Goal: Contribute content: Add original content to the website for others to see

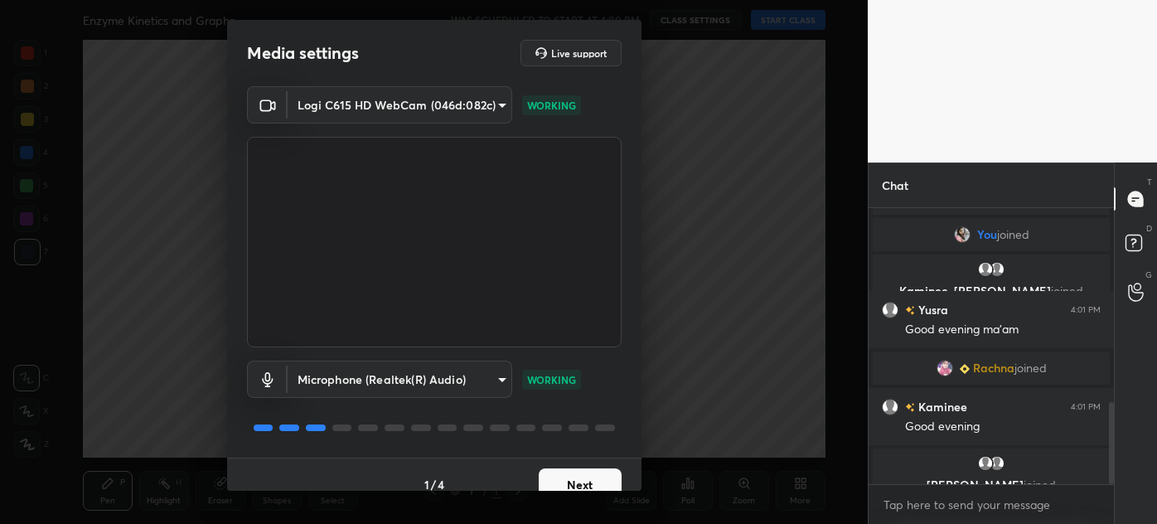
scroll to position [711, 0]
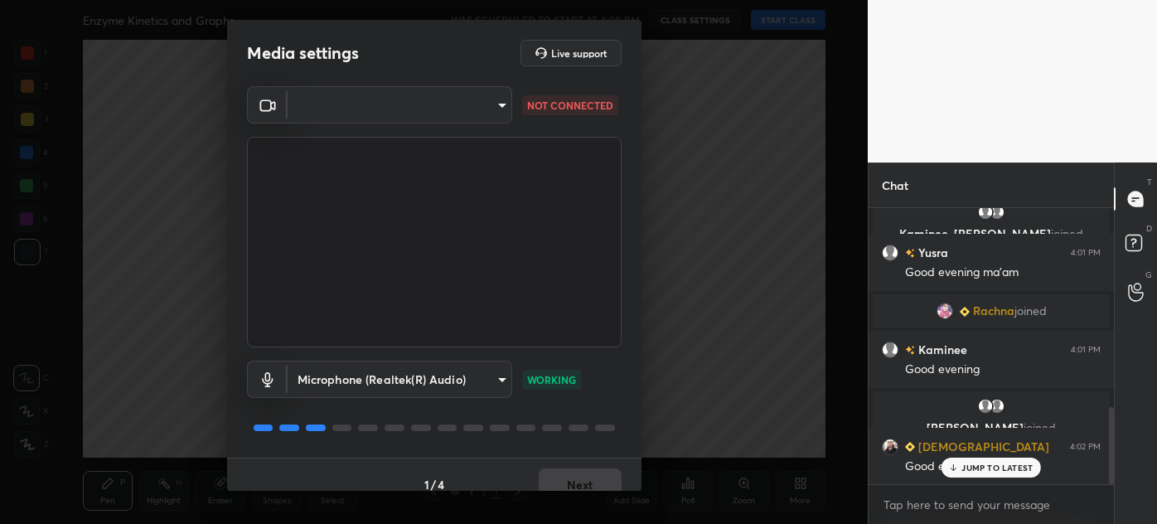
click at [719, 96] on div "Media settings Live support ​ 5310de810148678bdafdb66d4418c989fb87a473d5835ac90…" at bounding box center [434, 262] width 868 height 524
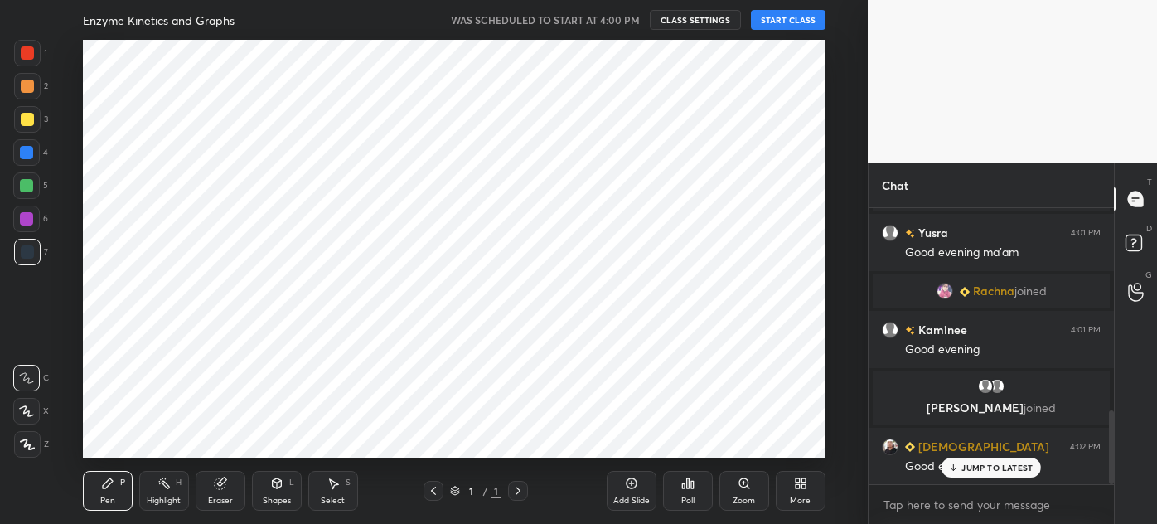
scroll to position [82487, 82103]
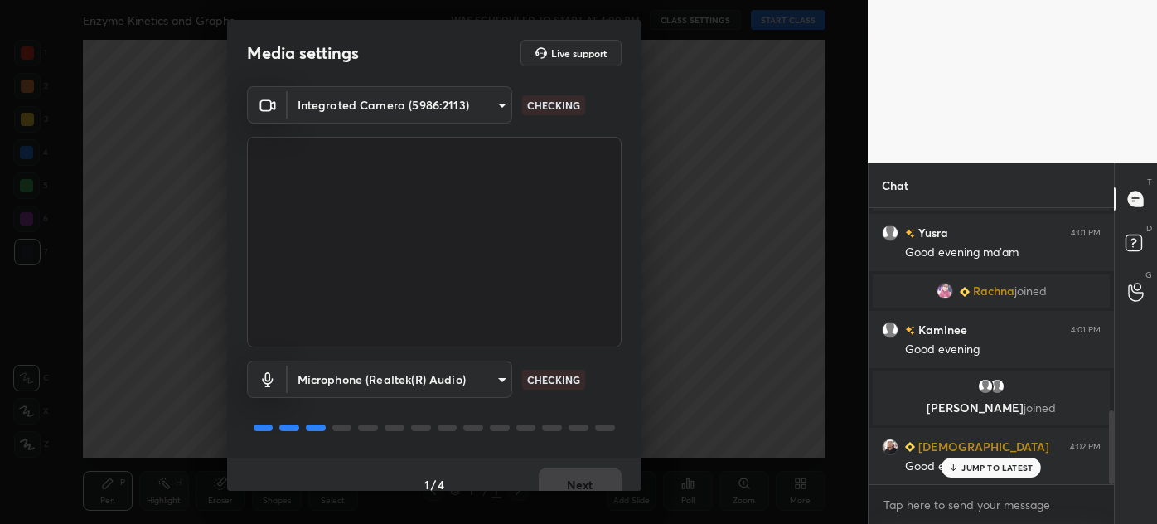
click at [482, 105] on body "1 2 3 4 5 6 7 C X Z C X Z E E Erase all H H Enzyme Kinetics and Graphs WAS SCHE…" at bounding box center [578, 262] width 1157 height 524
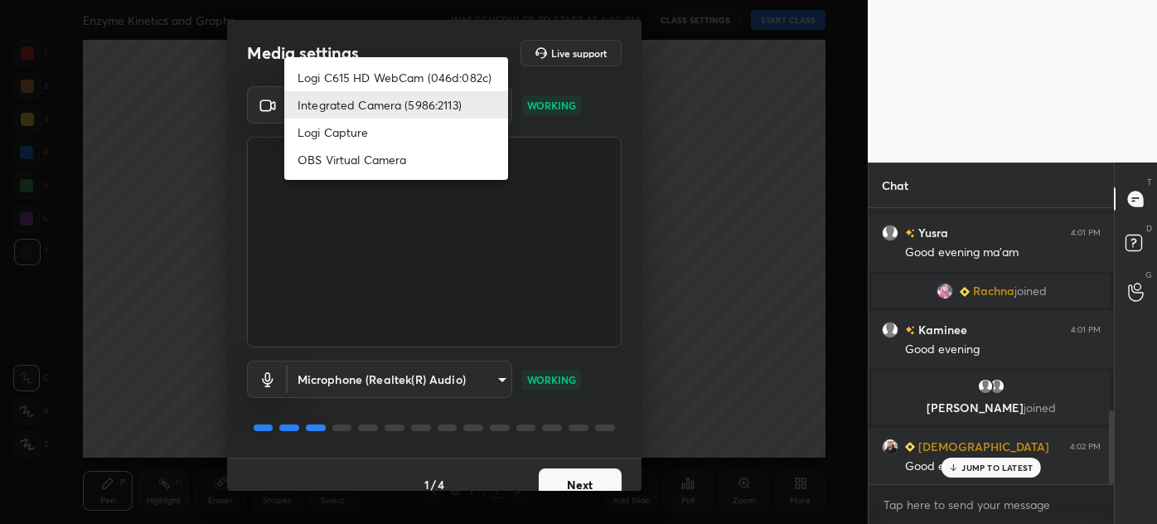
click at [443, 85] on li "Logi C615 HD WebCam (046d:082c)" at bounding box center [396, 77] width 224 height 27
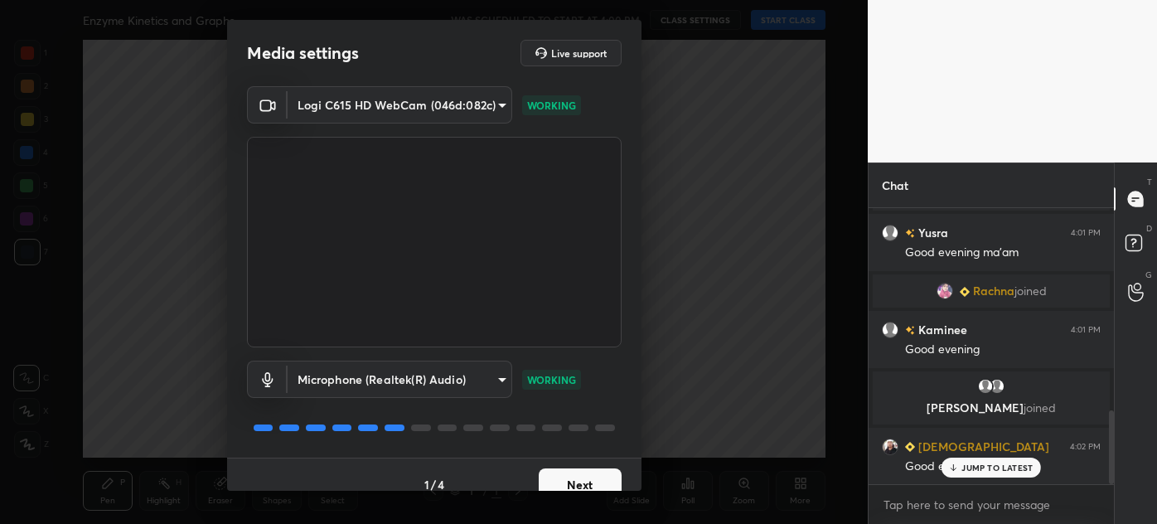
type input "5310de810148678bdafdb66d4418c989fb87a473d5835ac9039ac26e0ff23d51"
click at [573, 480] on button "Next" at bounding box center [580, 484] width 83 height 33
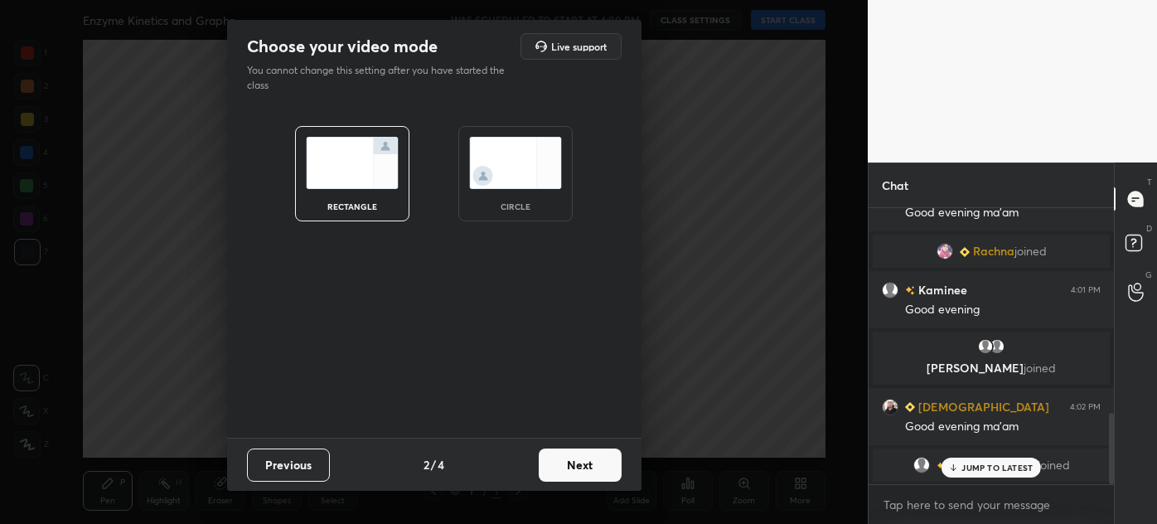
click at [535, 188] on img at bounding box center [515, 163] width 93 height 52
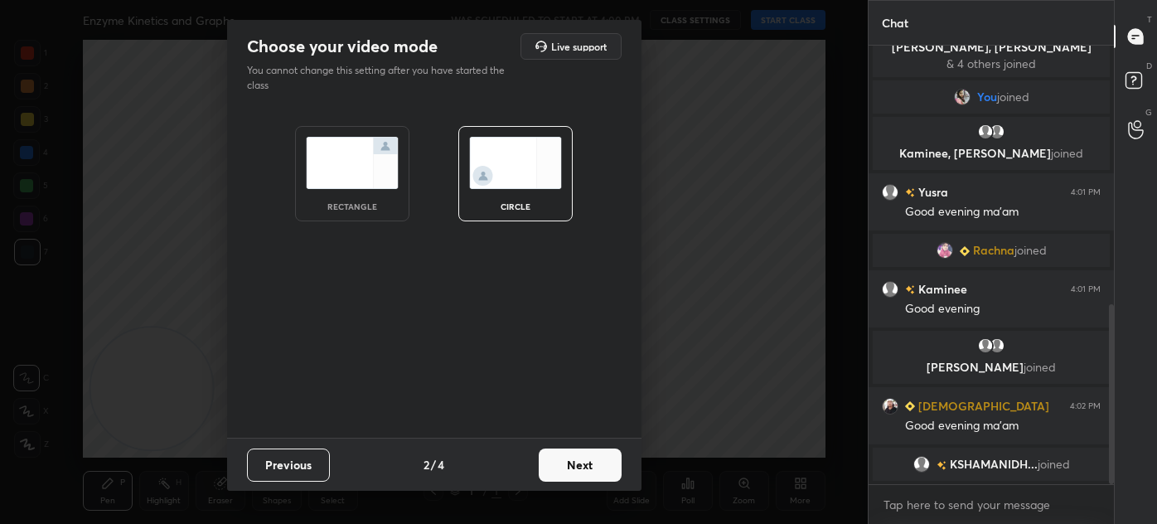
scroll to position [629, 0]
click at [593, 478] on button "Next" at bounding box center [580, 465] width 83 height 33
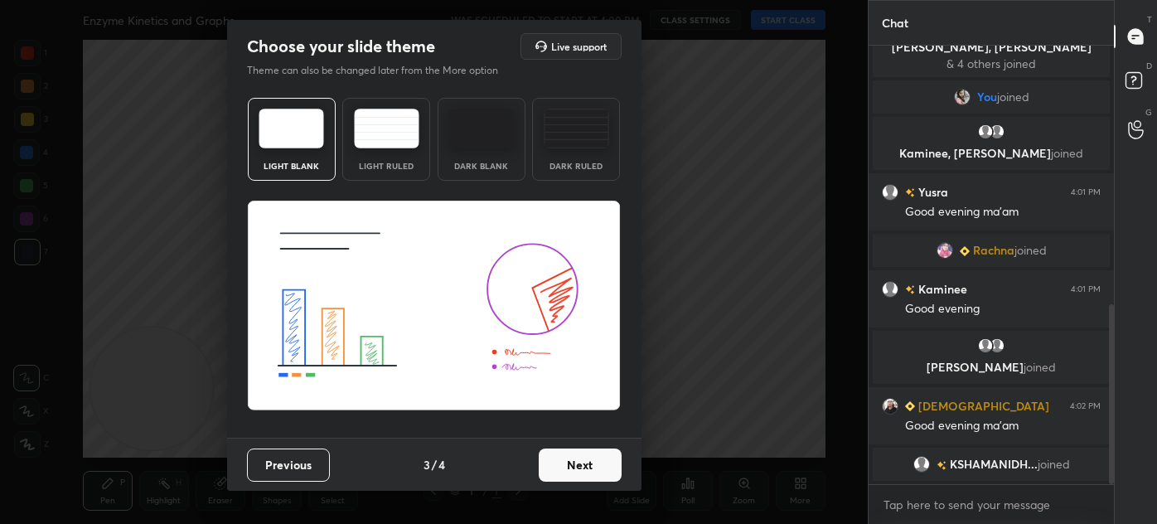
click at [590, 463] on button "Next" at bounding box center [580, 465] width 83 height 33
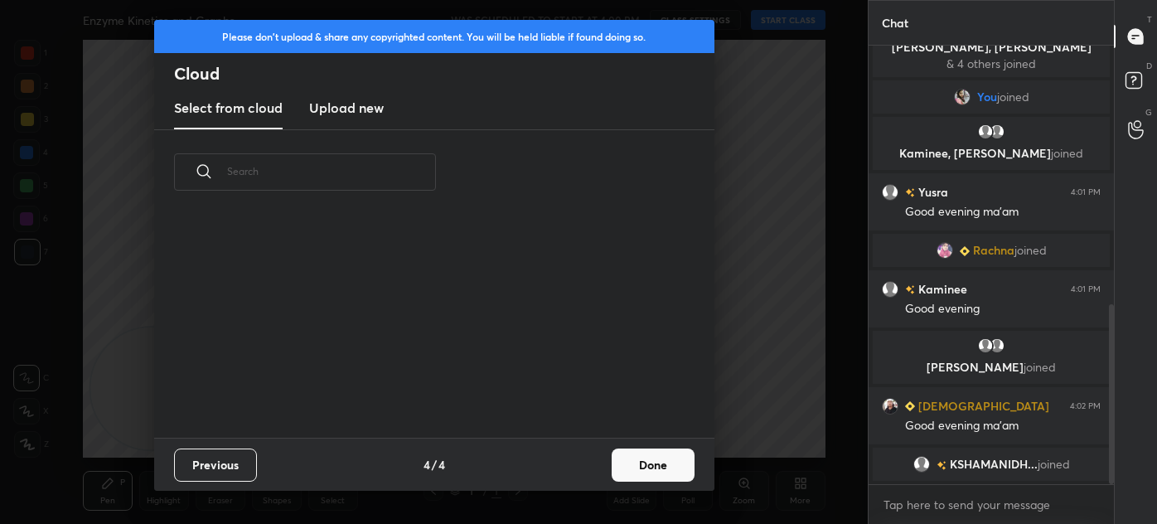
scroll to position [223, 532]
click at [638, 457] on button "Done" at bounding box center [653, 465] width 83 height 33
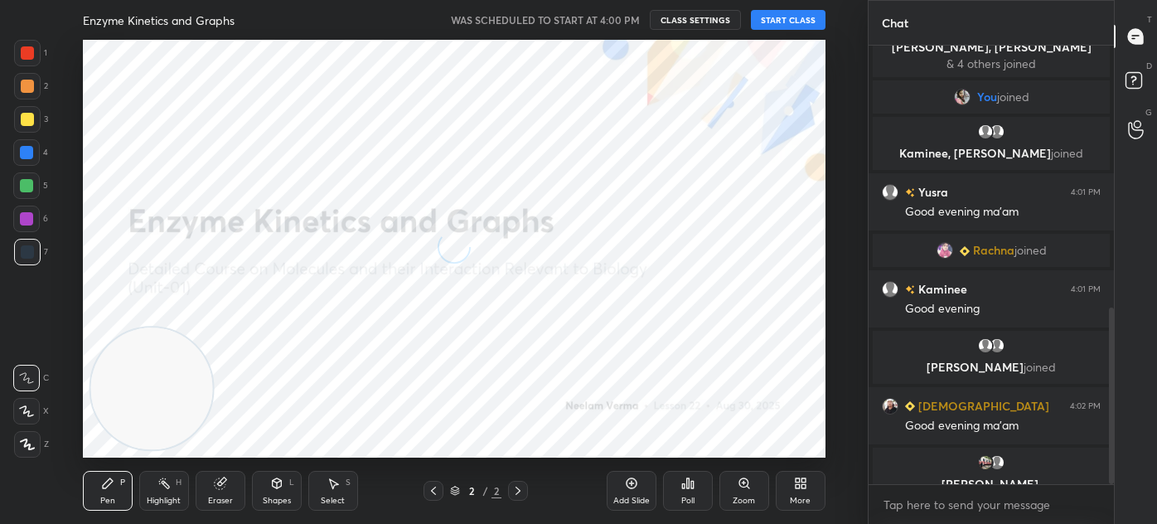
scroll to position [649, 0]
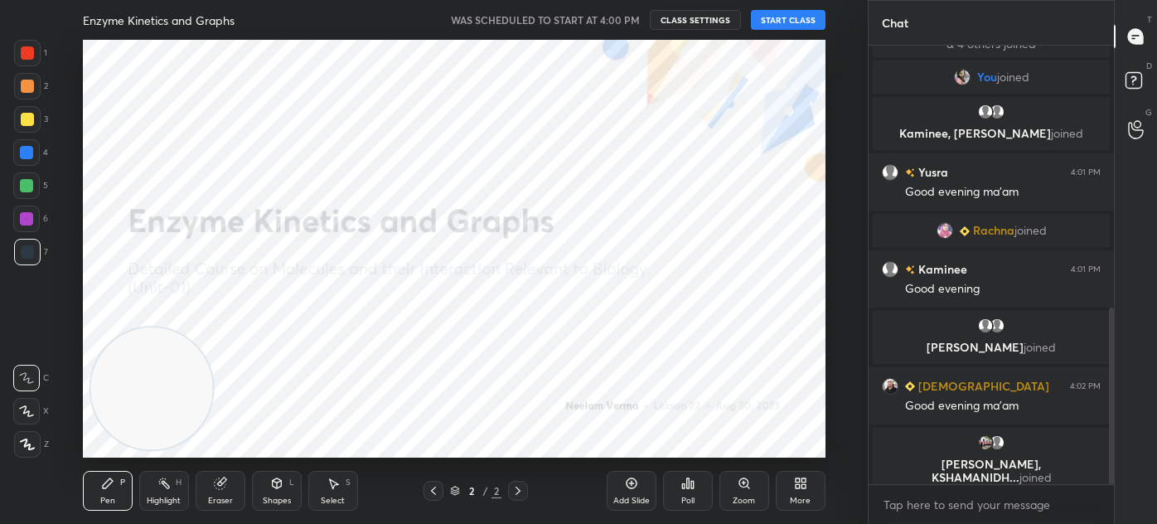
click at [791, 18] on button "START CLASS" at bounding box center [788, 20] width 75 height 20
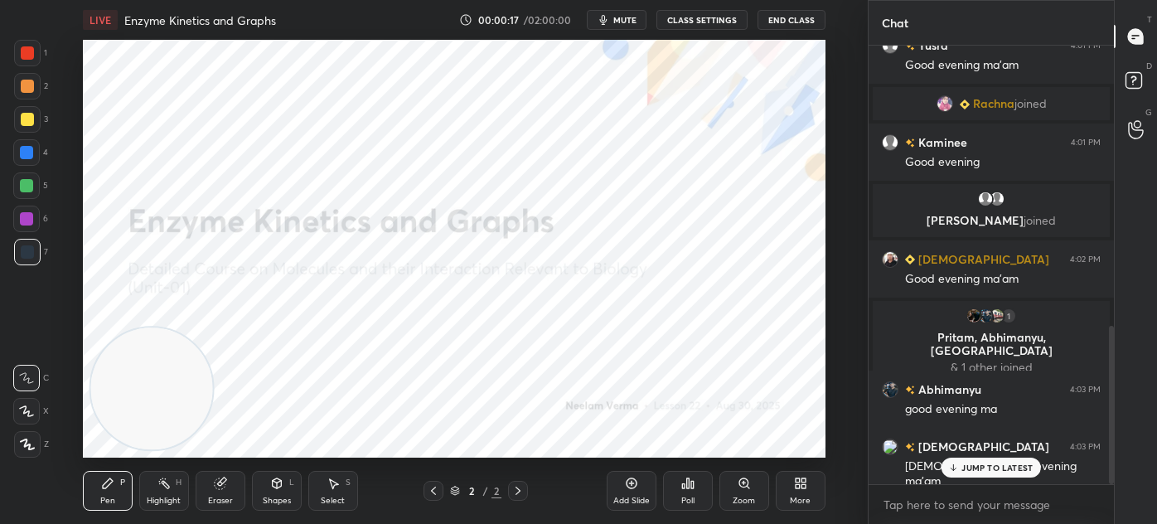
scroll to position [0, 0]
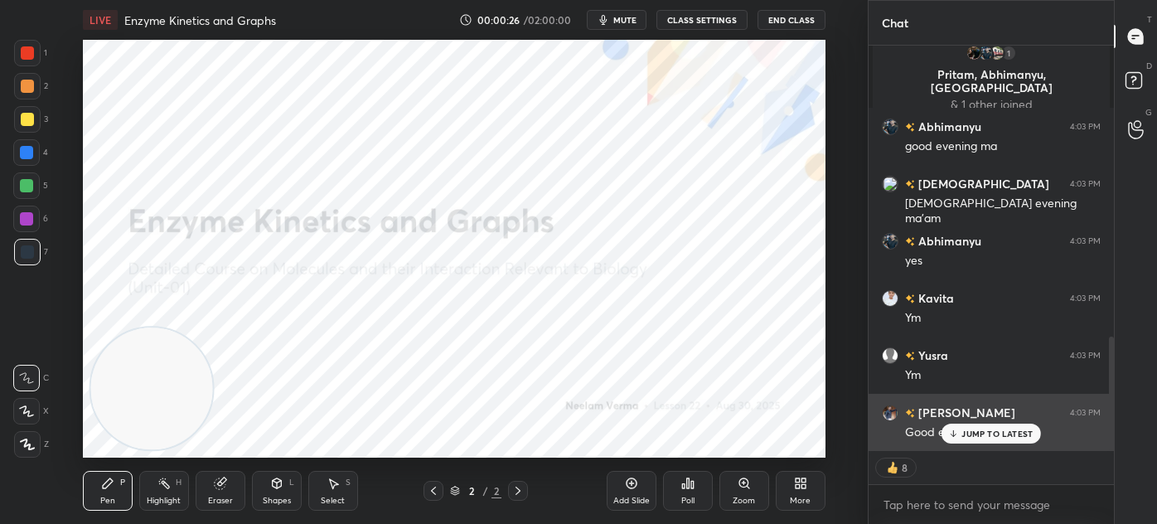
click at [1021, 438] on p "JUMP TO LATEST" at bounding box center [997, 434] width 71 height 10
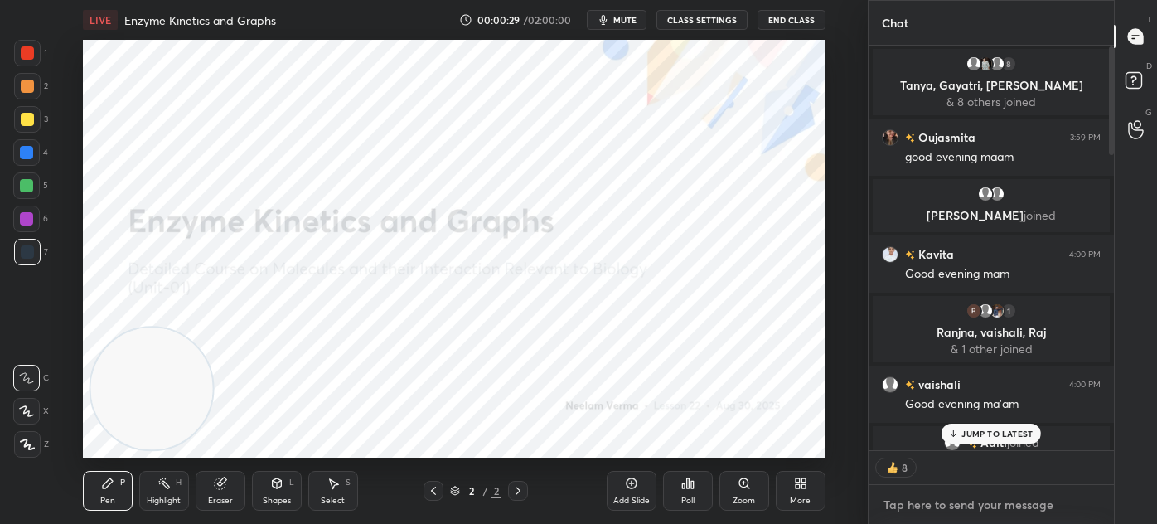
click at [944, 499] on textarea at bounding box center [991, 505] width 219 height 27
type textarea "x"
type textarea "u"
type textarea "x"
type textarea "un"
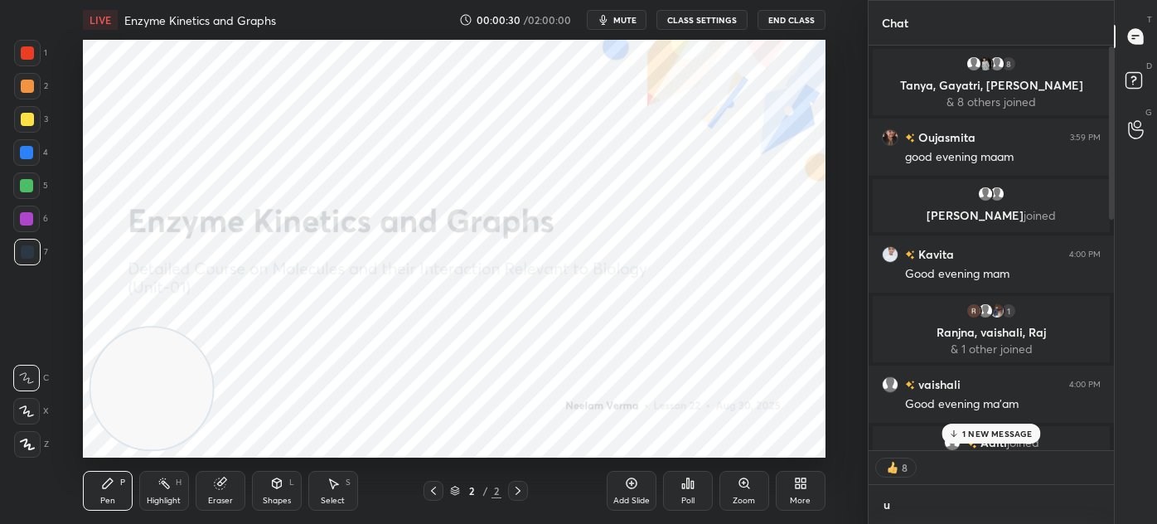
type textarea "x"
type textarea "uni"
type textarea "x"
type textarea "unit"
type textarea "x"
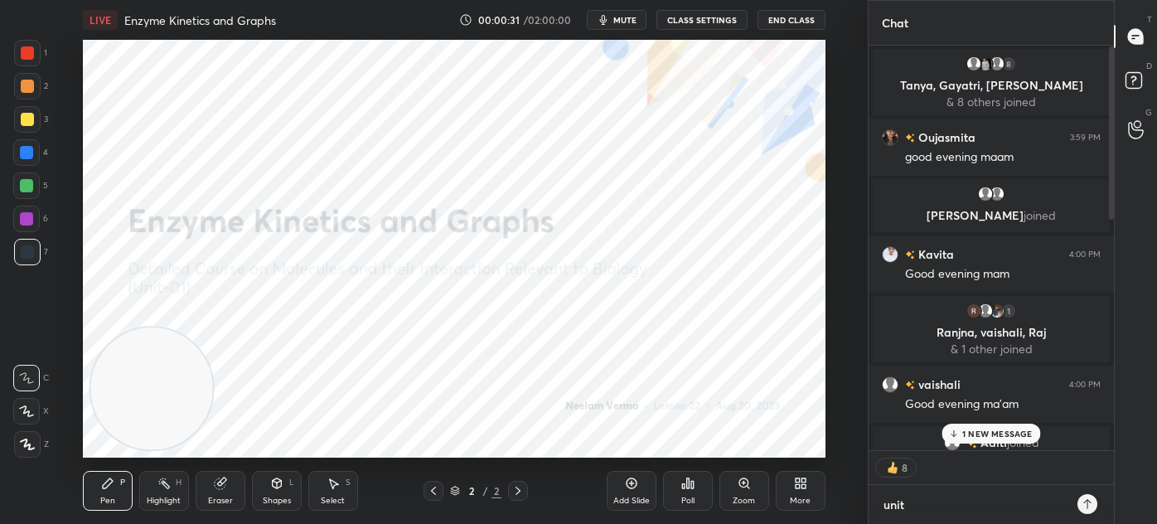
type textarea "unit"
type textarea "x"
type textarea "unit -"
type textarea "x"
type textarea "unit -"
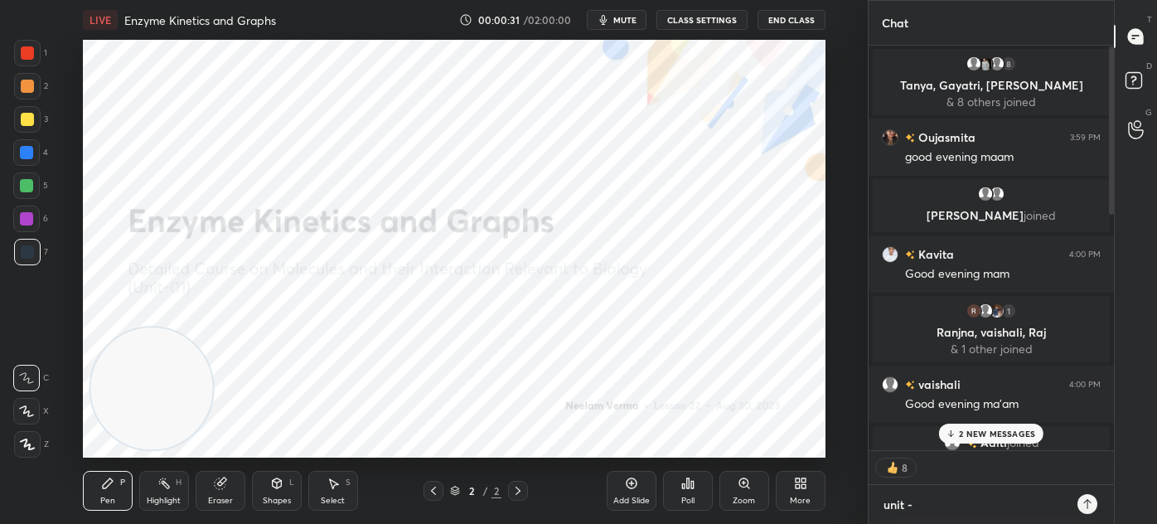
type textarea "x"
type textarea "unit - 3"
type textarea "x"
type textarea "unit - 3"
type textarea "x"
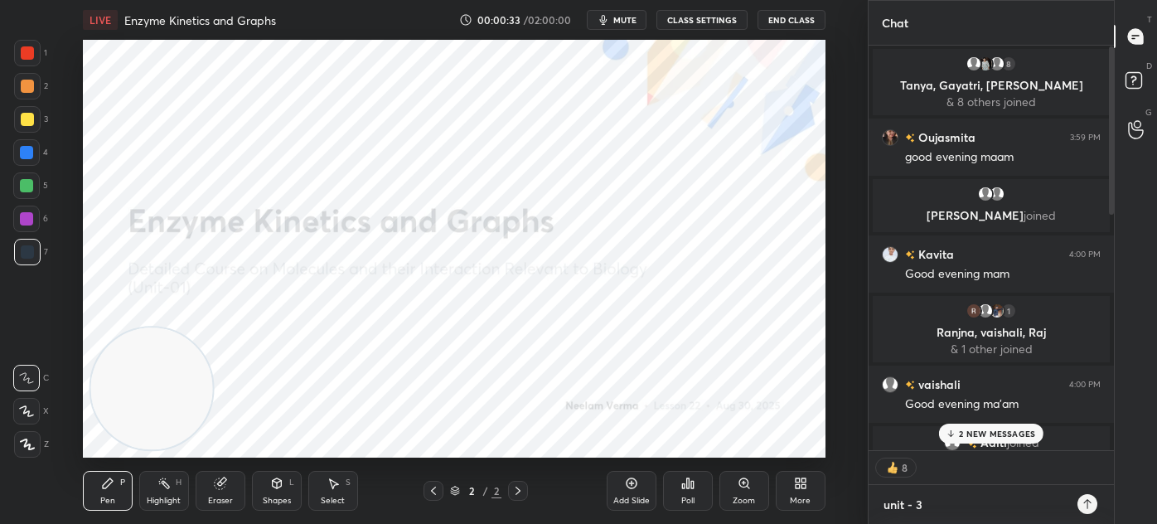
paste textarea "[URL][DOMAIN_NAME]"
type textarea "unit - 3 https://unacademy.com/course/detailed-course-on-unit-3-molecular-biolo…"
type textarea "x"
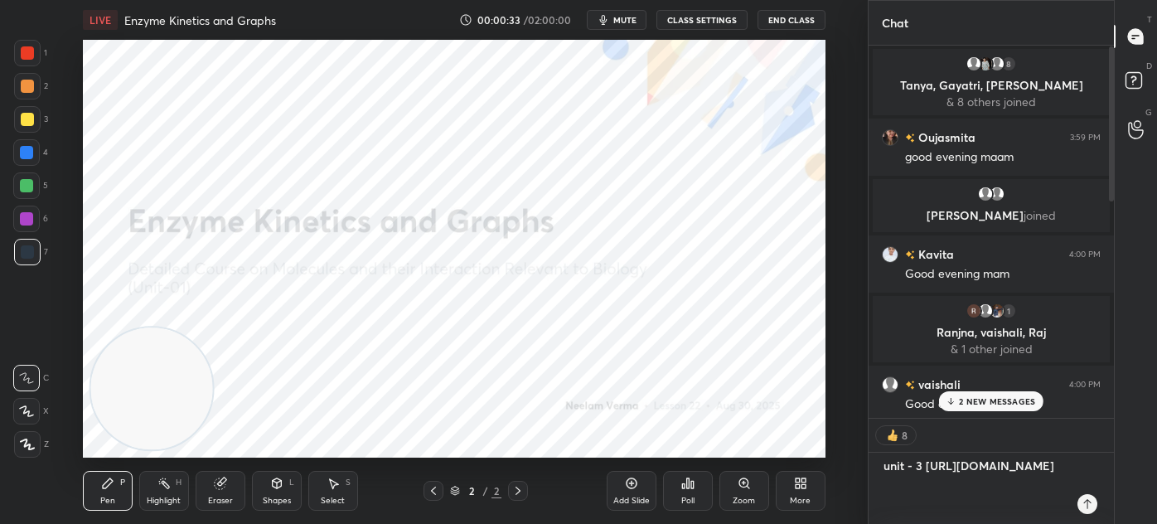
type textarea "unit - 3 https://unacademy.com/course/detailed-course-on-unit-3-molecular-biolo…"
type textarea "x"
type textarea "unit - 3 https://unacademy.com/course/detailed-course-on-unit-3-molecular-biolo…"
type textarea "x"
type textarea "unit - 3 https://unacademy.com/course/detailed-course-on-unit-3-molecular-biolo…"
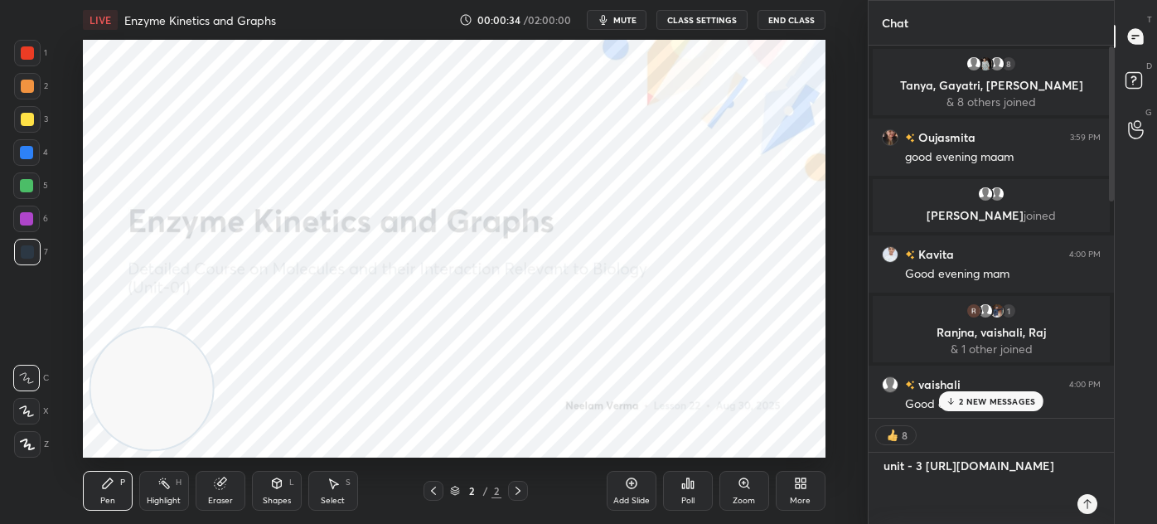
type textarea "x"
type textarea "unit - 3 https://unacademy.com/course/detailed-course-on-unit-3-molecular-biolo…"
type textarea "x"
type textarea "unit - 3 https://unacademy.com/course/detailed-course-on-unit-3-molecular-biolo…"
type textarea "x"
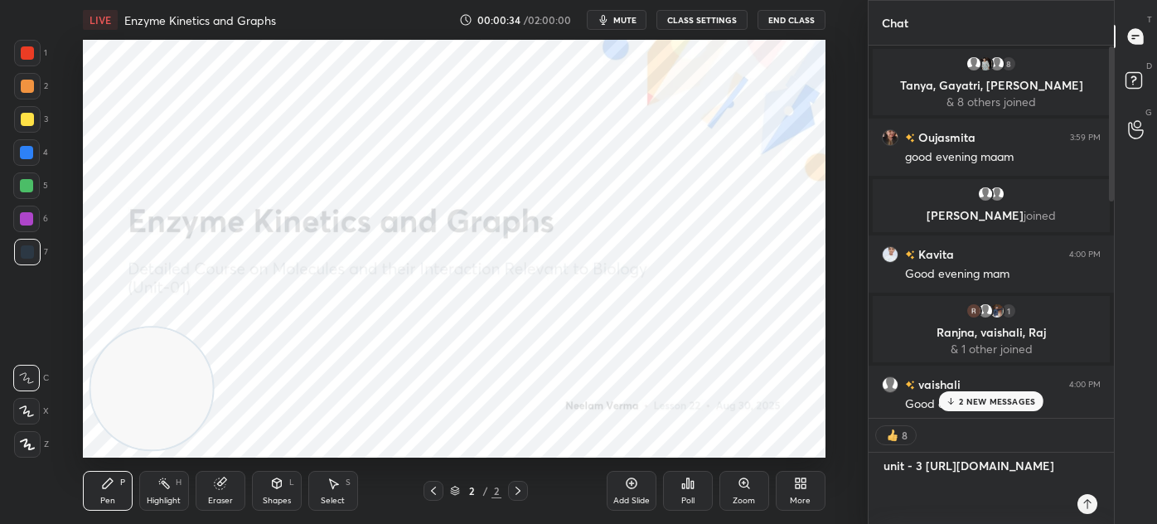
type textarea "unit - 3 https://unacademy.com/course/detailed-course-on-unit-3-molecular-biolo…"
type textarea "x"
type textarea "unit - 3 https://unacademy.com/course/detailed-course-on-unit-3-molecular-biolo…"
type textarea "x"
type textarea "unit - 3 https://unacademy.com/course/detailed-course-on-unit-3-molecular-biolo…"
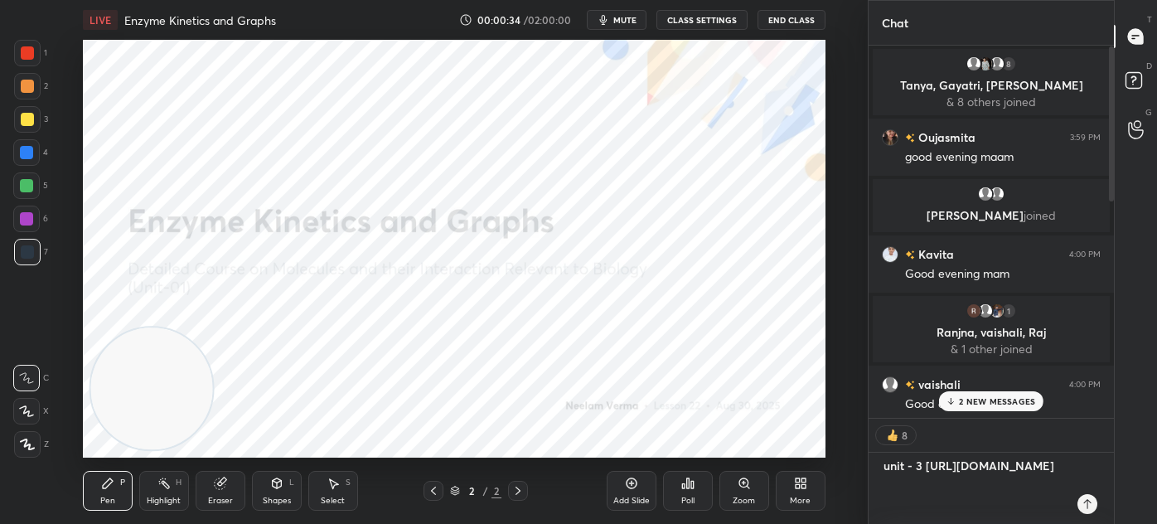
type textarea "x"
type textarea "unit - 3 https://unacademy.com/course/detailed-course-on-unit-3-molecular-biolo…"
type textarea "x"
type textarea "unit - 3 https://unacademy.com/course/detailed-course-on-unit-3-molecular-biolo…"
type textarea "x"
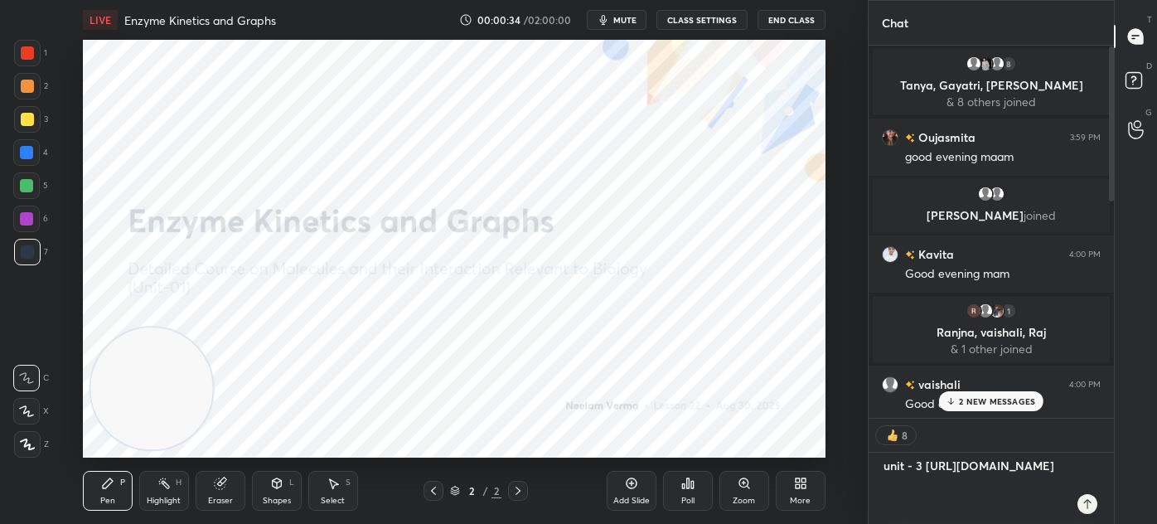
type textarea "unit - 3 https://unacademy.com/course/detailed-course-on-unit-3-molecular-biolo…"
type textarea "x"
type textarea "unit - 3 https://unacademy.com/course/detailed-course-on-unit-3-molecular-biolo…"
type textarea "x"
type textarea "unit - 3 https://unacademy.com/course/detailed-course-on-unit-3-molecular-biolo…"
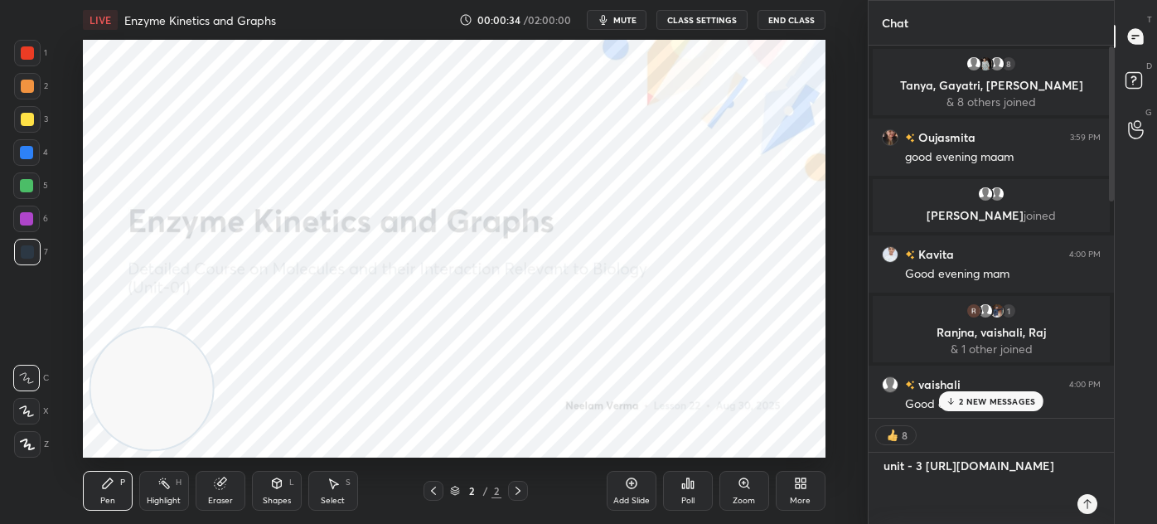
type textarea "x"
type textarea "unit - 3 https://unacademy.com/course/detailed-course-on-unit-3-molecular-biolo…"
type textarea "x"
type textarea "unit - 3 https://unacademy.com/course/detailed-course-on-unit-3-molecular-biolo…"
type textarea "x"
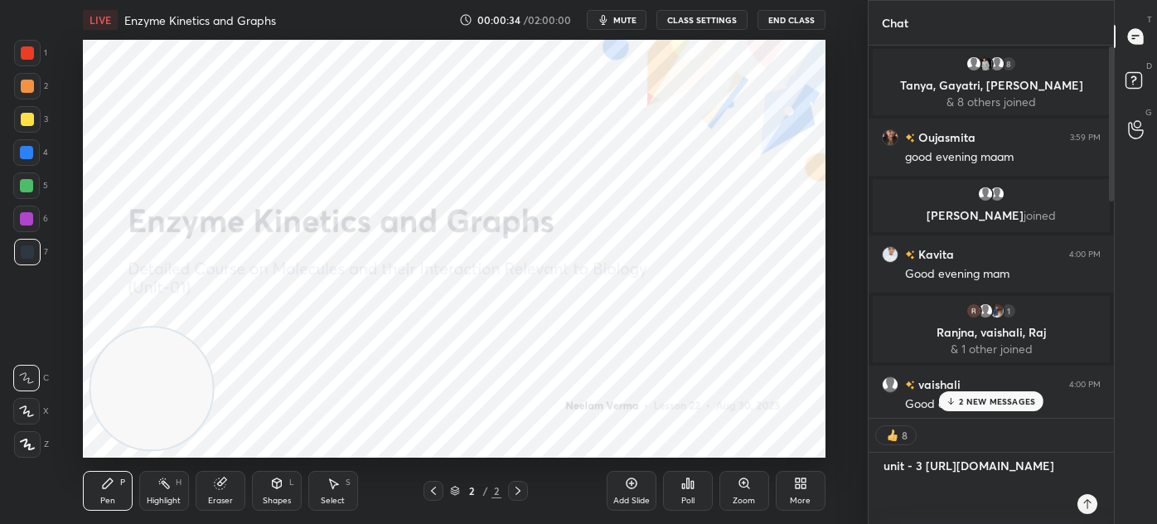
type textarea "unit - 3 https://unacademy.com/course/detailed-course-on-unit-3-molecular-biolo…"
type textarea "x"
type textarea "unit - 3 https://unacademy.com/course/detailed-course-on-unit-3-molecular-biolo…"
type textarea "x"
type textarea "unit - 3 https://unacademy.com/course/detailed-course-on-unit-3-molecular-biolo…"
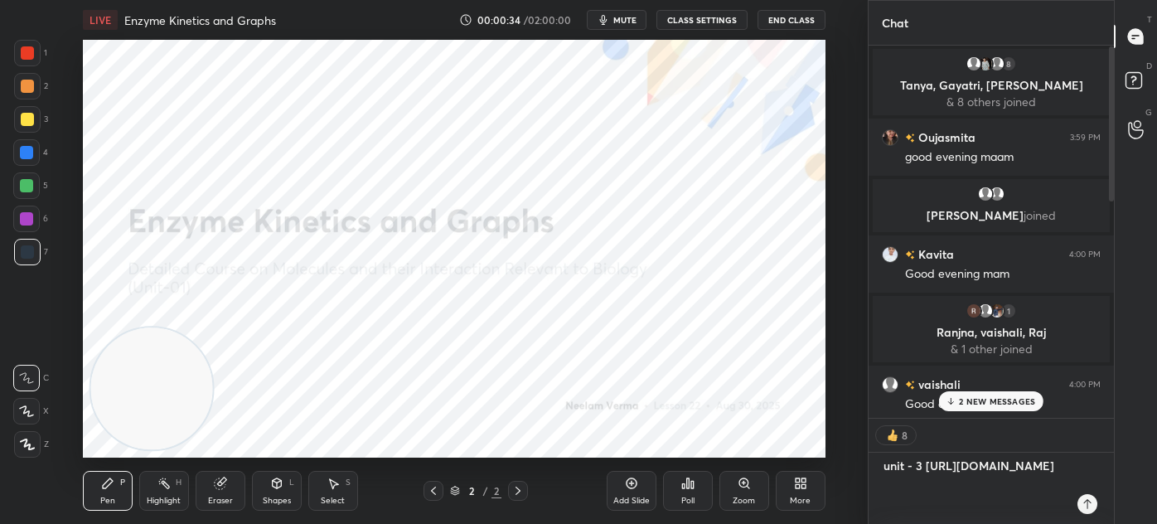
type textarea "x"
type textarea "unit - 3 https://unacademy.com/course/detailed-course-on-unit-3-molecular-biolo…"
type textarea "x"
type textarea "unit - 3 https://unacademy.com/course/detailed-course-on-unit-3-molecular-biolo…"
type textarea "x"
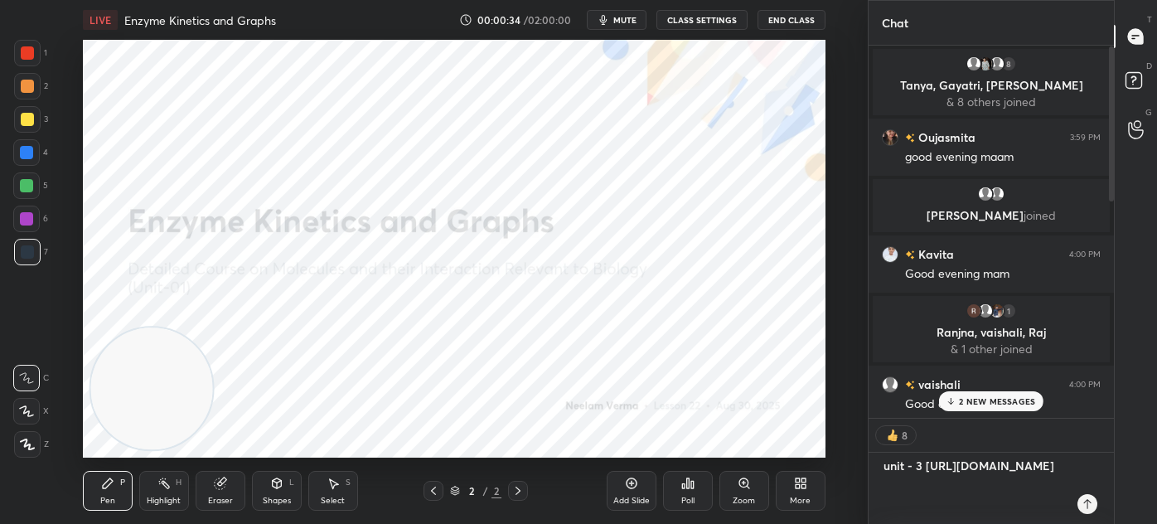
type textarea "unit - 3 https://unacademy.com/course/detailed-course-on-unit-3-molecular-biolo…"
type textarea "x"
type textarea "unit - 3 https://unacademy.com/course/detailed-course-on-unit-3-molecular-biolo…"
type textarea "x"
type textarea "unit - 3 https://unacademy.com/course/detailed-course-on-unit-3-molecular-biolo…"
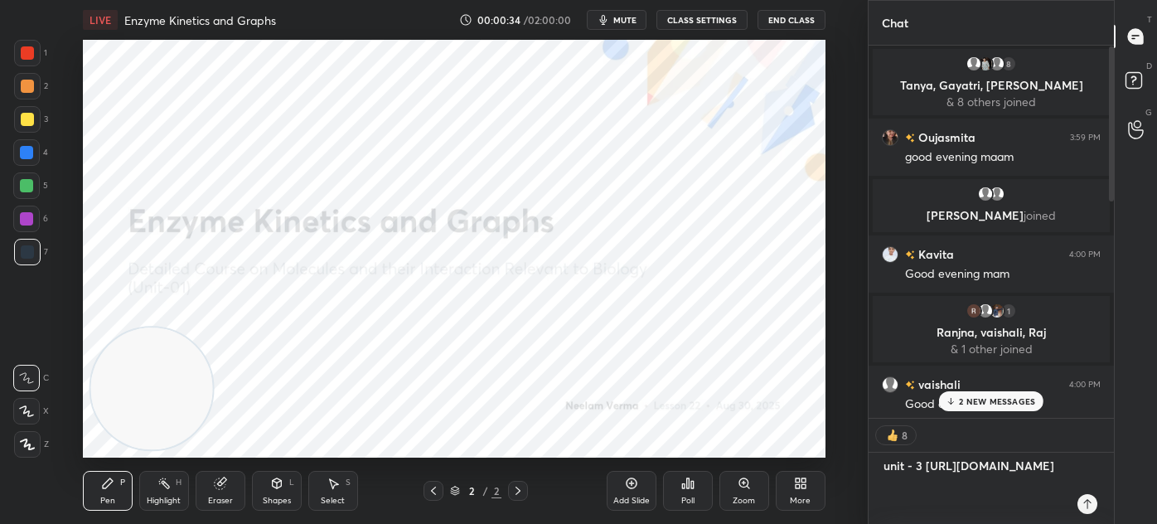
type textarea "x"
type textarea "unit - 3 https://unacademy.com/course/detailed-course-on-unit-3-molecular-biolo…"
type textarea "x"
type textarea "unit - 3 https://unacademy.com/course/detailed-course-on-unit-3-molecular-biolo…"
type textarea "x"
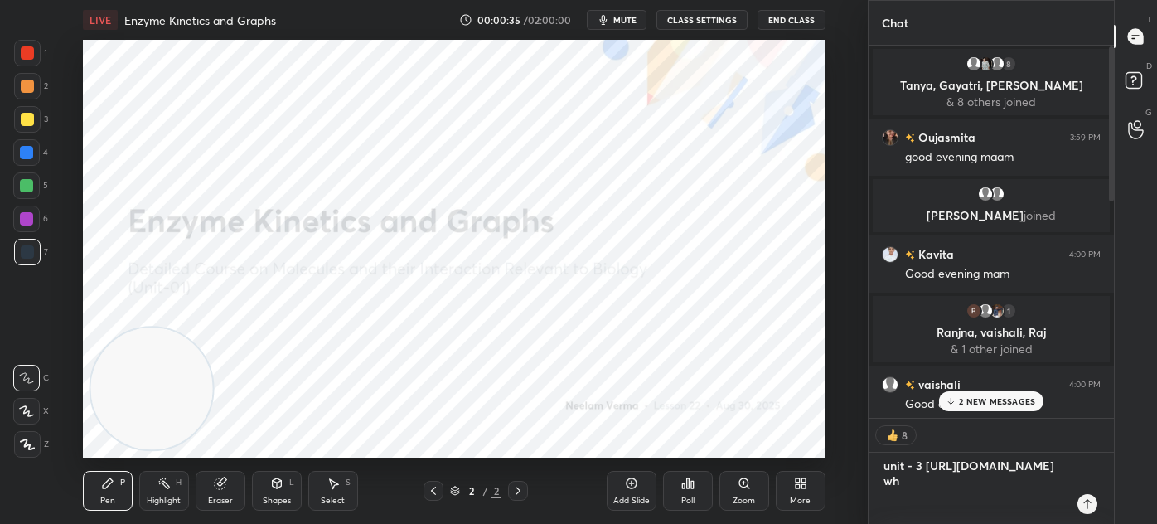
type textarea "unit - 3 https://unacademy.com/course/detailed-course-on-unit-3-molecular-biolo…"
type textarea "x"
type textarea "unit - 3 https://unacademy.com/course/detailed-course-on-unit-3-molecular-biolo…"
type textarea "x"
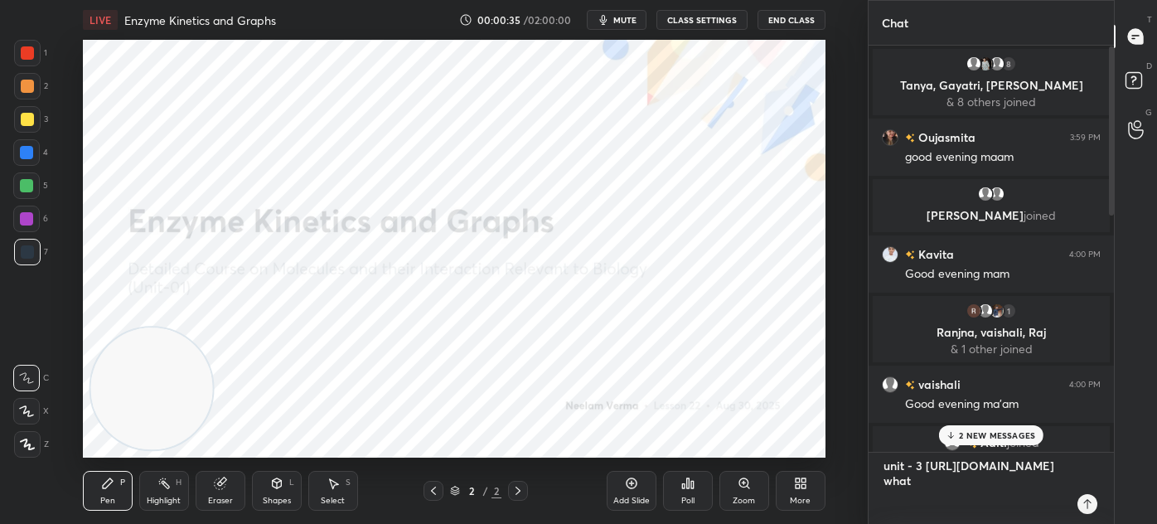
type textarea "unit - 3 https://unacademy.com/course/detailed-course-on-unit-3-molecular-biolo…"
type textarea "x"
type textarea "unit - 3 https://unacademy.com/course/detailed-course-on-unit-3-molecular-biolo…"
type textarea "x"
type textarea "unit - 3 https://unacademy.com/course/detailed-course-on-unit-3-molecular-biolo…"
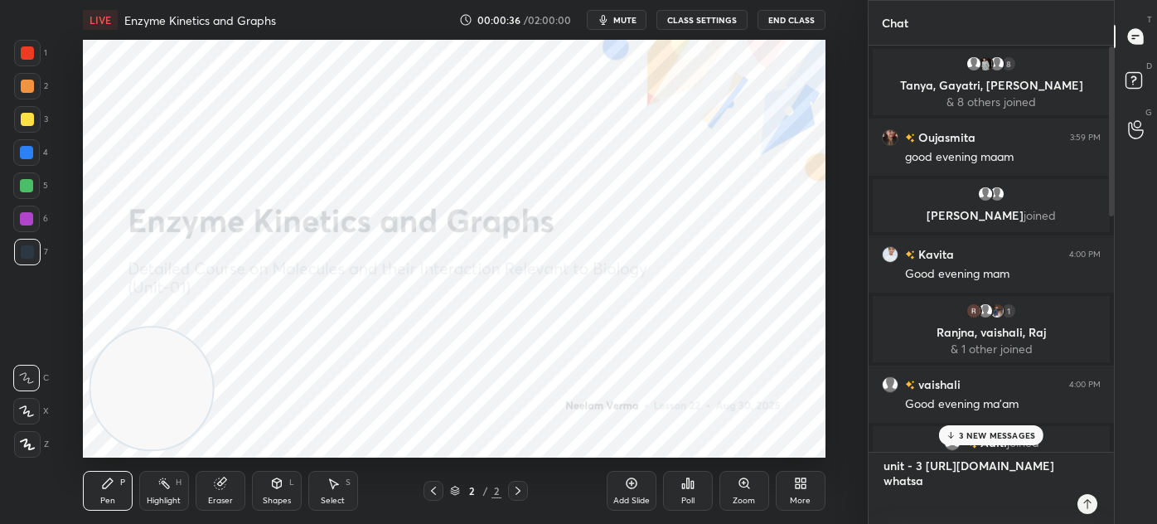
type textarea "x"
type textarea "unit - 3 https://unacademy.com/course/detailed-course-on-unit-3-molecular-biolo…"
type textarea "x"
type textarea "unit - 3 https://unacademy.com/course/detailed-course-on-unit-3-molecular-biolo…"
type textarea "x"
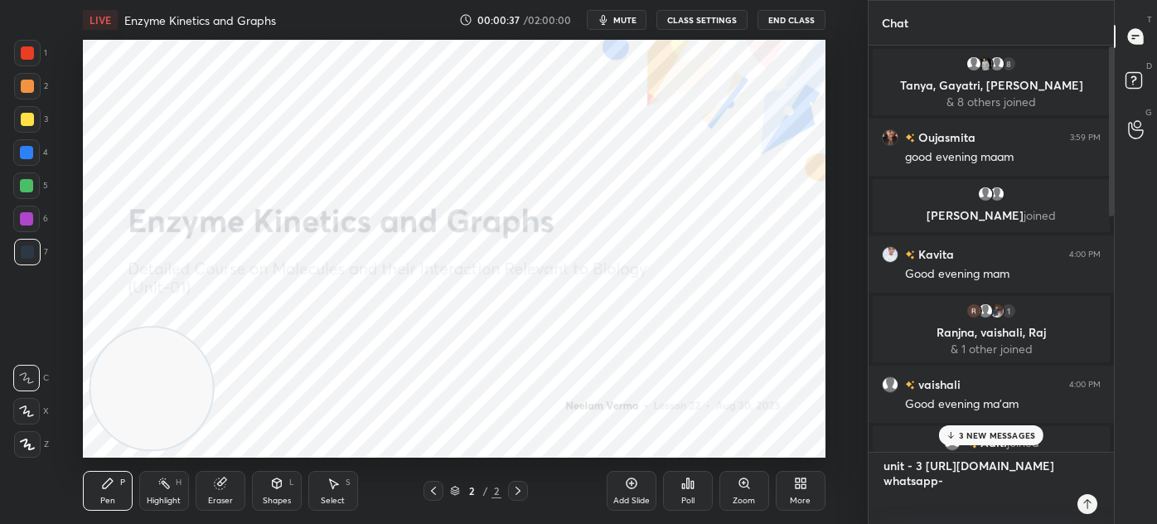
type textarea "unit - 3 https://unacademy.com/course/detailed-course-on-unit-3-molecular-biolo…"
type textarea "x"
type textarea "unit - 3 https://unacademy.com/course/detailed-course-on-unit-3-molecular-biolo…"
type textarea "x"
paste textarea "[URL][DOMAIN_NAME]"
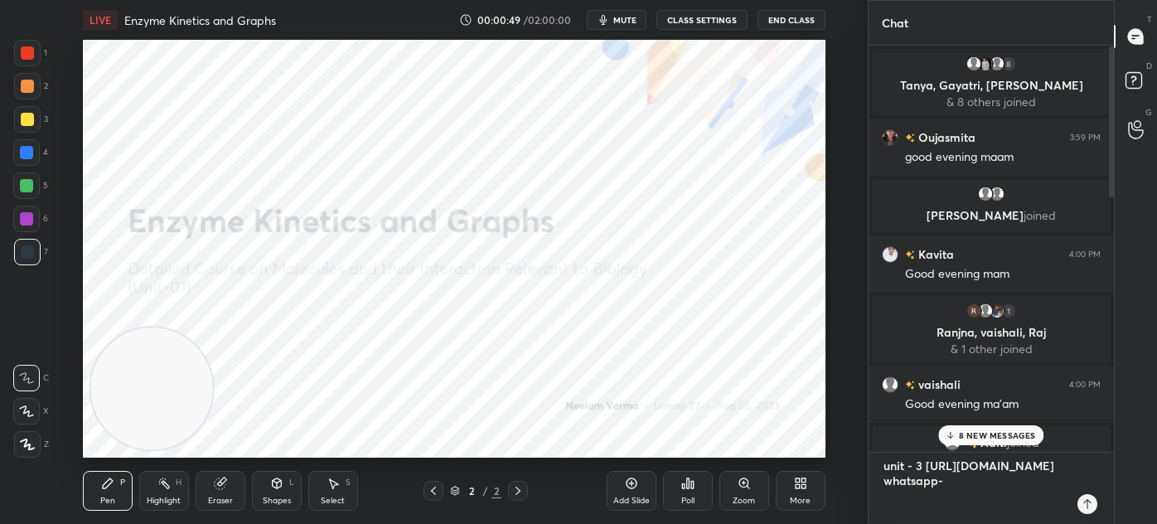
type textarea "unit - 3 https://unacademy.com/course/detailed-course-on-unit-3-molecular-biolo…"
type textarea "x"
type textarea "unit - 3 https://unacademy.com/course/detailed-course-on-unit-3-molecular-biolo…"
type textarea "x"
type textarea "unit - 3 https://unacademy.com/course/detailed-course-on-unit-3-molecular-biolo…"
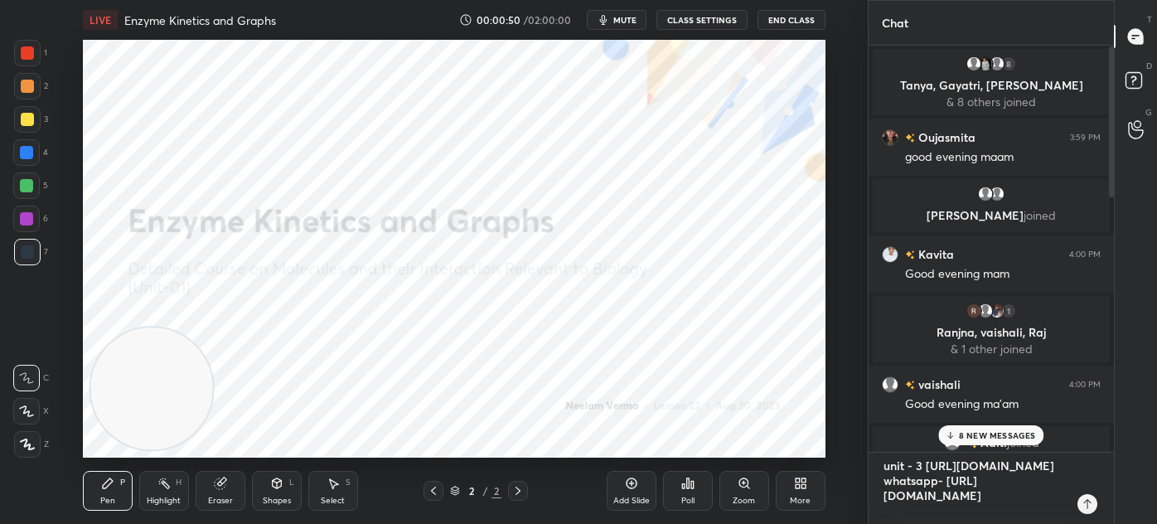
type textarea "x"
type textarea "unit - 3 https://unacademy.com/course/detailed-course-on-unit-3-molecular-biolo…"
type textarea "x"
type textarea "unit - 3 https://unacademy.com/course/detailed-course-on-unit-3-molecular-biolo…"
type textarea "x"
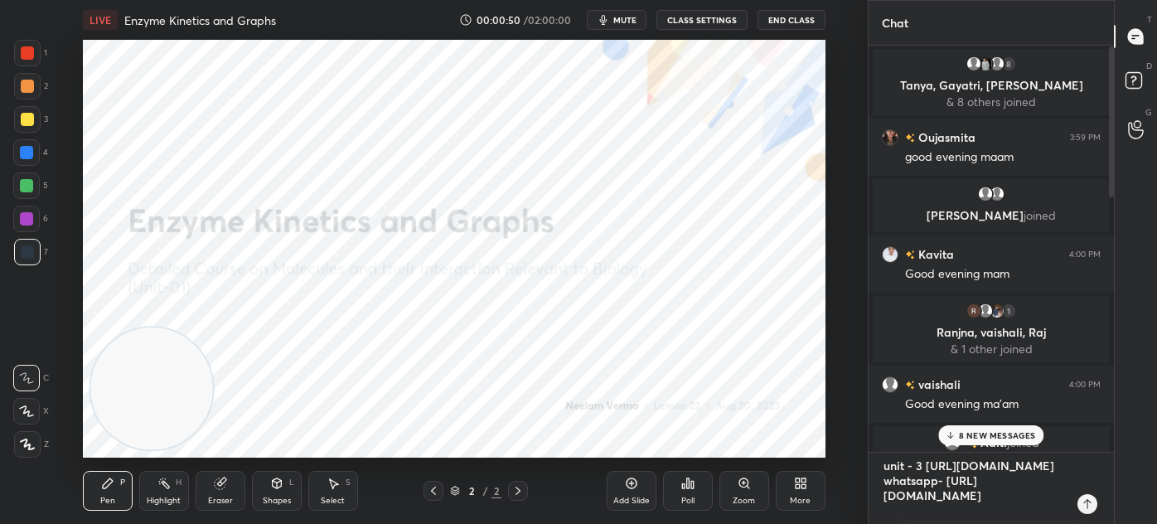
type textarea "unit - 3 https://unacademy.com/course/detailed-course-on-unit-3-molecular-biolo…"
type textarea "x"
type textarea "unit - 3 https://unacademy.com/course/detailed-course-on-unit-3-molecular-biolo…"
type textarea "x"
type textarea "unit - 3 https://unacademy.com/course/detailed-course-on-unit-3-molecular-biolo…"
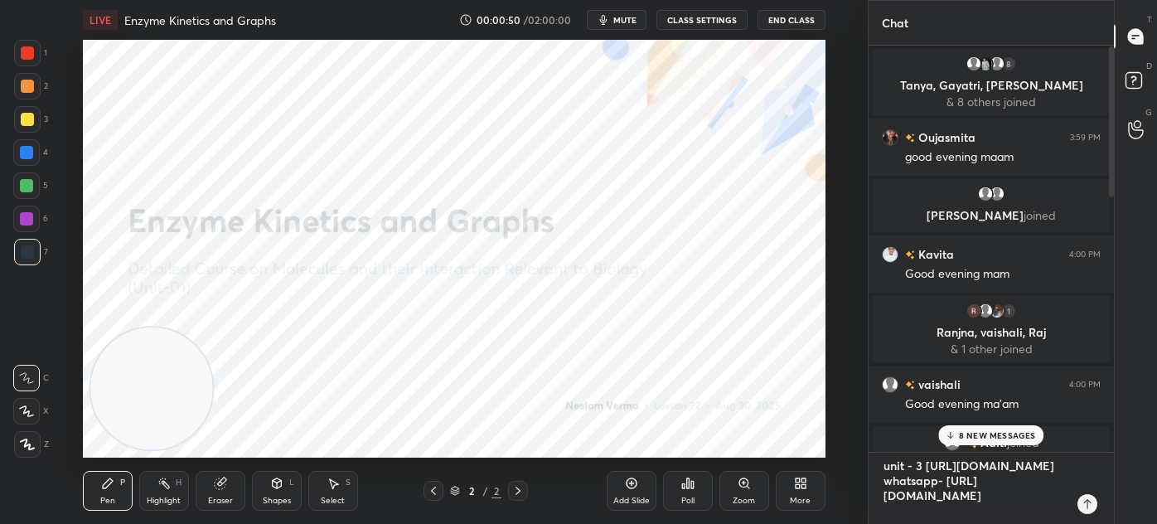
type textarea "x"
type textarea "unit - 3 https://unacademy.com/course/detailed-course-on-unit-3-molecular-biolo…"
type textarea "x"
type textarea "unit - 3 https://unacademy.com/course/detailed-course-on-unit-3-molecular-biolo…"
type textarea "x"
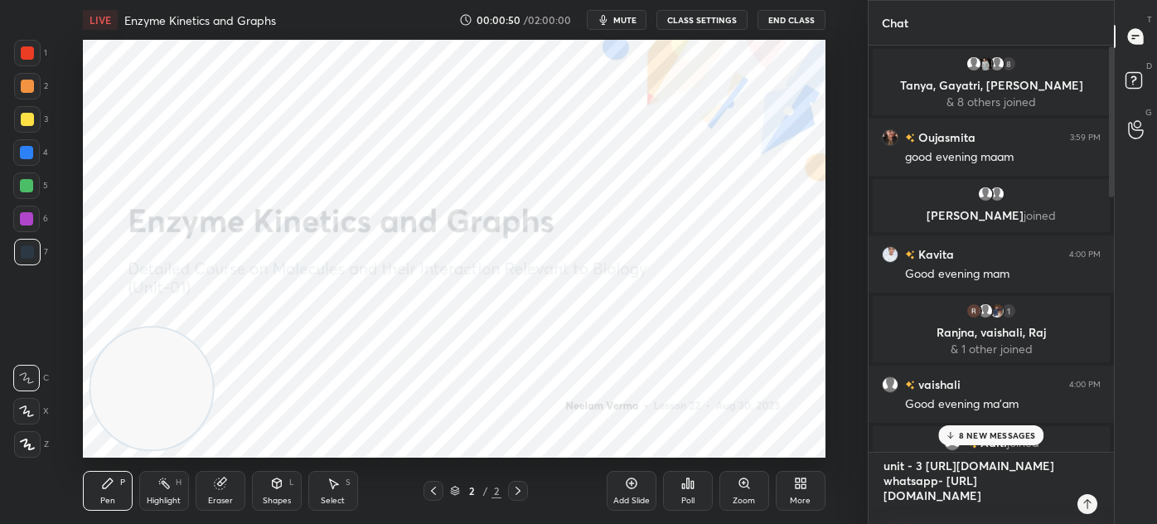
type textarea "unit - 3 https://unacademy.com/course/detailed-course-on-unit-3-molecular-biolo…"
type textarea "x"
type textarea "unit - 3 https://unacademy.com/course/detailed-course-on-unit-3-molecular-biolo…"
type textarea "x"
type textarea "unit - 3 https://unacademy.com/course/detailed-course-on-unit-3-molecular-biolo…"
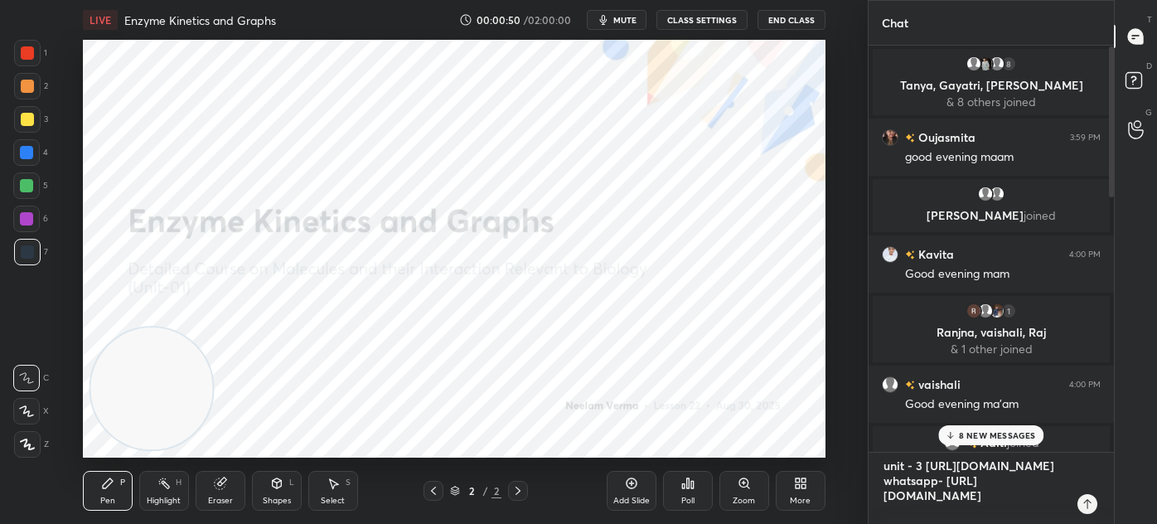
type textarea "x"
type textarea "unit - 3 https://unacademy.com/course/detailed-course-on-unit-3-molecular-biolo…"
type textarea "x"
type textarea "unit - 3 https://unacademy.com/course/detailed-course-on-unit-3-molecular-biolo…"
type textarea "x"
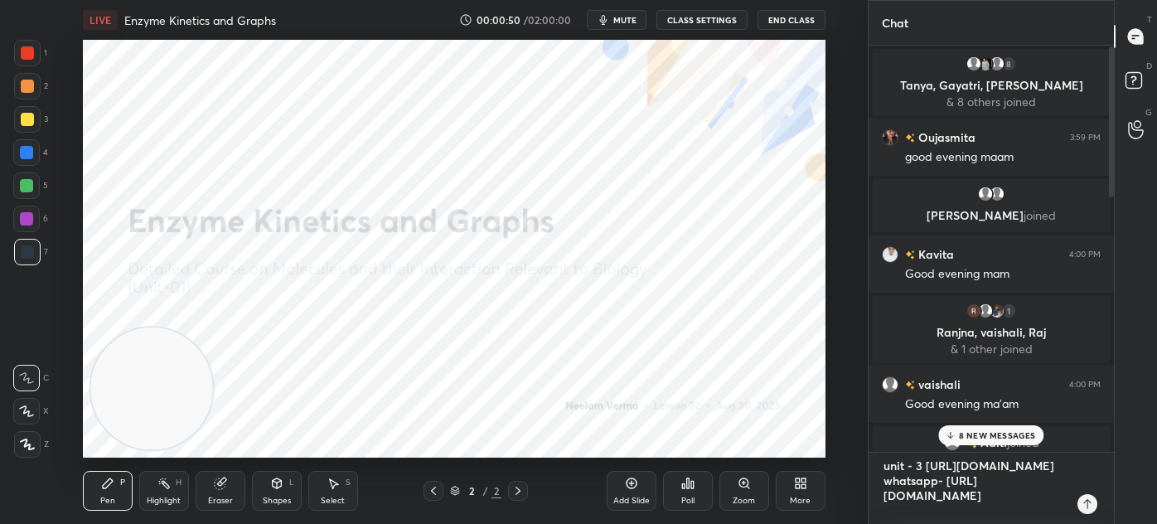
type textarea "unit - 3 https://unacademy.com/course/detailed-course-on-unit-3-molecular-biolo…"
type textarea "x"
type textarea "unit - 3 https://unacademy.com/course/detailed-course-on-unit-3-molecular-biolo…"
type textarea "x"
type textarea "unit - 3 https://unacademy.com/course/detailed-course-on-unit-3-molecular-biolo…"
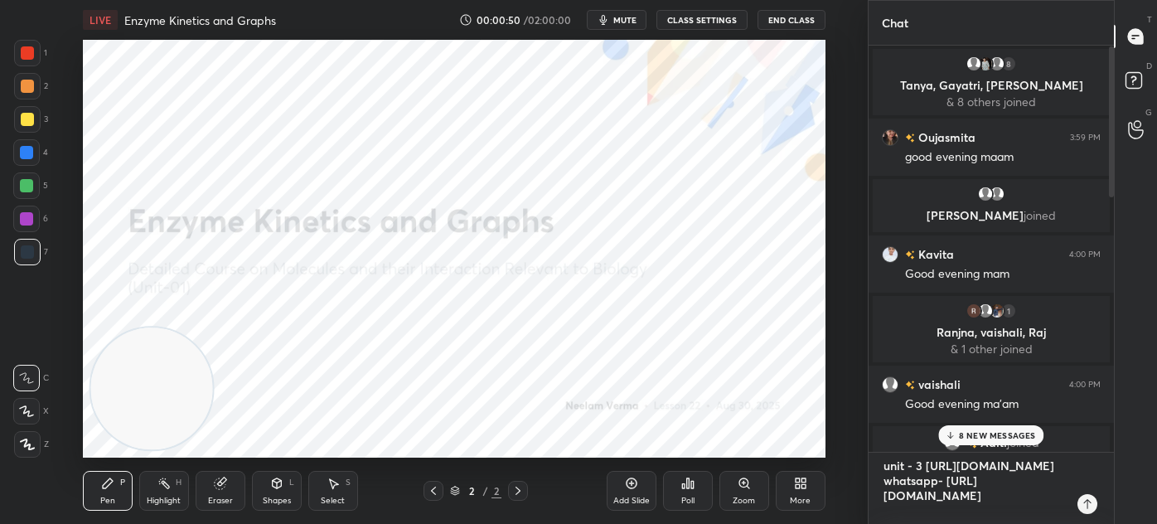
type textarea "x"
type textarea "unit - 3 https://unacademy.com/course/detailed-course-on-unit-3-molecular-biolo…"
type textarea "x"
type textarea "unit - 3 https://unacademy.com/course/detailed-course-on-unit-3-molecular-biolo…"
type textarea "x"
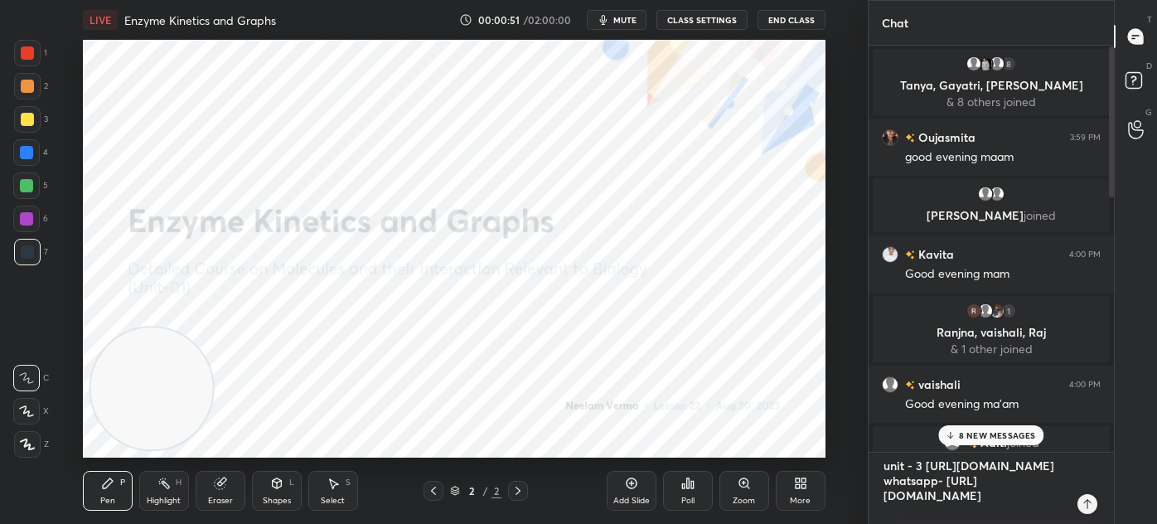
type textarea "unit - 3 https://unacademy.com/course/detailed-course-on-unit-3-molecular-biolo…"
type textarea "x"
type textarea "unit - 3 https://unacademy.com/course/detailed-course-on-unit-3-molecular-biolo…"
type textarea "x"
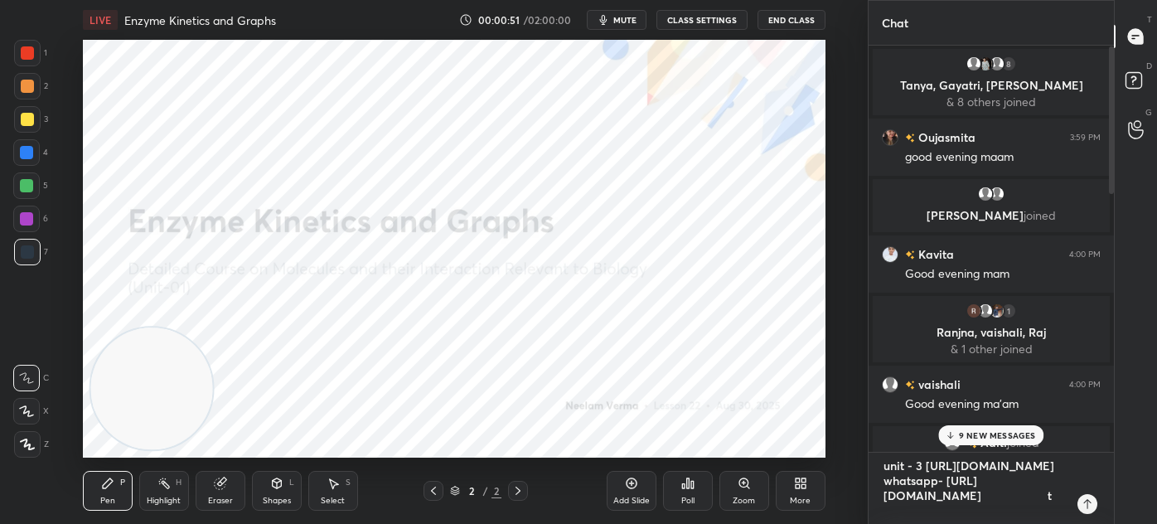
type textarea "unit - 3 https://unacademy.com/course/detailed-course-on-unit-3-molecular-biolo…"
type textarea "x"
type textarea "unit - 3 https://unacademy.com/course/detailed-course-on-unit-3-molecular-biolo…"
type textarea "x"
type textarea "unit - 3 https://unacademy.com/course/detailed-course-on-unit-3-molecular-biolo…"
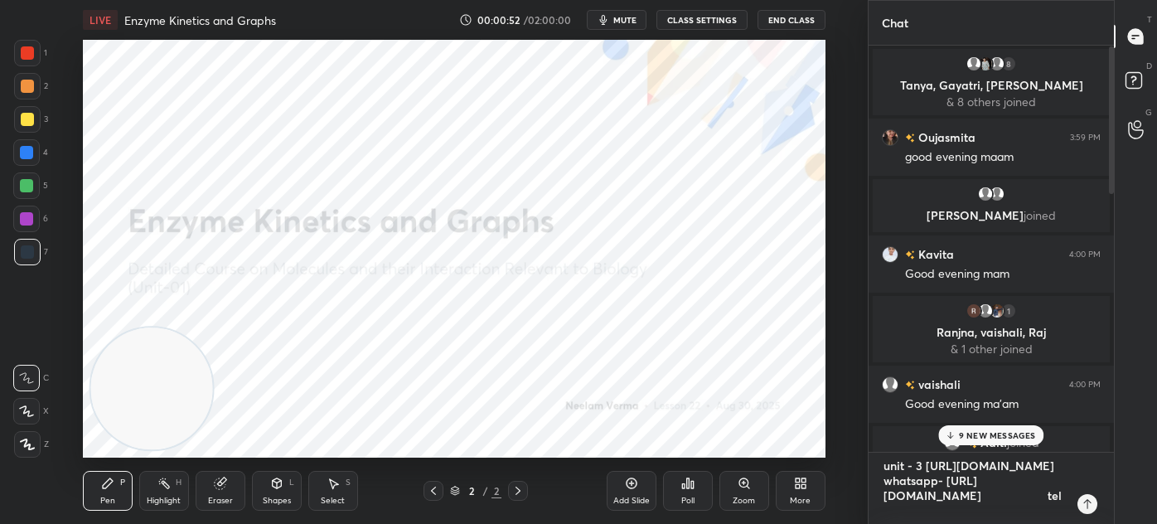
type textarea "x"
type textarea "unit - 3 https://unacademy.com/course/detailed-course-on-unit-3-molecular-biolo…"
type textarea "x"
type textarea "unit - 3 https://unacademy.com/course/detailed-course-on-unit-3-molecular-biolo…"
type textarea "x"
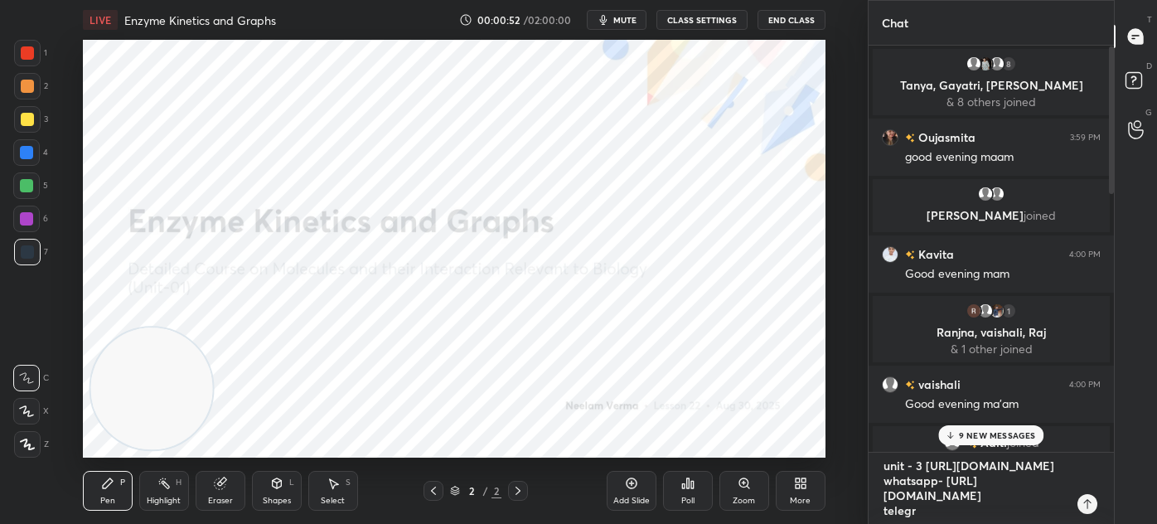
type textarea "unit - 3 https://unacademy.com/course/detailed-course-on-unit-3-molecular-biolo…"
type textarea "x"
type textarea "unit - 3 https://unacademy.com/course/detailed-course-on-unit-3-molecular-biolo…"
type textarea "x"
type textarea "unit - 3 https://unacademy.com/course/detailed-course-on-unit-3-molecular-biolo…"
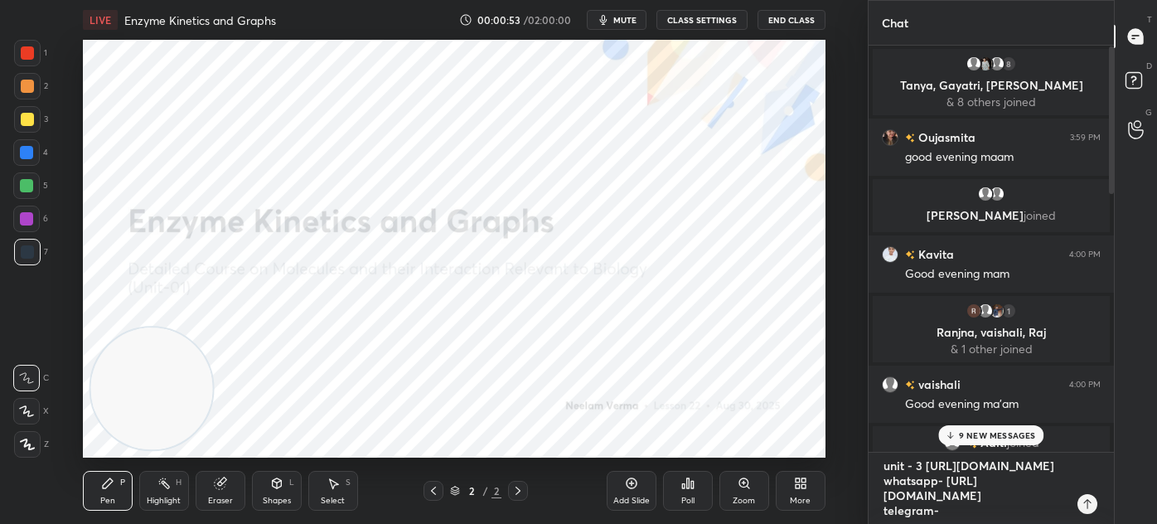
type textarea "x"
type textarea "unit - 3 https://unacademy.com/course/detailed-course-on-unit-3-molecular-biolo…"
type textarea "x"
type textarea "unit - 3 https://unacademy.com/course/detailed-course-on-unit-3-molecular-biolo…"
type textarea "x"
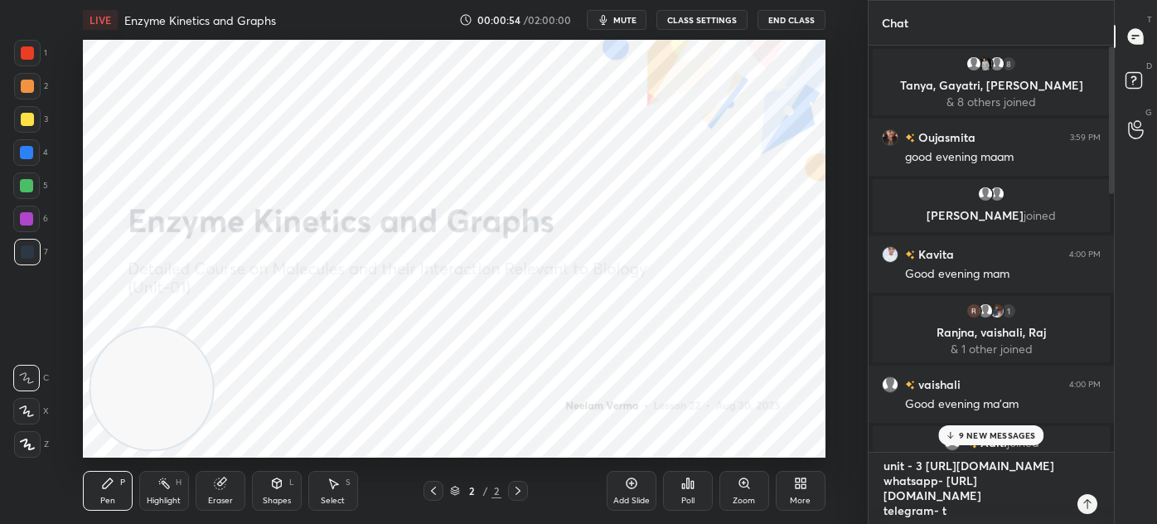
type textarea "unit - 3 https://unacademy.com/course/detailed-course-on-unit-3-molecular-biolo…"
type textarea "x"
type textarea "unit - 3 https://unacademy.com/course/detailed-course-on-unit-3-molecular-biolo…"
type textarea "x"
type textarea "unit - 3 https://unacademy.com/course/detailed-course-on-unit-3-molecular-biolo…"
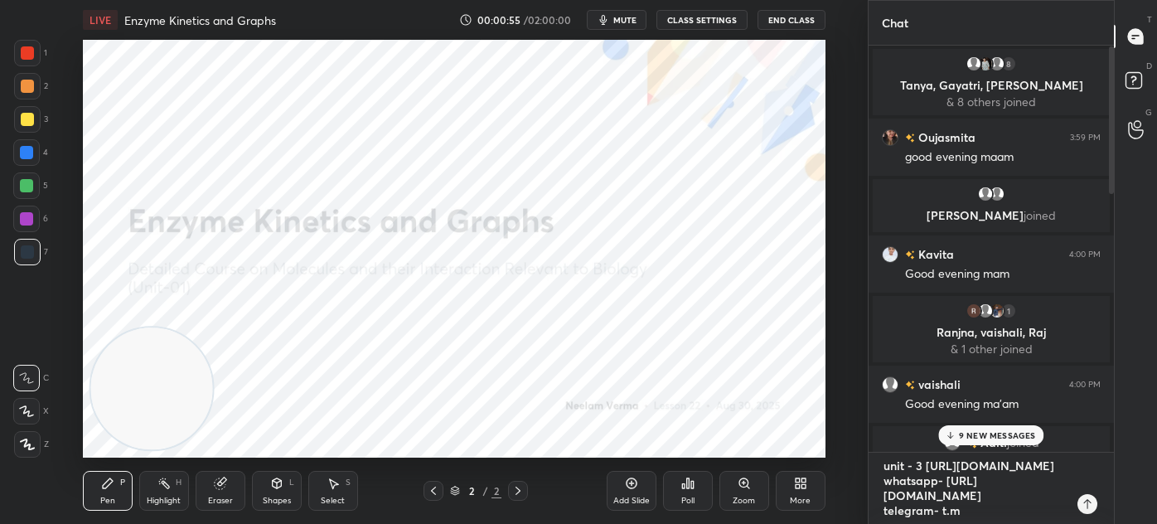
type textarea "x"
type textarea "unit - 3 https://unacademy.com/course/detailed-course-on-unit-3-molecular-biolo…"
type textarea "x"
type textarea "unit - 3 https://unacademy.com/course/detailed-course-on-unit-3-molecular-biolo…"
type textarea "x"
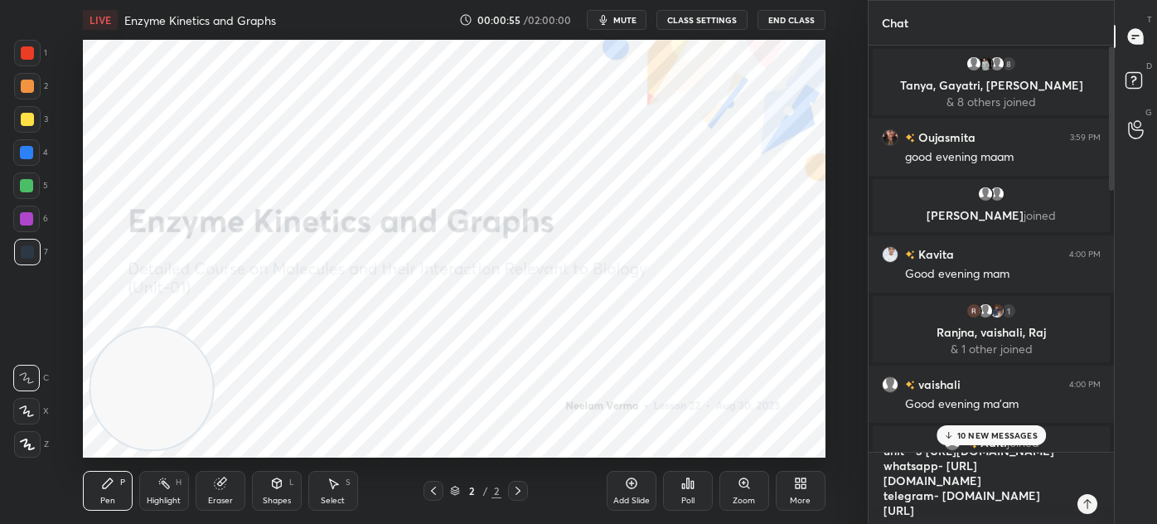
type textarea "unit - 3 https://unacademy.com/course/detailed-course-on-unit-3-molecular-biolo…"
type textarea "x"
type textarea "unit - 3 https://unacademy.com/course/detailed-course-on-unit-3-molecular-biolo…"
type textarea "x"
type textarea "unit - 3 https://unacademy.com/course/detailed-course-on-unit-3-molecular-biolo…"
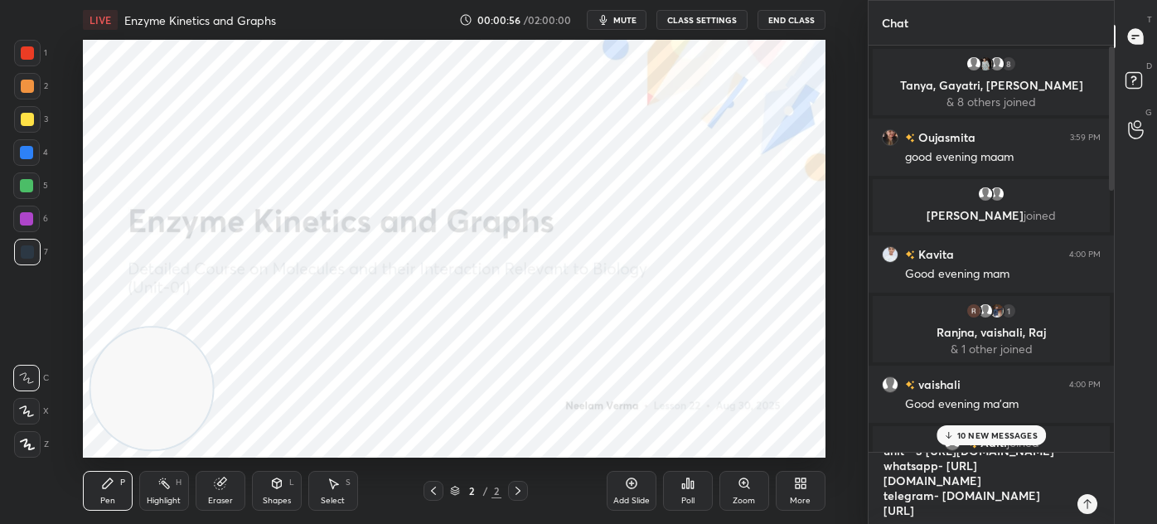
type textarea "x"
type textarea "unit - 3 https://unacademy.com/course/detailed-course-on-unit-3-molecular-biolo…"
type textarea "x"
type textarea "unit - 3 https://unacademy.com/course/detailed-course-on-unit-3-molecular-biolo…"
type textarea "x"
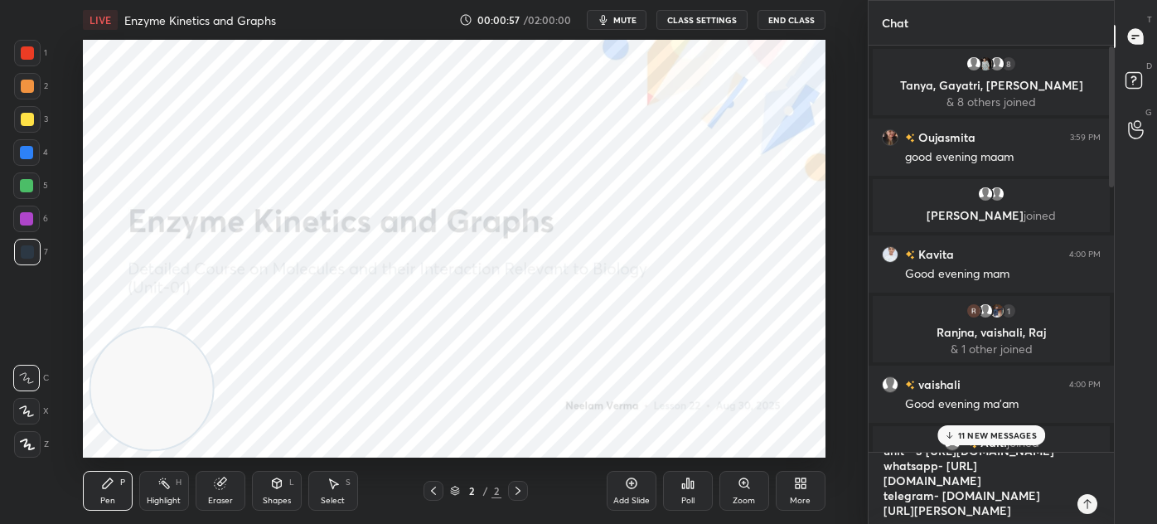
type textarea "unit - 3 https://unacademy.com/course/detailed-course-on-unit-3-molecular-biolo…"
type textarea "x"
type textarea "unit - 3 https://unacademy.com/course/detailed-course-on-unit-3-molecular-biolo…"
type textarea "x"
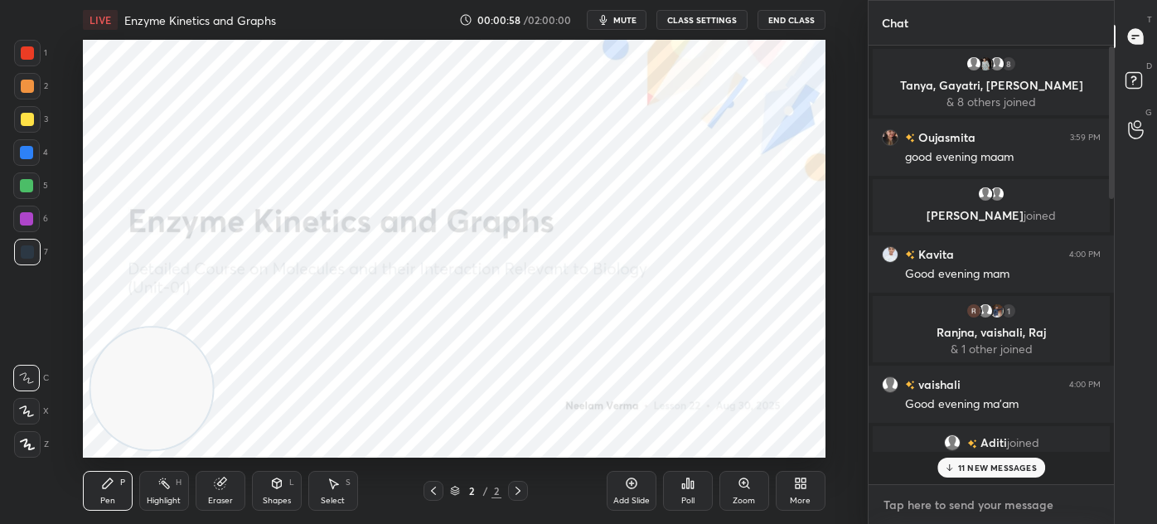
scroll to position [434, 240]
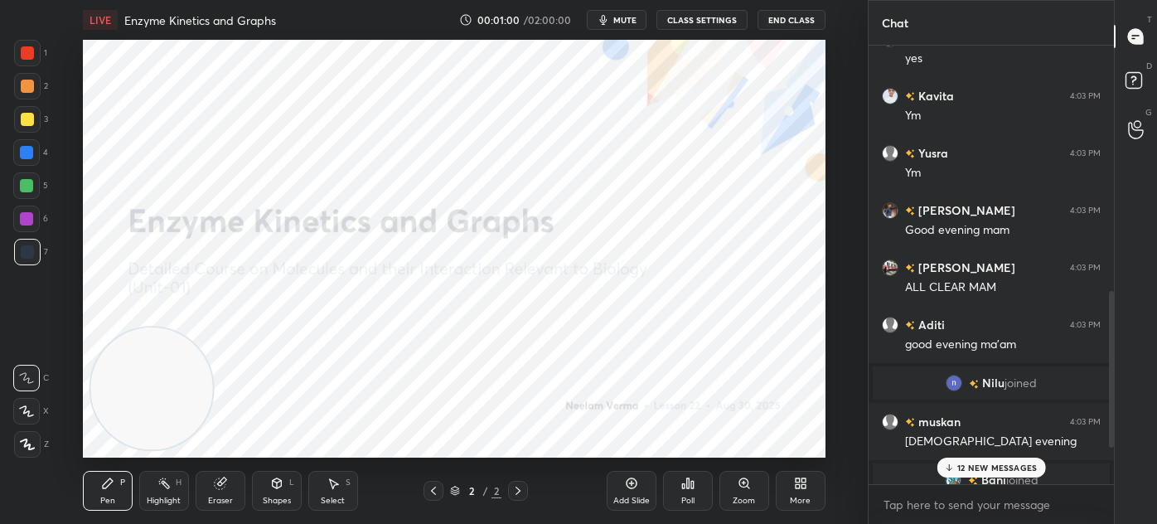
click at [989, 468] on p "12 NEW MESSAGES" at bounding box center [998, 468] width 80 height 10
type textarea "x"
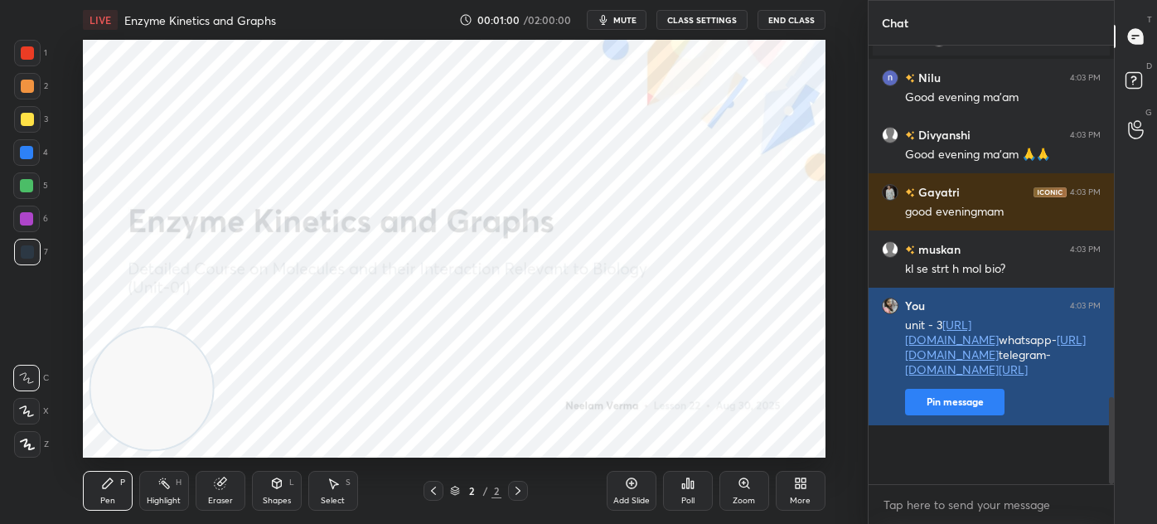
click at [954, 415] on button "Pin message" at bounding box center [954, 402] width 99 height 27
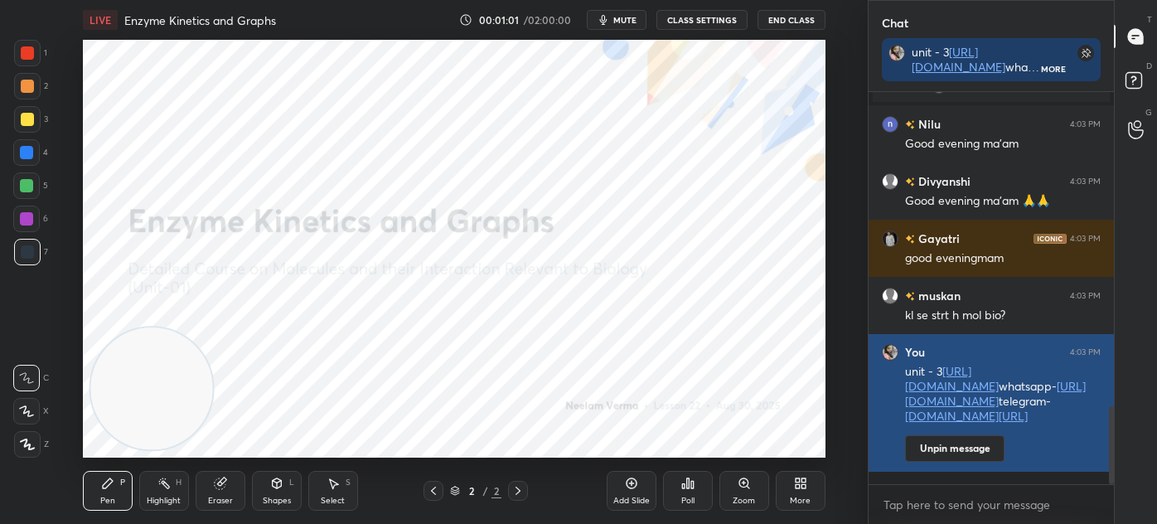
scroll to position [427, 240]
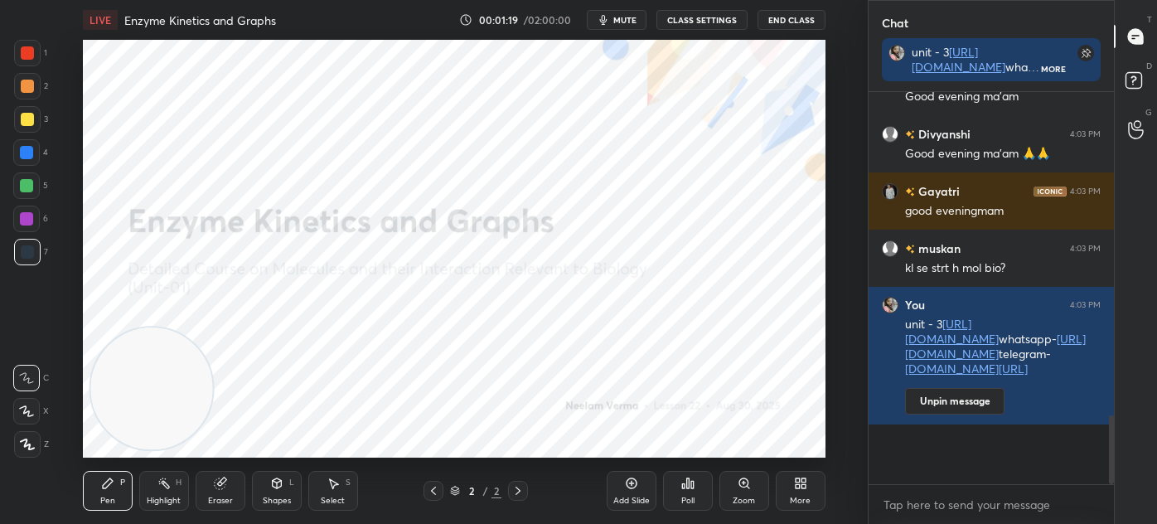
click at [439, 491] on div at bounding box center [434, 491] width 20 height 20
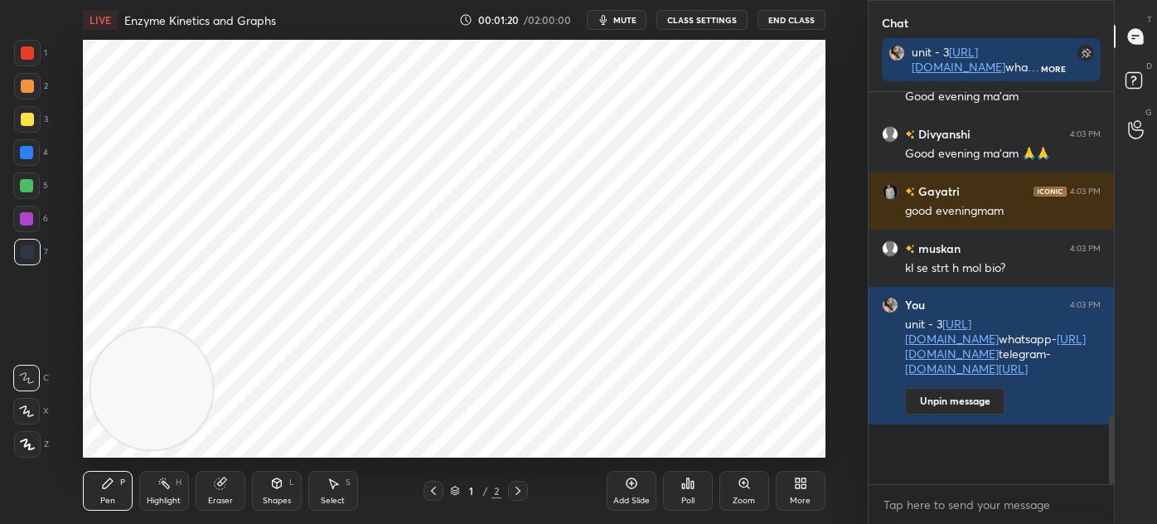
scroll to position [1884, 0]
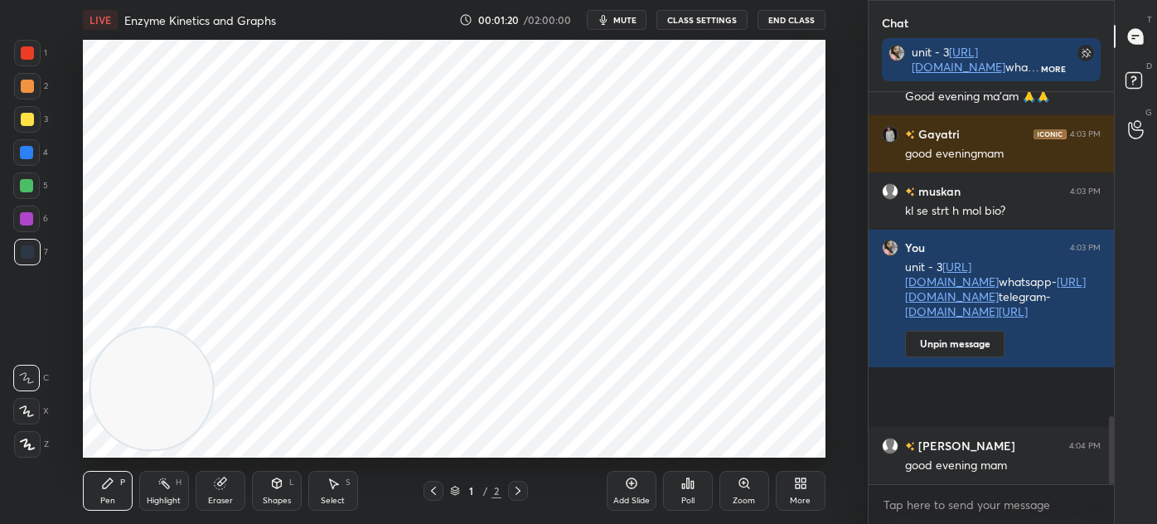
click at [28, 441] on icon at bounding box center [27, 445] width 15 height 12
click at [27, 65] on div at bounding box center [27, 53] width 27 height 27
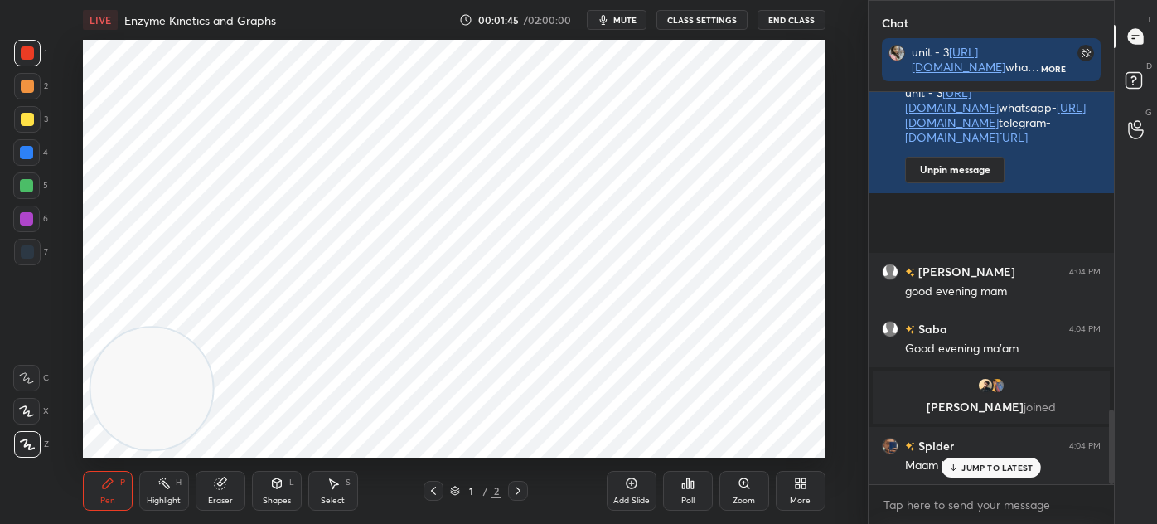
scroll to position [1665, 0]
click at [990, 473] on div "JUMP TO LATEST" at bounding box center [991, 468] width 99 height 20
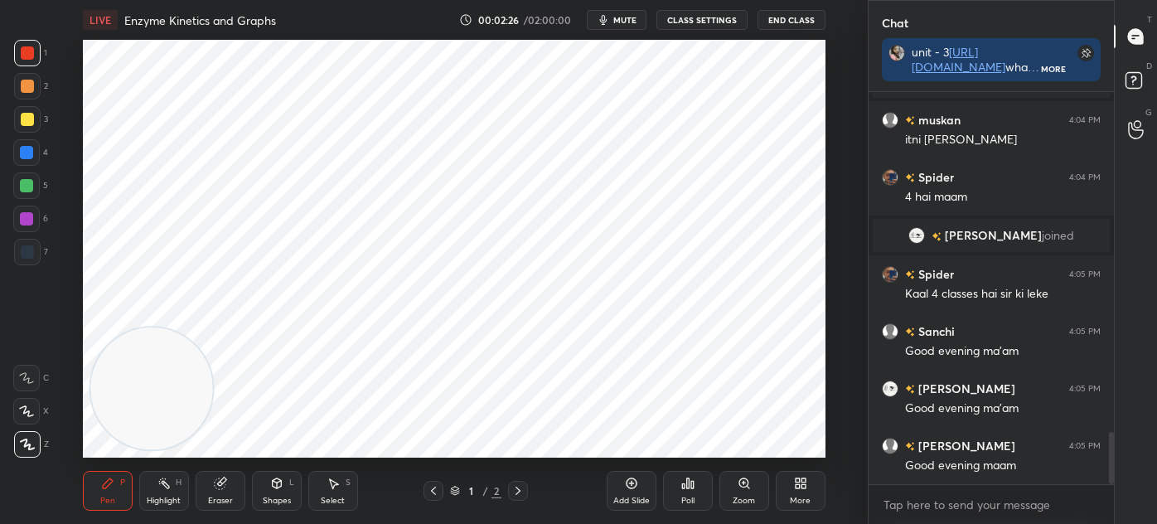
scroll to position [2558, 0]
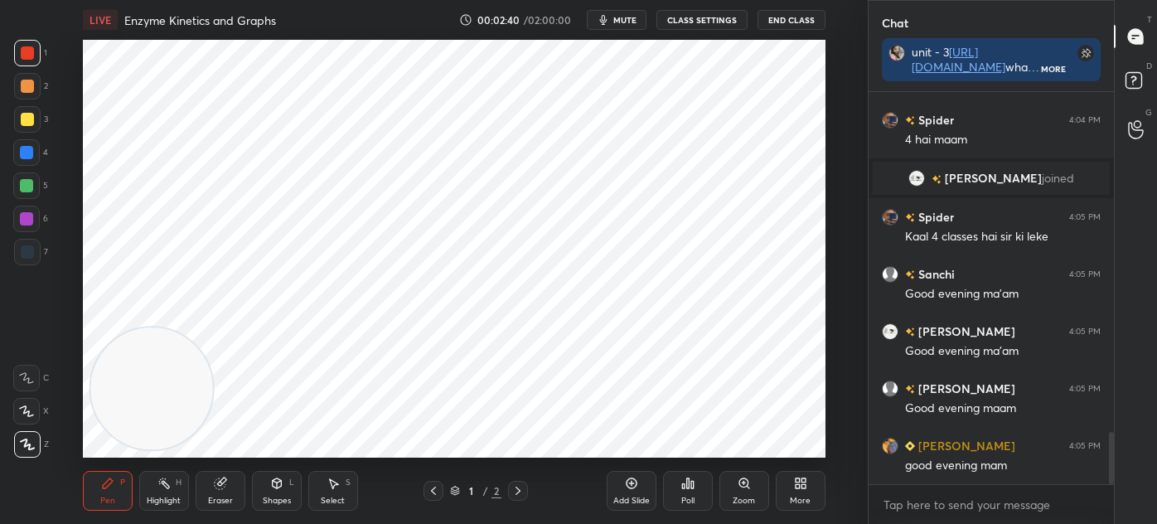
click at [812, 491] on div "More" at bounding box center [801, 491] width 50 height 40
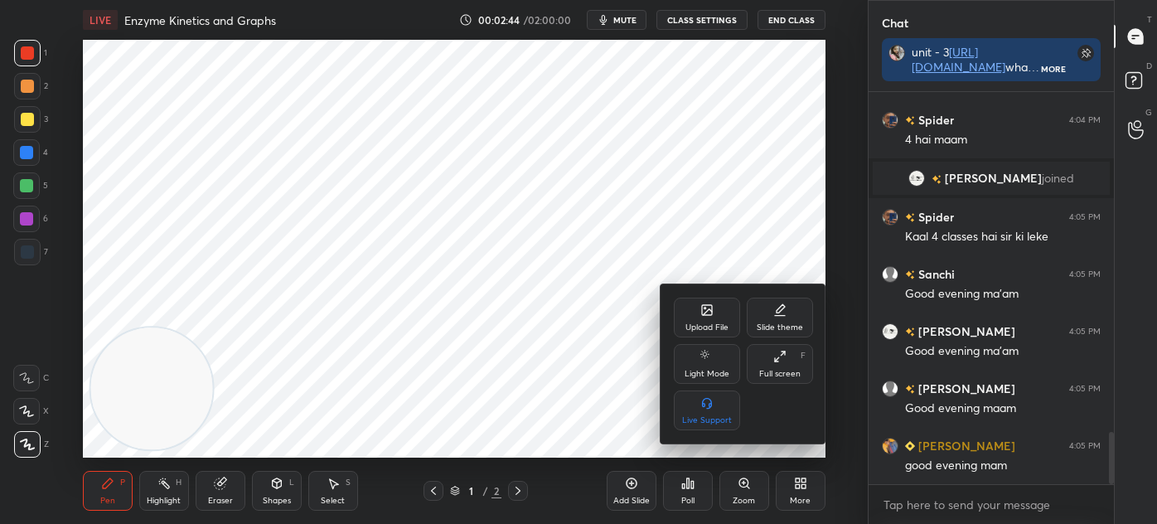
click at [699, 316] on div "Upload File" at bounding box center [707, 318] width 66 height 40
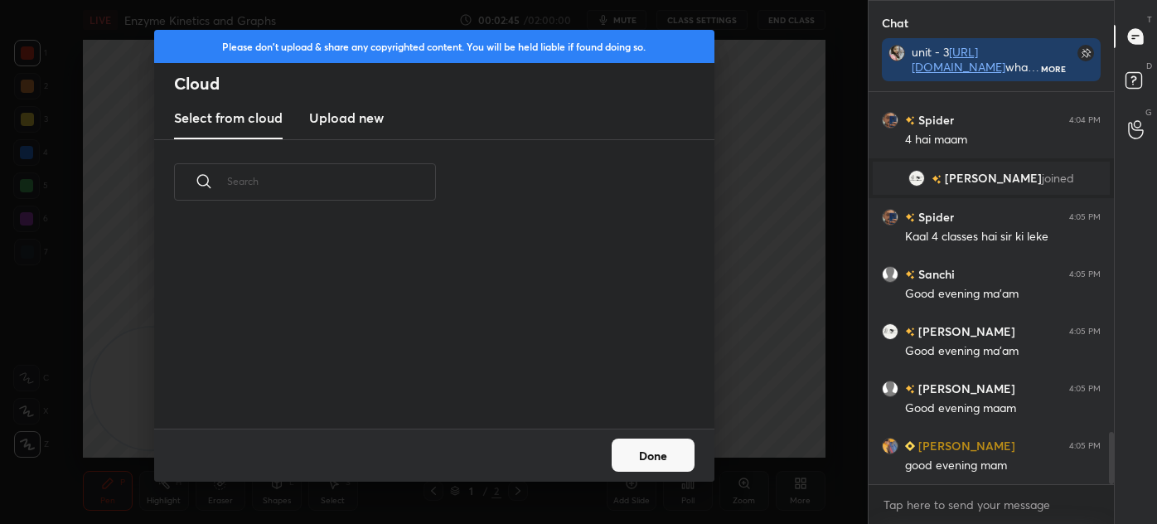
scroll to position [205, 532]
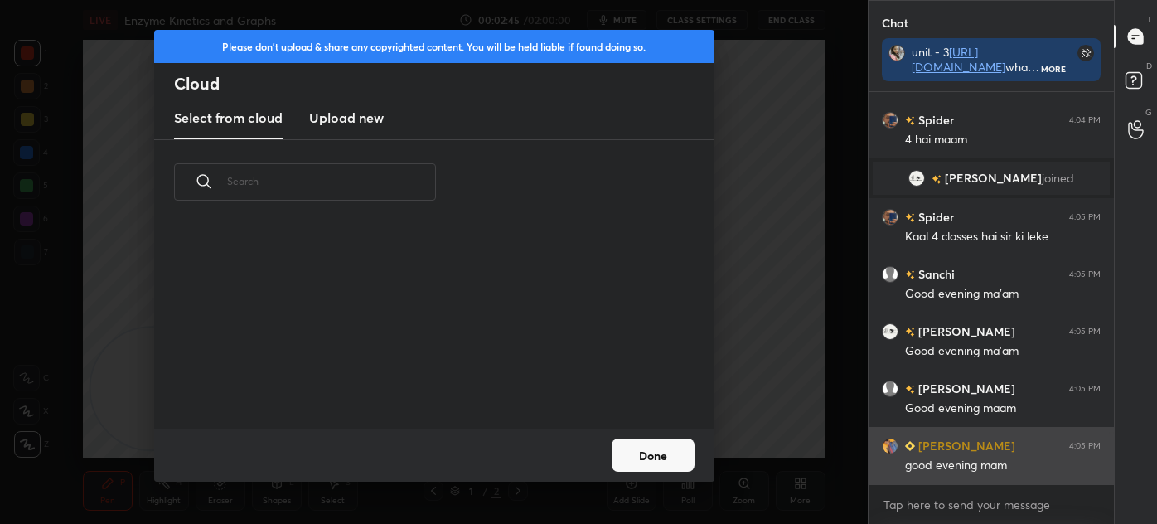
click at [362, 109] on h3 "Upload new" at bounding box center [346, 118] width 75 height 20
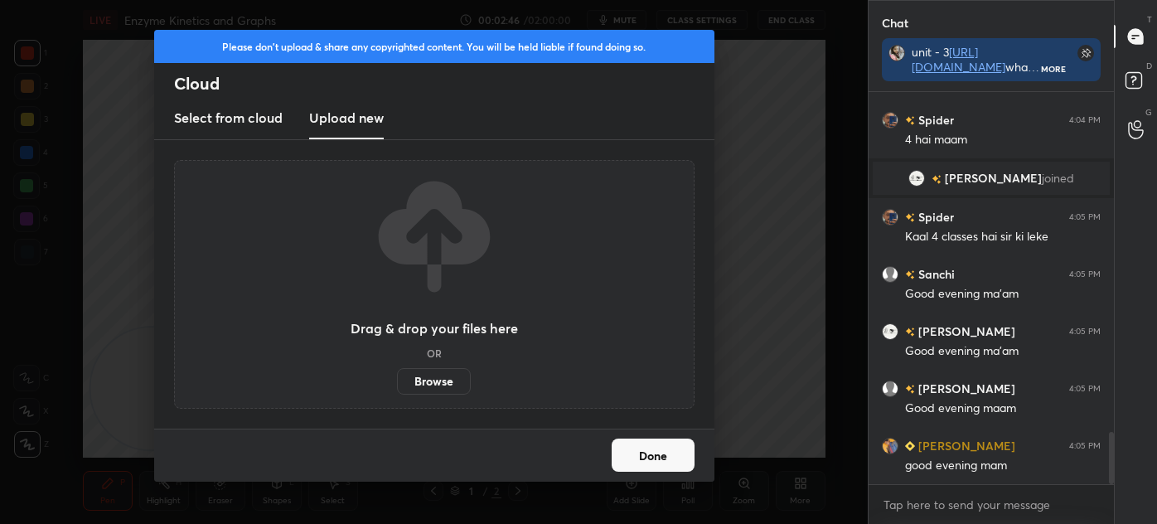
click at [434, 384] on label "Browse" at bounding box center [434, 381] width 74 height 27
click at [397, 384] on input "Browse" at bounding box center [397, 381] width 0 height 27
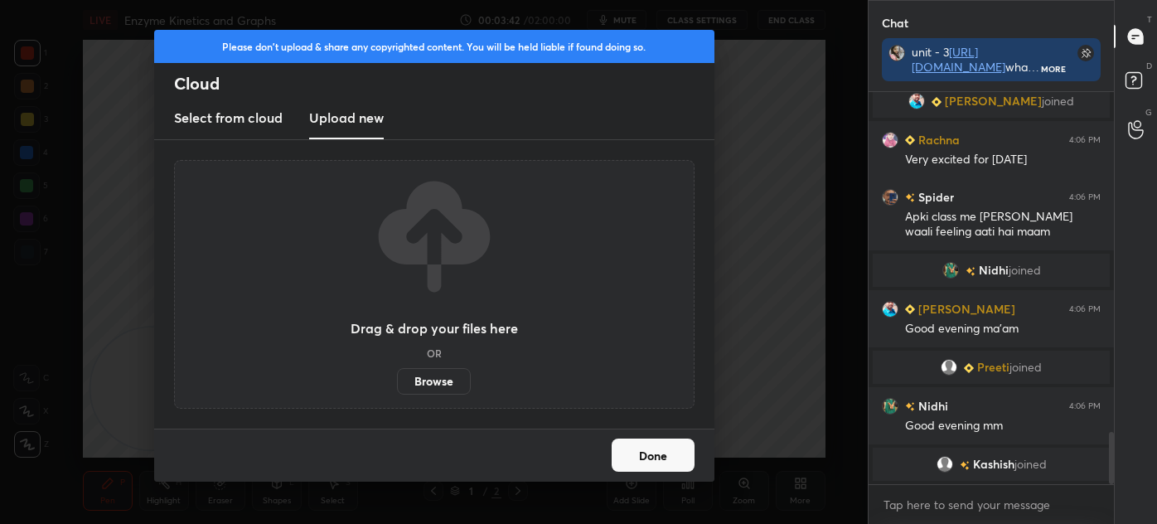
scroll to position [2578, 0]
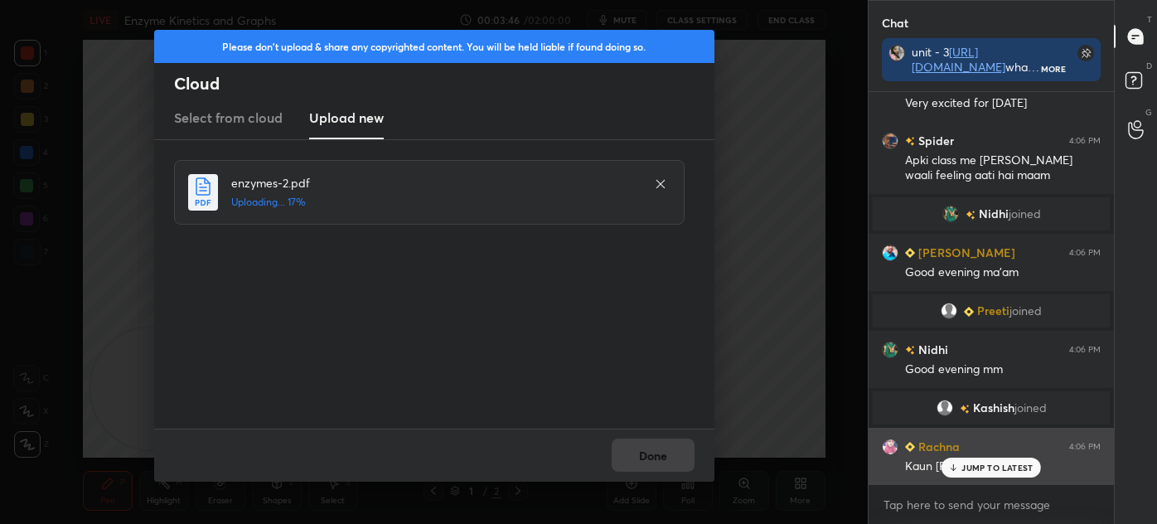
click at [986, 466] on p "JUMP TO LATEST" at bounding box center [997, 468] width 71 height 10
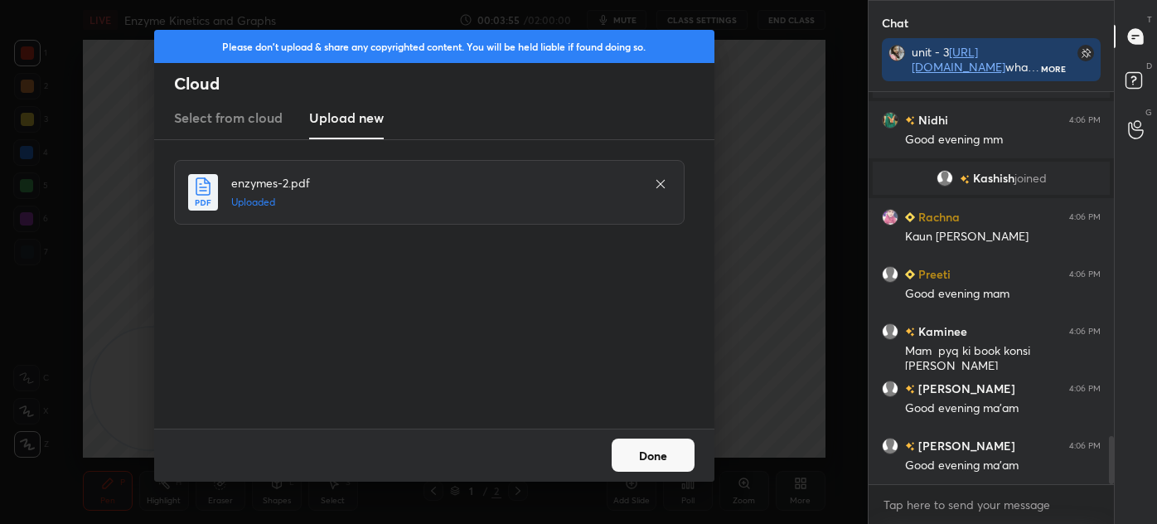
scroll to position [2864, 0]
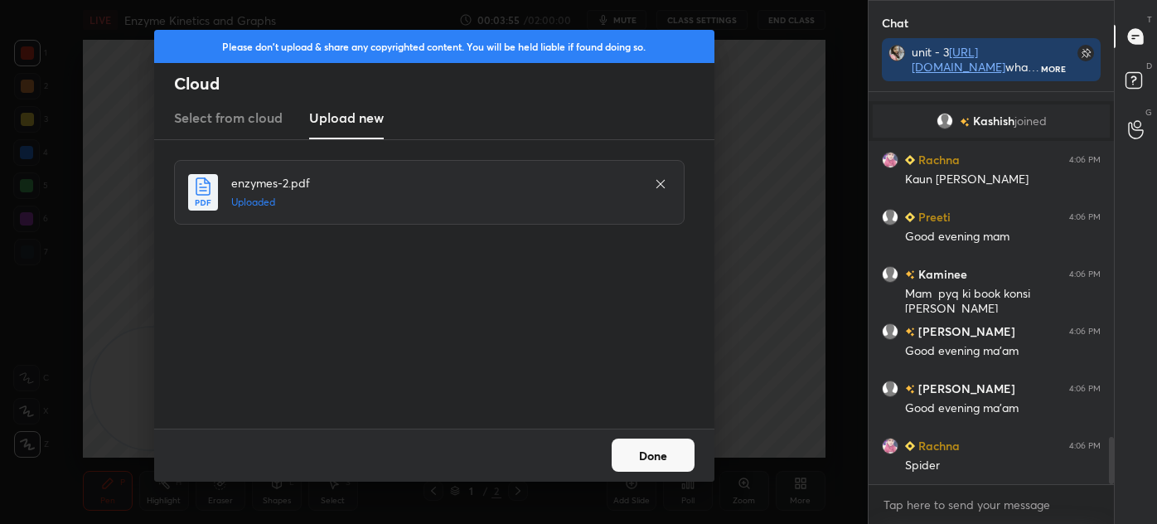
click at [669, 453] on button "Done" at bounding box center [653, 455] width 83 height 33
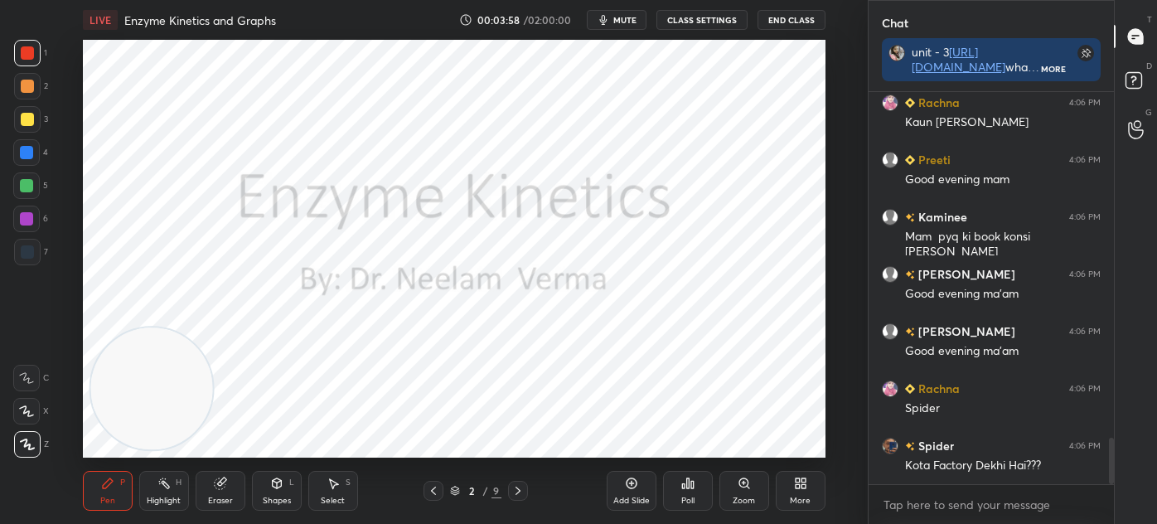
scroll to position [2978, 0]
click at [274, 492] on div "Shapes L" at bounding box center [277, 491] width 50 height 40
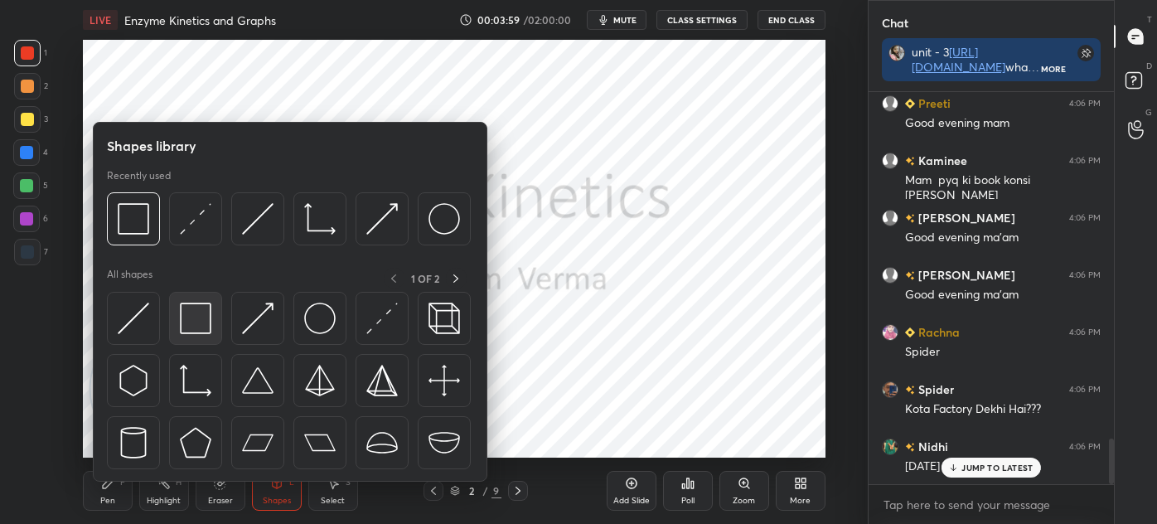
click at [206, 318] on img at bounding box center [196, 319] width 32 height 32
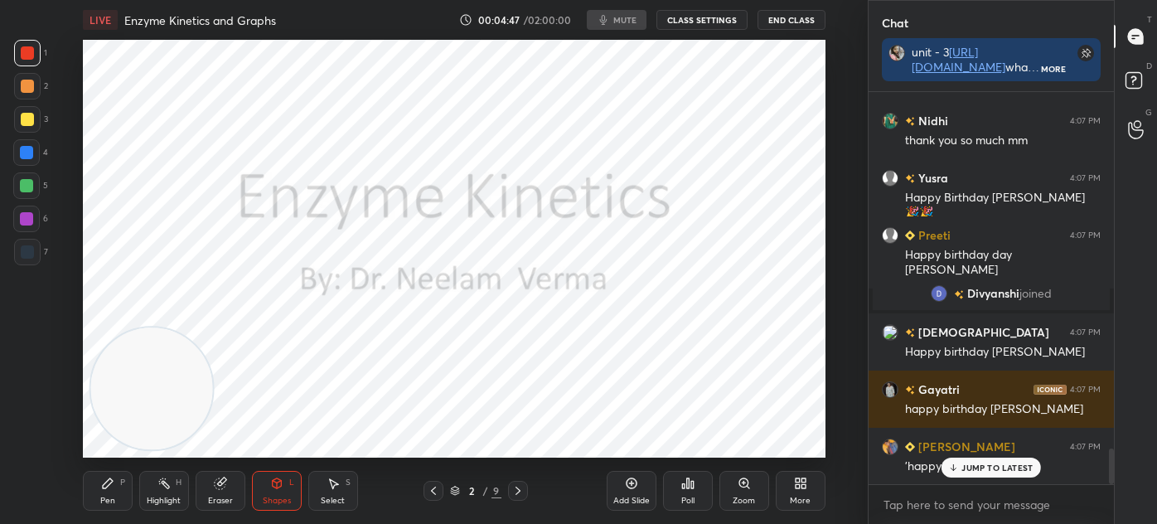
scroll to position [4030, 0]
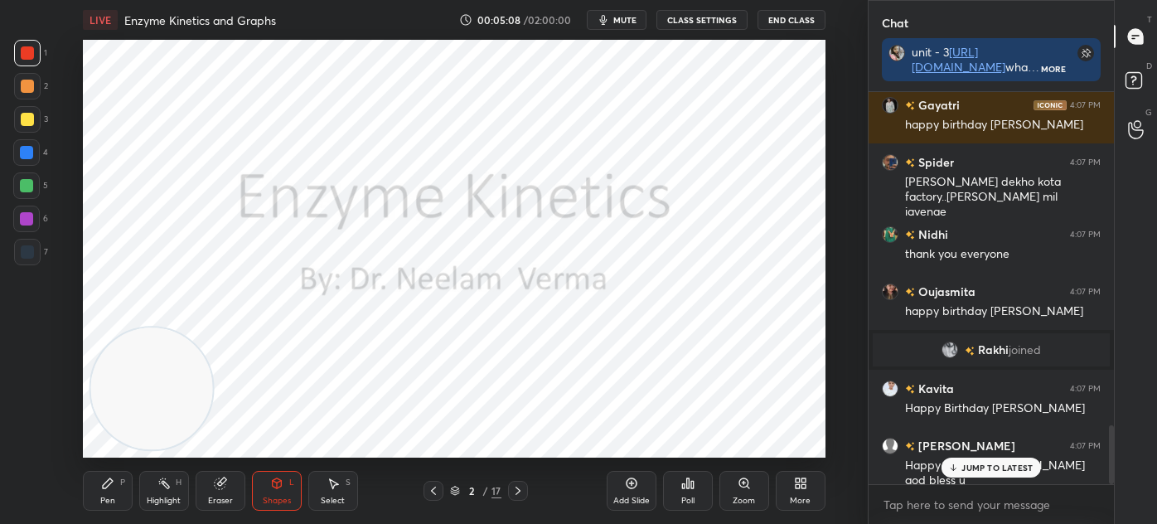
scroll to position [2219, 0]
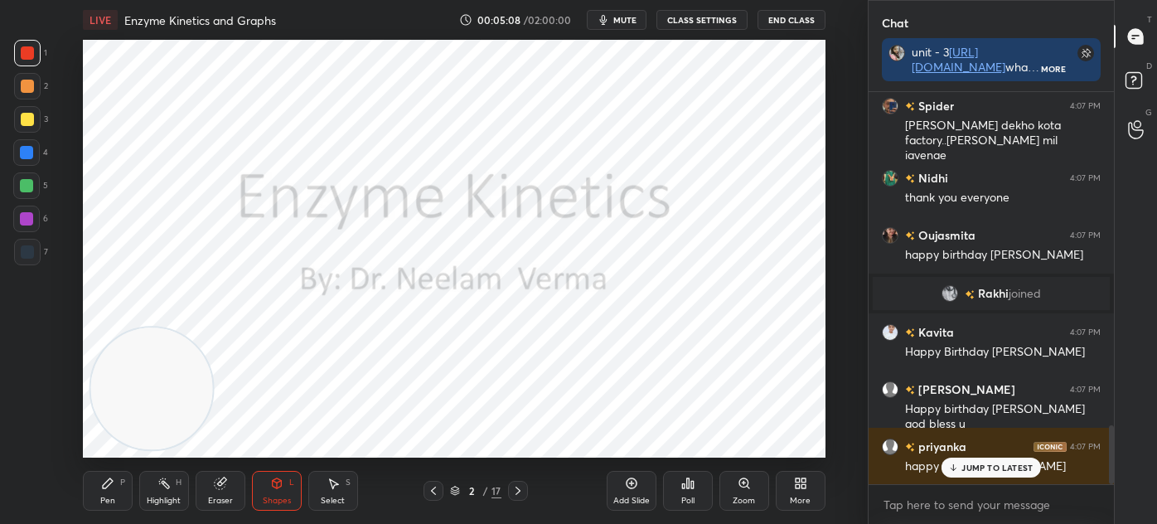
click at [22, 250] on div at bounding box center [27, 251] width 13 height 13
click at [623, 487] on div "Add Slide" at bounding box center [632, 491] width 50 height 40
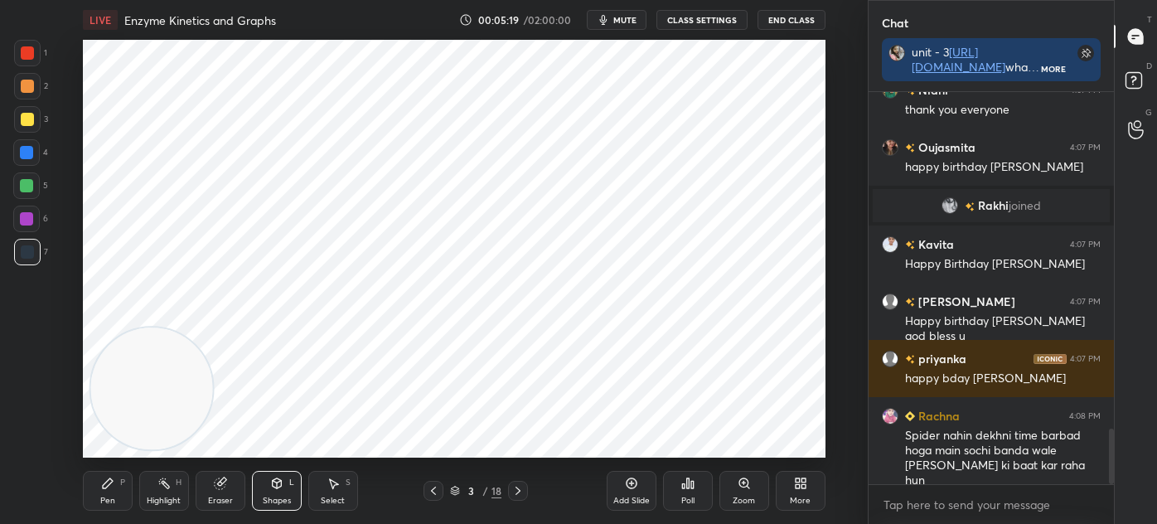
scroll to position [2364, 0]
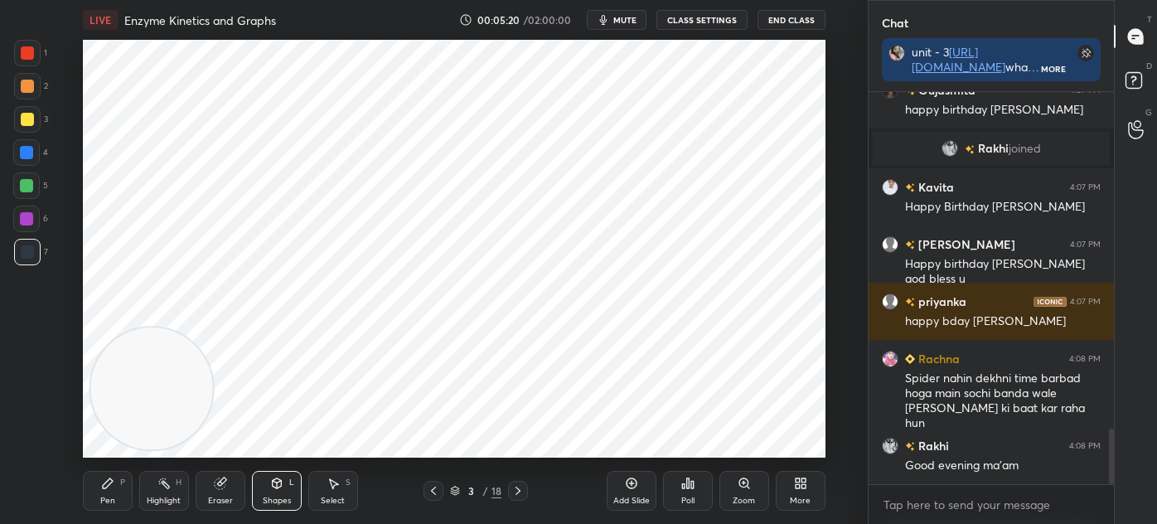
click at [104, 487] on icon at bounding box center [108, 483] width 10 height 10
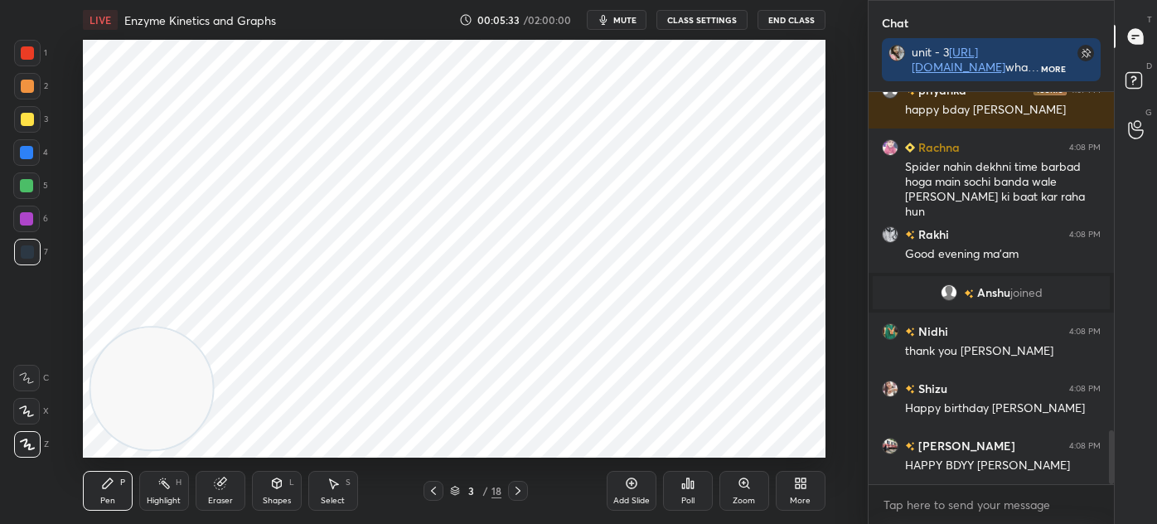
scroll to position [2474, 0]
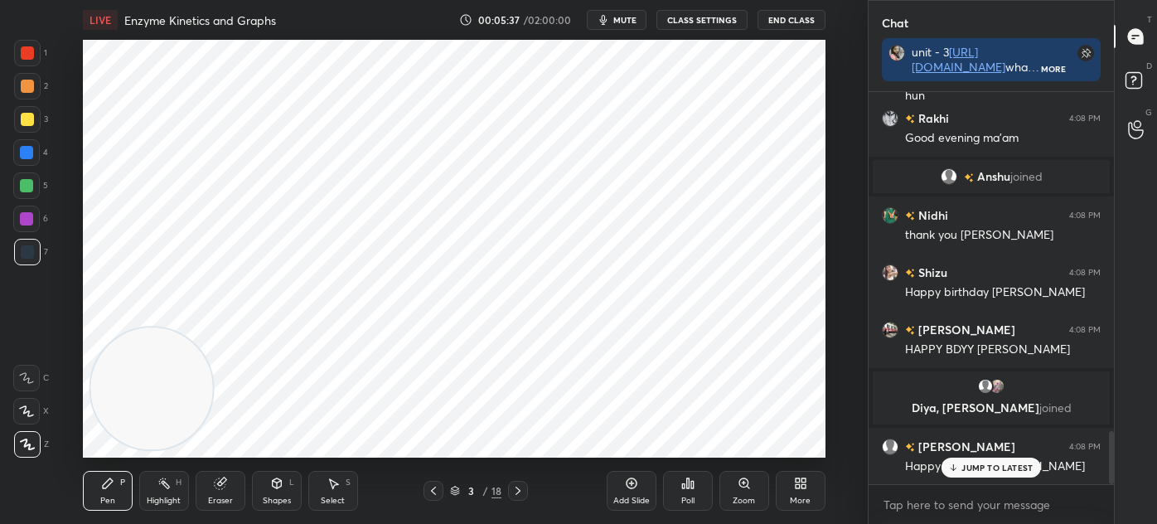
click at [281, 494] on div "Shapes L" at bounding box center [277, 491] width 50 height 40
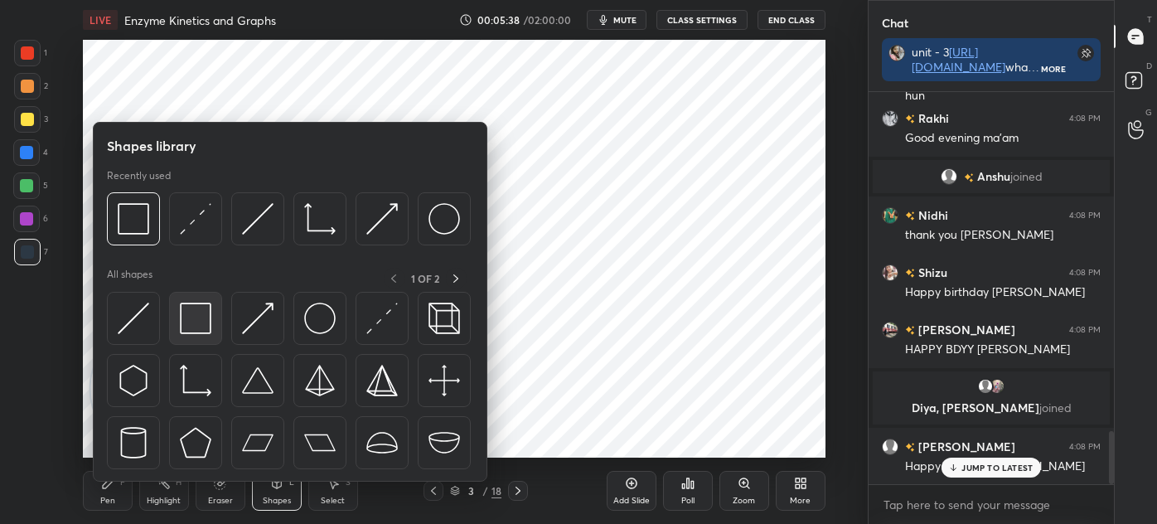
click at [199, 328] on img at bounding box center [196, 319] width 32 height 32
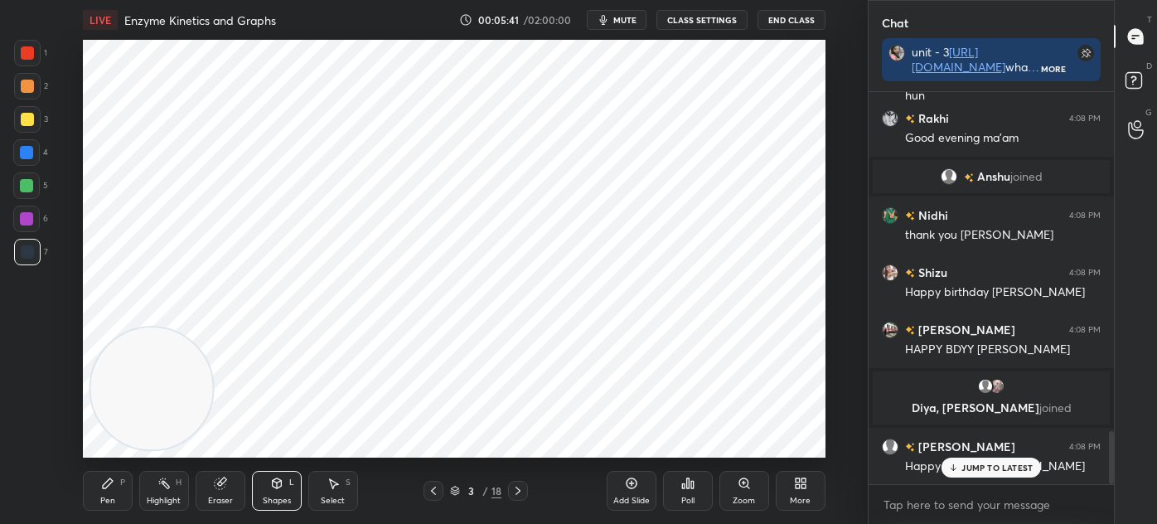
click at [119, 494] on div "Pen P" at bounding box center [108, 491] width 50 height 40
click at [31, 51] on div at bounding box center [27, 52] width 13 height 13
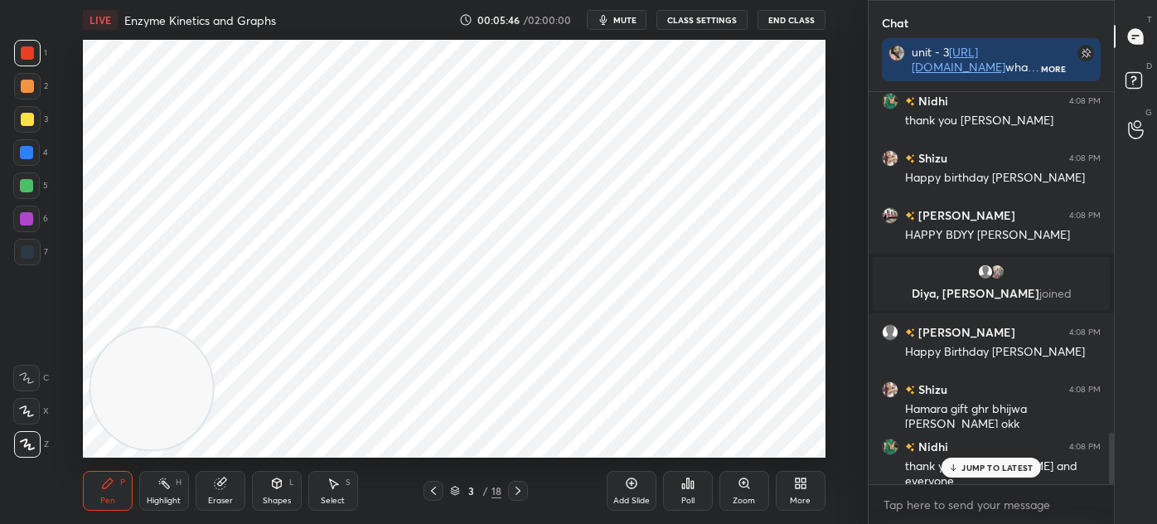
click at [32, 246] on div at bounding box center [27, 251] width 13 height 13
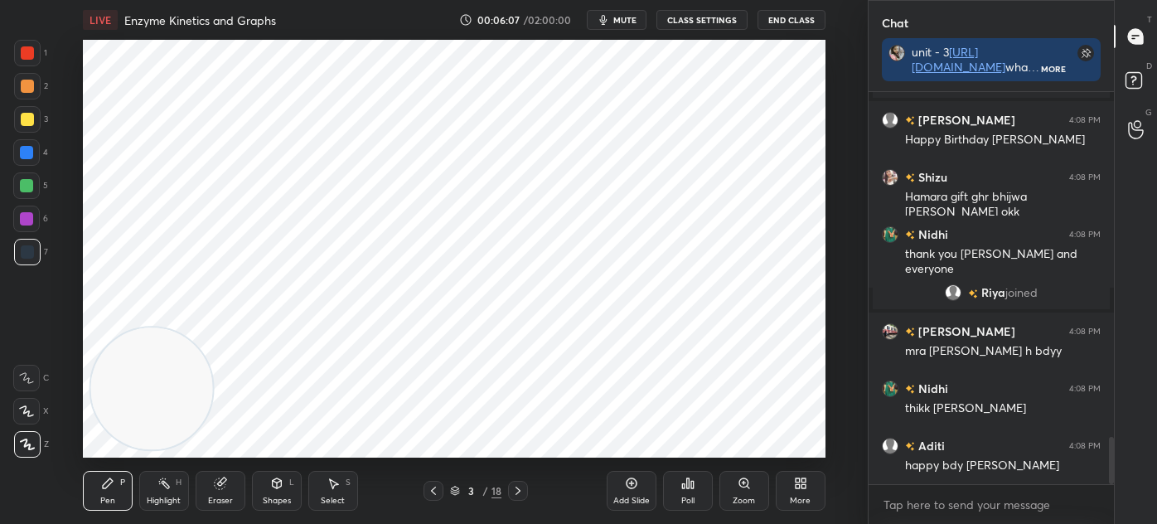
scroll to position [2871, 0]
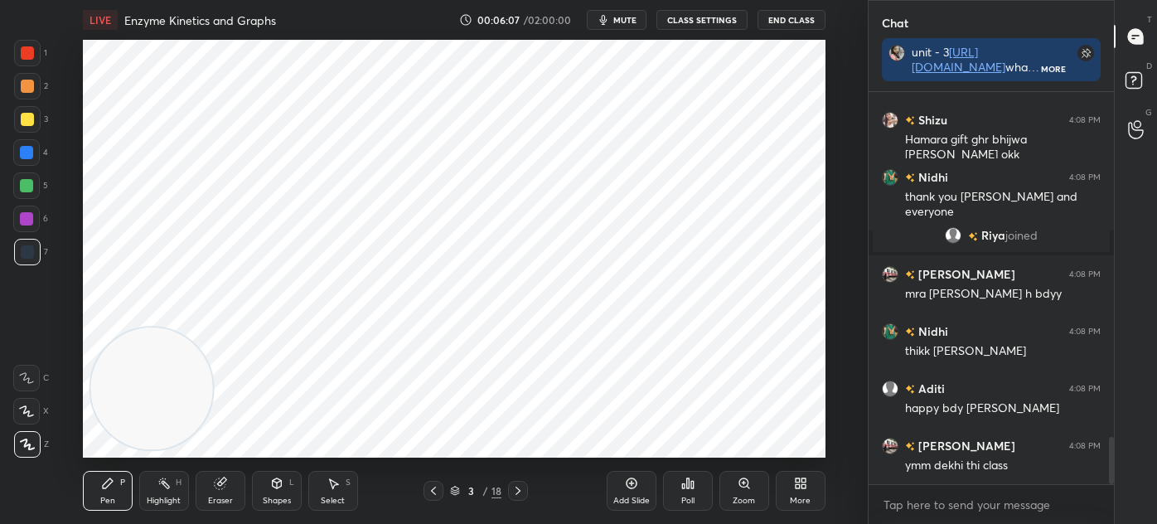
click at [36, 63] on div at bounding box center [27, 53] width 27 height 27
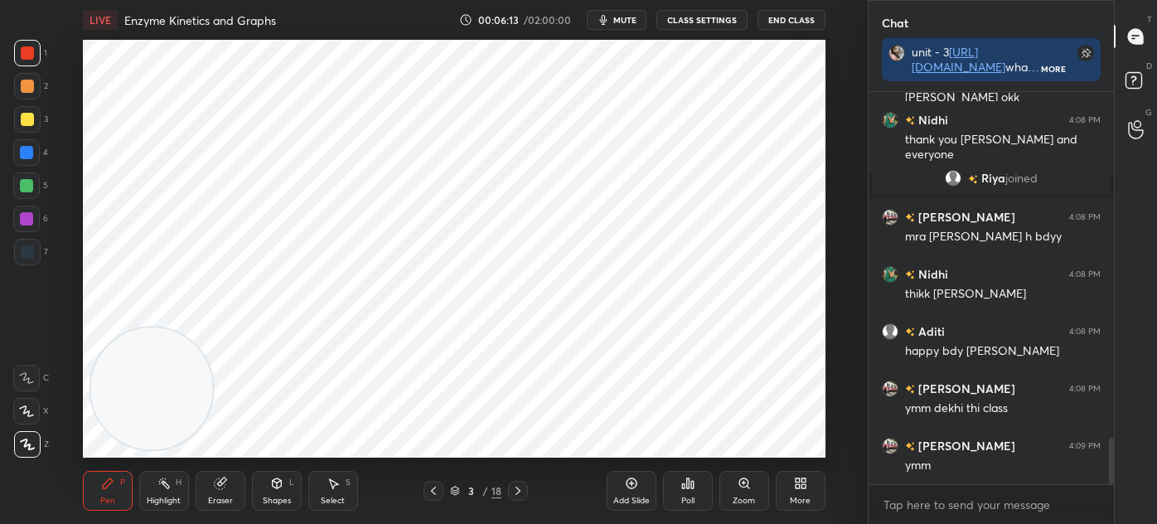
click at [35, 247] on div at bounding box center [27, 252] width 27 height 27
click at [17, 165] on div at bounding box center [26, 152] width 27 height 27
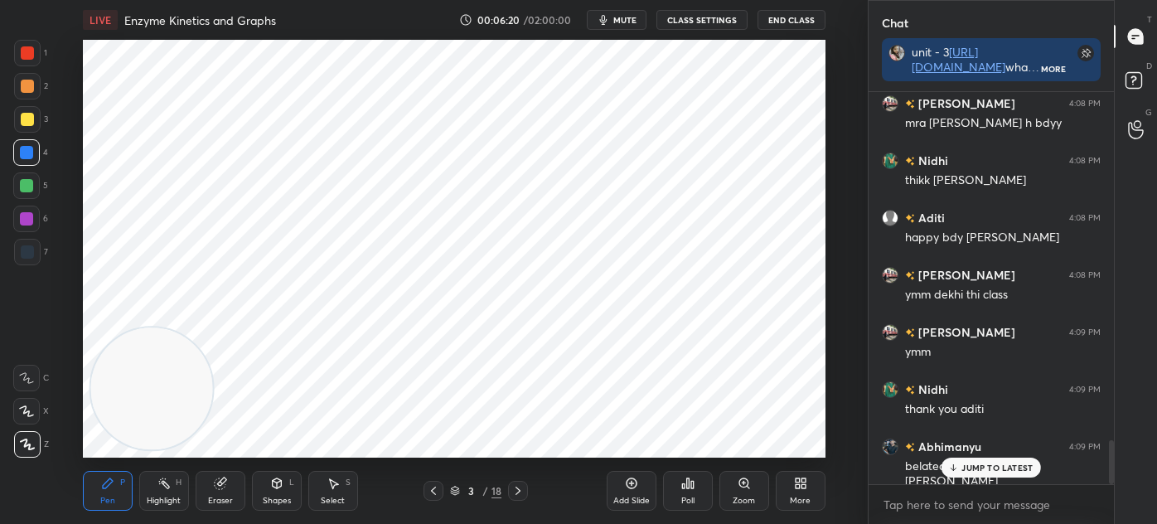
scroll to position [3099, 0]
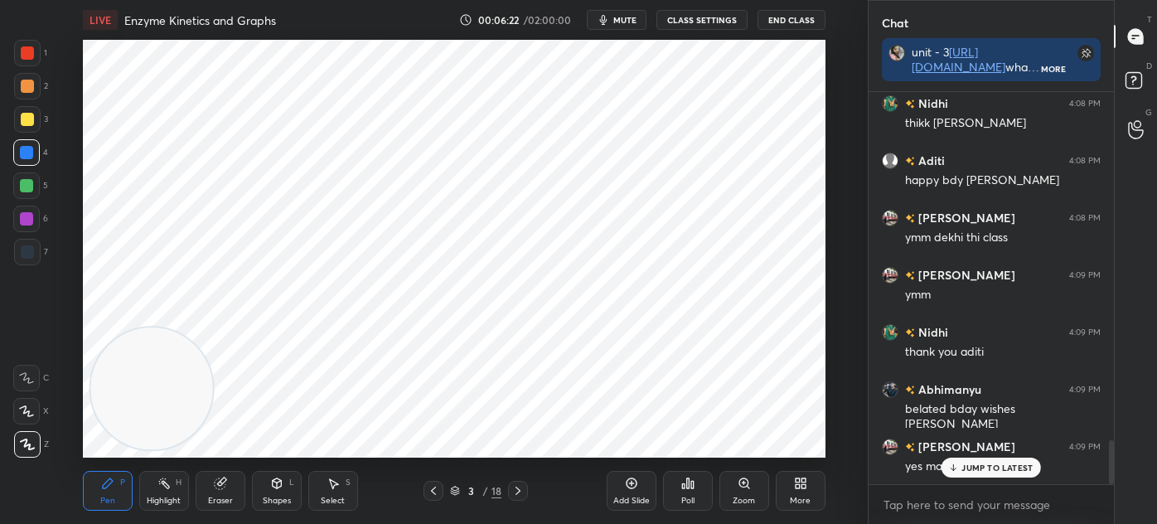
click at [279, 497] on div "Shapes" at bounding box center [277, 501] width 28 height 8
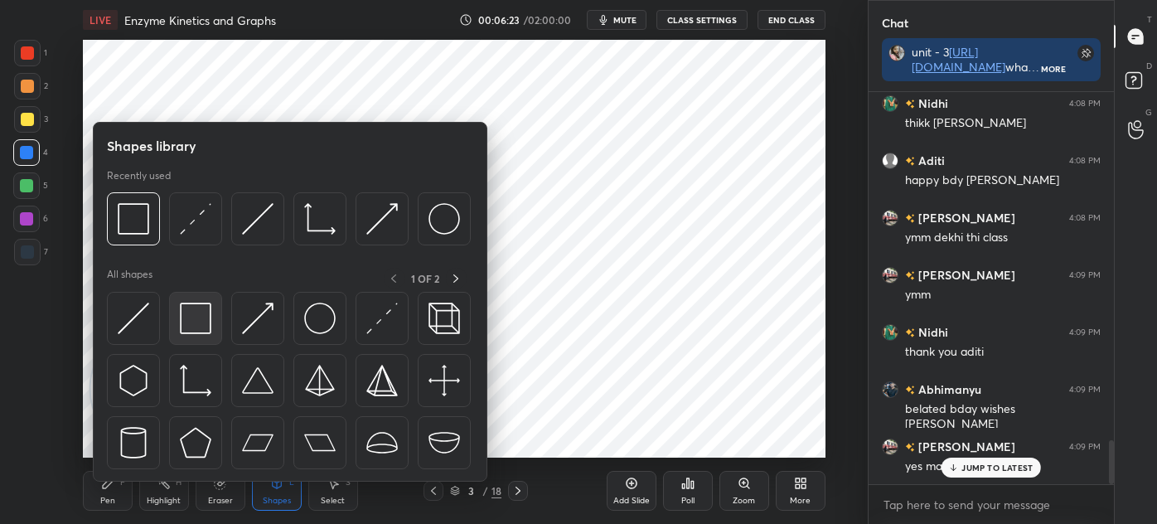
click at [190, 318] on img at bounding box center [196, 319] width 32 height 32
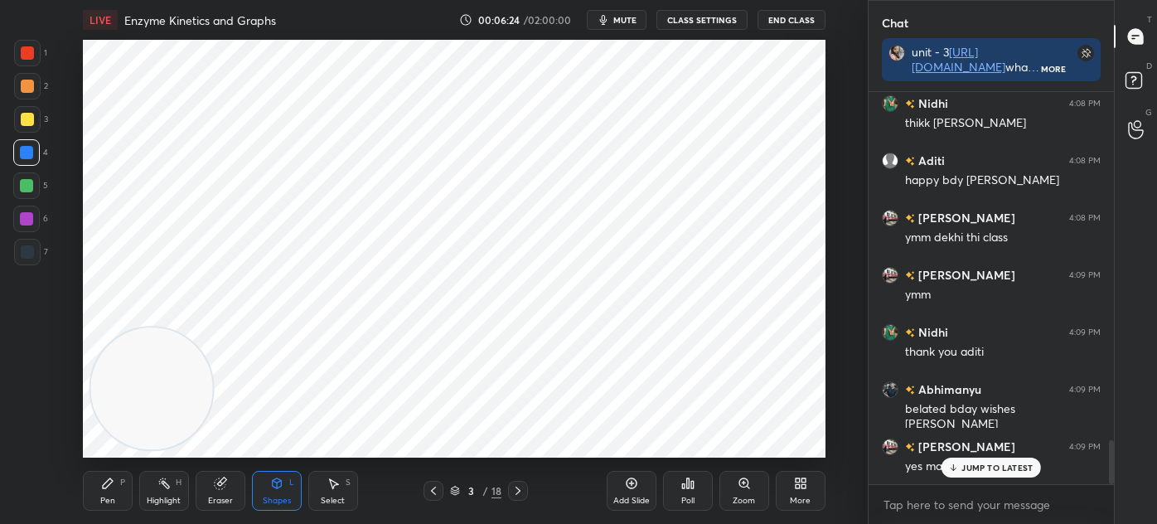
click at [34, 250] on div at bounding box center [27, 252] width 27 height 27
click at [27, 187] on div at bounding box center [26, 185] width 13 height 13
click at [34, 59] on div at bounding box center [27, 53] width 27 height 27
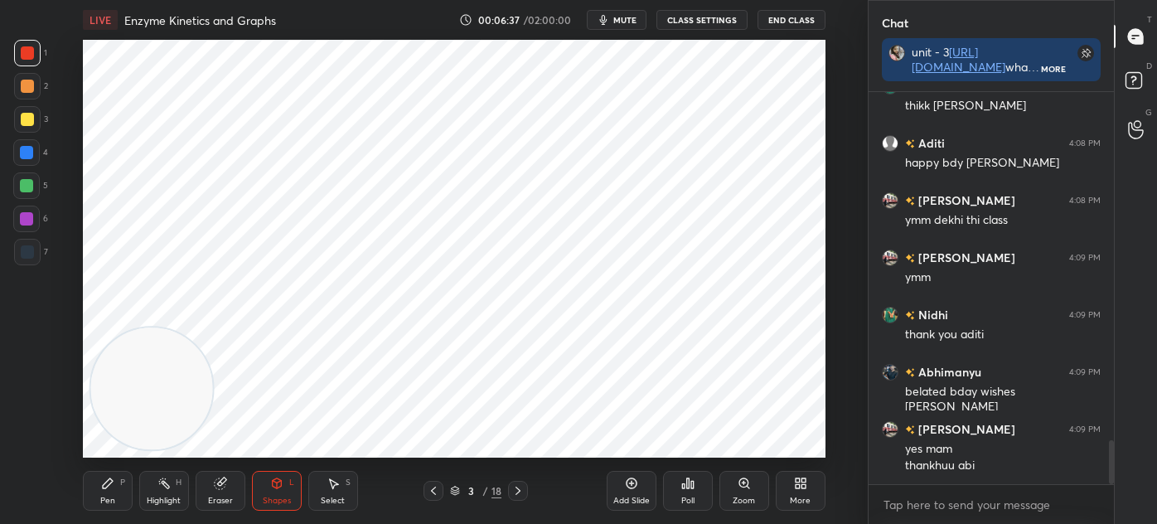
click at [116, 490] on div "Pen P" at bounding box center [108, 491] width 50 height 40
click at [30, 243] on div at bounding box center [27, 252] width 27 height 27
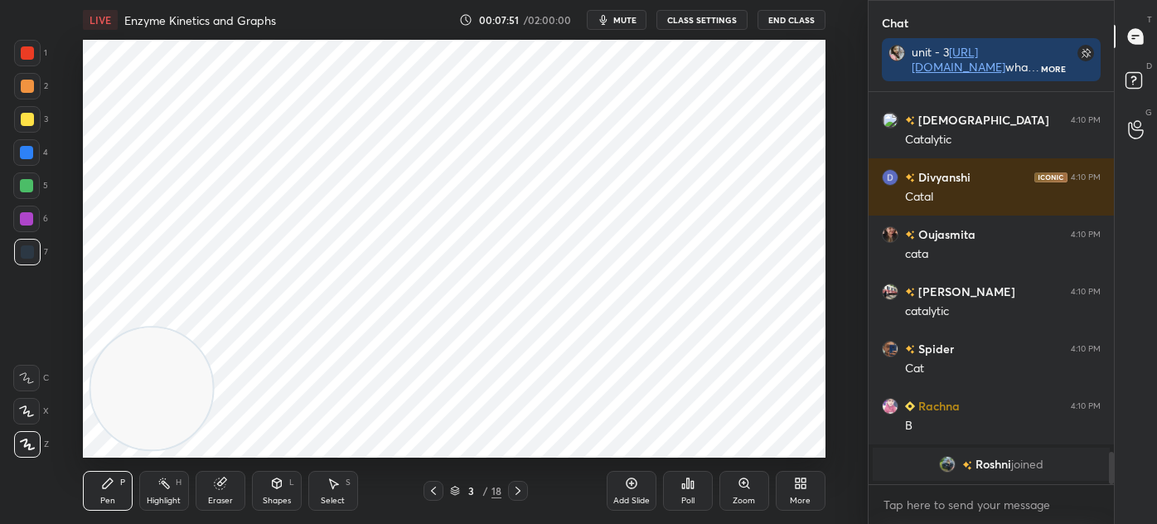
scroll to position [3870, 0]
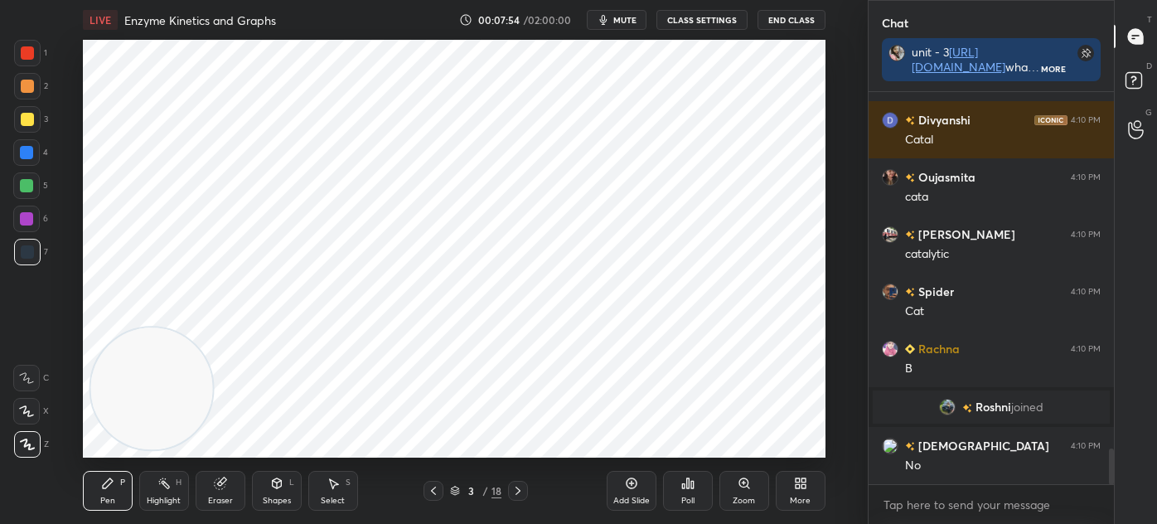
click at [22, 63] on div at bounding box center [27, 53] width 27 height 27
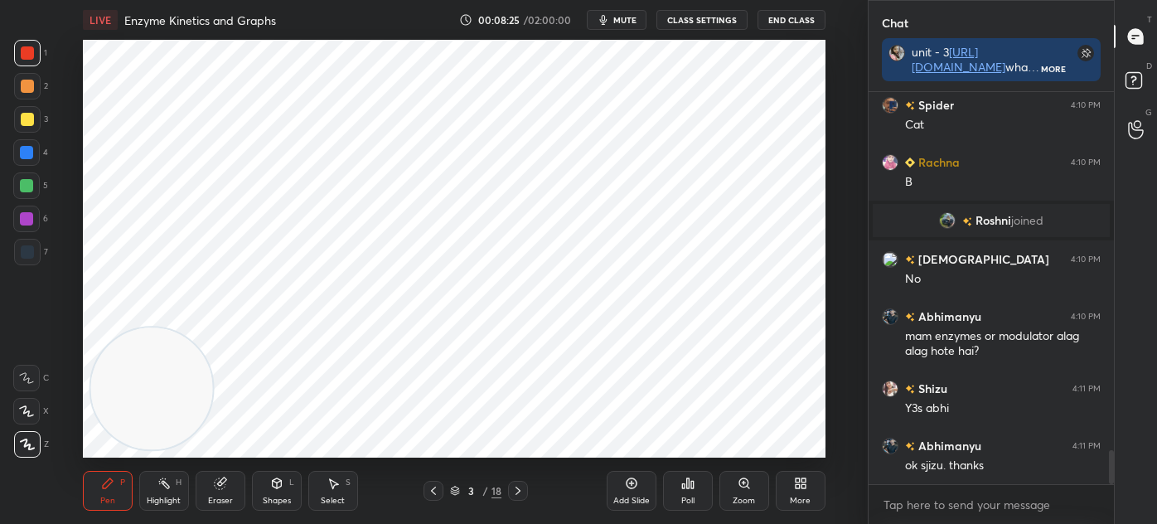
scroll to position [4114, 0]
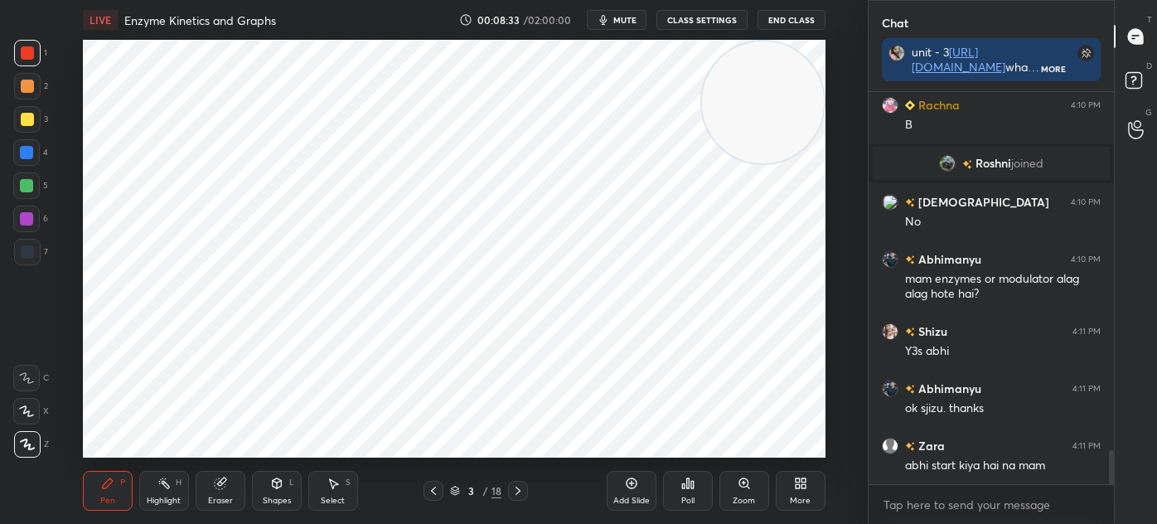
click at [31, 254] on div at bounding box center [27, 251] width 13 height 13
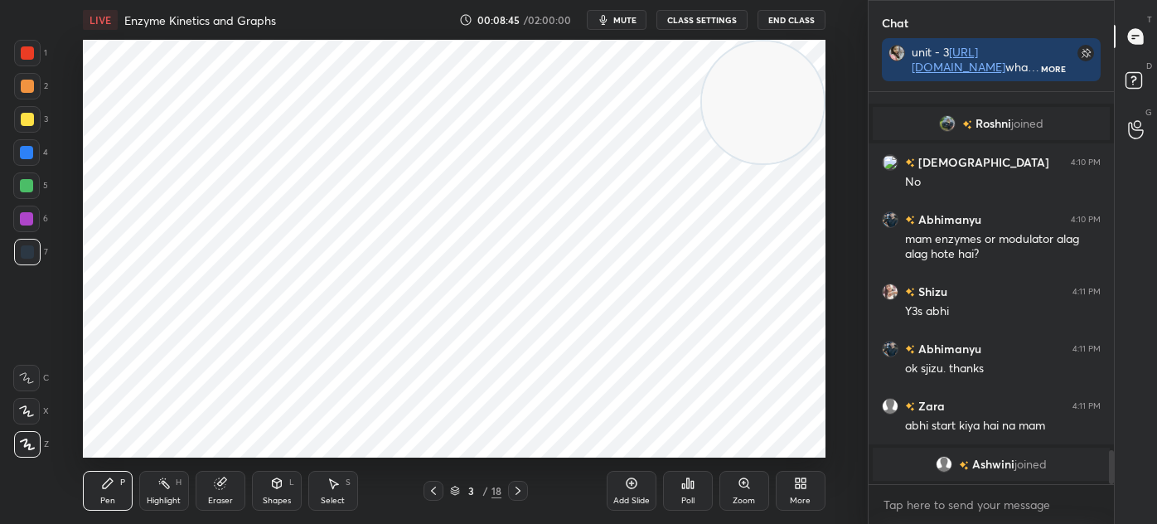
click at [31, 229] on div at bounding box center [26, 219] width 27 height 27
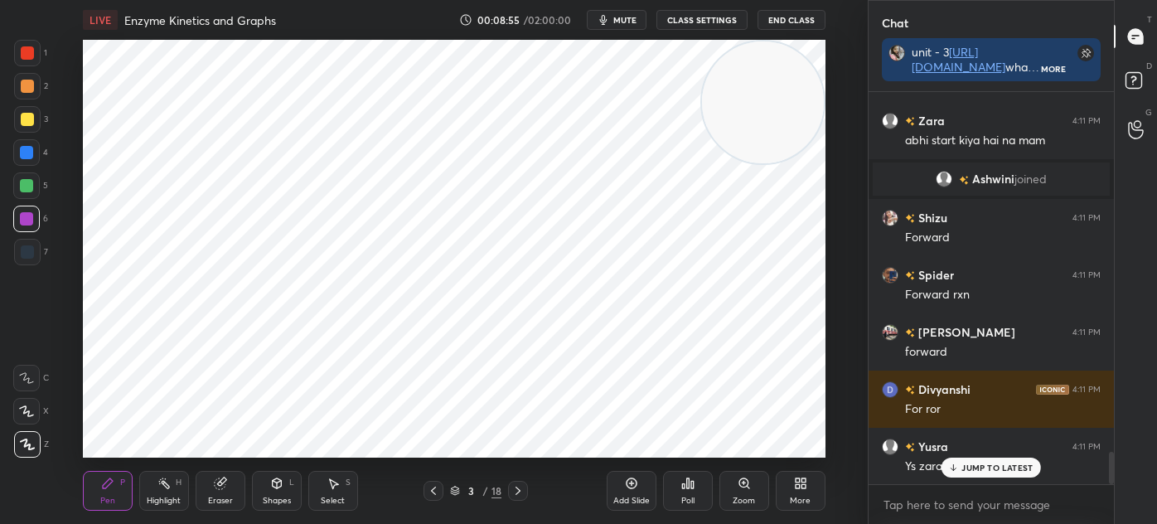
scroll to position [4401, 0]
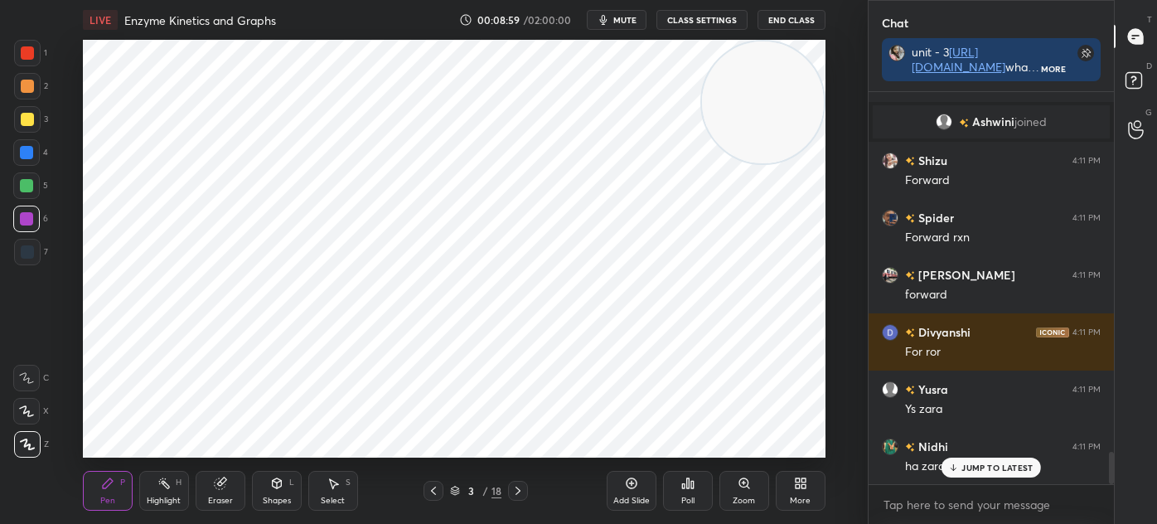
click at [31, 251] on div at bounding box center [27, 251] width 13 height 13
click at [32, 156] on div at bounding box center [26, 152] width 13 height 13
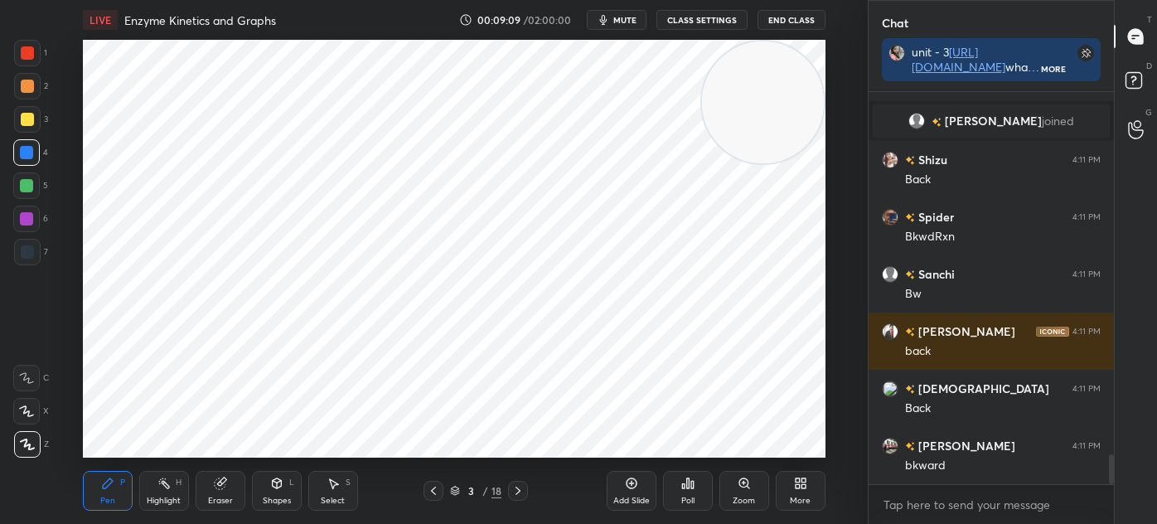
scroll to position [4842, 0]
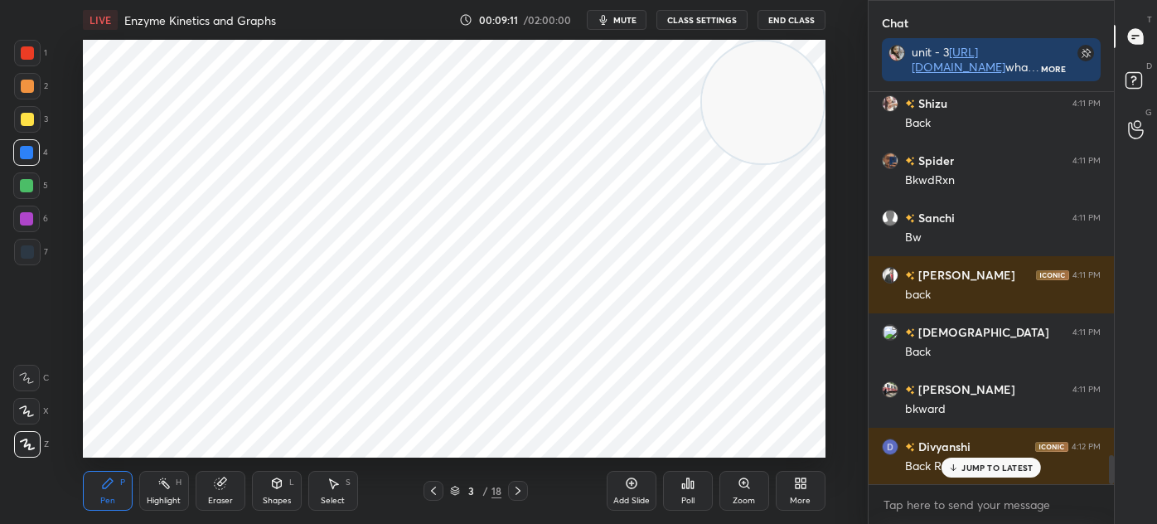
click at [31, 59] on div at bounding box center [27, 52] width 13 height 13
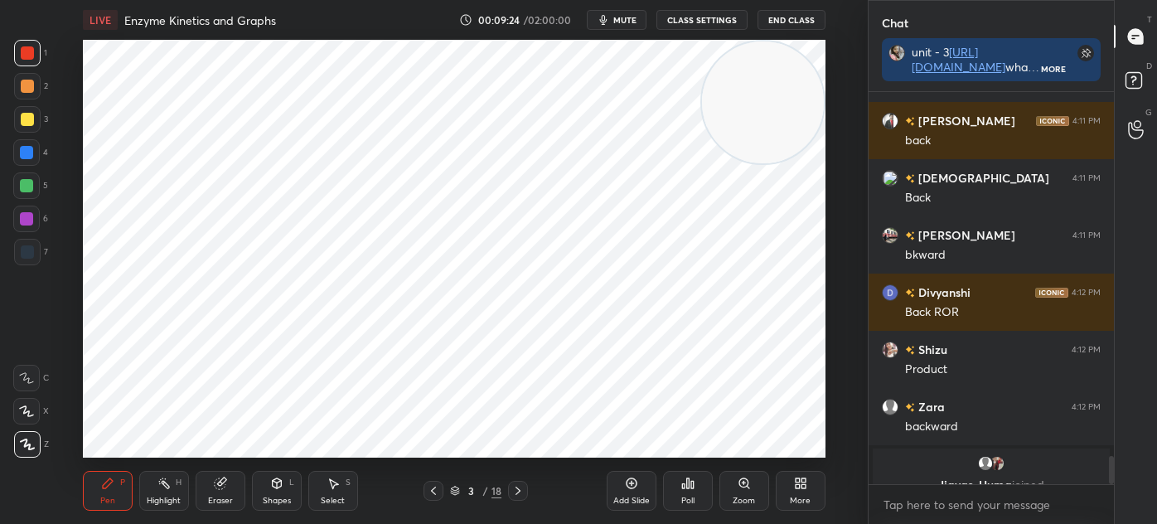
scroll to position [5054, 0]
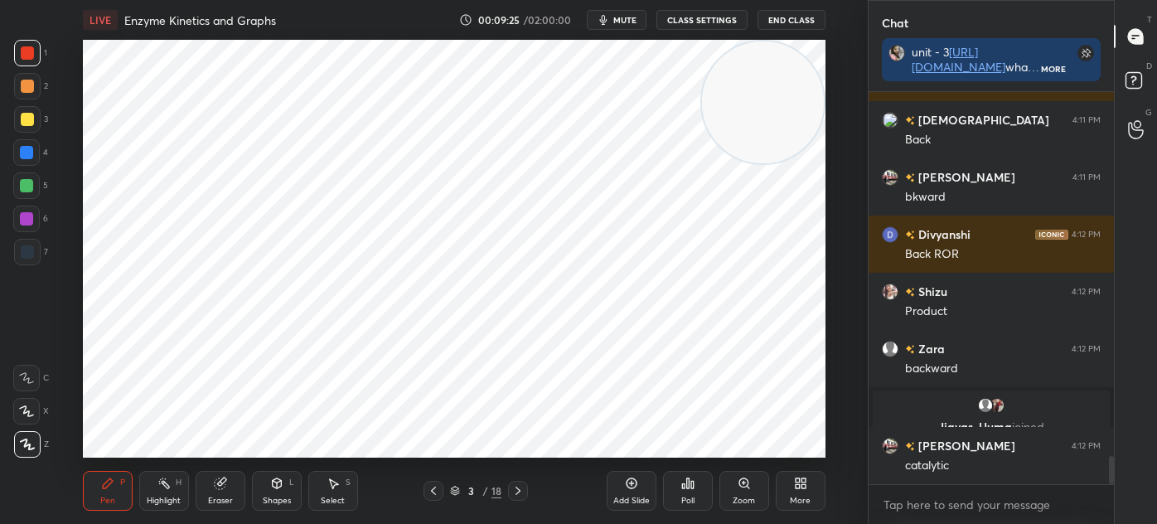
click at [24, 225] on div at bounding box center [26, 218] width 13 height 13
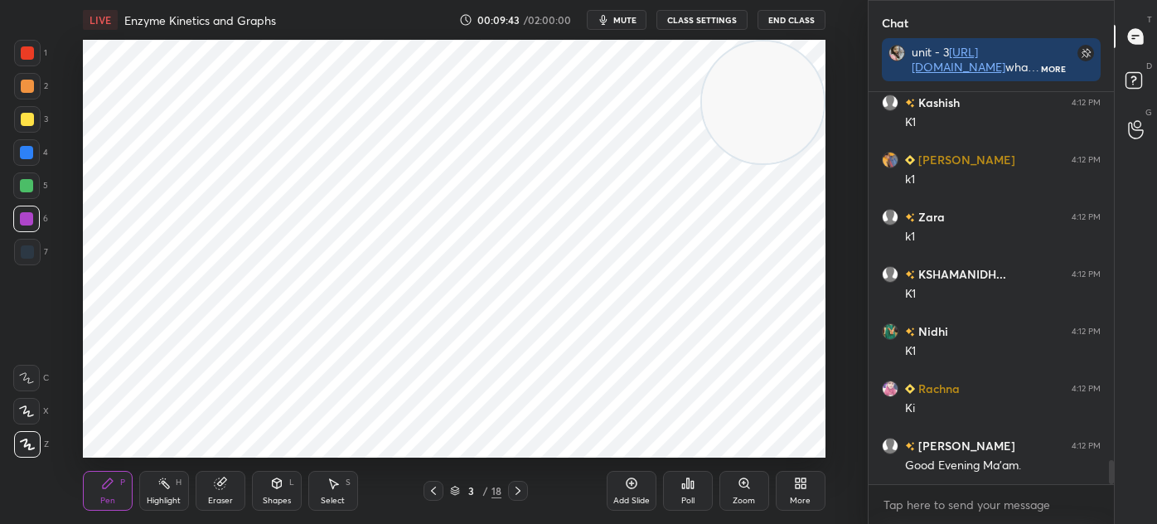
scroll to position [6026, 0]
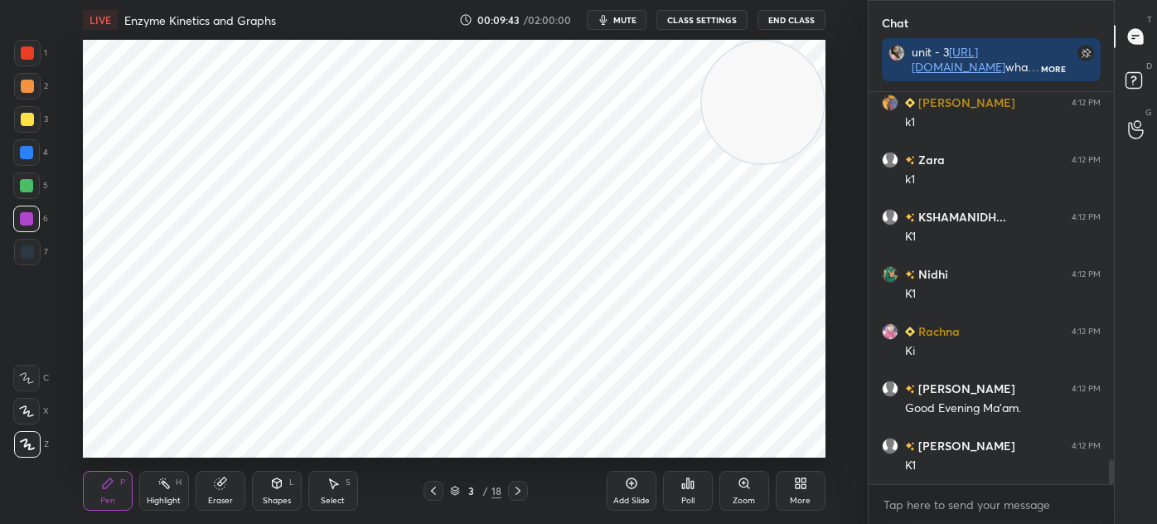
click at [27, 153] on div at bounding box center [26, 152] width 13 height 13
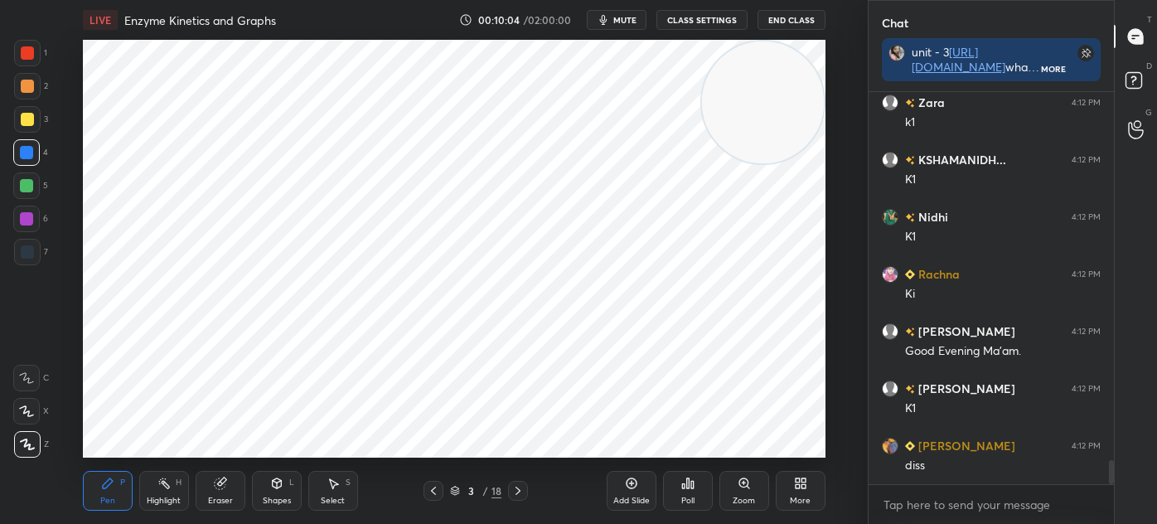
click at [28, 59] on div at bounding box center [27, 52] width 13 height 13
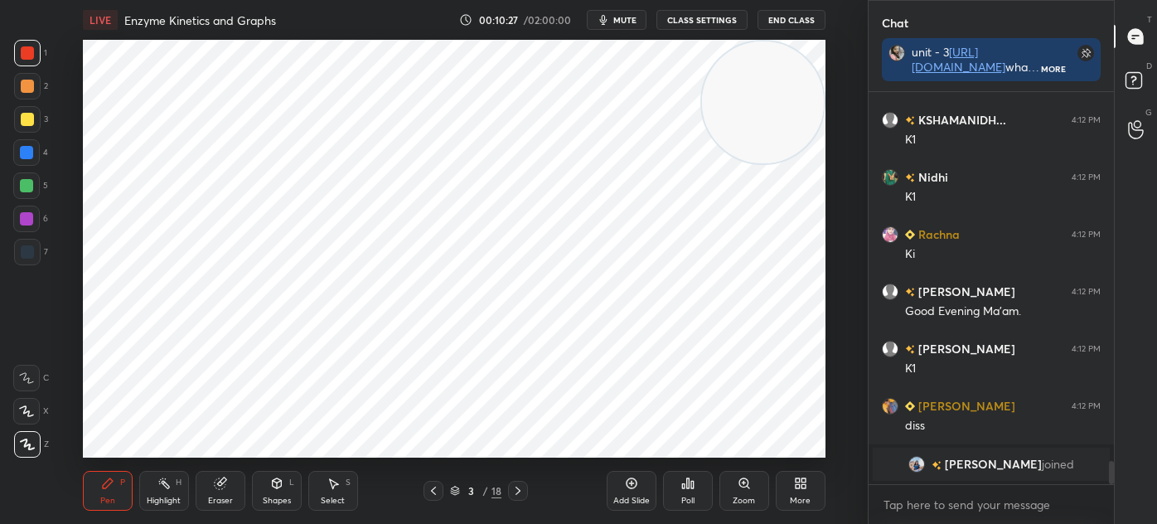
scroll to position [5683, 0]
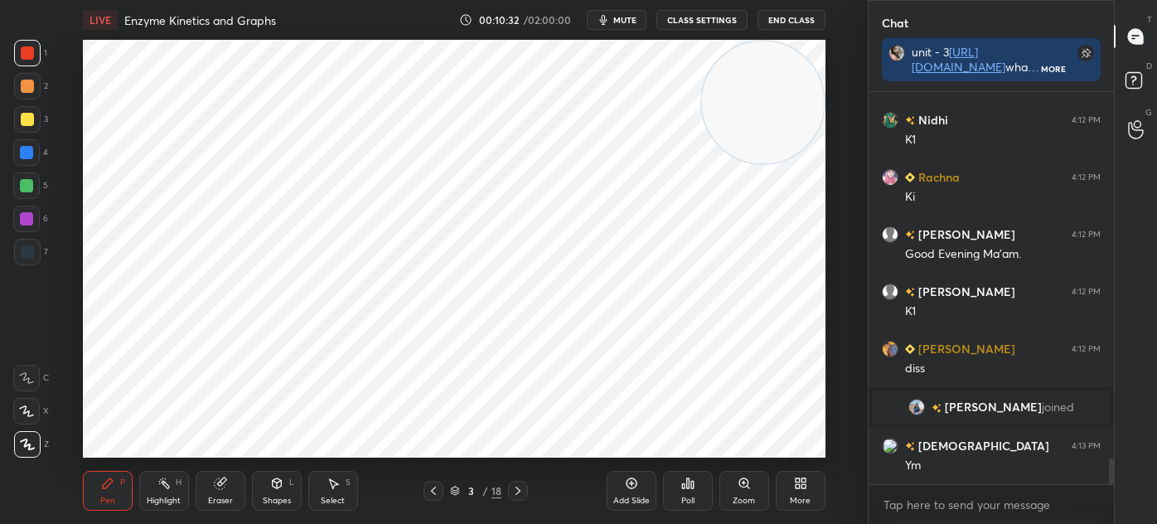
click at [431, 488] on icon at bounding box center [433, 490] width 13 height 13
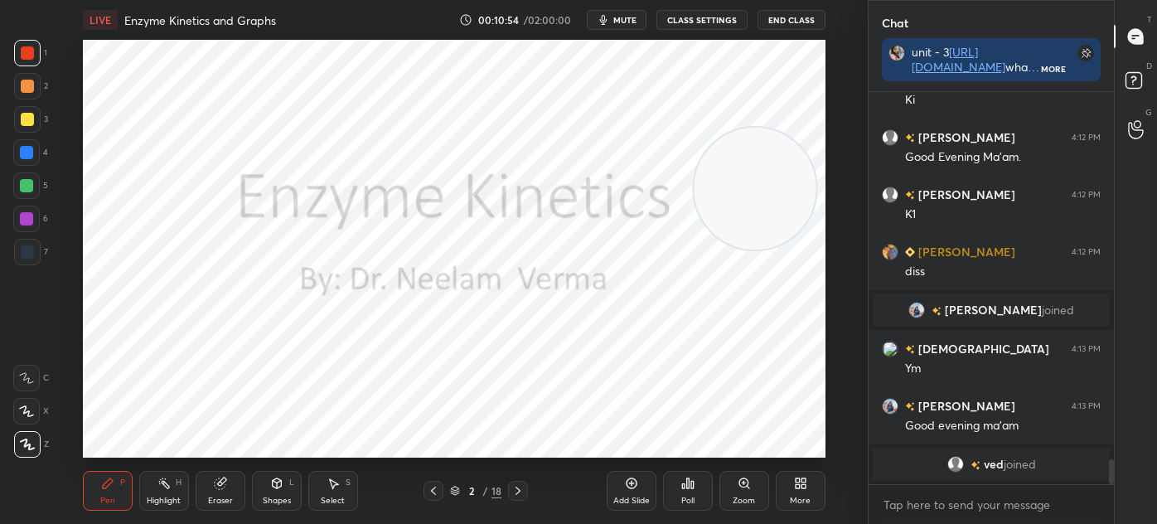
scroll to position [5820, 0]
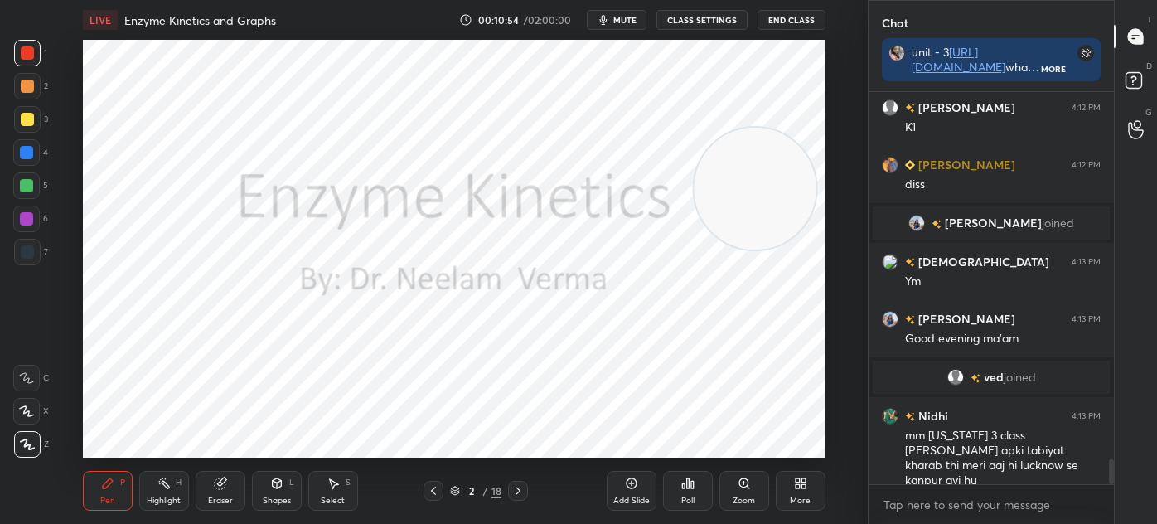
click at [512, 496] on icon at bounding box center [518, 490] width 13 height 13
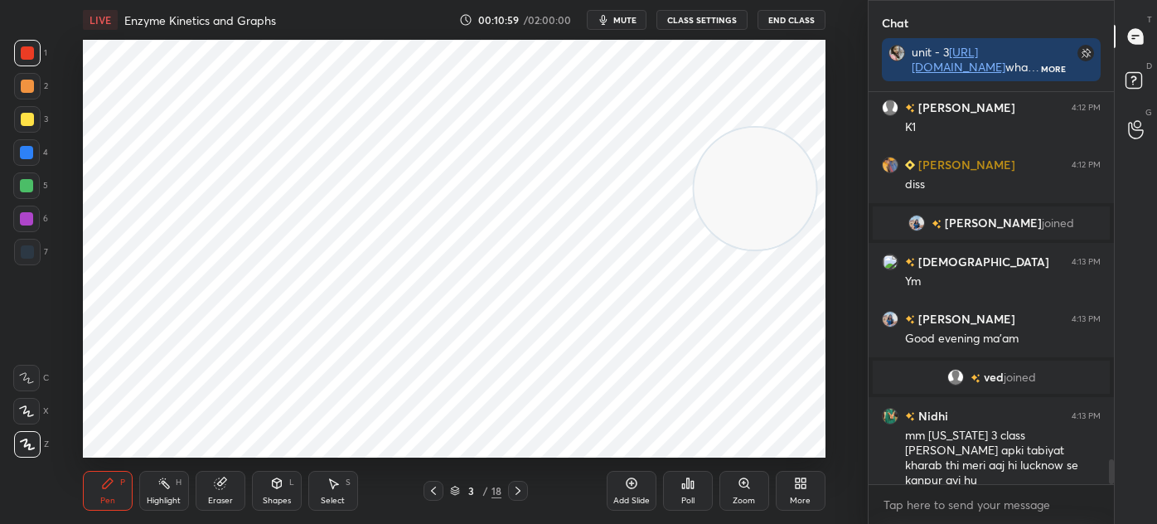
click at [516, 487] on icon at bounding box center [518, 490] width 13 height 13
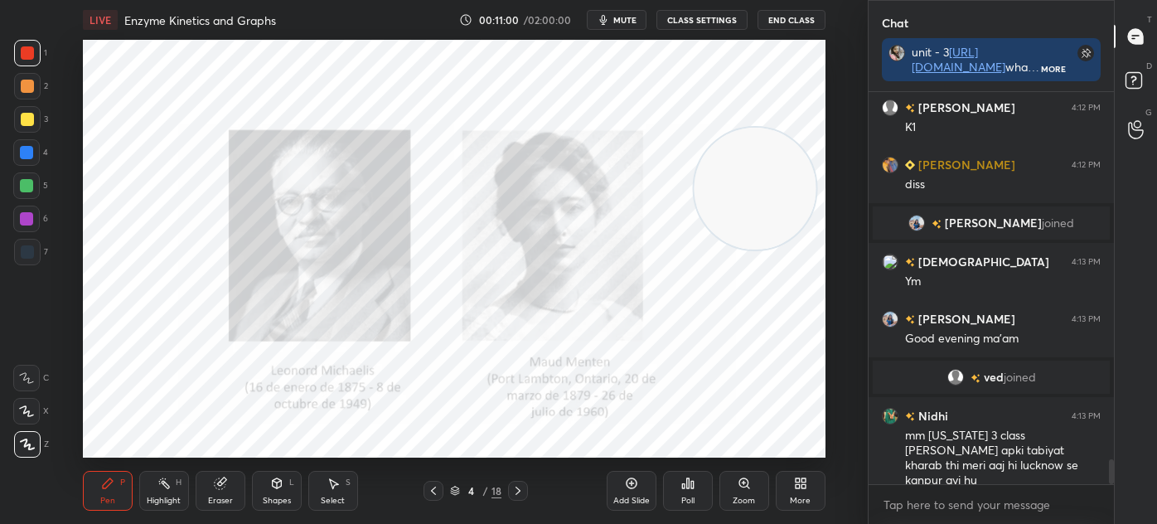
click at [432, 487] on icon at bounding box center [433, 490] width 13 height 13
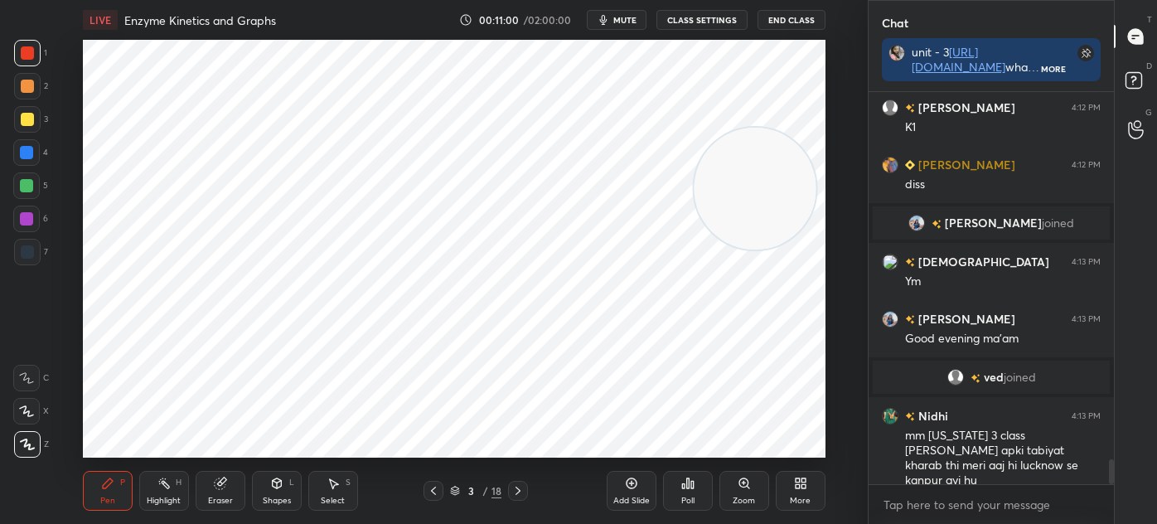
click at [622, 491] on div "Add Slide" at bounding box center [632, 491] width 50 height 40
click at [24, 249] on div at bounding box center [27, 251] width 13 height 13
click at [266, 494] on div "Shapes L" at bounding box center [277, 491] width 50 height 40
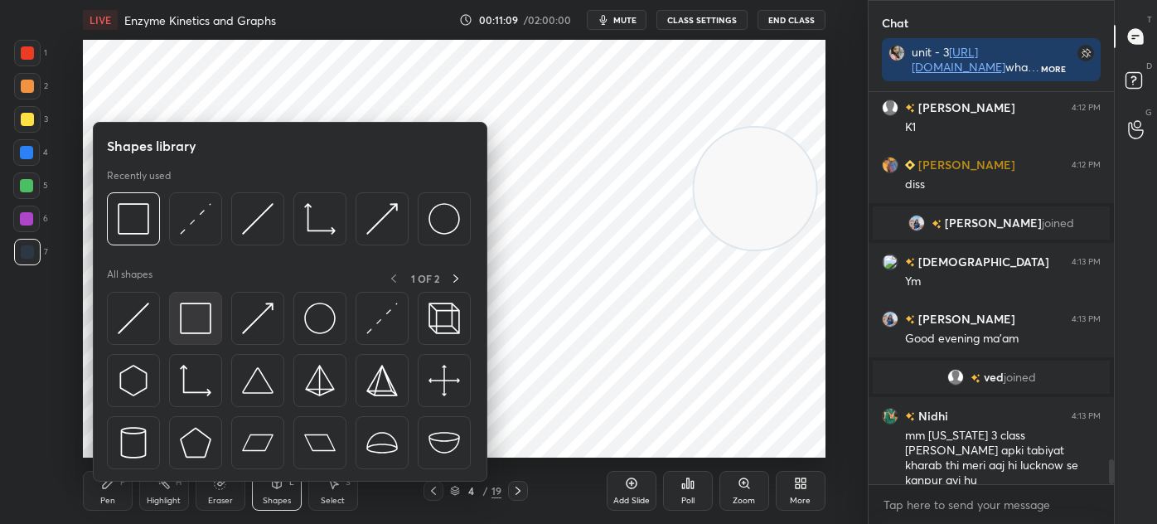
click at [199, 308] on img at bounding box center [196, 319] width 32 height 32
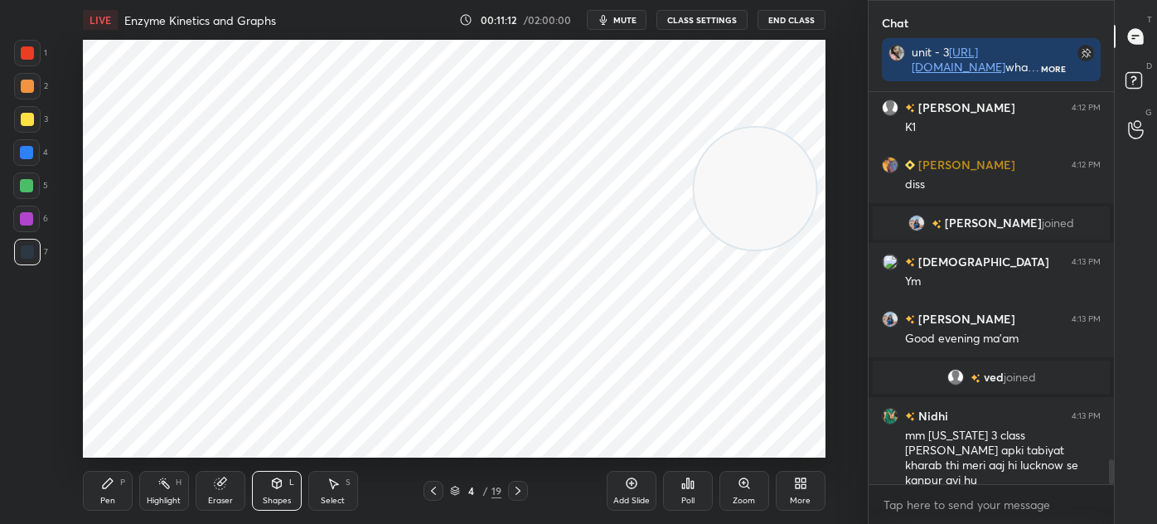
click at [114, 485] on div "Pen P" at bounding box center [108, 491] width 50 height 40
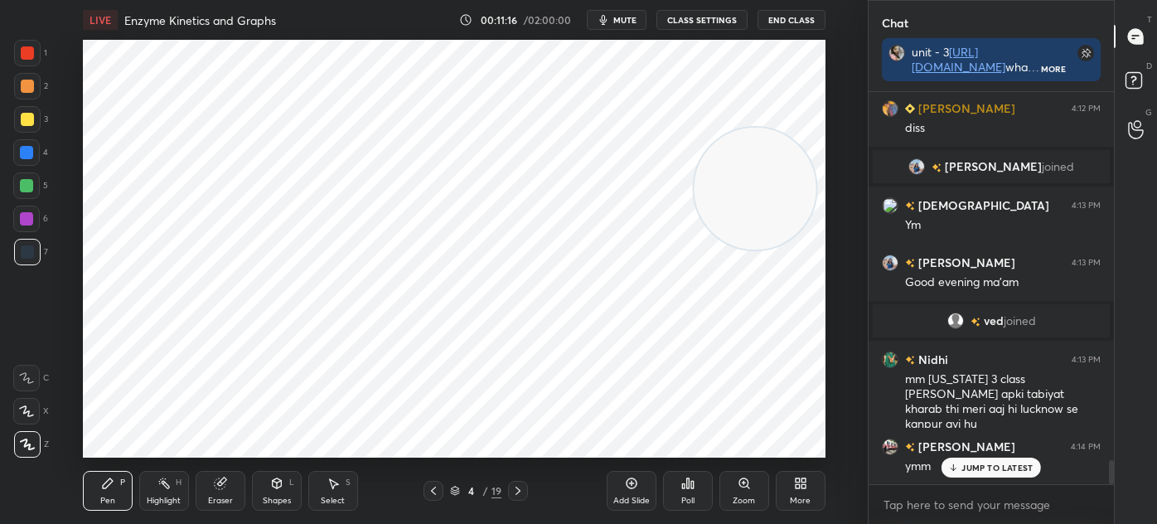
scroll to position [5934, 0]
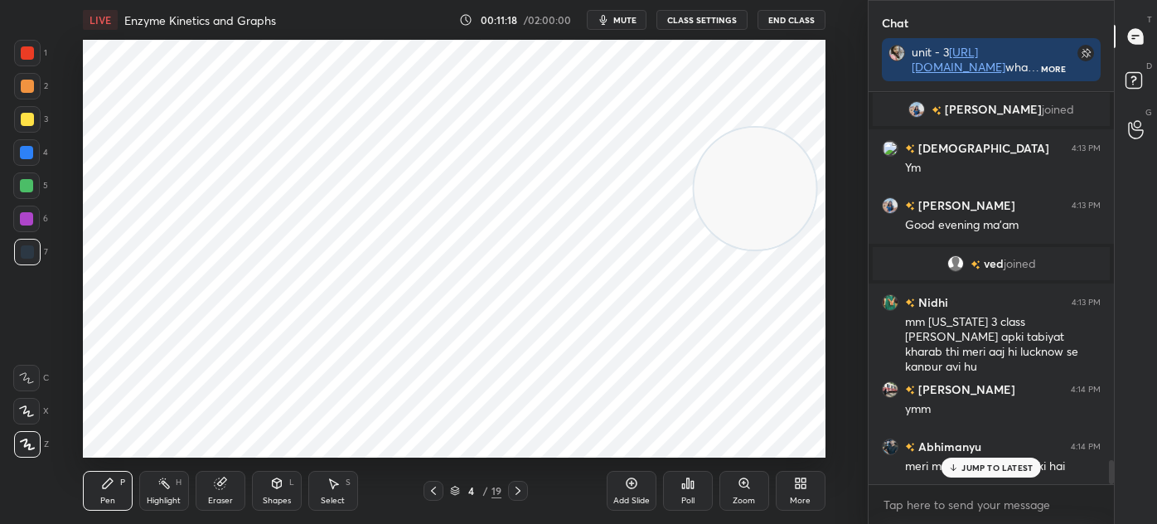
click at [272, 493] on div "Shapes L" at bounding box center [277, 491] width 50 height 40
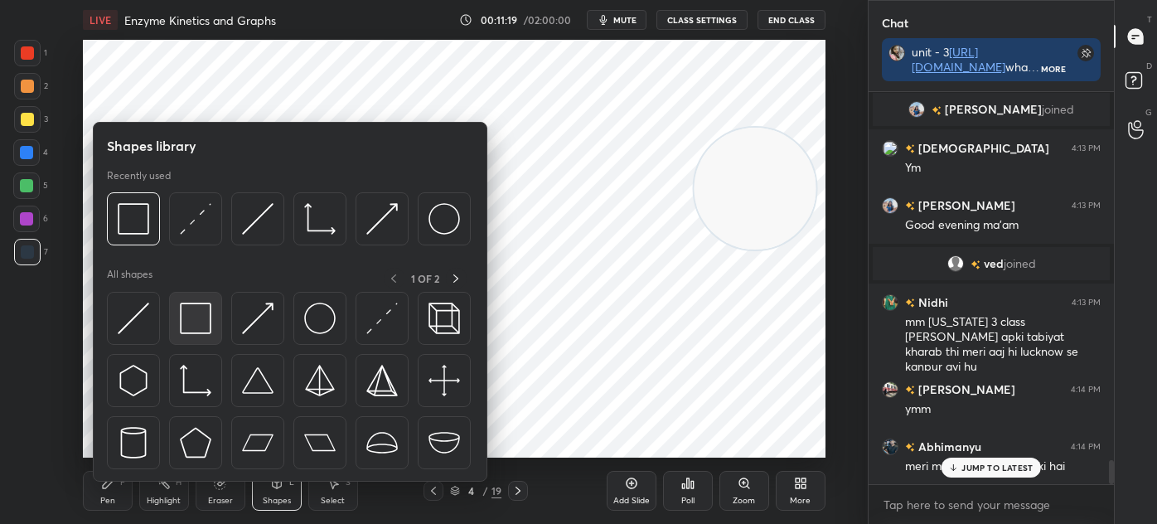
click at [208, 320] on img at bounding box center [196, 319] width 32 height 32
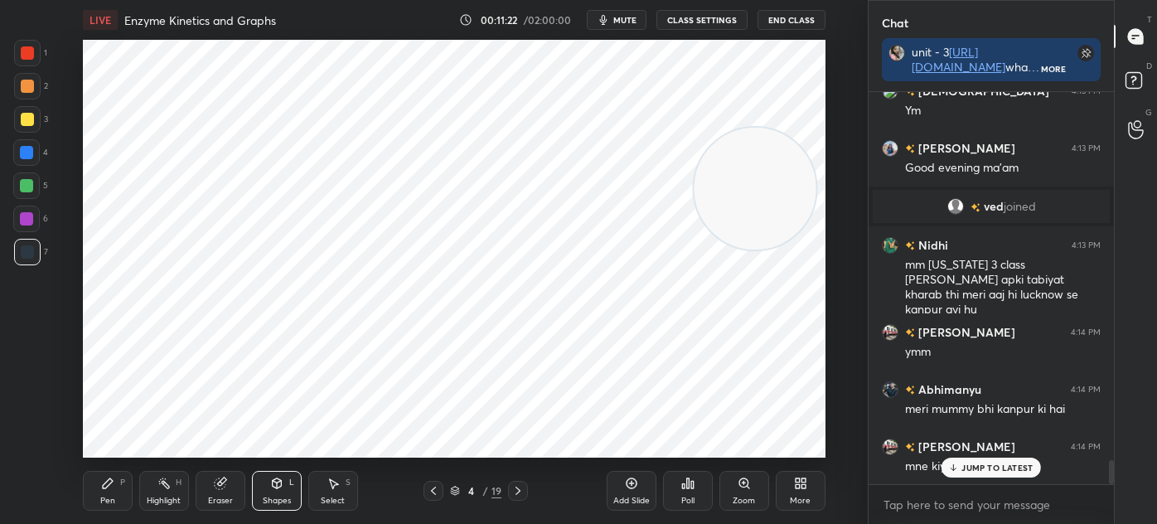
scroll to position [6049, 0]
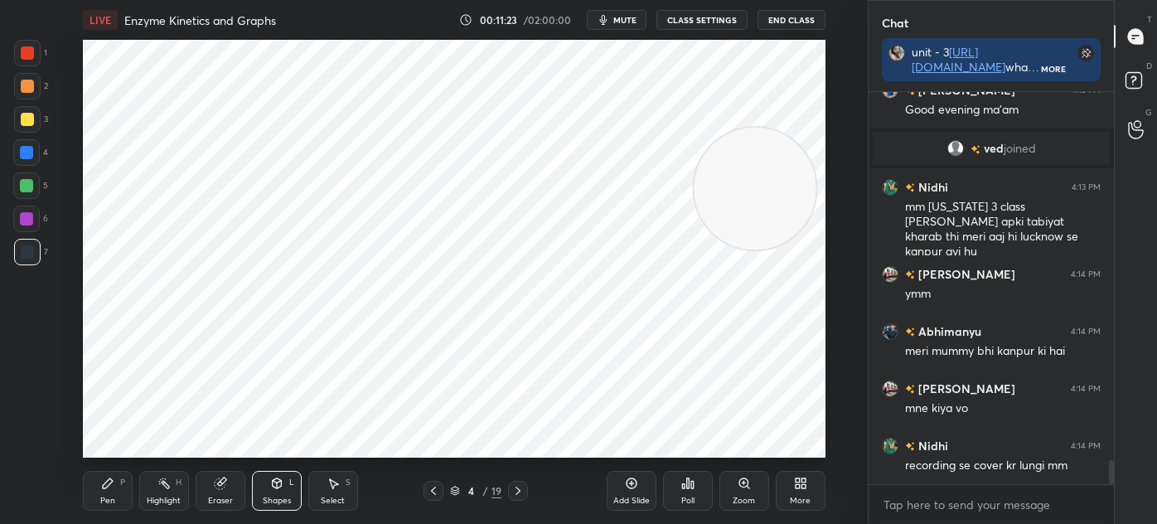
click at [27, 51] on div at bounding box center [27, 52] width 13 height 13
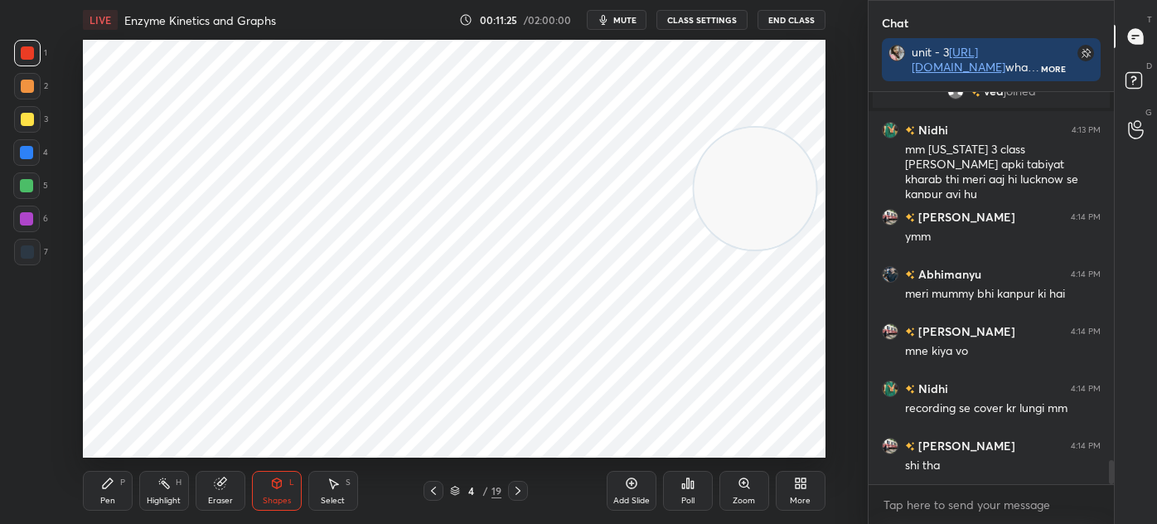
click at [119, 483] on div "Pen P" at bounding box center [108, 491] width 50 height 40
click at [37, 218] on div at bounding box center [26, 219] width 27 height 27
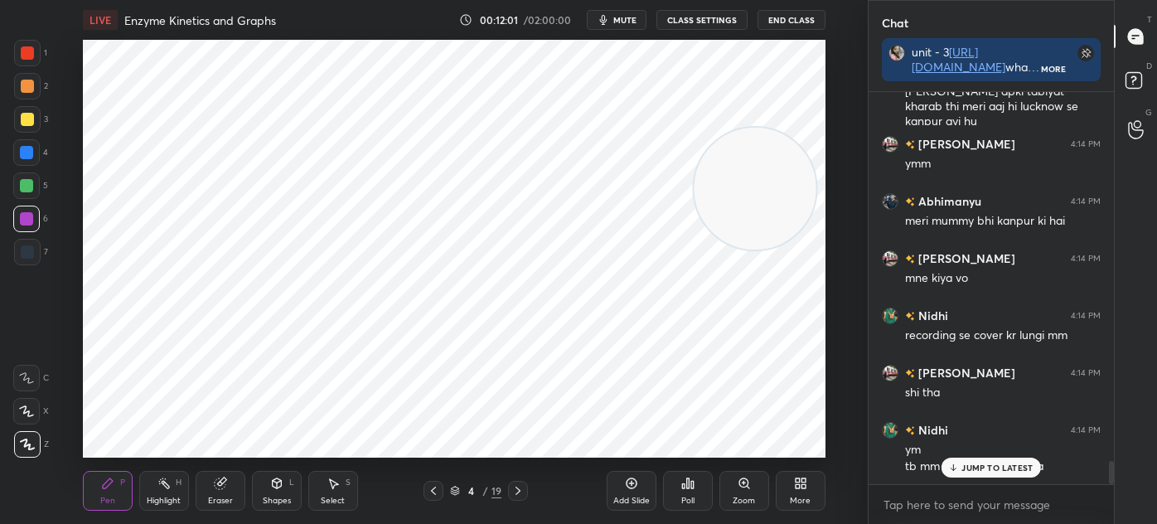
scroll to position [6236, 0]
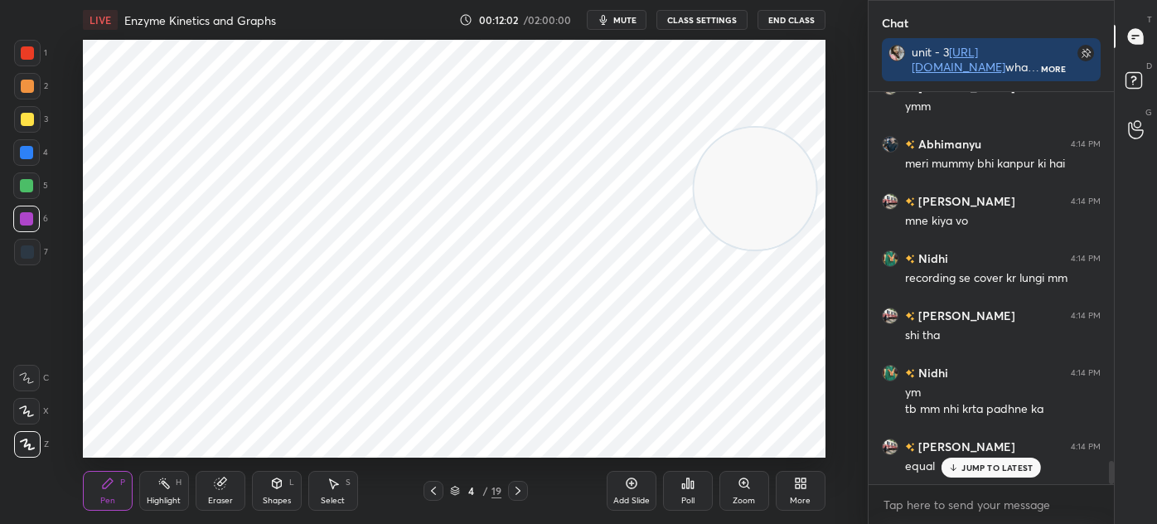
click at [279, 490] on div "Shapes L" at bounding box center [277, 491] width 50 height 40
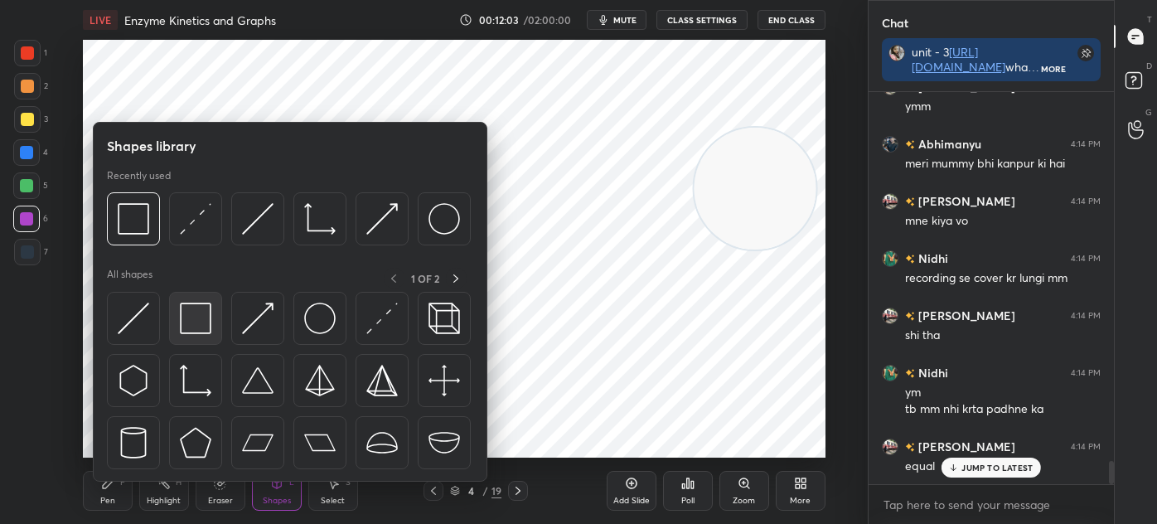
click at [188, 323] on img at bounding box center [196, 319] width 32 height 32
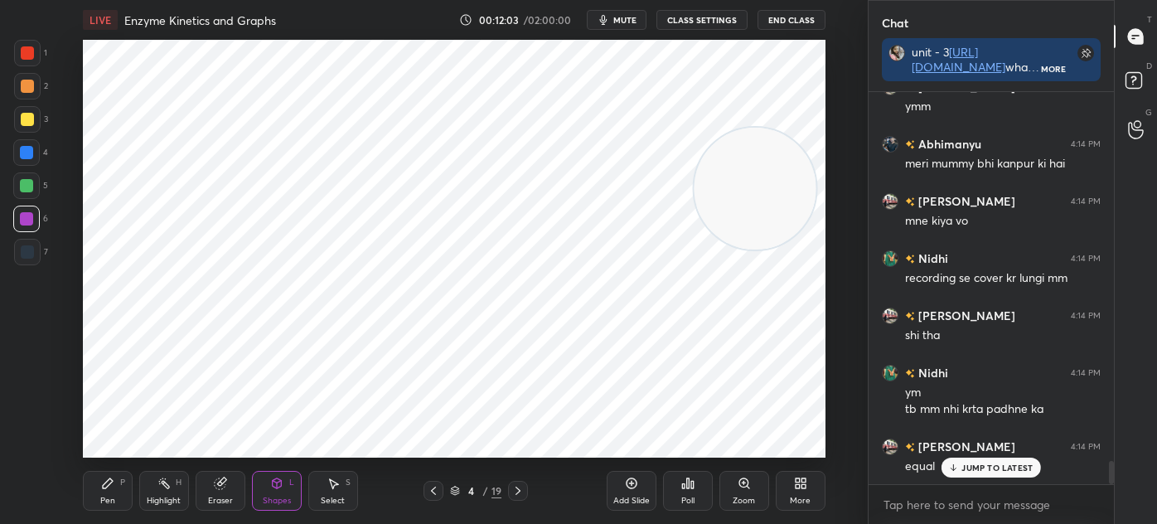
click at [36, 256] on div at bounding box center [27, 252] width 27 height 27
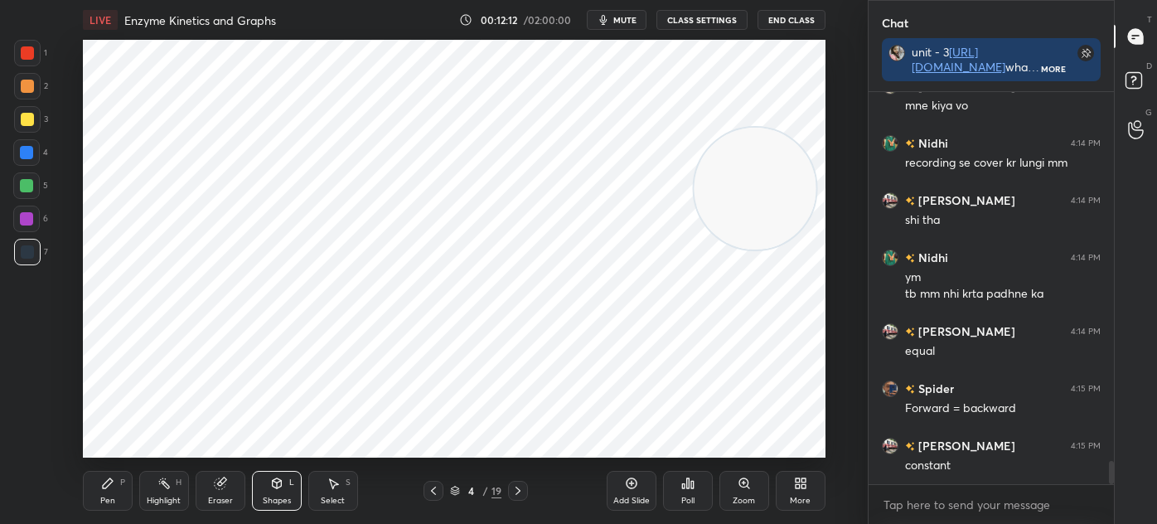
scroll to position [6466, 0]
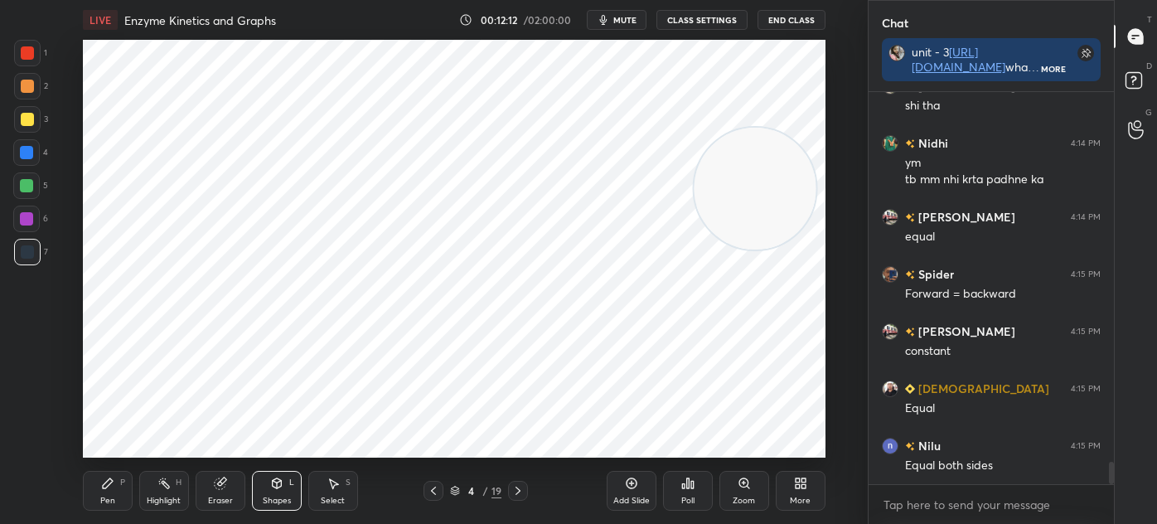
click at [28, 153] on div at bounding box center [26, 152] width 13 height 13
click at [106, 497] on div "Pen" at bounding box center [107, 501] width 15 height 8
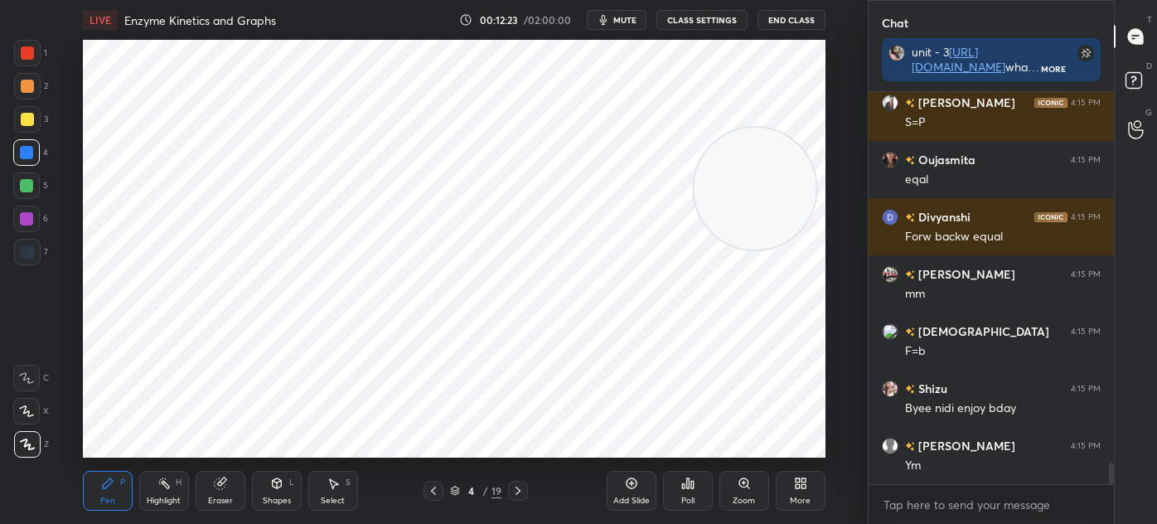
scroll to position [6923, 0]
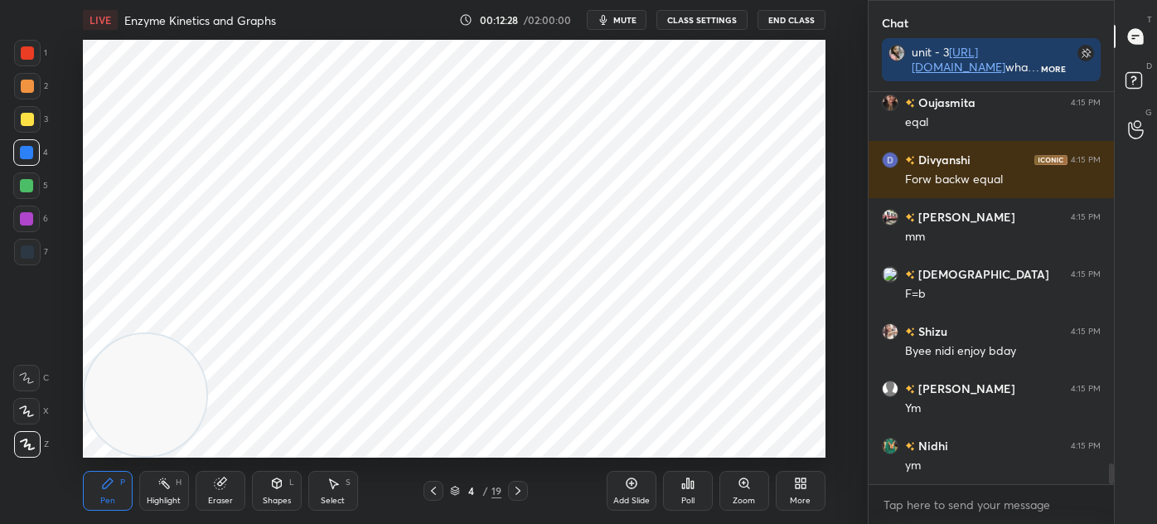
click at [25, 255] on div at bounding box center [27, 251] width 13 height 13
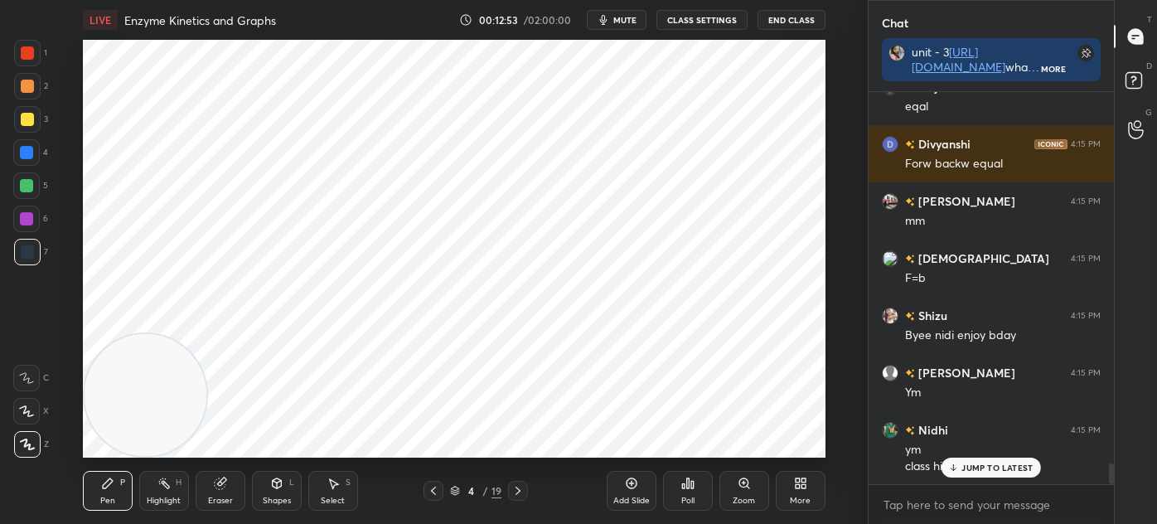
click at [216, 498] on div "Eraser" at bounding box center [220, 501] width 25 height 8
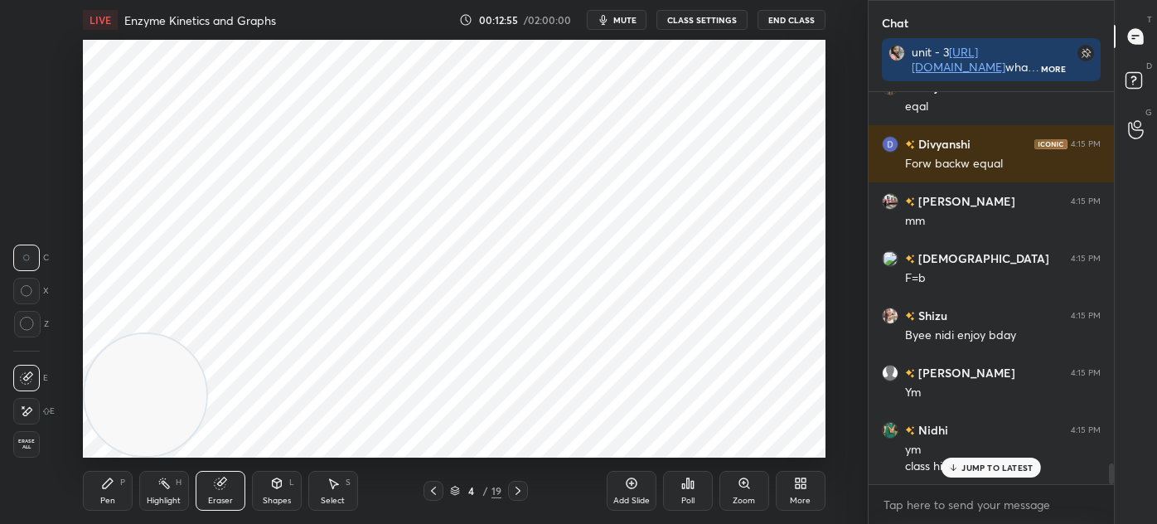
click at [104, 484] on icon at bounding box center [108, 483] width 10 height 10
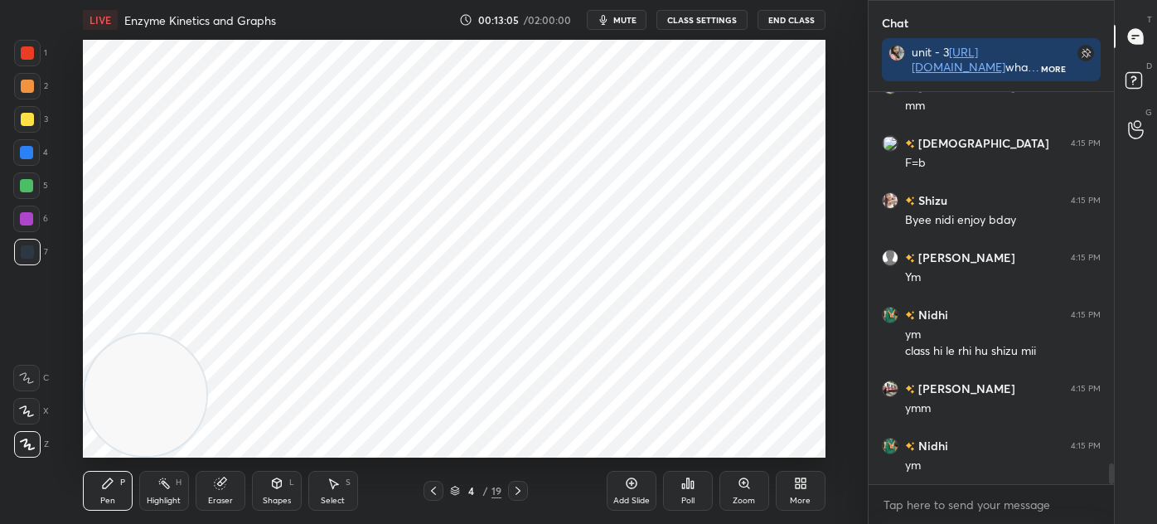
scroll to position [7112, 0]
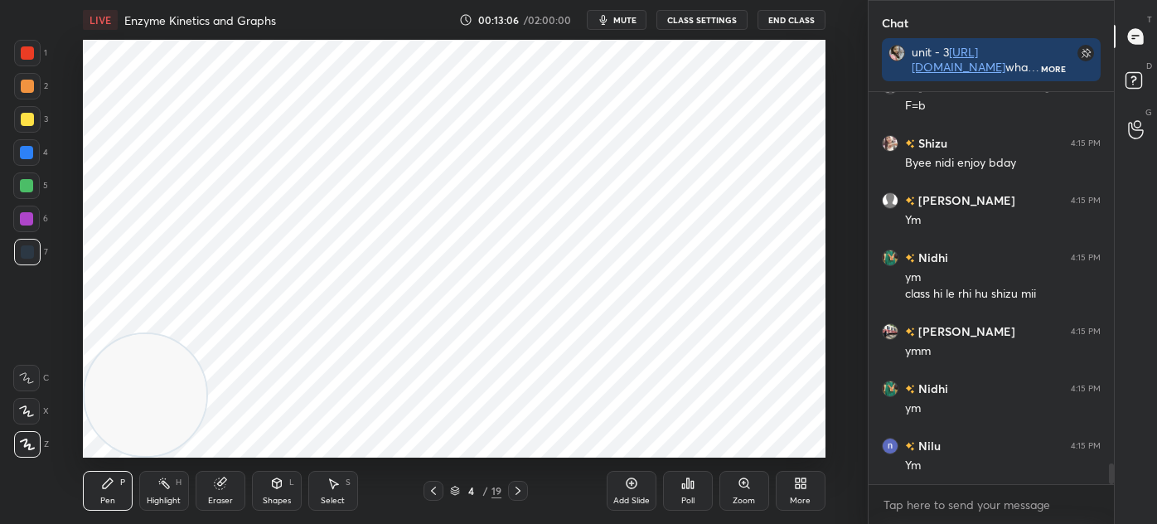
click at [512, 491] on icon at bounding box center [518, 490] width 13 height 13
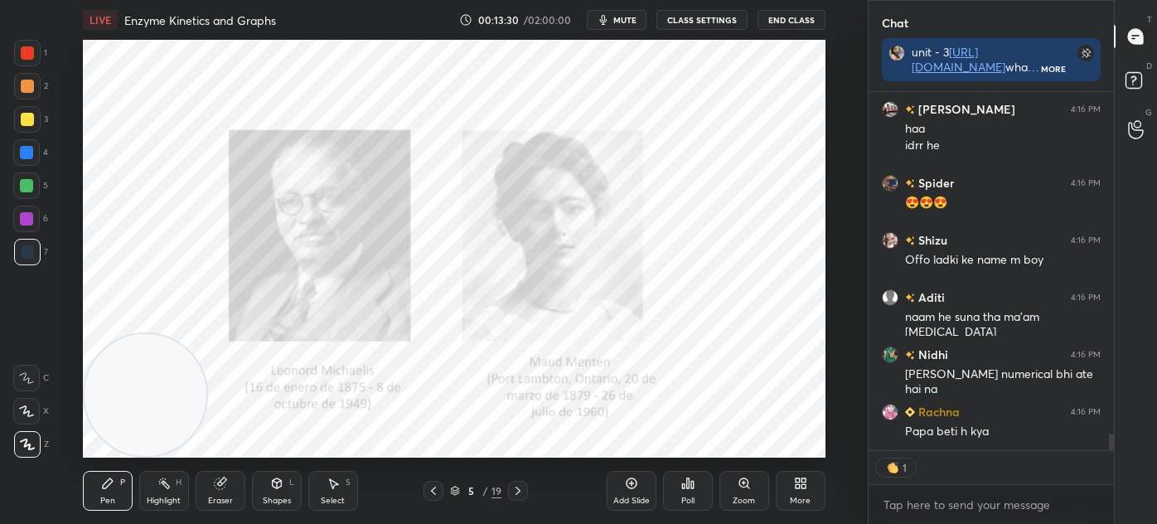
scroll to position [7563, 0]
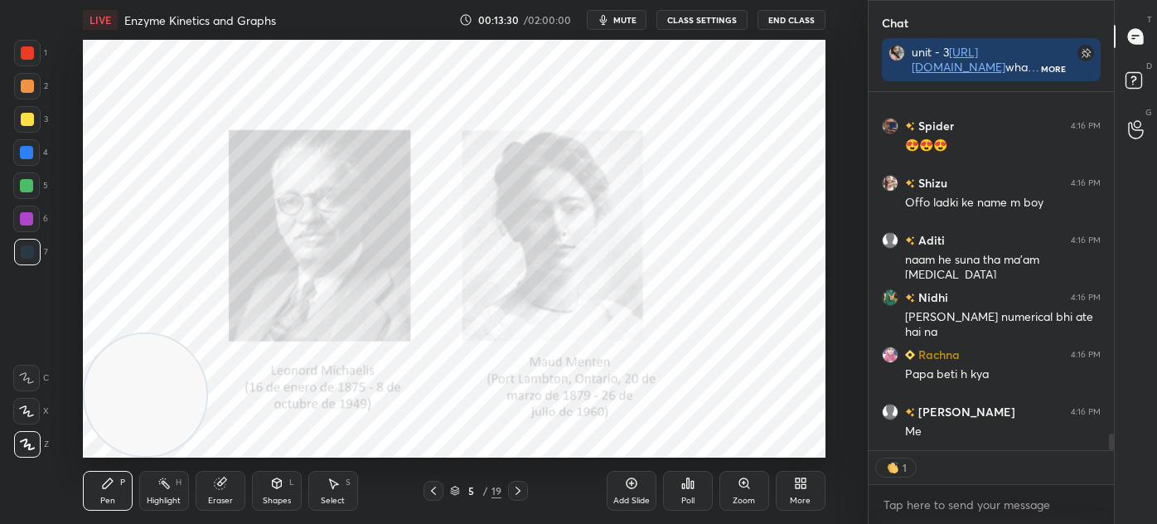
click at [274, 491] on div "Shapes L" at bounding box center [277, 491] width 50 height 40
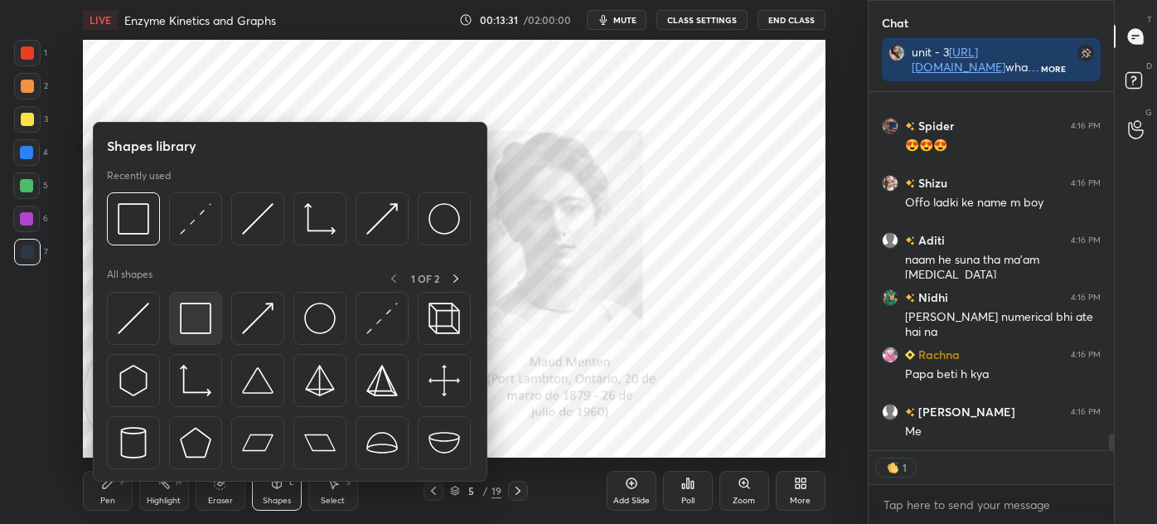
click at [207, 332] on img at bounding box center [196, 319] width 32 height 32
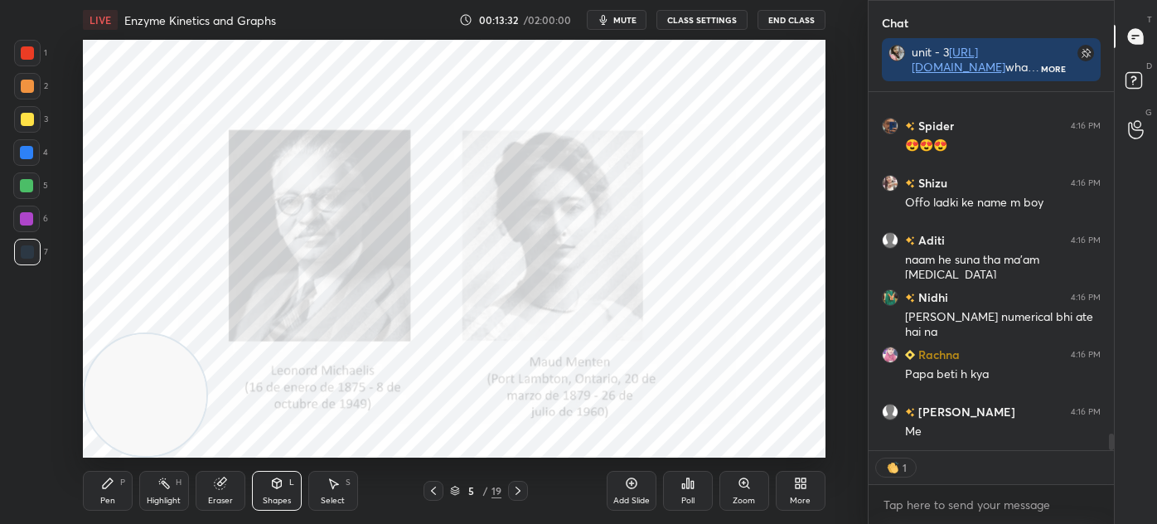
click at [35, 53] on div at bounding box center [27, 53] width 27 height 27
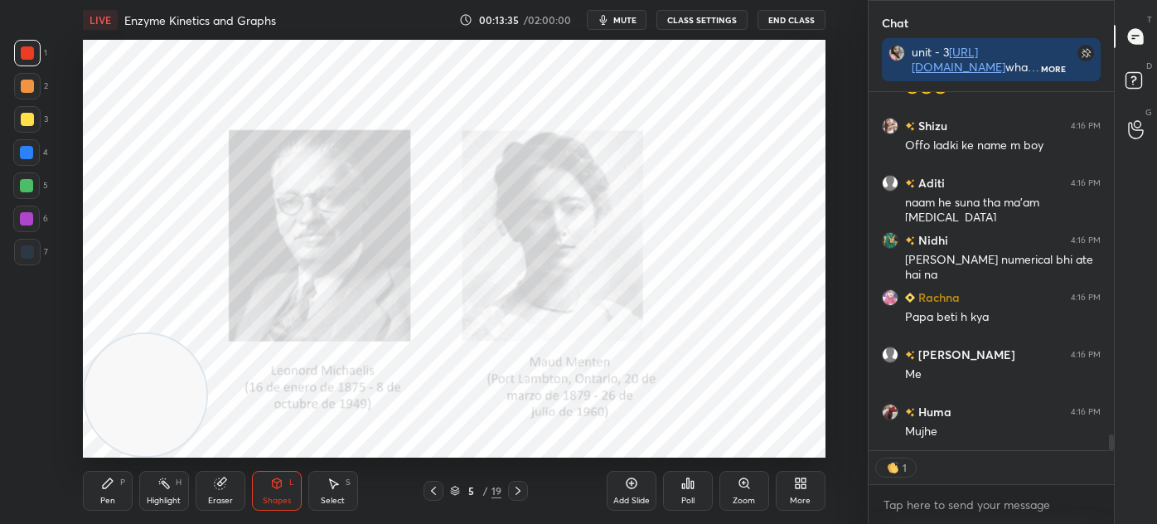
click at [360, 496] on div "5 / 19" at bounding box center [476, 491] width 262 height 20
click at [352, 480] on div "Select S" at bounding box center [333, 491] width 50 height 40
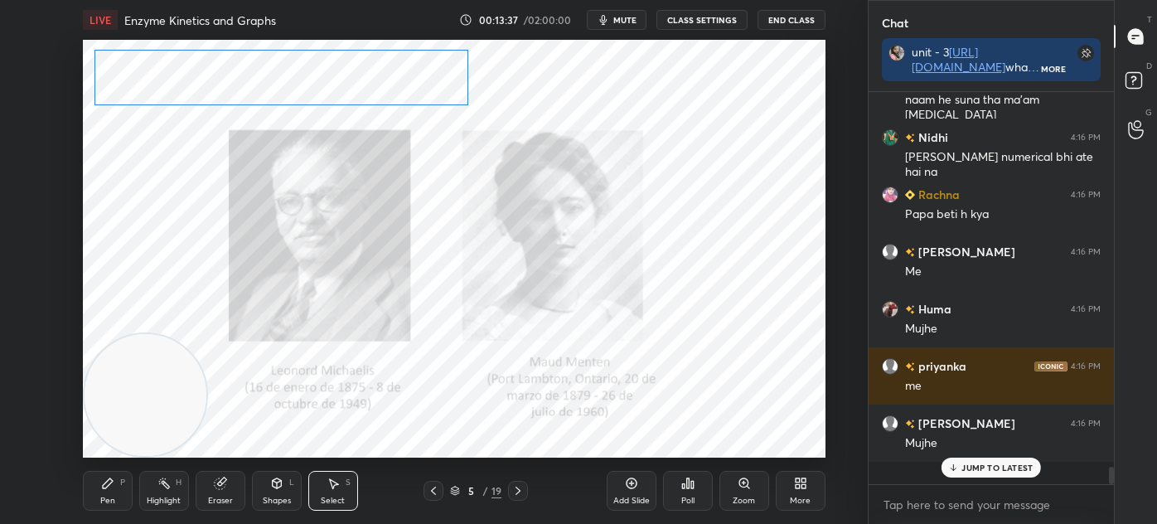
scroll to position [7700, 0]
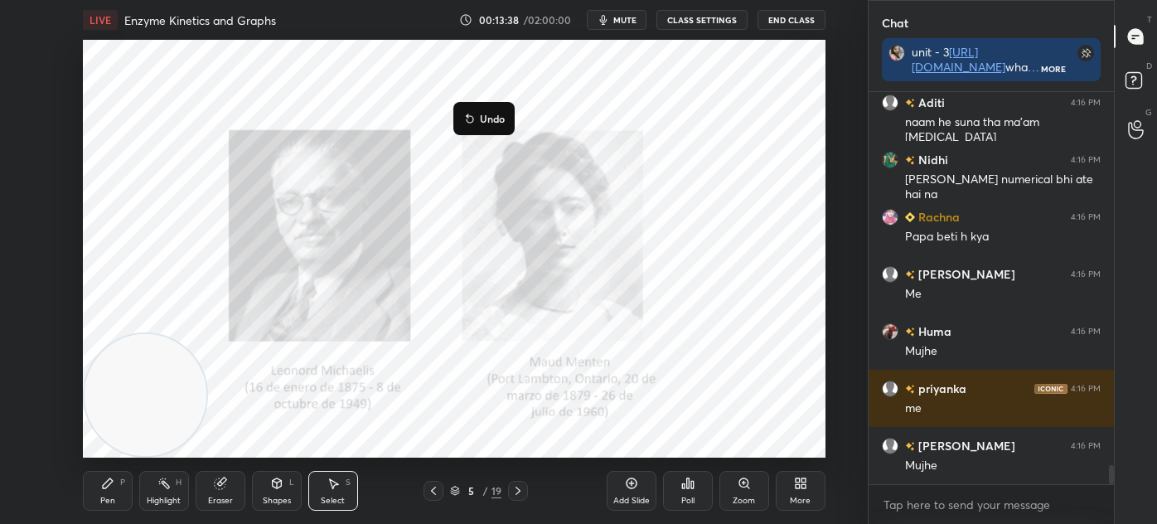
click at [183, 309] on div "0 ° Undo Copy Duplicate Duplicate to new slide Delete" at bounding box center [454, 249] width 743 height 418
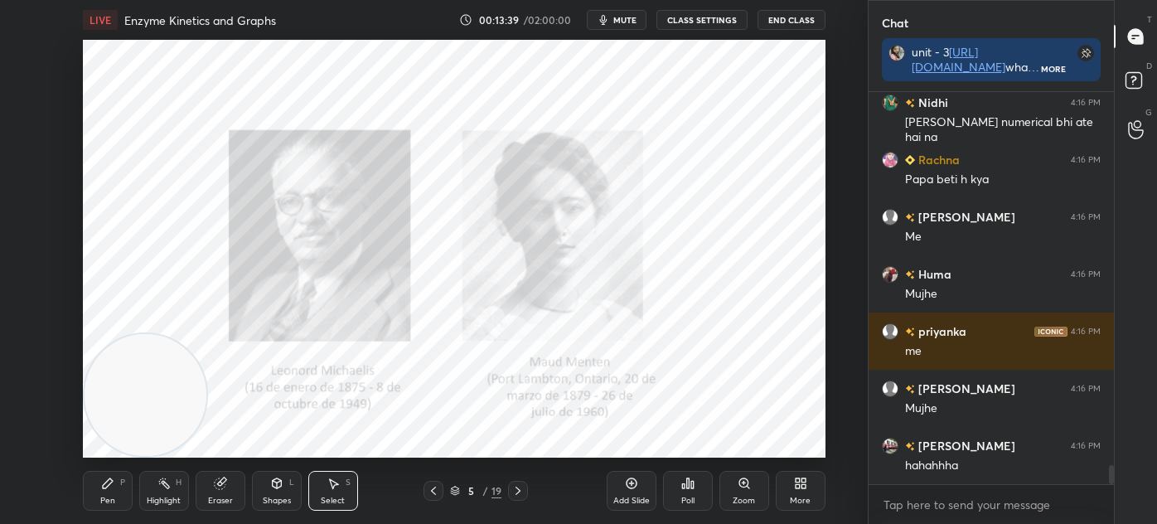
click at [114, 497] on div "Pen P" at bounding box center [108, 491] width 50 height 40
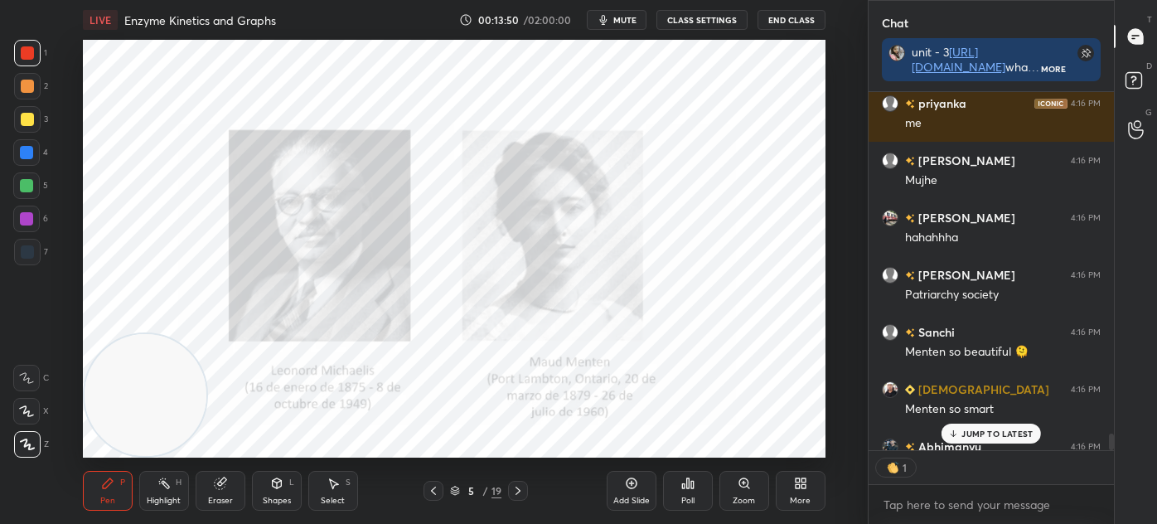
scroll to position [5, 4]
click at [40, 255] on div at bounding box center [27, 252] width 27 height 27
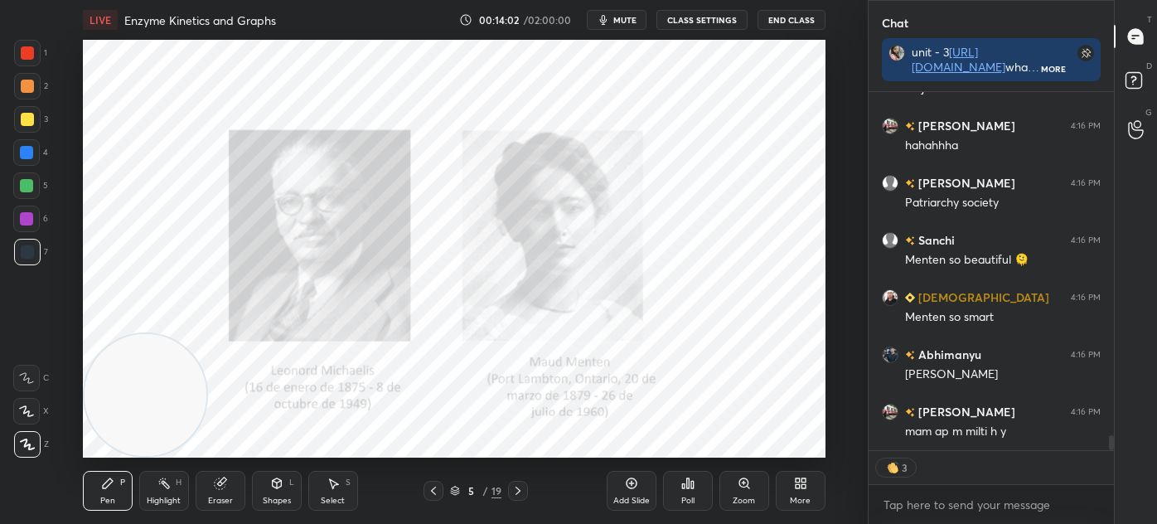
click at [269, 498] on div "Shapes" at bounding box center [277, 501] width 28 height 8
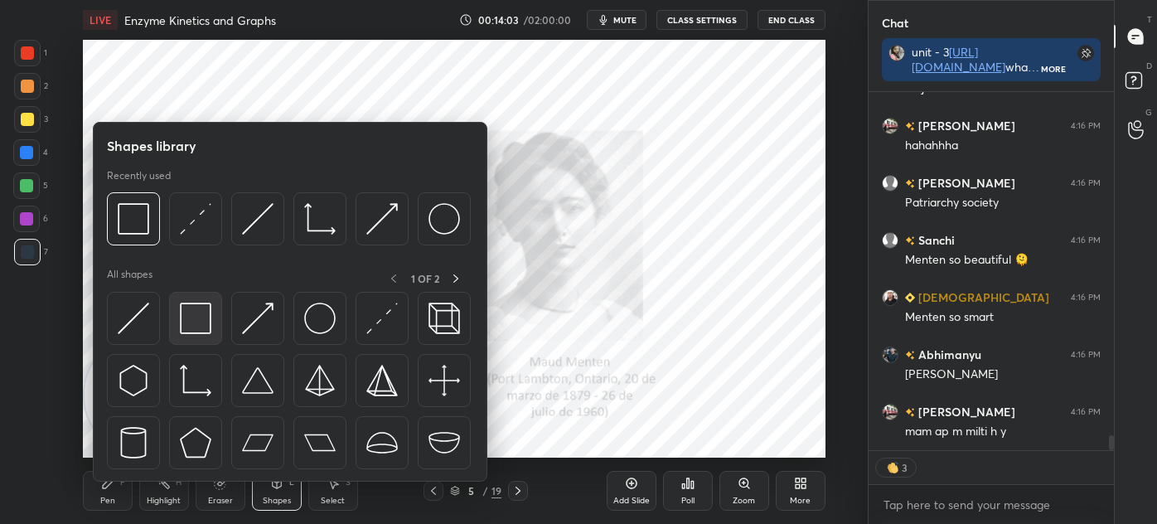
click at [206, 335] on div at bounding box center [195, 318] width 53 height 53
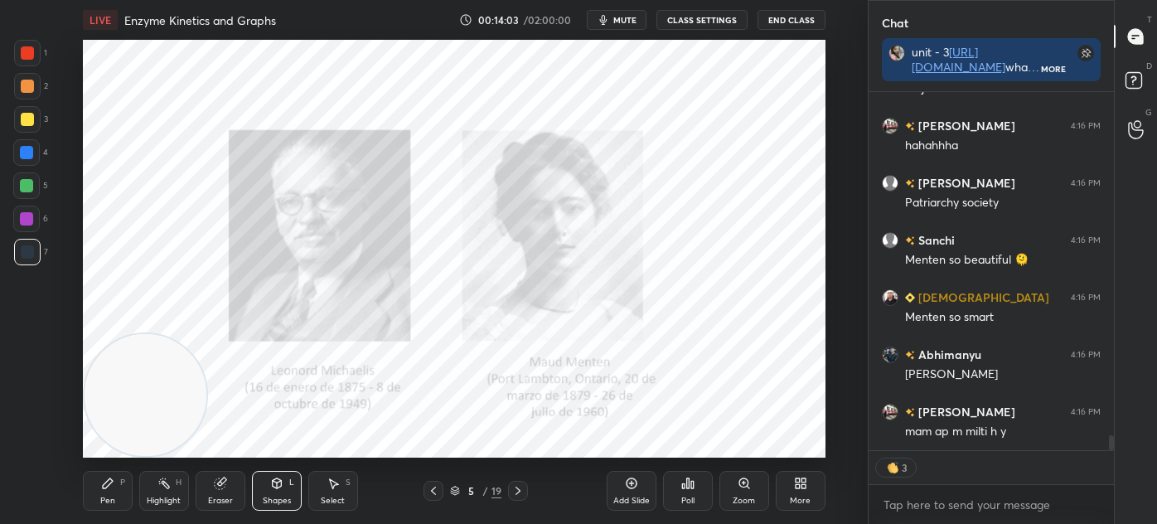
scroll to position [8093, 0]
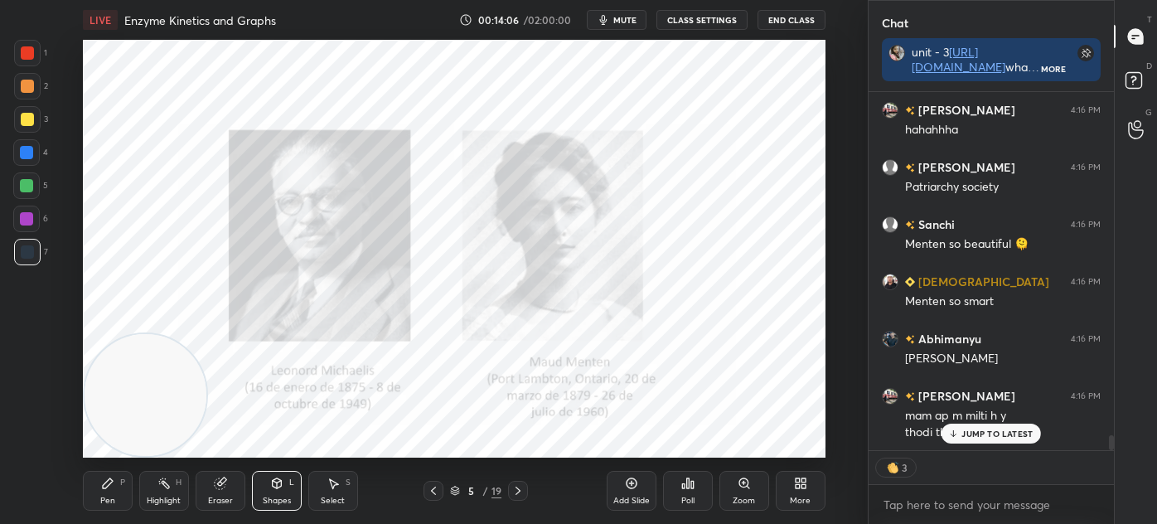
type textarea "x"
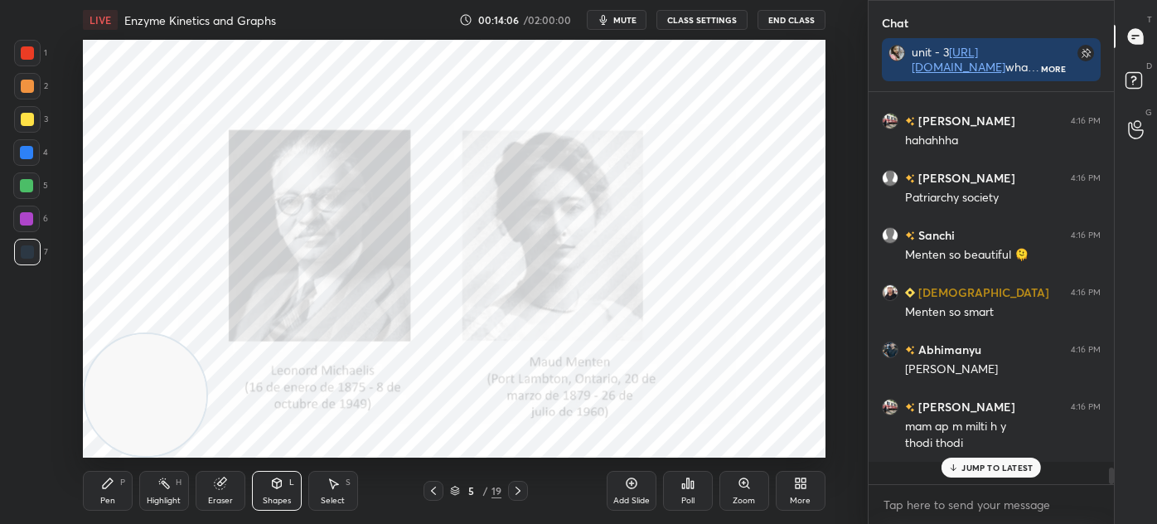
scroll to position [8060, 0]
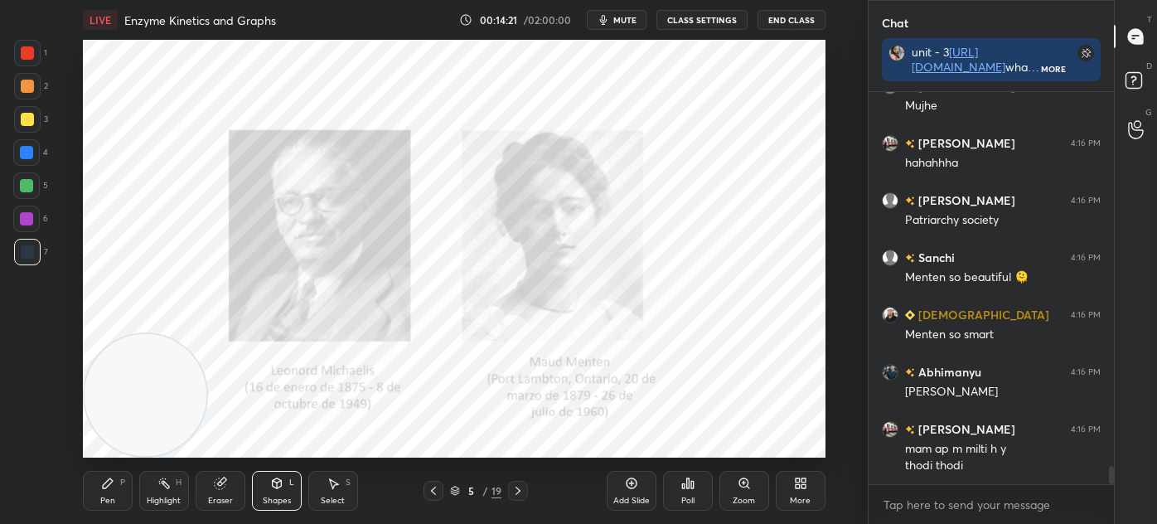
click at [429, 487] on icon at bounding box center [433, 490] width 13 height 13
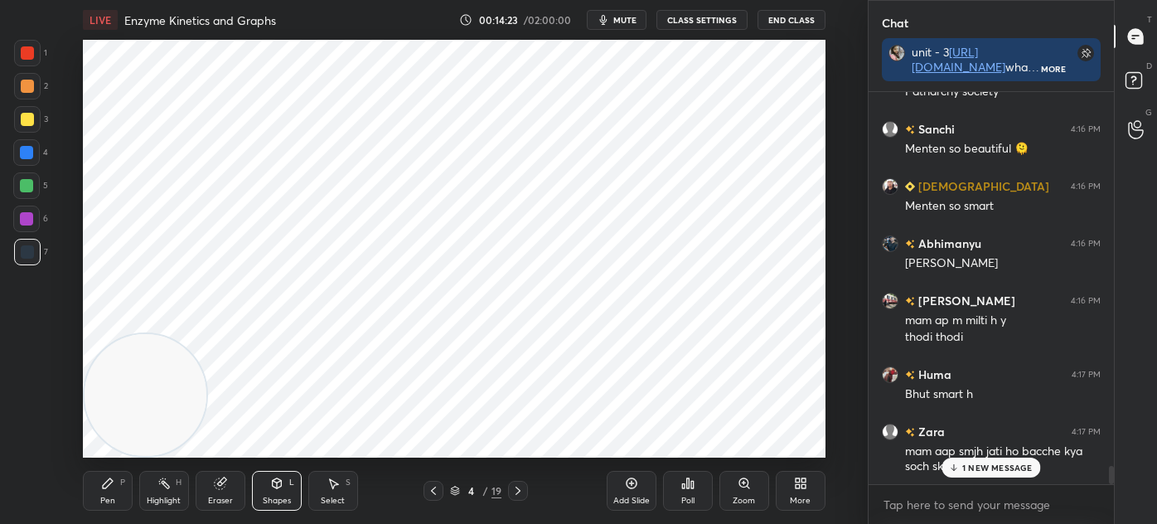
scroll to position [8246, 0]
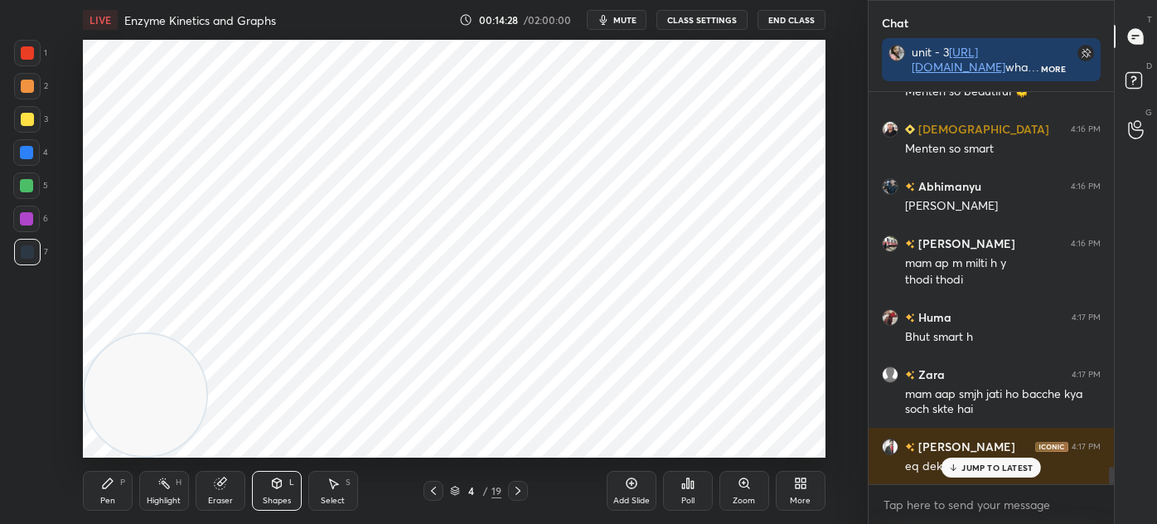
click at [30, 61] on div at bounding box center [27, 53] width 27 height 27
click at [435, 492] on icon at bounding box center [433, 490] width 13 height 13
click at [95, 490] on div "Pen P" at bounding box center [108, 491] width 50 height 40
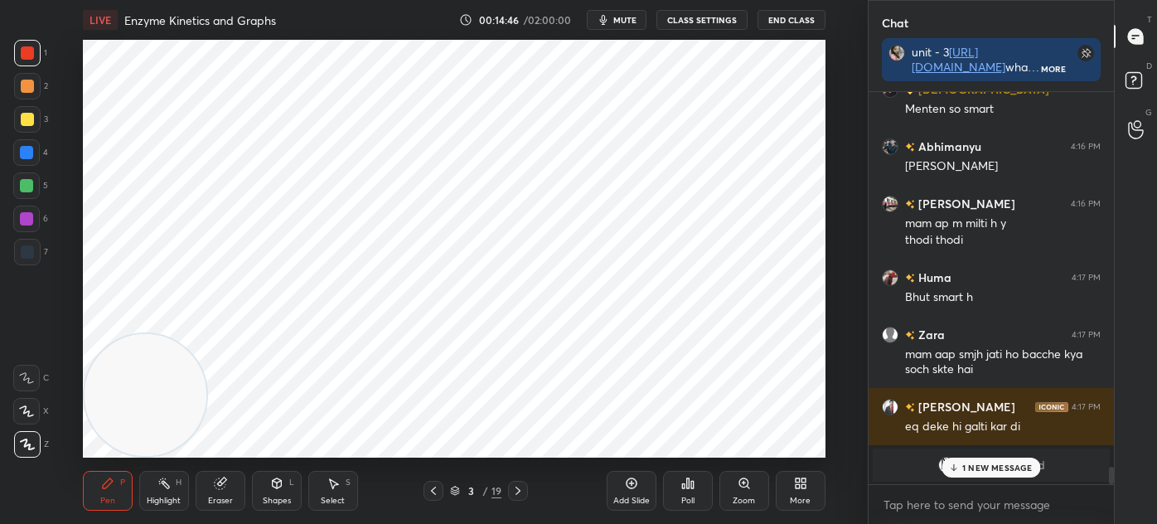
scroll to position [8344, 0]
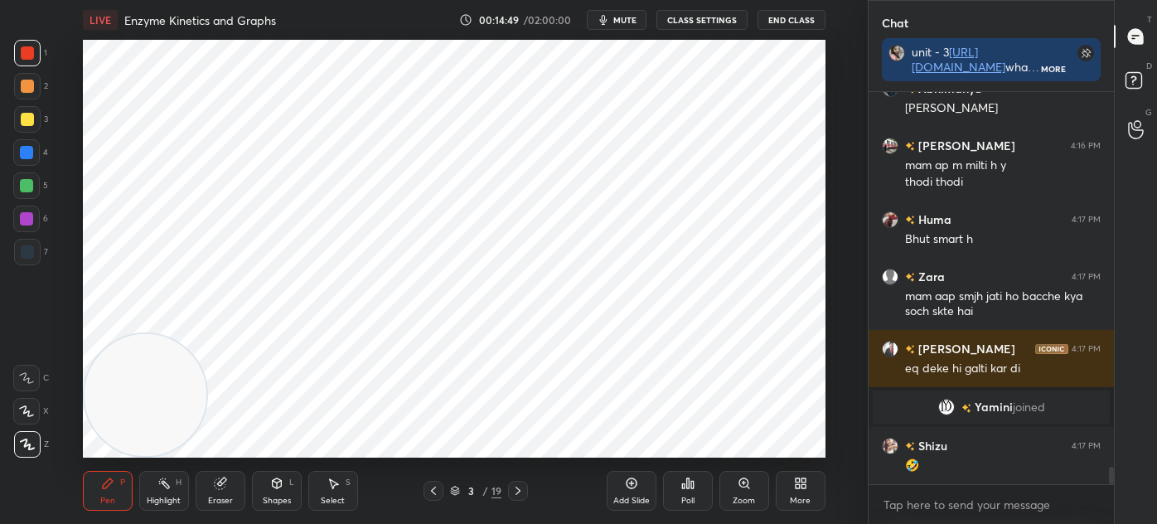
click at [512, 492] on icon at bounding box center [518, 490] width 13 height 13
click at [434, 492] on icon at bounding box center [433, 491] width 5 height 8
click at [518, 495] on icon at bounding box center [518, 490] width 13 height 13
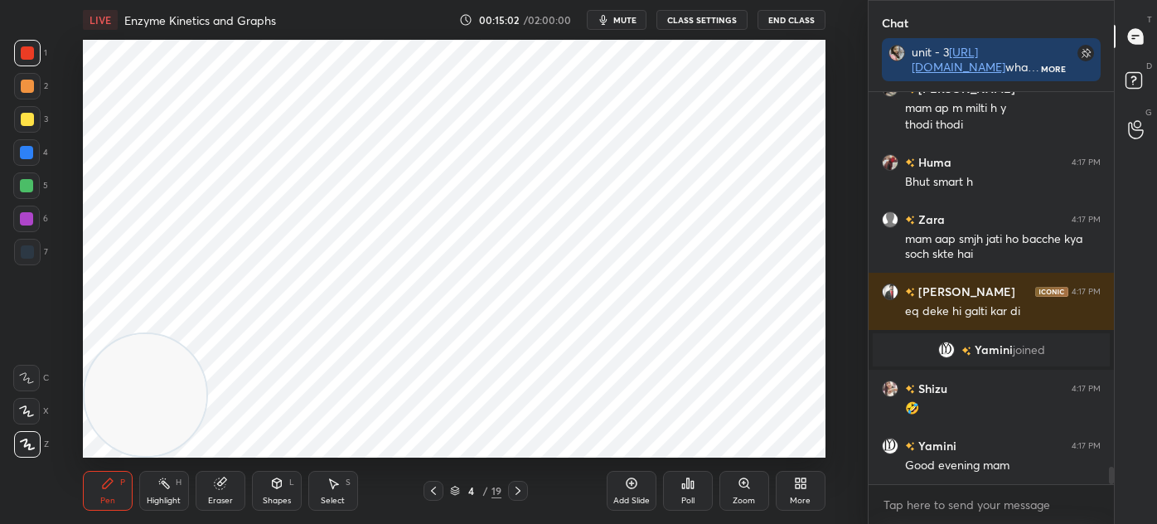
scroll to position [8458, 0]
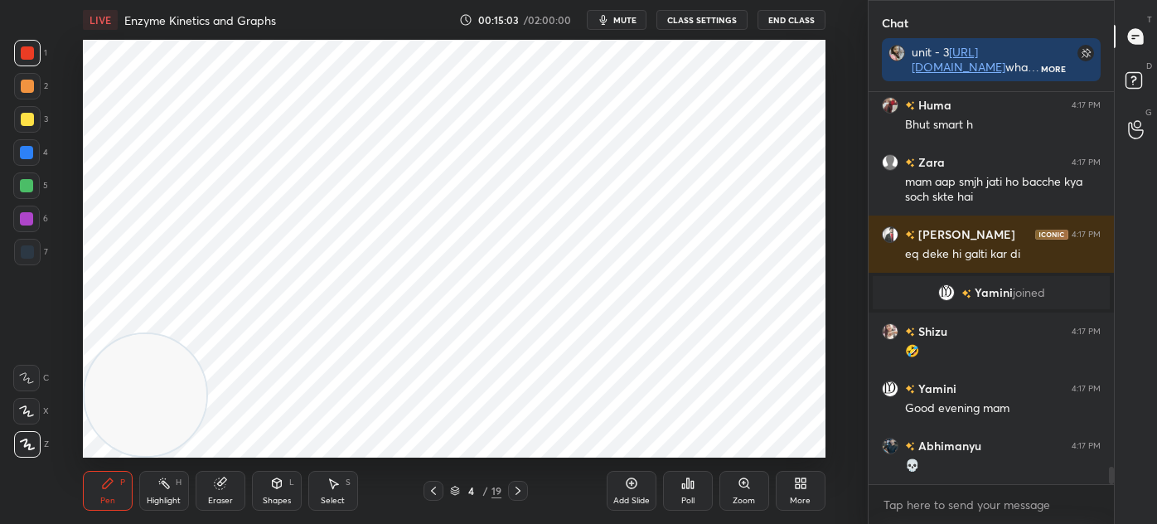
click at [289, 492] on div "Shapes L" at bounding box center [277, 491] width 50 height 40
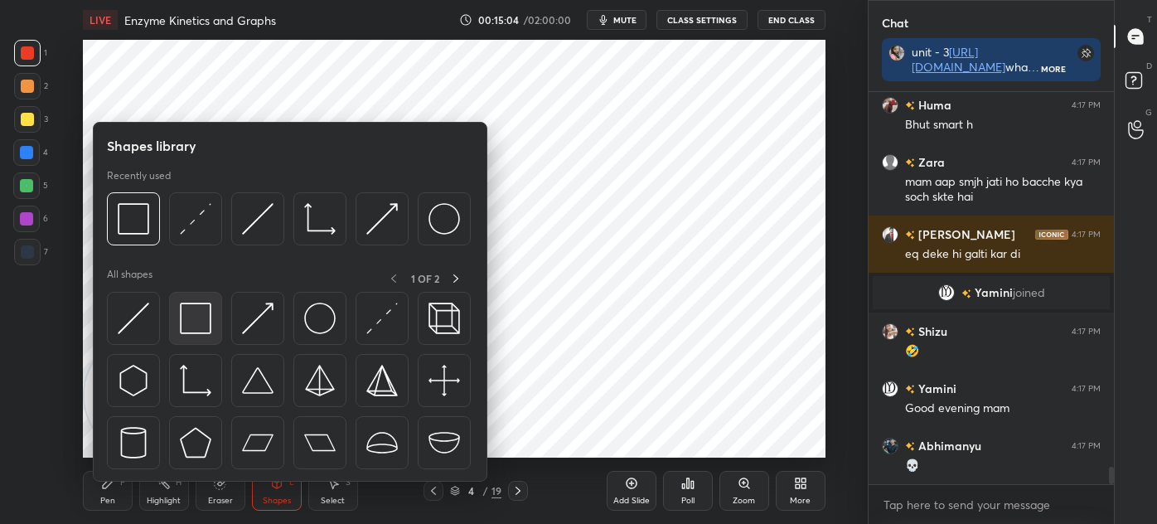
click at [196, 317] on img at bounding box center [196, 319] width 32 height 32
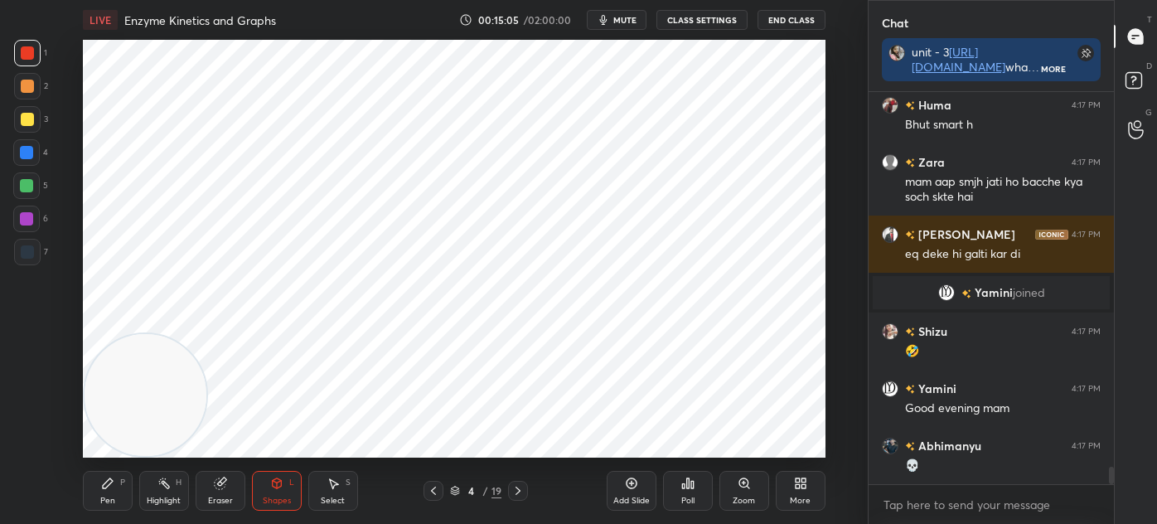
click at [22, 254] on div at bounding box center [27, 251] width 13 height 13
click at [709, 20] on button "CLASS SETTINGS" at bounding box center [702, 20] width 91 height 20
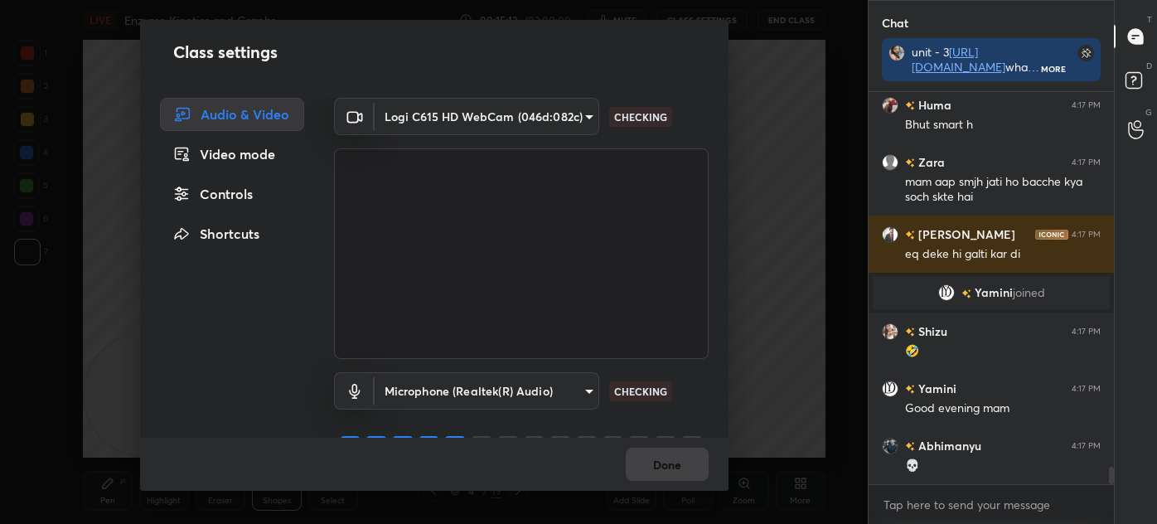
click at [518, 119] on body "1 2 3 4 5 6 7 C X Z C X Z E E Erase all H H LIVE Enzyme Kinetics and Graphs 00:…" at bounding box center [578, 262] width 1157 height 524
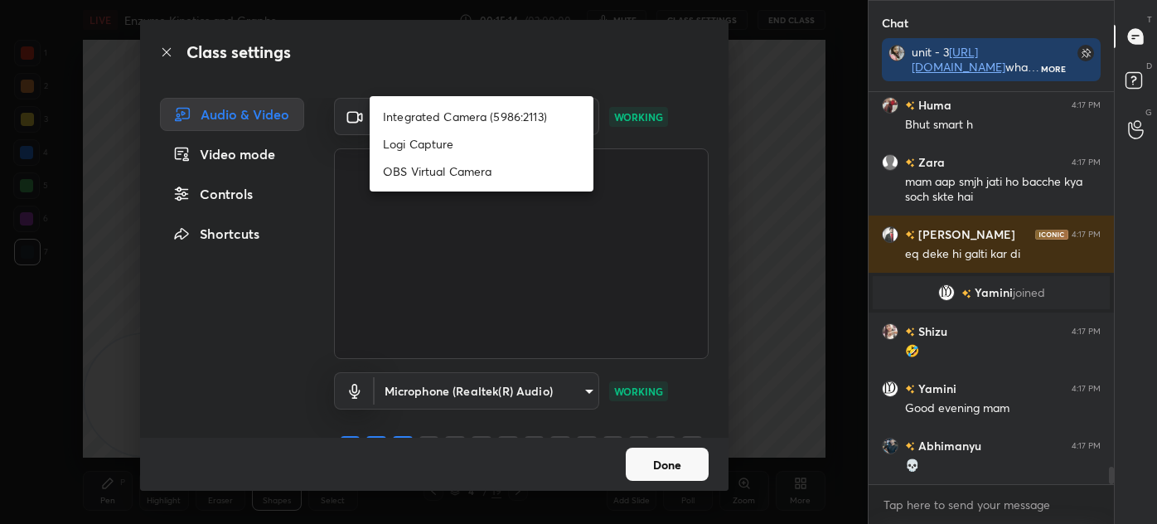
click at [496, 144] on li "Logi Capture" at bounding box center [482, 143] width 224 height 27
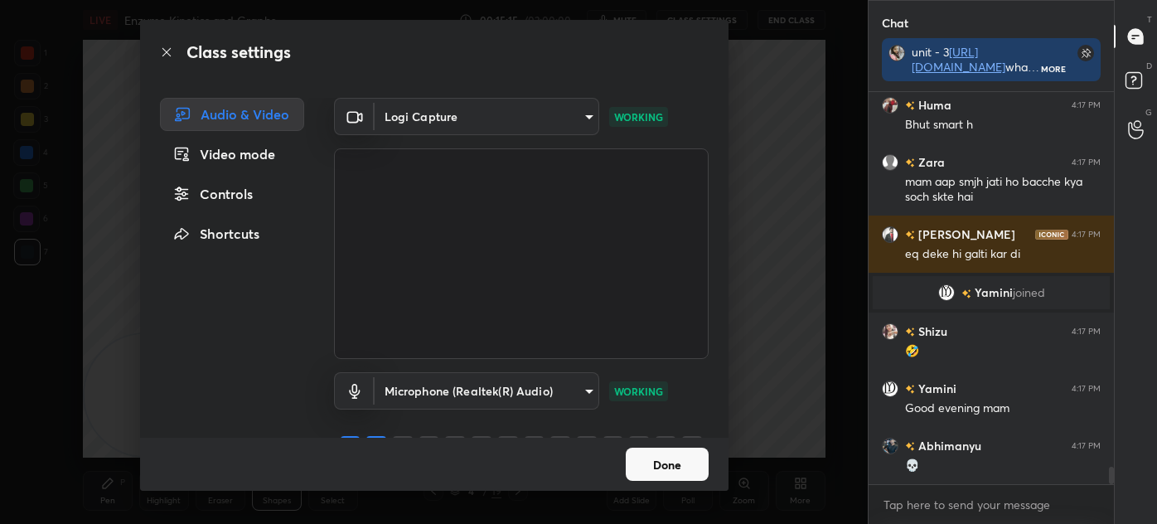
click at [526, 120] on body "1 2 3 4 5 6 7 C X Z C X Z E E Erase all H H LIVE Enzyme Kinetics and Graphs 00:…" at bounding box center [578, 262] width 1157 height 524
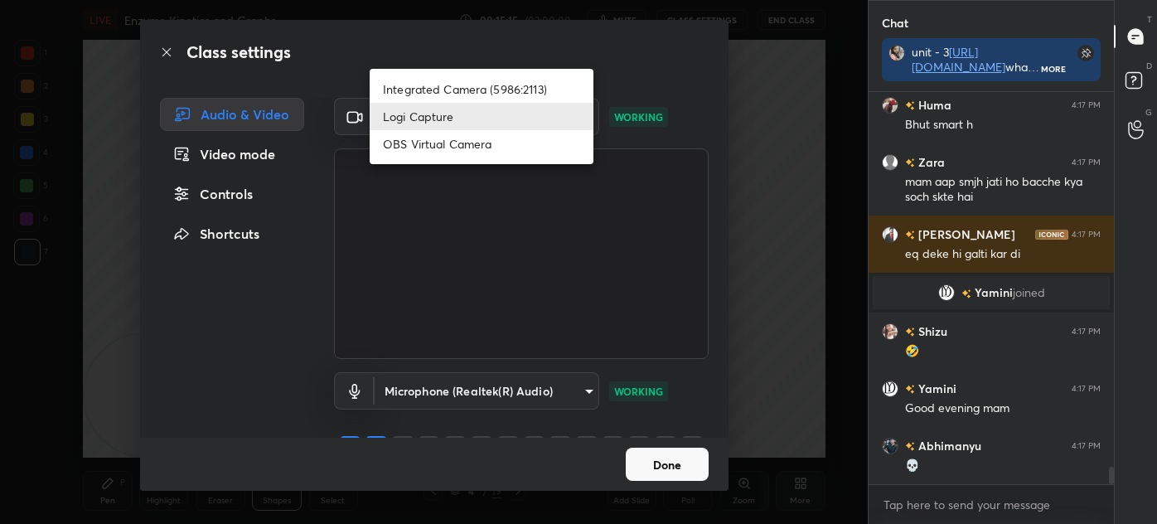
click at [516, 92] on li "Integrated Camera (5986:2113)" at bounding box center [482, 88] width 224 height 27
type input "88f96b8faa1d9a9722dcc1b6cce85652d51e8ef51c6063864a06c2ce1c6fb19a"
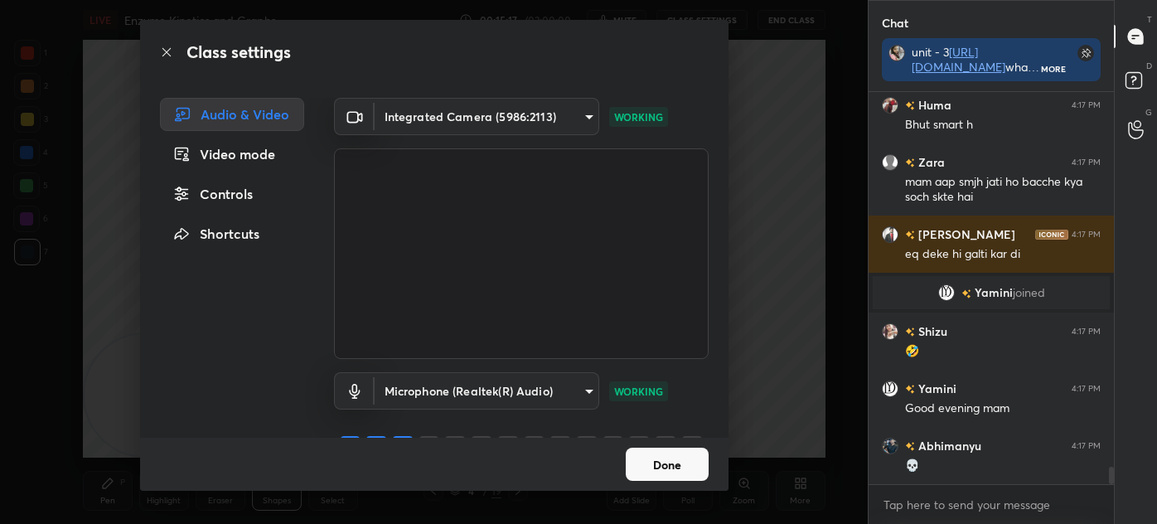
scroll to position [8515, 0]
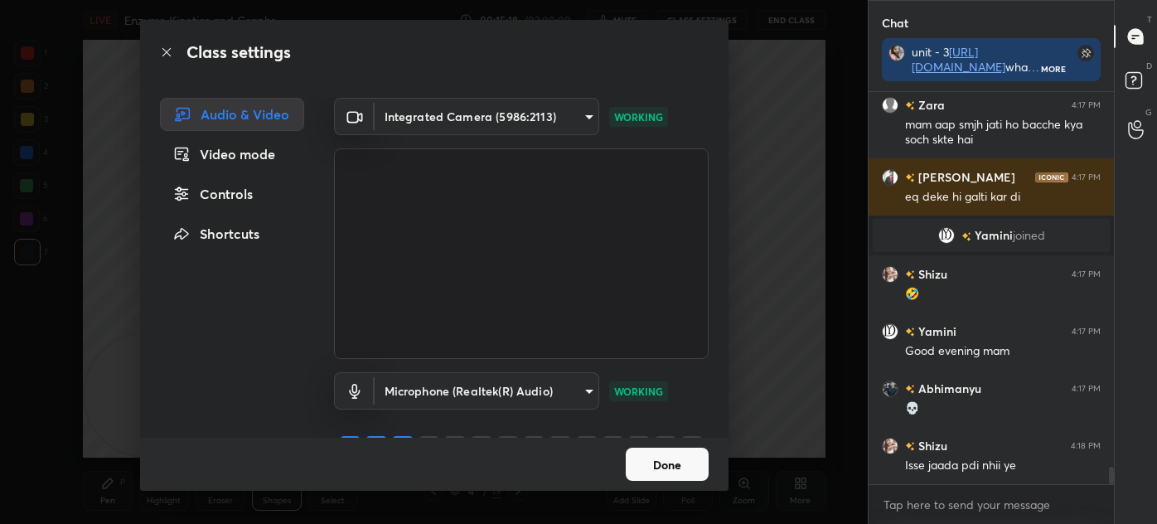
click at [665, 470] on button "Done" at bounding box center [667, 464] width 83 height 33
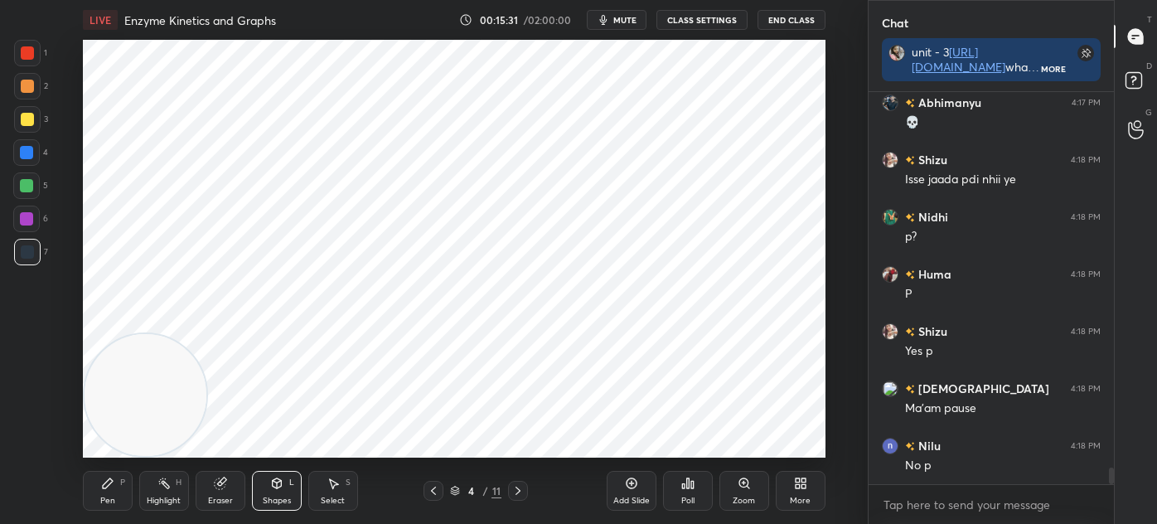
scroll to position [8858, 0]
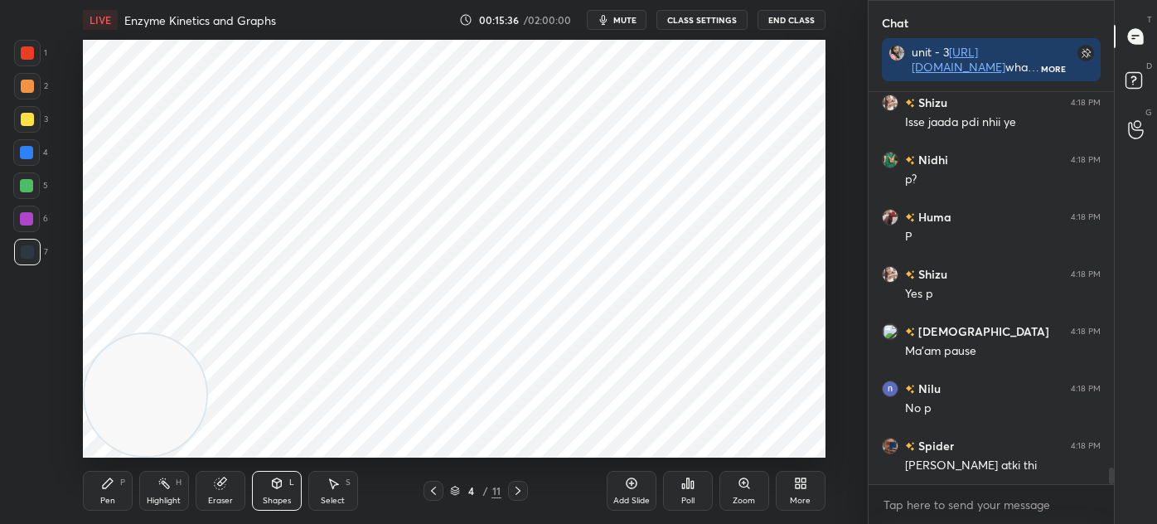
click at [130, 493] on div "Pen P" at bounding box center [108, 491] width 50 height 40
click at [44, 255] on div "7" at bounding box center [31, 252] width 34 height 27
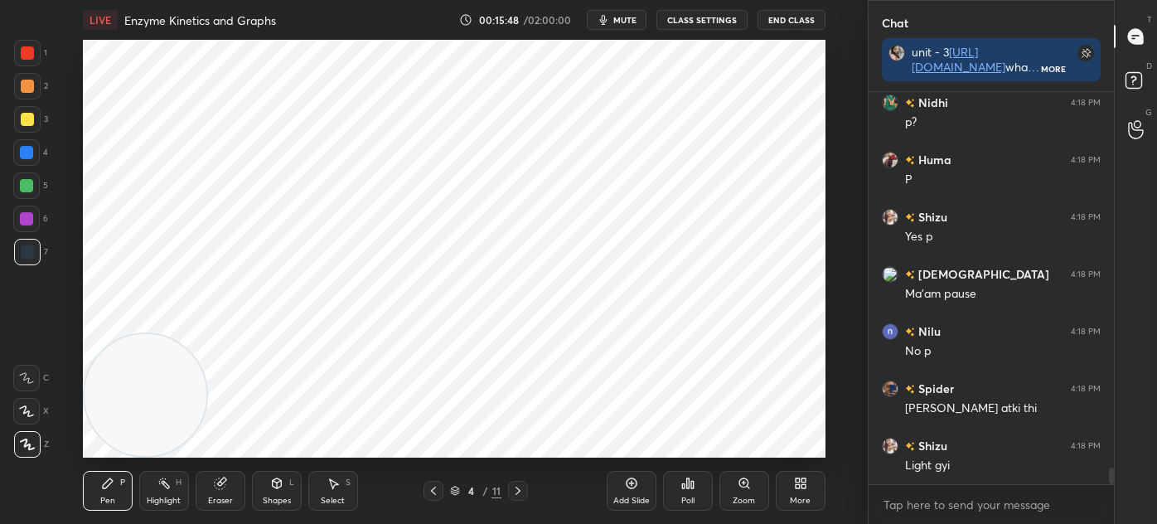
click at [26, 54] on div at bounding box center [27, 52] width 13 height 13
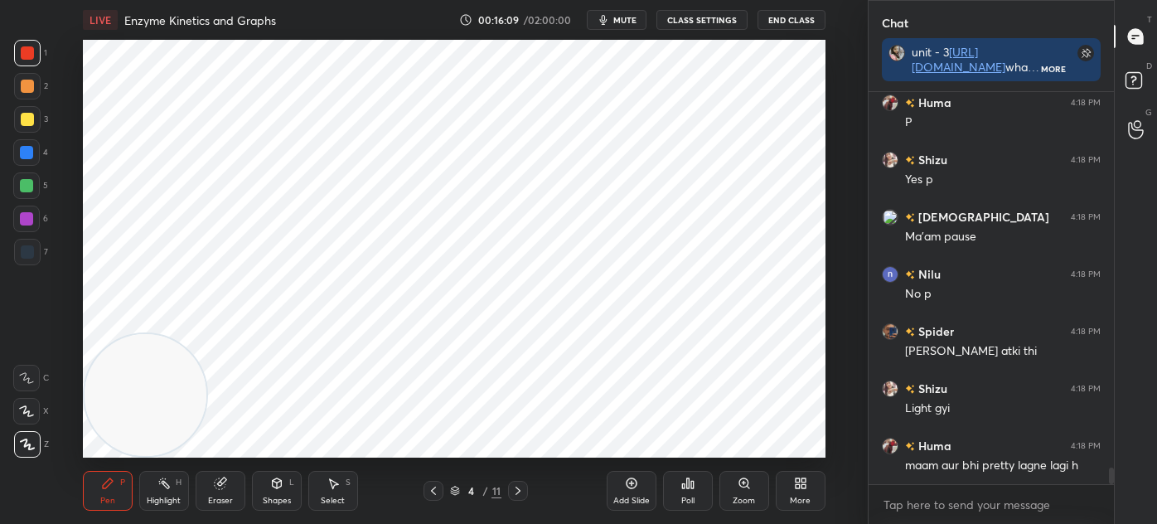
scroll to position [9044, 0]
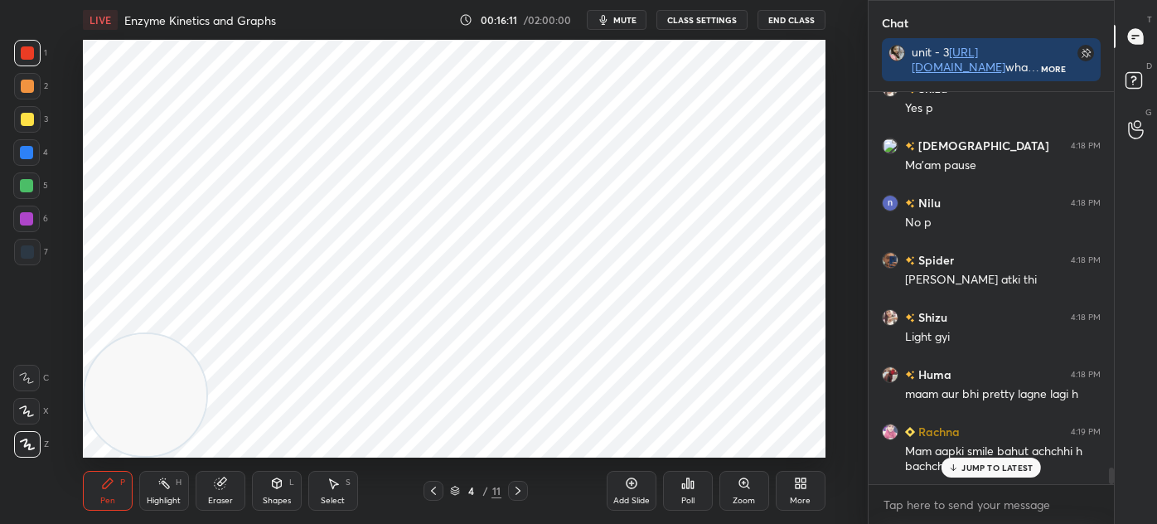
click at [21, 247] on div at bounding box center [27, 251] width 13 height 13
click at [433, 490] on icon at bounding box center [433, 491] width 5 height 8
click at [513, 492] on icon at bounding box center [518, 490] width 13 height 13
click at [519, 487] on icon at bounding box center [518, 490] width 13 height 13
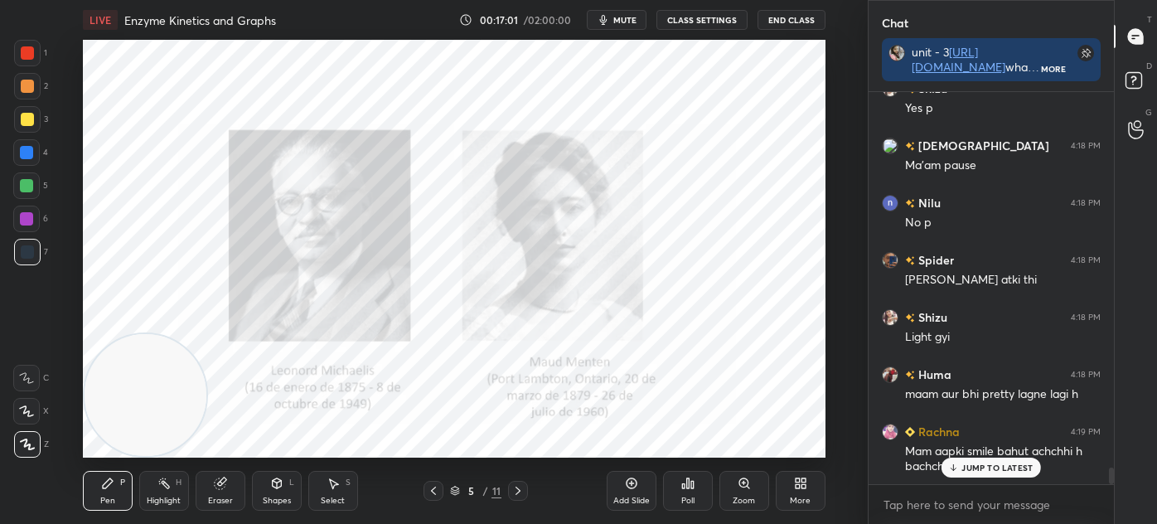
click at [442, 494] on div at bounding box center [434, 491] width 20 height 20
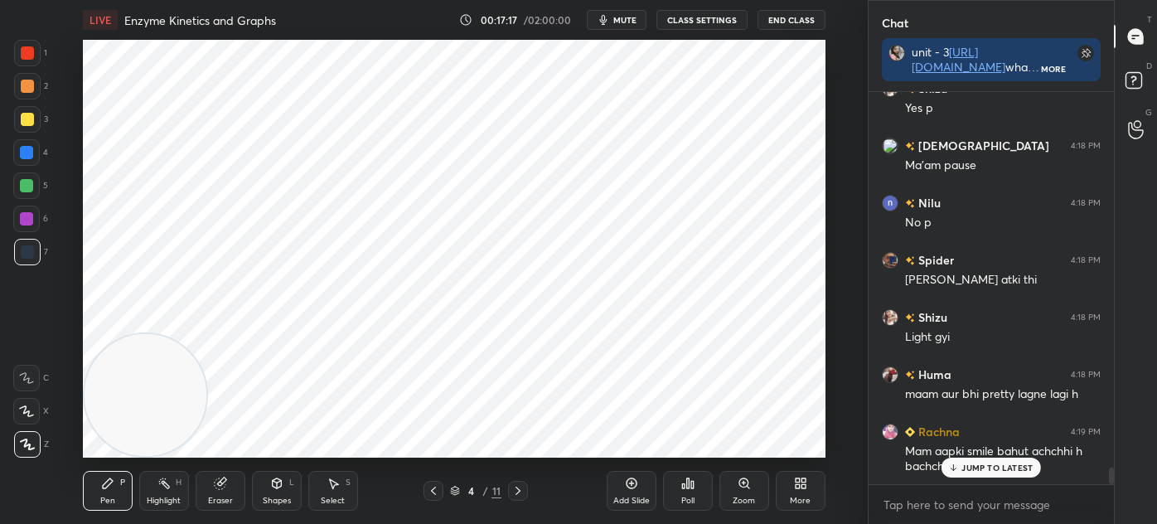
click at [283, 492] on div "Shapes L" at bounding box center [277, 491] width 50 height 40
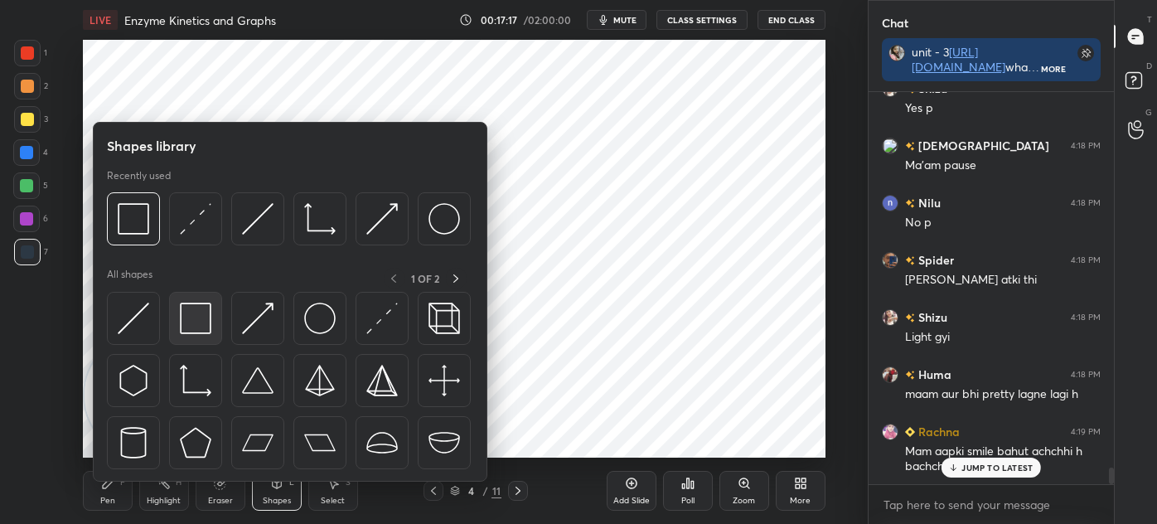
click at [190, 323] on img at bounding box center [196, 319] width 32 height 32
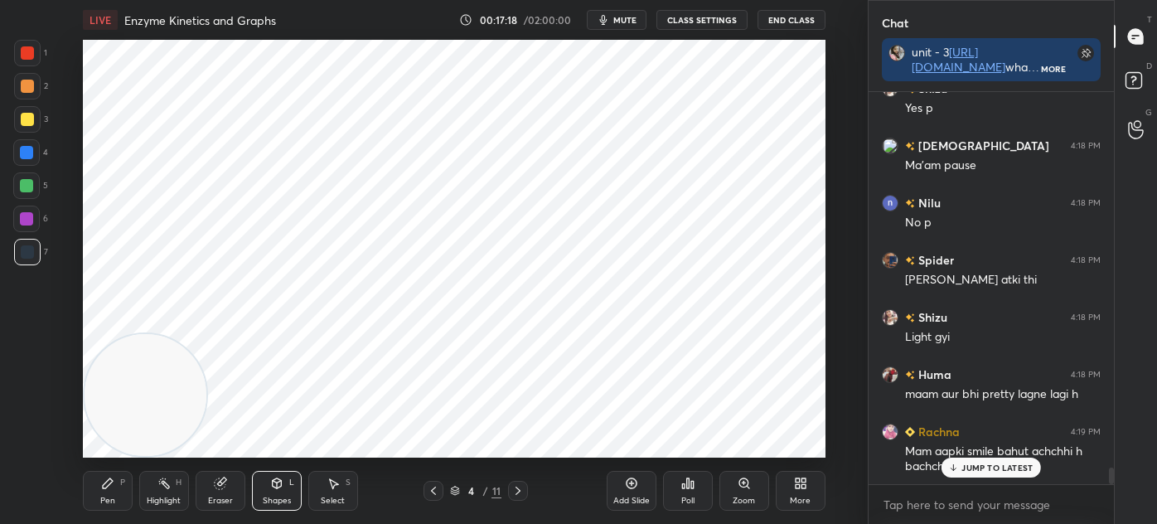
click at [28, 51] on div at bounding box center [27, 52] width 13 height 13
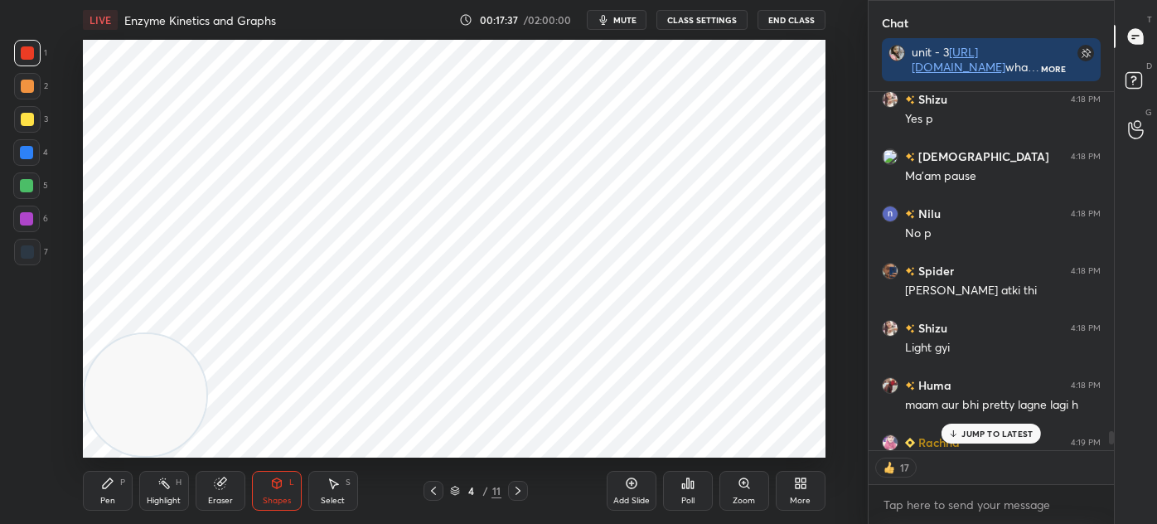
scroll to position [9193, 0]
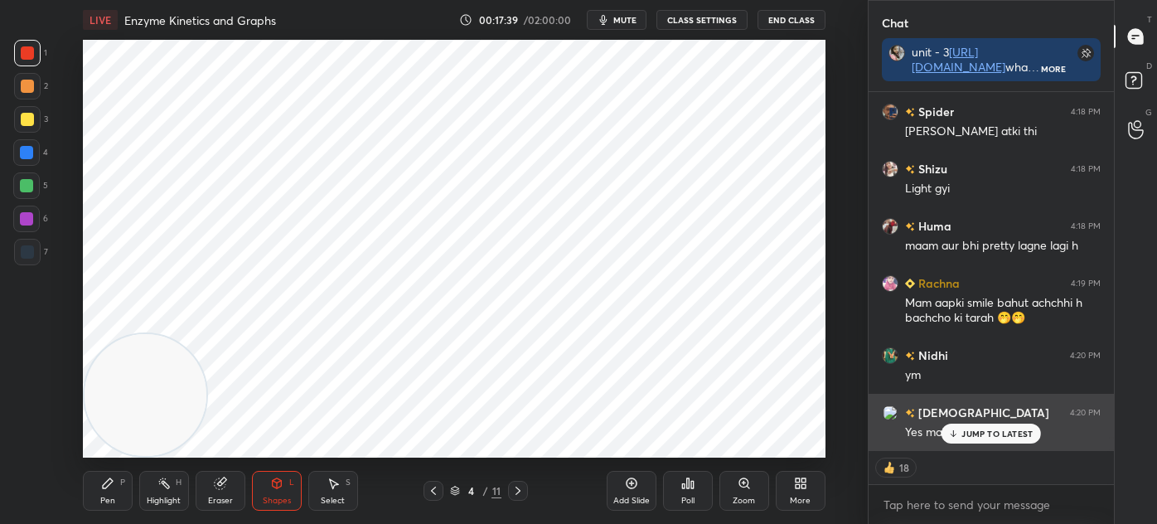
click at [963, 433] on p "JUMP TO LATEST" at bounding box center [997, 434] width 71 height 10
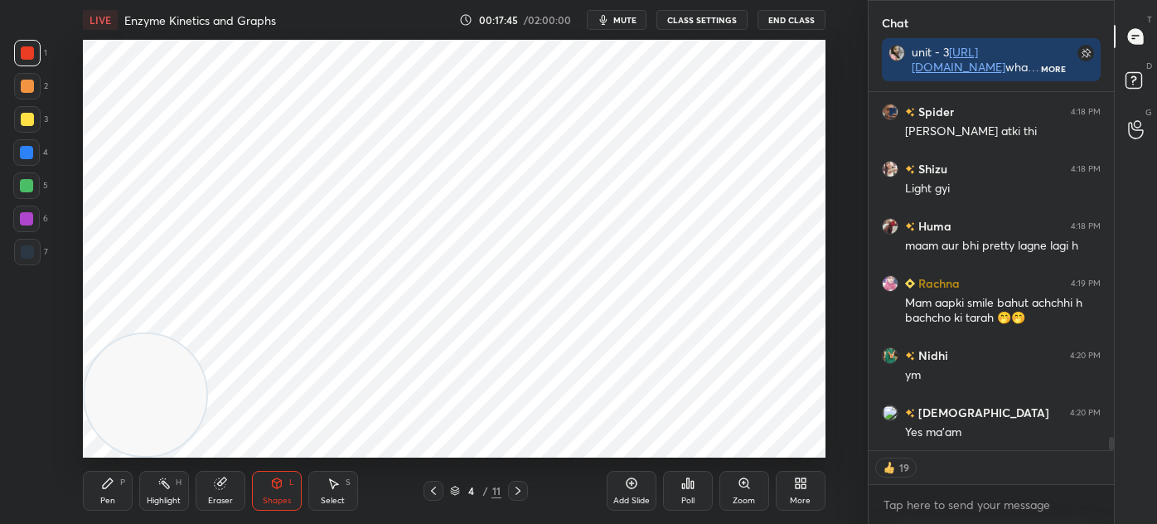
click at [31, 242] on div at bounding box center [27, 252] width 27 height 27
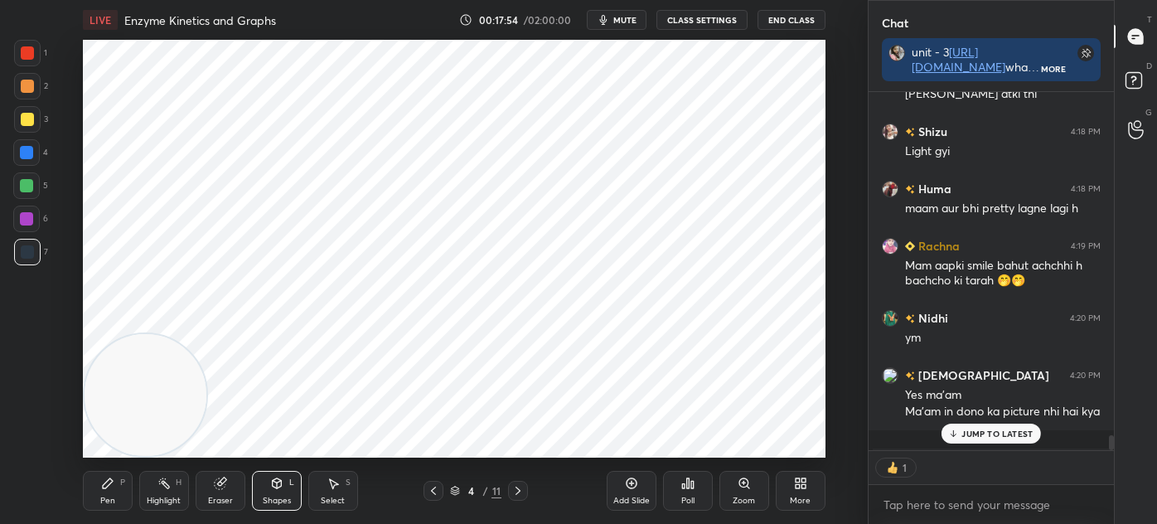
scroll to position [5, 4]
click at [520, 487] on icon at bounding box center [518, 490] width 13 height 13
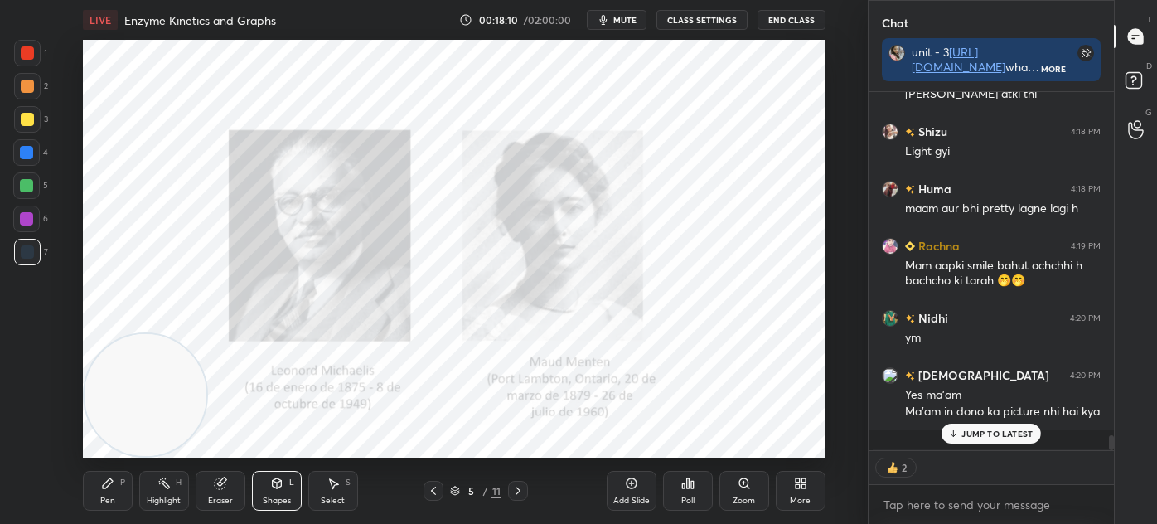
click at [962, 429] on div "JUMP TO LATEST" at bounding box center [991, 434] width 99 height 20
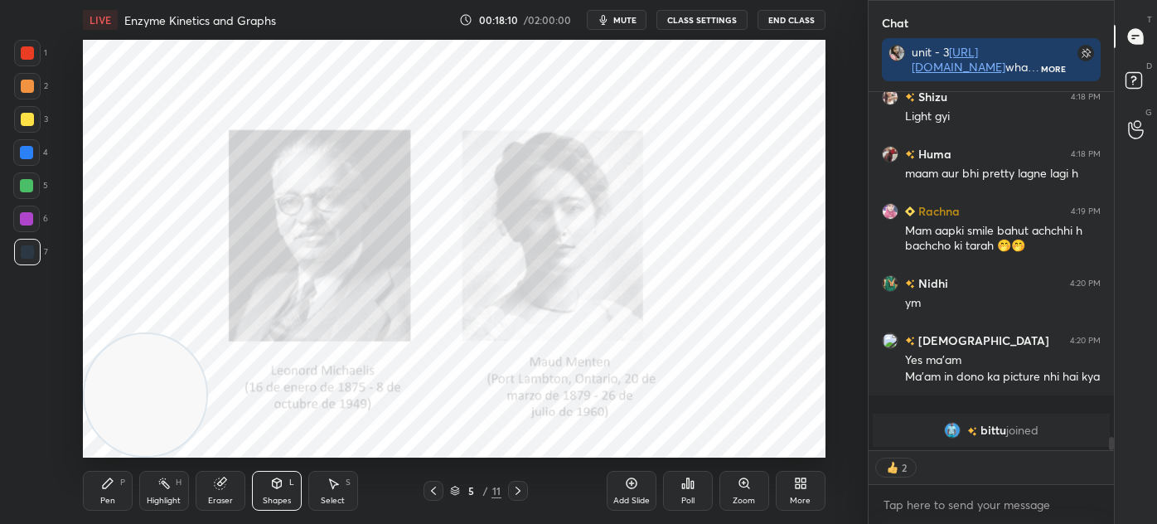
type textarea "x"
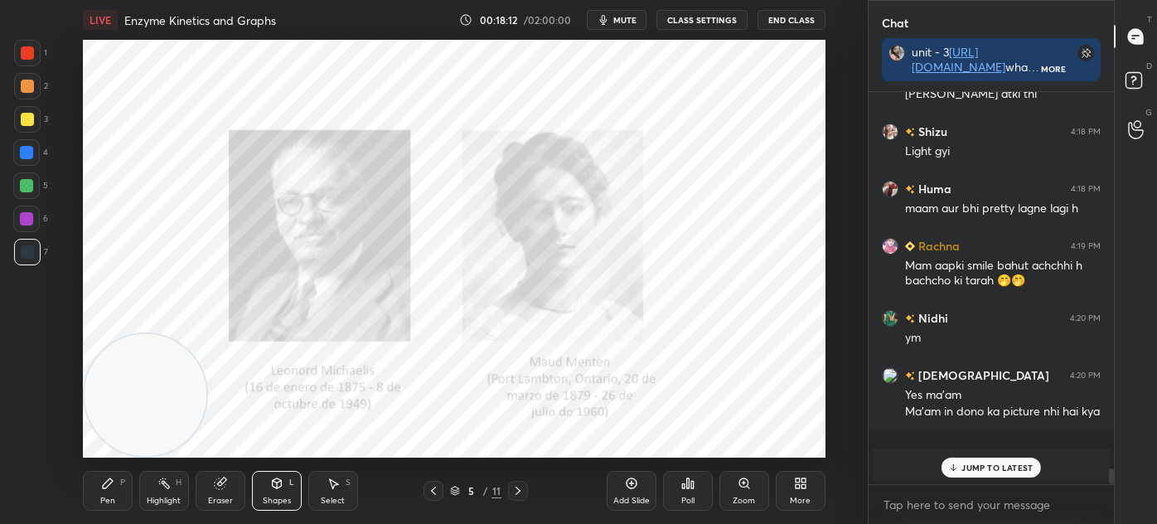
scroll to position [8235, 0]
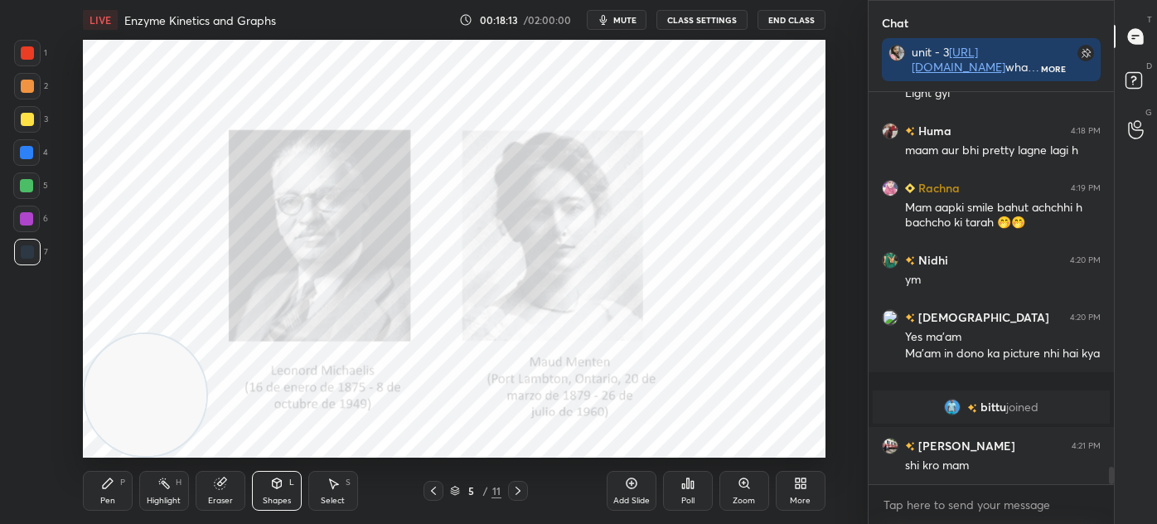
click at [709, 27] on button "CLASS SETTINGS" at bounding box center [702, 20] width 91 height 20
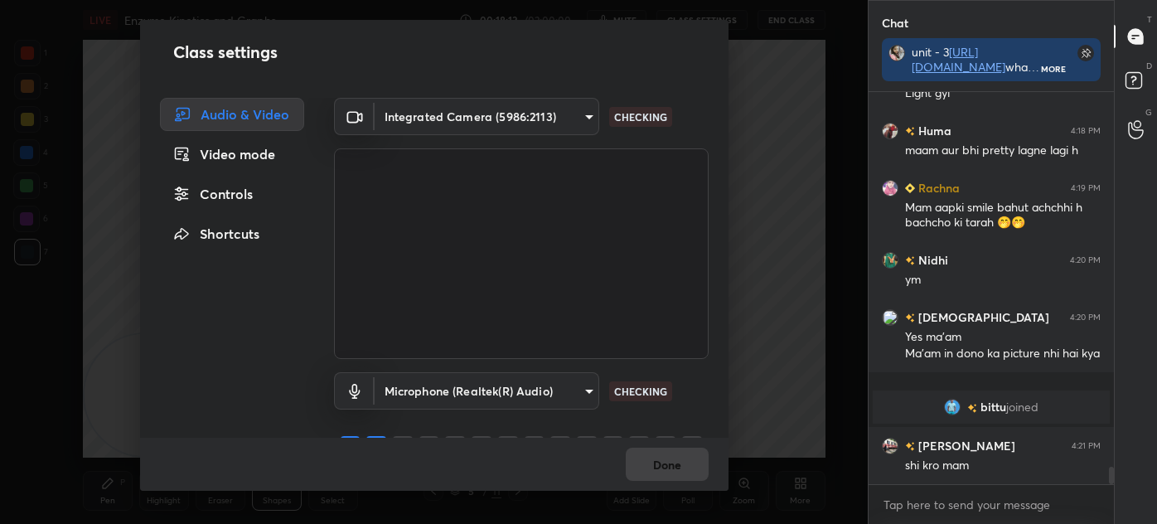
scroll to position [8292, 0]
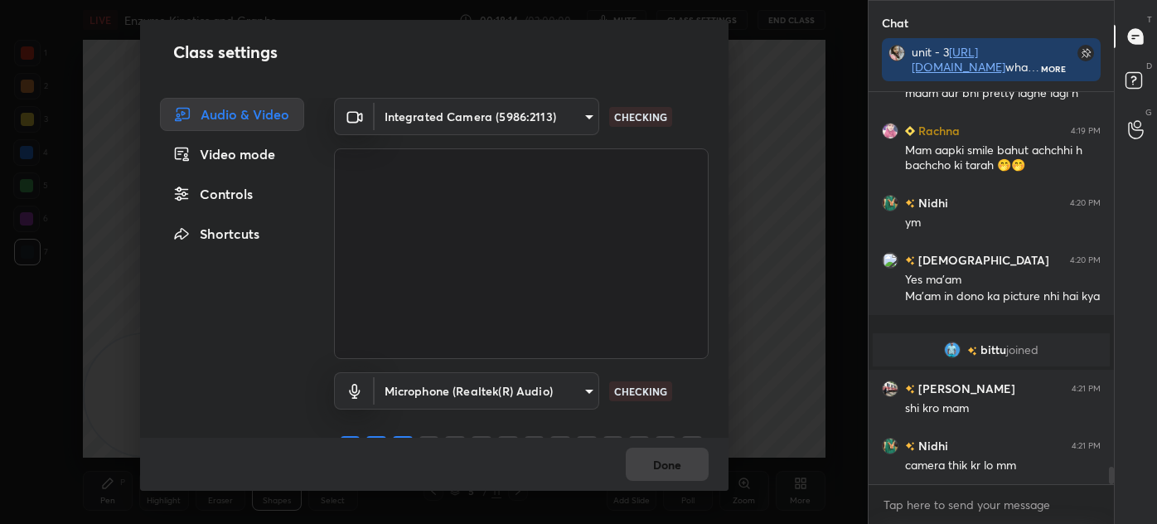
click at [524, 116] on body "1 2 3 4 5 6 7 C X Z C X Z E E Erase all H H LIVE Enzyme Kinetics and Graphs 00:…" at bounding box center [578, 262] width 1157 height 524
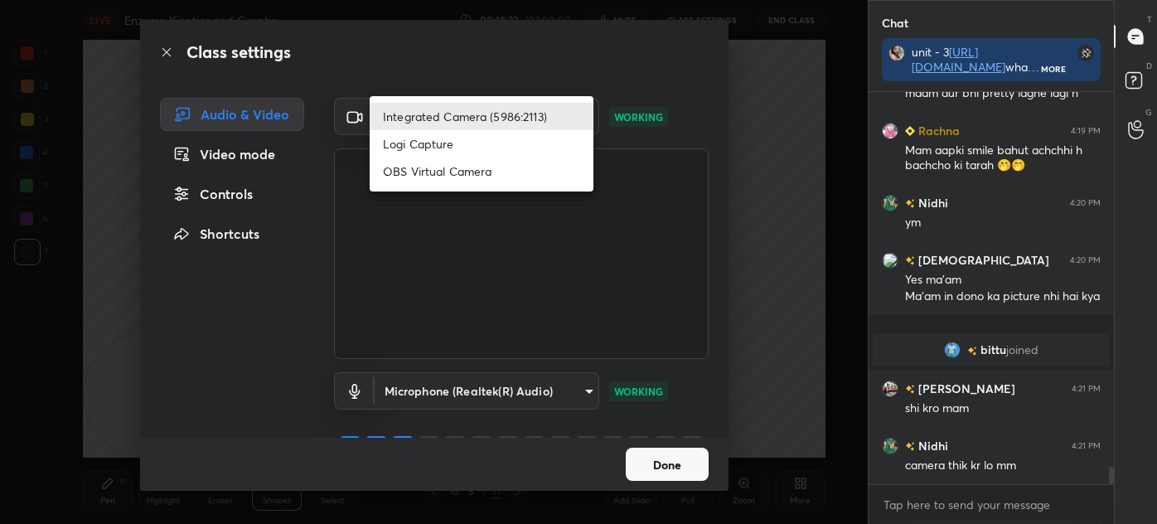
scroll to position [8349, 0]
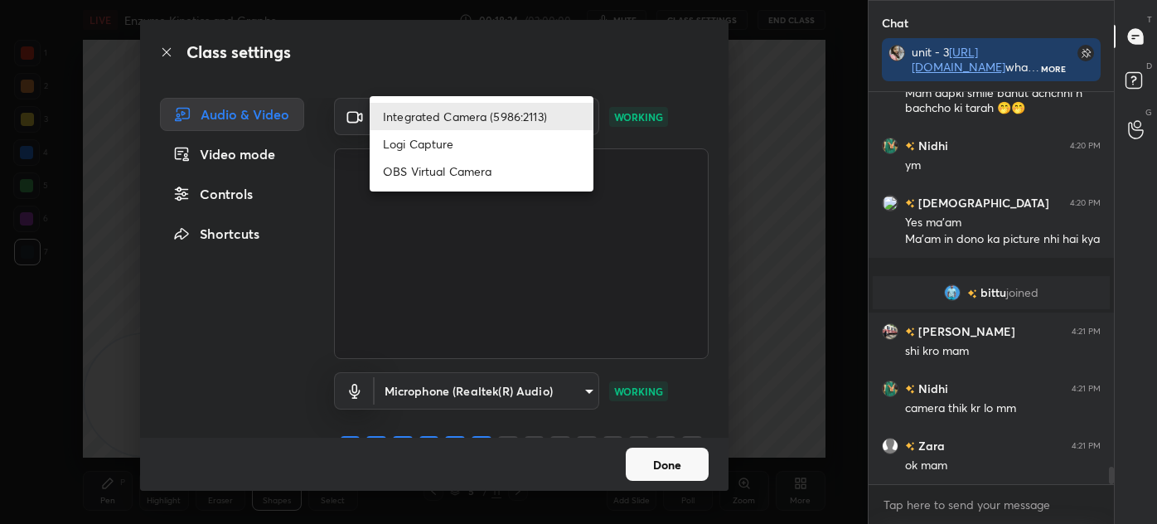
click at [779, 198] on div at bounding box center [578, 262] width 1157 height 524
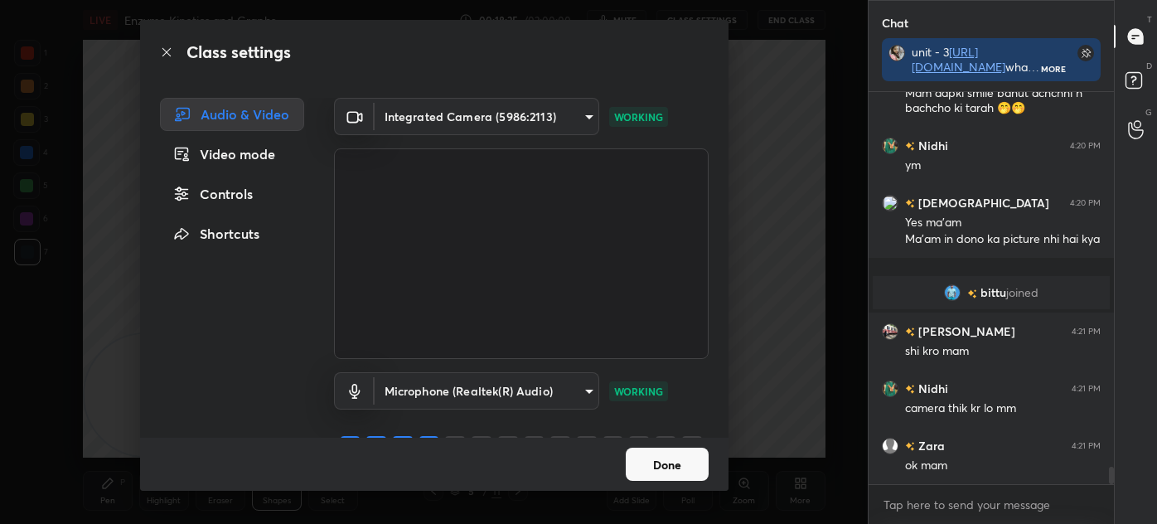
click at [537, 119] on body "1 2 3 4 5 6 7 C X Z C X Z E E Erase all H H LIVE Enzyme Kinetics and Graphs 00:…" at bounding box center [578, 262] width 1157 height 524
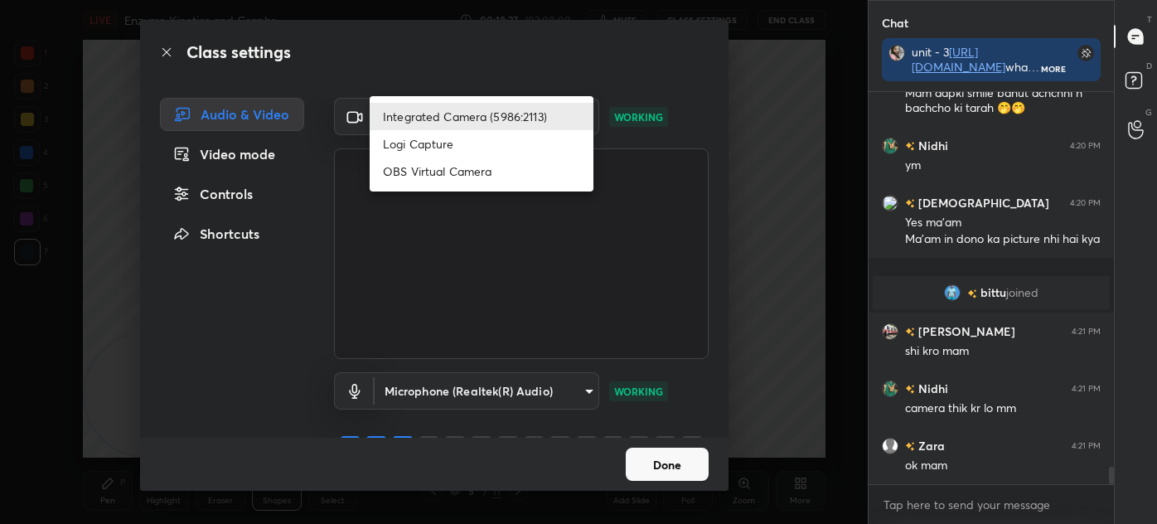
scroll to position [8407, 0]
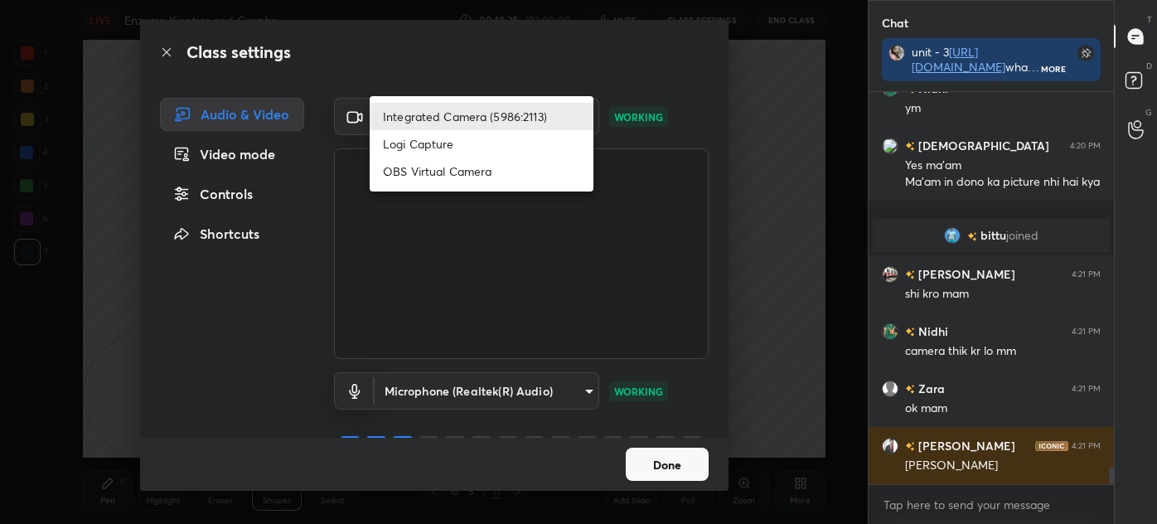
click at [781, 169] on div at bounding box center [578, 262] width 1157 height 524
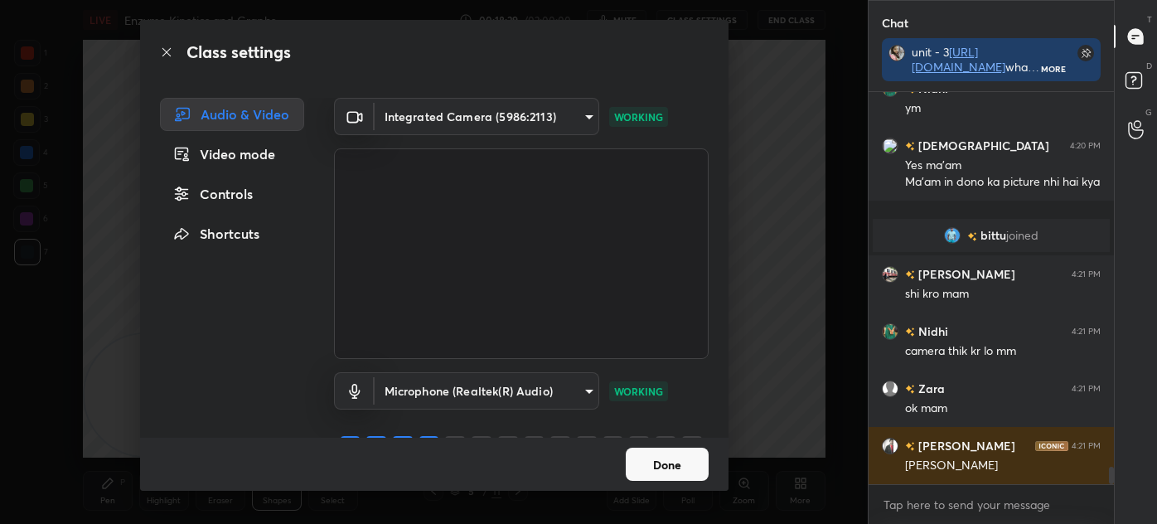
click at [532, 119] on body "1 2 3 4 5 6 7 C X Z C X Z E E Erase all H H LIVE Enzyme Kinetics and Graphs 00:…" at bounding box center [578, 262] width 1157 height 524
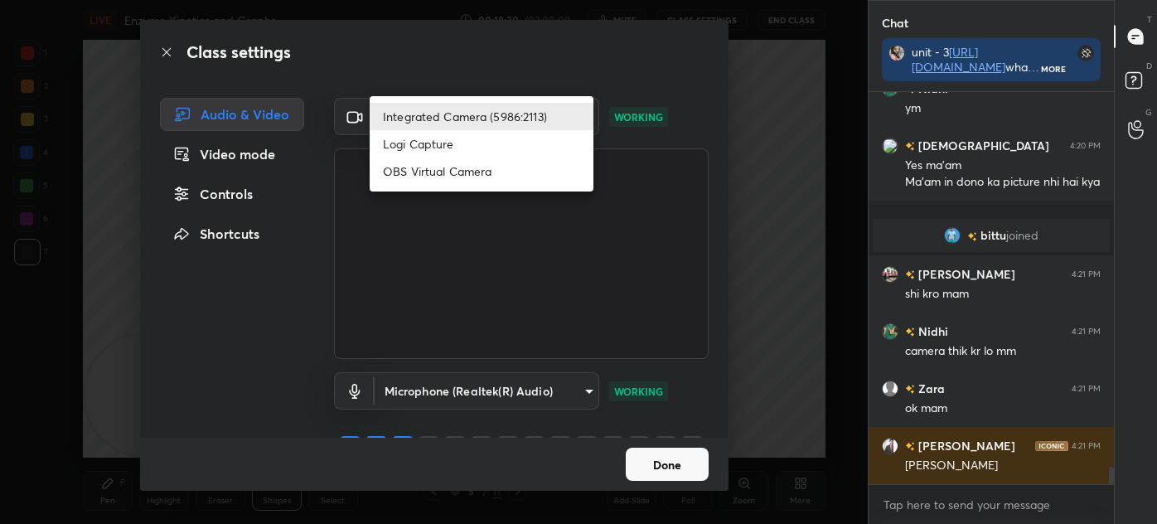
click at [784, 156] on div at bounding box center [578, 262] width 1157 height 524
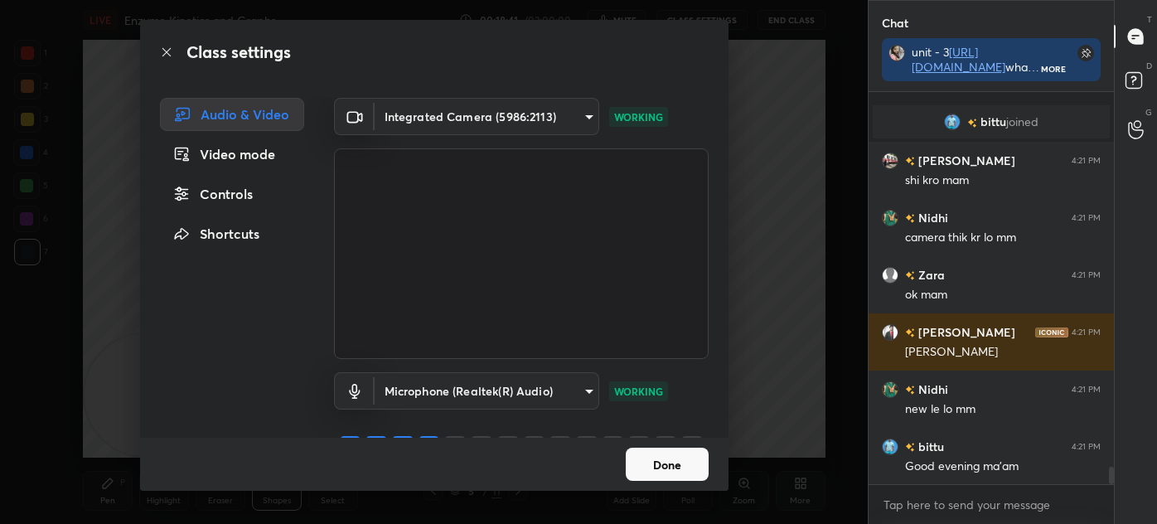
scroll to position [8577, 0]
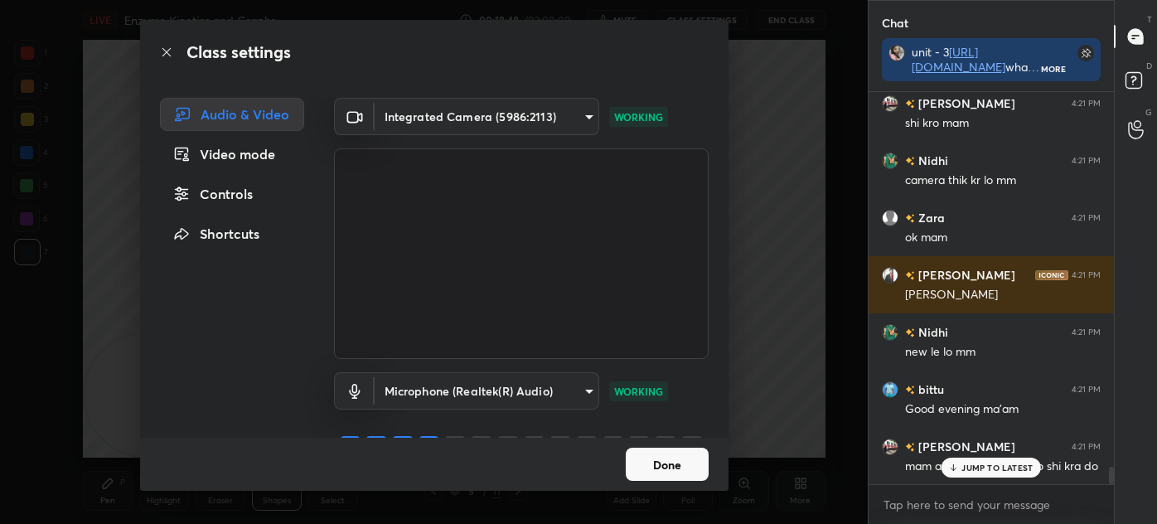
click at [574, 119] on body "1 2 3 4 5 6 7 C X Z C X Z E E Erase all H H LIVE Enzyme Kinetics and Graphs 00:…" at bounding box center [578, 262] width 1157 height 524
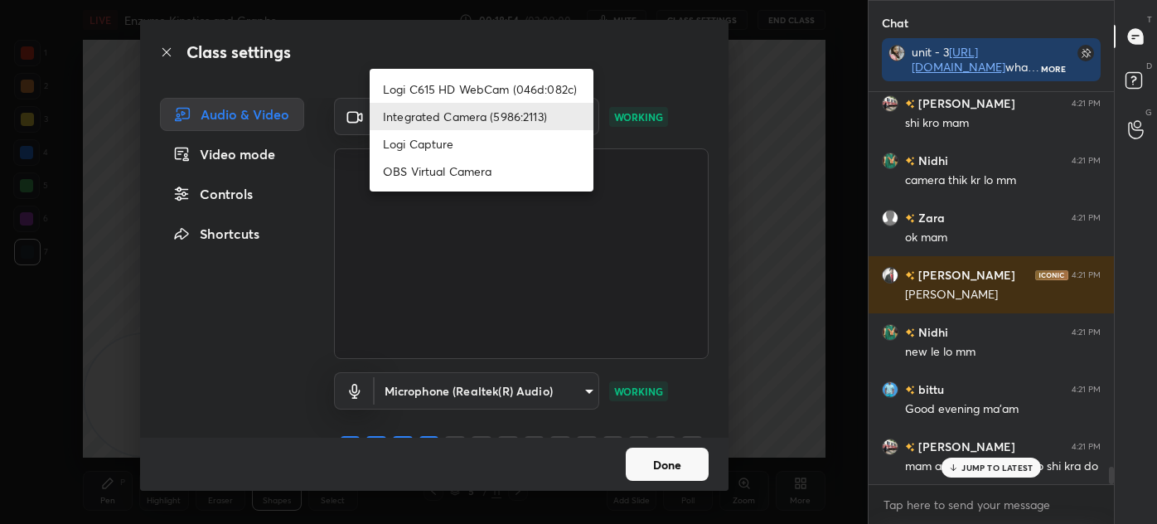
click at [549, 88] on li "Logi C615 HD WebCam (046d:082c)" at bounding box center [482, 88] width 224 height 27
type input "5310de810148678bdafdb66d4418c989fb87a473d5835ac9039ac26e0ff23d51"
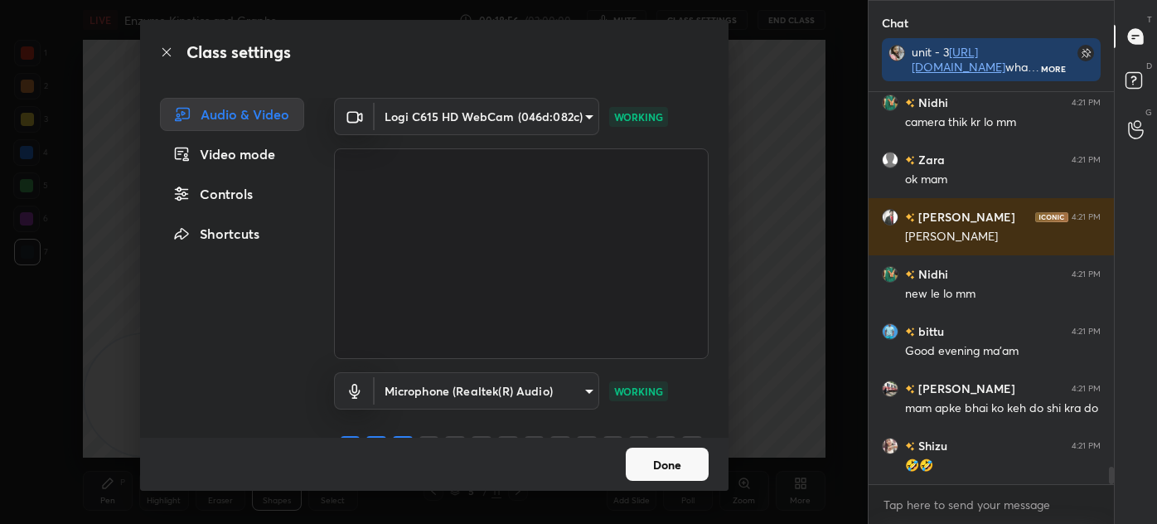
scroll to position [8693, 0]
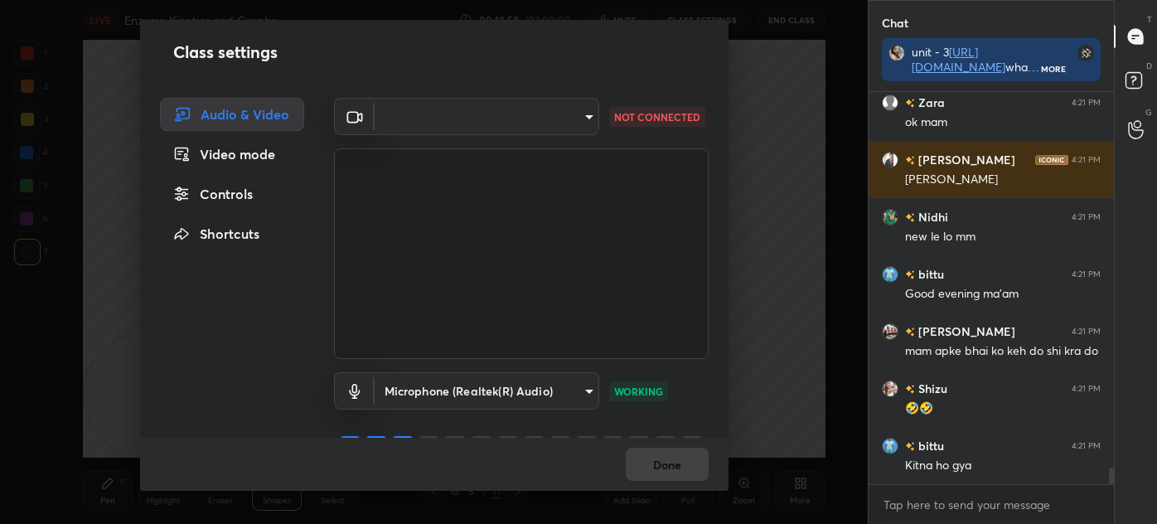
click at [678, 462] on div "Done" at bounding box center [434, 464] width 589 height 53
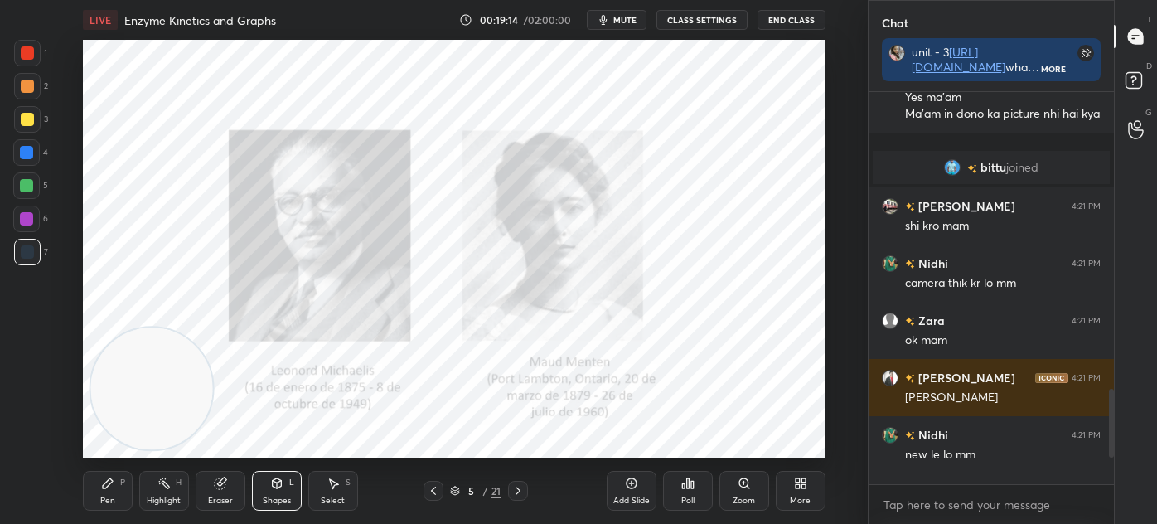
click at [704, 19] on button "CLASS SETTINGS" at bounding box center [702, 20] width 91 height 20
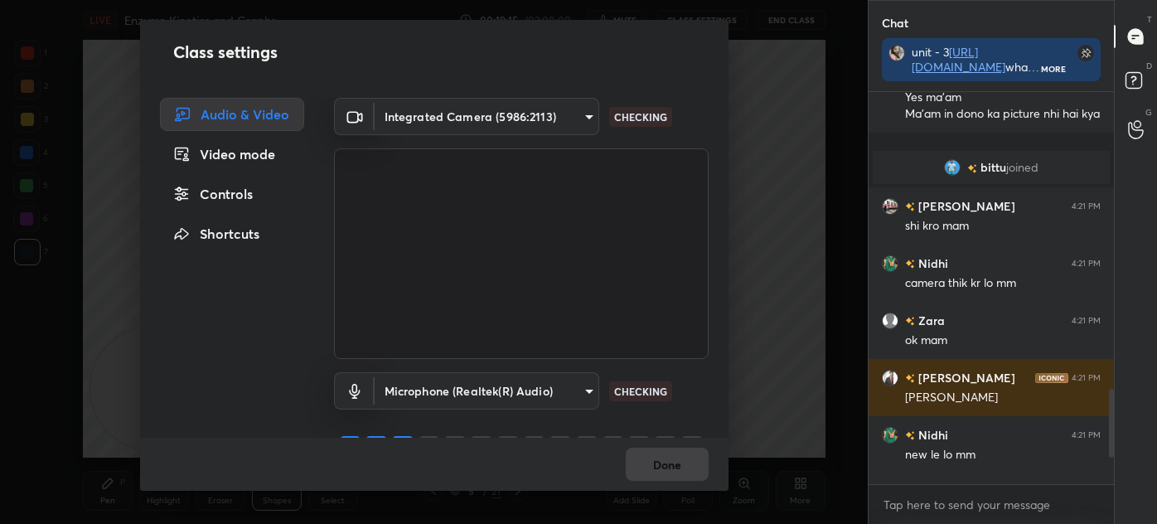
click at [550, 119] on body "1 2 3 4 5 6 7 C X Z C X Z E E Erase all H H LIVE Enzyme Kinetics and Graphs 00:…" at bounding box center [578, 262] width 1157 height 524
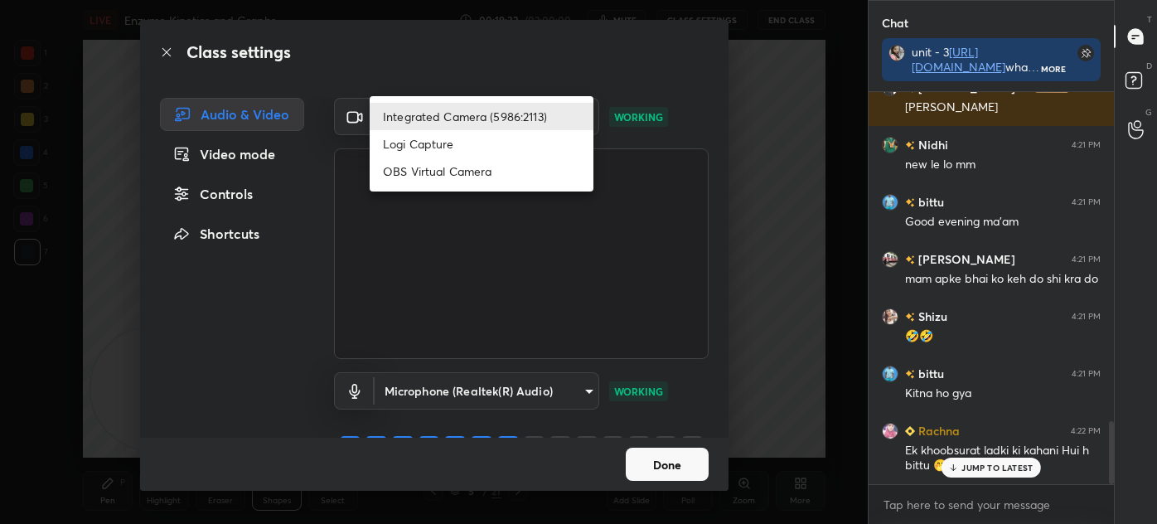
scroll to position [2036, 0]
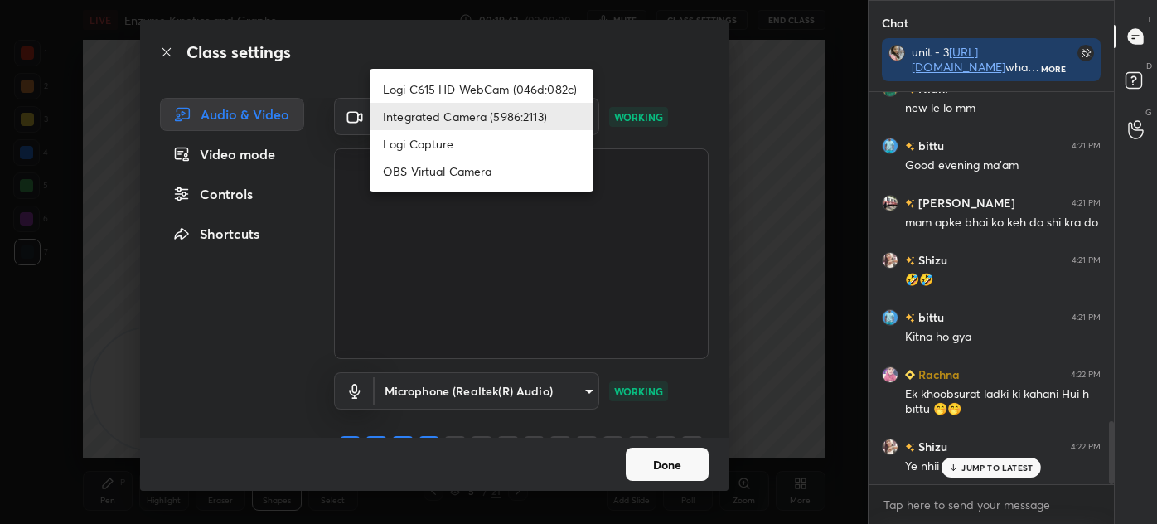
click at [488, 80] on li "Logi C615 HD WebCam (046d:082c)" at bounding box center [482, 88] width 224 height 27
type input "5310de810148678bdafdb66d4418c989fb87a473d5835ac9039ac26e0ff23d51"
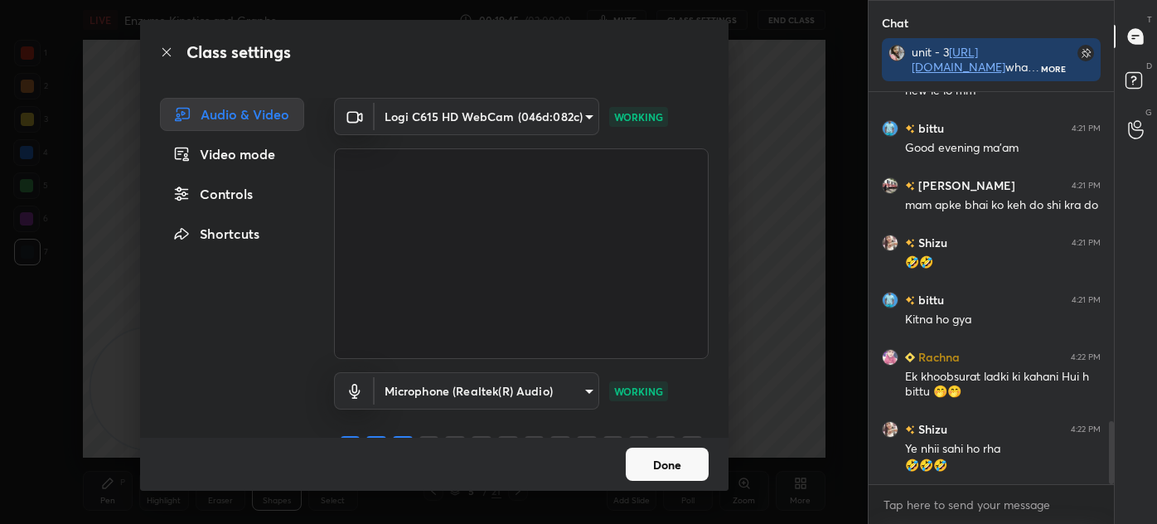
click at [665, 460] on button "Done" at bounding box center [667, 464] width 83 height 33
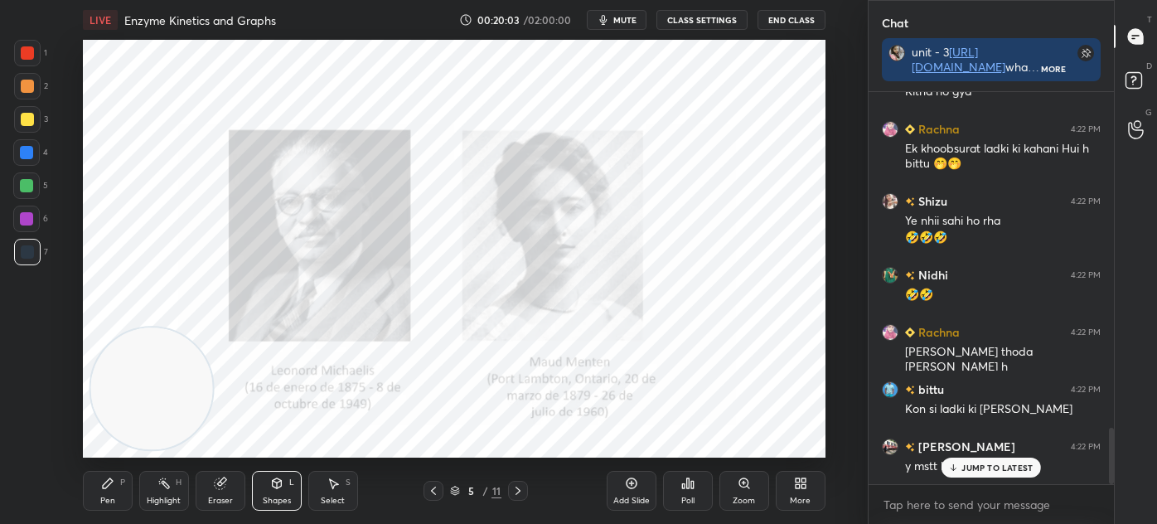
scroll to position [2339, 0]
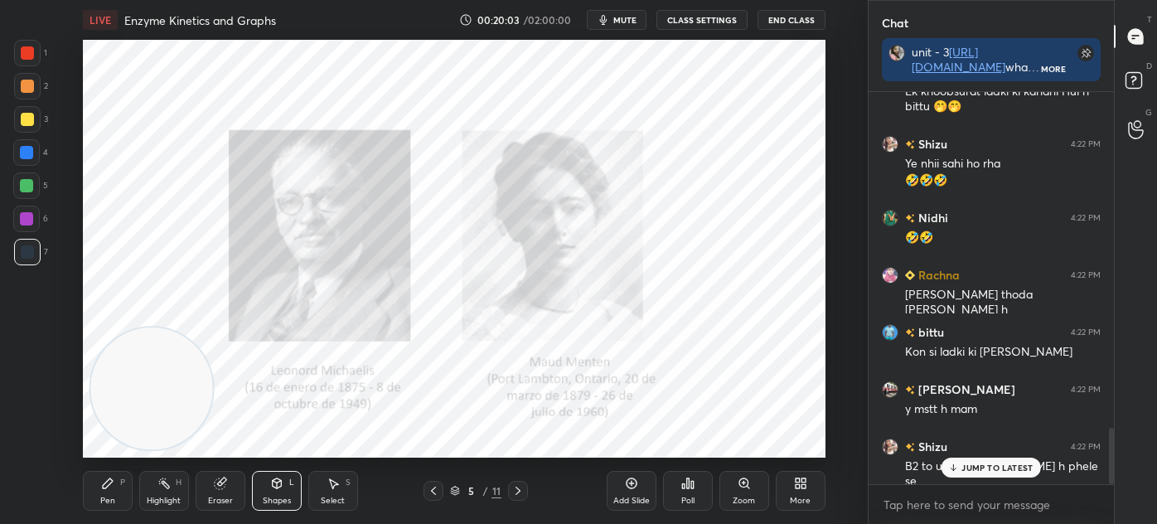
click at [962, 468] on div "JUMP TO LATEST" at bounding box center [991, 468] width 99 height 20
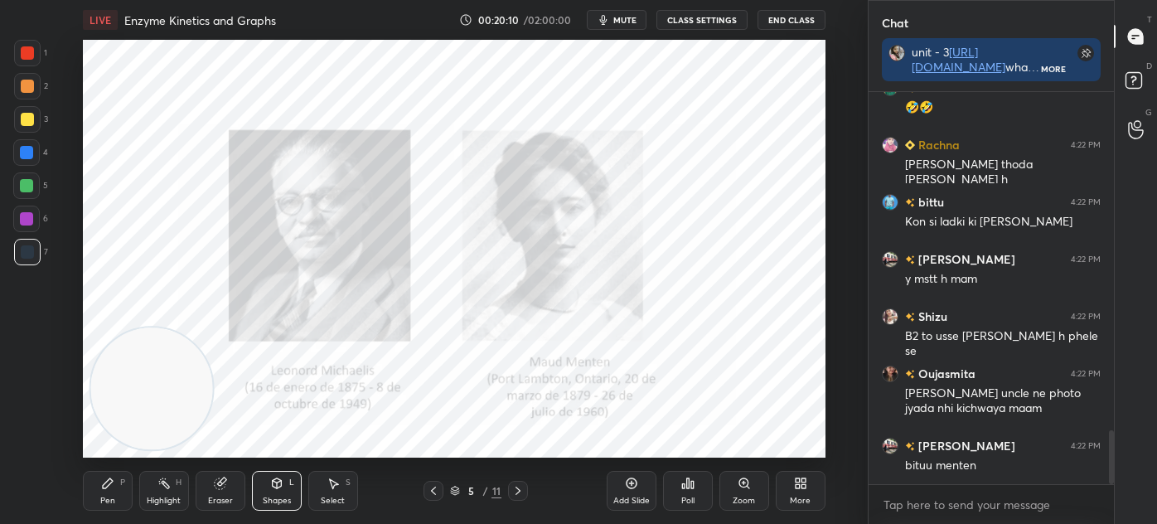
scroll to position [2555, 0]
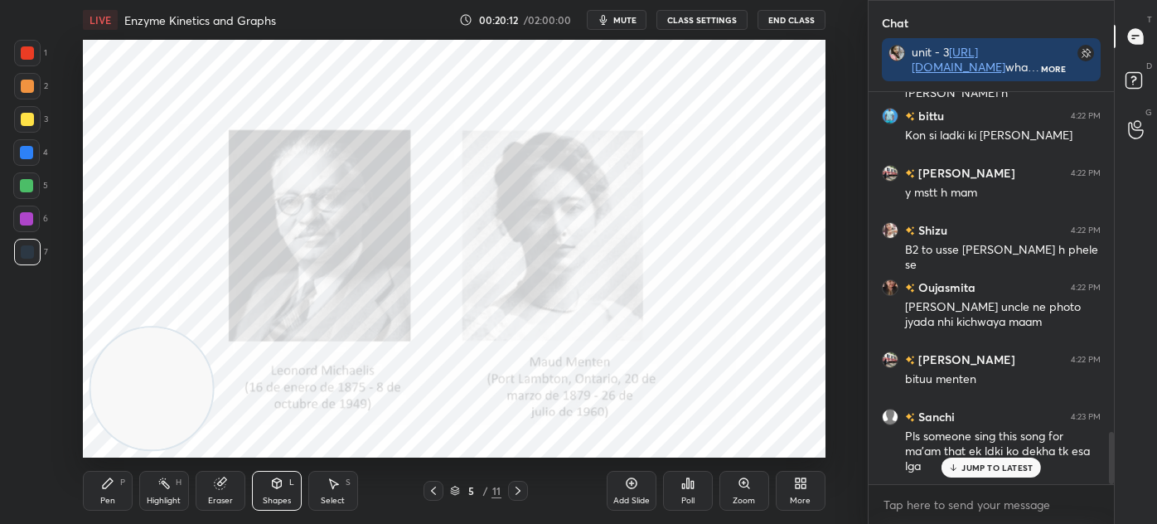
click at [990, 468] on p "JUMP TO LATEST" at bounding box center [997, 468] width 71 height 10
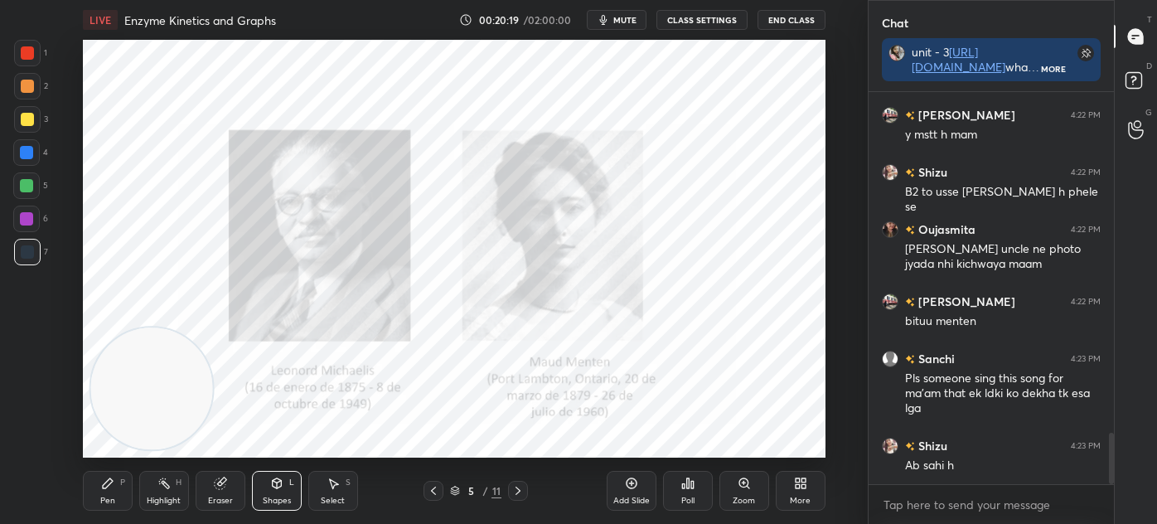
click at [517, 487] on icon at bounding box center [518, 490] width 13 height 13
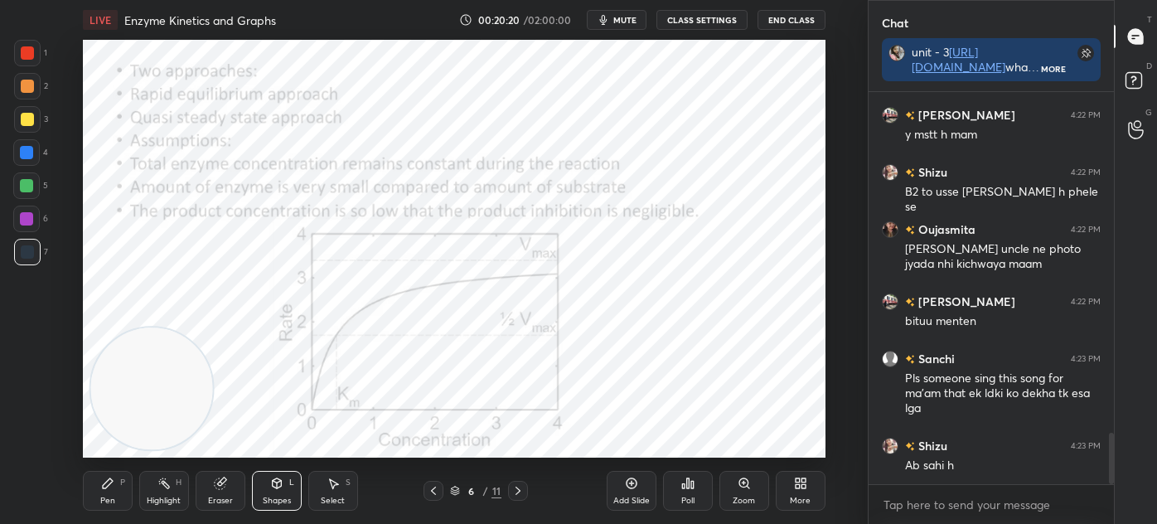
click at [438, 490] on icon at bounding box center [433, 490] width 13 height 13
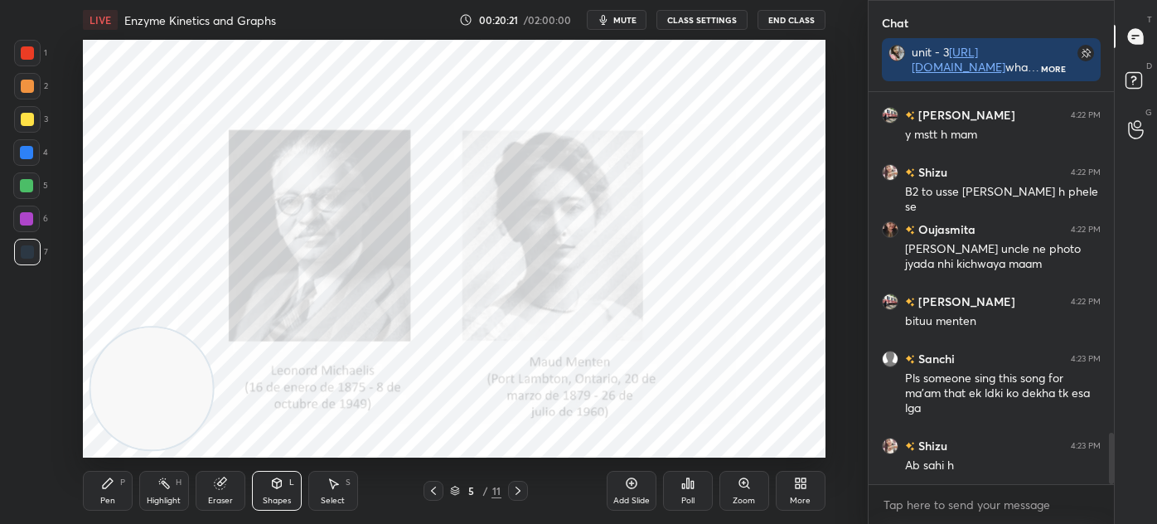
click at [637, 486] on icon at bounding box center [631, 483] width 13 height 13
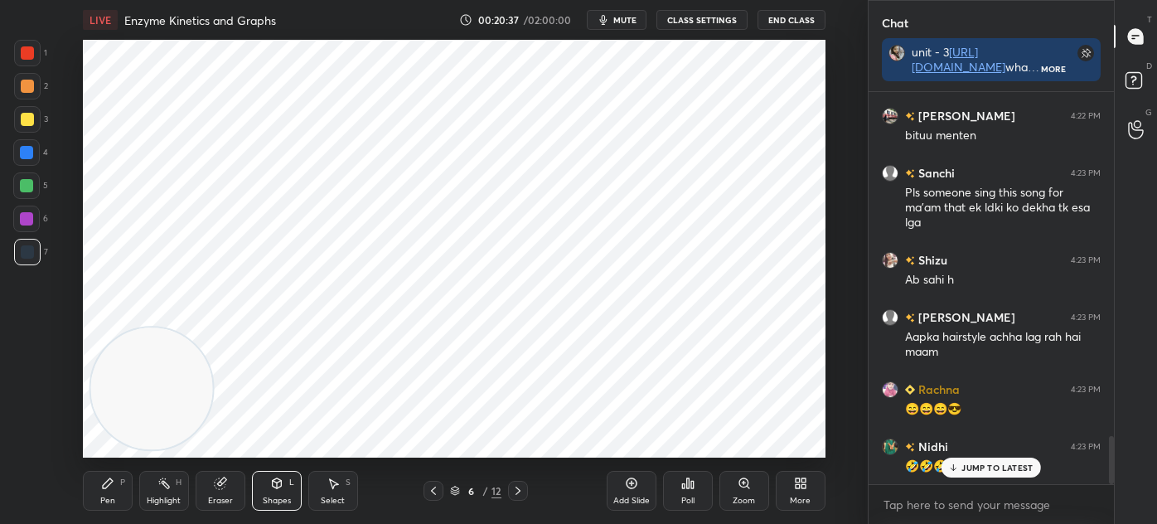
scroll to position [2856, 0]
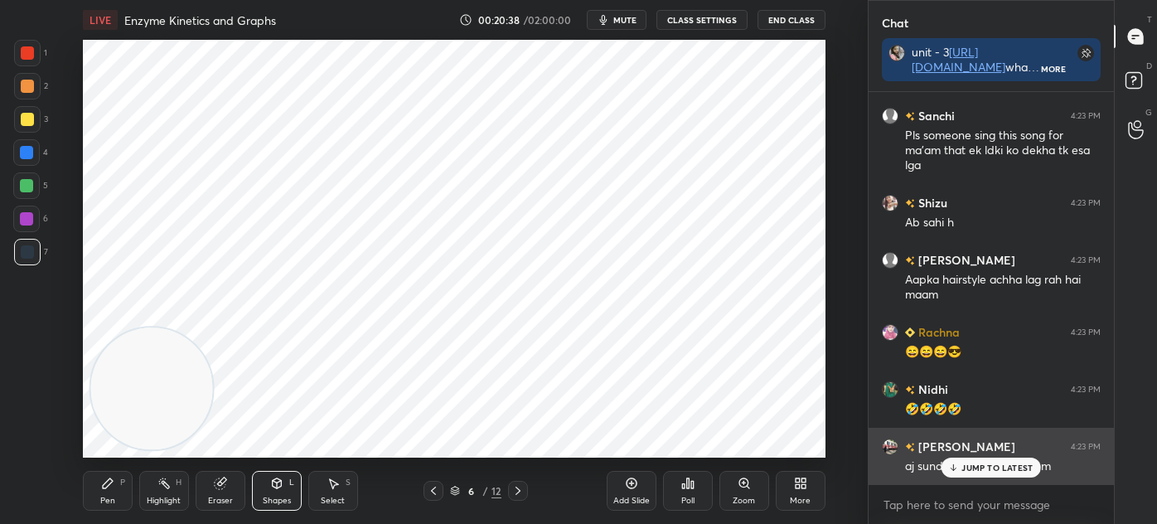
click at [953, 462] on div "JUMP TO LATEST" at bounding box center [991, 468] width 99 height 20
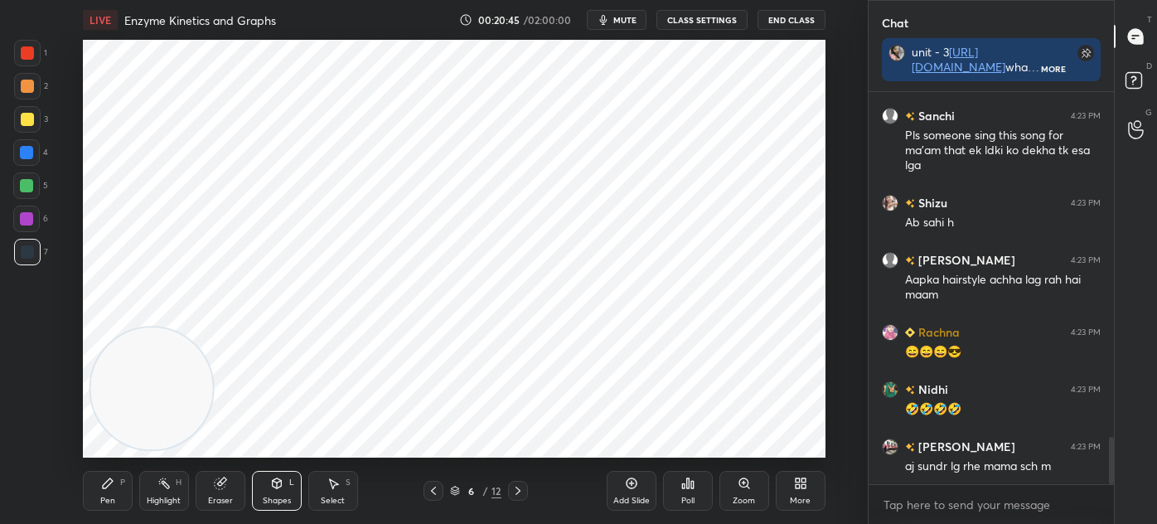
click at [276, 492] on div "Shapes L" at bounding box center [277, 491] width 50 height 40
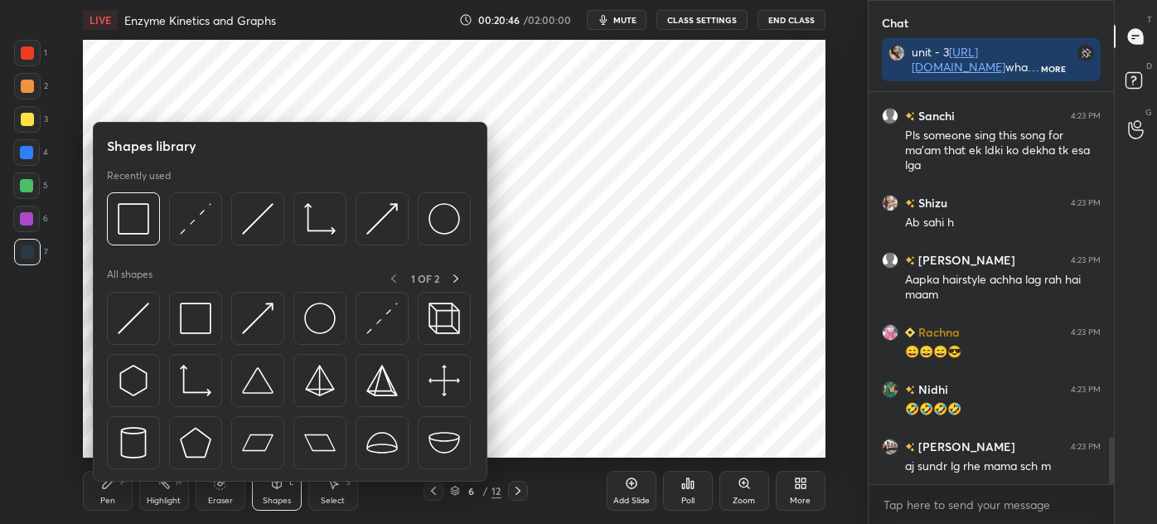
click at [177, 390] on div at bounding box center [195, 380] width 53 height 53
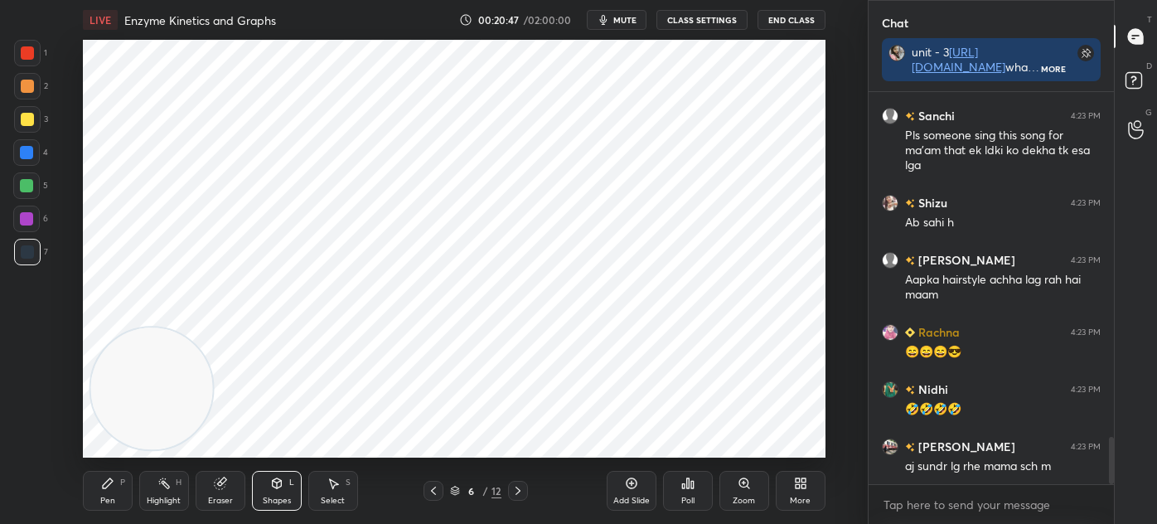
scroll to position [2873, 0]
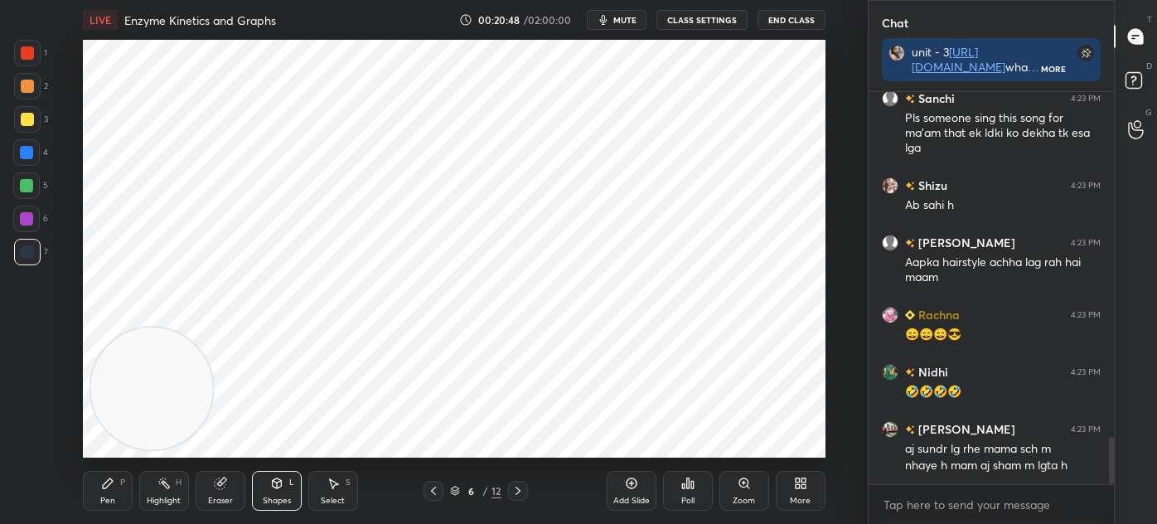
click at [31, 52] on div at bounding box center [27, 52] width 13 height 13
click at [332, 494] on div "Select S" at bounding box center [333, 491] width 50 height 40
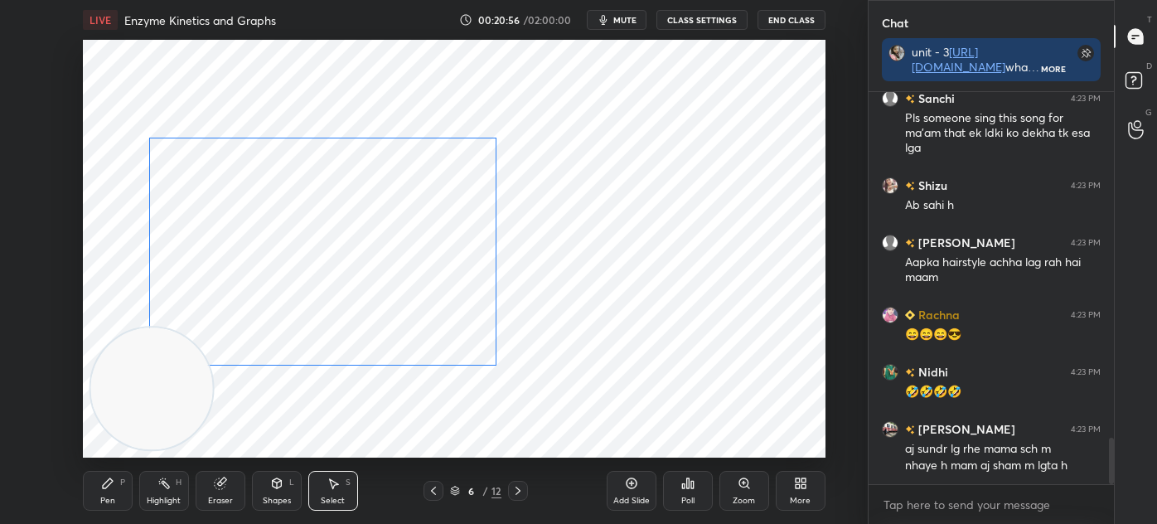
scroll to position [2931, 0]
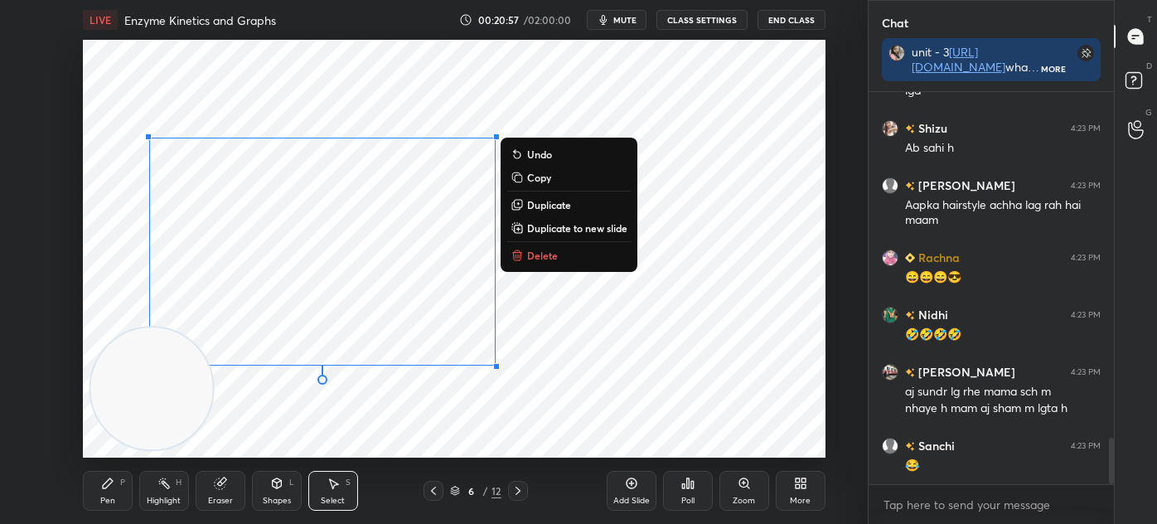
click at [294, 428] on div "0 ° Undo Copy Duplicate Duplicate to new slide Delete" at bounding box center [454, 249] width 743 height 418
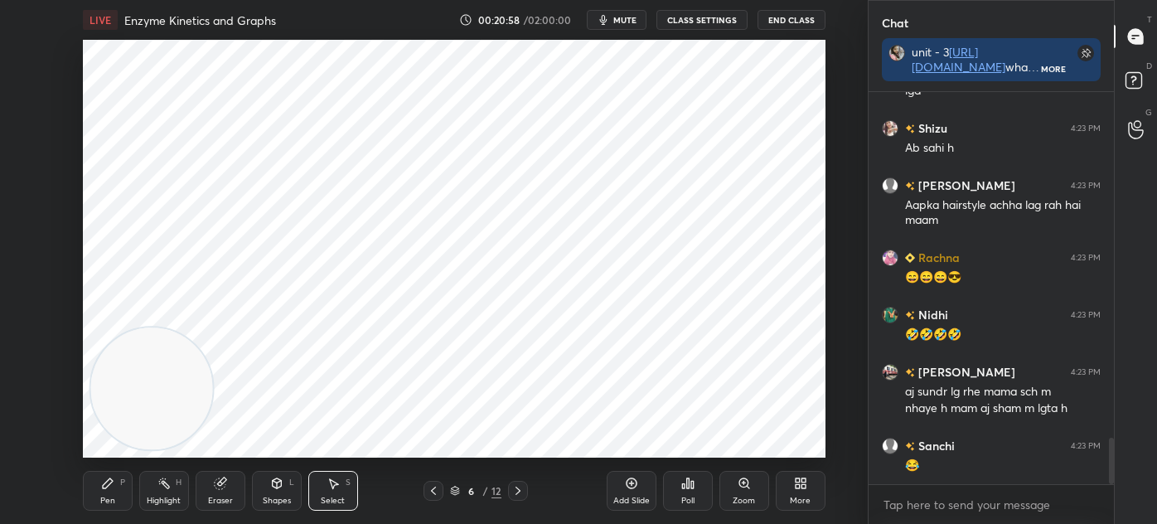
click at [119, 490] on div "Pen P" at bounding box center [108, 491] width 50 height 40
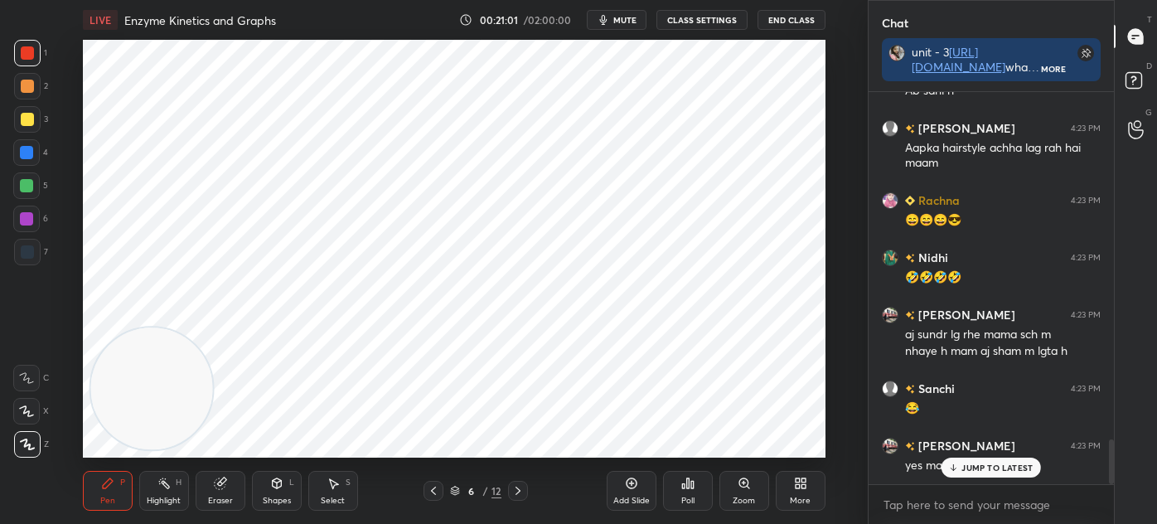
scroll to position [3059, 0]
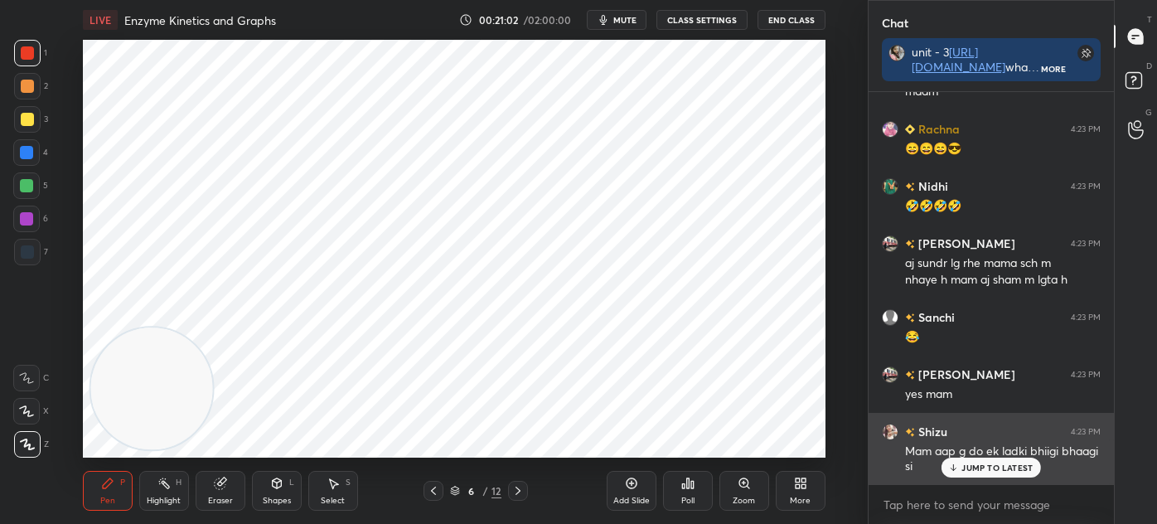
click at [968, 469] on p "JUMP TO LATEST" at bounding box center [997, 468] width 71 height 10
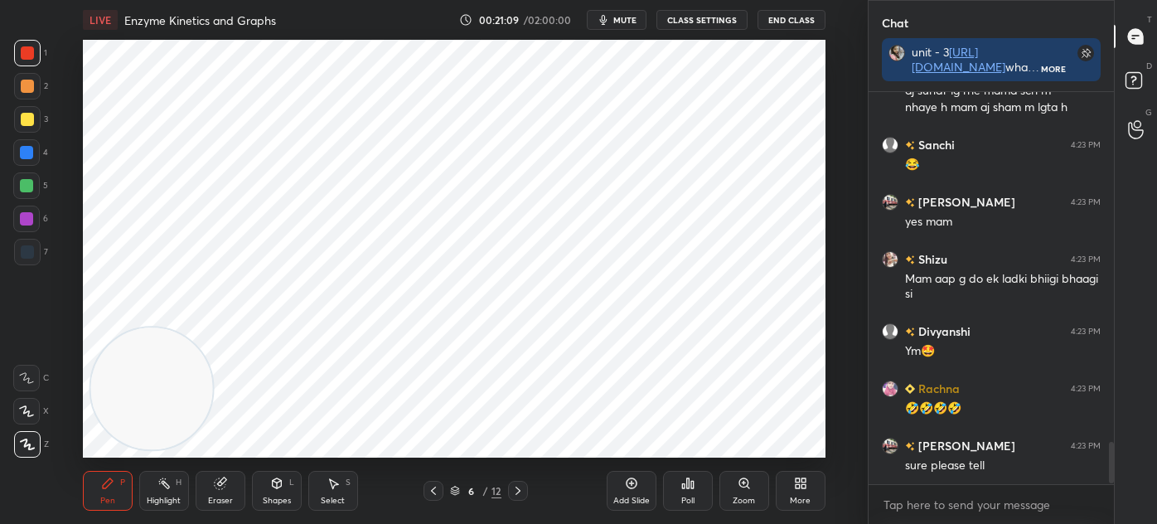
scroll to position [3289, 0]
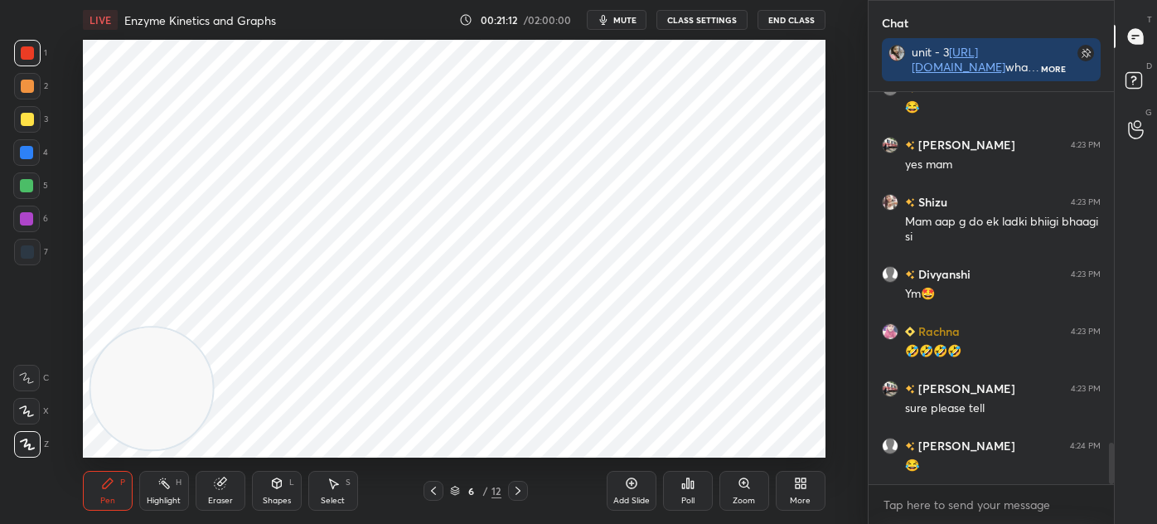
click at [282, 492] on div "Shapes L" at bounding box center [277, 491] width 50 height 40
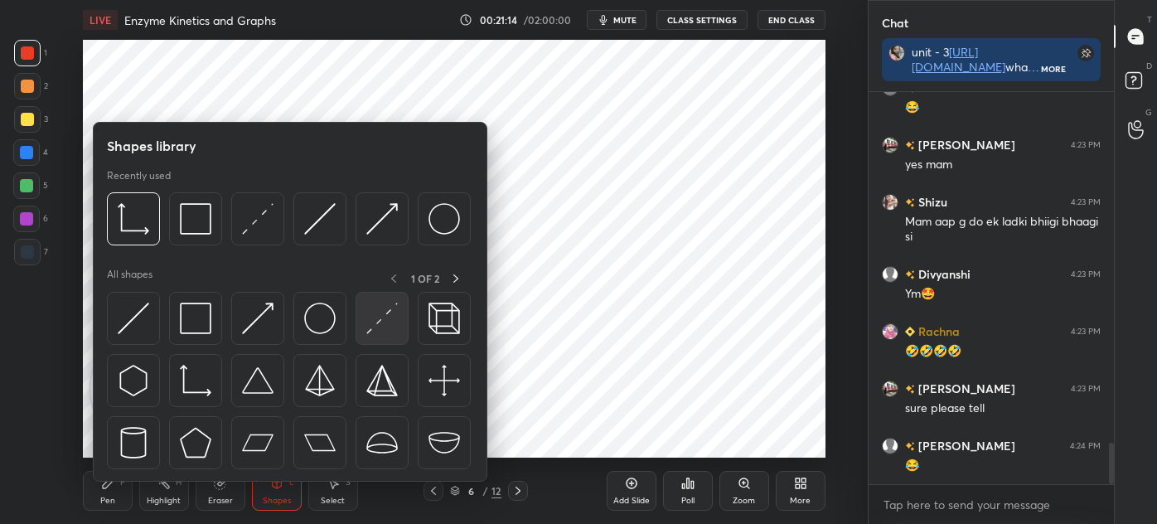
click at [394, 315] on img at bounding box center [382, 319] width 32 height 32
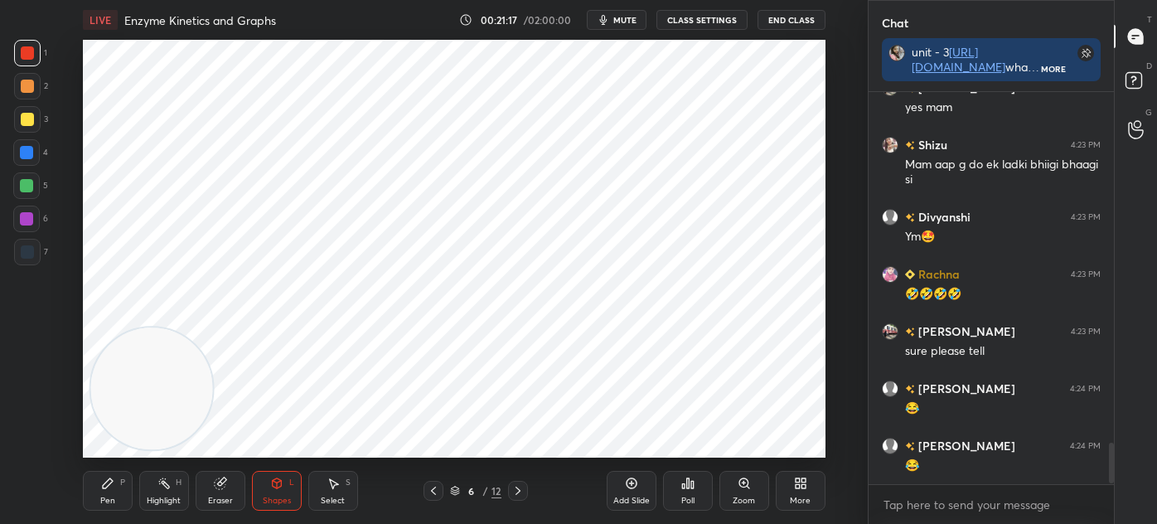
scroll to position [3417, 0]
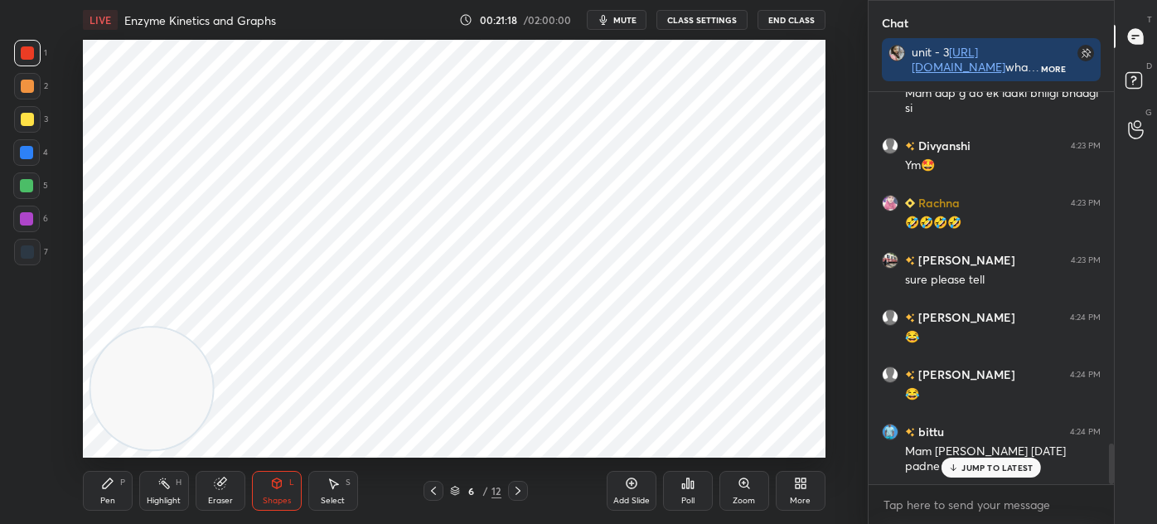
click at [333, 484] on icon at bounding box center [333, 484] width 9 height 10
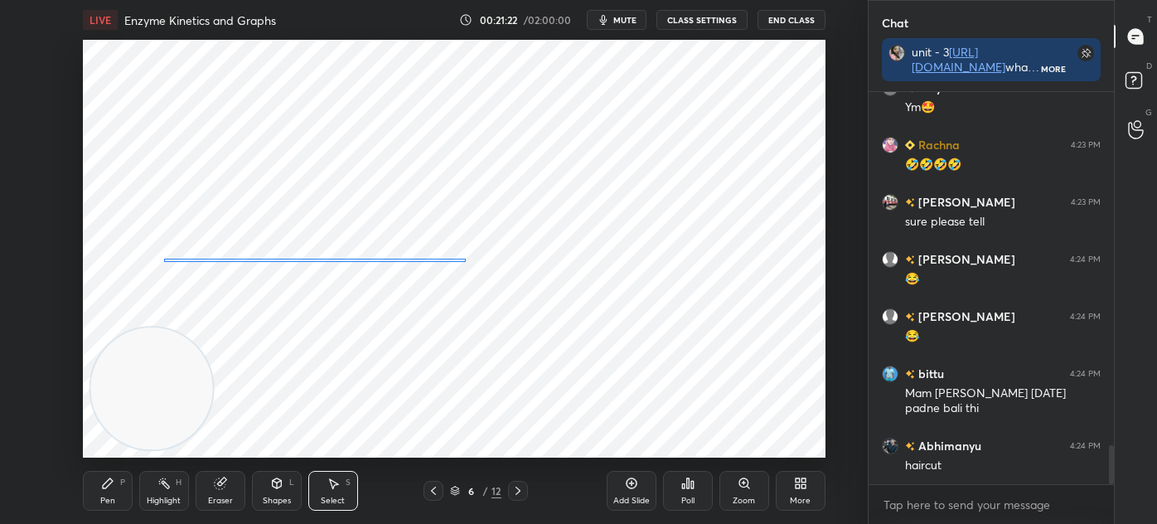
scroll to position [3533, 0]
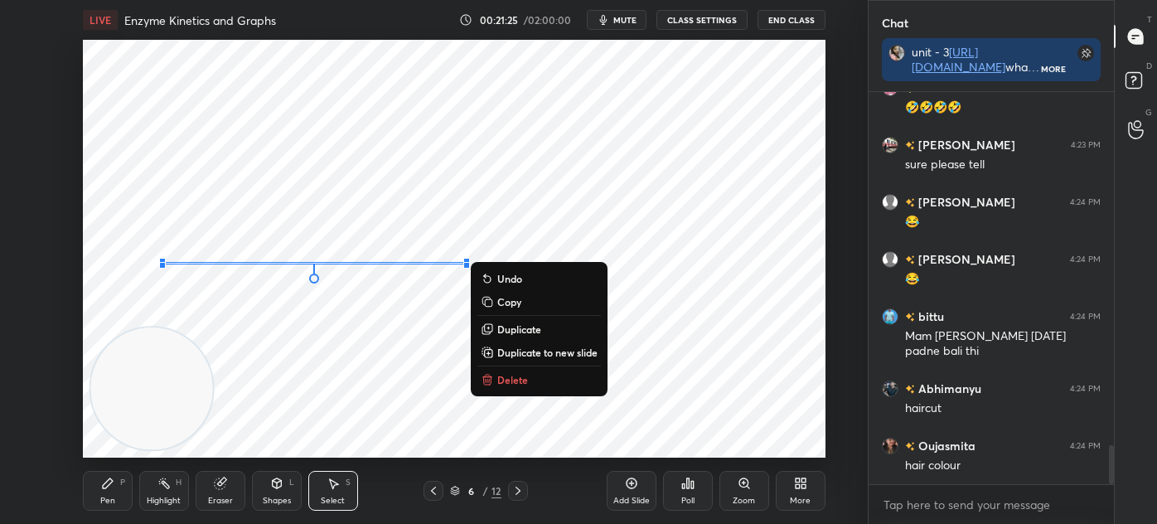
click at [260, 332] on div "0 ° Undo Copy Duplicate Duplicate to new slide Delete" at bounding box center [454, 249] width 743 height 418
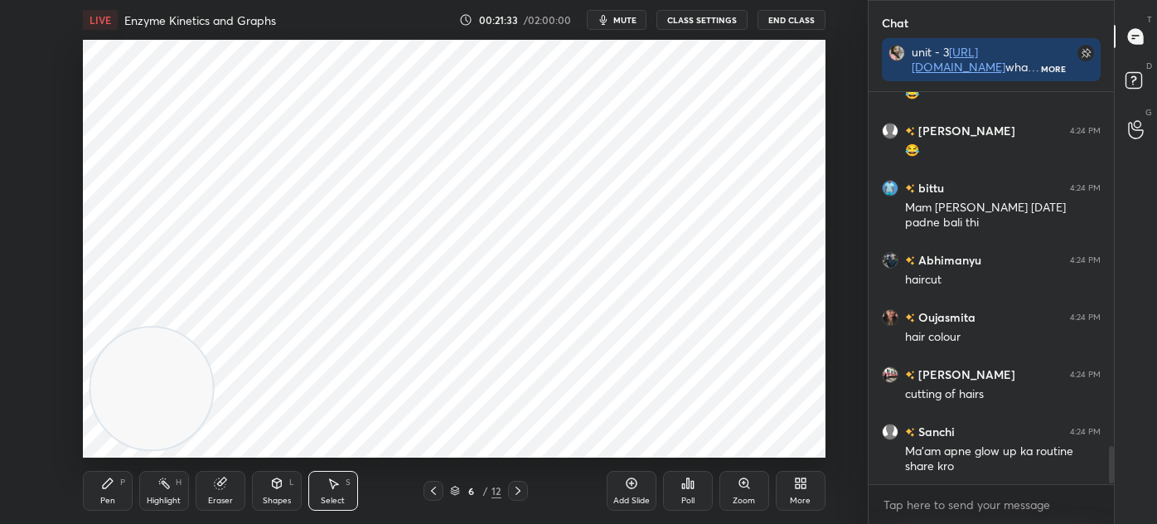
scroll to position [3718, 0]
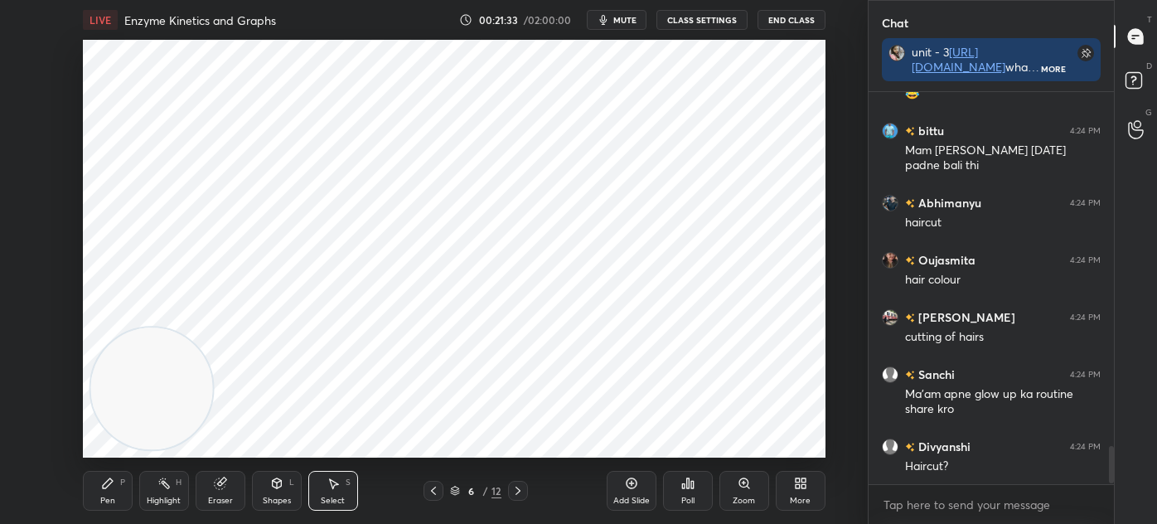
click at [104, 486] on icon at bounding box center [108, 483] width 10 height 10
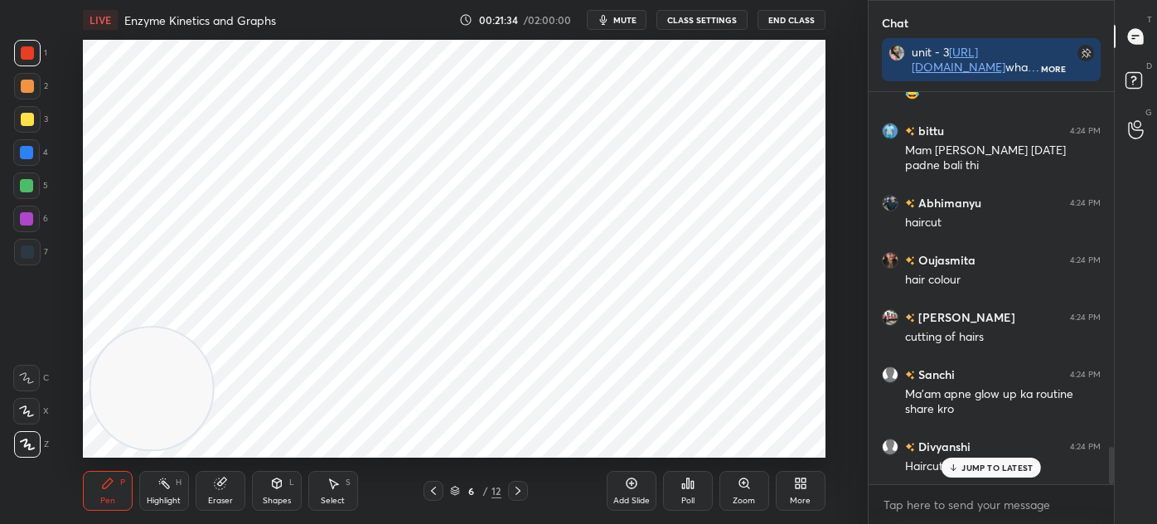
scroll to position [3776, 0]
click at [960, 472] on div "JUMP TO LATEST" at bounding box center [991, 468] width 99 height 20
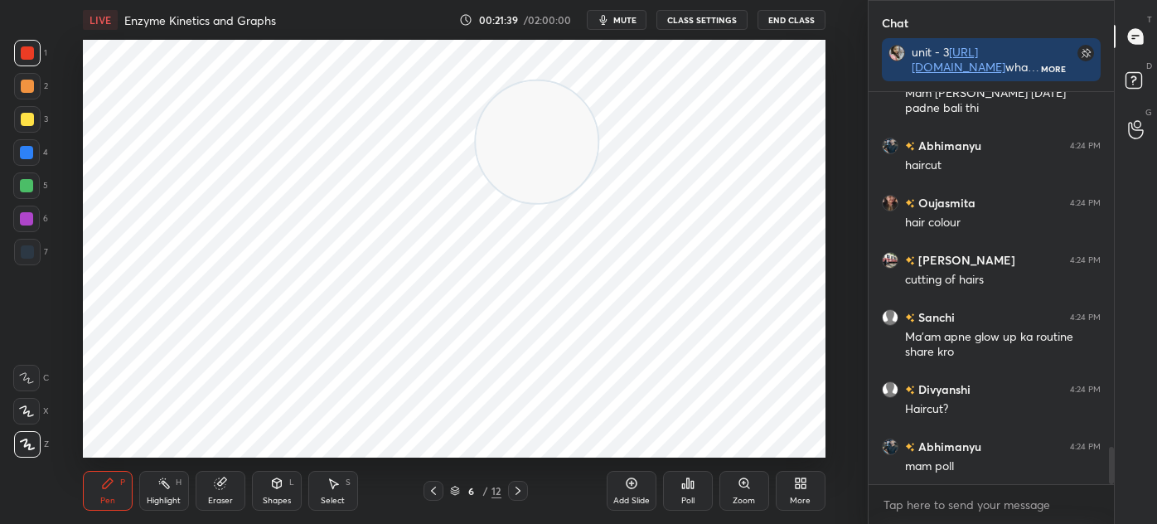
scroll to position [3834, 0]
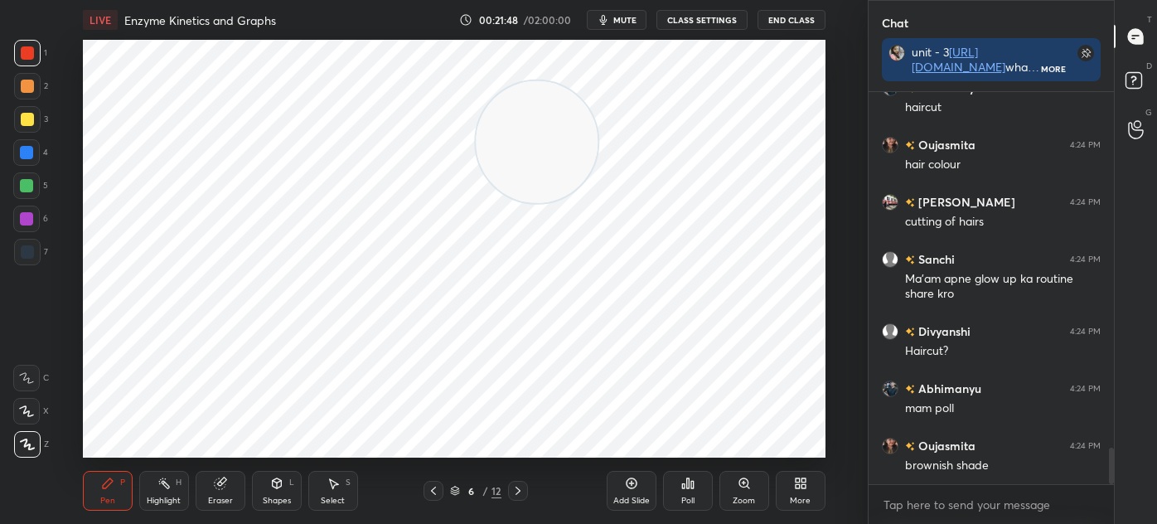
click at [31, 251] on div at bounding box center [27, 251] width 13 height 13
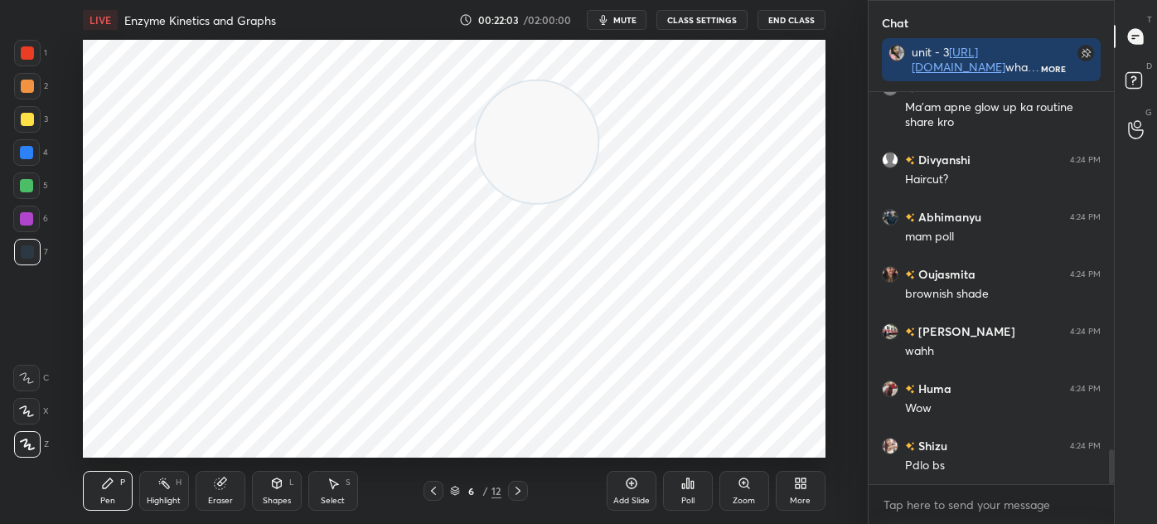
scroll to position [4062, 0]
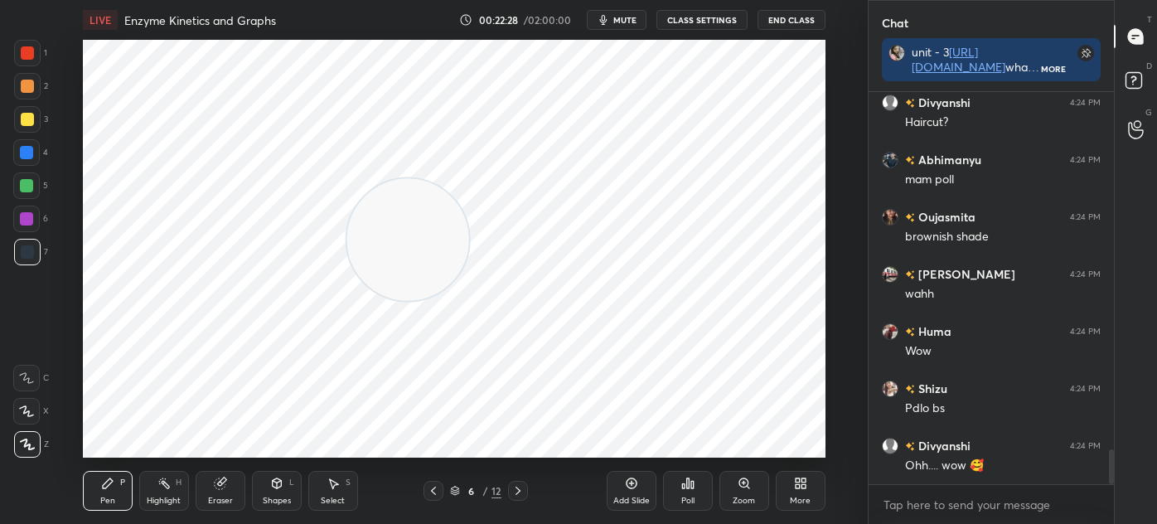
click at [457, 490] on icon at bounding box center [455, 489] width 8 height 4
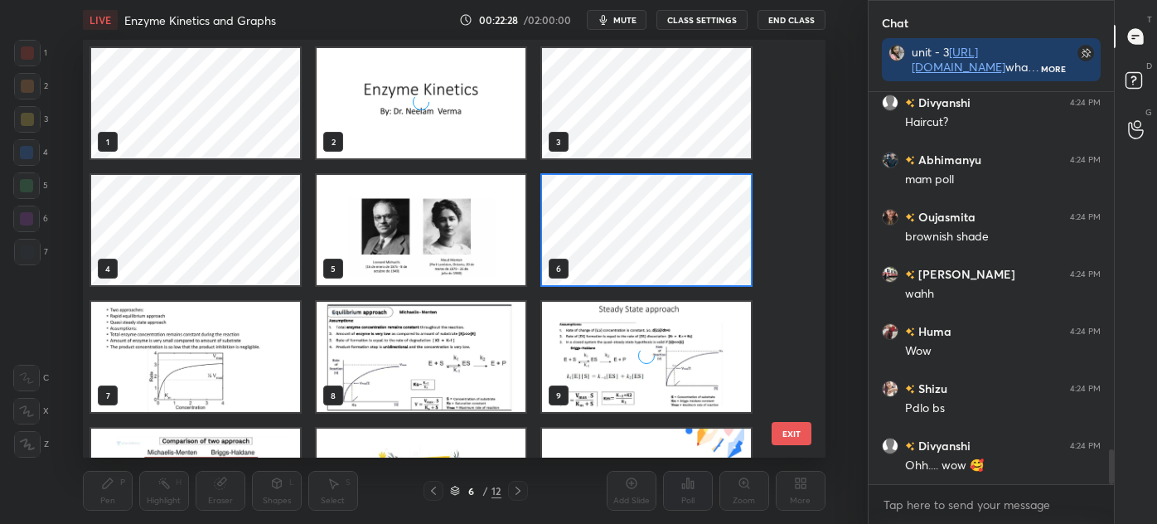
scroll to position [413, 735]
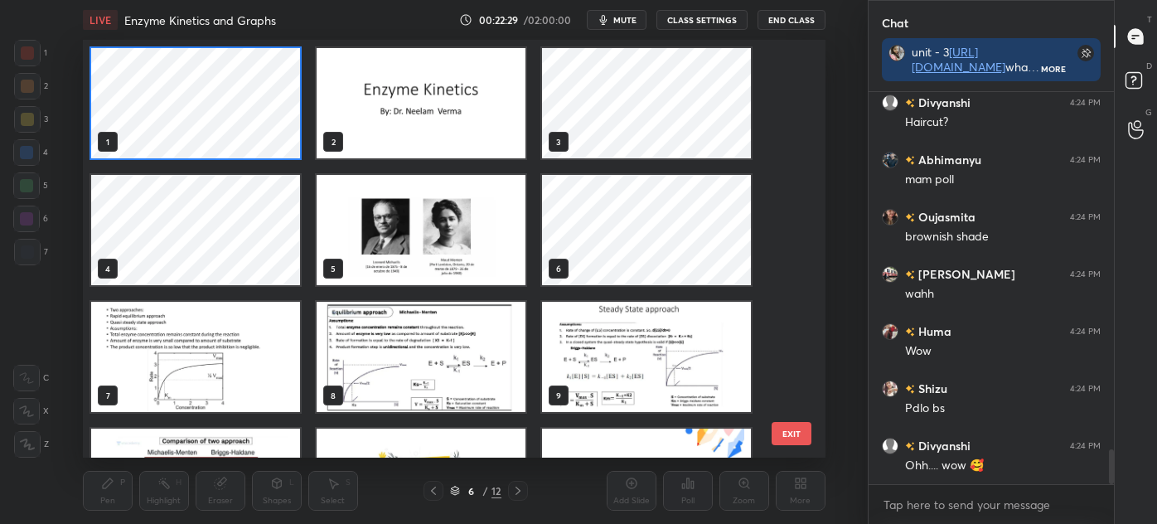
click at [380, 120] on img "grid" at bounding box center [421, 103] width 209 height 110
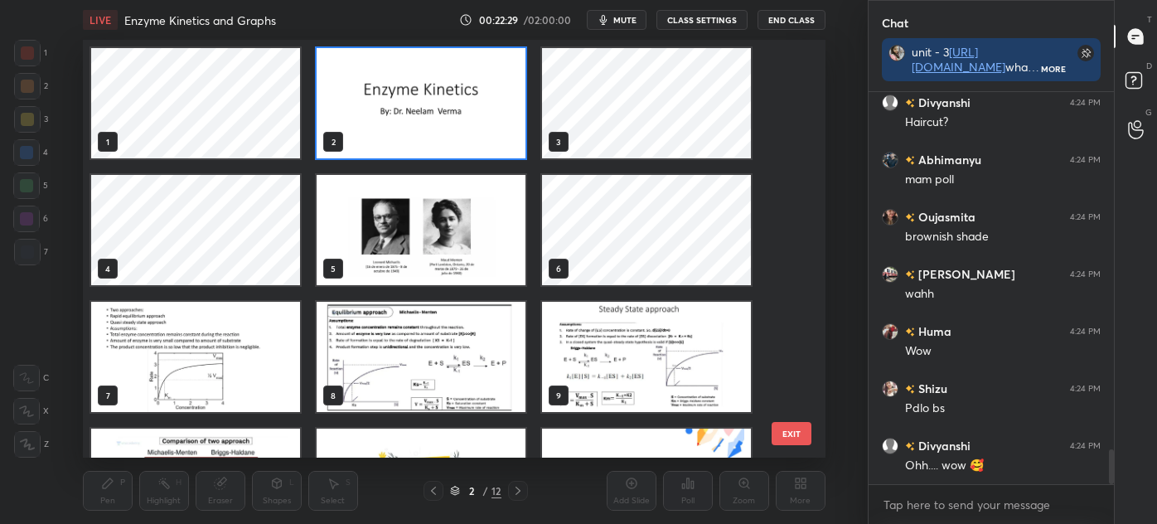
click at [384, 122] on img "grid" at bounding box center [421, 103] width 209 height 110
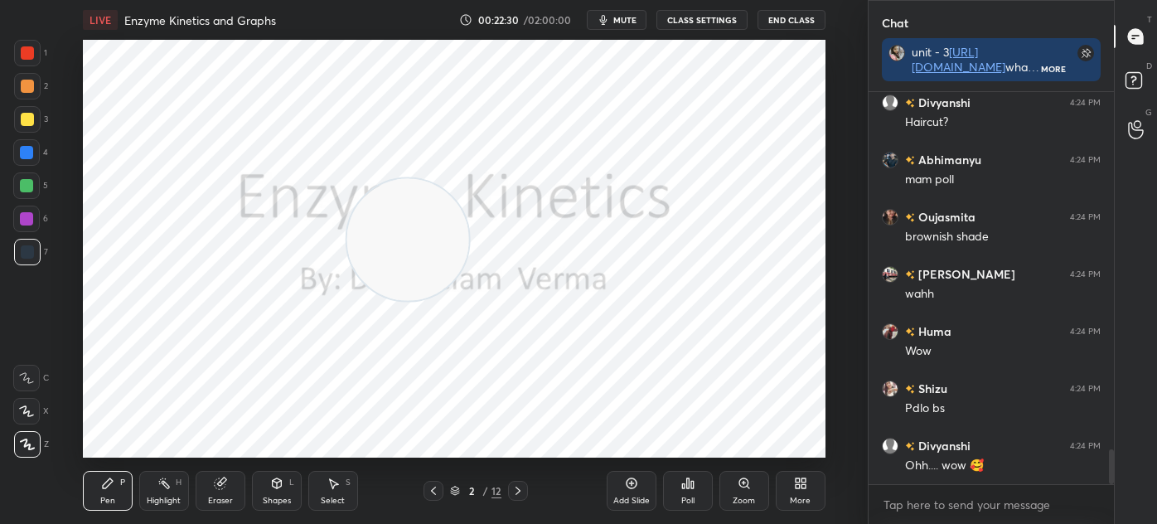
click at [383, 119] on img "grid" at bounding box center [421, 103] width 209 height 110
click at [518, 489] on icon at bounding box center [518, 491] width 5 height 8
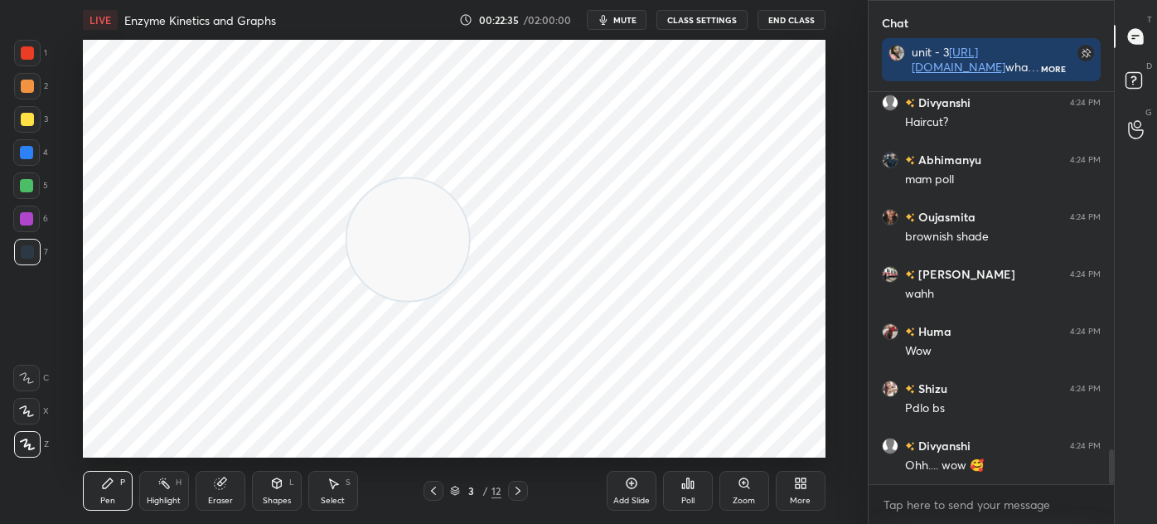
click at [519, 487] on icon at bounding box center [518, 490] width 13 height 13
click at [515, 492] on icon at bounding box center [518, 490] width 13 height 13
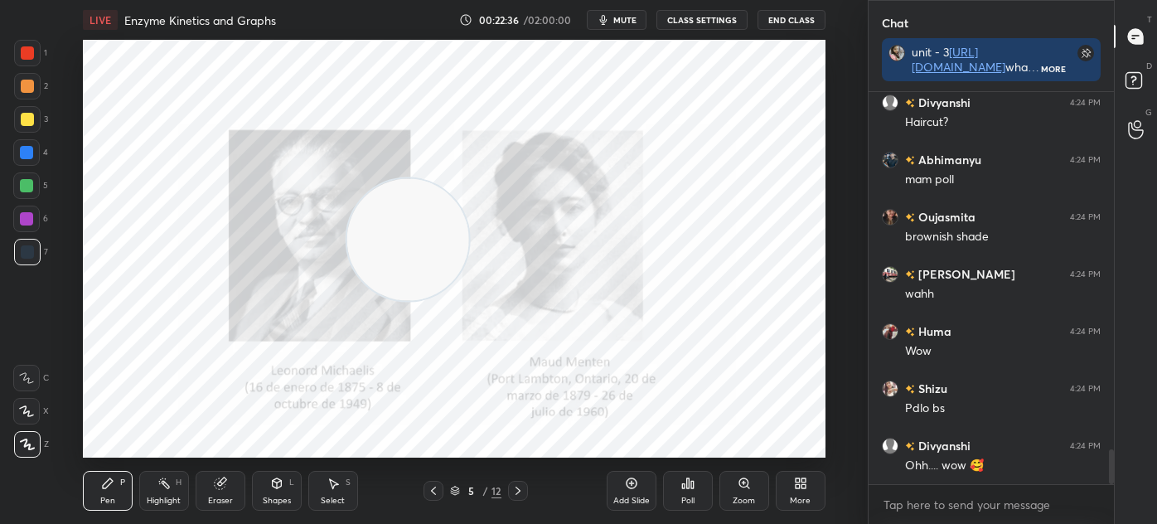
click at [518, 490] on icon at bounding box center [518, 491] width 5 height 8
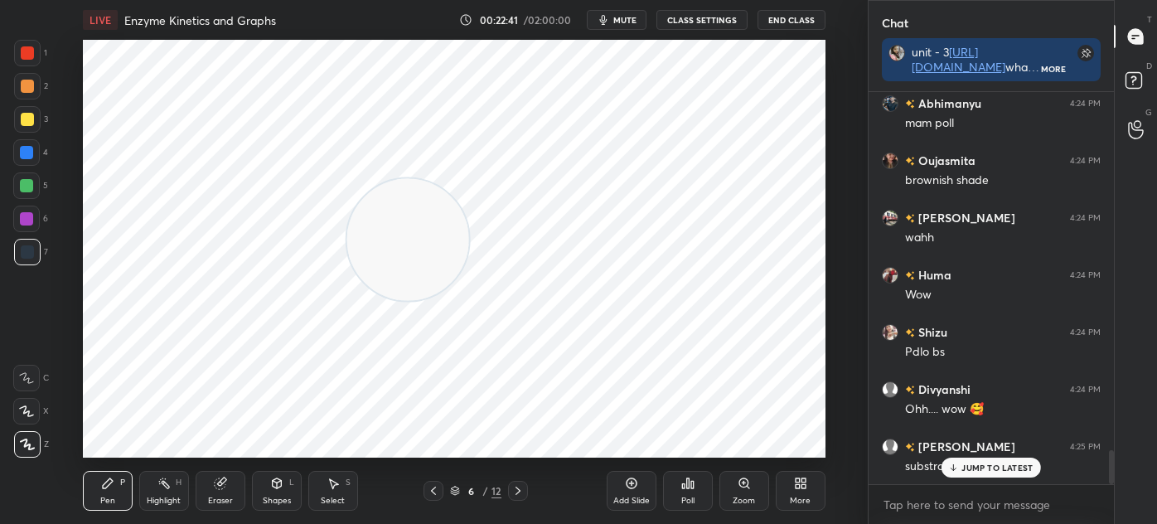
scroll to position [4176, 0]
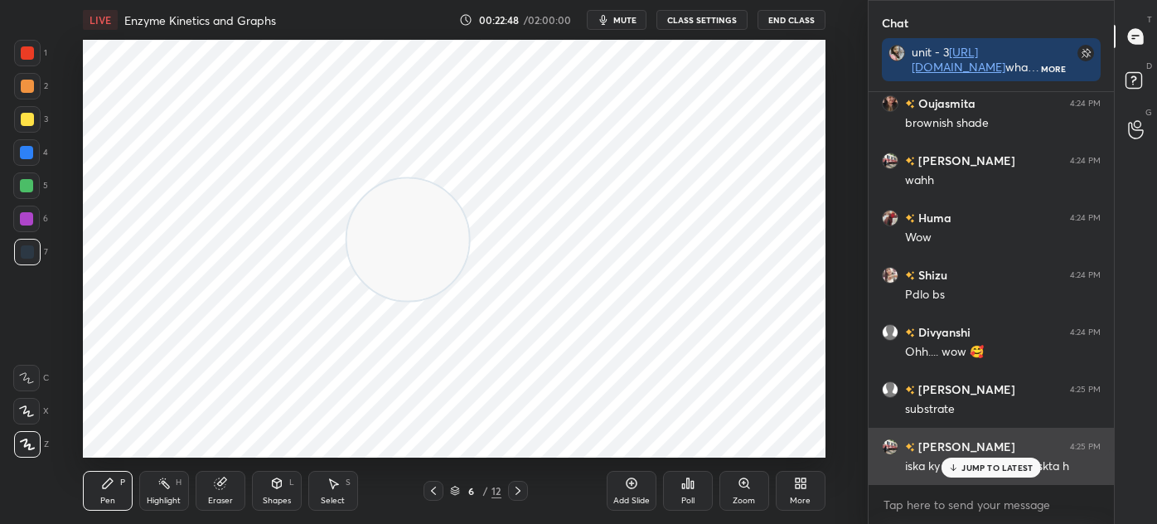
click at [982, 468] on p "JUMP TO LATEST" at bounding box center [997, 468] width 71 height 10
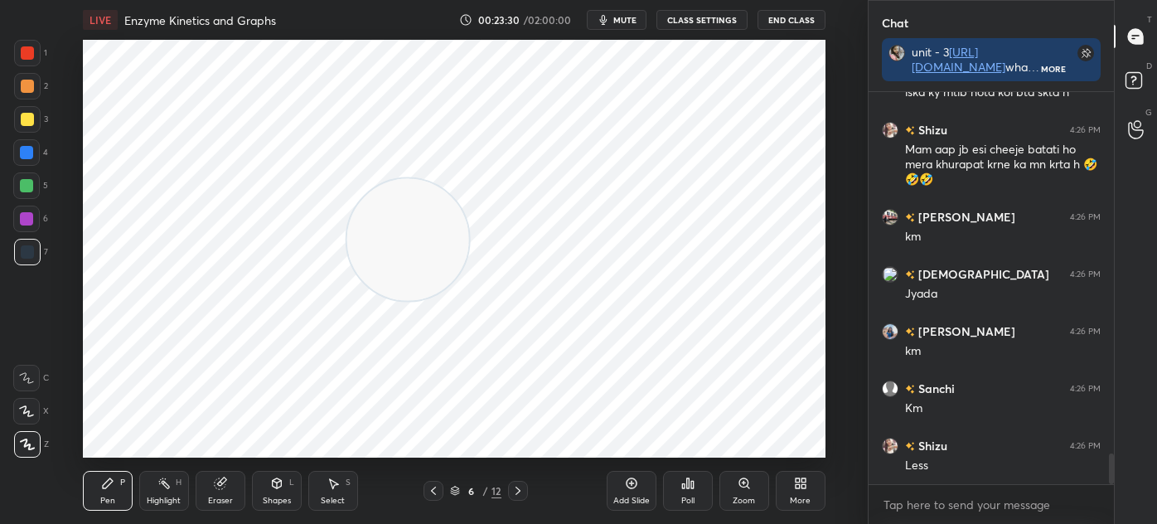
scroll to position [4607, 0]
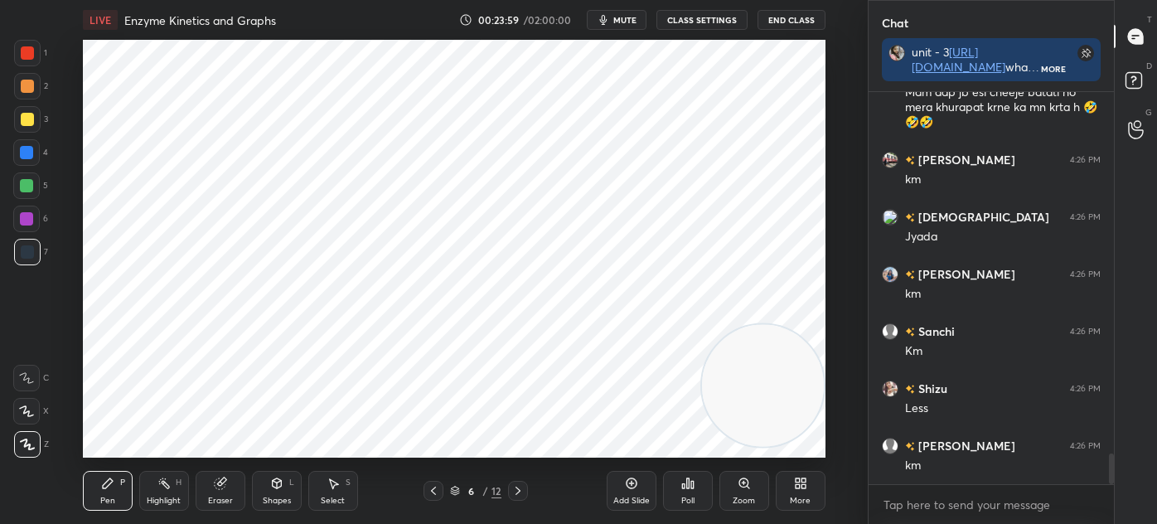
click at [24, 55] on div at bounding box center [27, 52] width 13 height 13
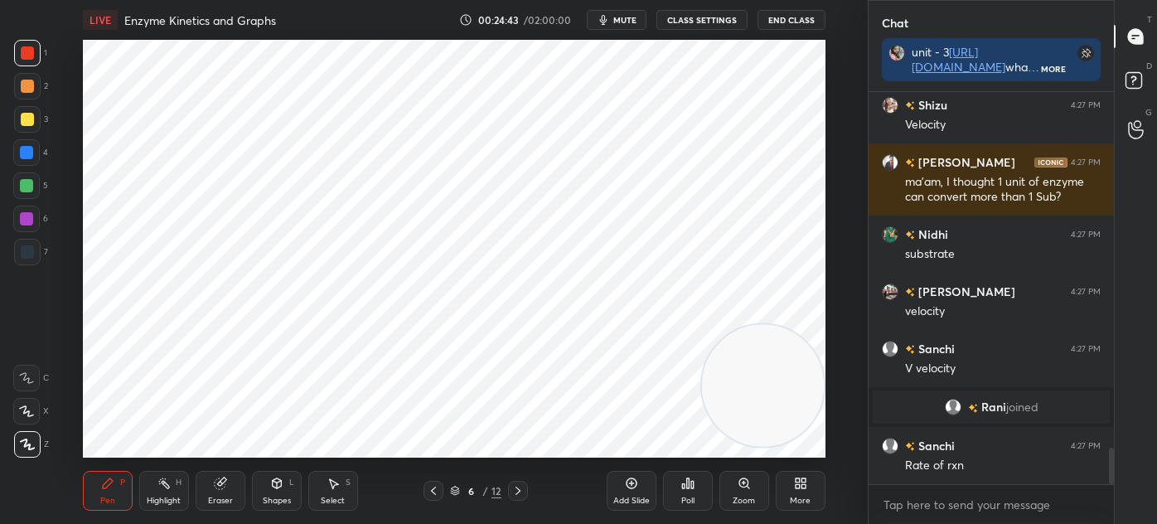
scroll to position [3857, 0]
click at [31, 259] on div at bounding box center [27, 252] width 27 height 27
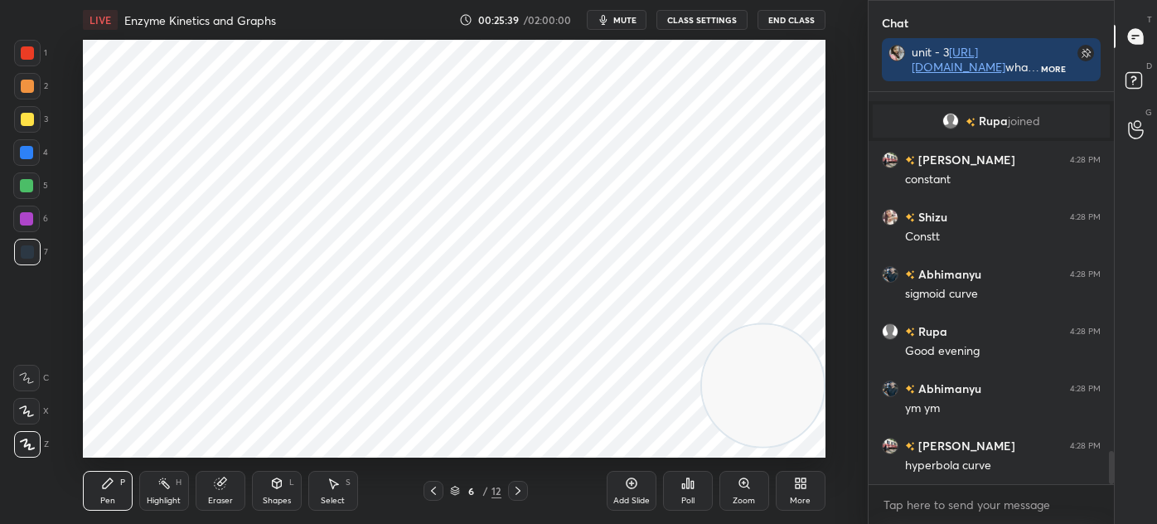
scroll to position [4354, 0]
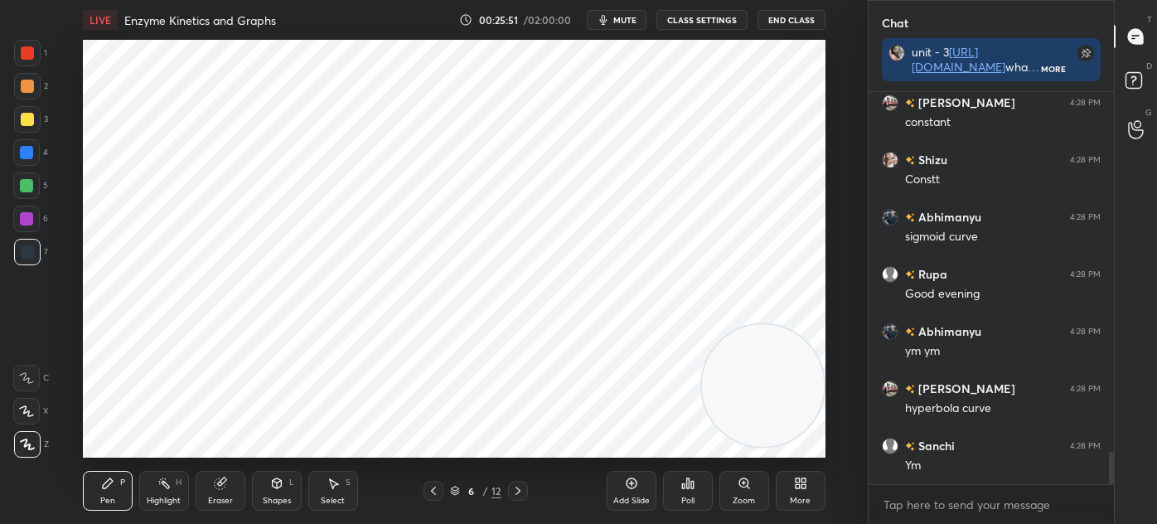
click at [280, 492] on div "Shapes L" at bounding box center [277, 491] width 50 height 40
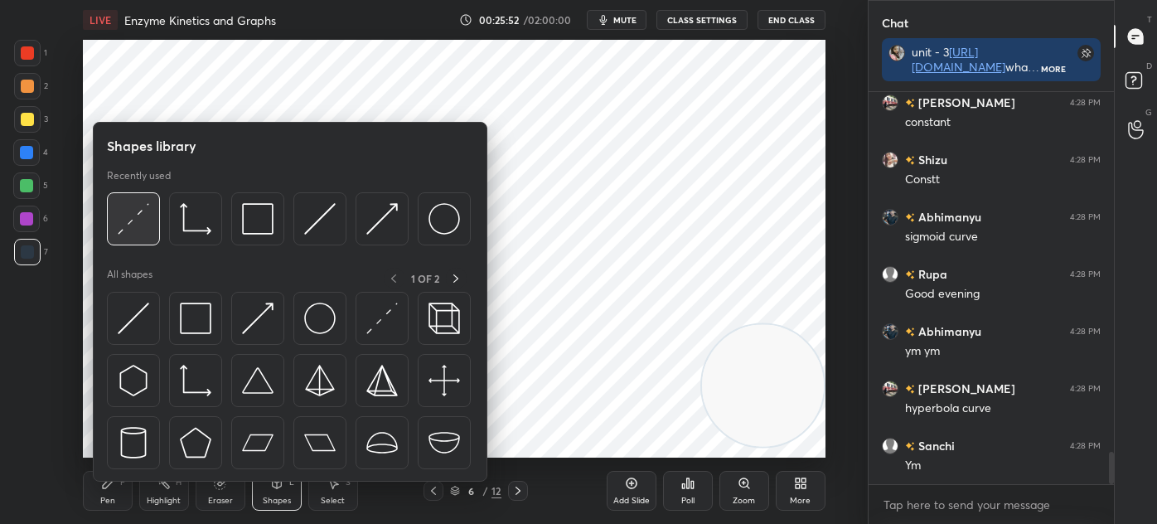
click at [145, 227] on img at bounding box center [134, 219] width 32 height 32
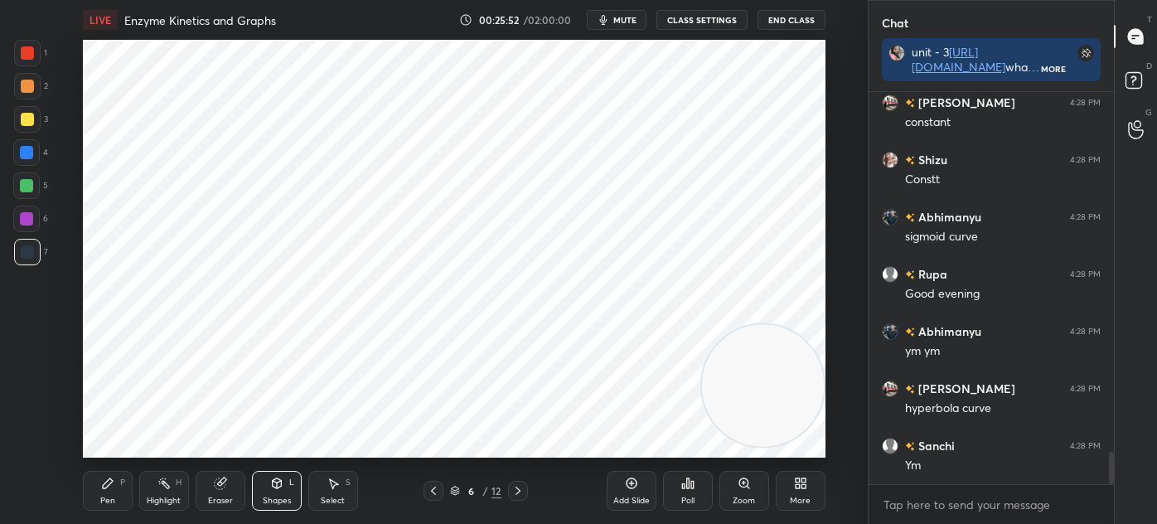
click at [34, 217] on div at bounding box center [26, 219] width 27 height 27
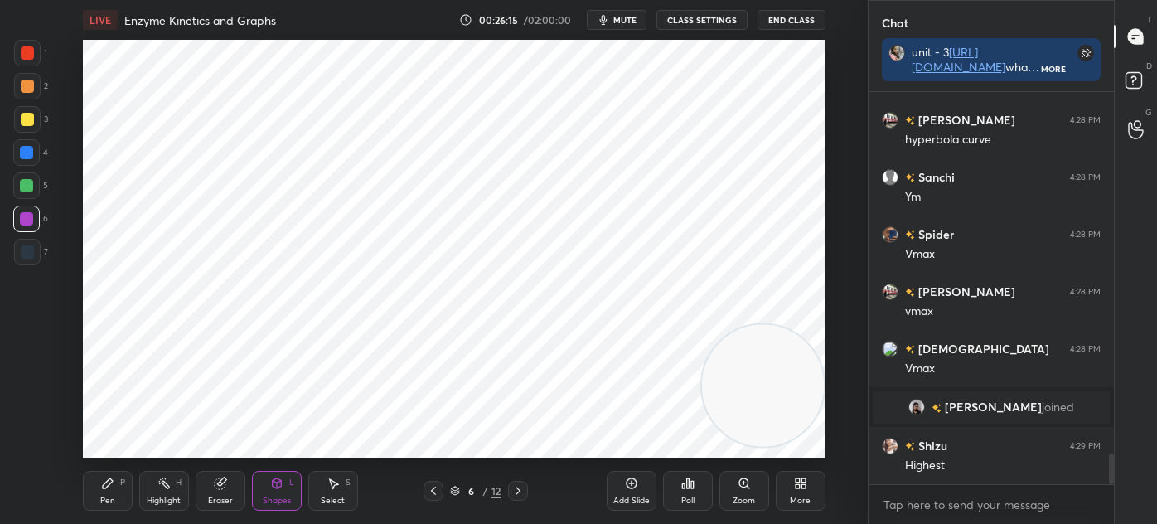
scroll to position [4680, 0]
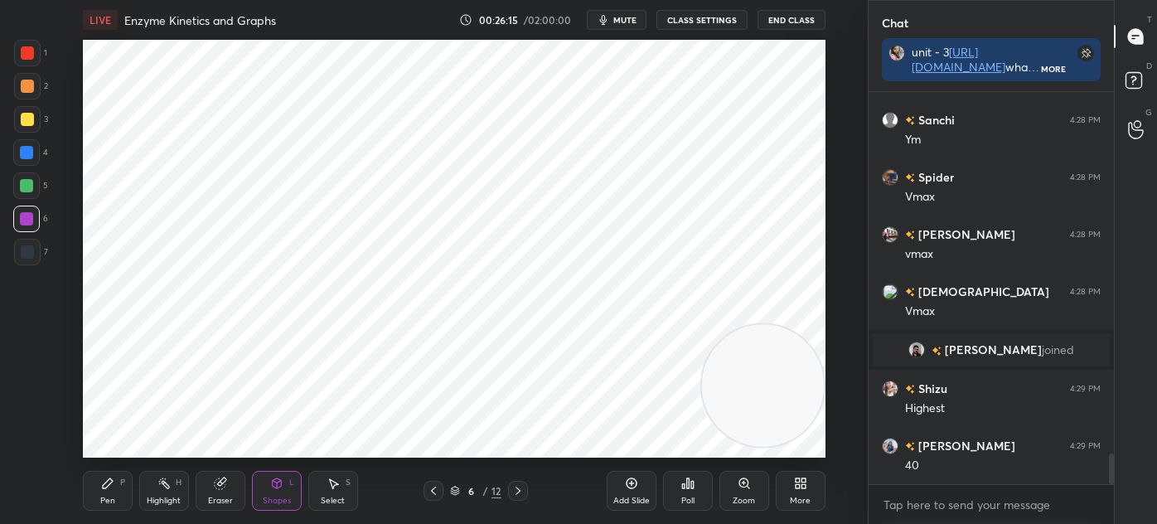
click at [107, 501] on div "Pen" at bounding box center [107, 501] width 15 height 8
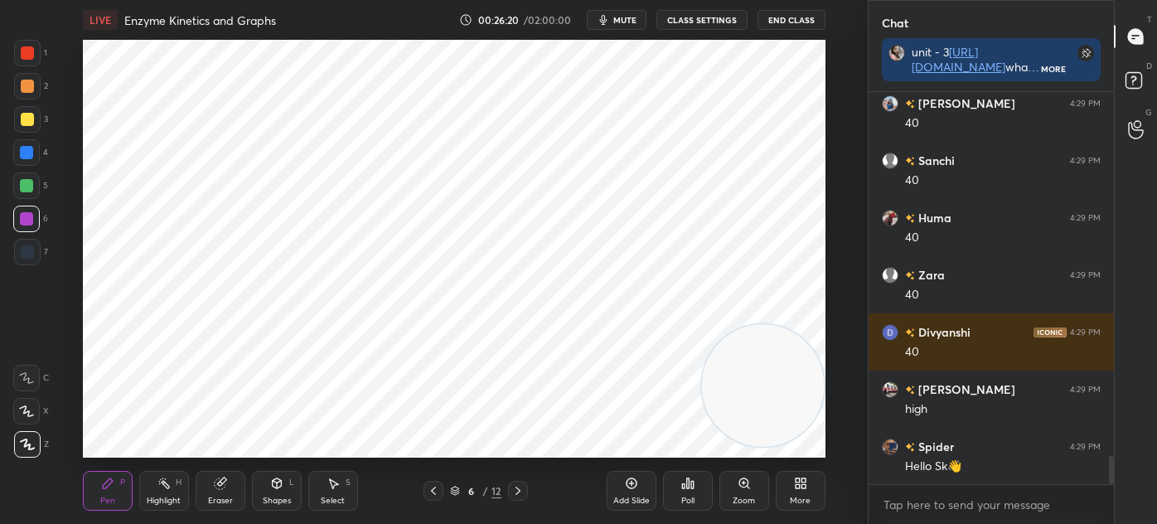
scroll to position [5080, 0]
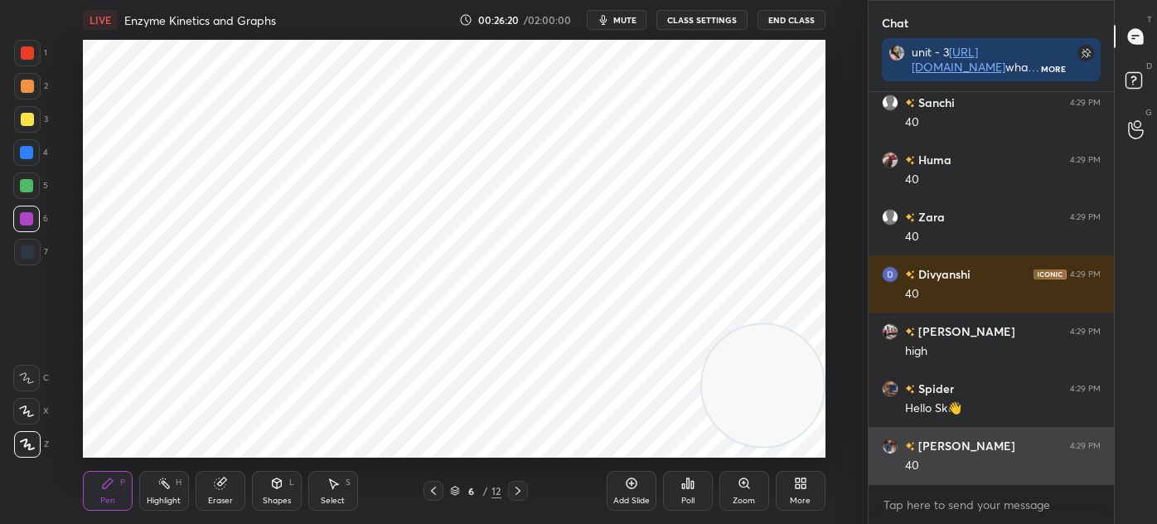
click at [953, 468] on div "40" at bounding box center [1003, 466] width 196 height 17
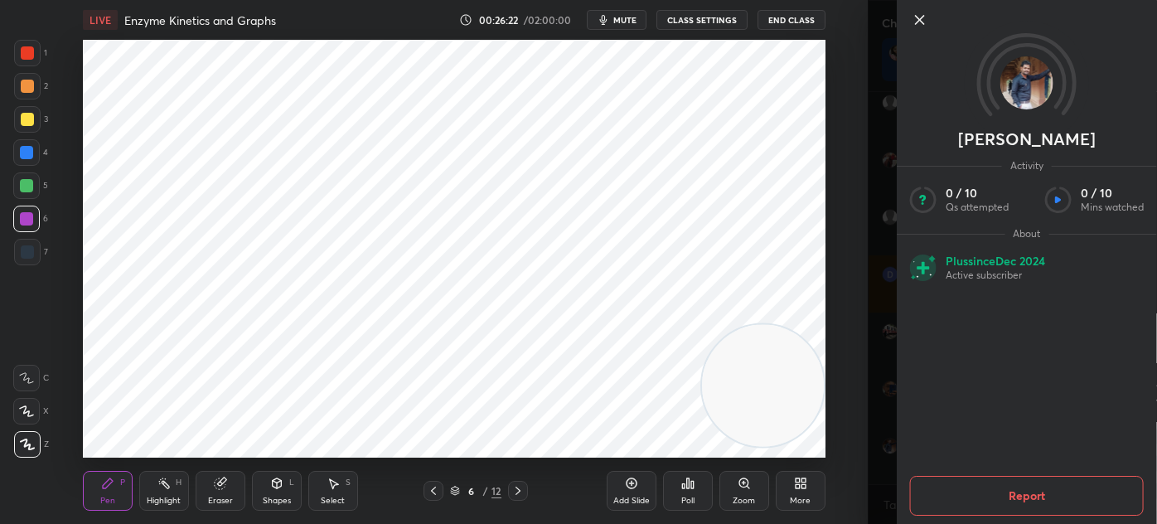
click at [919, 22] on icon at bounding box center [920, 20] width 8 height 8
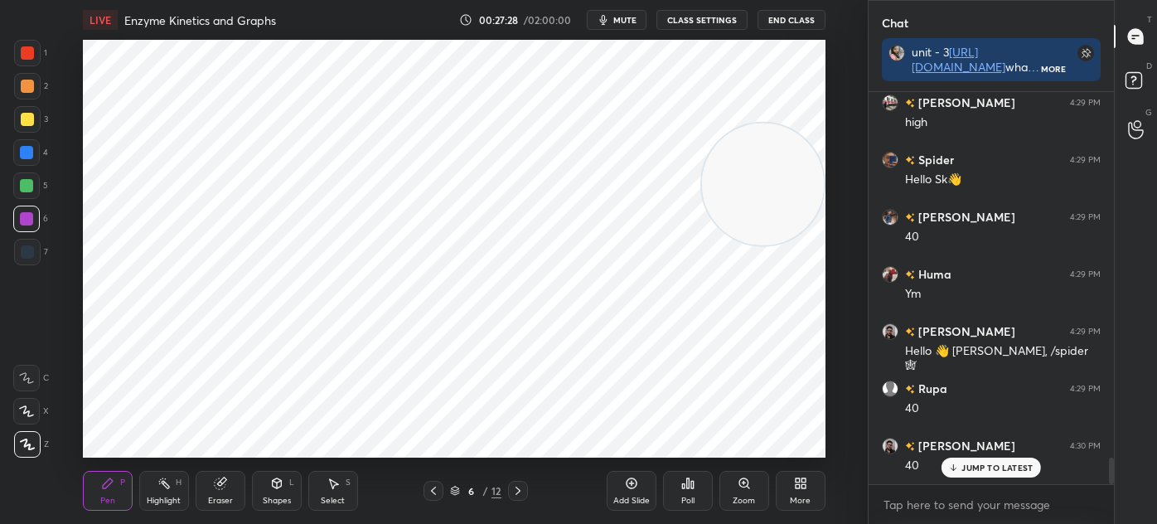
scroll to position [5366, 0]
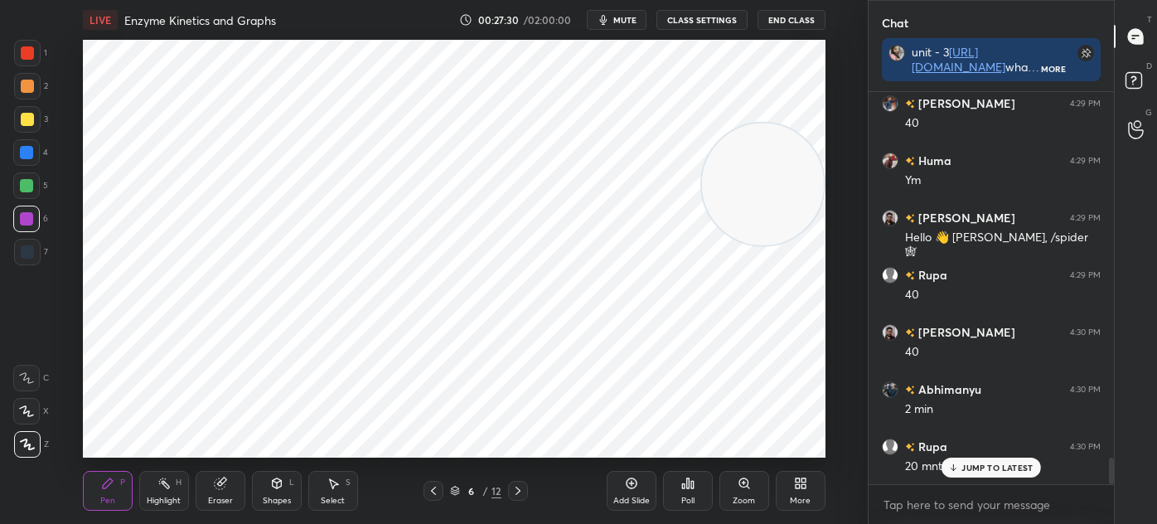
click at [957, 468] on icon at bounding box center [953, 468] width 11 height 10
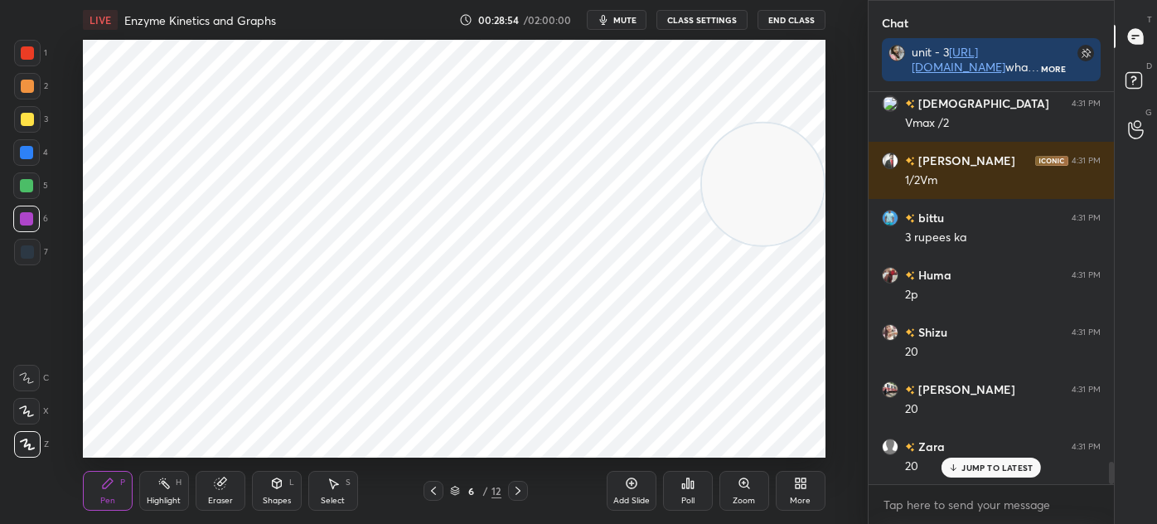
scroll to position [6526, 0]
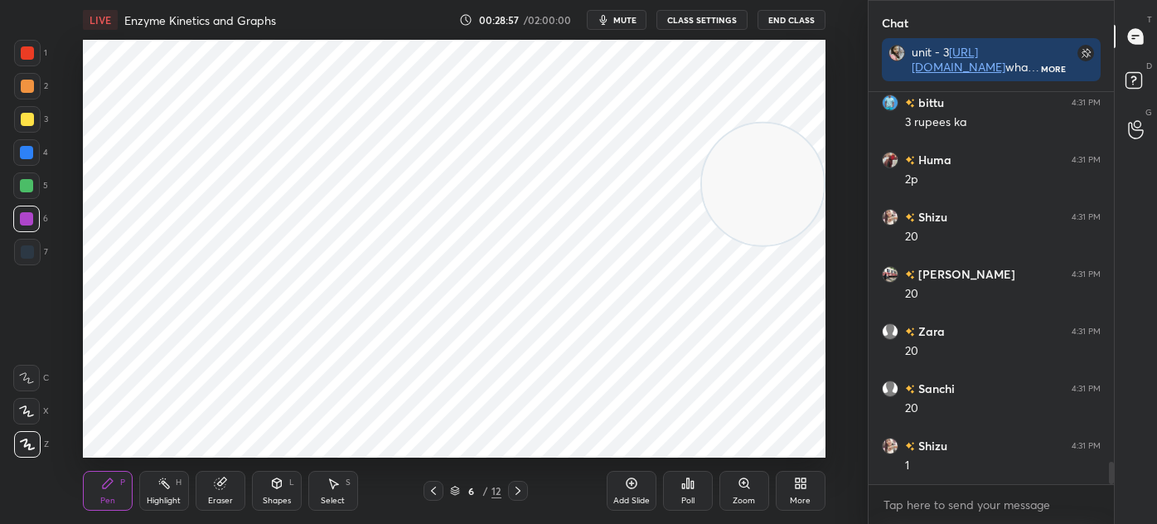
click at [235, 492] on div "Eraser" at bounding box center [221, 491] width 50 height 40
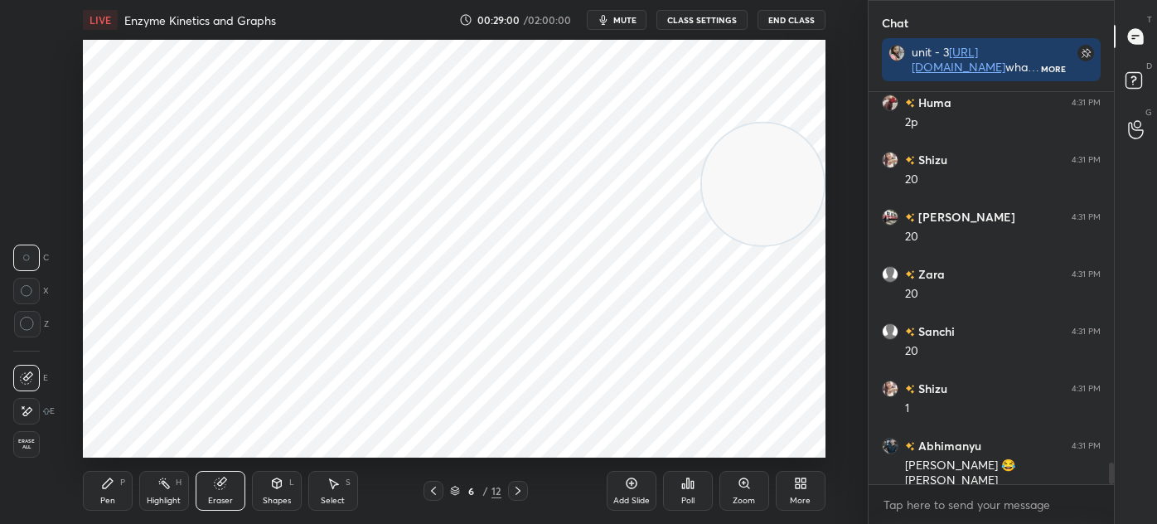
scroll to position [6698, 0]
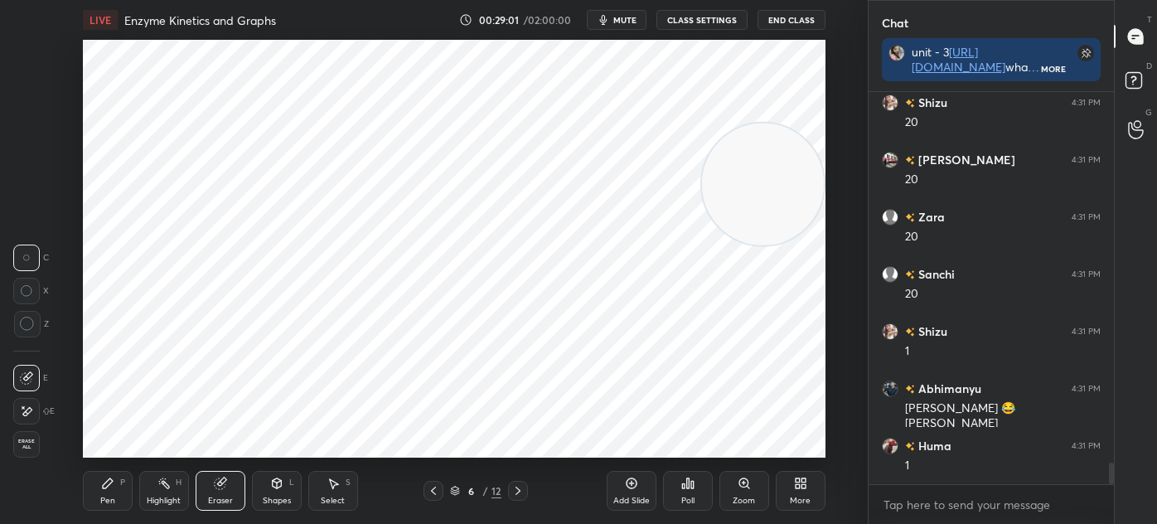
click at [37, 407] on div at bounding box center [26, 411] width 27 height 27
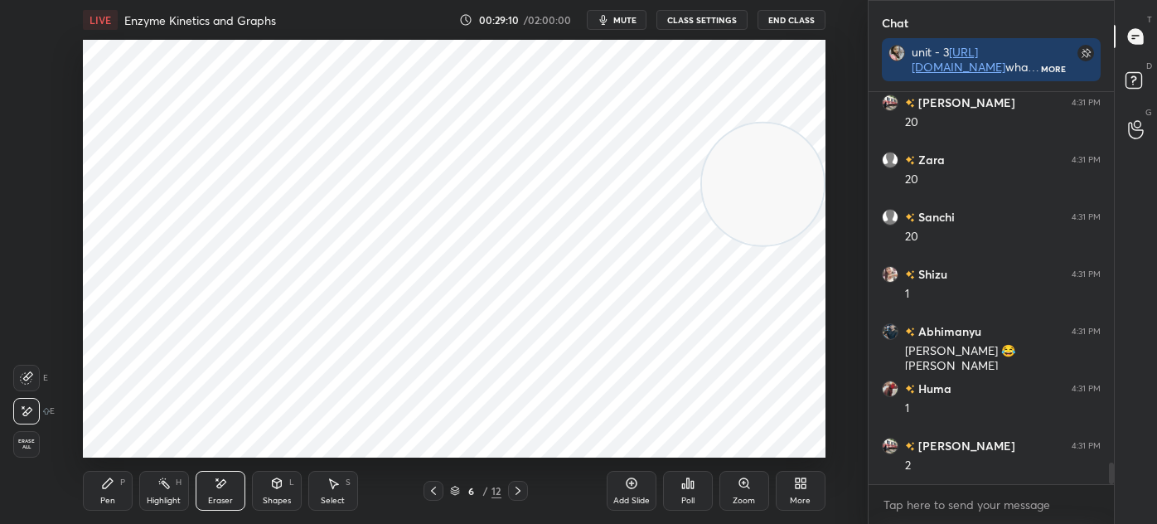
click at [112, 494] on div "Pen P" at bounding box center [108, 491] width 50 height 40
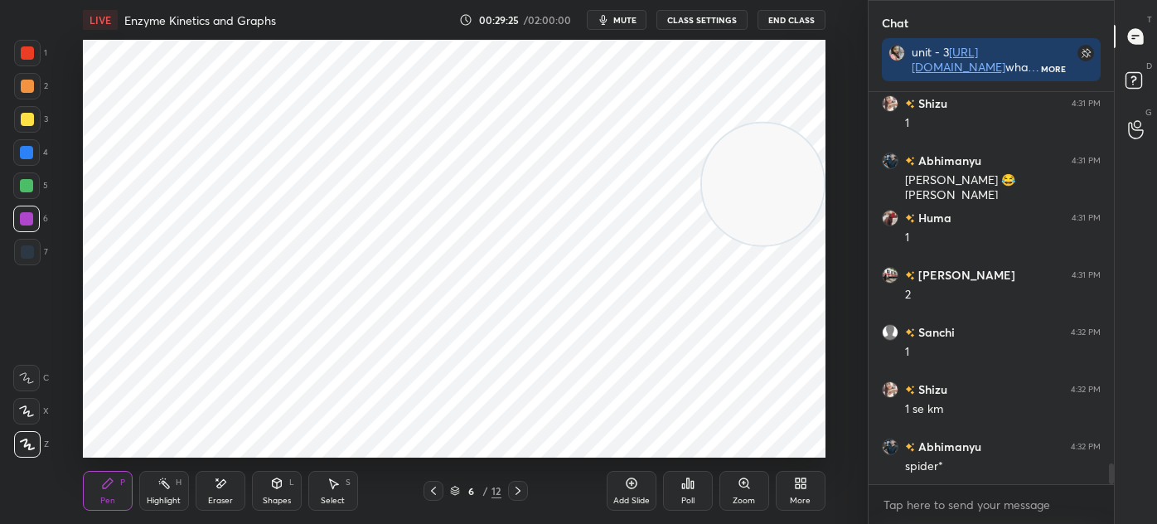
scroll to position [6984, 0]
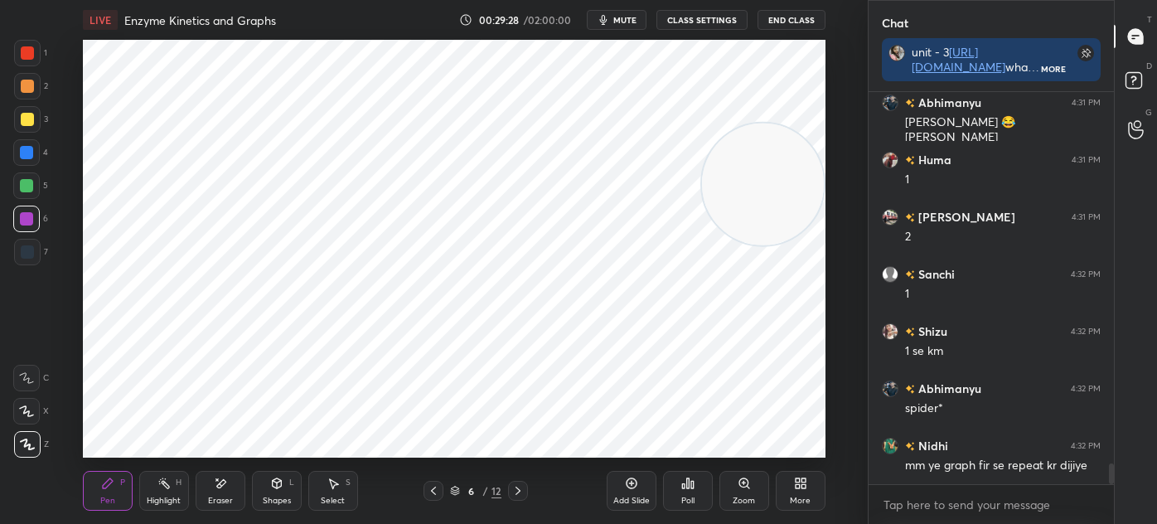
click at [327, 507] on div "Select S" at bounding box center [333, 491] width 50 height 40
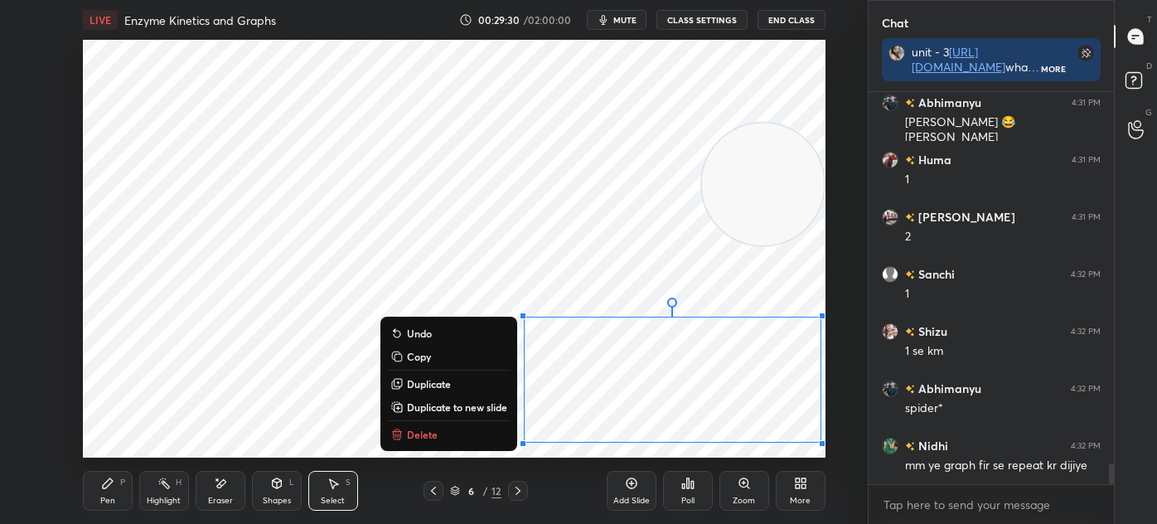
click at [454, 438] on button "Delete" at bounding box center [449, 434] width 124 height 20
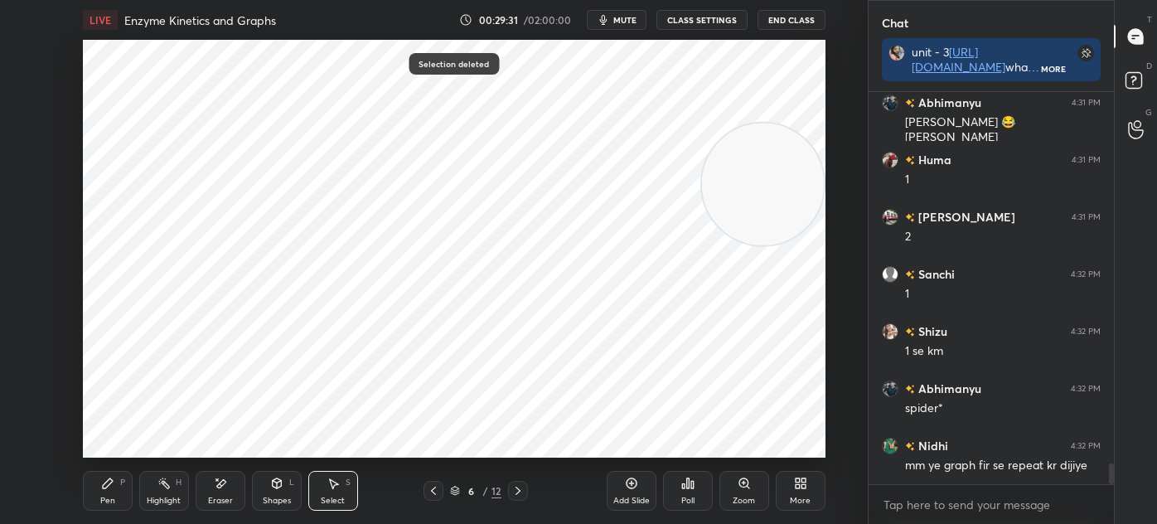
scroll to position [7041, 0]
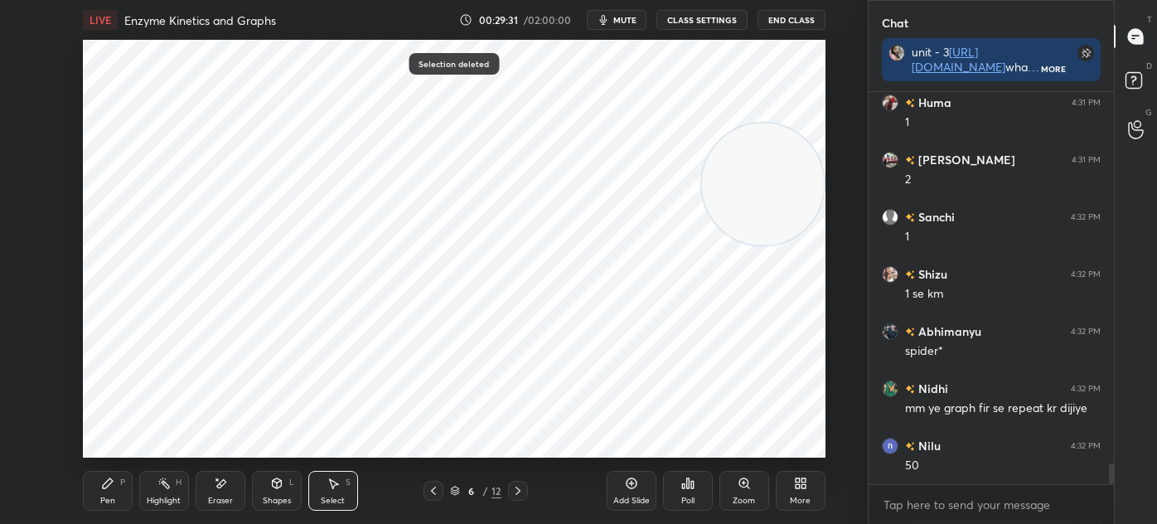
click at [81, 492] on div "LIVE Enzyme Kinetics and Graphs 00:29:31 / 02:00:00 mute CLASS SETTINGS End Cla…" at bounding box center [454, 262] width 802 height 524
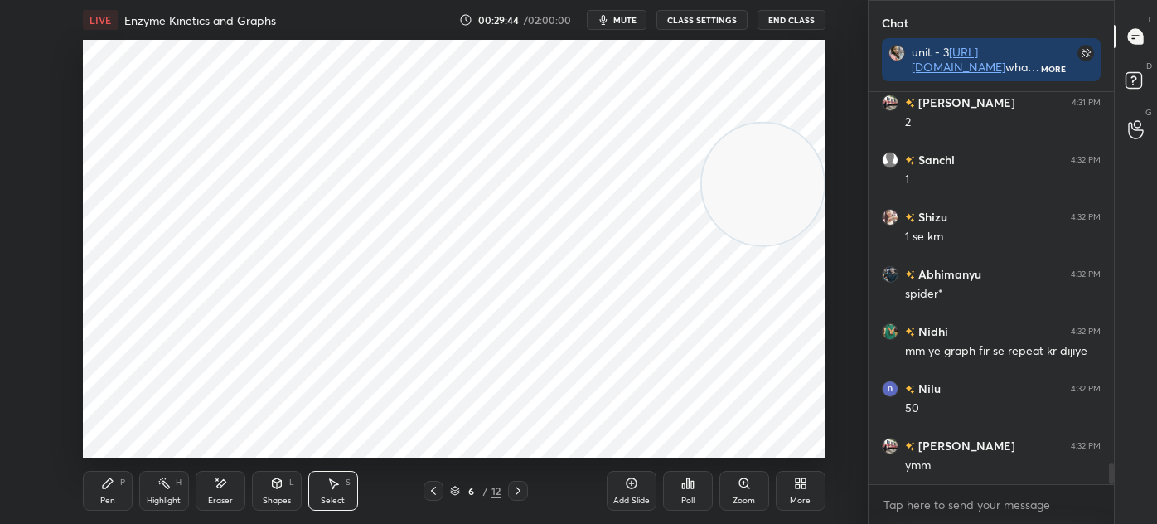
click at [478, 167] on div "0 ° Undo Copy Duplicate Duplicate to new slide Delete" at bounding box center [454, 249] width 743 height 418
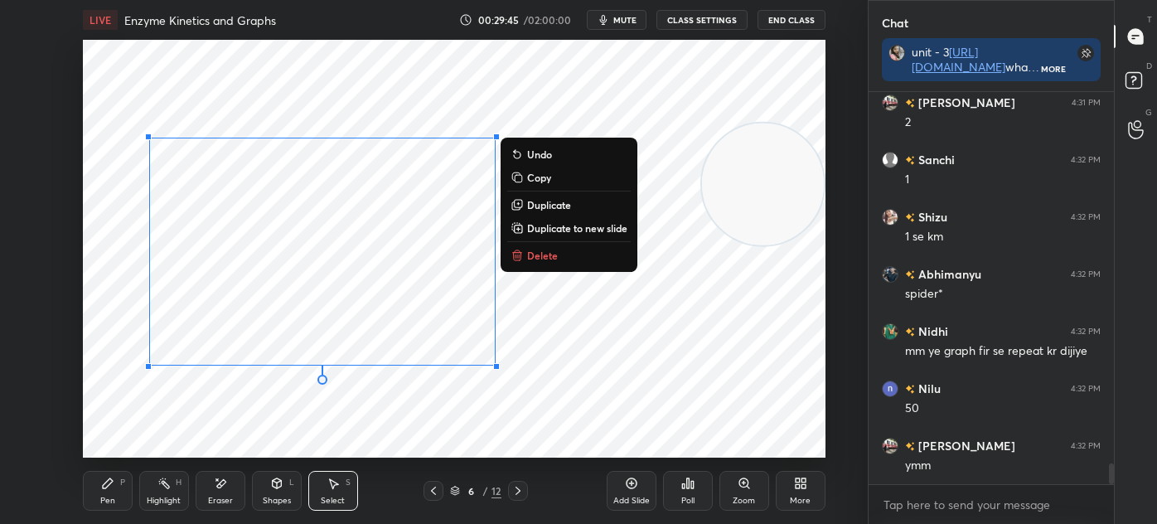
click at [590, 327] on div "0 ° Undo Copy Duplicate Duplicate to new slide Delete" at bounding box center [454, 249] width 743 height 418
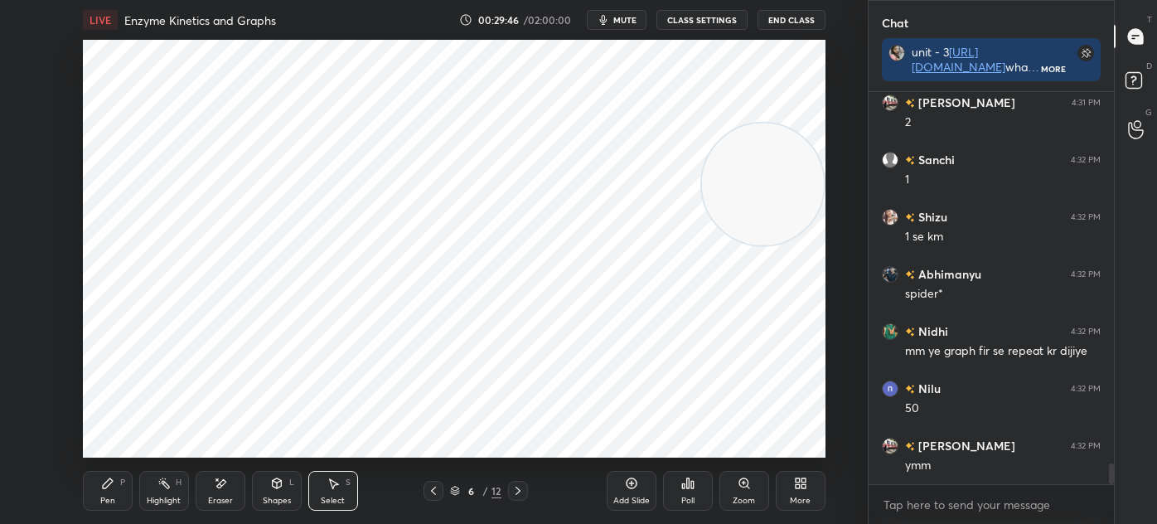
scroll to position [7156, 0]
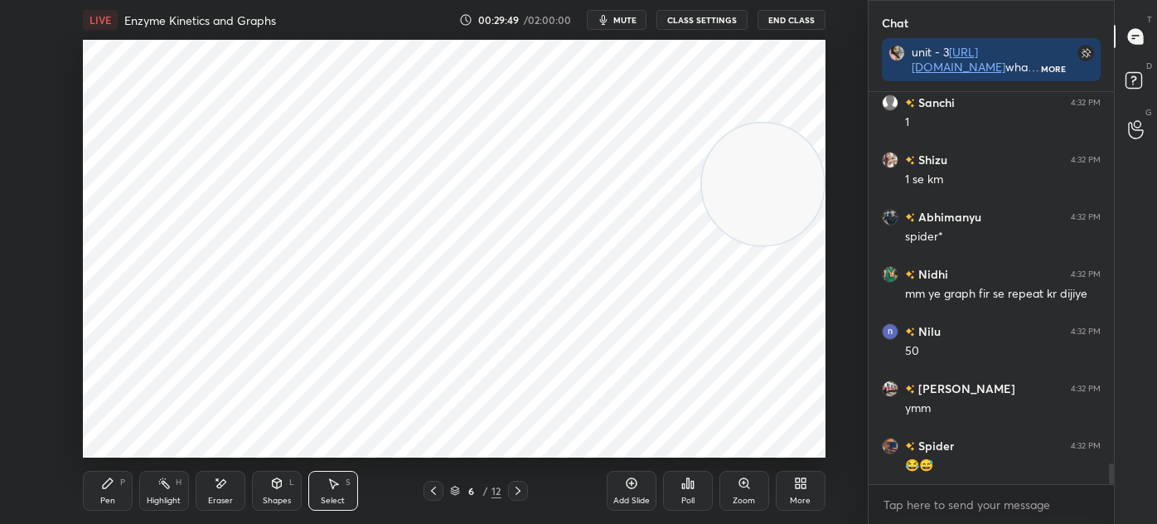
click at [110, 494] on div "Pen P" at bounding box center [108, 491] width 50 height 40
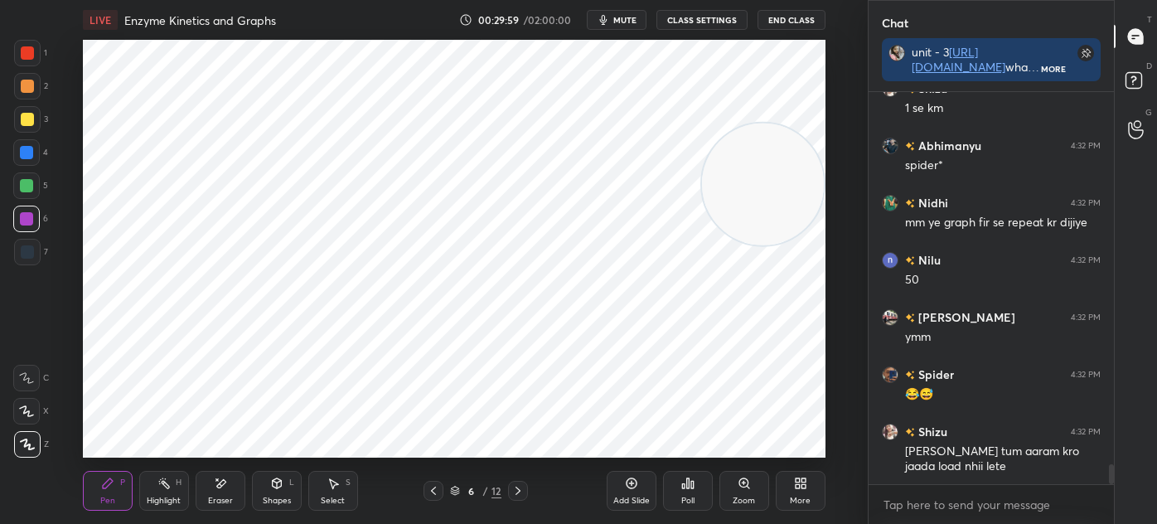
scroll to position [7284, 0]
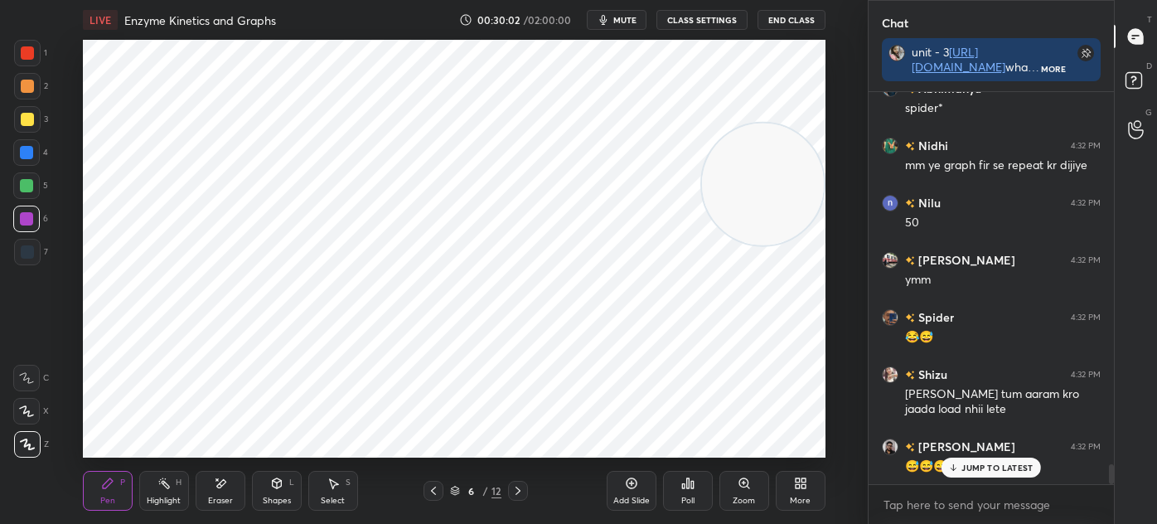
click at [39, 254] on div at bounding box center [27, 252] width 27 height 27
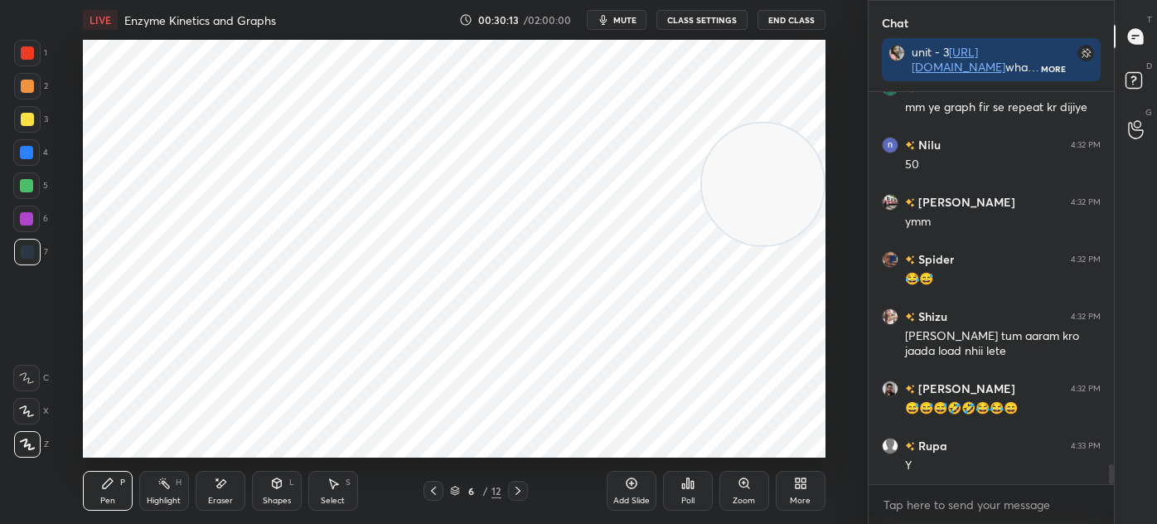
scroll to position [7399, 0]
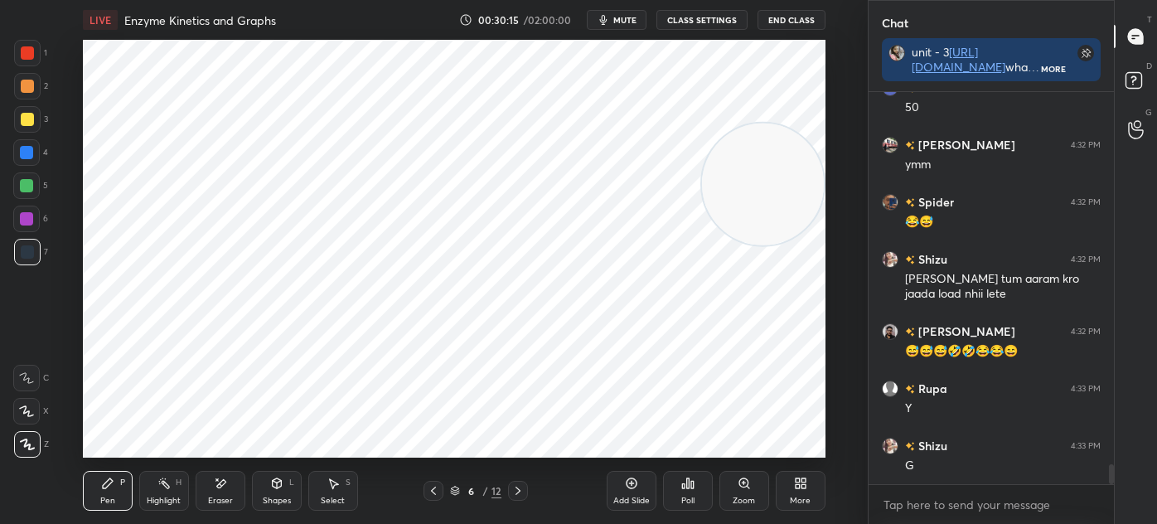
click at [40, 56] on div at bounding box center [27, 53] width 27 height 27
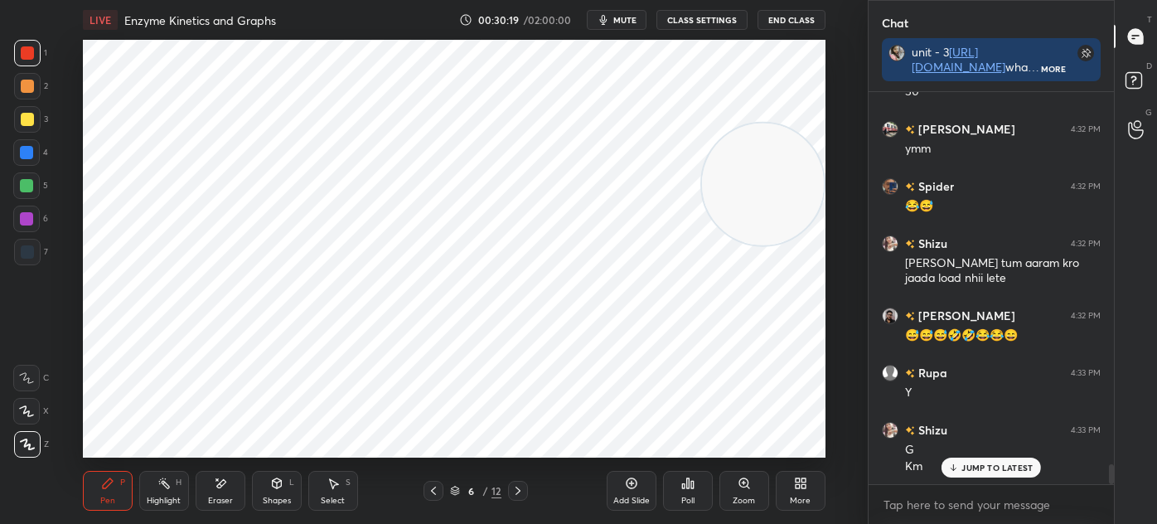
scroll to position [7472, 0]
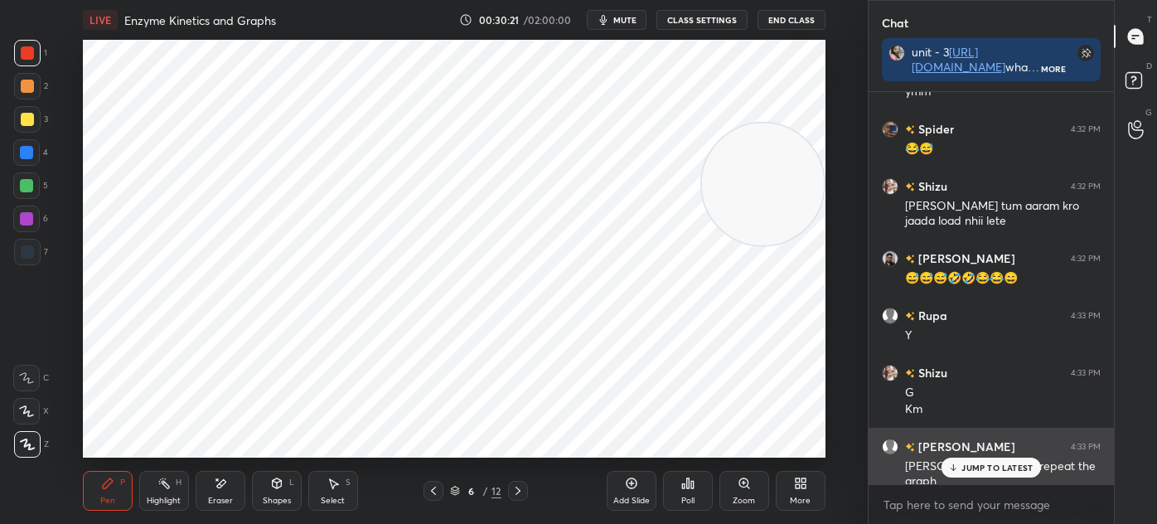
click at [959, 468] on icon at bounding box center [953, 468] width 11 height 10
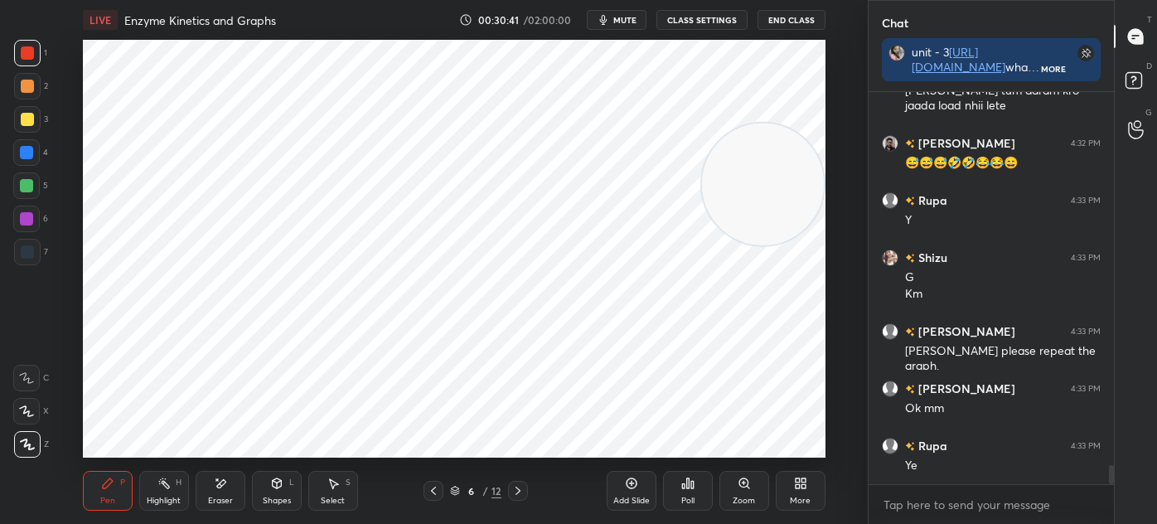
scroll to position [7660, 0]
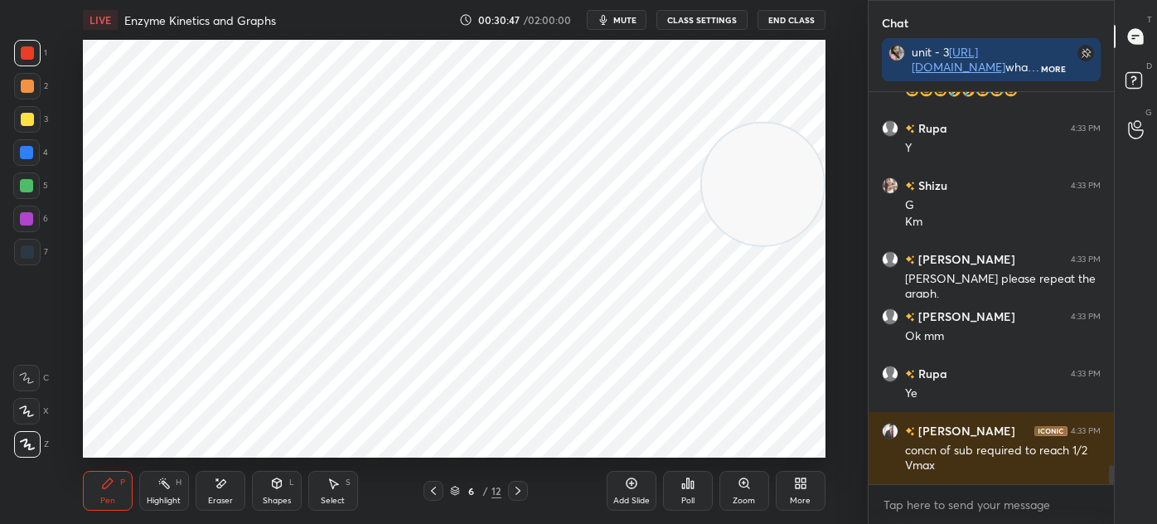
click at [633, 492] on div "Add Slide" at bounding box center [632, 491] width 50 height 40
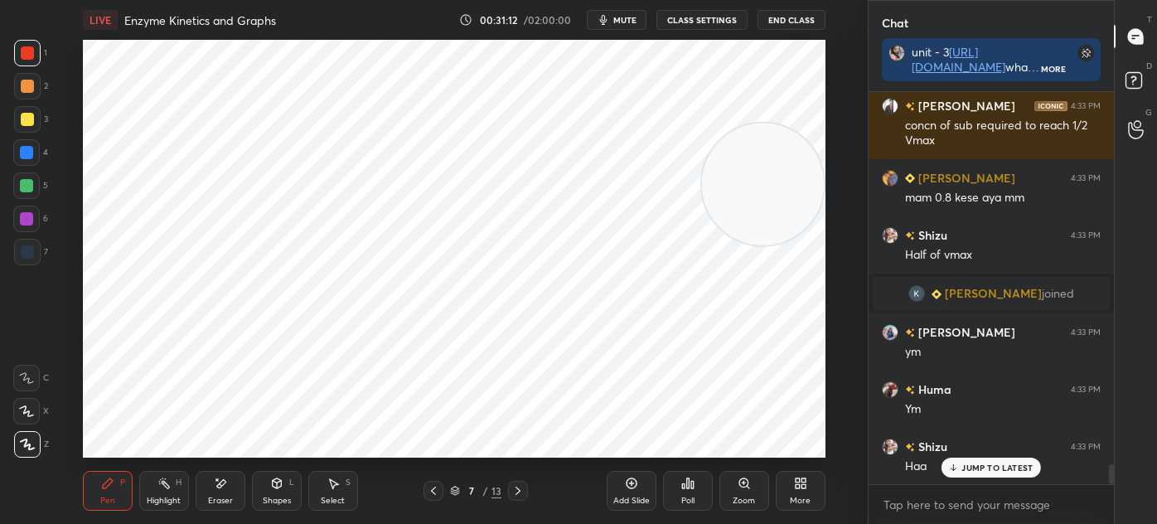
scroll to position [7304, 0]
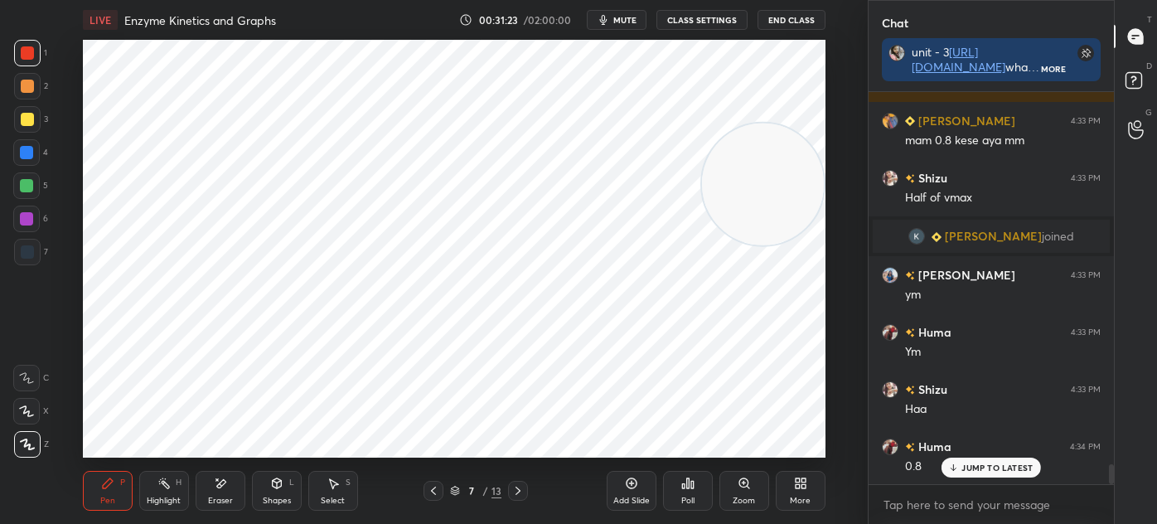
click at [521, 489] on icon at bounding box center [518, 490] width 13 height 13
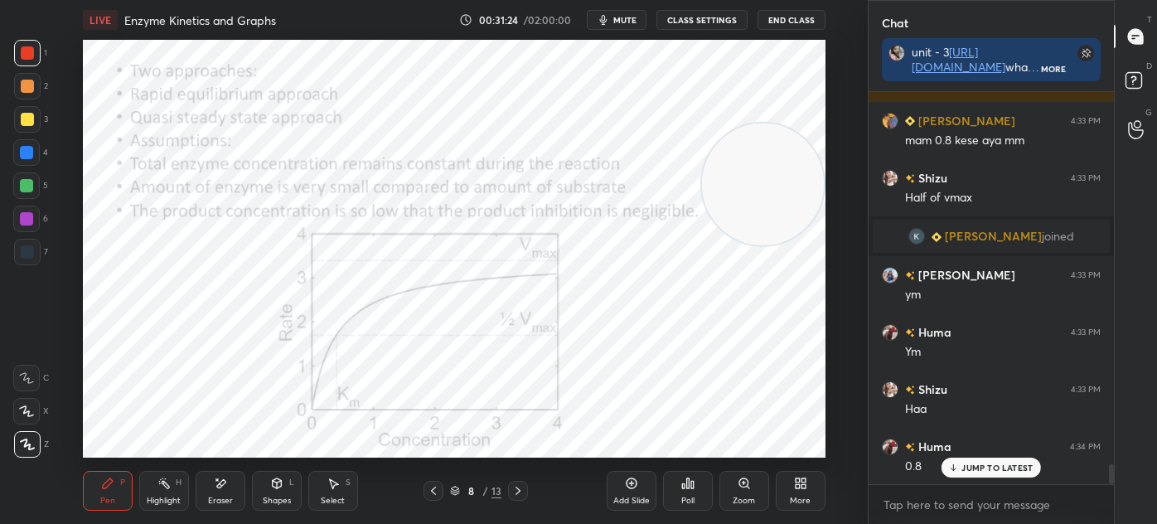
click at [628, 486] on icon at bounding box center [631, 483] width 13 height 13
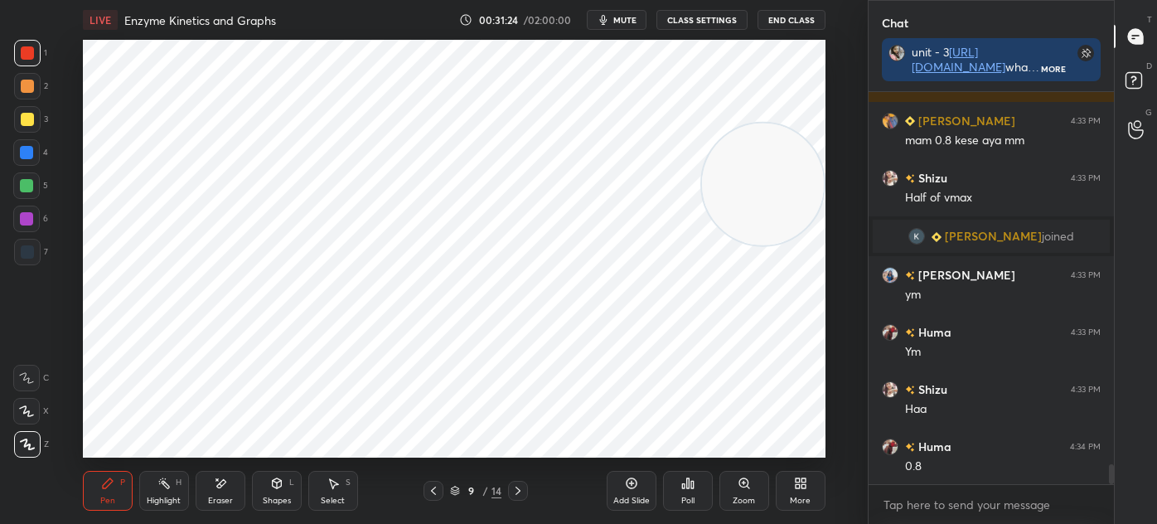
scroll to position [7362, 0]
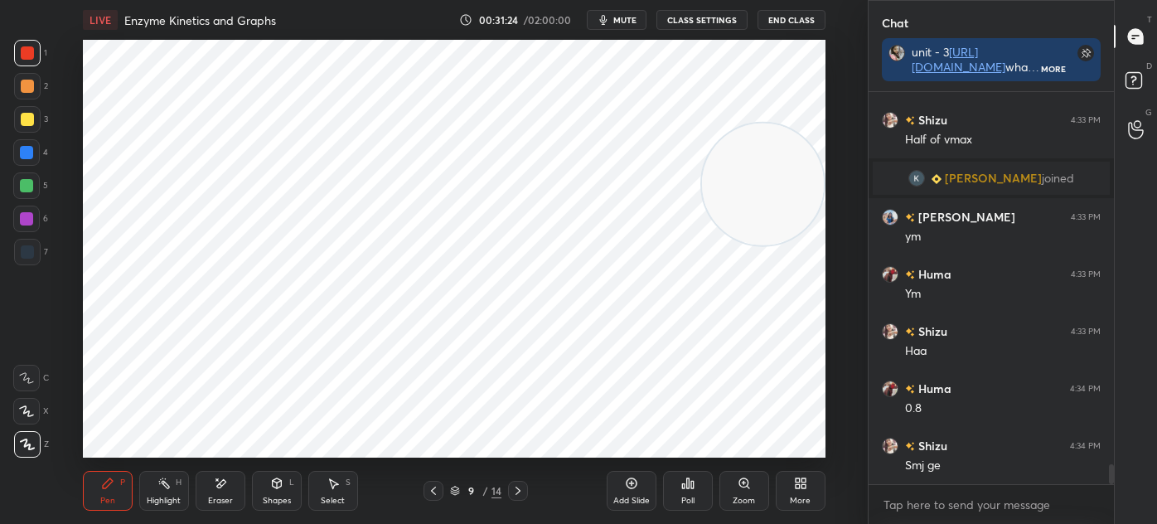
click at [277, 492] on div "Shapes L" at bounding box center [277, 491] width 50 height 40
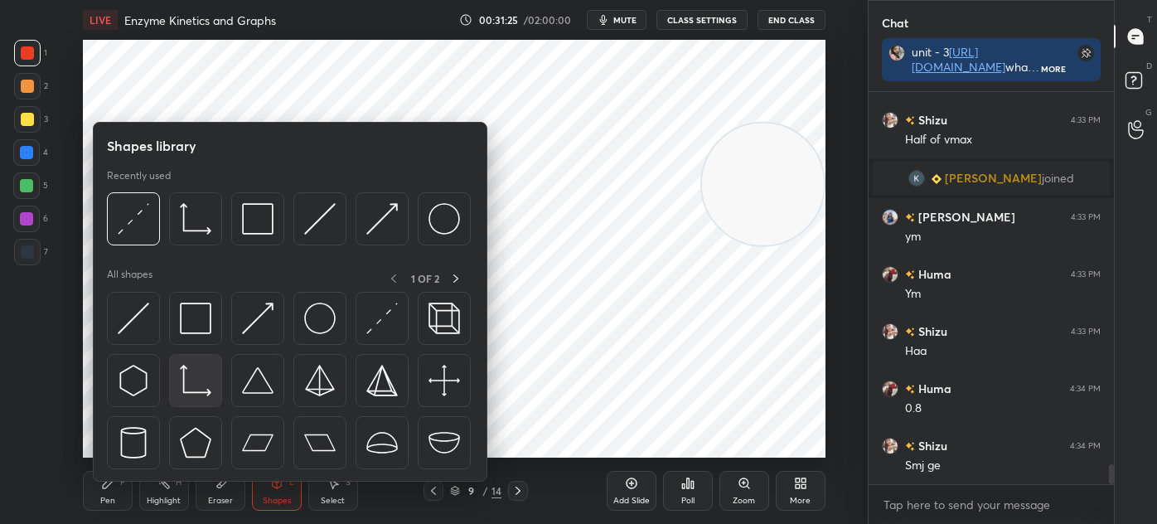
scroll to position [7419, 0]
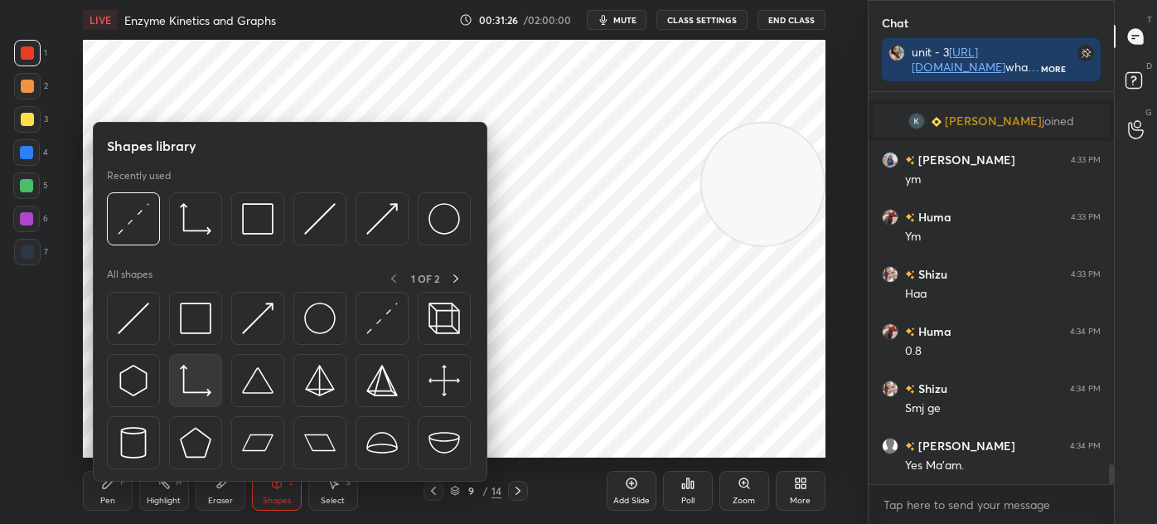
click at [190, 388] on img at bounding box center [196, 381] width 32 height 32
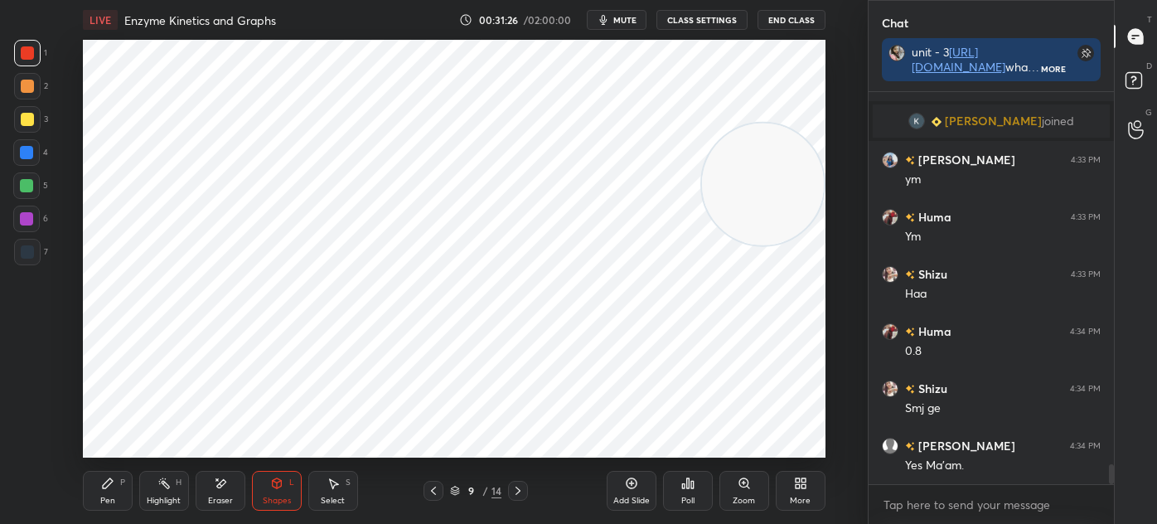
click at [29, 255] on div at bounding box center [27, 251] width 13 height 13
click at [98, 488] on div "Pen P" at bounding box center [108, 491] width 50 height 40
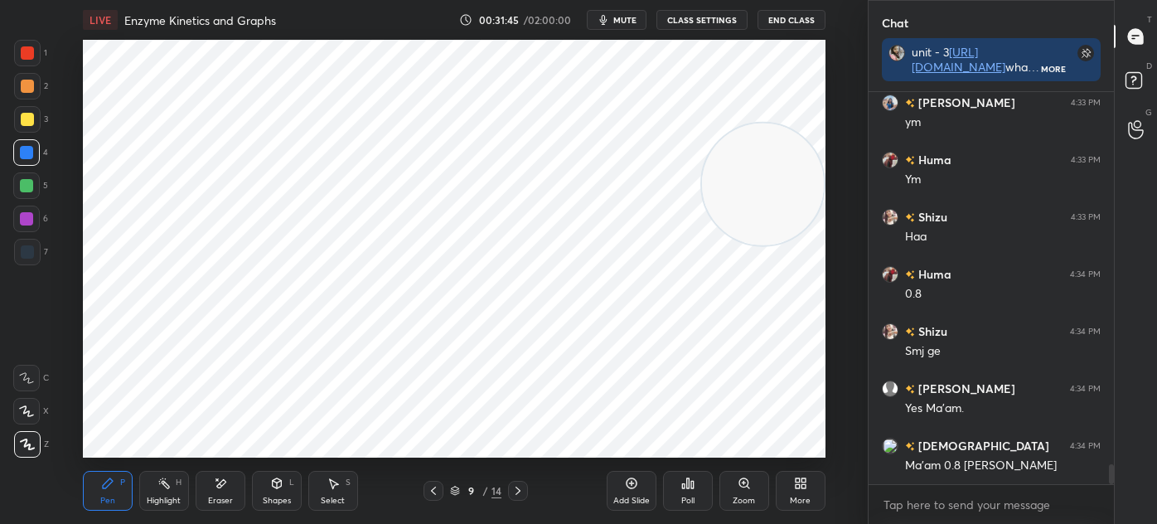
click at [27, 243] on div at bounding box center [27, 252] width 27 height 27
click at [36, 156] on div at bounding box center [26, 152] width 27 height 27
click at [37, 243] on div at bounding box center [27, 252] width 27 height 27
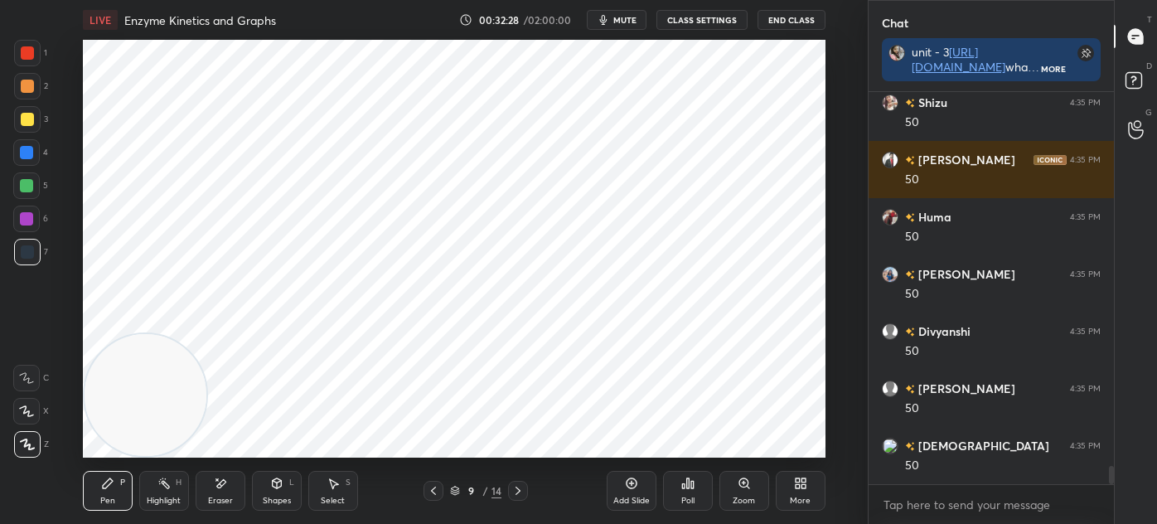
scroll to position [7934, 0]
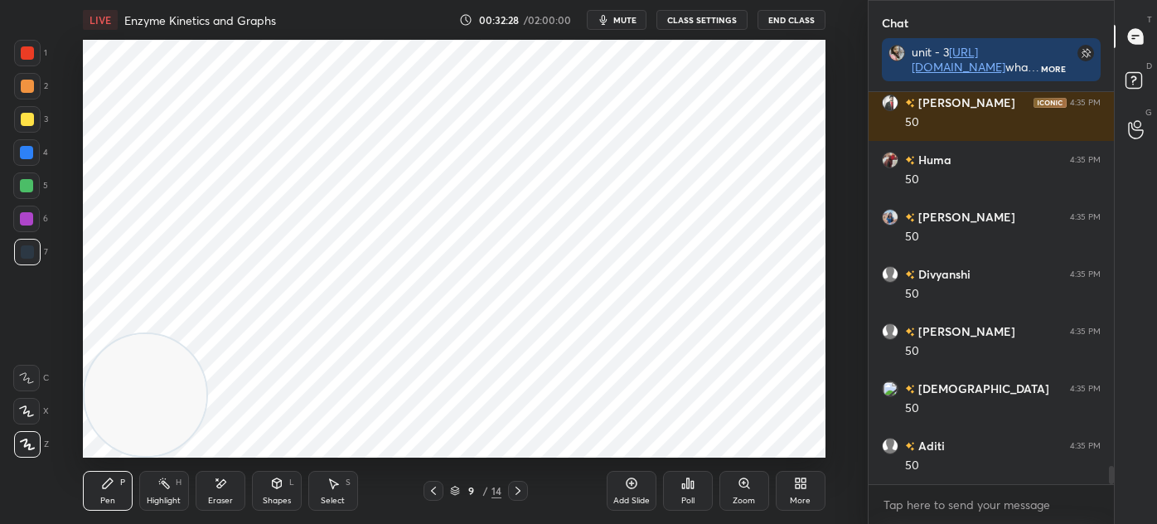
click at [226, 503] on div "Eraser" at bounding box center [220, 501] width 25 height 8
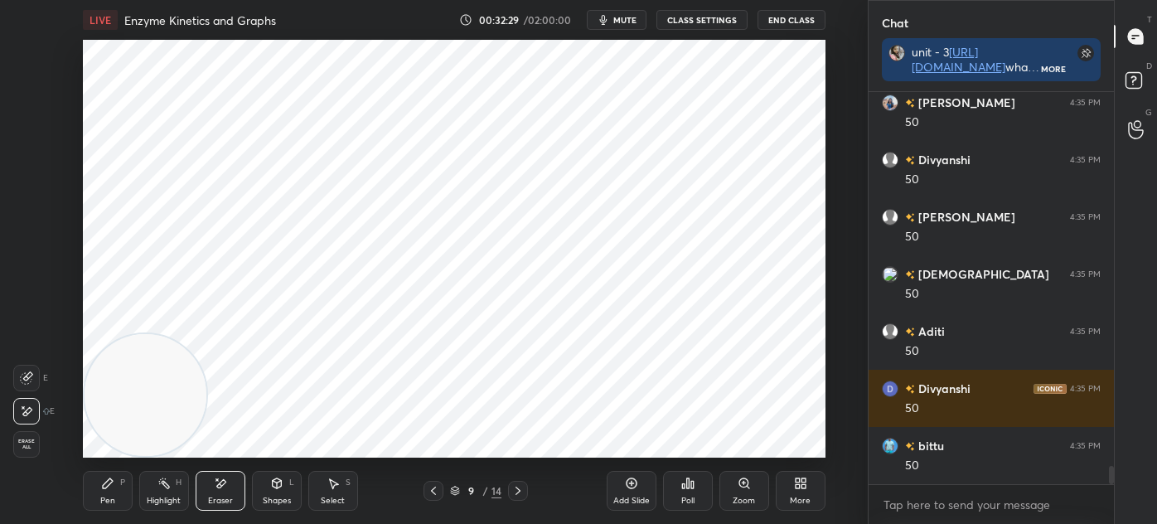
scroll to position [8105, 0]
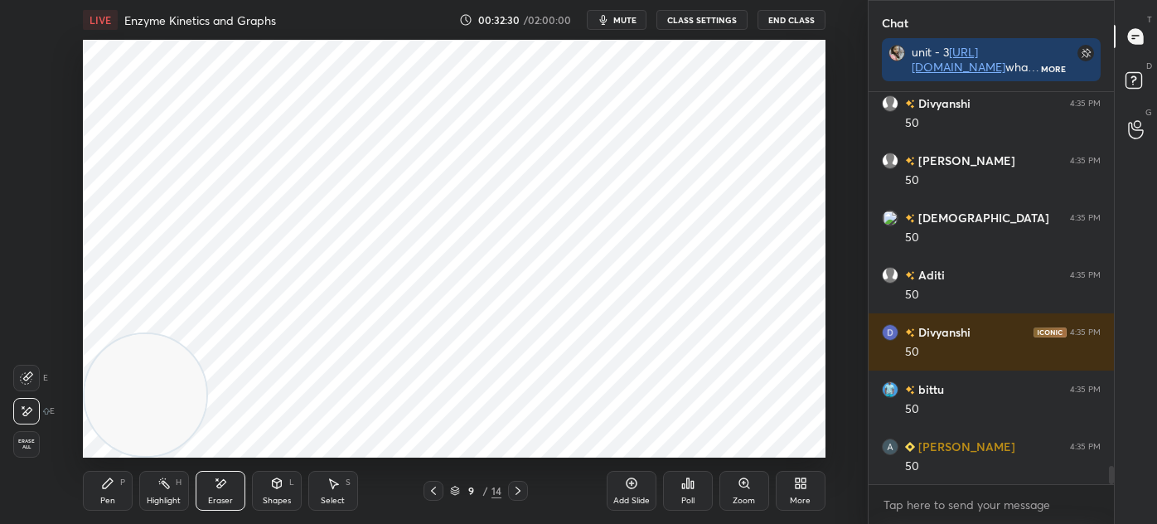
click at [95, 488] on div "Pen P" at bounding box center [108, 491] width 50 height 40
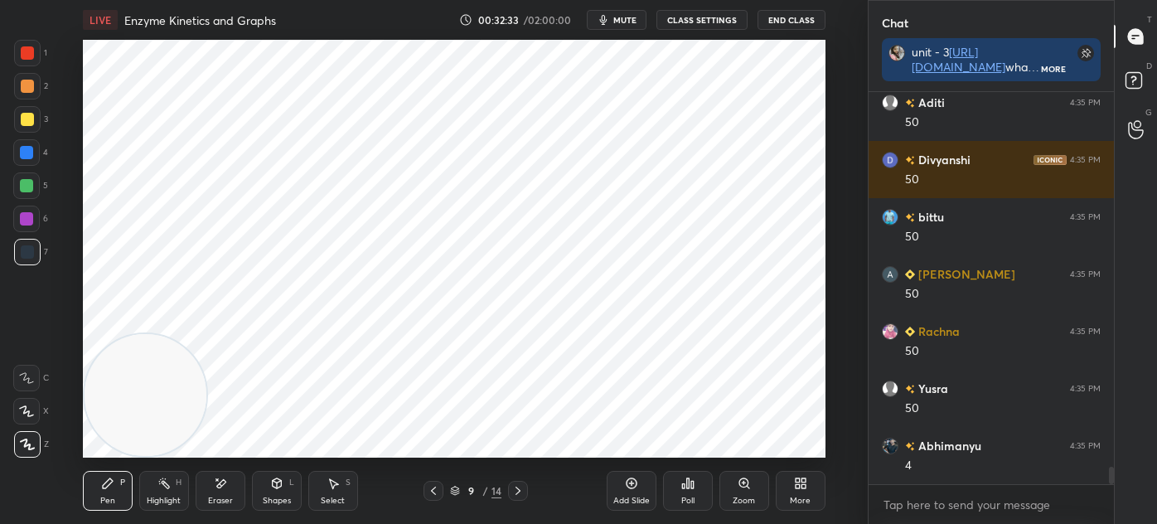
scroll to position [8449, 0]
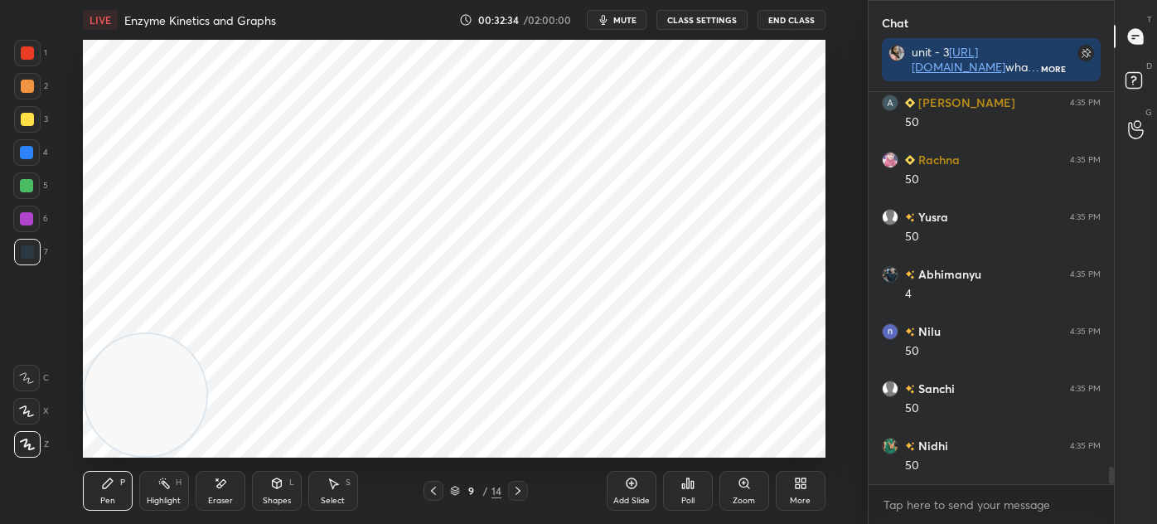
click at [277, 493] on div "Shapes L" at bounding box center [277, 491] width 50 height 40
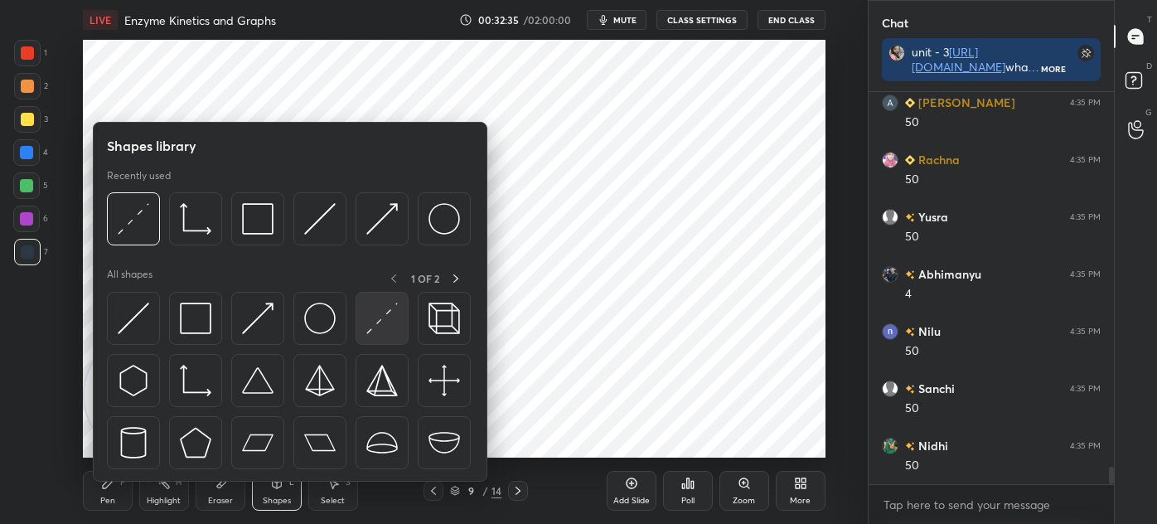
click at [373, 322] on img at bounding box center [382, 319] width 32 height 32
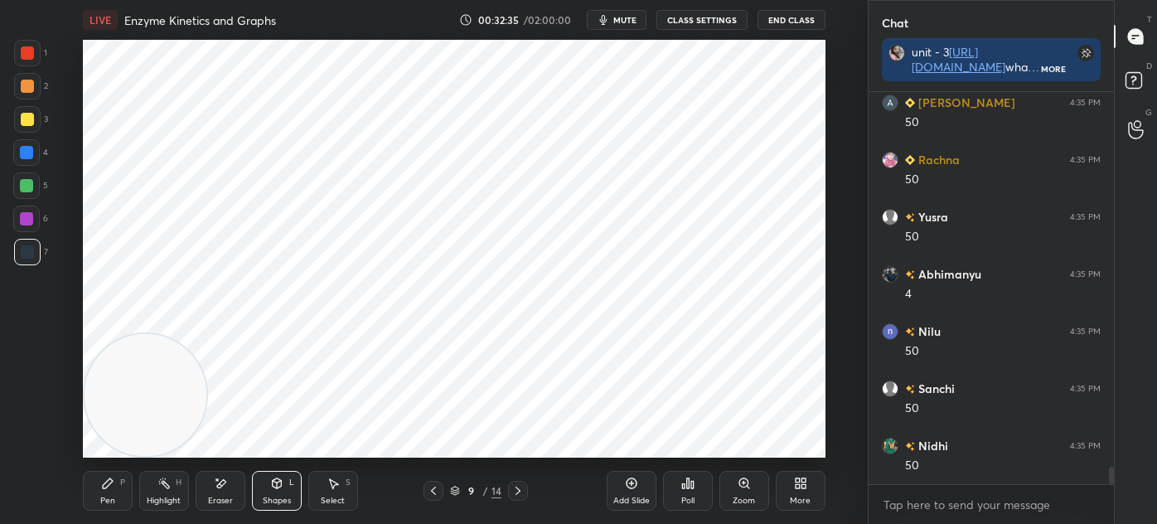
click at [27, 48] on div at bounding box center [27, 52] width 13 height 13
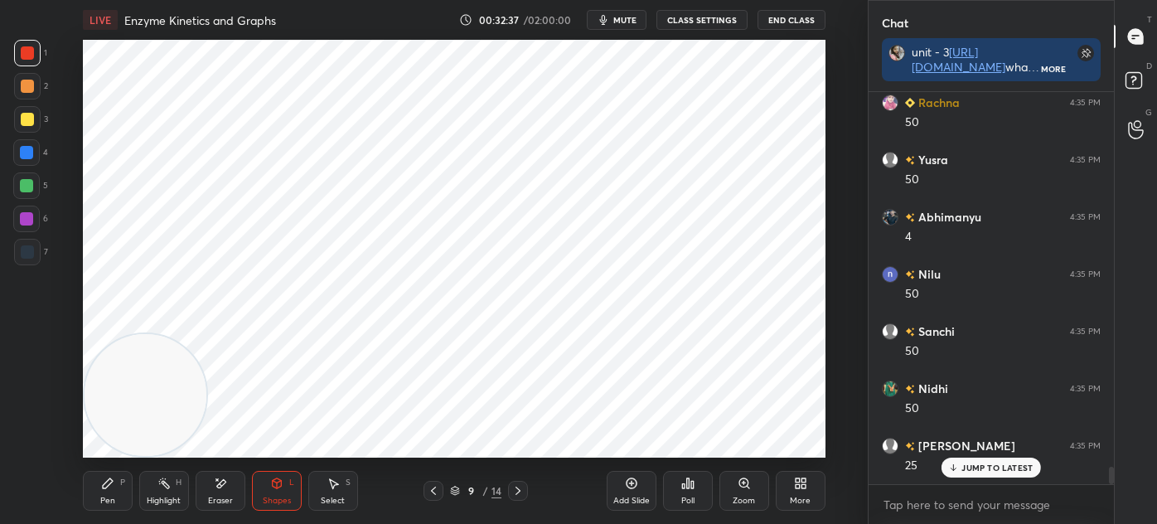
scroll to position [8562, 0]
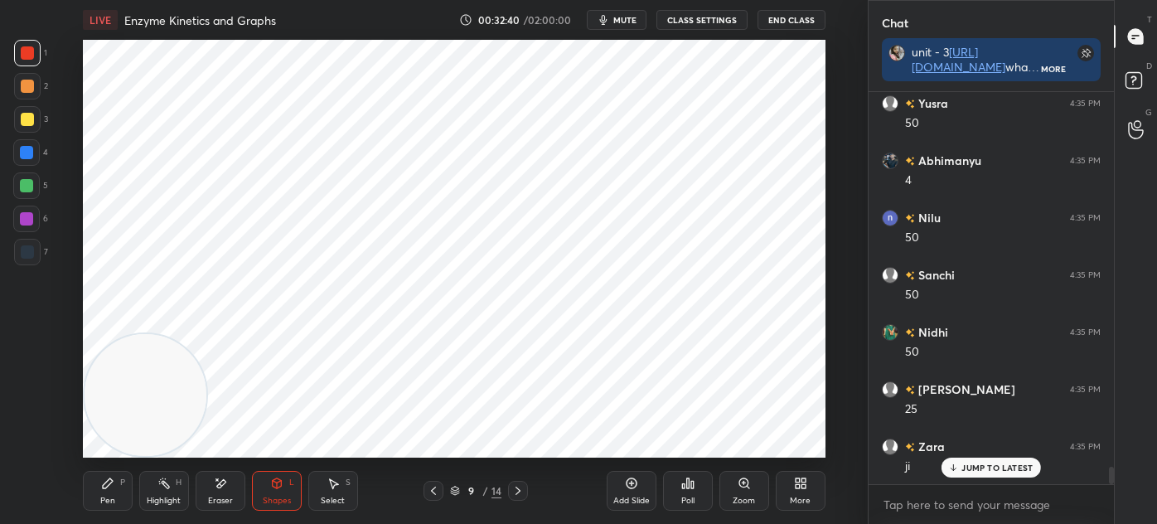
click at [33, 256] on div at bounding box center [27, 251] width 13 height 13
click at [118, 501] on div "Pen P" at bounding box center [108, 491] width 50 height 40
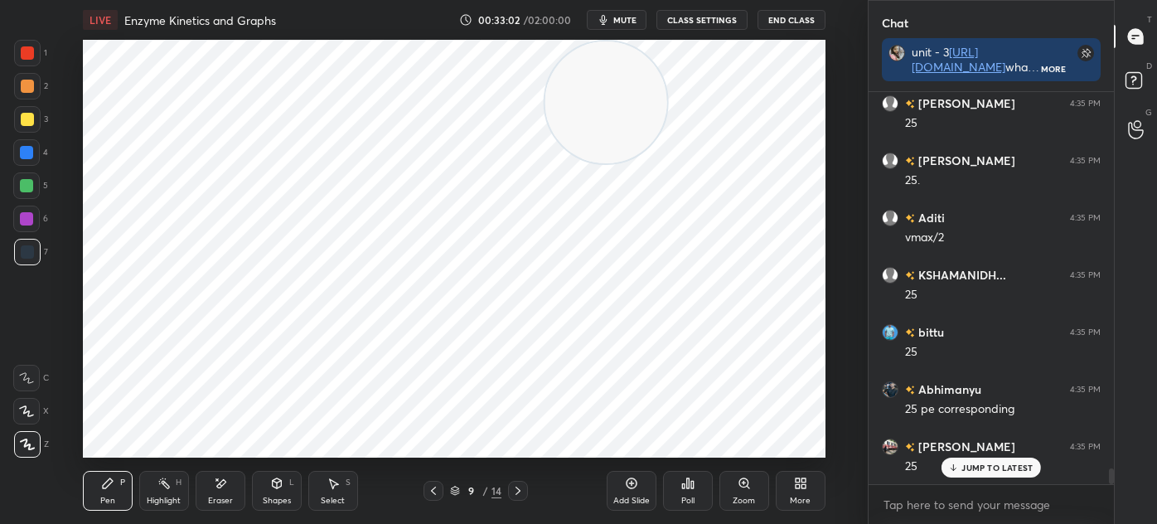
scroll to position [9592, 0]
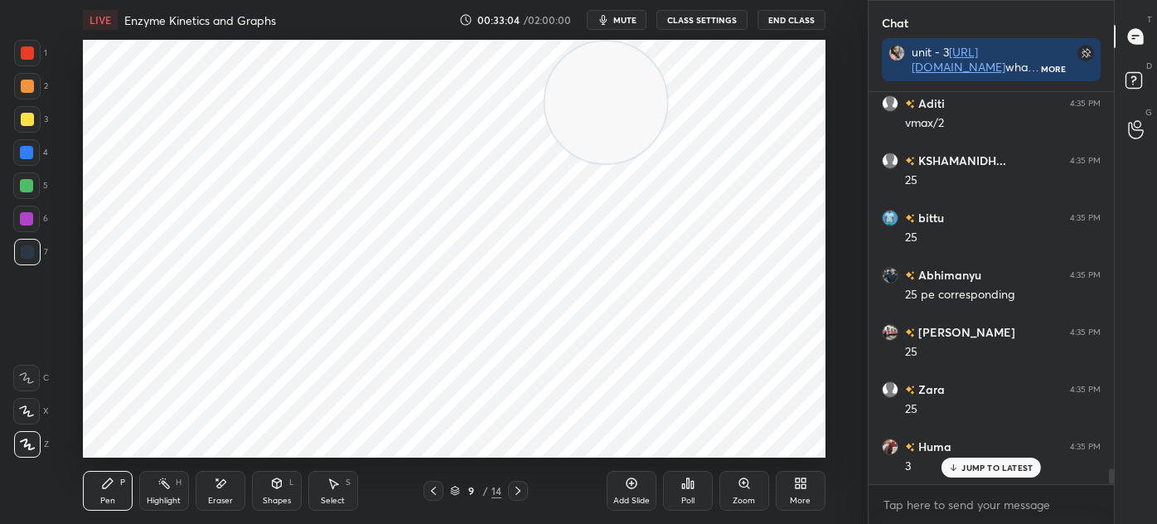
click at [282, 493] on div "Shapes L" at bounding box center [277, 491] width 50 height 40
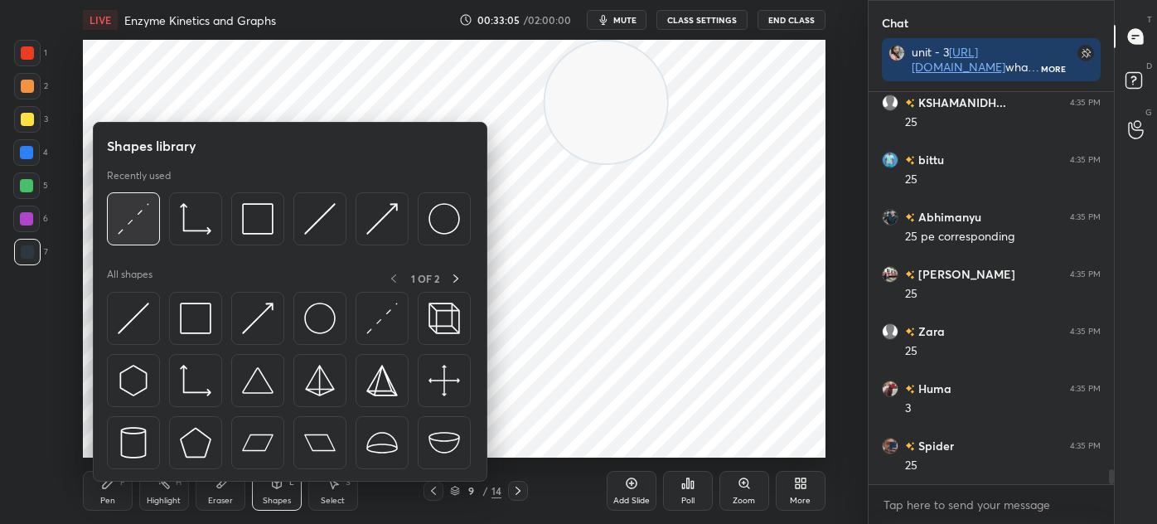
click at [134, 214] on img at bounding box center [134, 219] width 32 height 32
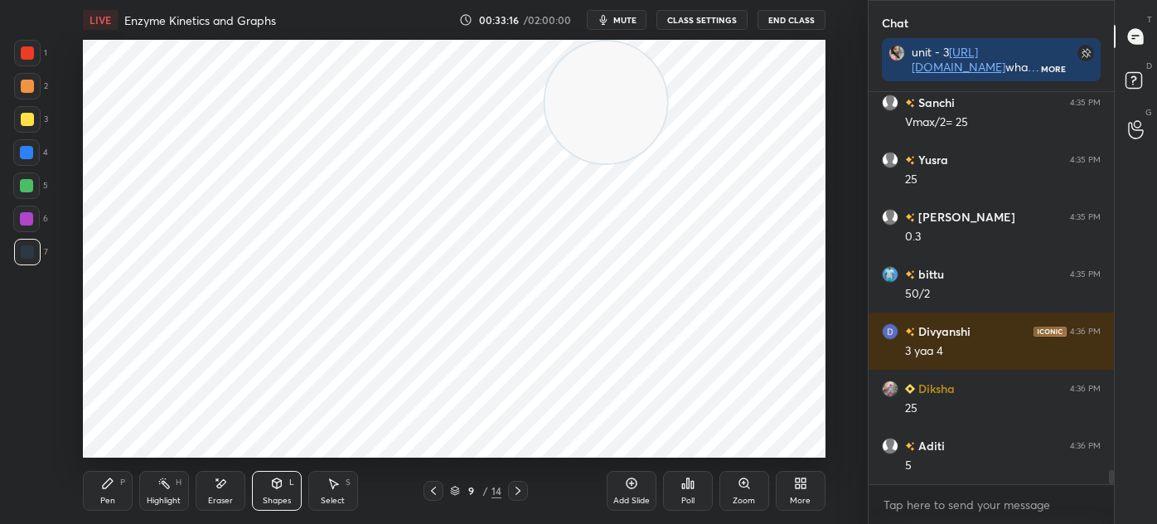
scroll to position [10279, 0]
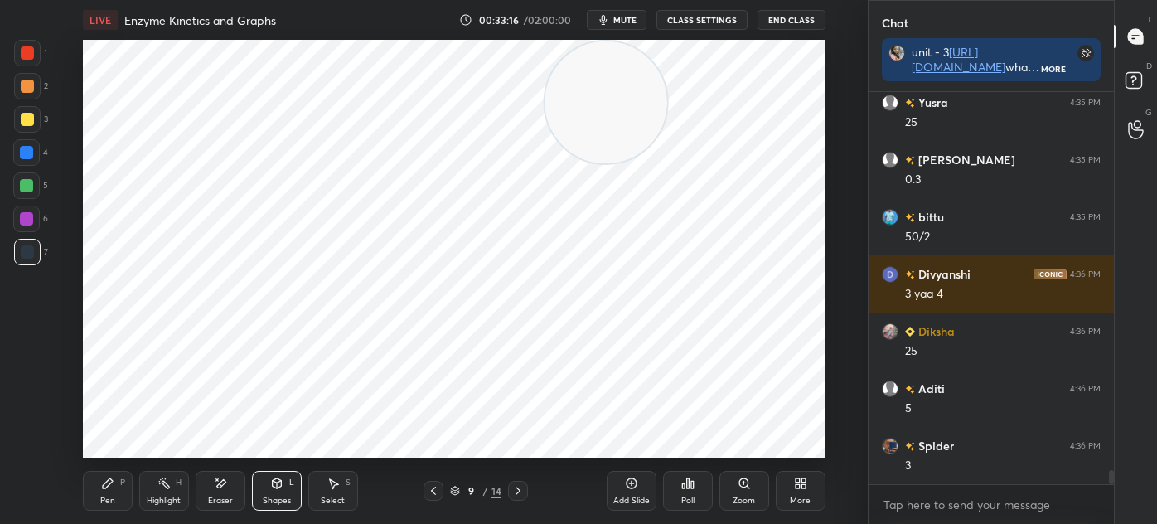
click at [121, 490] on div "Pen P" at bounding box center [108, 491] width 50 height 40
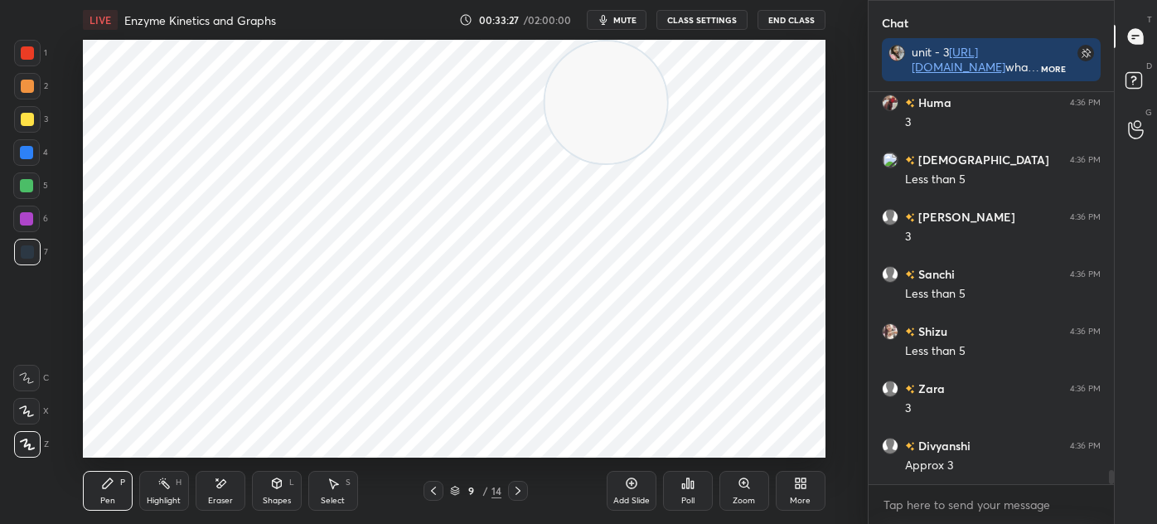
scroll to position [10737, 0]
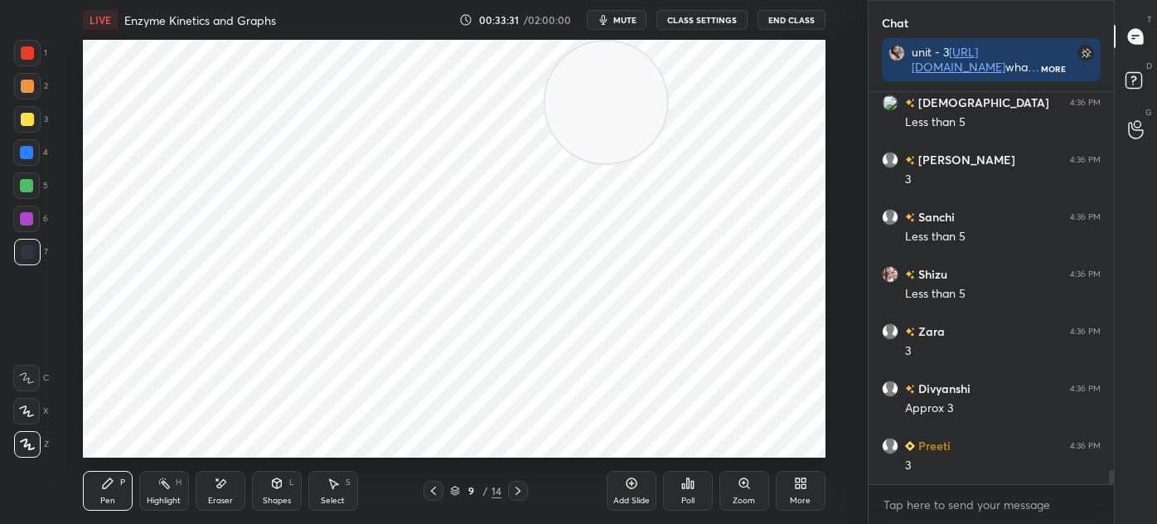
click at [446, 490] on div "9 / 14" at bounding box center [476, 491] width 104 height 20
click at [453, 493] on icon at bounding box center [455, 491] width 10 height 10
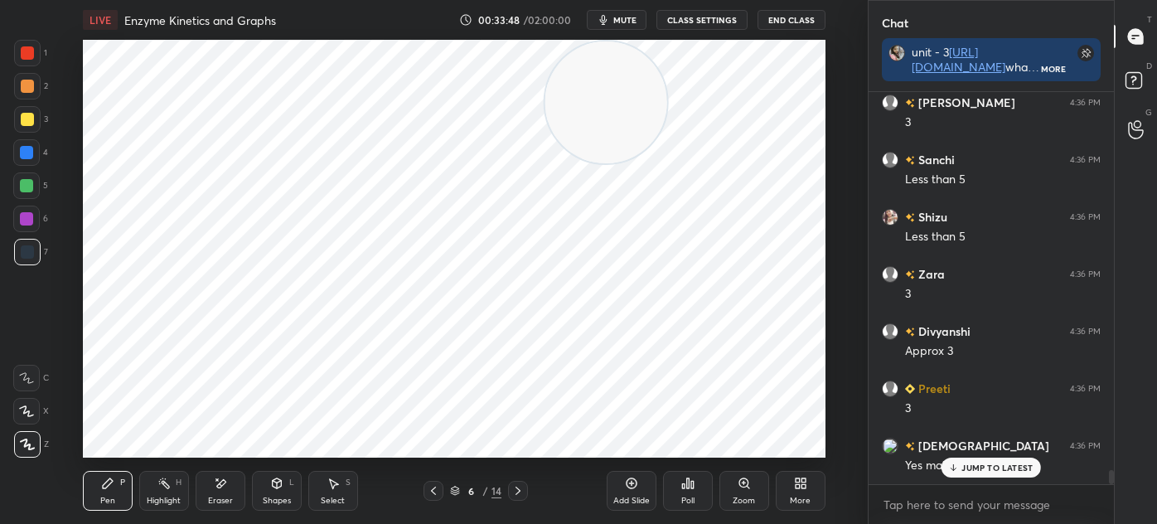
scroll to position [10851, 0]
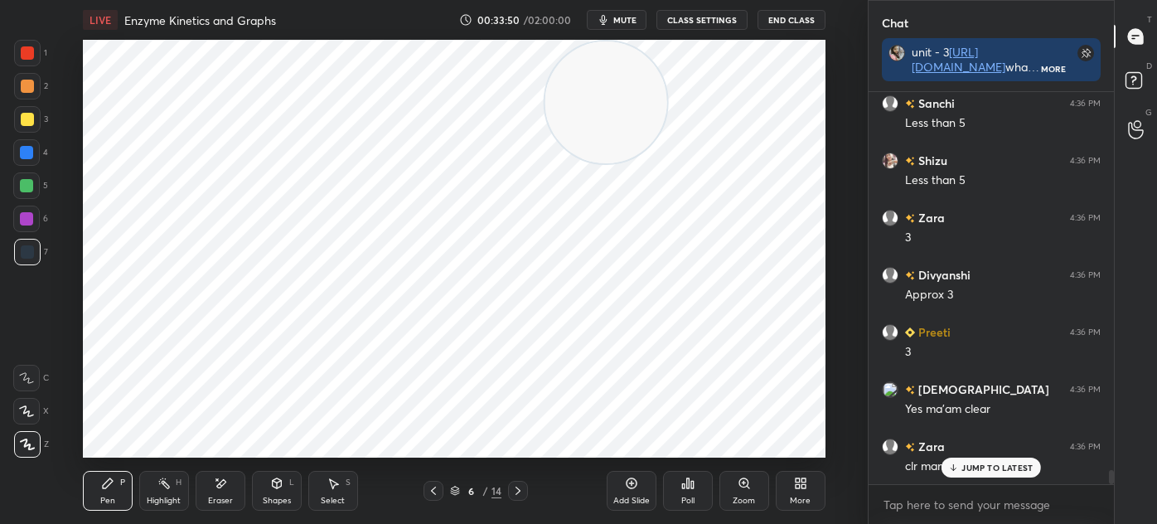
click at [517, 493] on icon at bounding box center [518, 491] width 5 height 8
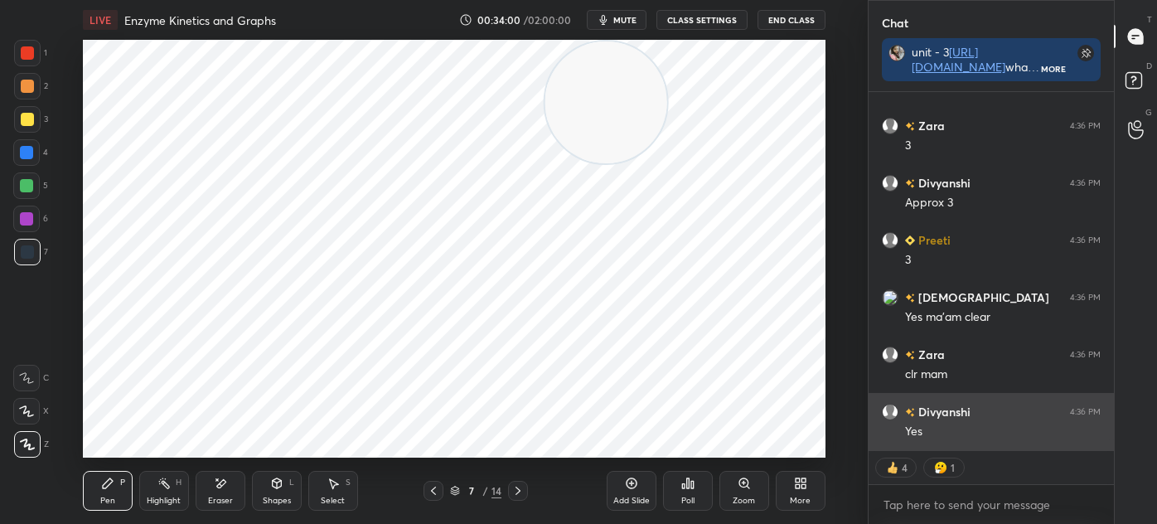
click at [978, 434] on div "Yes" at bounding box center [1003, 432] width 196 height 17
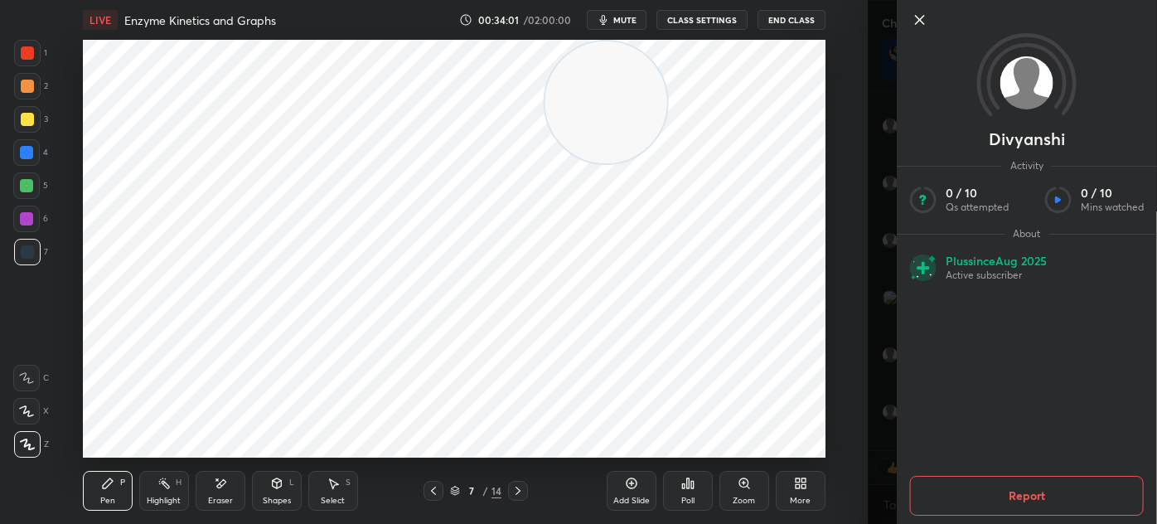
scroll to position [11056, 0]
click at [920, 20] on icon at bounding box center [920, 20] width 8 height 8
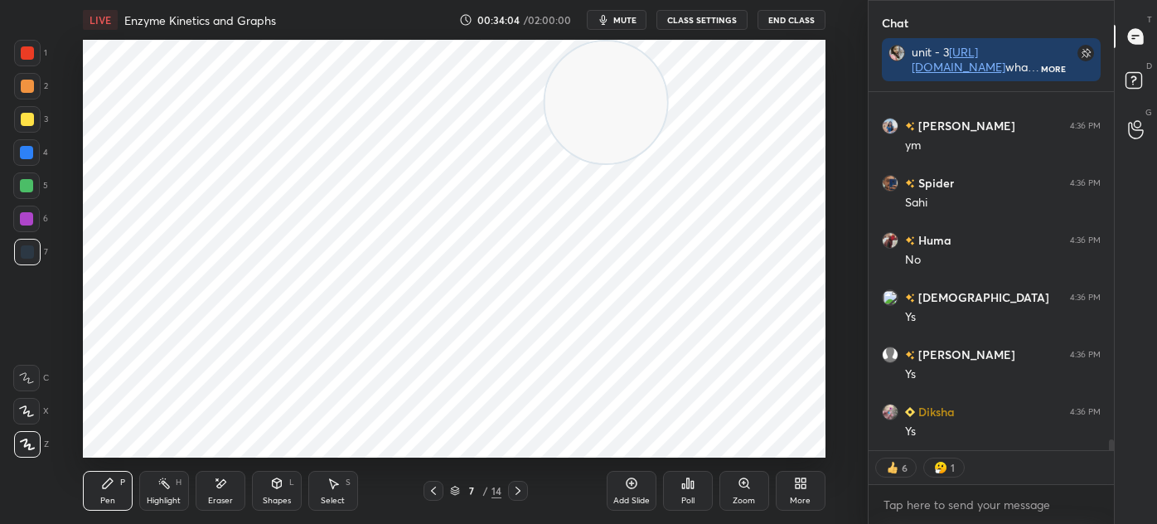
scroll to position [11343, 0]
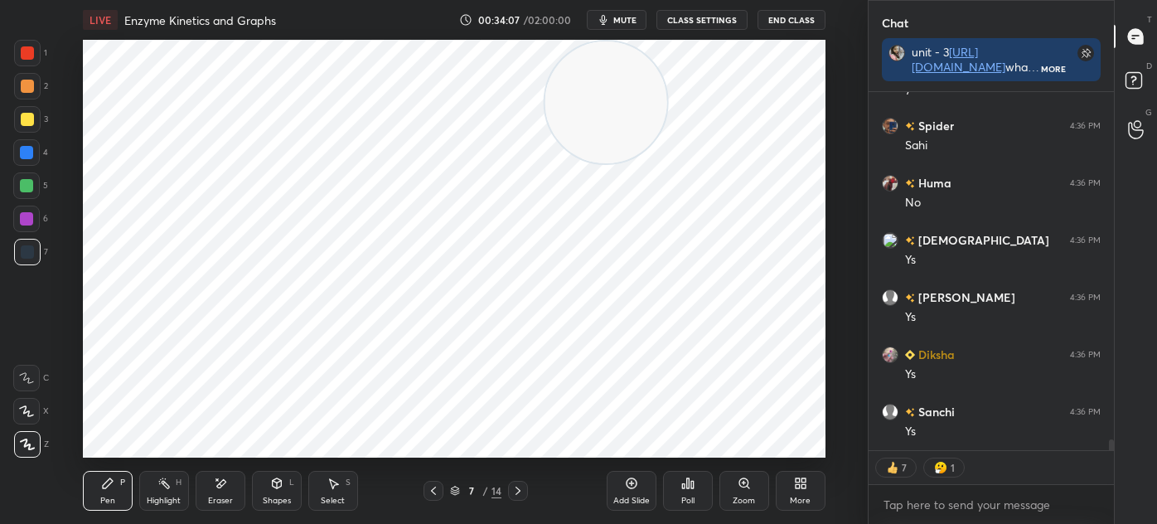
click at [519, 493] on icon at bounding box center [518, 490] width 13 height 13
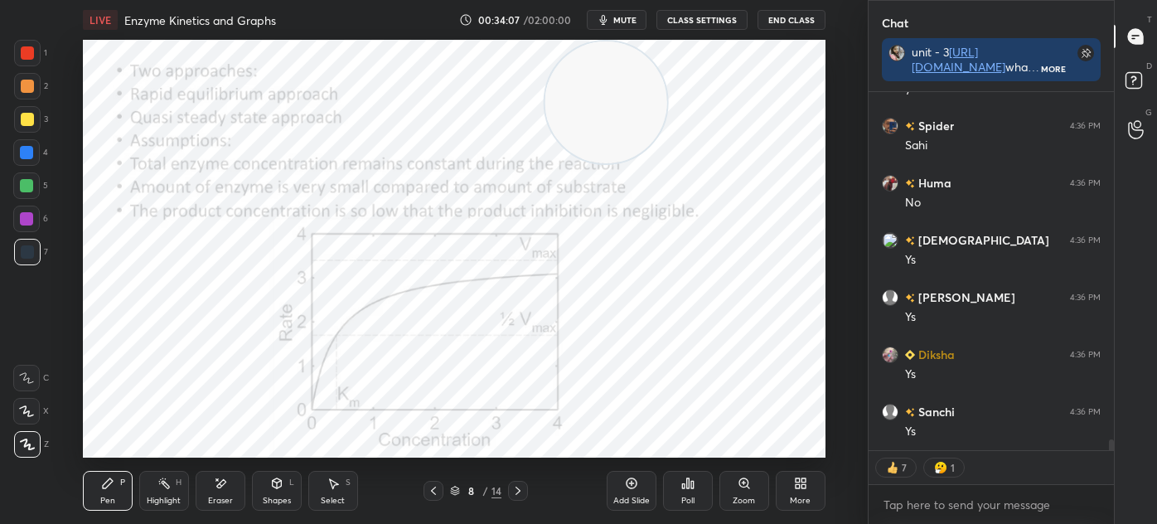
click at [519, 490] on icon at bounding box center [518, 490] width 13 height 13
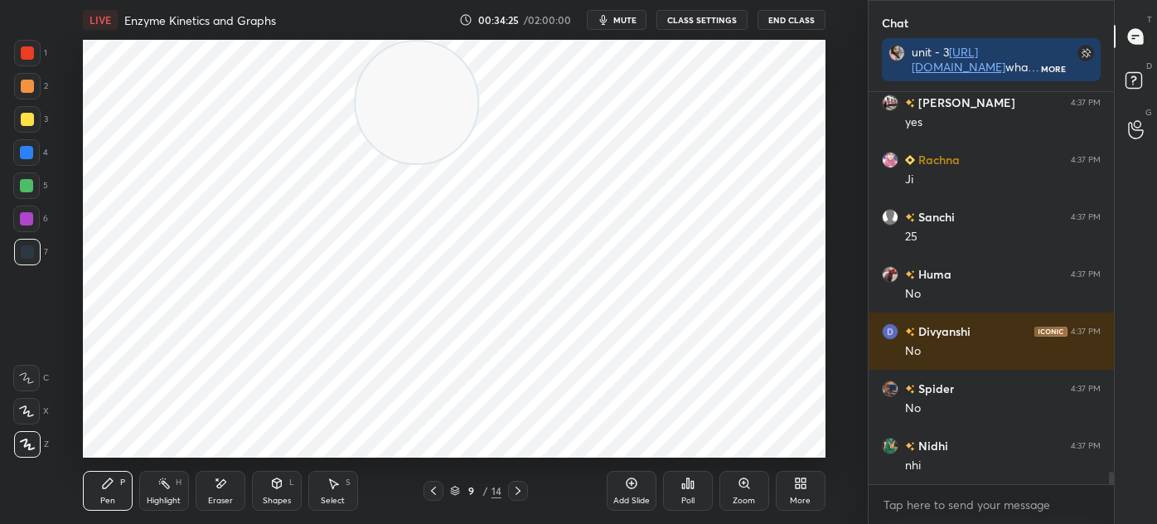
scroll to position [11766, 0]
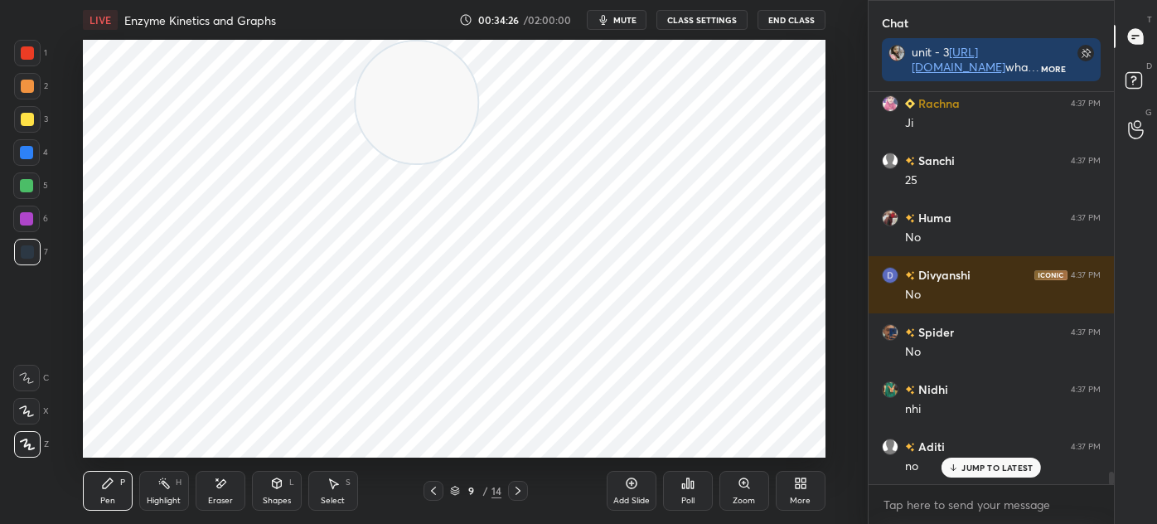
click at [439, 486] on div at bounding box center [434, 491] width 20 height 20
click at [442, 486] on div at bounding box center [434, 491] width 20 height 20
click at [444, 487] on div "7 / 14" at bounding box center [476, 491] width 104 height 20
click at [439, 489] on icon at bounding box center [433, 490] width 13 height 13
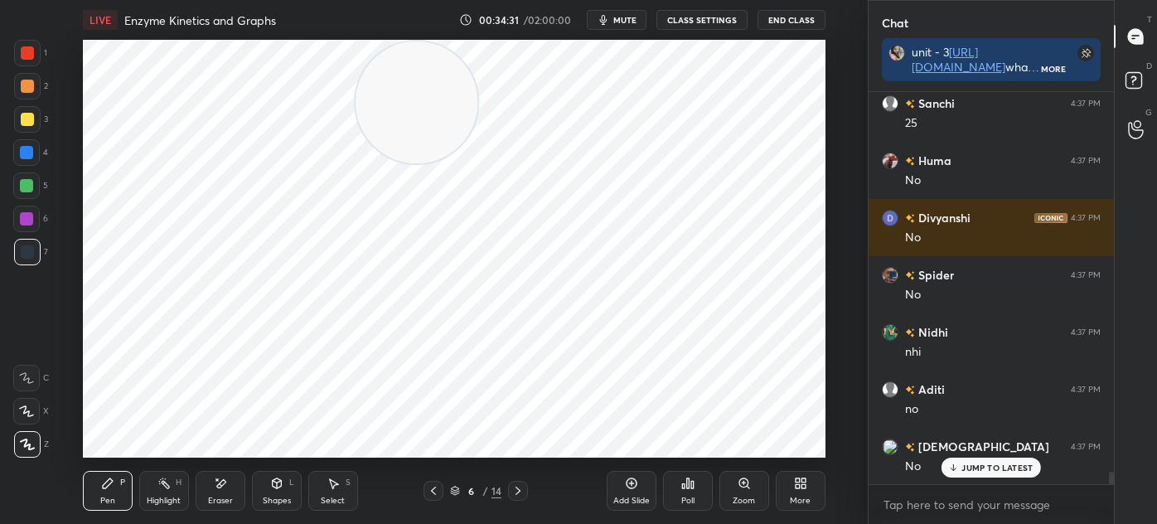
scroll to position [11880, 0]
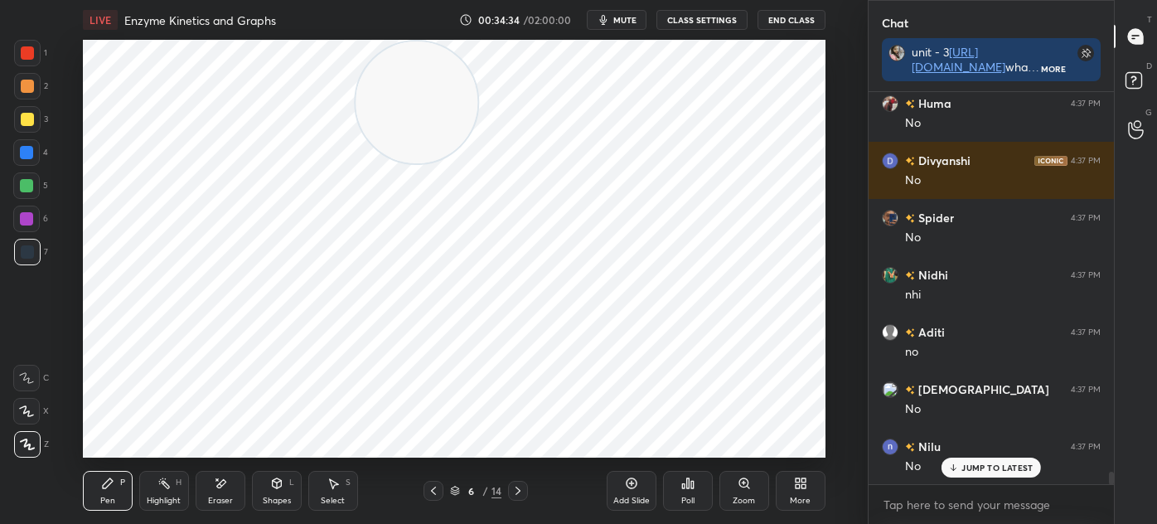
click at [521, 494] on icon at bounding box center [518, 490] width 13 height 13
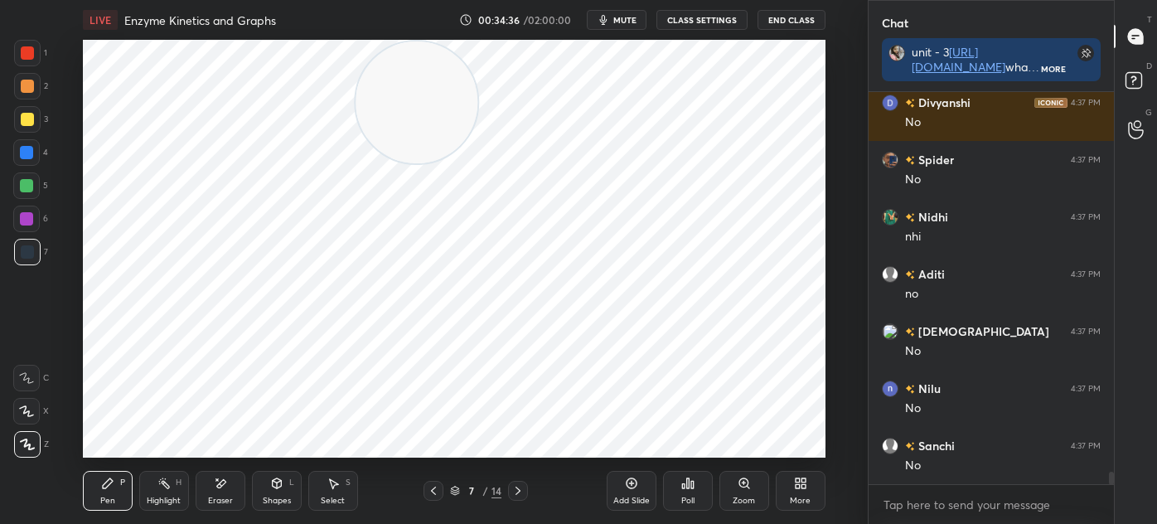
click at [516, 490] on icon at bounding box center [518, 490] width 13 height 13
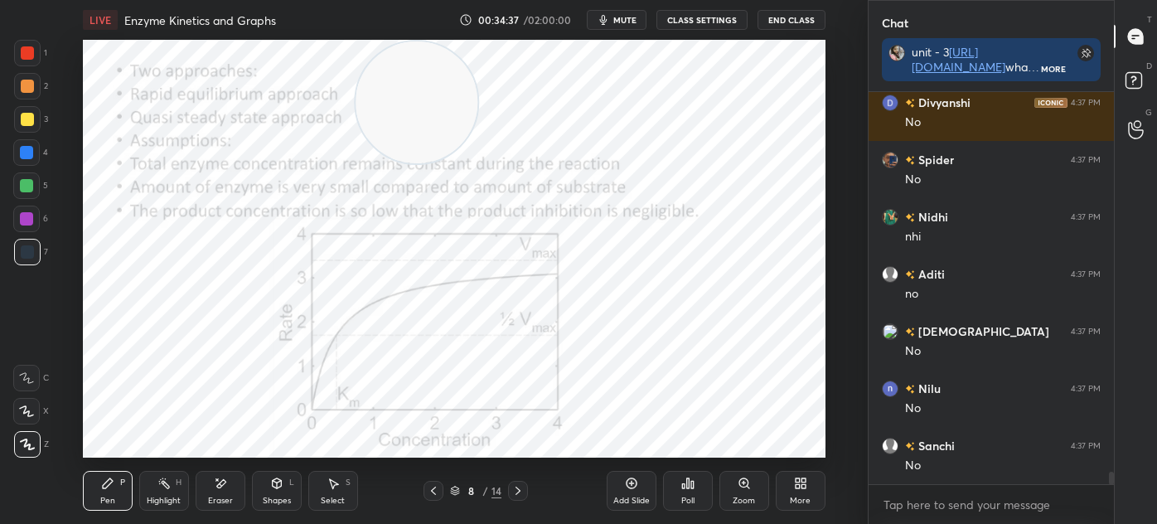
scroll to position [11996, 0]
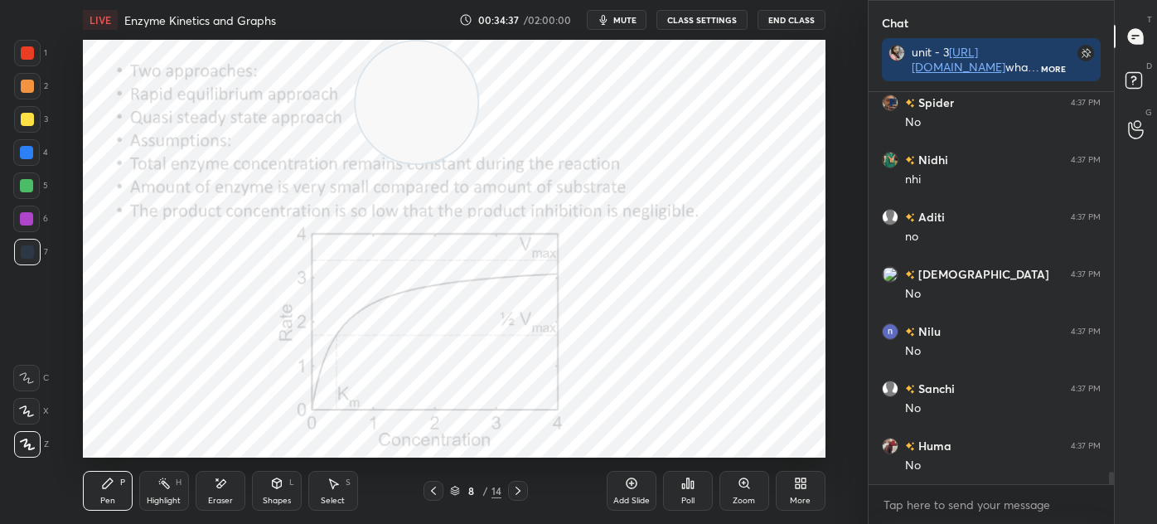
click at [521, 486] on icon at bounding box center [518, 490] width 13 height 13
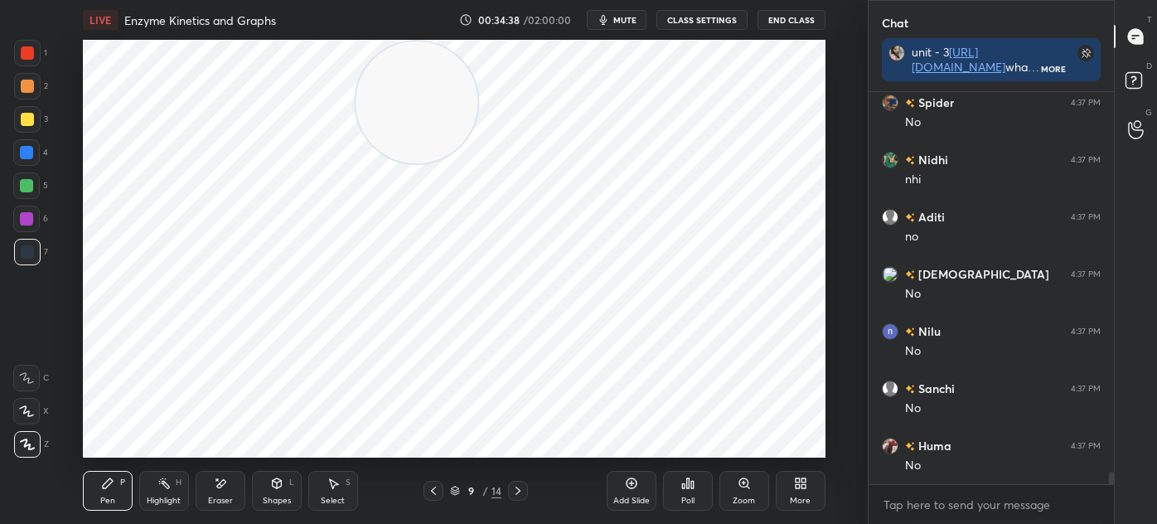
scroll to position [12053, 0]
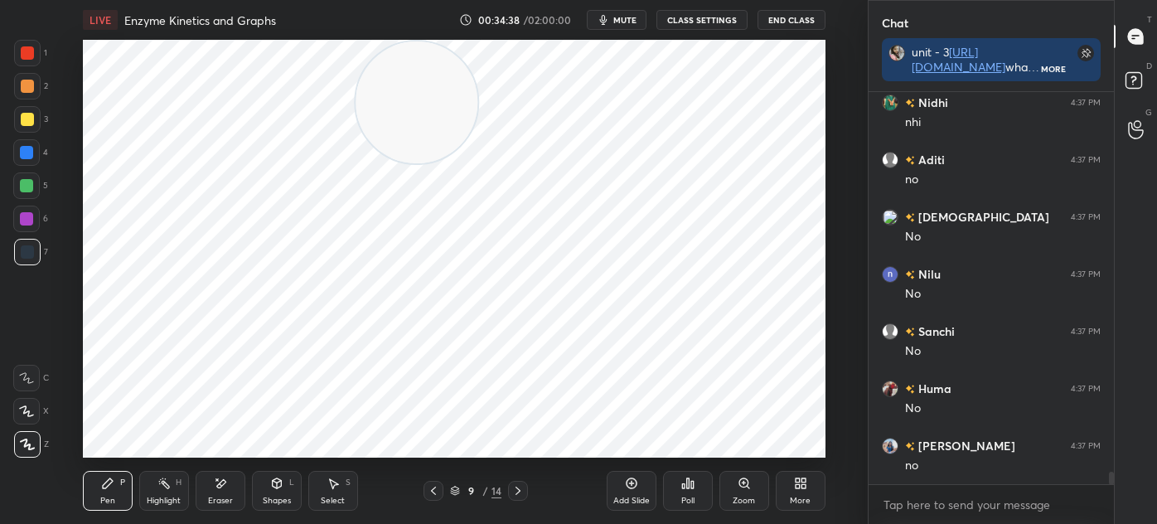
click at [218, 499] on div "Eraser" at bounding box center [220, 501] width 25 height 8
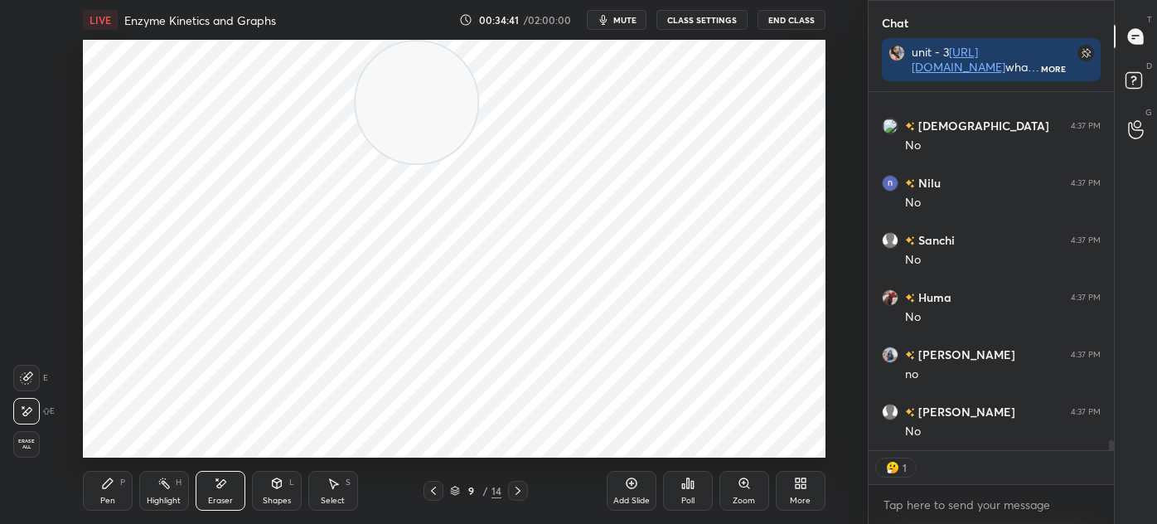
scroll to position [12201, 0]
click at [431, 494] on icon at bounding box center [433, 490] width 13 height 13
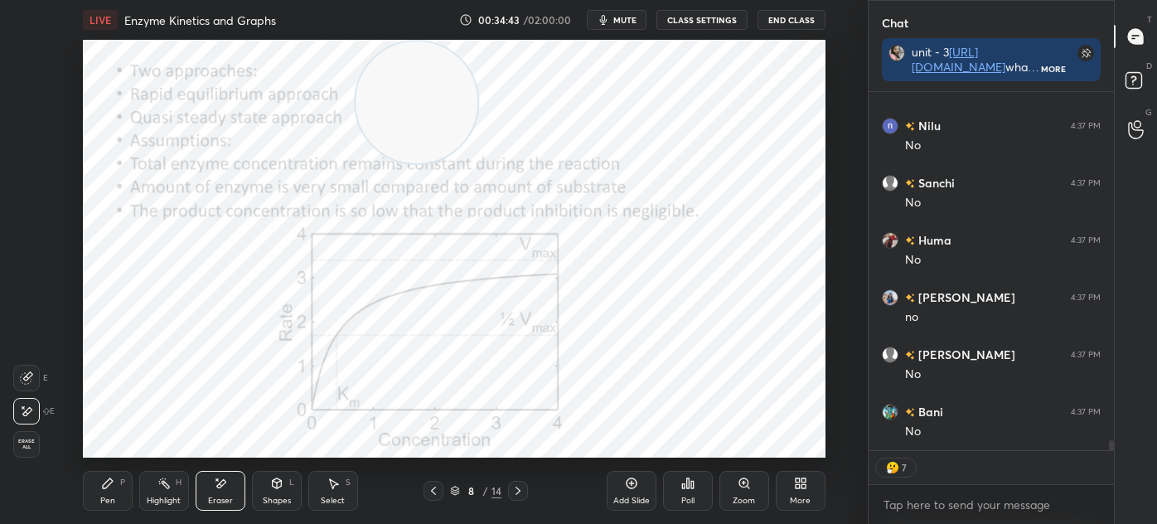
click at [429, 488] on icon at bounding box center [433, 490] width 13 height 13
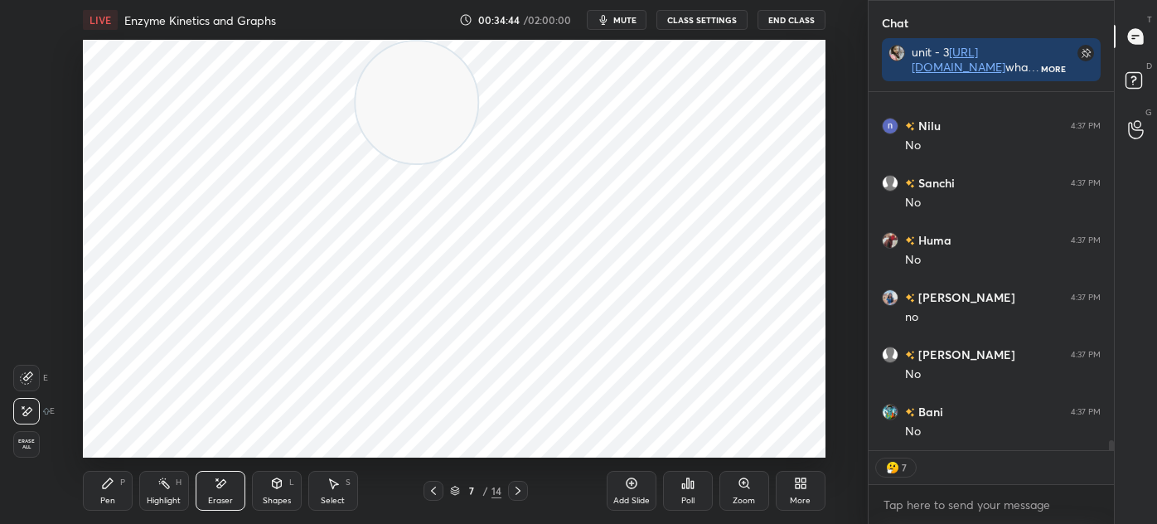
scroll to position [12258, 0]
click at [344, 492] on div "Select S" at bounding box center [333, 491] width 50 height 40
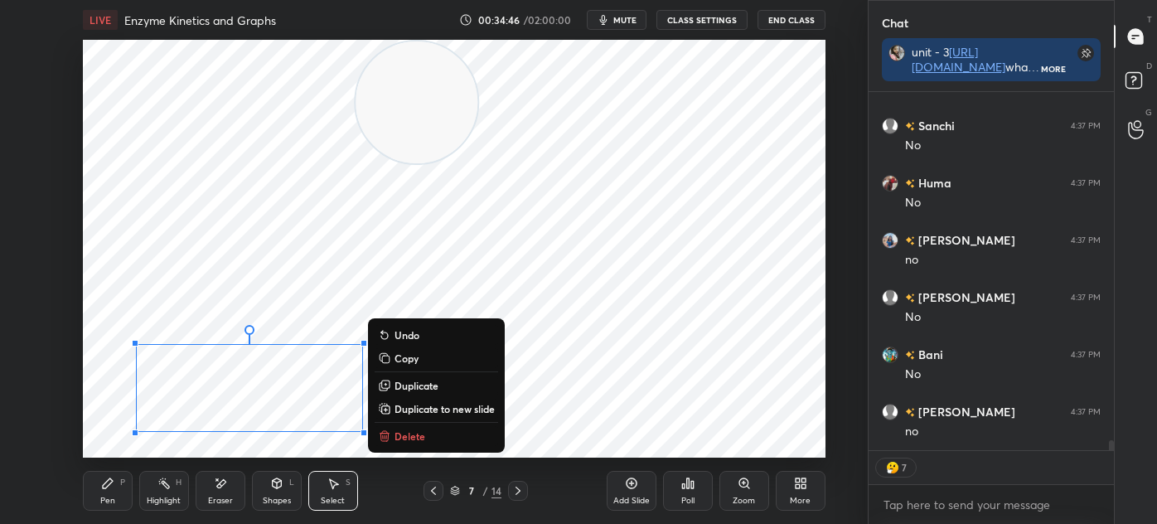
click at [129, 491] on div "Pen P" at bounding box center [108, 491] width 50 height 40
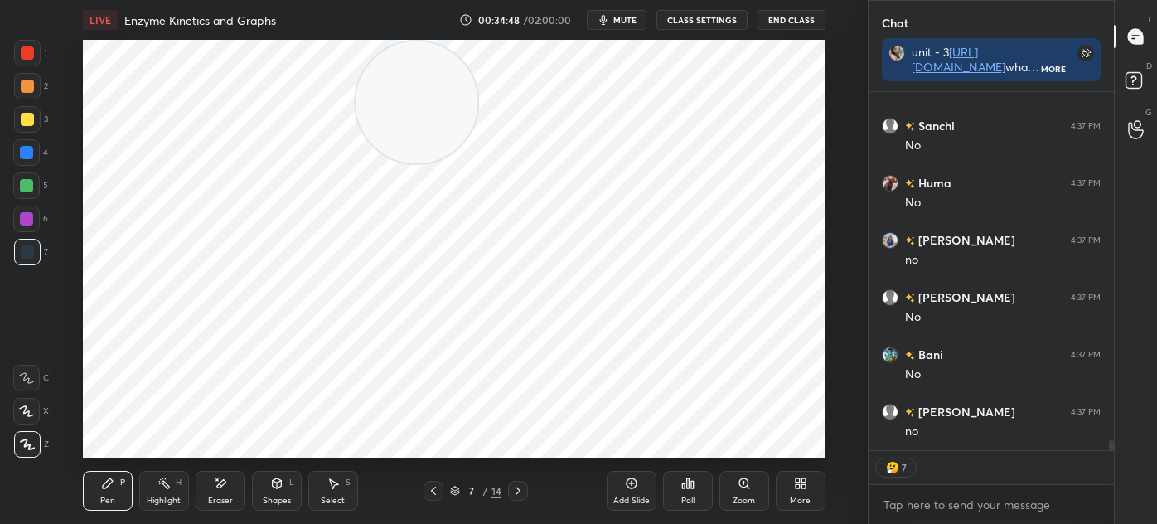
scroll to position [12316, 0]
click at [11, 58] on div "1 2 3 4 5 6 7 C X Z E E Erase all H H" at bounding box center [26, 249] width 53 height 418
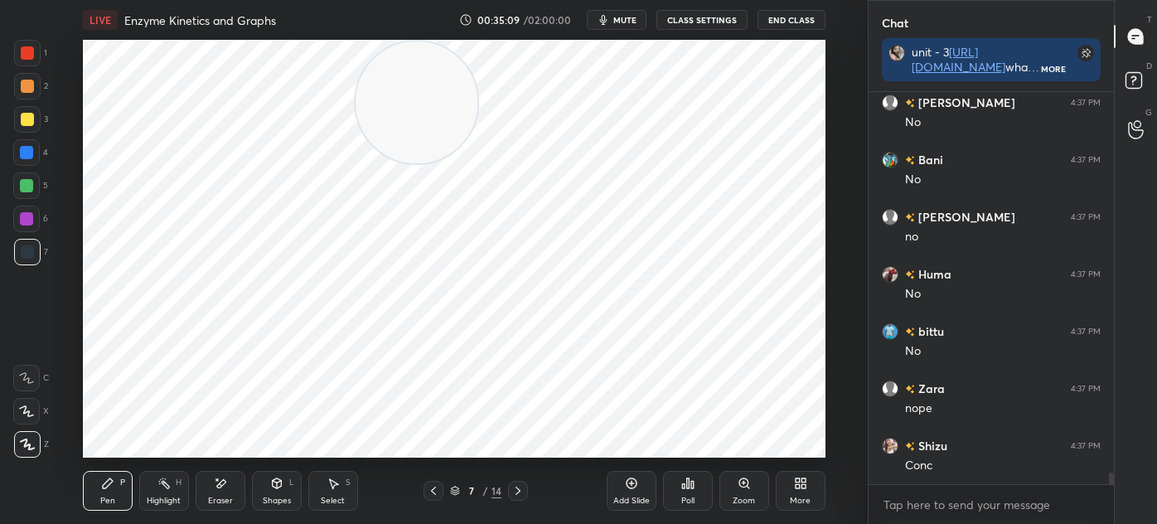
scroll to position [12555, 0]
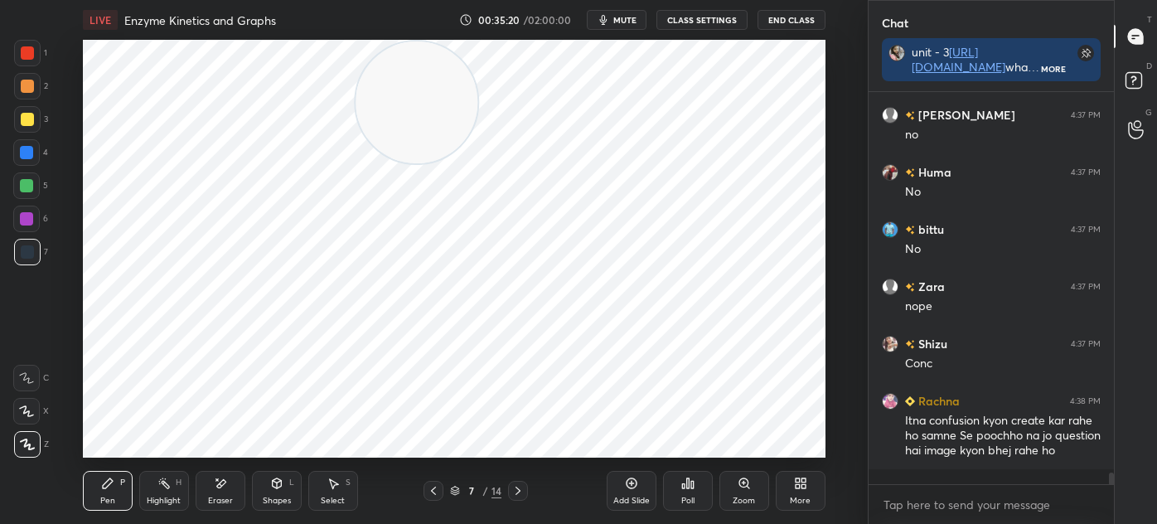
click at [1126, 79] on rect at bounding box center [1134, 81] width 16 height 16
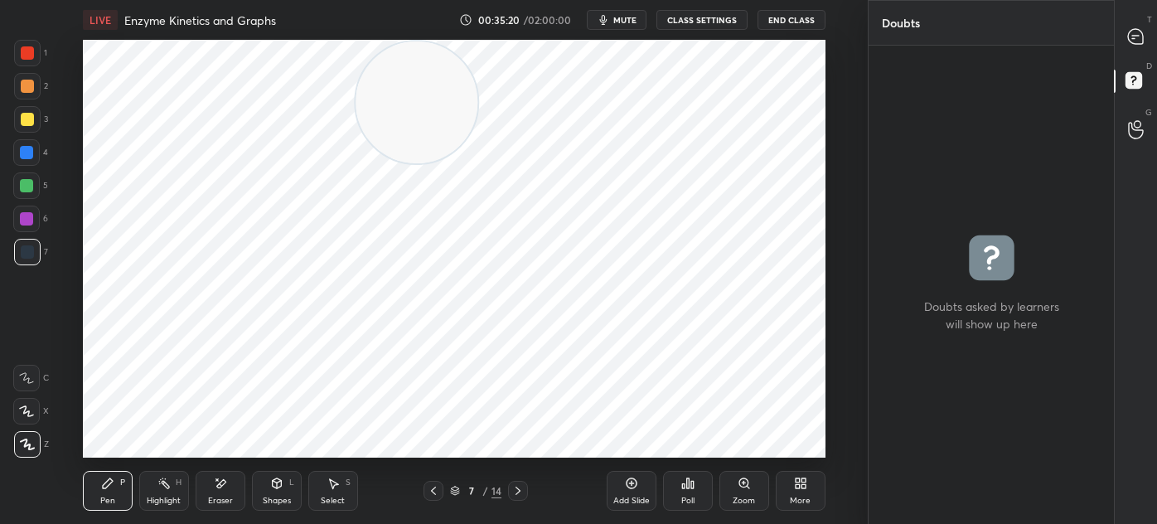
scroll to position [473, 240]
click at [1128, 40] on icon at bounding box center [1136, 36] width 17 height 17
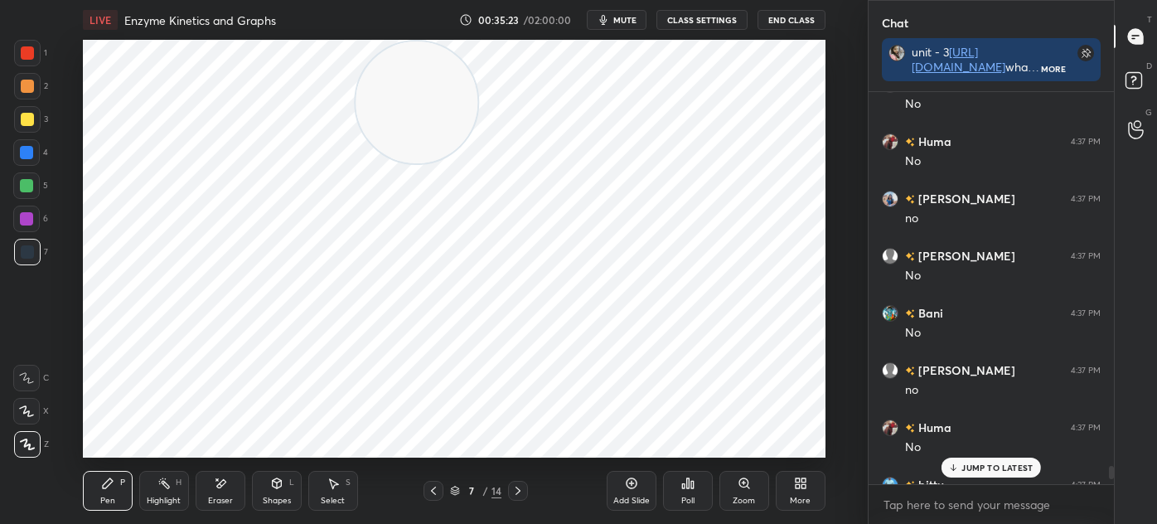
scroll to position [12884, 0]
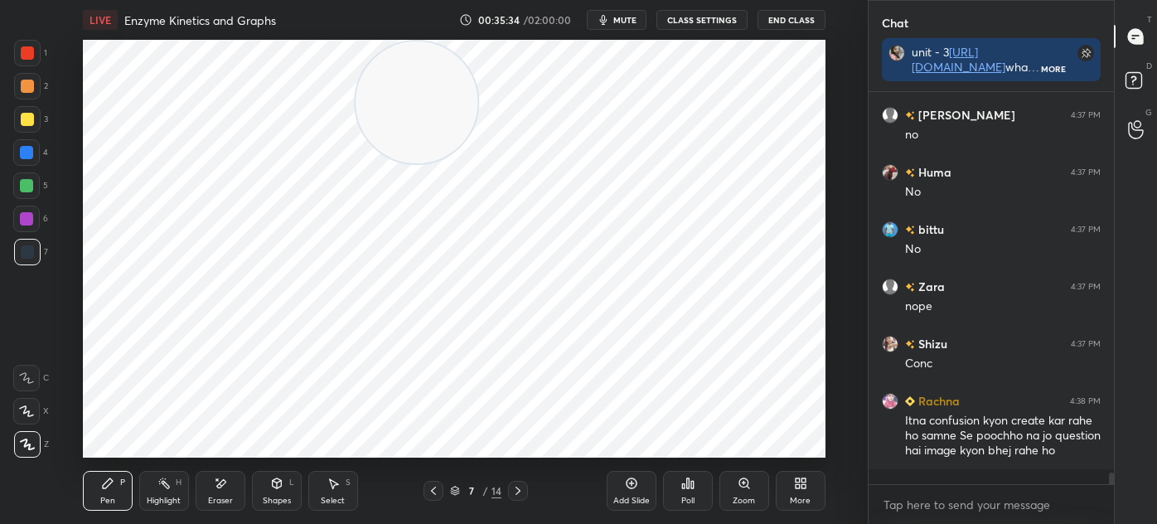
click at [234, 488] on div "Eraser" at bounding box center [221, 491] width 50 height 40
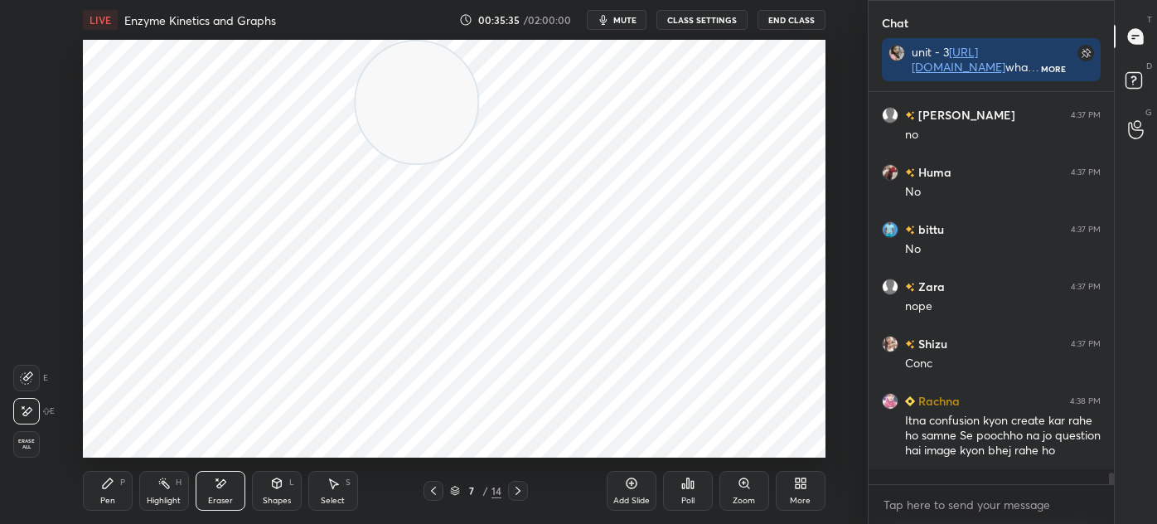
click at [110, 485] on icon at bounding box center [107, 483] width 13 height 13
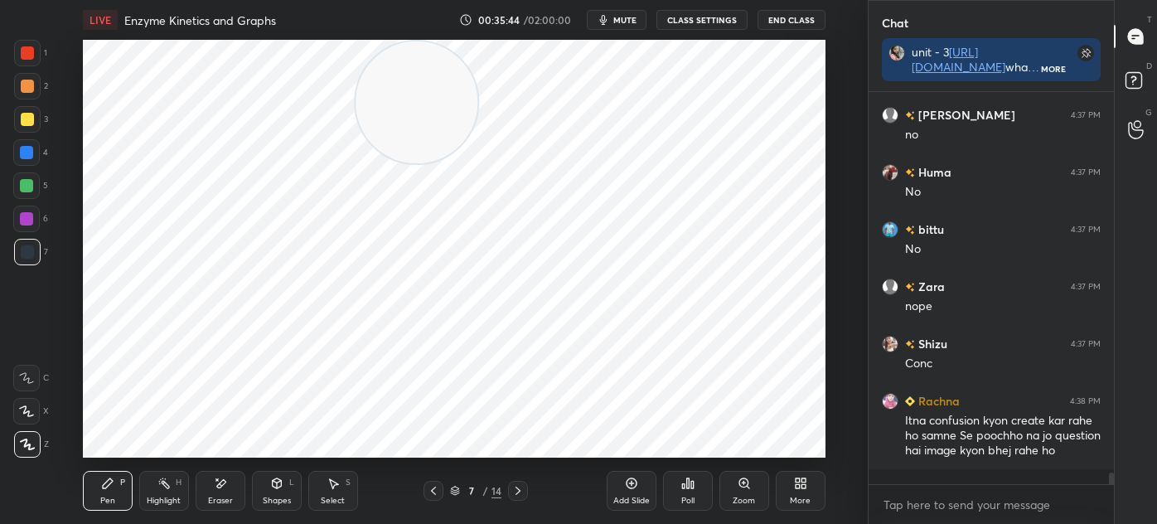
scroll to position [12900, 0]
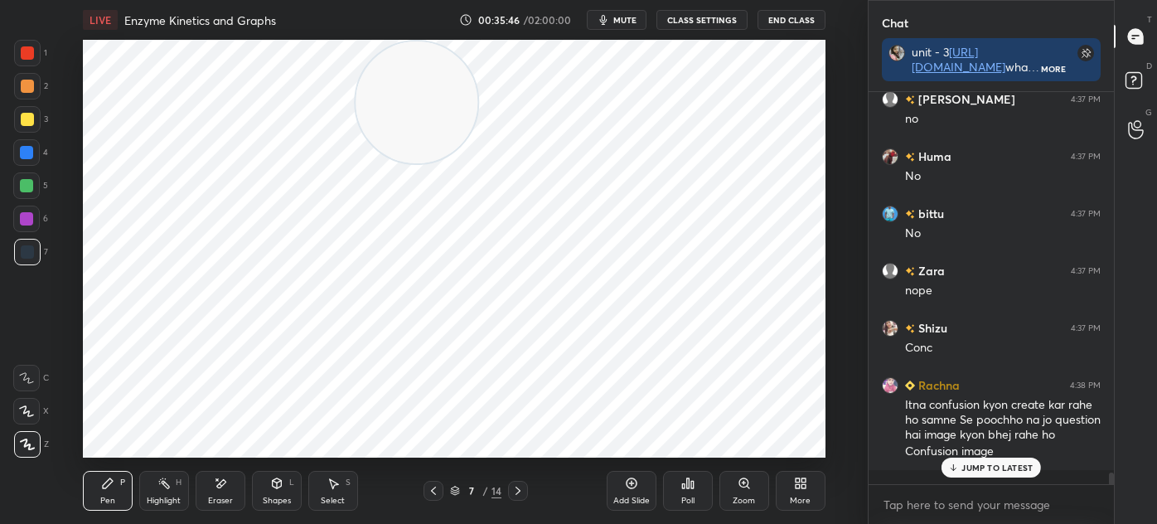
click at [978, 471] on p "JUMP TO LATEST" at bounding box center [997, 468] width 71 height 10
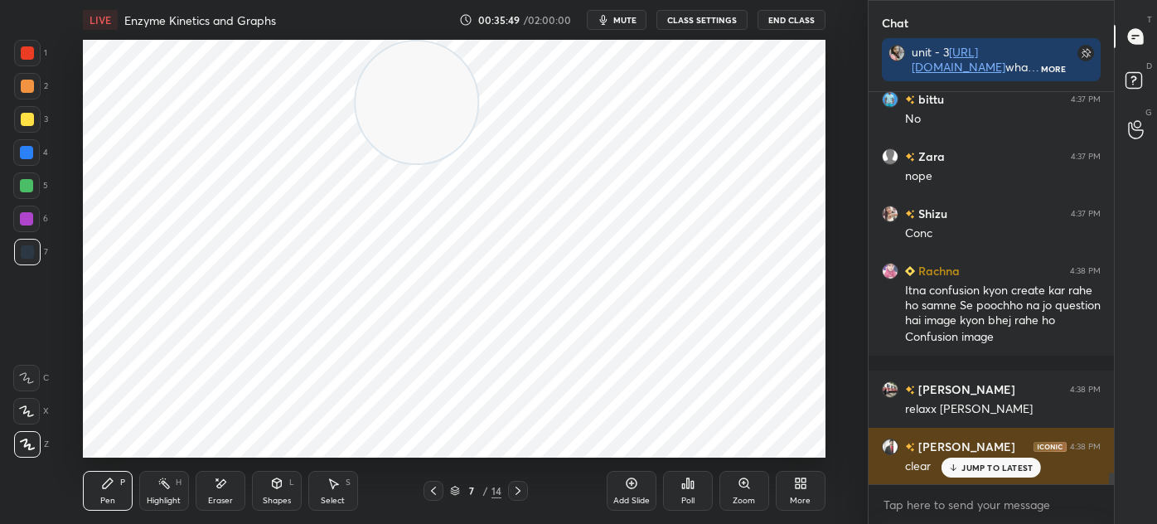
click at [979, 468] on p "JUMP TO LATEST" at bounding box center [997, 468] width 71 height 10
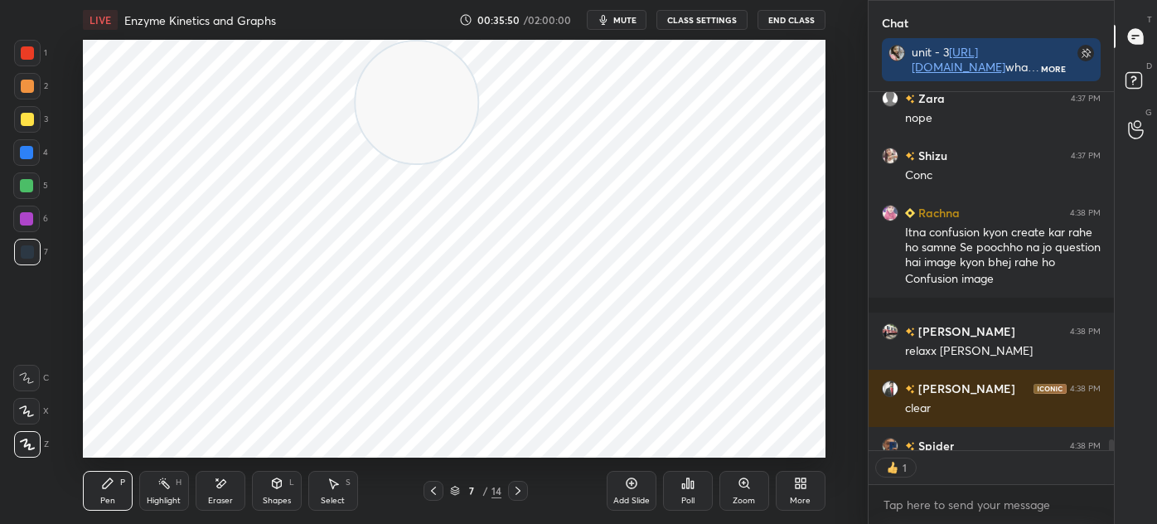
scroll to position [353, 240]
click at [451, 490] on icon at bounding box center [455, 491] width 10 height 10
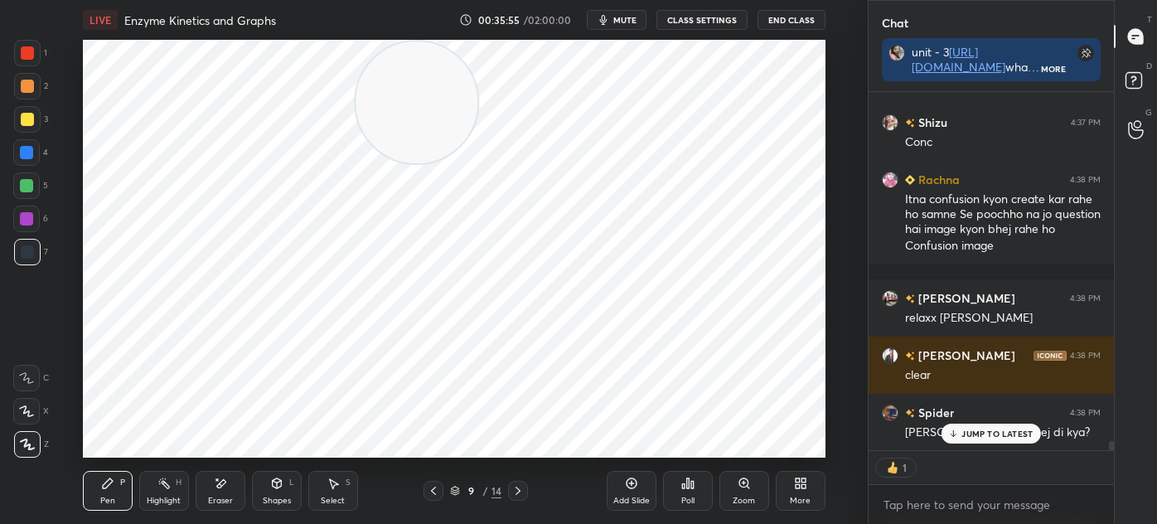
click at [963, 438] on p "JUMP TO LATEST" at bounding box center [997, 434] width 71 height 10
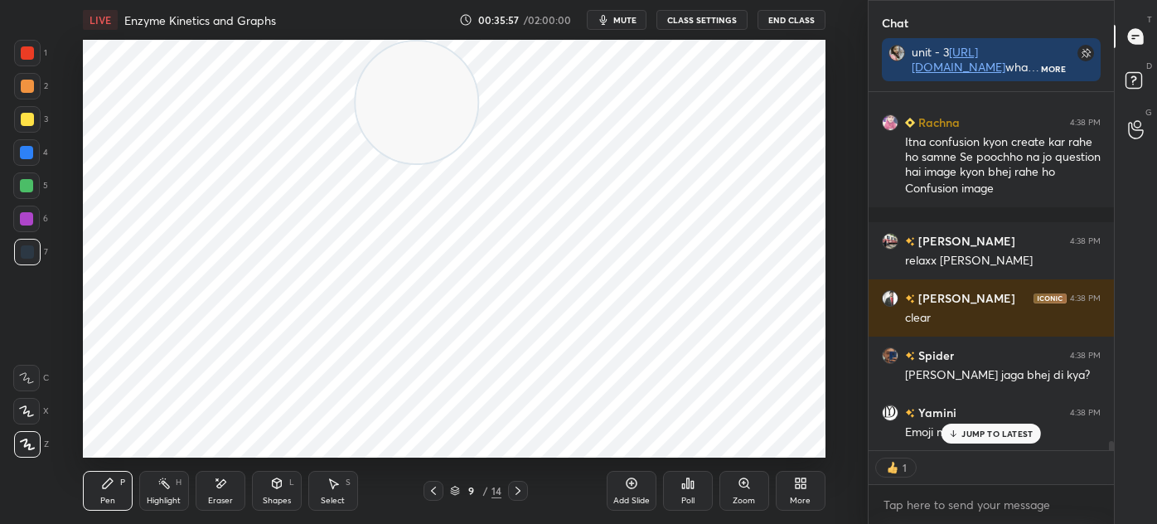
scroll to position [13220, 0]
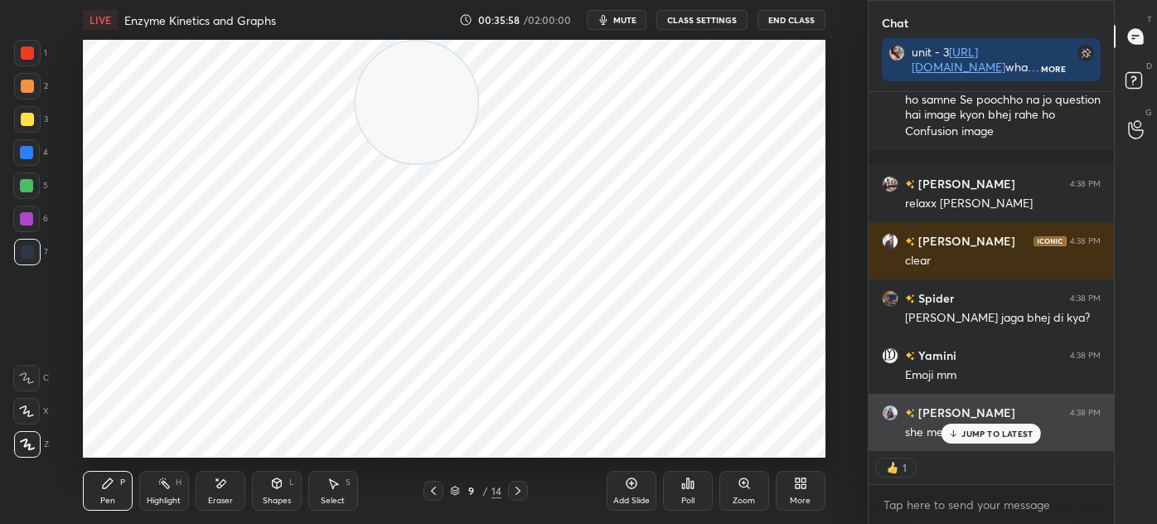
click at [983, 432] on p "JUMP TO LATEST" at bounding box center [997, 434] width 71 height 10
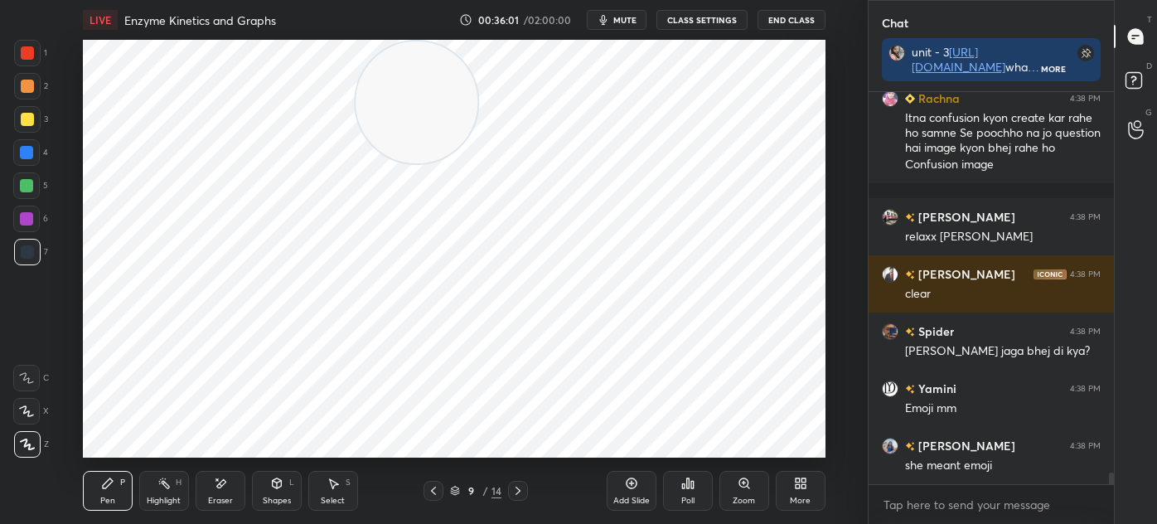
scroll to position [13301, 0]
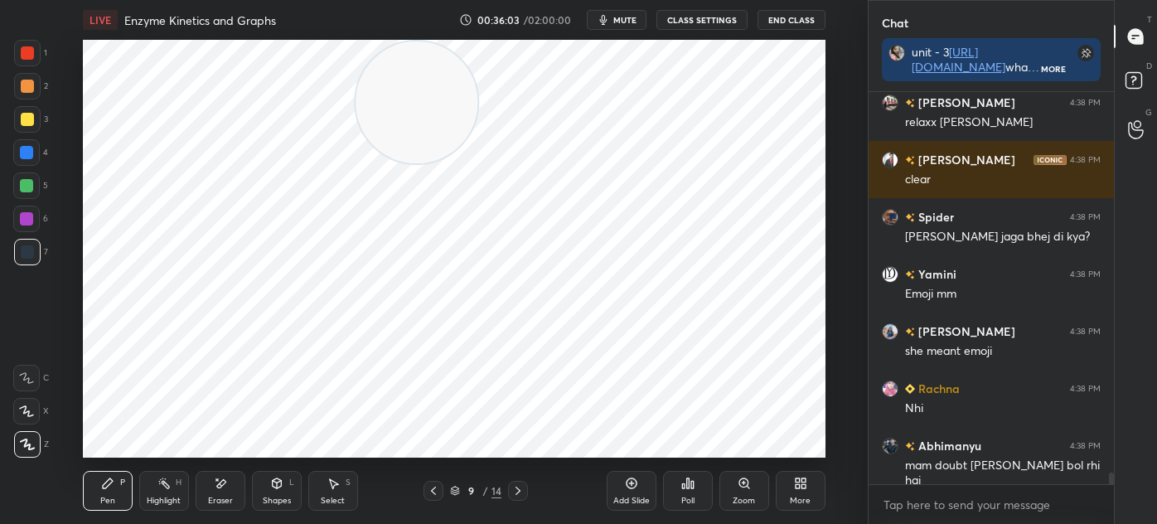
click at [457, 488] on icon at bounding box center [455, 491] width 10 height 10
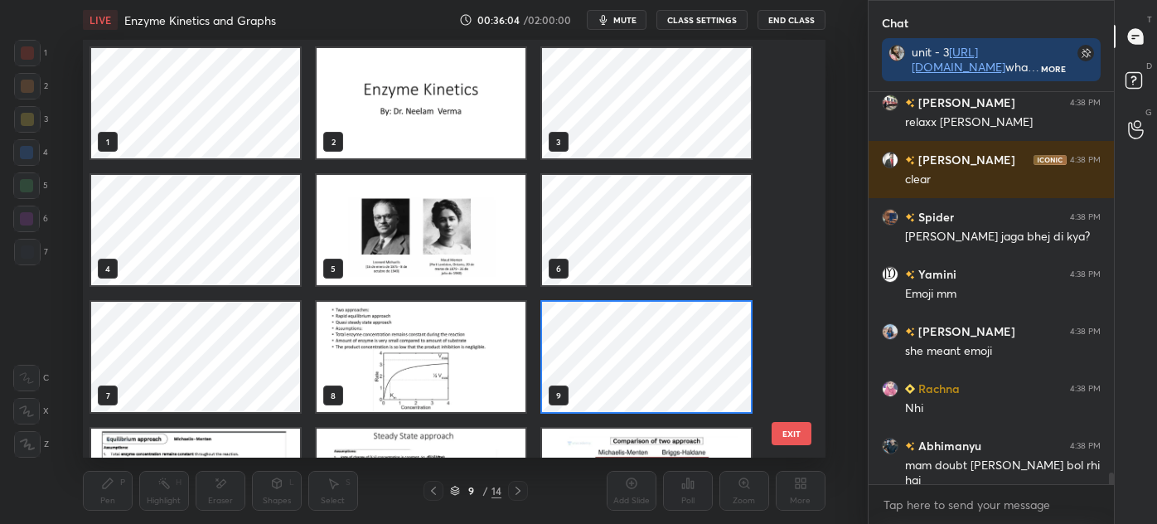
scroll to position [413, 735]
click at [397, 364] on img "grid" at bounding box center [421, 357] width 209 height 110
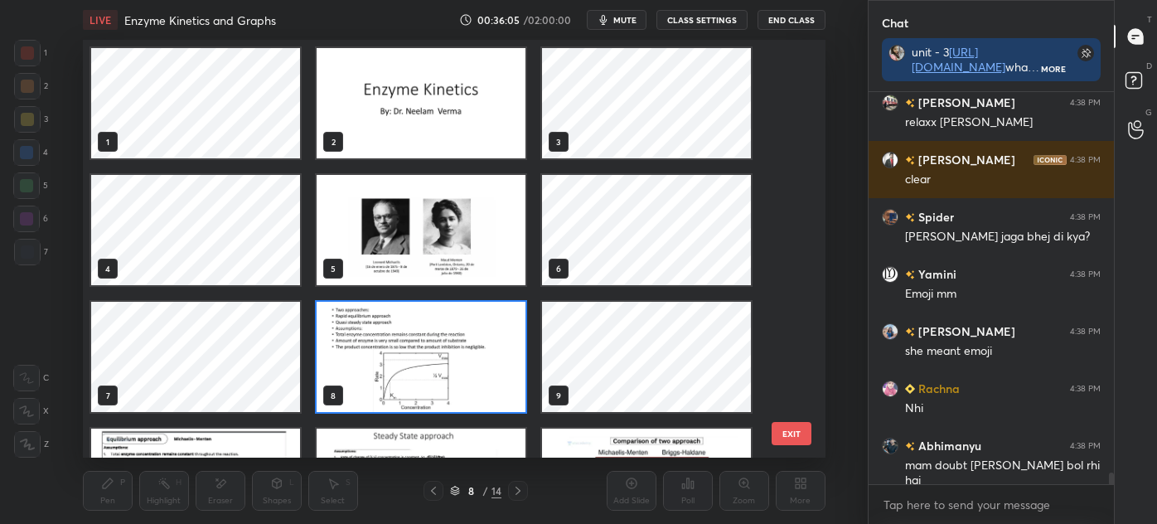
click at [402, 364] on img "grid" at bounding box center [421, 357] width 209 height 110
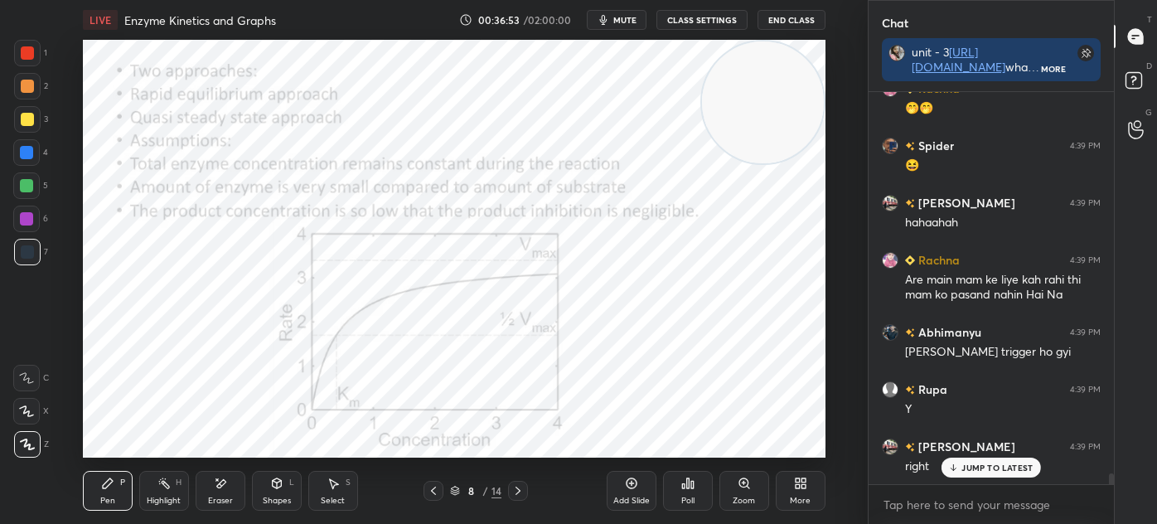
scroll to position [13830, 0]
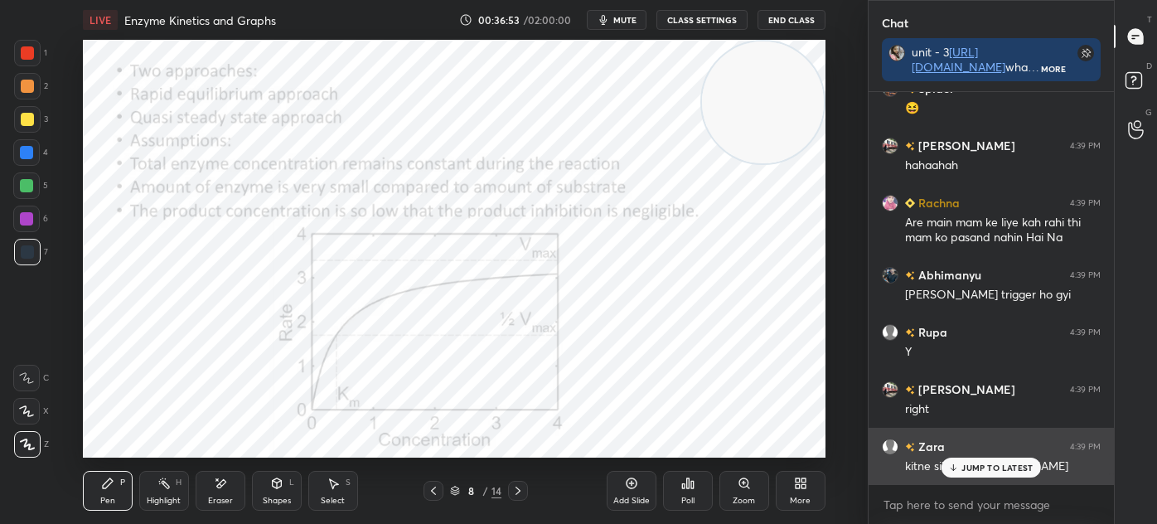
click at [971, 469] on p "JUMP TO LATEST" at bounding box center [997, 468] width 71 height 10
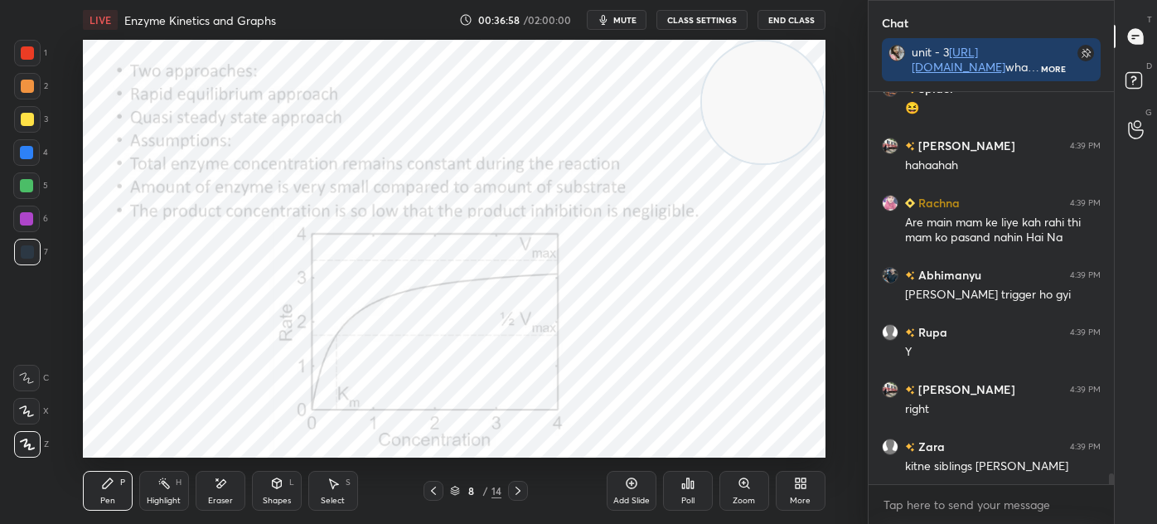
click at [267, 506] on div "Shapes L" at bounding box center [277, 491] width 50 height 40
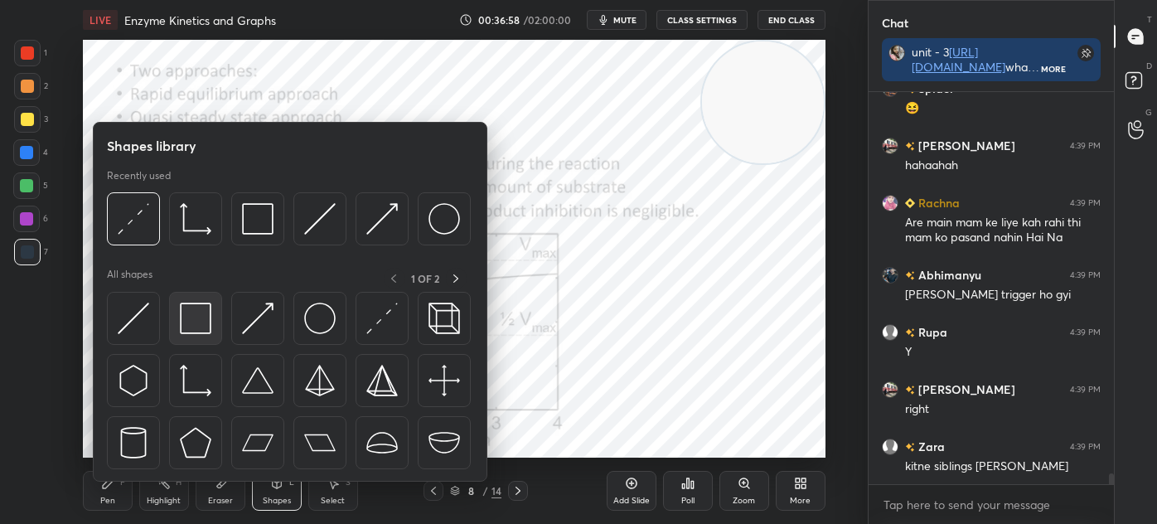
click at [197, 326] on img at bounding box center [196, 319] width 32 height 32
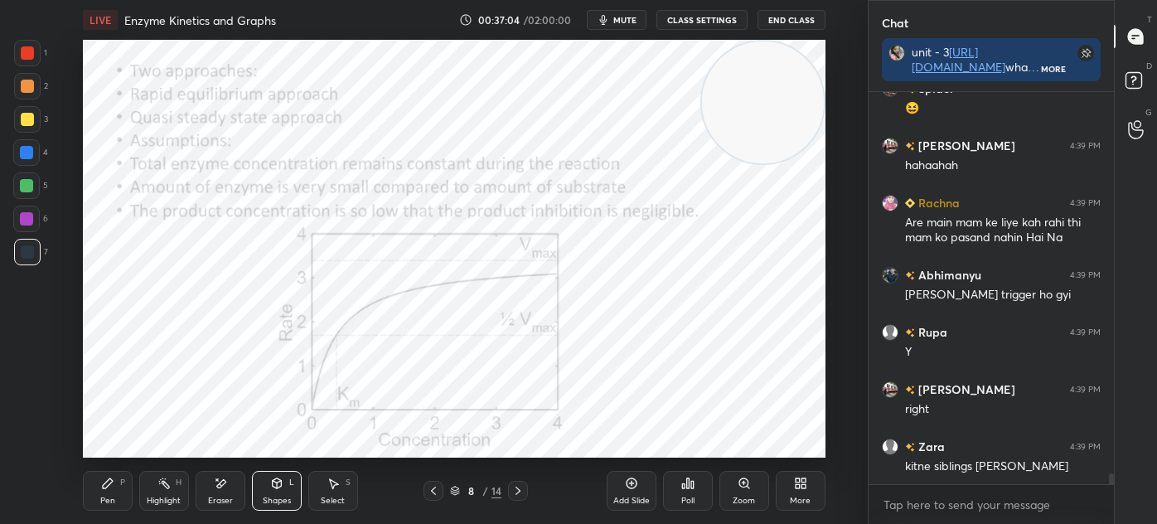
click at [21, 63] on div at bounding box center [27, 53] width 27 height 27
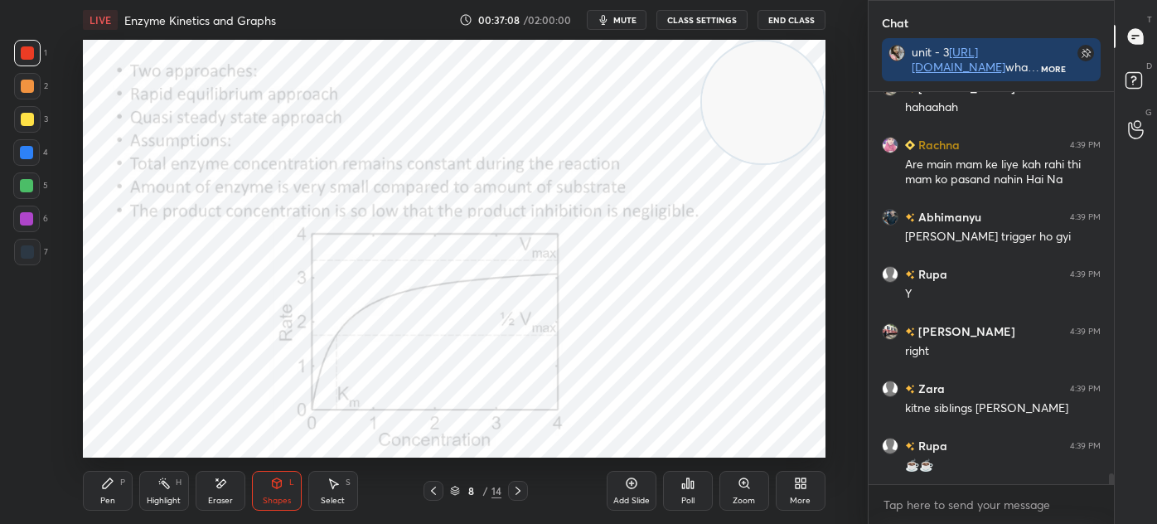
click at [114, 487] on icon at bounding box center [107, 483] width 13 height 13
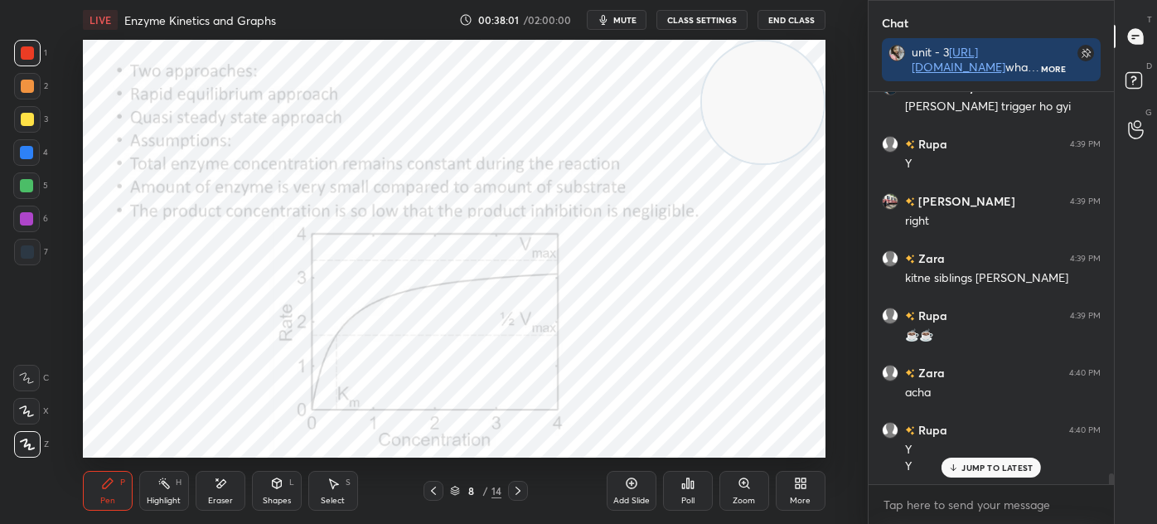
scroll to position [14076, 0]
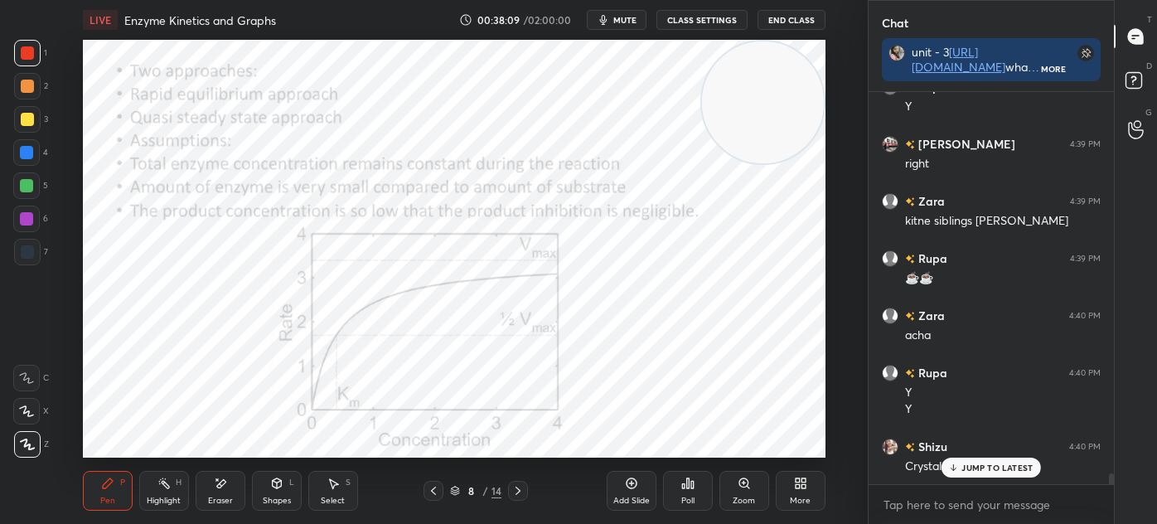
click at [519, 493] on icon at bounding box center [518, 490] width 13 height 13
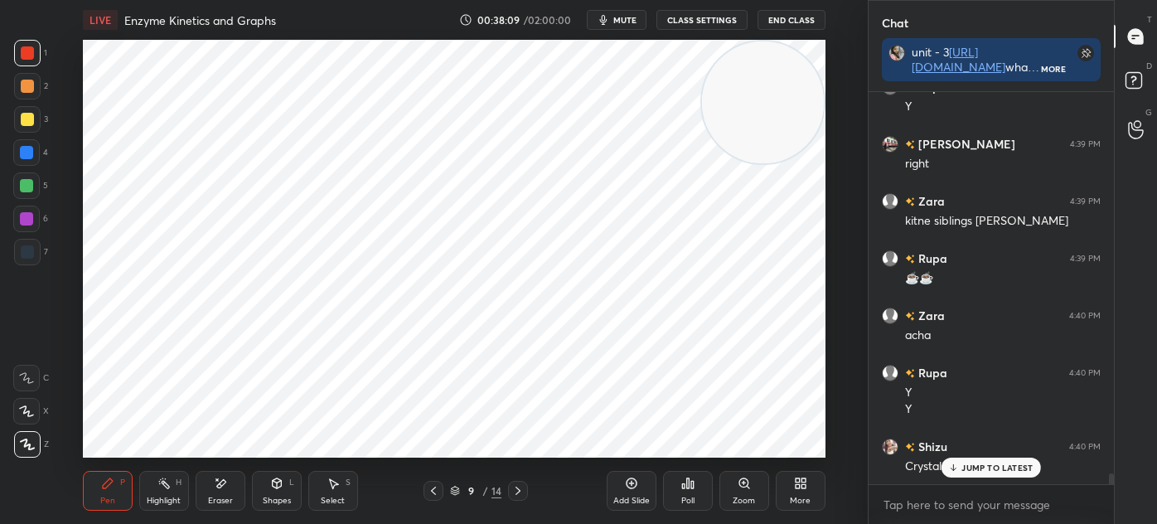
click at [521, 490] on icon at bounding box center [518, 490] width 13 height 13
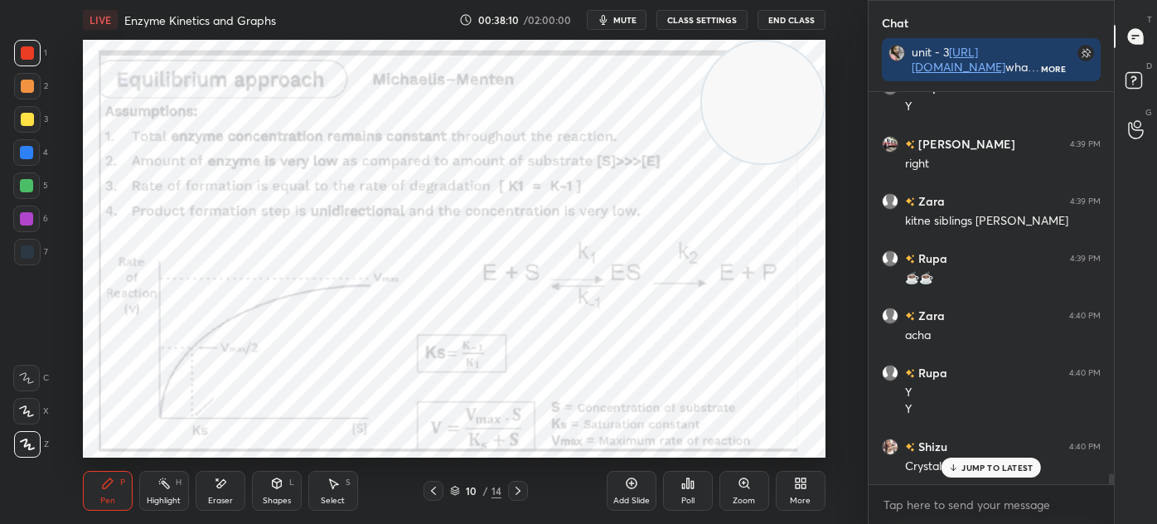
click at [435, 487] on icon at bounding box center [433, 491] width 5 height 8
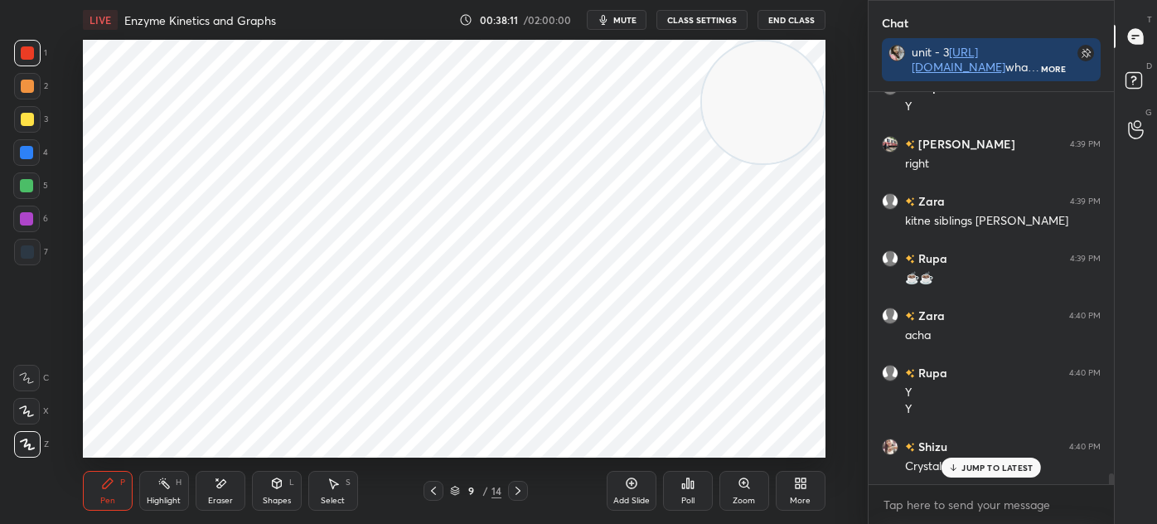
click at [627, 484] on icon at bounding box center [631, 483] width 11 height 11
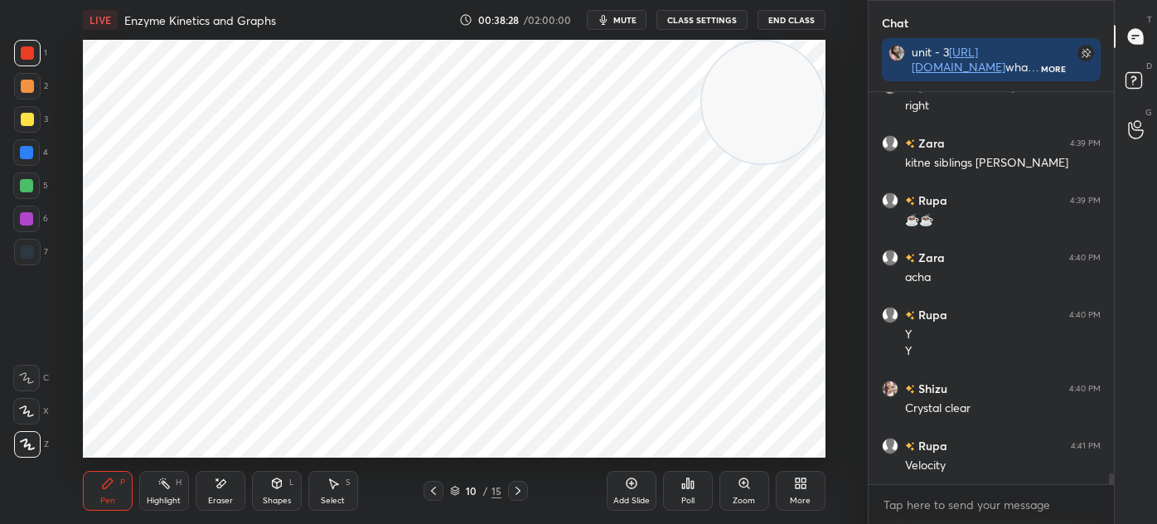
click at [433, 488] on icon at bounding box center [433, 491] width 5 height 8
click at [519, 493] on icon at bounding box center [518, 490] width 13 height 13
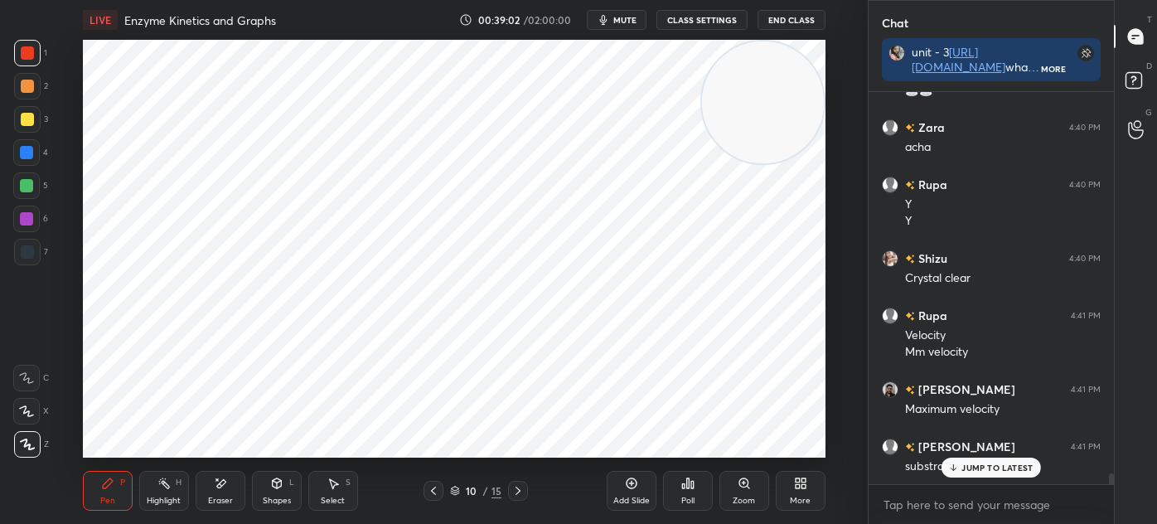
scroll to position [14321, 0]
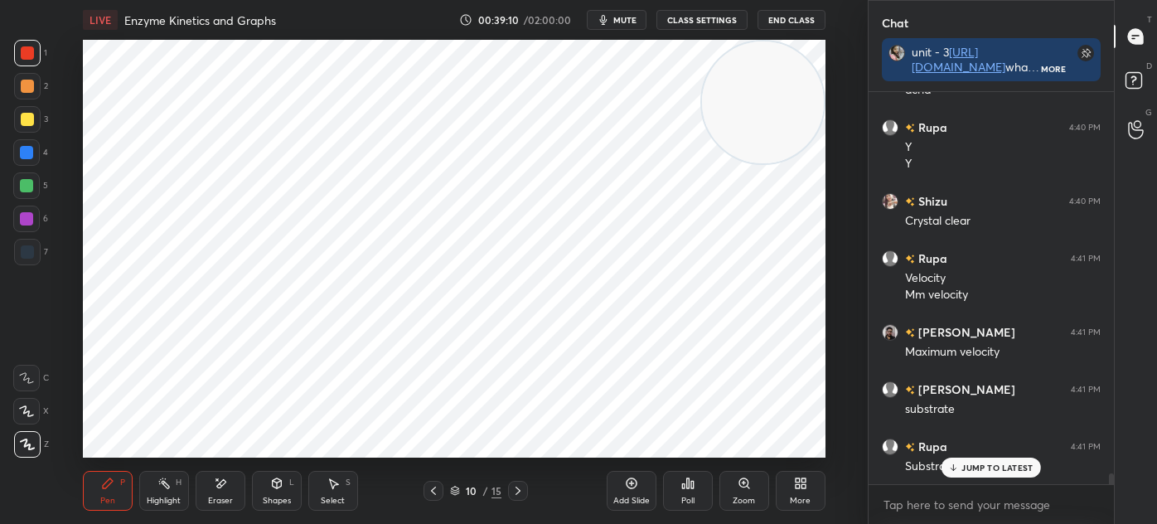
click at [28, 258] on div at bounding box center [27, 251] width 13 height 13
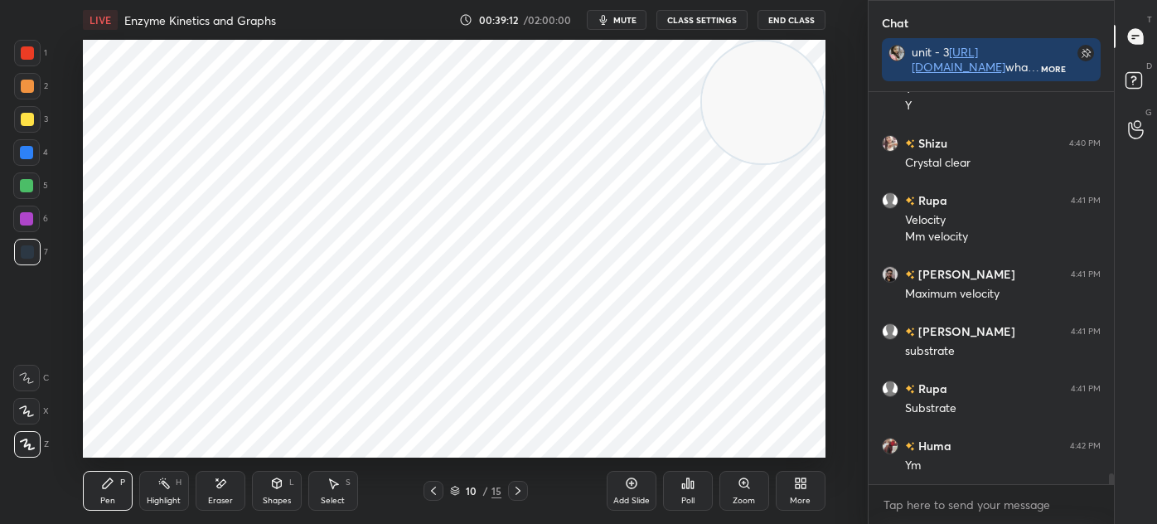
click at [432, 490] on icon at bounding box center [433, 491] width 5 height 8
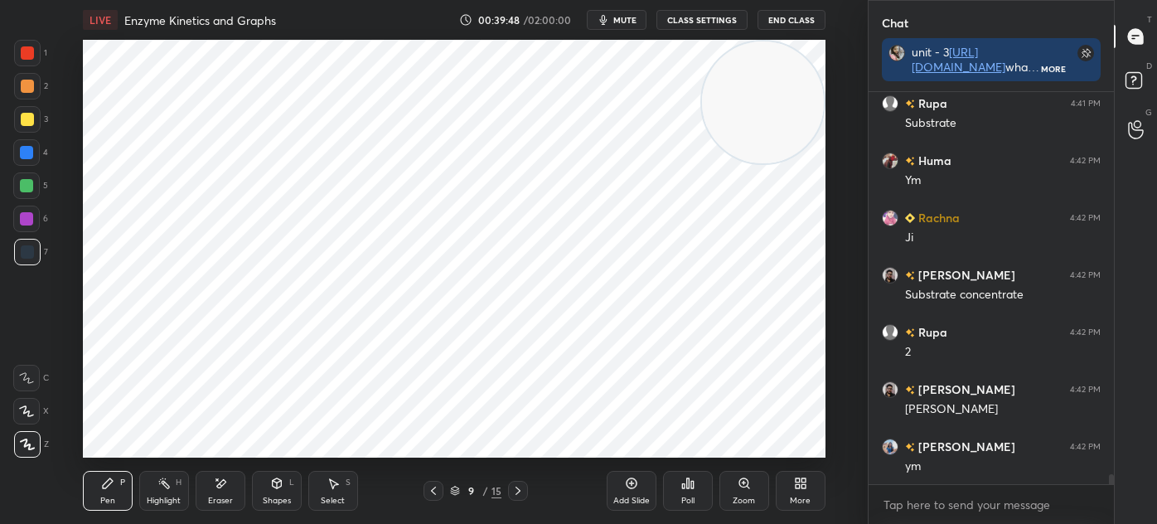
scroll to position [14737, 0]
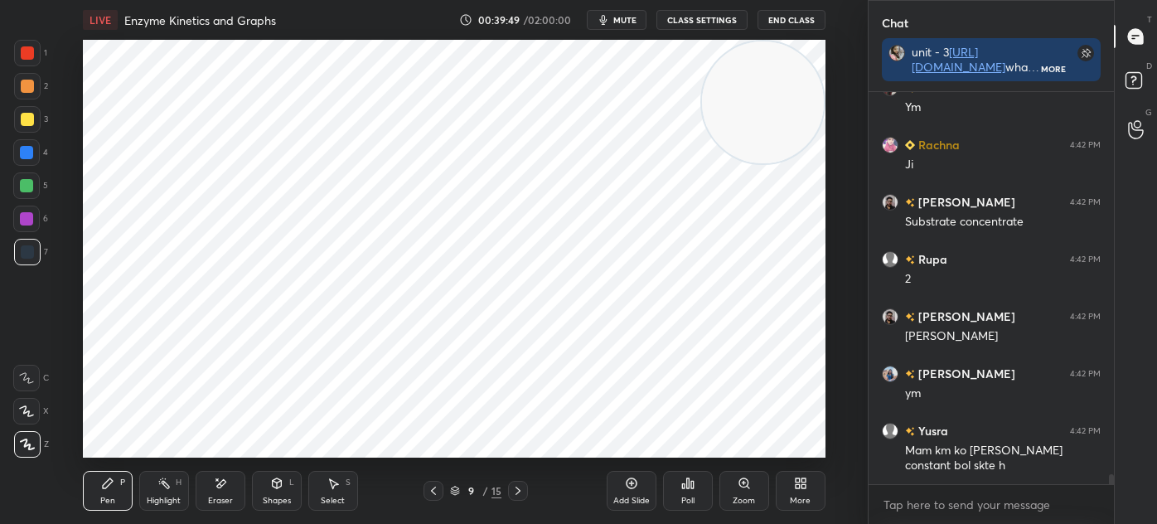
click at [516, 492] on icon at bounding box center [518, 490] width 13 height 13
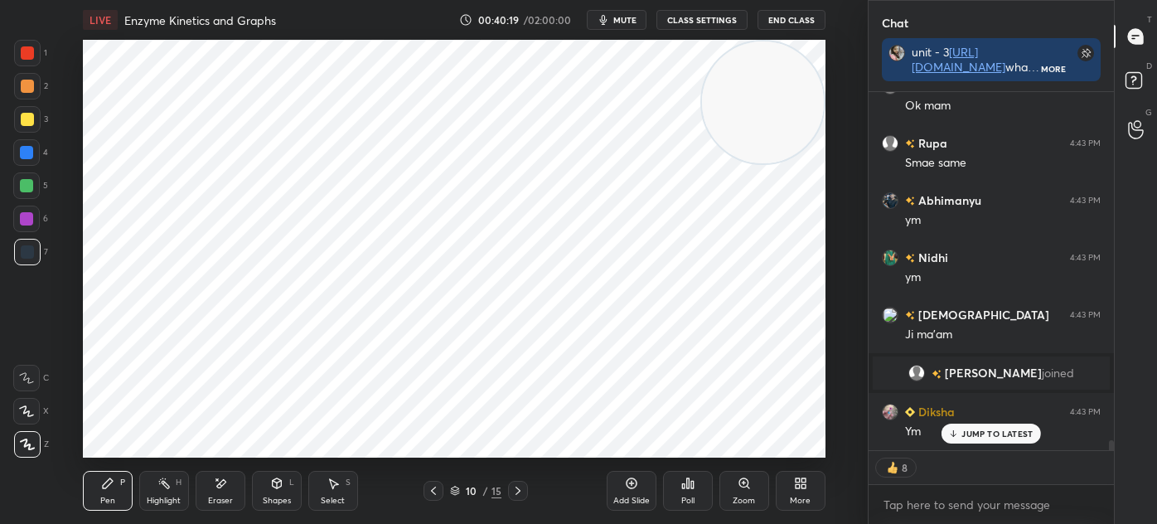
scroll to position [12696, 0]
click at [637, 487] on icon at bounding box center [631, 483] width 13 height 13
click at [284, 487] on div "Shapes L" at bounding box center [277, 491] width 50 height 40
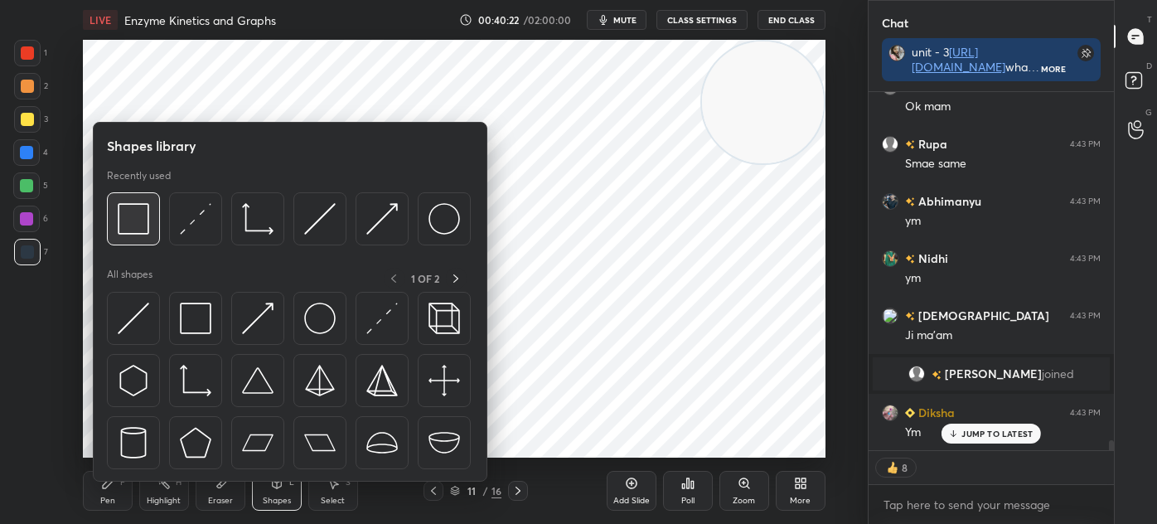
click at [137, 216] on img at bounding box center [134, 219] width 32 height 32
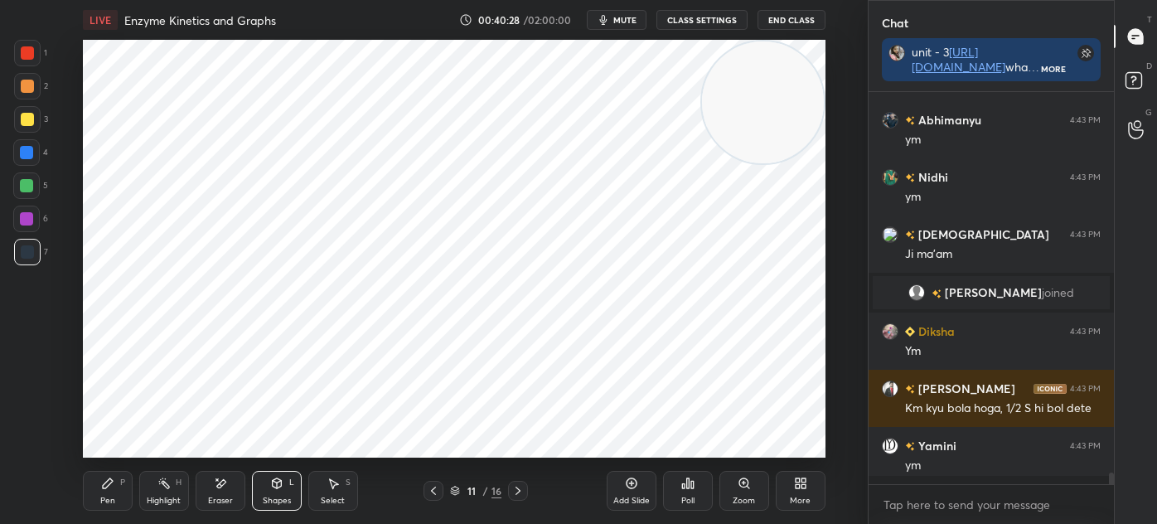
scroll to position [12777, 0]
click at [279, 497] on div "Shapes" at bounding box center [277, 501] width 28 height 8
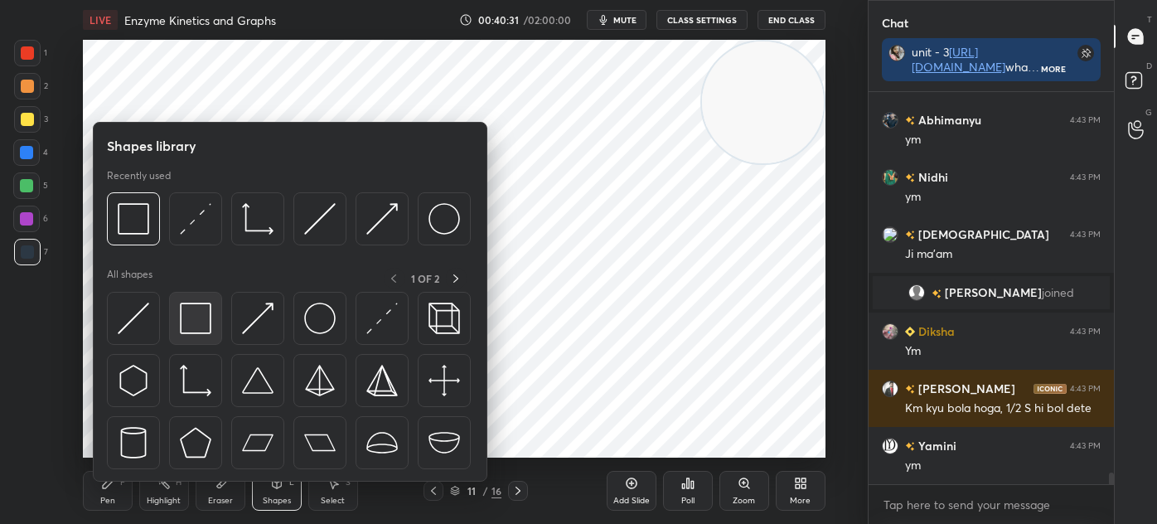
click at [196, 327] on img at bounding box center [196, 319] width 32 height 32
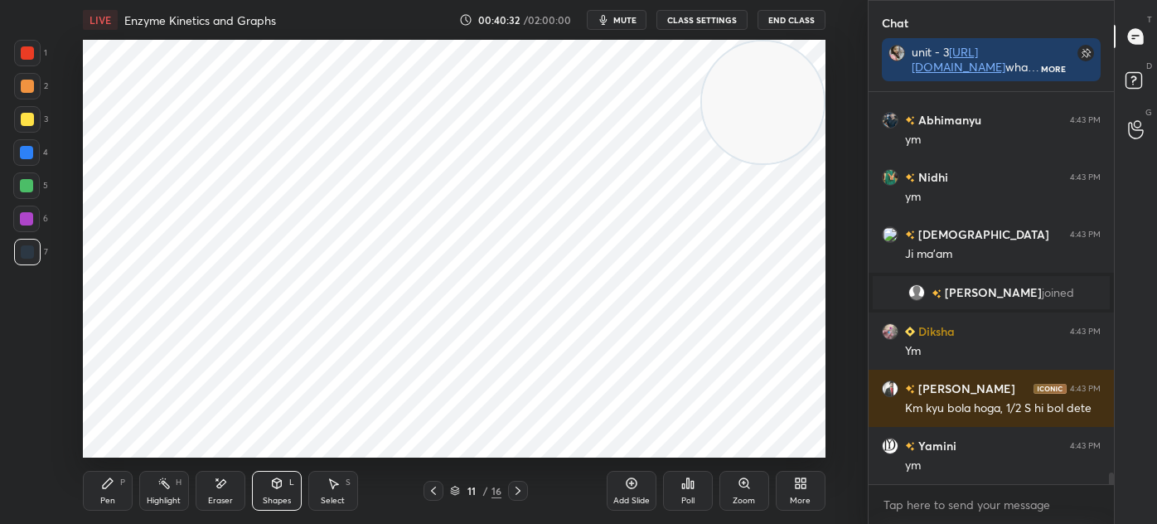
click at [435, 496] on icon at bounding box center [433, 490] width 13 height 13
click at [436, 491] on icon at bounding box center [433, 490] width 13 height 13
click at [116, 497] on div "Pen P" at bounding box center [108, 491] width 50 height 40
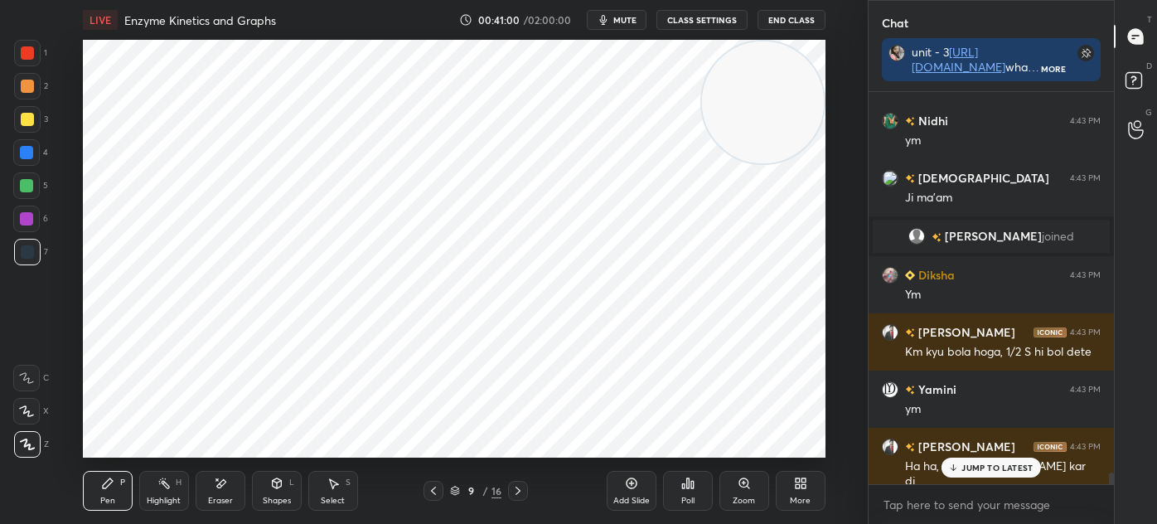
click at [453, 489] on icon at bounding box center [455, 491] width 10 height 10
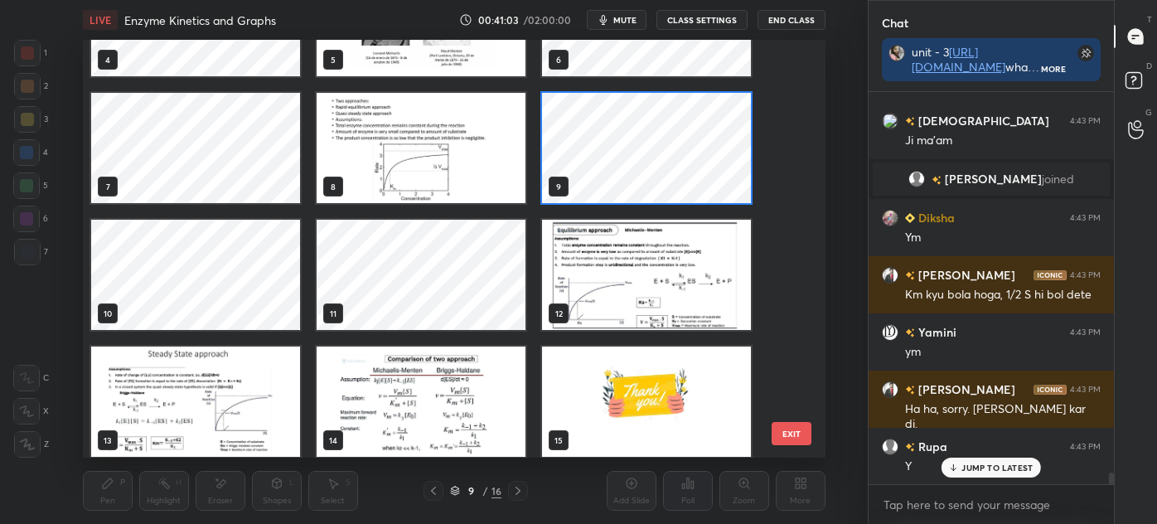
scroll to position [210, 0]
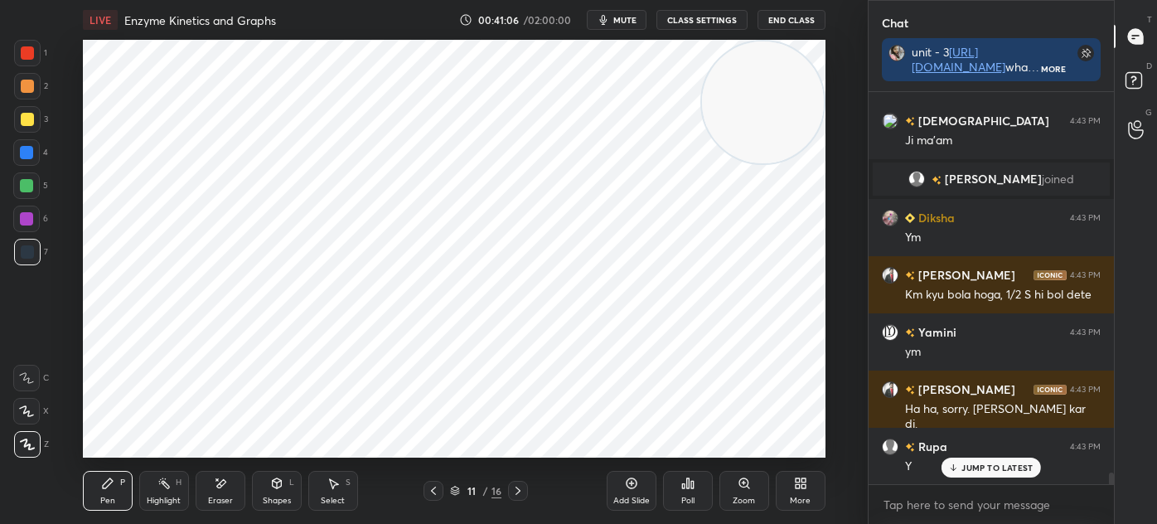
click at [349, 505] on div "Select S" at bounding box center [333, 491] width 50 height 40
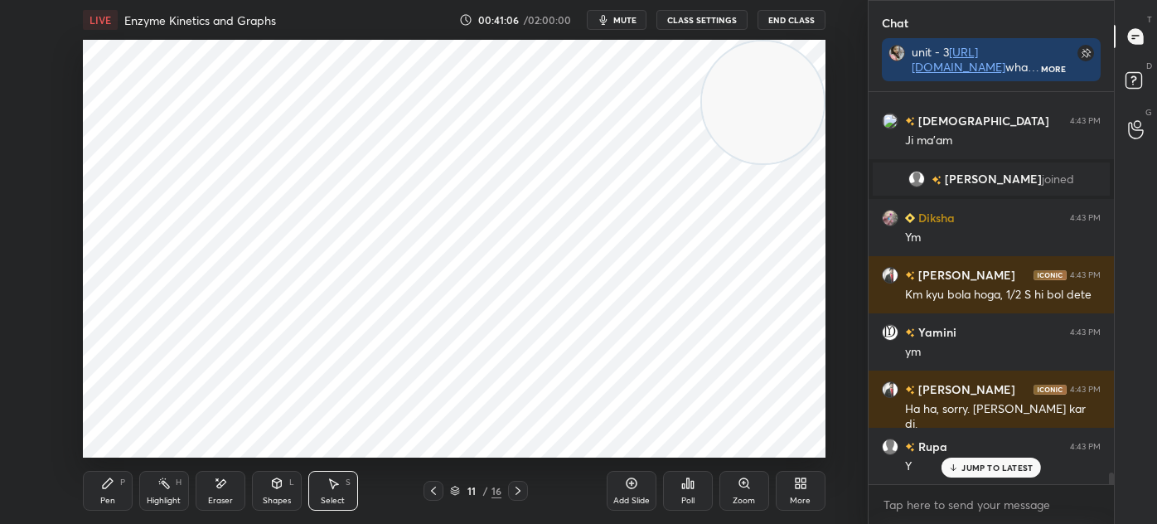
scroll to position [12948, 0]
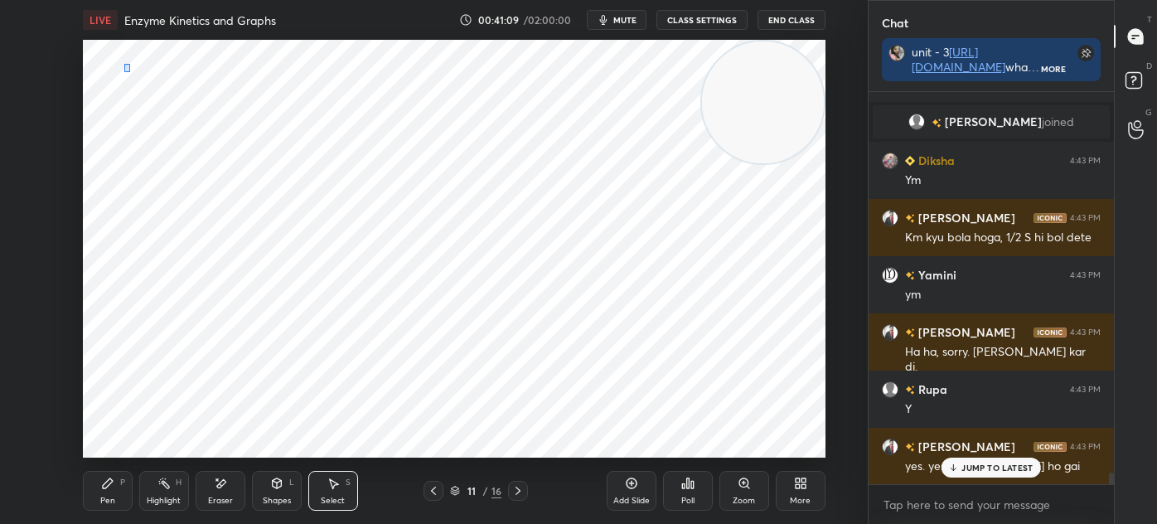
click at [124, 56] on div "0 ° Undo Copy Duplicate Duplicate to new slide Delete" at bounding box center [454, 249] width 743 height 418
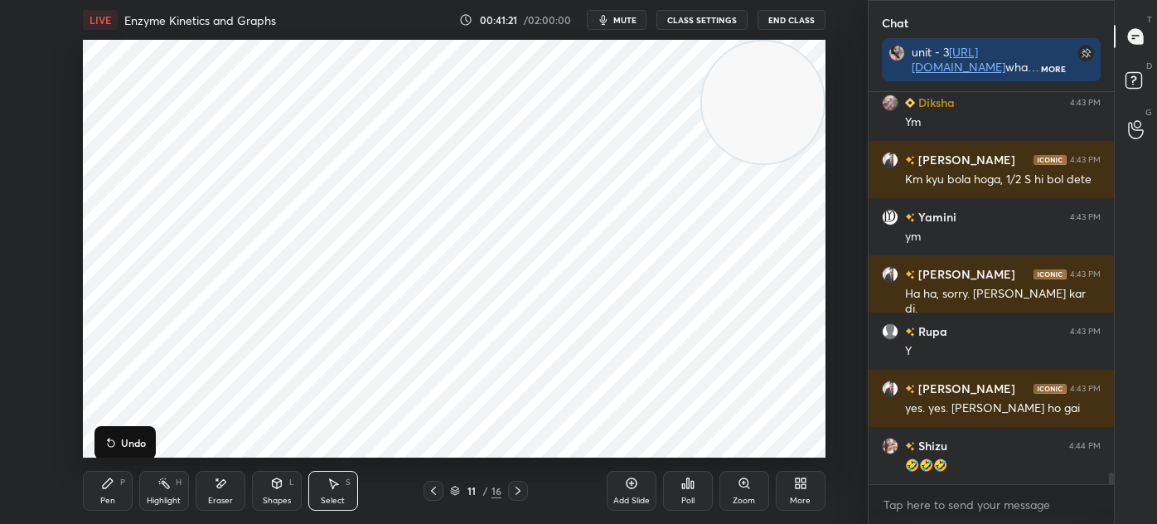
click at [276, 490] on icon at bounding box center [276, 483] width 13 height 13
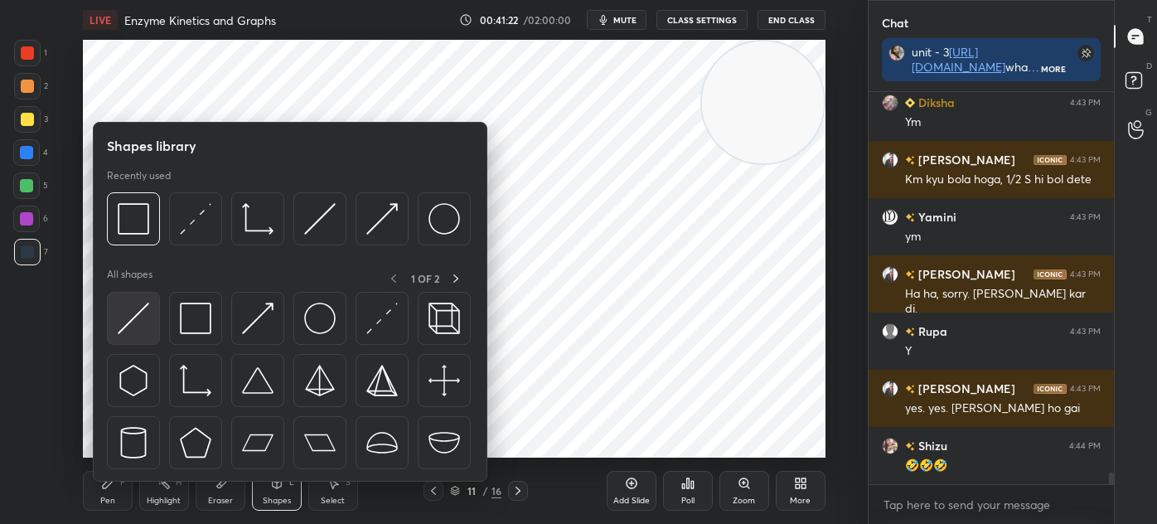
click at [121, 321] on img at bounding box center [134, 319] width 32 height 32
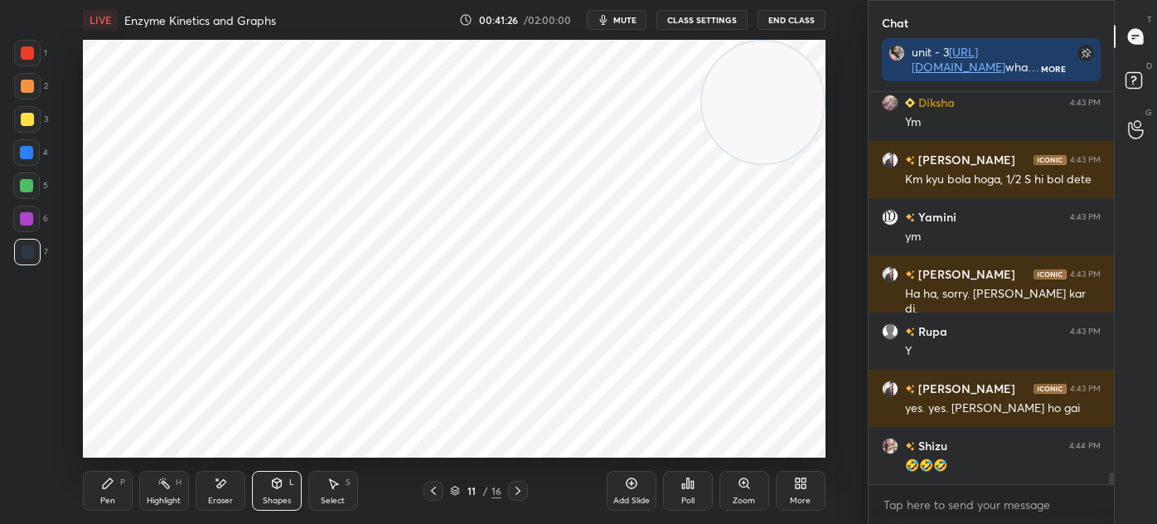
scroll to position [13063, 0]
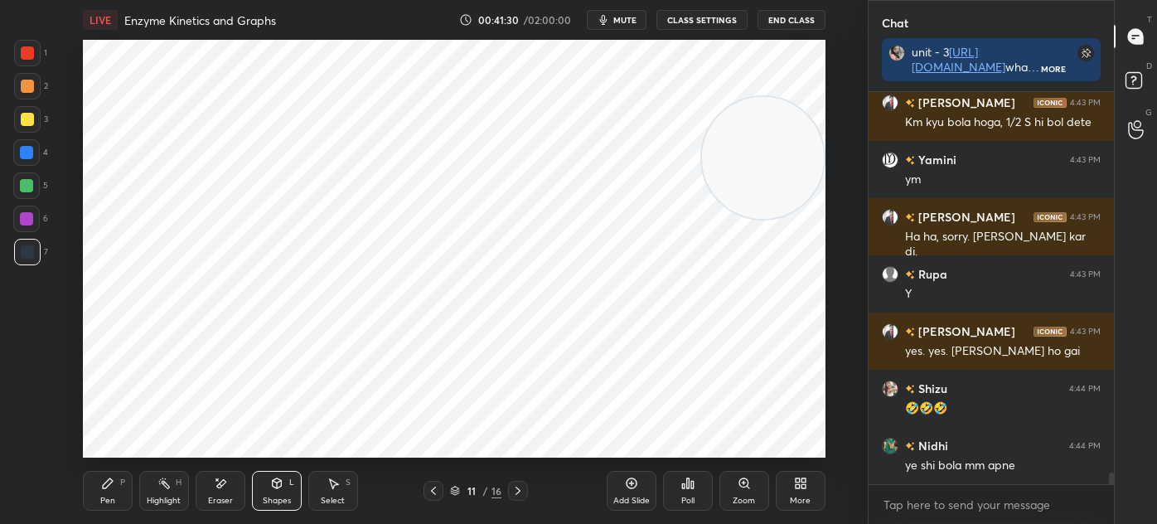
click at [126, 492] on div "Pen P" at bounding box center [108, 491] width 50 height 40
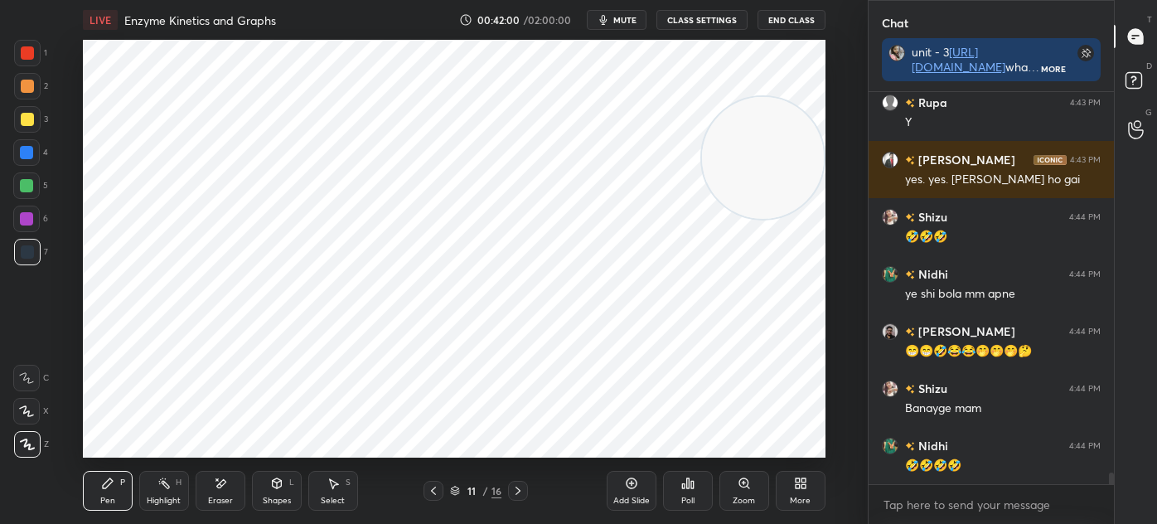
scroll to position [13291, 0]
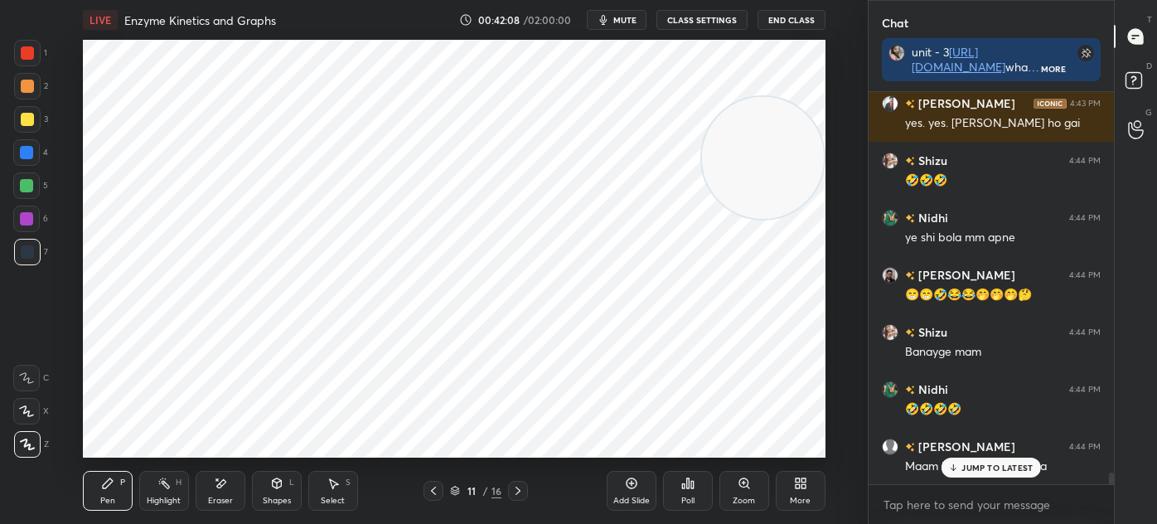
click at [22, 60] on div at bounding box center [27, 53] width 27 height 27
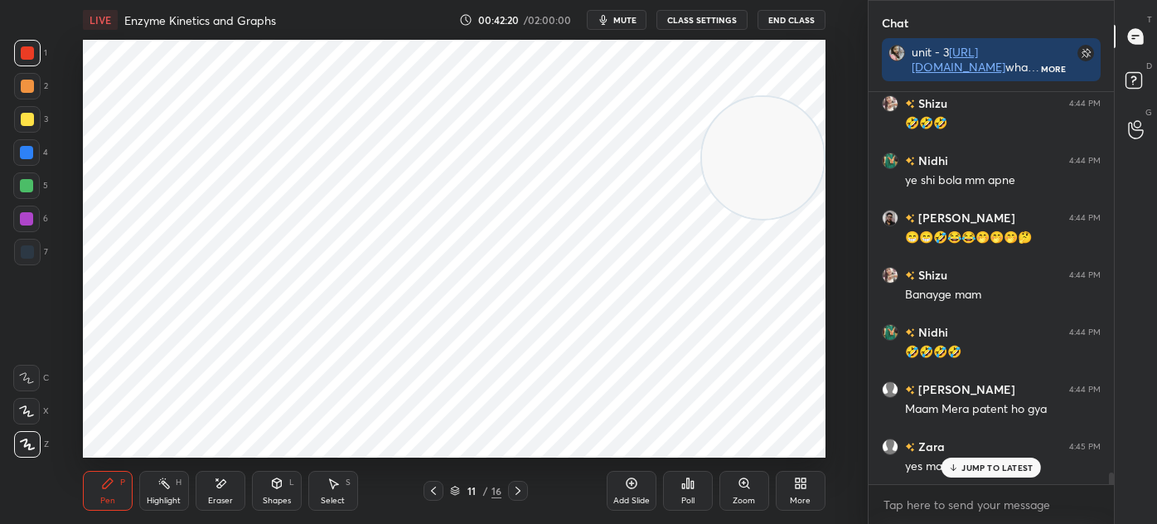
click at [27, 255] on div at bounding box center [27, 251] width 13 height 13
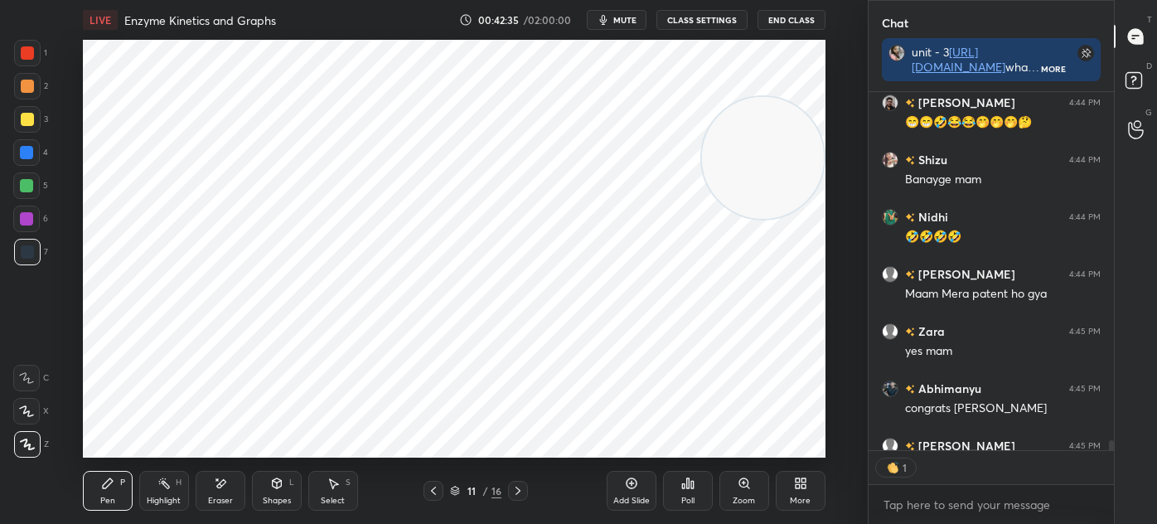
scroll to position [13554, 0]
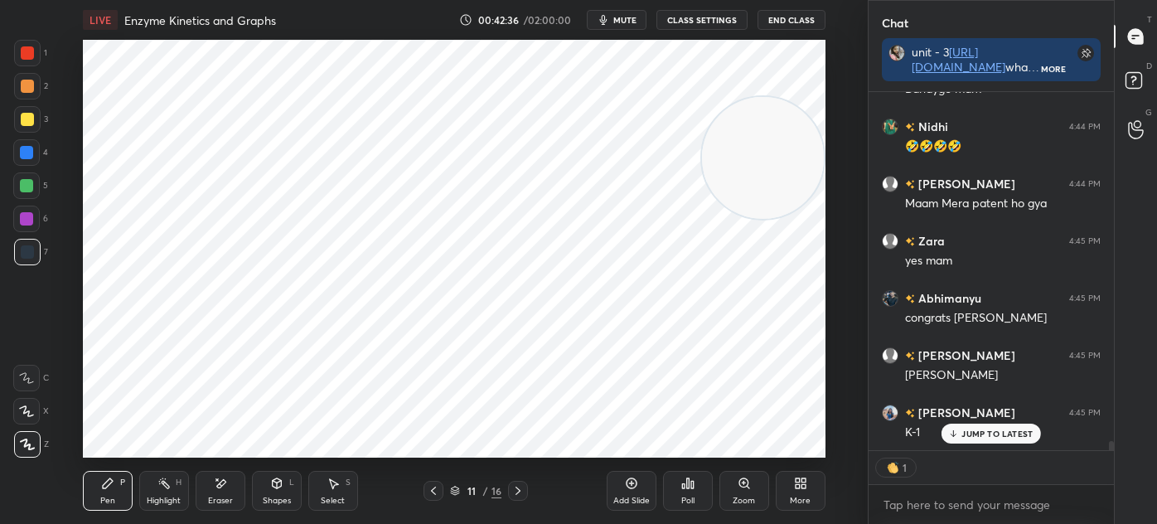
click at [272, 497] on div "Shapes" at bounding box center [277, 501] width 28 height 8
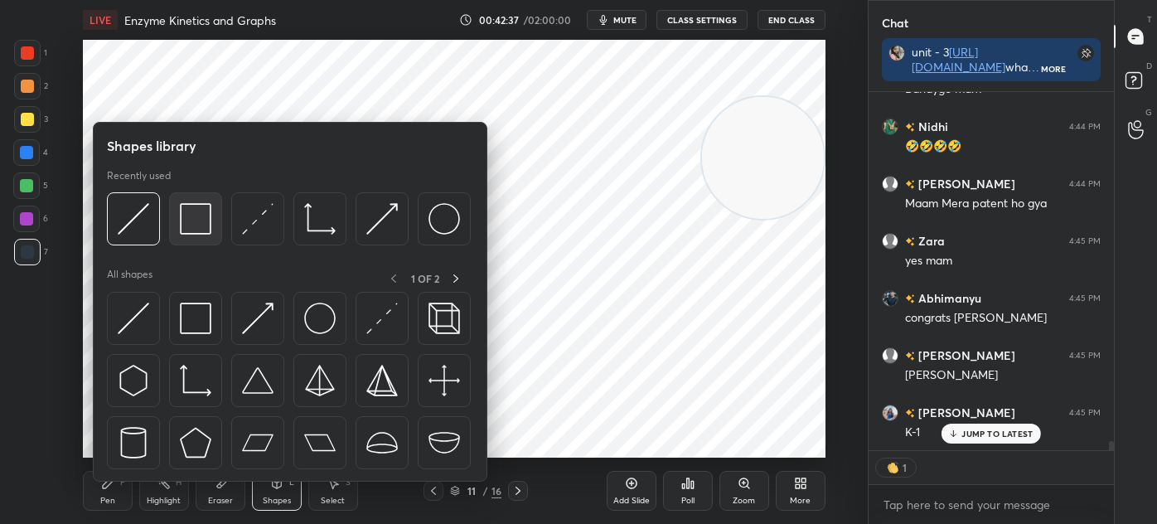
click at [195, 218] on img at bounding box center [196, 219] width 32 height 32
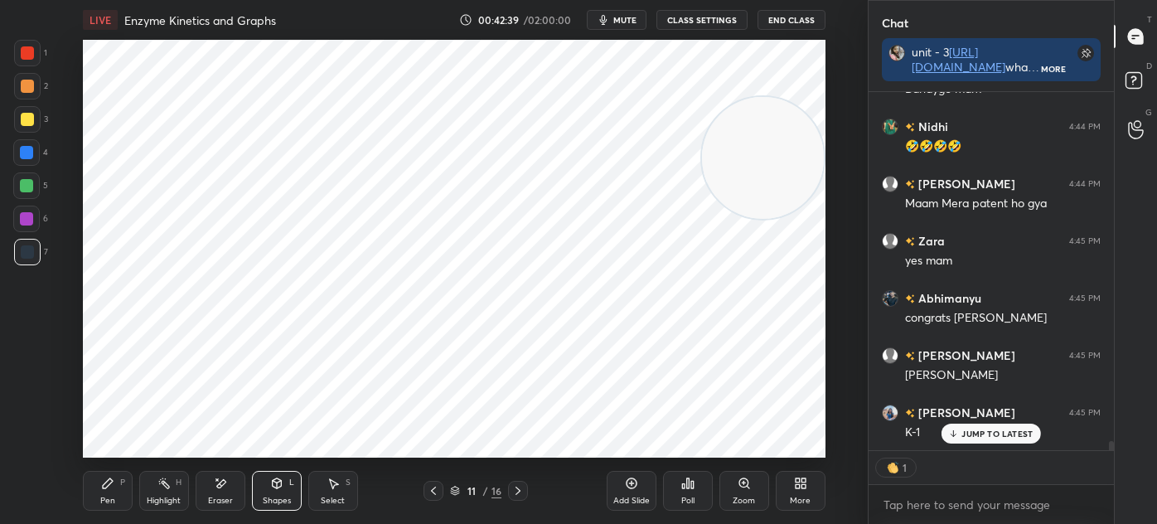
click at [118, 494] on div "Pen P" at bounding box center [108, 491] width 50 height 40
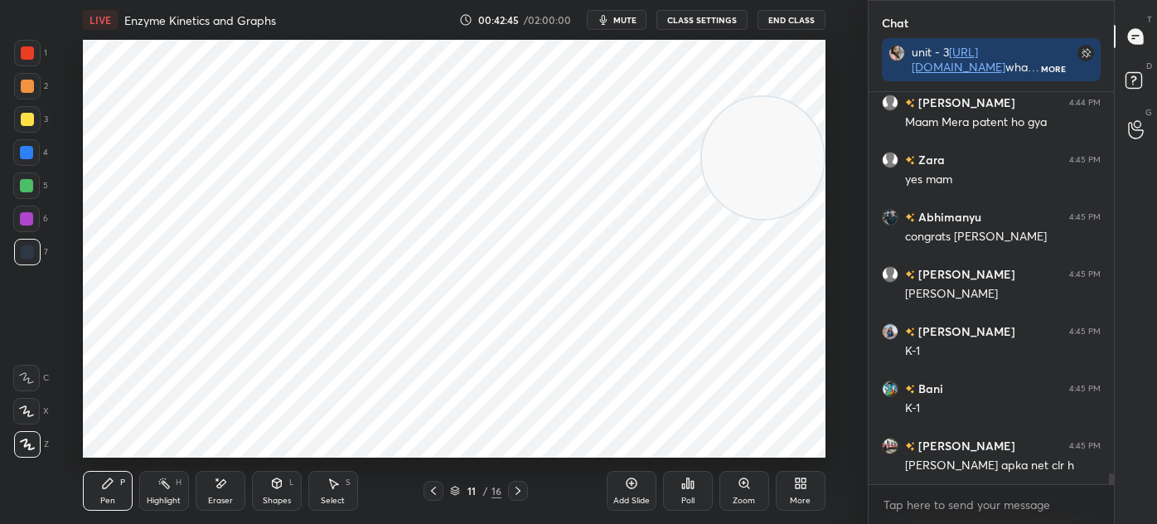
scroll to position [13693, 0]
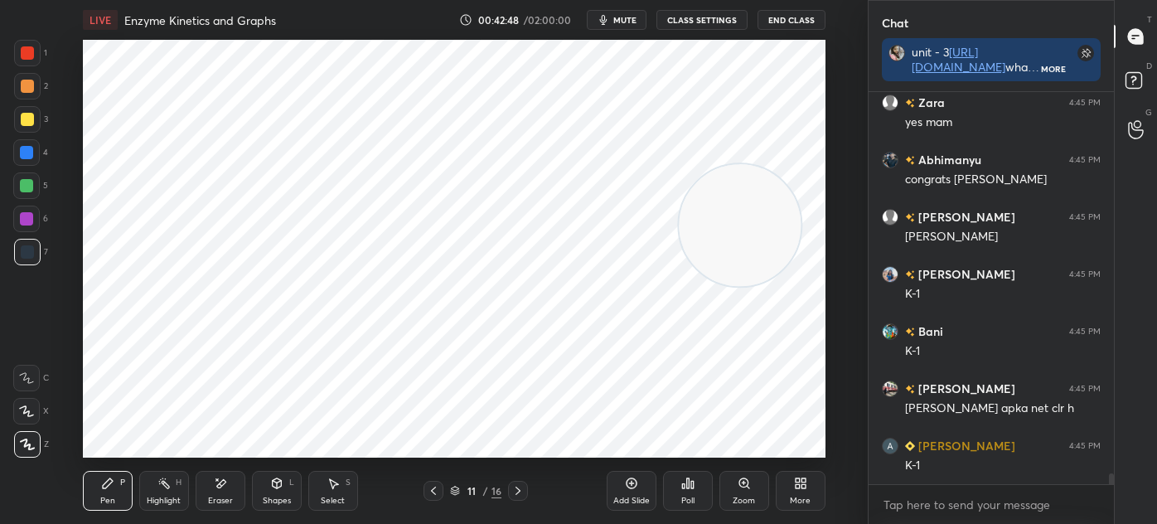
click at [279, 493] on div "Shapes L" at bounding box center [277, 491] width 50 height 40
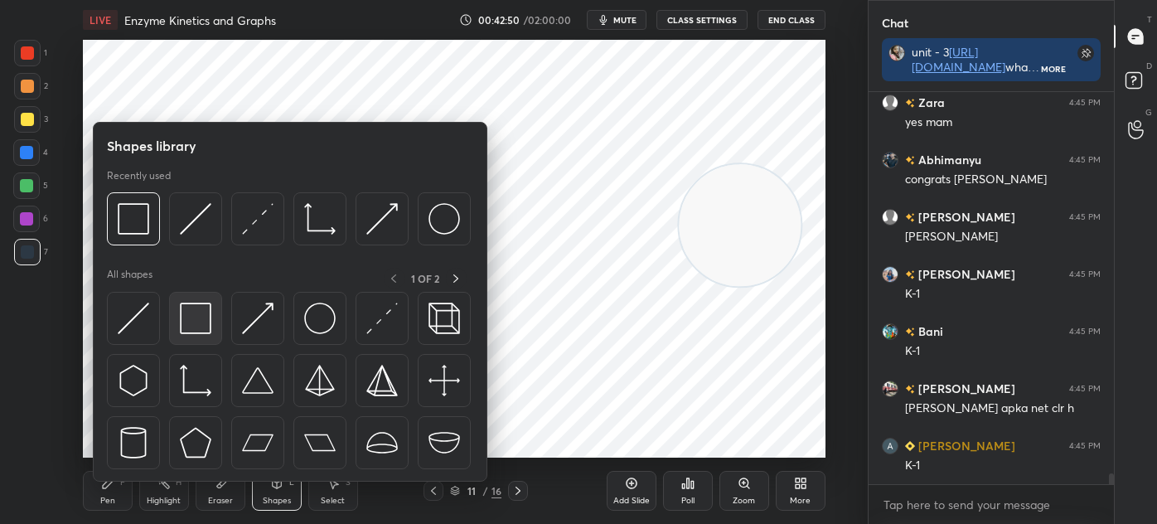
click at [196, 328] on img at bounding box center [196, 319] width 32 height 32
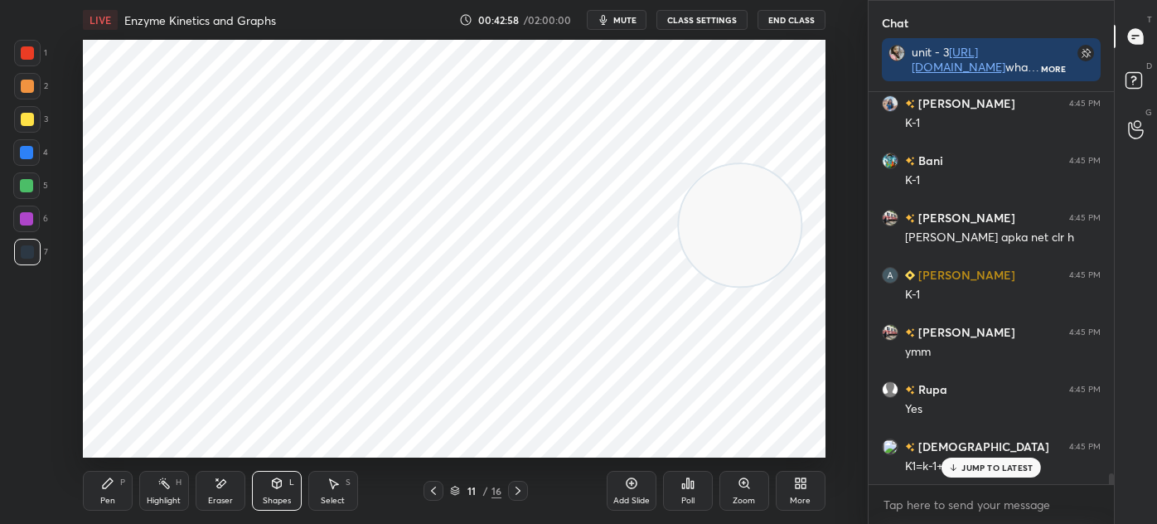
scroll to position [13921, 0]
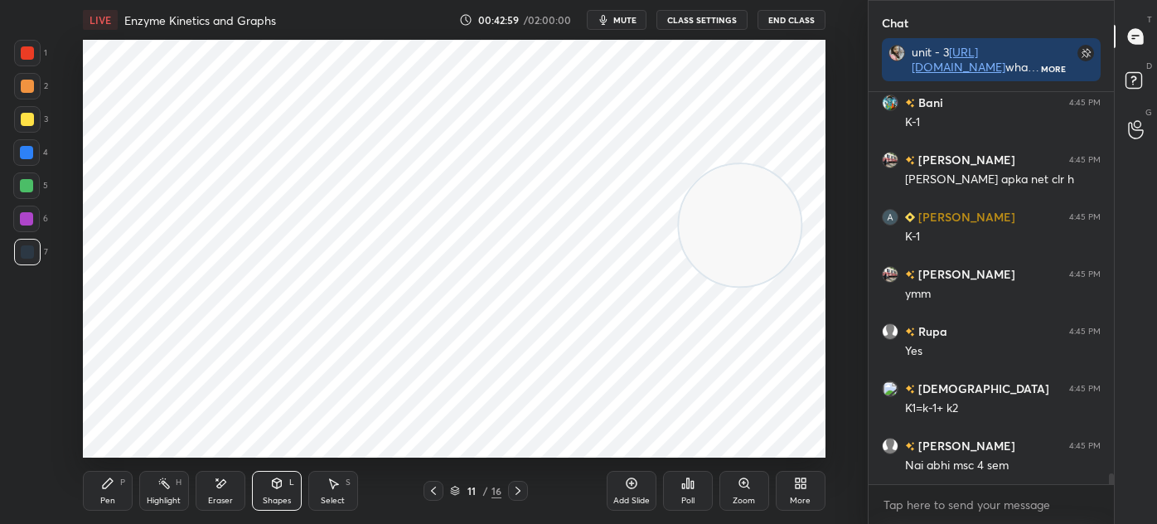
click at [31, 57] on div at bounding box center [27, 52] width 13 height 13
click at [109, 480] on icon at bounding box center [108, 483] width 10 height 10
click at [33, 160] on div at bounding box center [26, 152] width 27 height 27
click at [623, 25] on span "mute" at bounding box center [624, 20] width 23 height 12
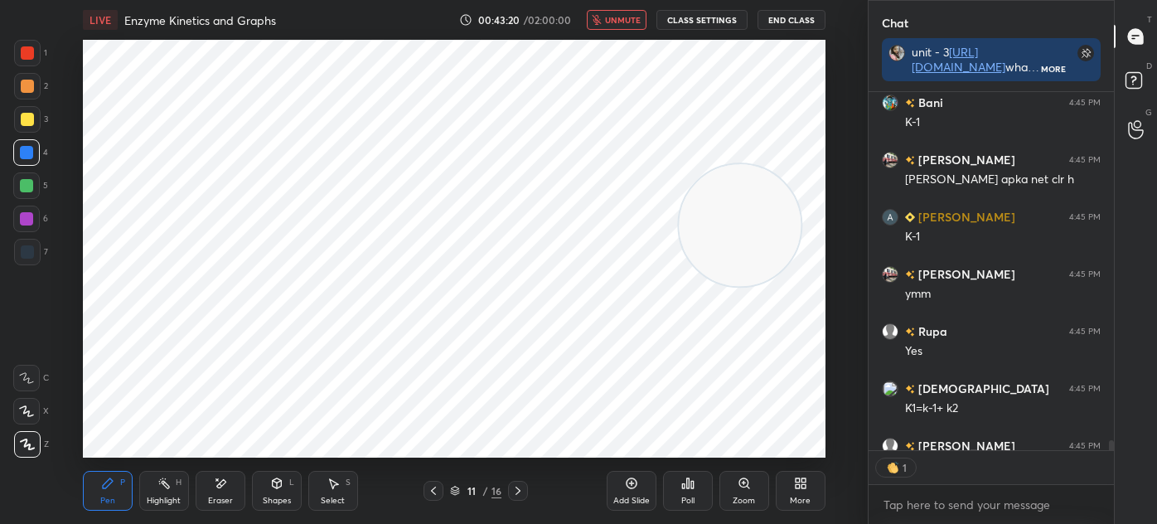
scroll to position [14012, 0]
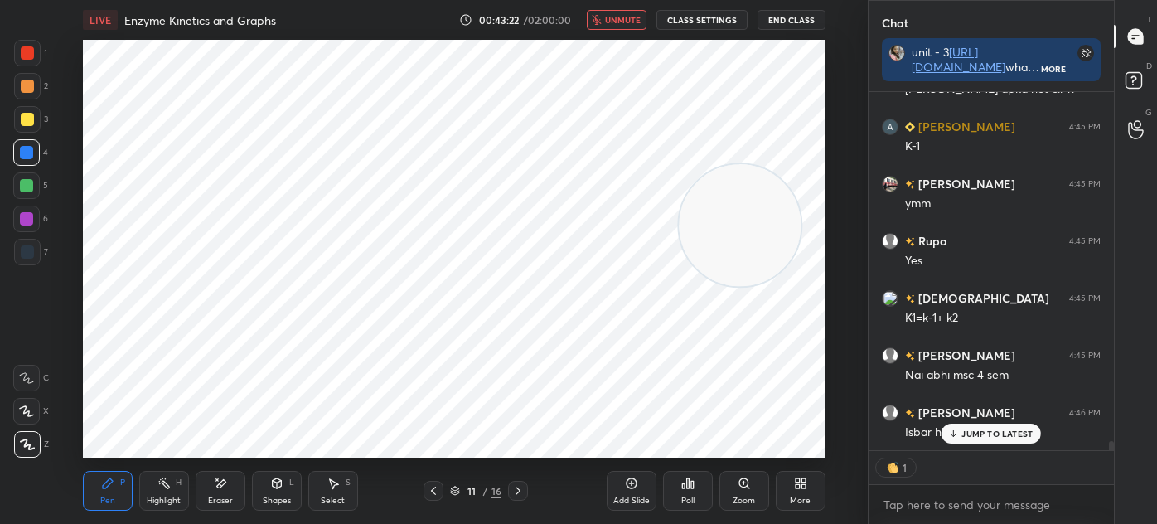
click at [625, 19] on span "unmute" at bounding box center [623, 20] width 36 height 12
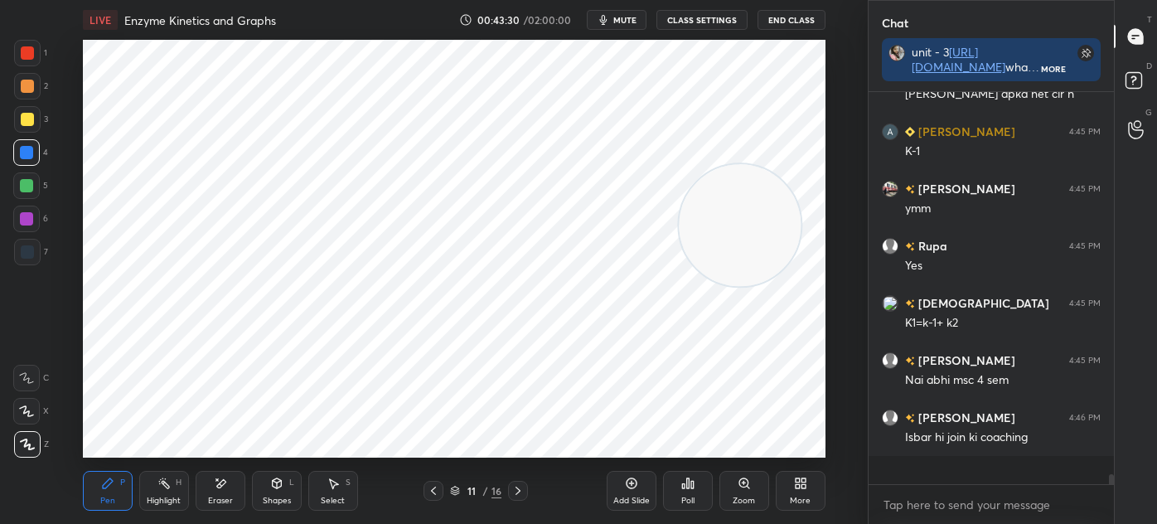
scroll to position [13979, 0]
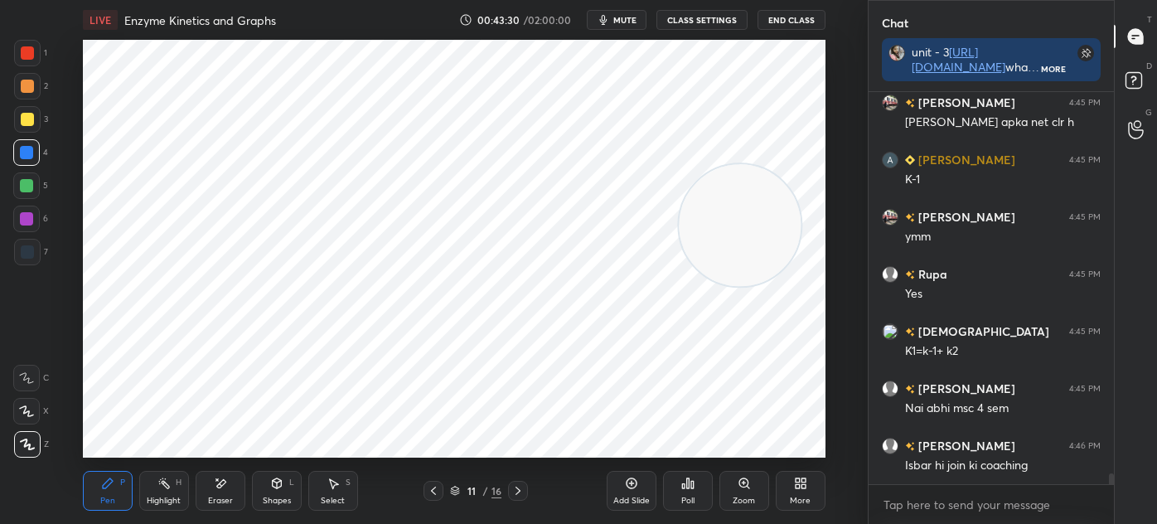
click at [218, 494] on div "Eraser" at bounding box center [221, 491] width 50 height 40
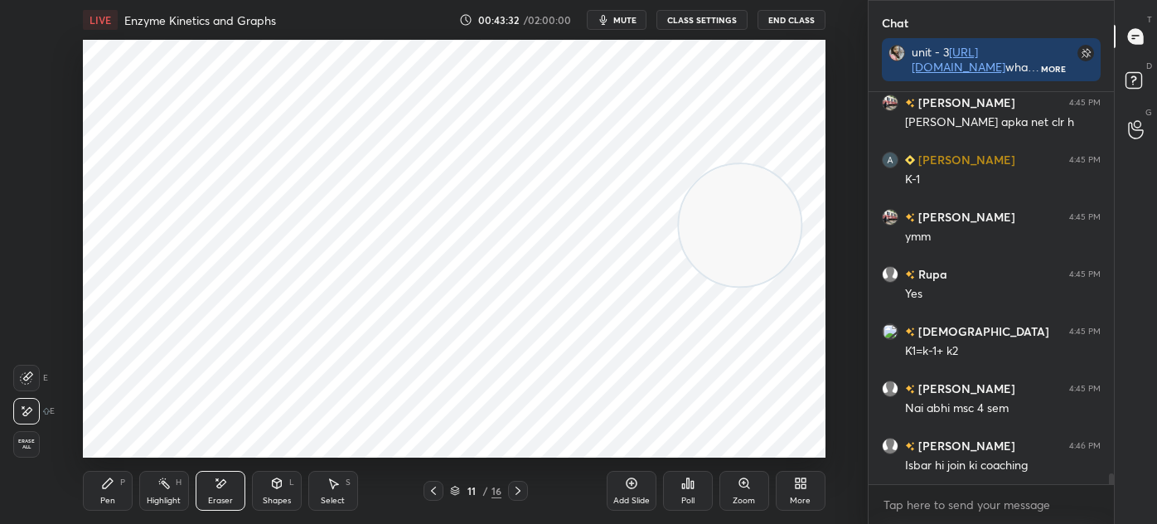
click at [104, 501] on div "Pen" at bounding box center [107, 501] width 15 height 8
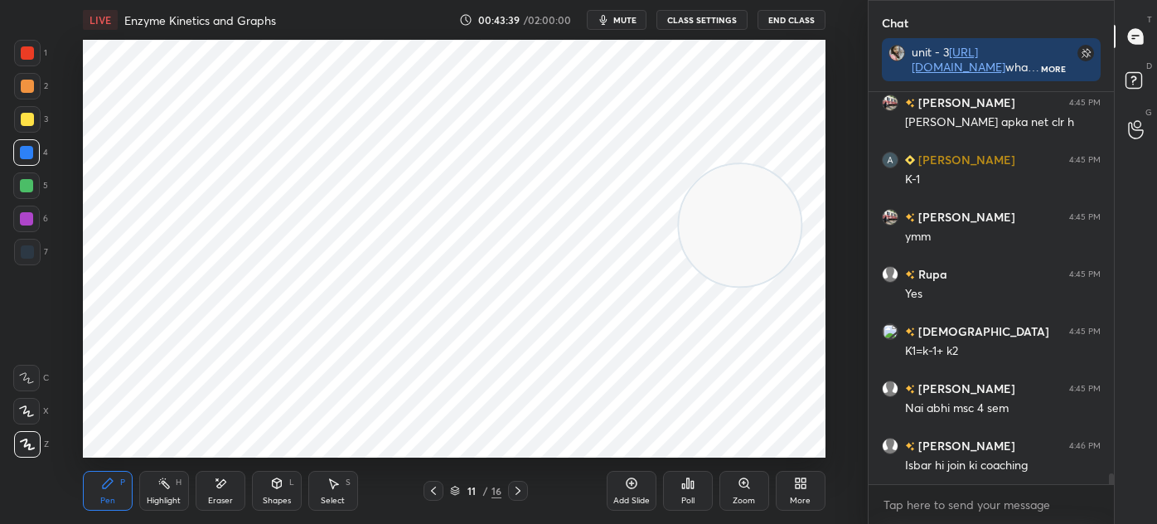
click at [342, 468] on div "Pen P Highlight H Eraser Shapes L Select S 11 / 16 Add Slide Poll Zoom More" at bounding box center [454, 491] width 743 height 66
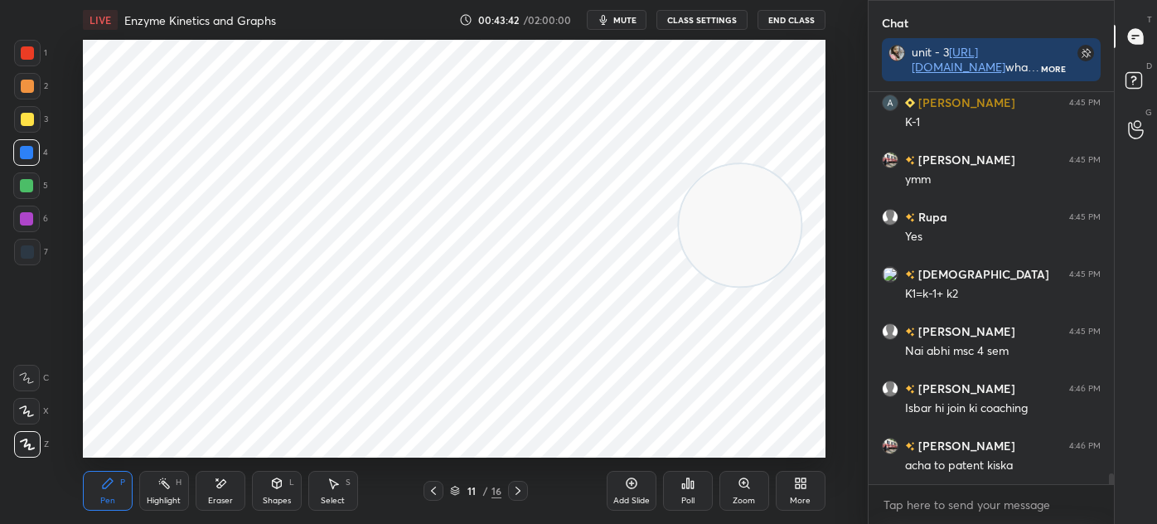
click at [279, 490] on div "Shapes L" at bounding box center [277, 491] width 50 height 40
click at [352, 500] on div "Select S" at bounding box center [333, 491] width 50 height 40
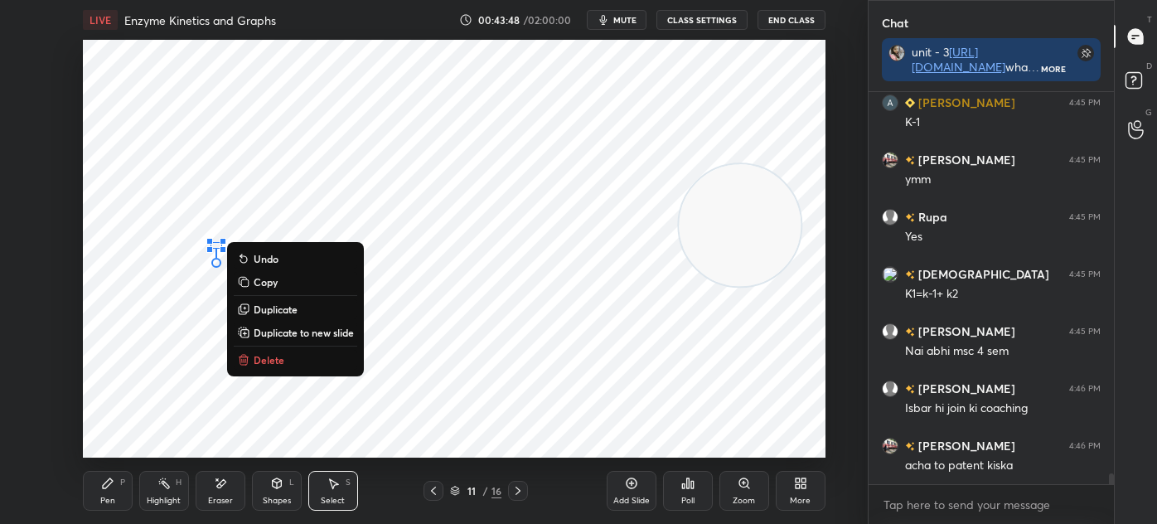
click at [264, 360] on p "Delete" at bounding box center [269, 359] width 31 height 13
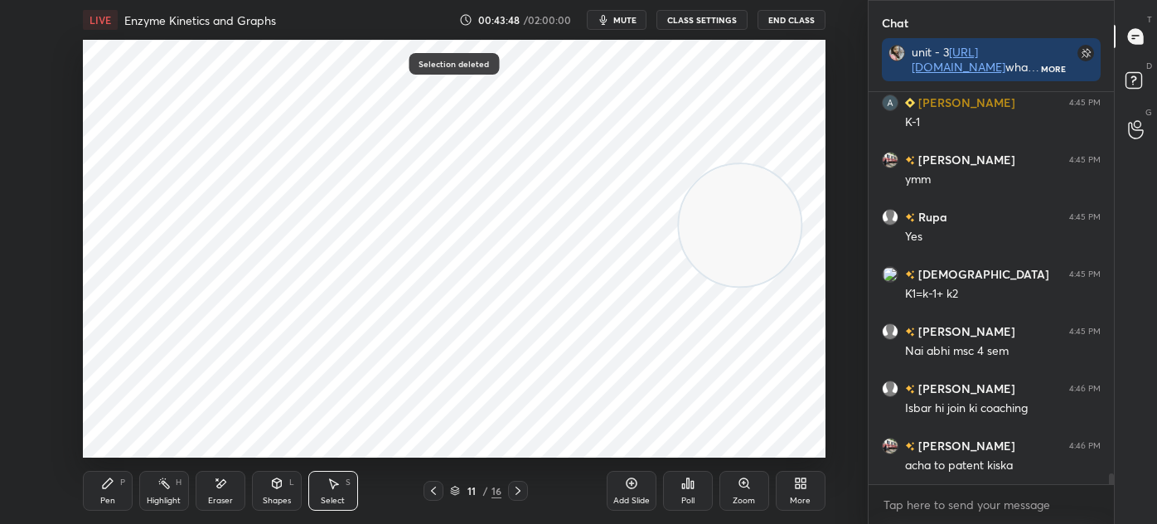
click at [119, 481] on div "Pen P" at bounding box center [108, 491] width 50 height 40
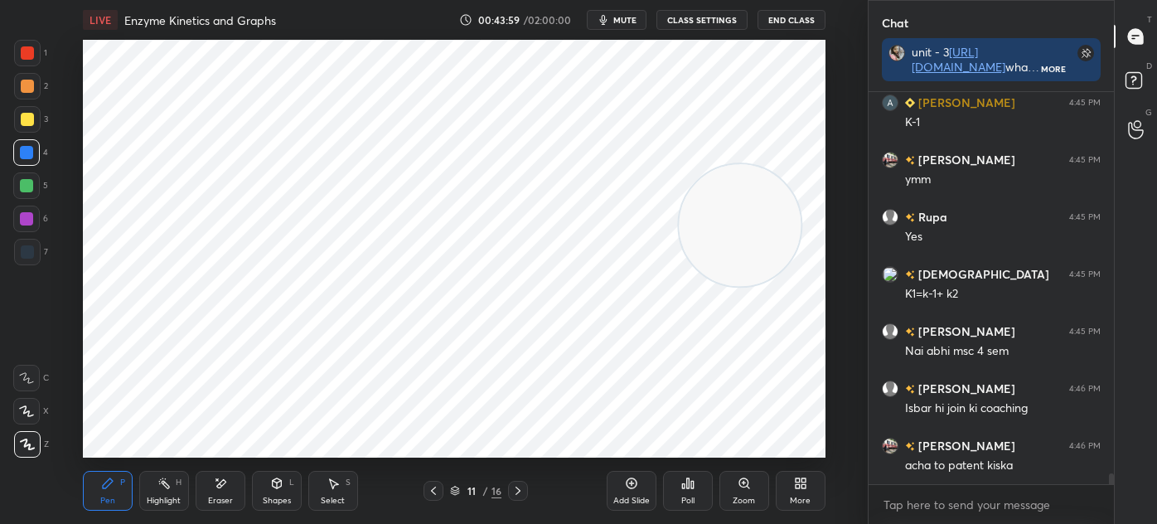
click at [270, 487] on icon at bounding box center [276, 483] width 13 height 13
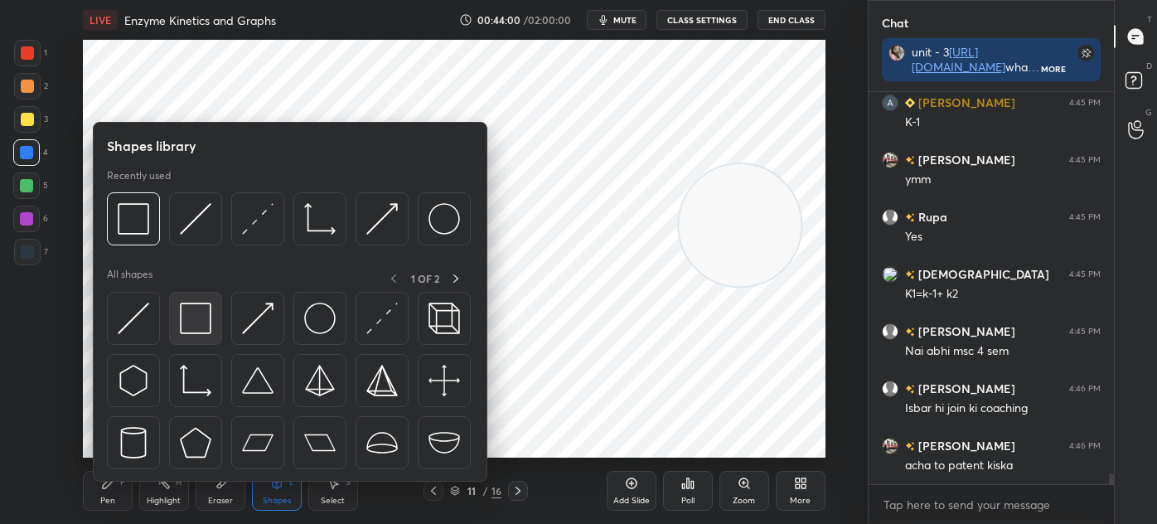
click at [198, 314] on img at bounding box center [196, 319] width 32 height 32
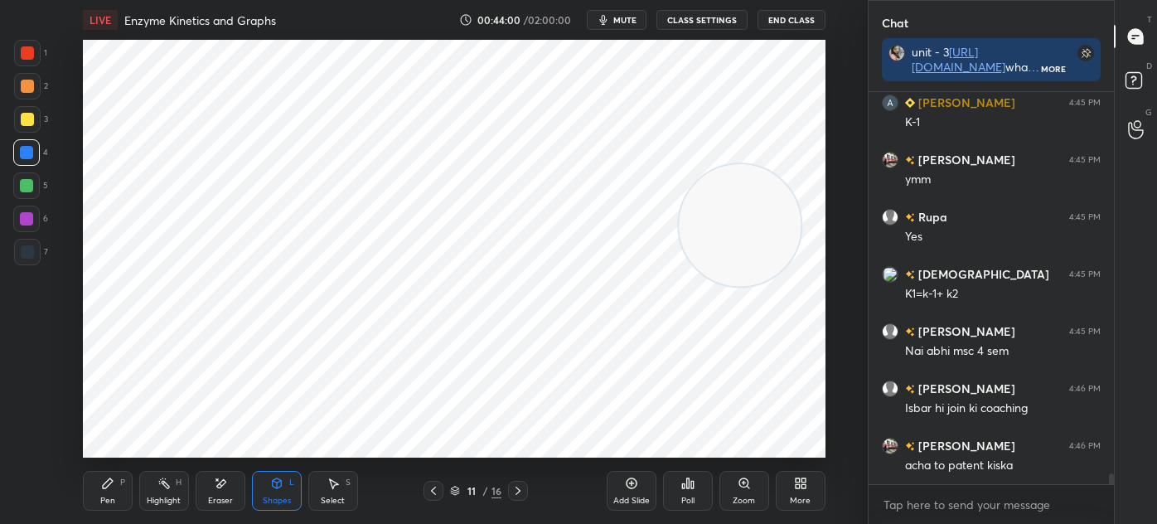
click at [27, 216] on div at bounding box center [26, 218] width 13 height 13
click at [115, 479] on div "Pen P" at bounding box center [108, 491] width 50 height 40
click at [26, 258] on div at bounding box center [27, 251] width 13 height 13
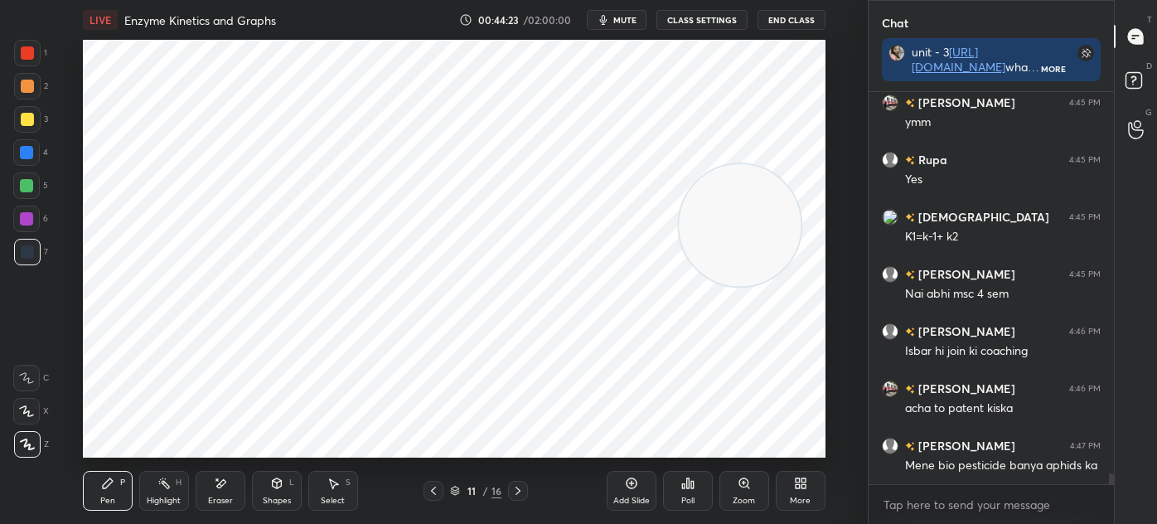
click at [276, 492] on div "Shapes L" at bounding box center [277, 491] width 50 height 40
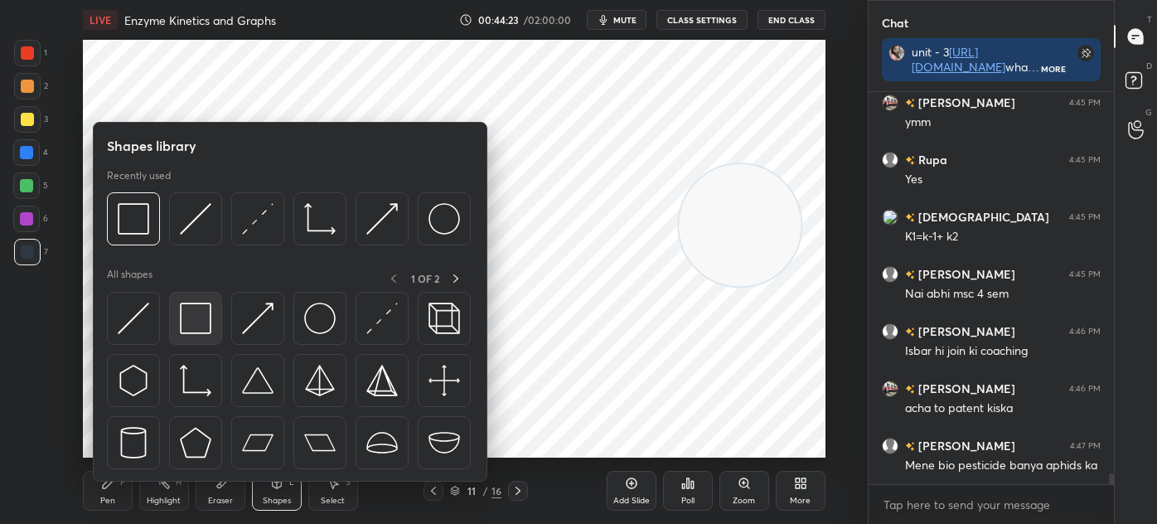
click at [203, 330] on img at bounding box center [196, 319] width 32 height 32
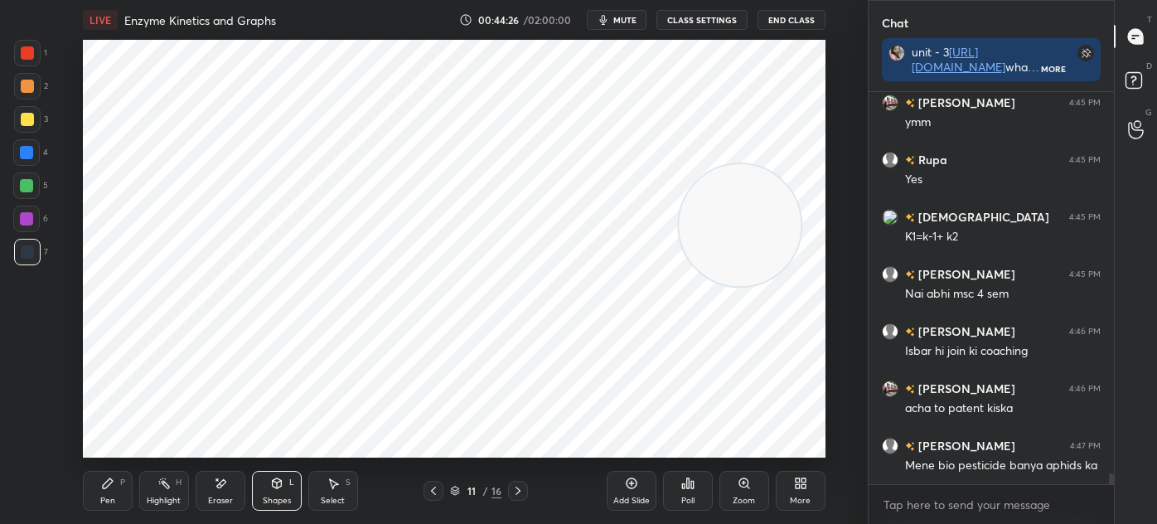
click at [332, 492] on div "Select S" at bounding box center [333, 491] width 50 height 40
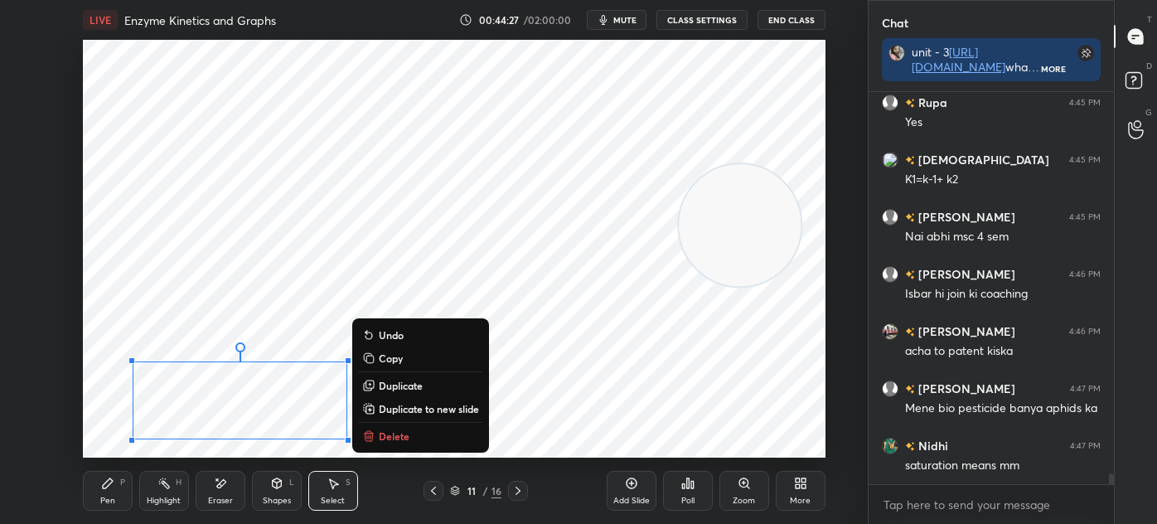
scroll to position [14207, 0]
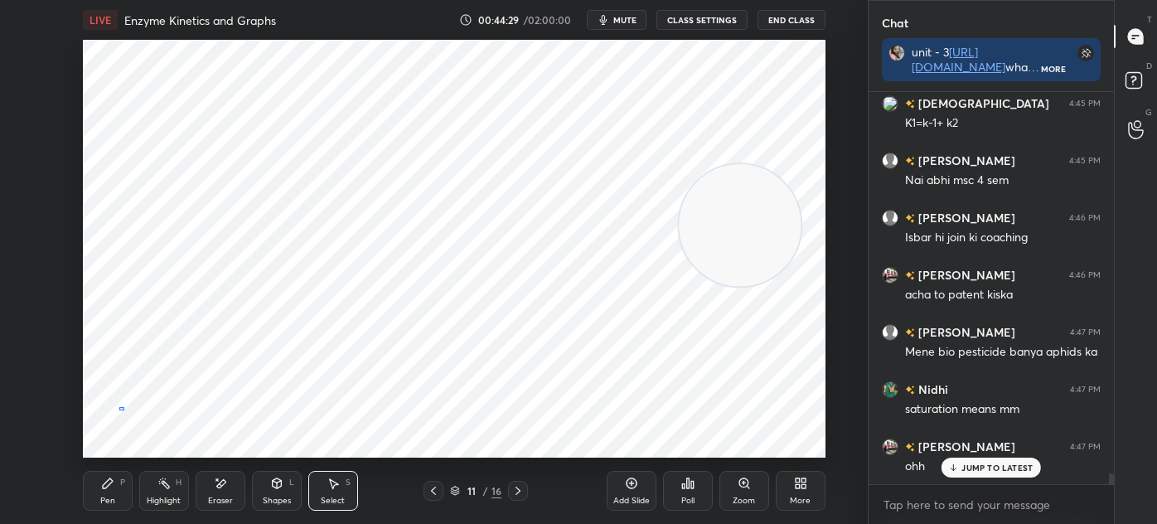
click at [120, 409] on div "0 ° Undo Copy Duplicate Duplicate to new slide Delete" at bounding box center [454, 249] width 743 height 418
click at [109, 497] on div "Pen" at bounding box center [107, 501] width 15 height 8
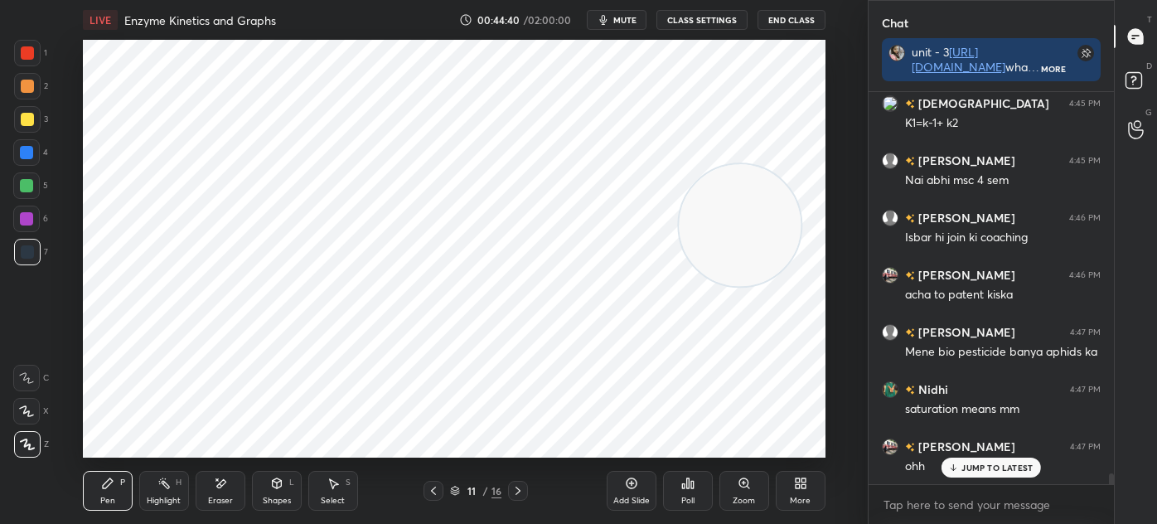
scroll to position [14264, 0]
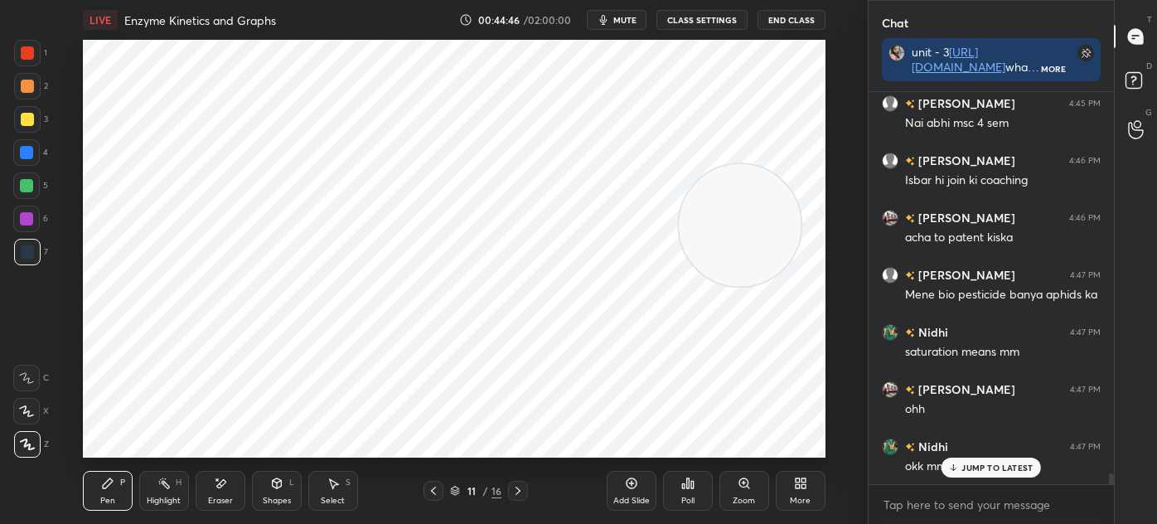
click at [31, 49] on div at bounding box center [27, 52] width 13 height 13
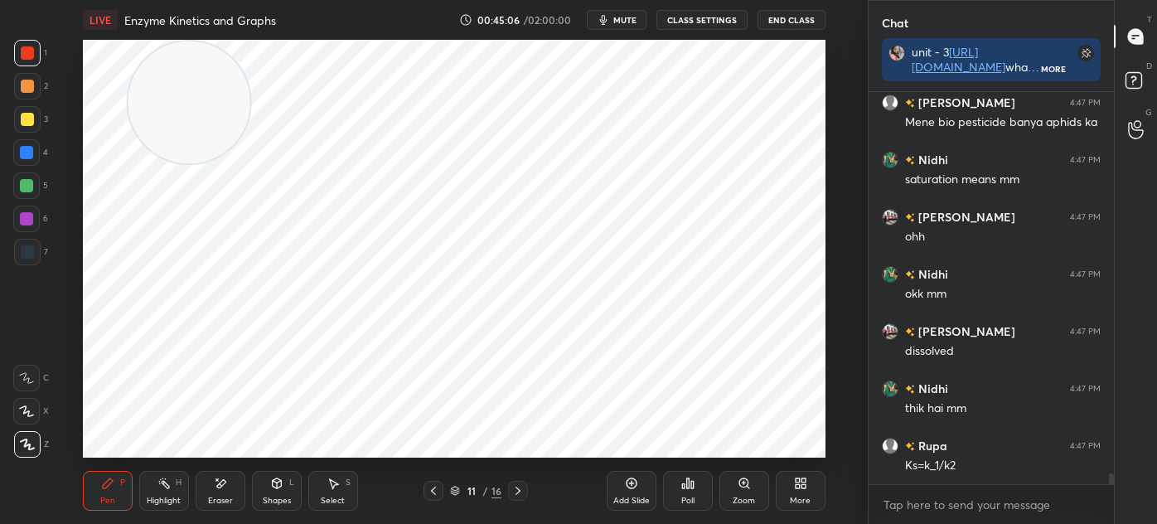
scroll to position [14493, 0]
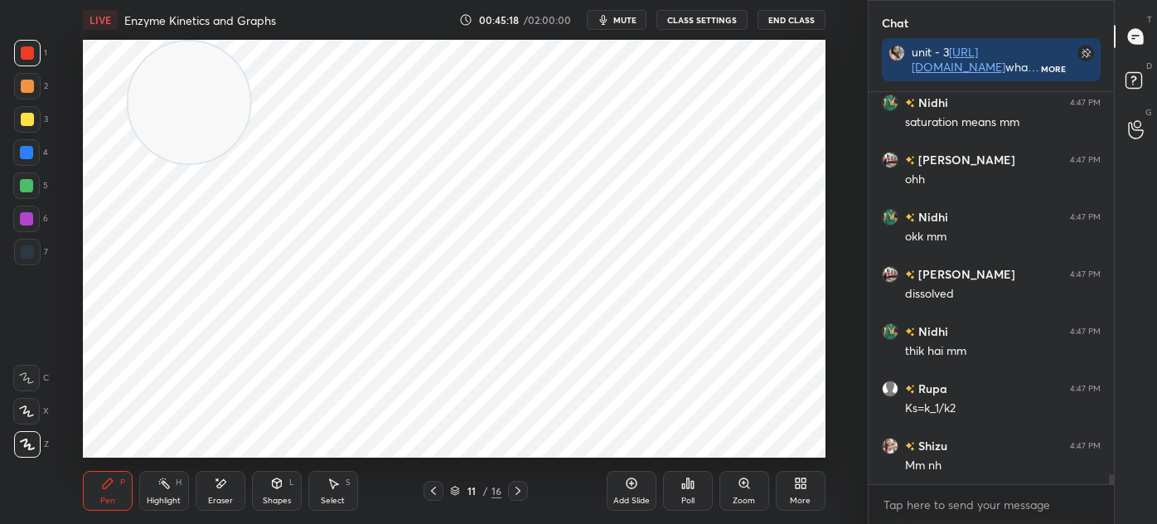
click at [31, 258] on div at bounding box center [27, 251] width 13 height 13
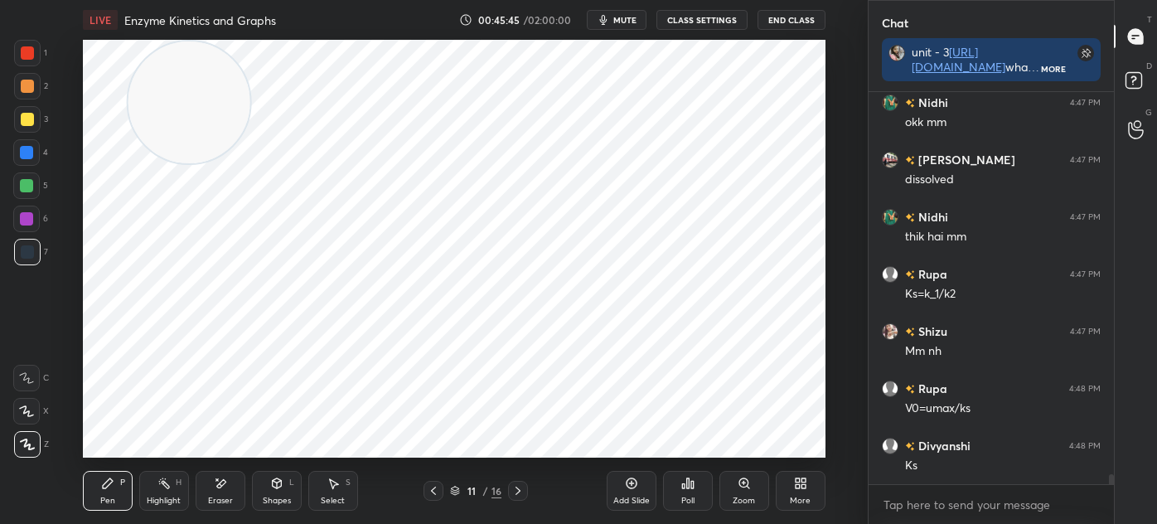
scroll to position [14679, 0]
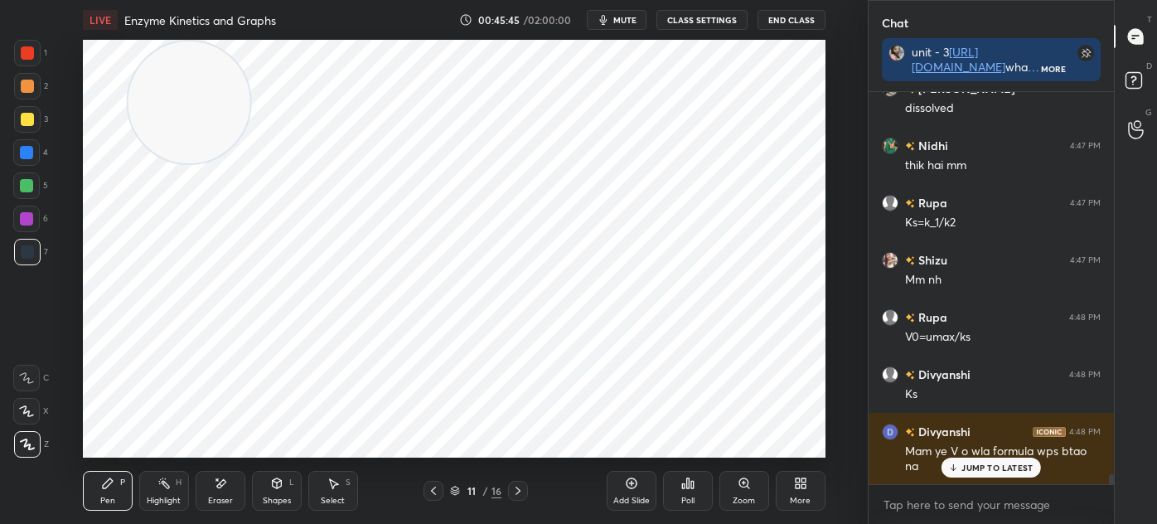
click at [290, 486] on div "L" at bounding box center [291, 482] width 5 height 8
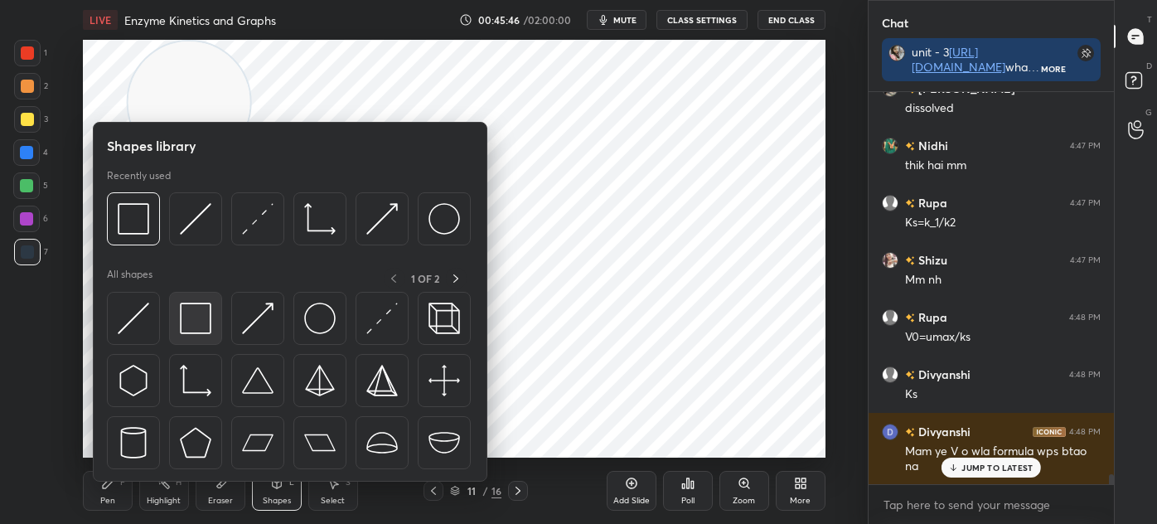
click at [201, 318] on img at bounding box center [196, 319] width 32 height 32
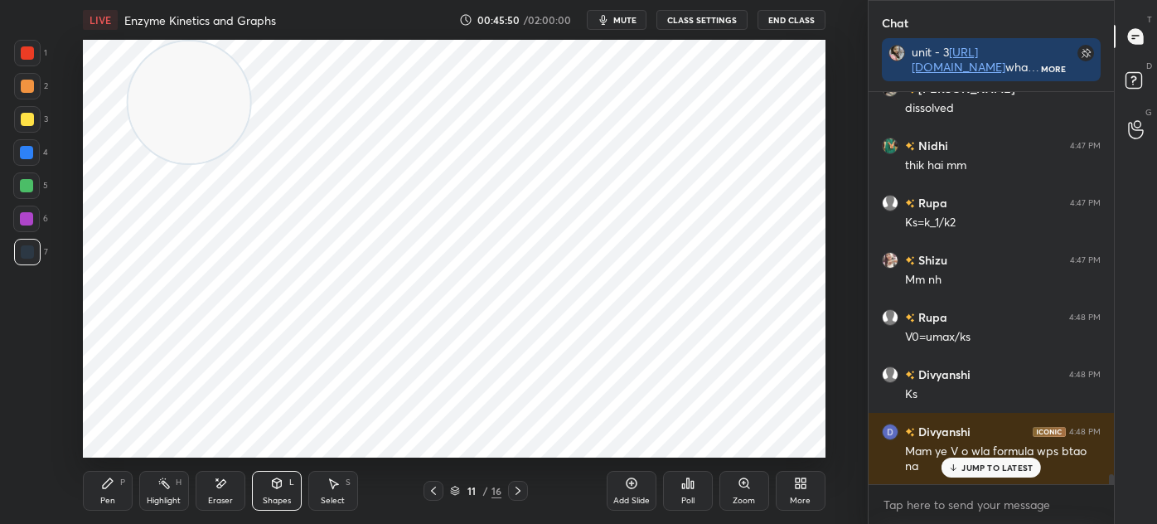
click at [123, 494] on div "Pen P" at bounding box center [108, 491] width 50 height 40
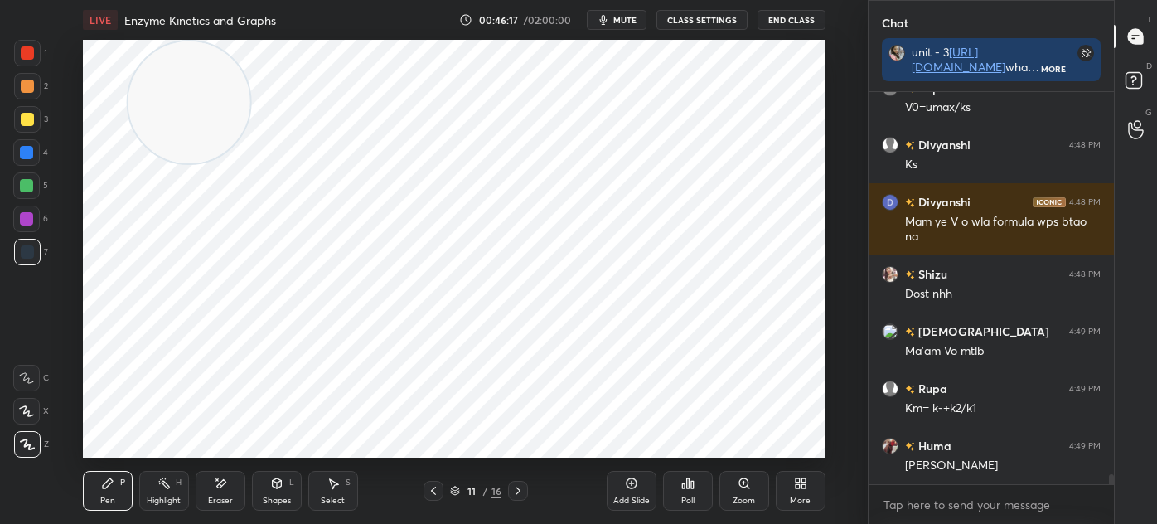
scroll to position [14966, 0]
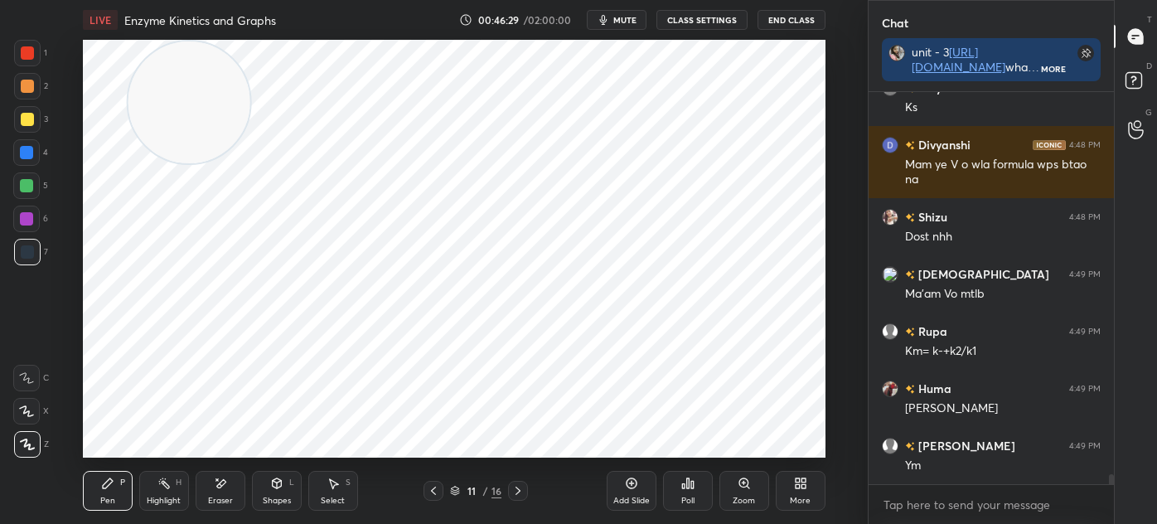
click at [296, 492] on div "Shapes L" at bounding box center [277, 491] width 50 height 40
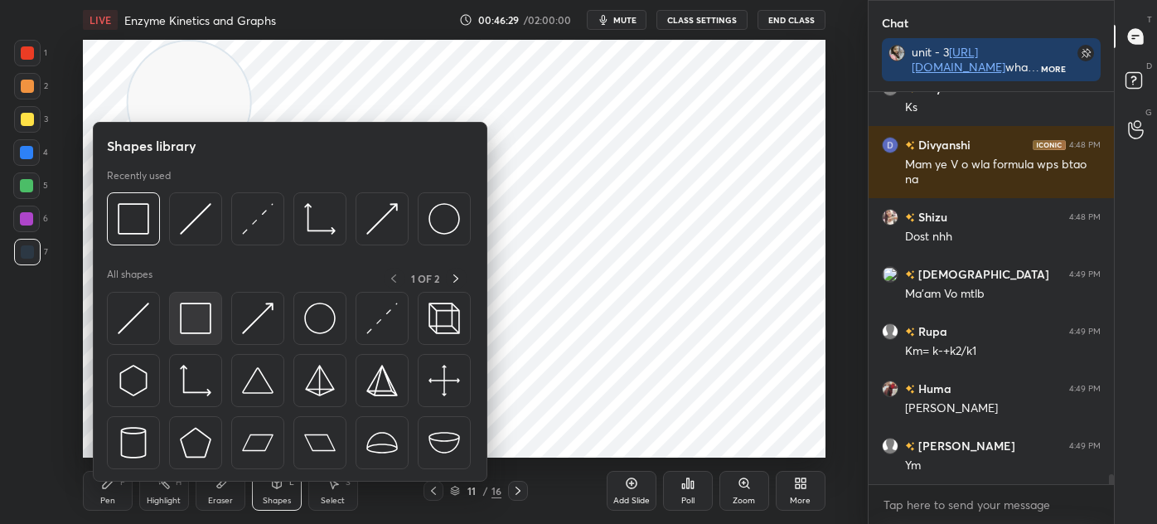
click at [201, 333] on img at bounding box center [196, 319] width 32 height 32
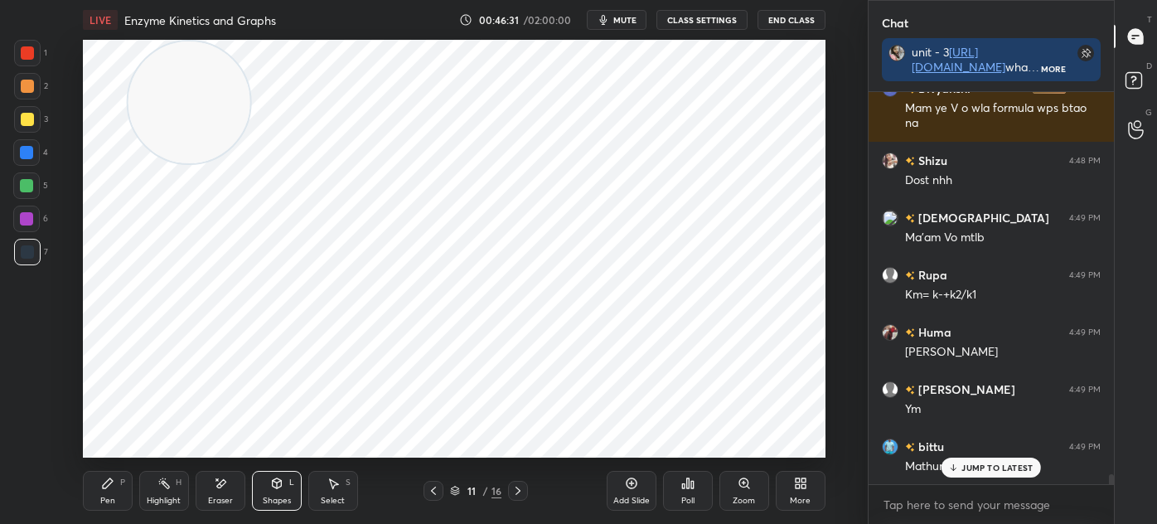
click at [230, 492] on div "Eraser" at bounding box center [221, 491] width 50 height 40
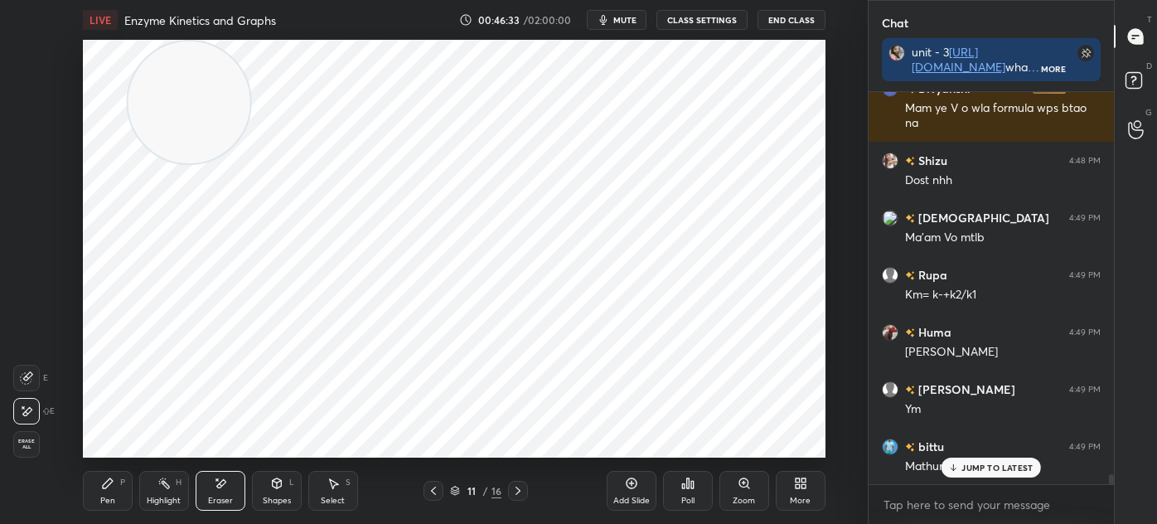
click at [28, 386] on div at bounding box center [26, 378] width 27 height 27
click at [106, 489] on icon at bounding box center [107, 483] width 13 height 13
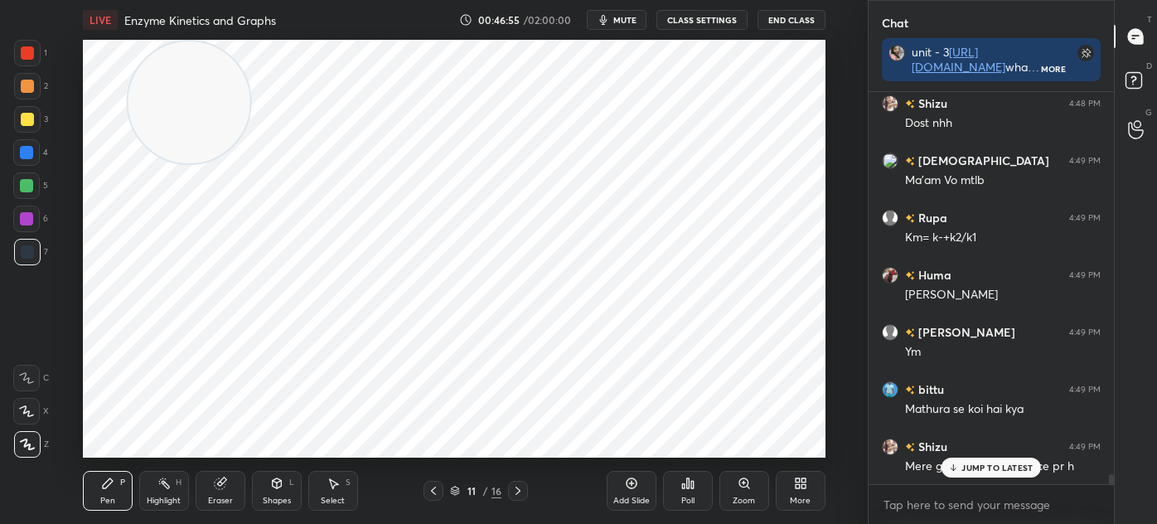
scroll to position [15137, 0]
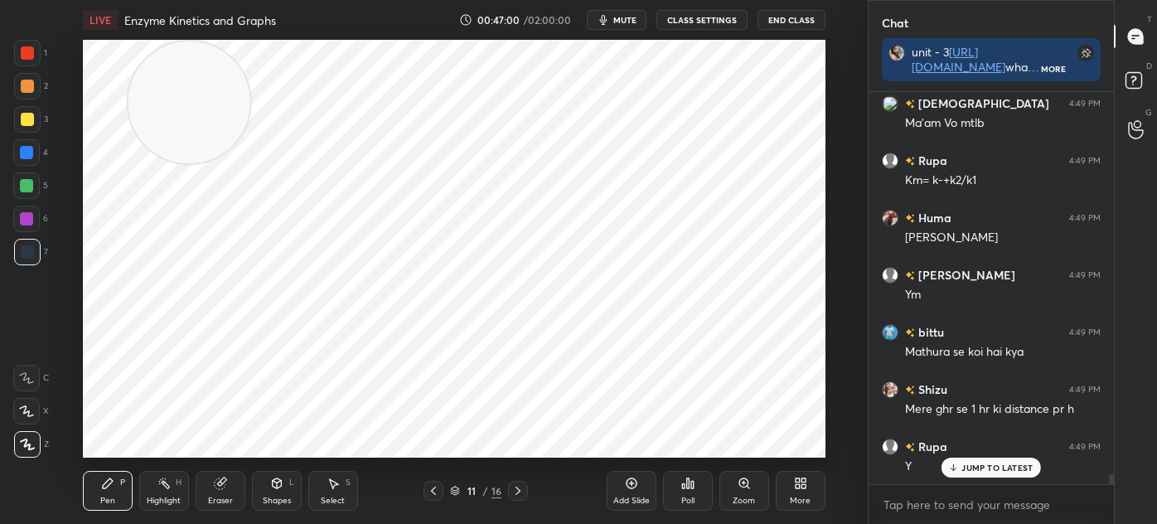
click at [434, 490] on icon at bounding box center [433, 490] width 13 height 13
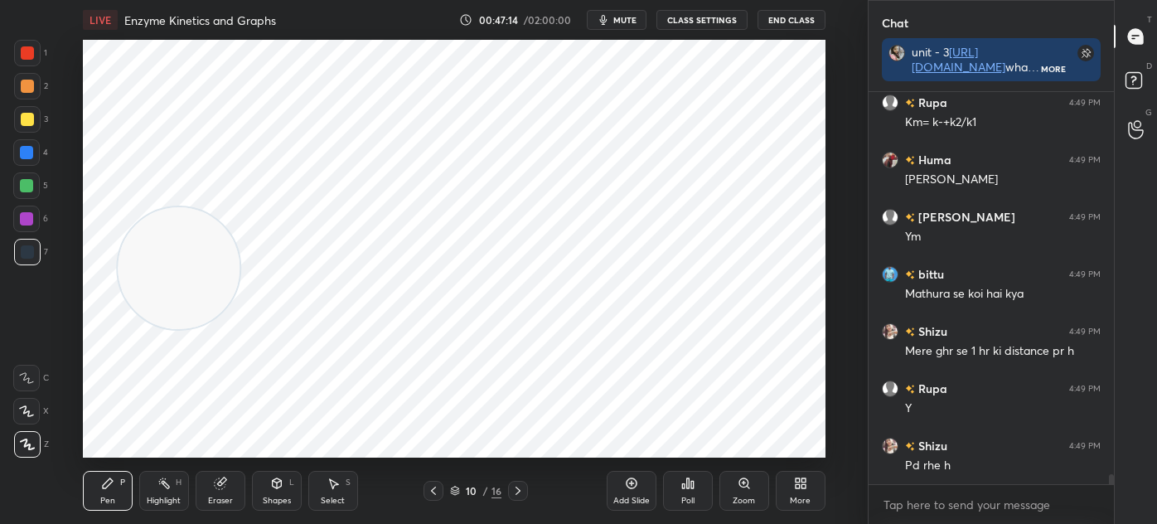
click at [520, 491] on icon at bounding box center [518, 491] width 5 height 8
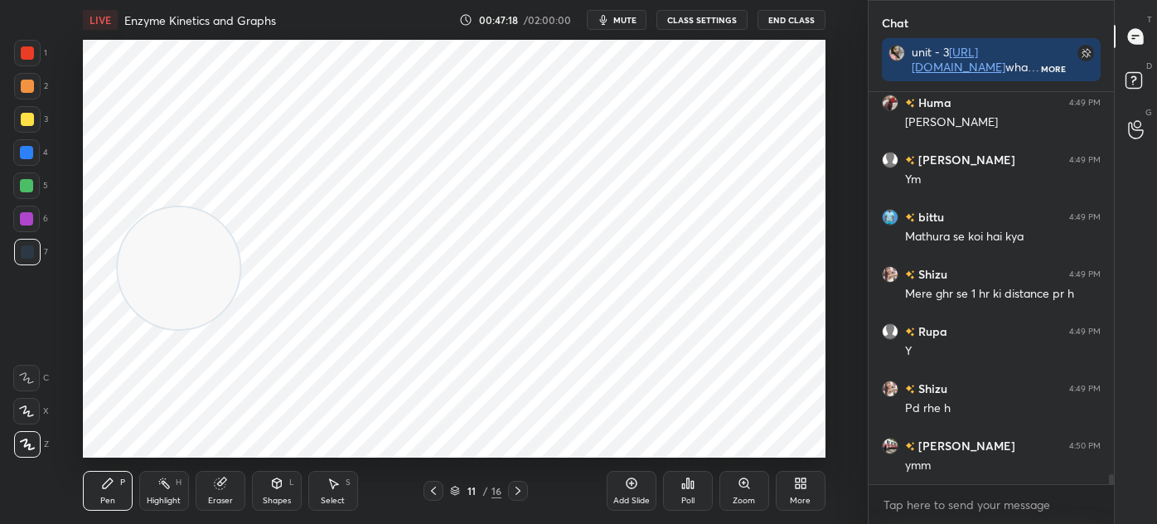
scroll to position [15309, 0]
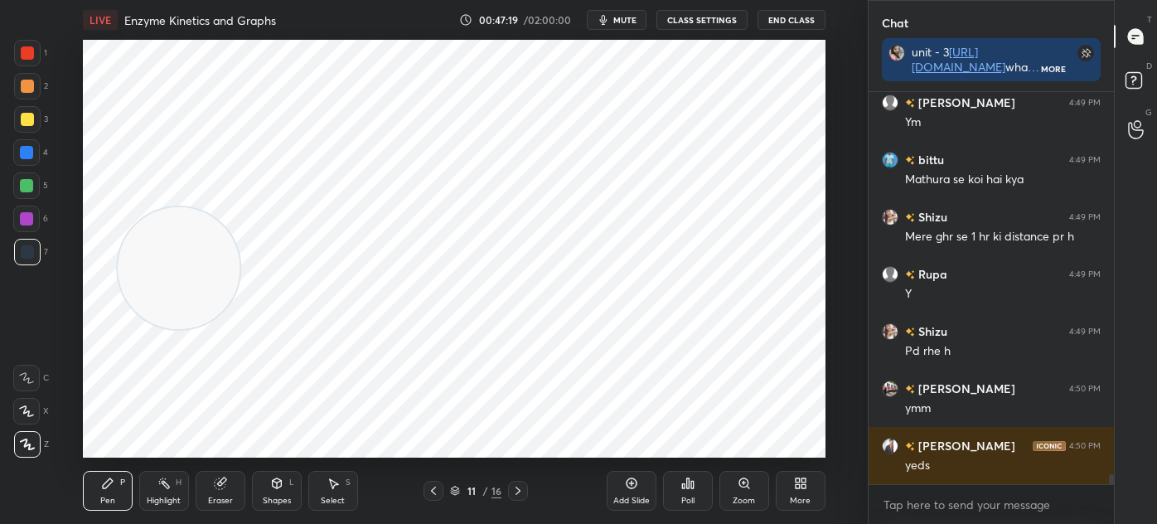
click at [521, 490] on icon at bounding box center [518, 490] width 13 height 13
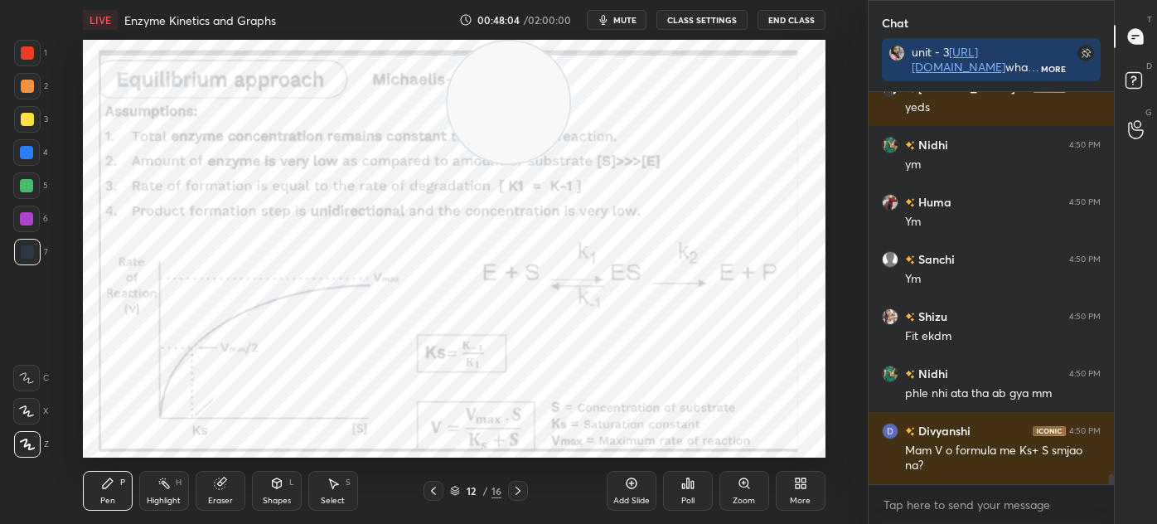
scroll to position [15725, 0]
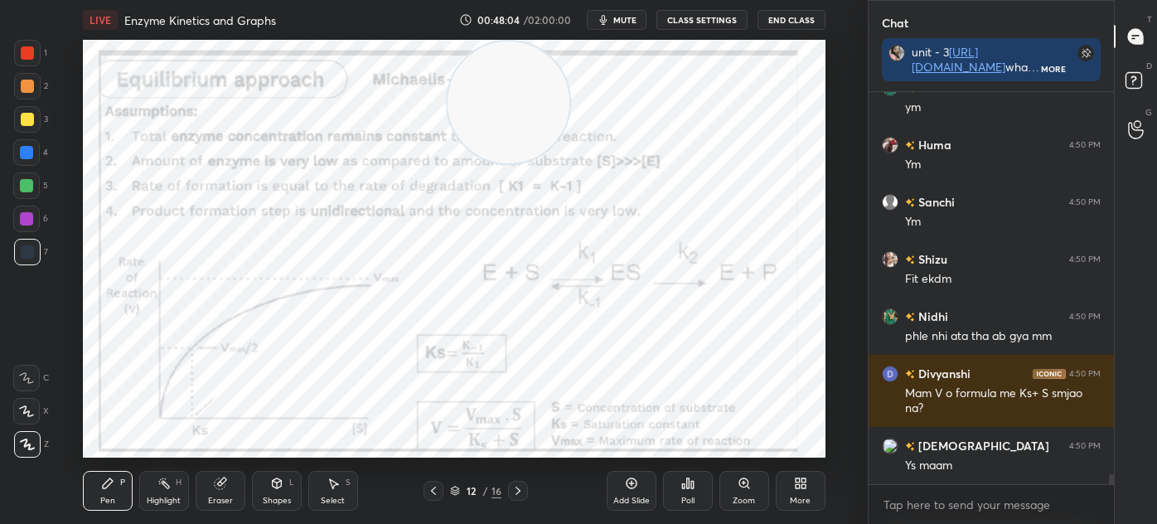
click at [431, 490] on icon at bounding box center [433, 491] width 5 height 8
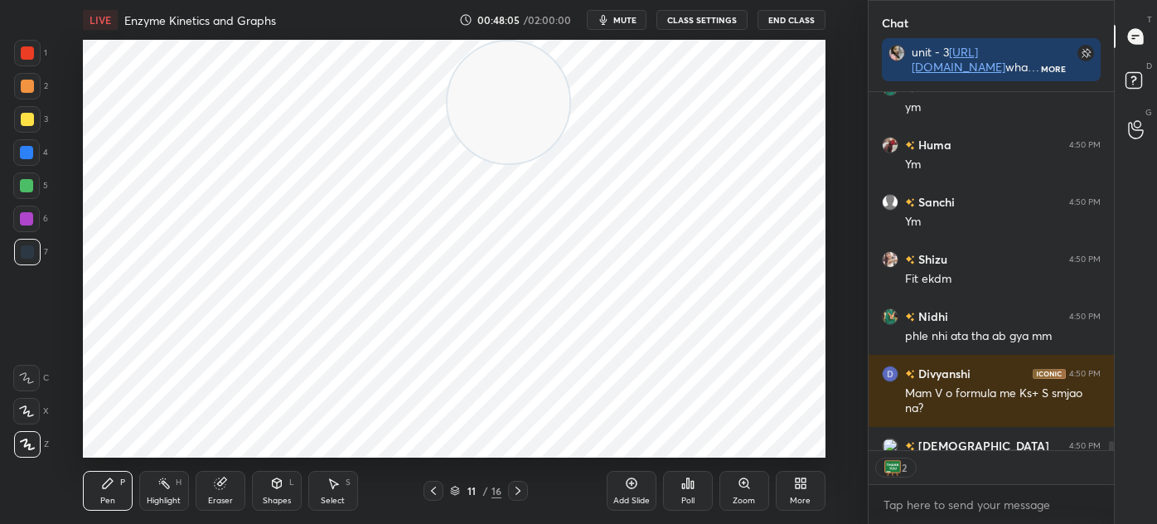
scroll to position [5, 4]
click at [219, 498] on div "Eraser" at bounding box center [220, 501] width 25 height 8
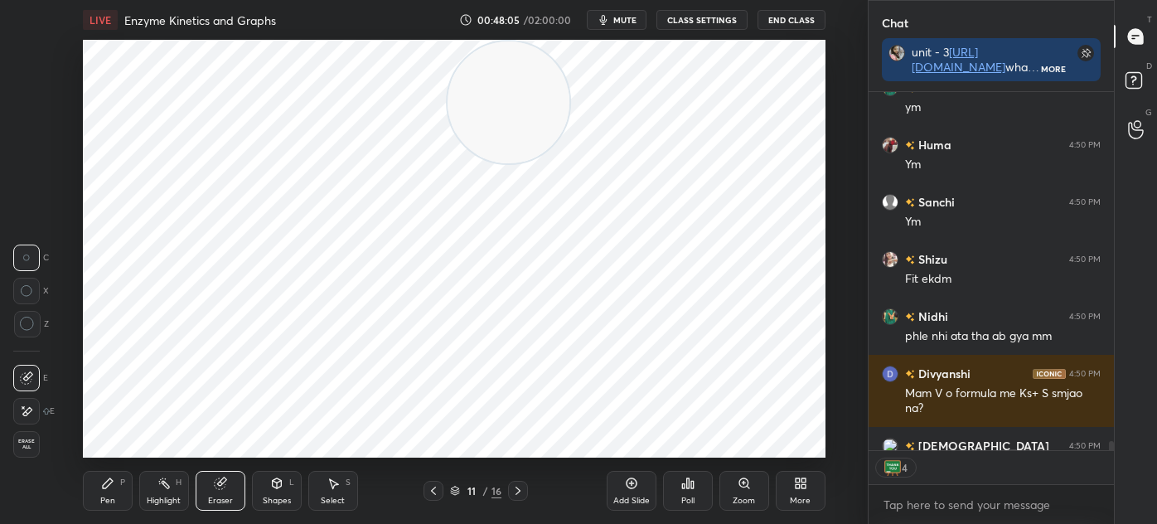
scroll to position [15816, 0]
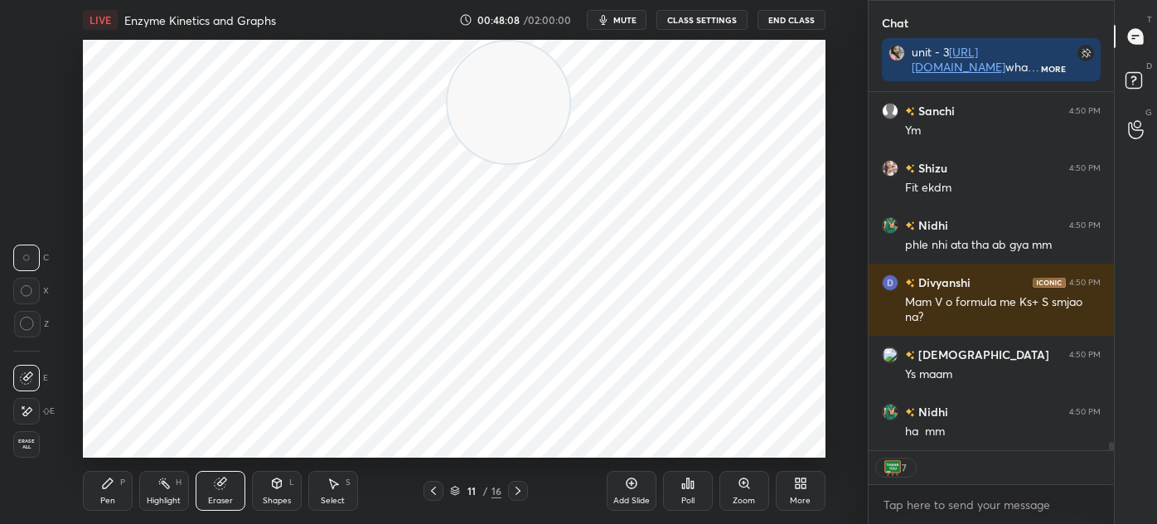
click at [512, 490] on icon at bounding box center [518, 490] width 13 height 13
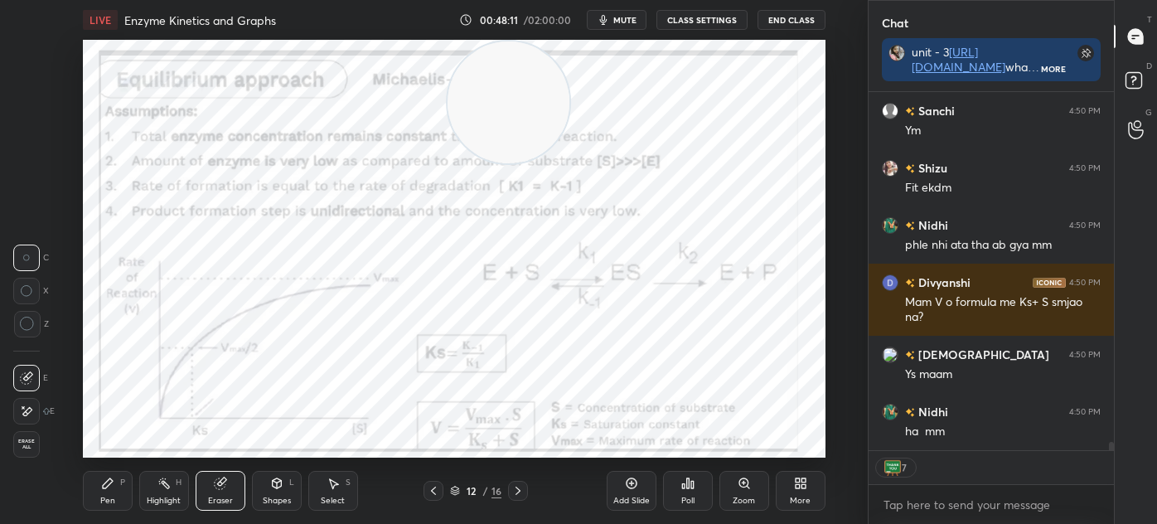
click at [121, 487] on div "P" at bounding box center [122, 482] width 5 height 8
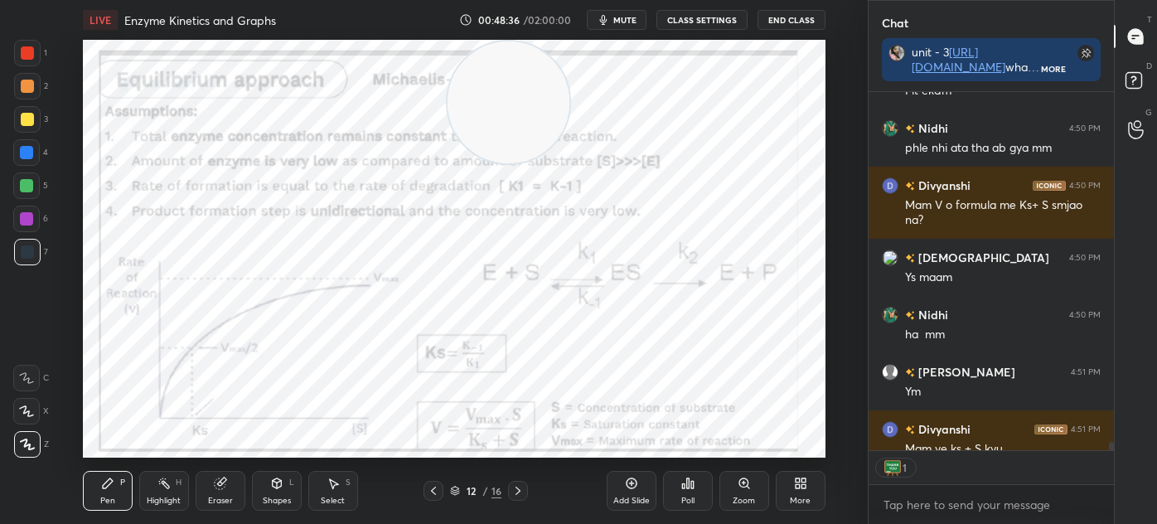
scroll to position [15946, 0]
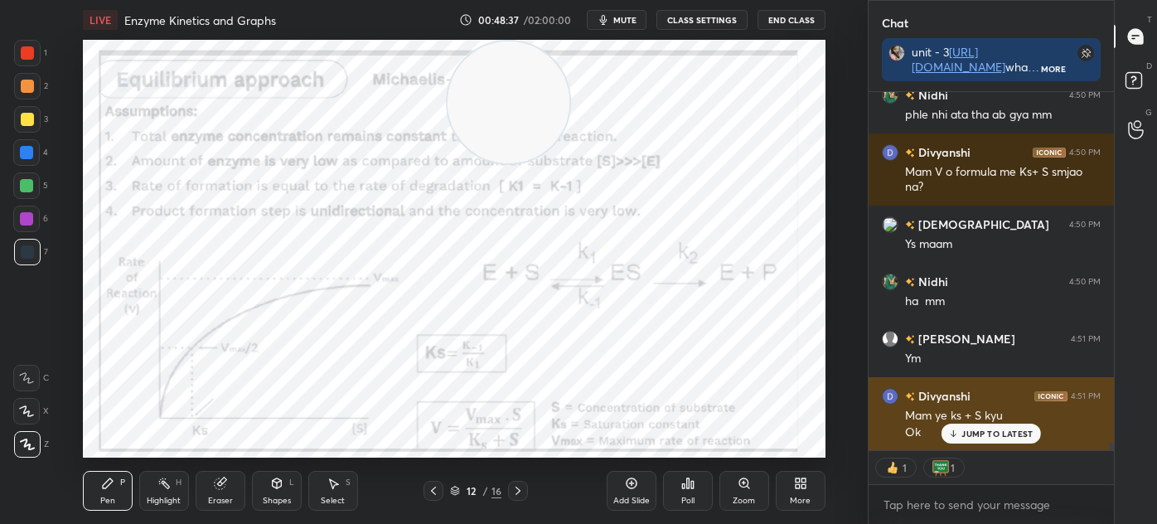
click at [969, 432] on p "JUMP TO LATEST" at bounding box center [997, 434] width 71 height 10
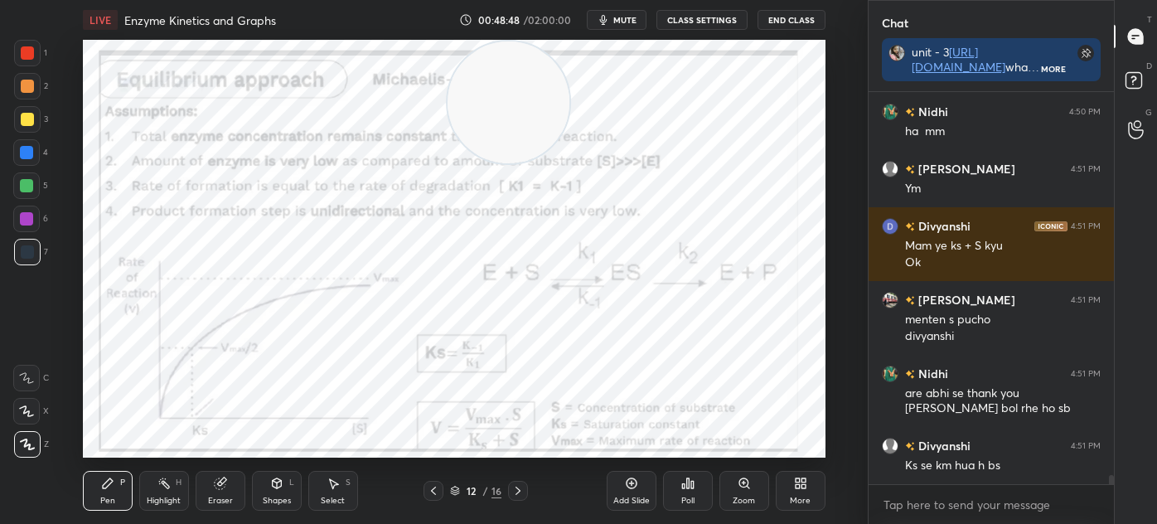
scroll to position [5, 4]
click at [512, 490] on icon at bounding box center [518, 490] width 13 height 13
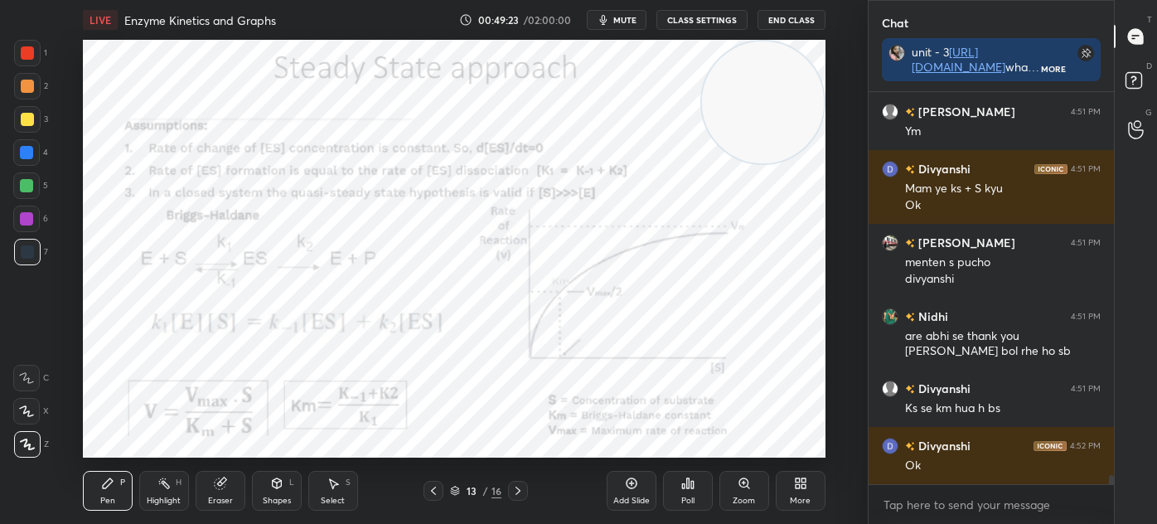
scroll to position [16230, 0]
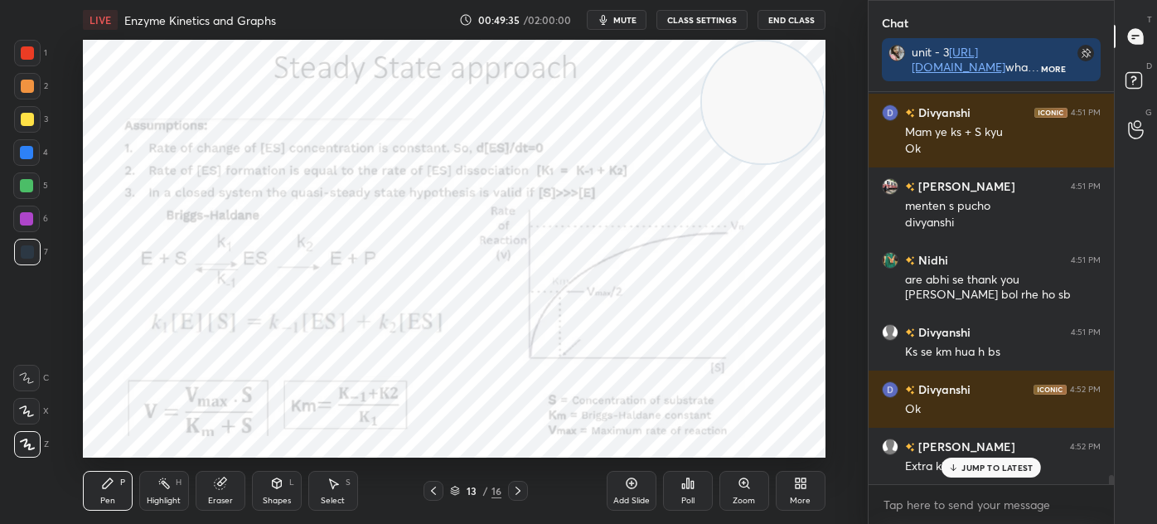
click at [515, 492] on icon at bounding box center [518, 490] width 13 height 13
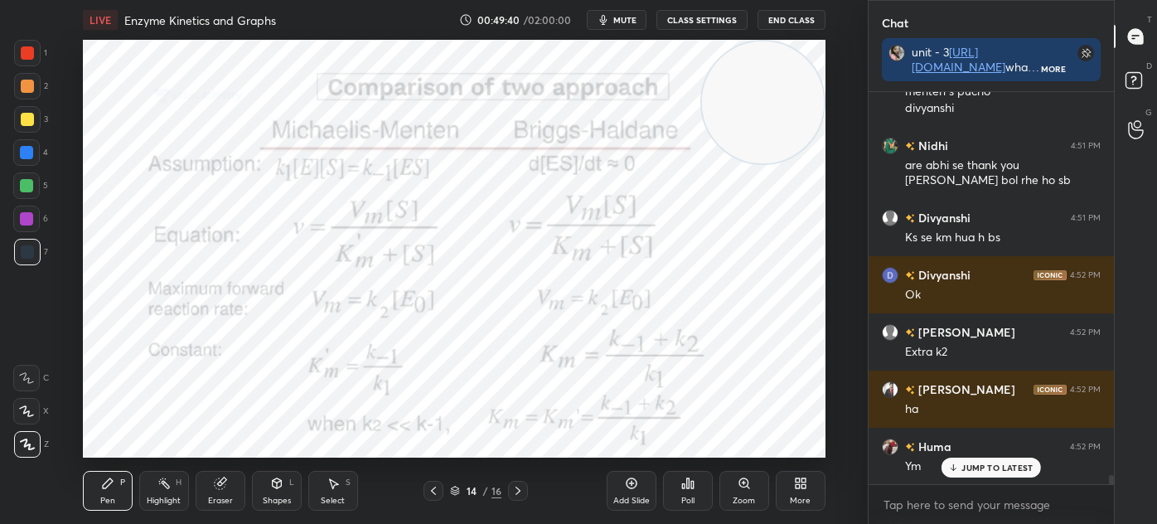
scroll to position [16402, 0]
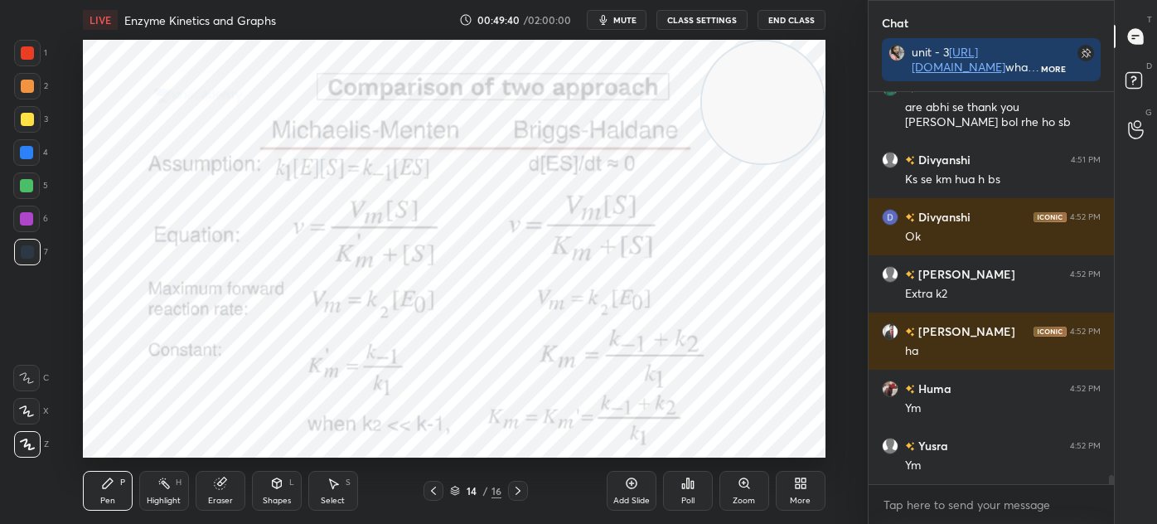
click at [521, 490] on icon at bounding box center [518, 490] width 13 height 13
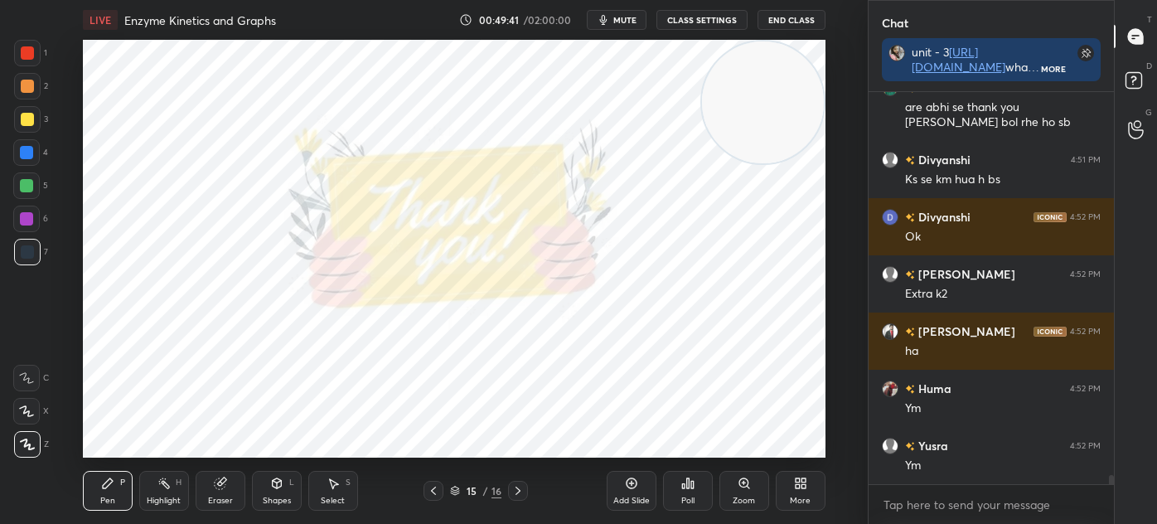
click at [433, 492] on icon at bounding box center [433, 490] width 13 height 13
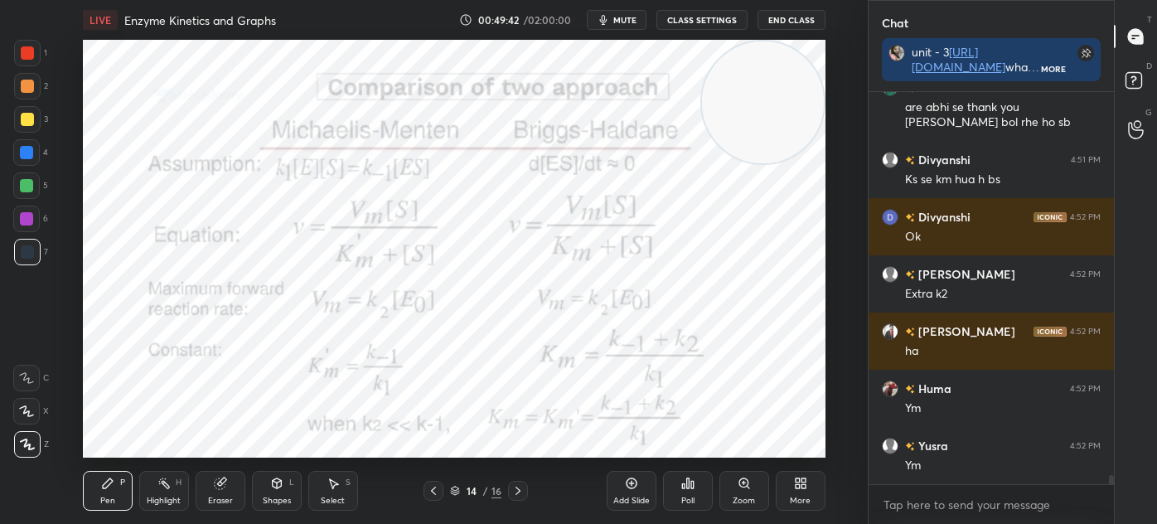
scroll to position [16459, 0]
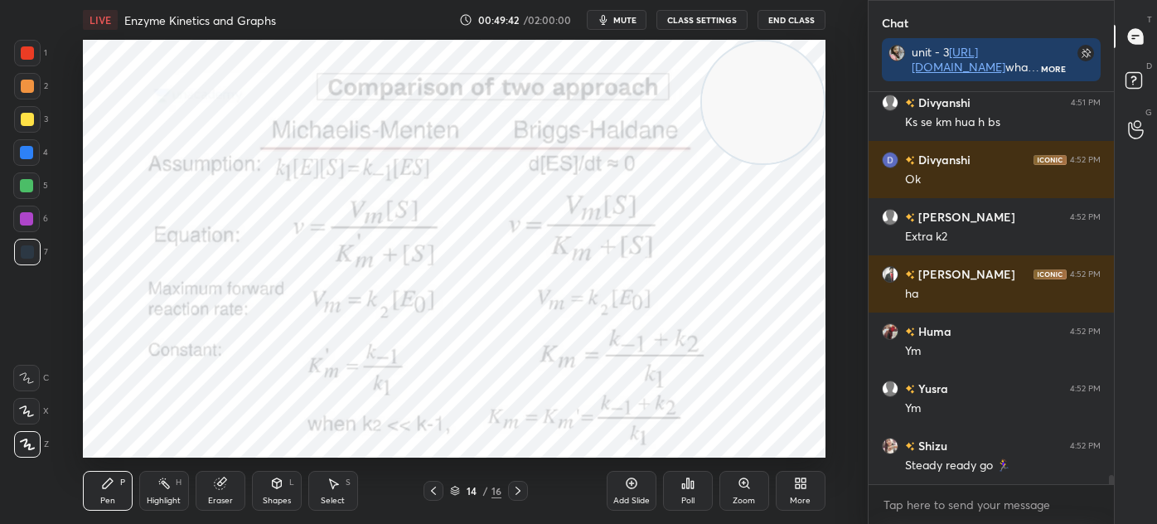
click at [630, 489] on icon at bounding box center [631, 483] width 13 height 13
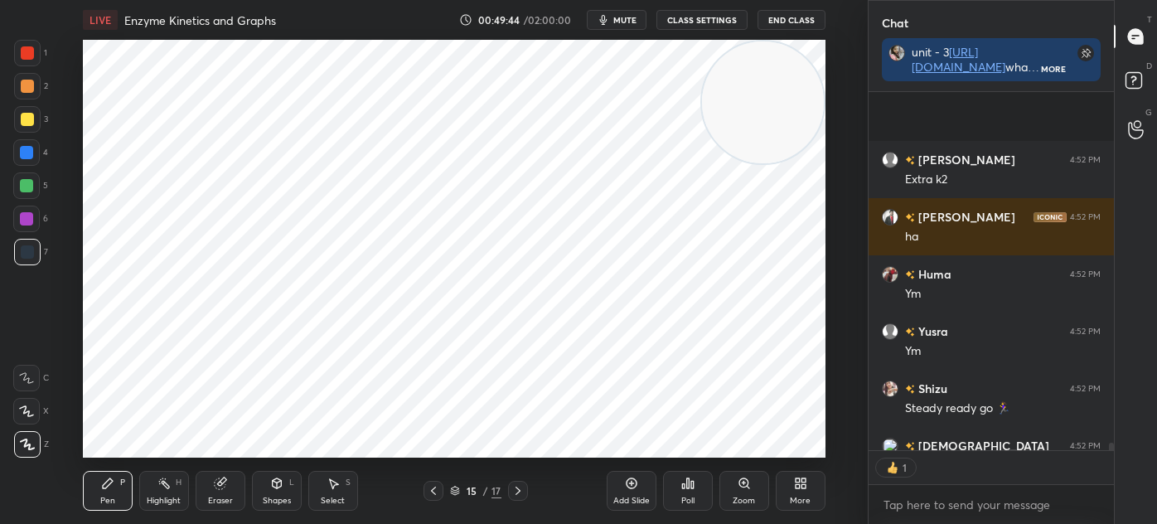
scroll to position [16665, 0]
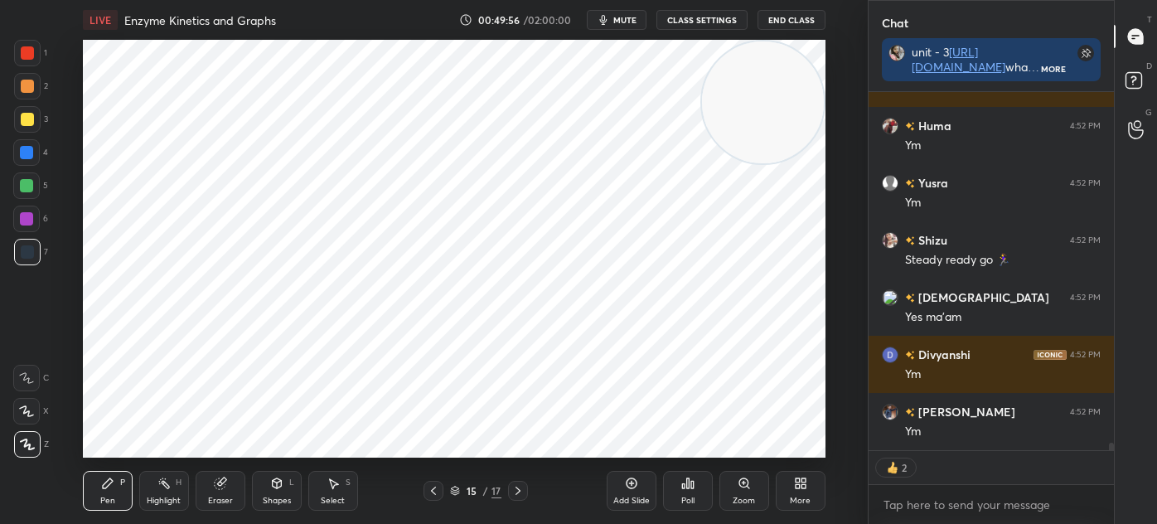
type textarea "x"
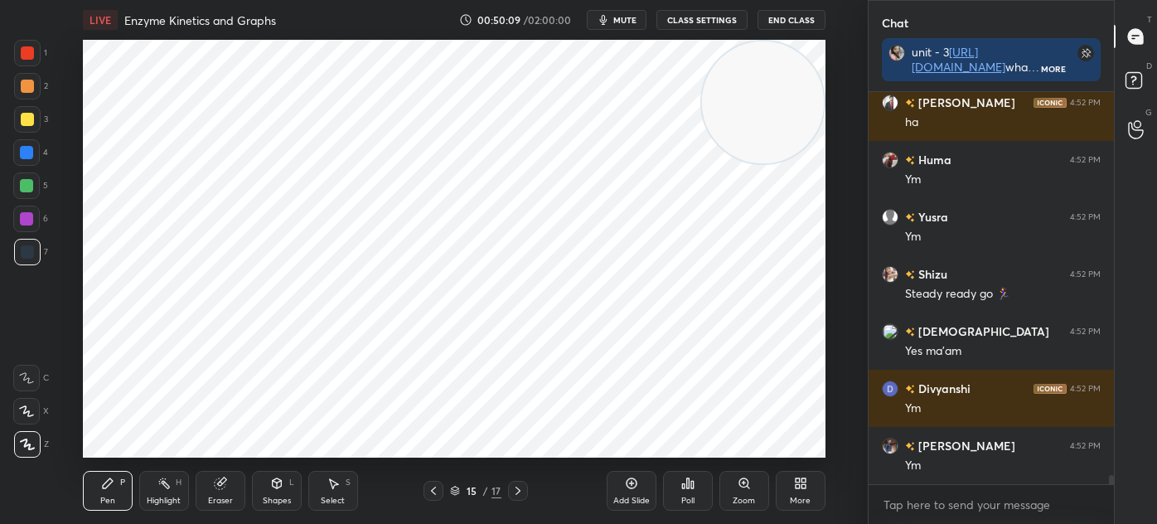
click at [30, 52] on div at bounding box center [27, 52] width 13 height 13
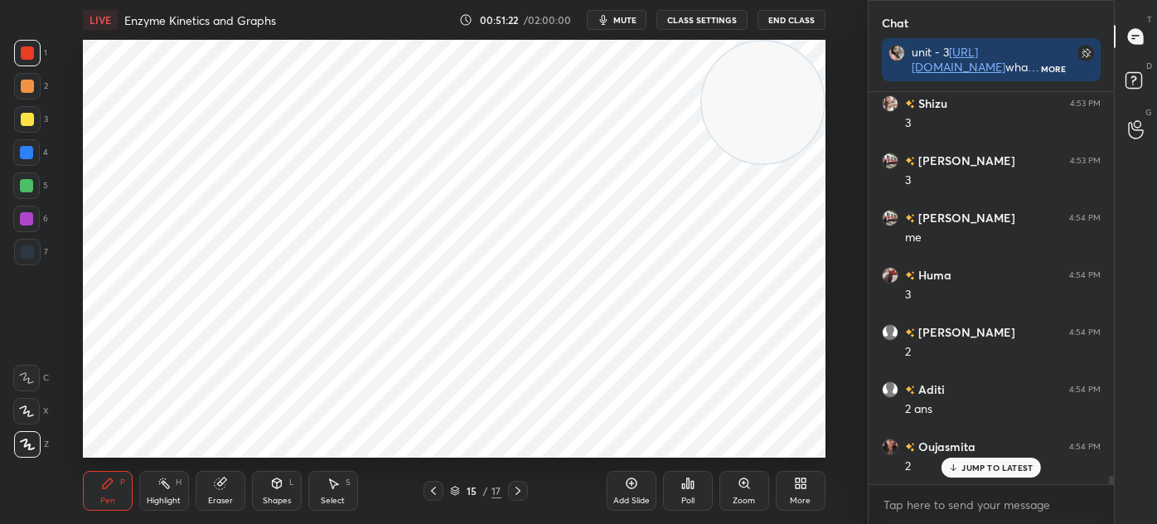
scroll to position [17350, 0]
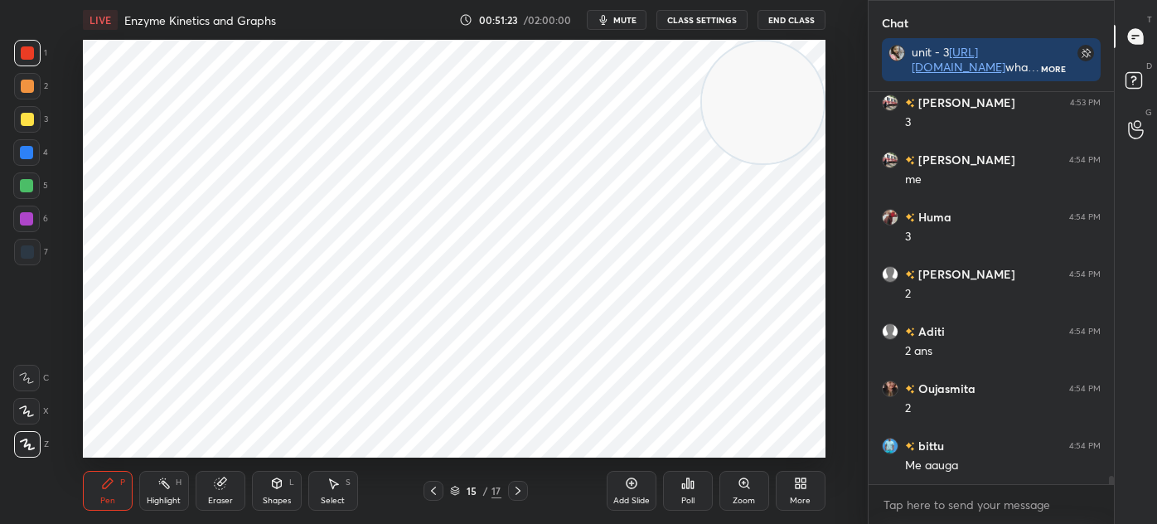
click at [337, 486] on icon at bounding box center [333, 483] width 13 height 13
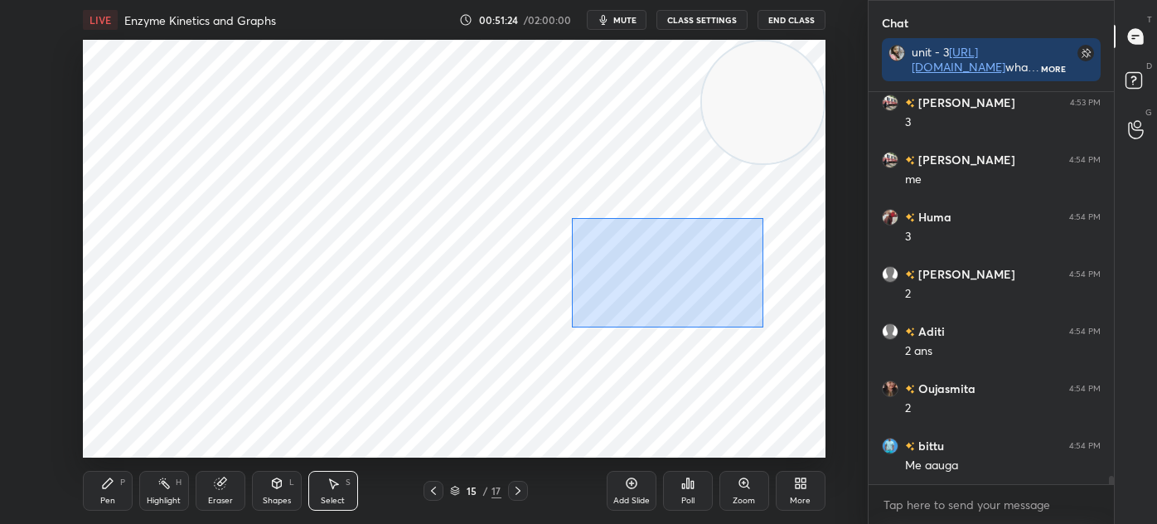
scroll to position [17408, 0]
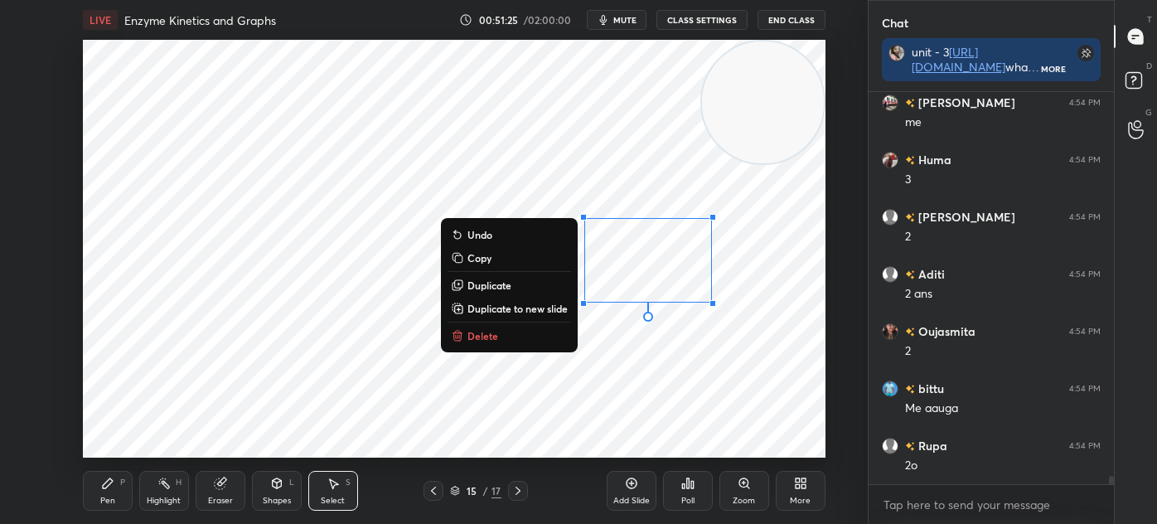
click at [541, 337] on button "Delete" at bounding box center [510, 336] width 124 height 20
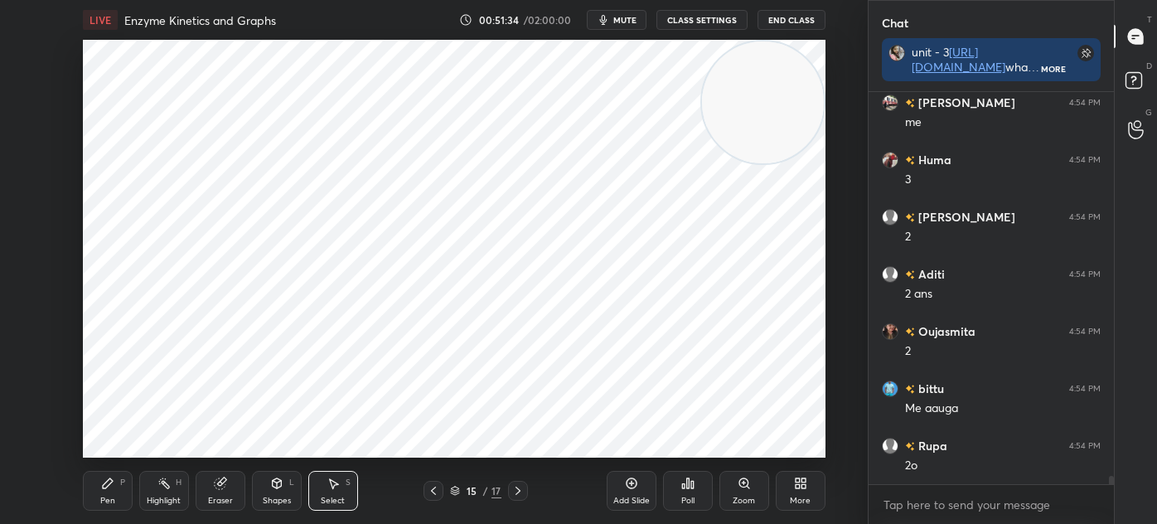
scroll to position [17465, 0]
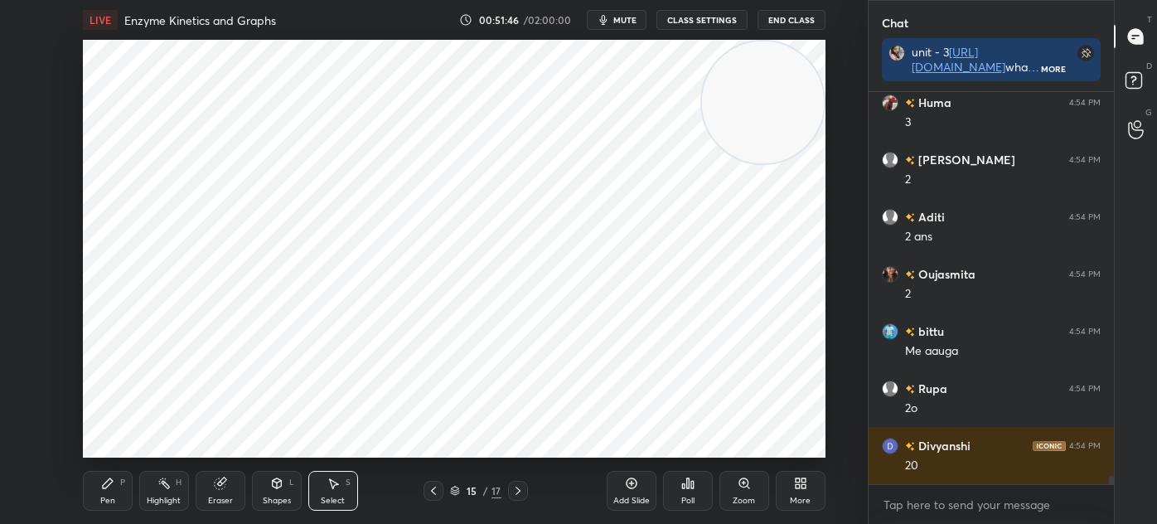
click at [113, 516] on div "Pen P Highlight H Eraser Shapes L Select S 15 / 17 Add Slide Poll Zoom More" at bounding box center [454, 491] width 743 height 66
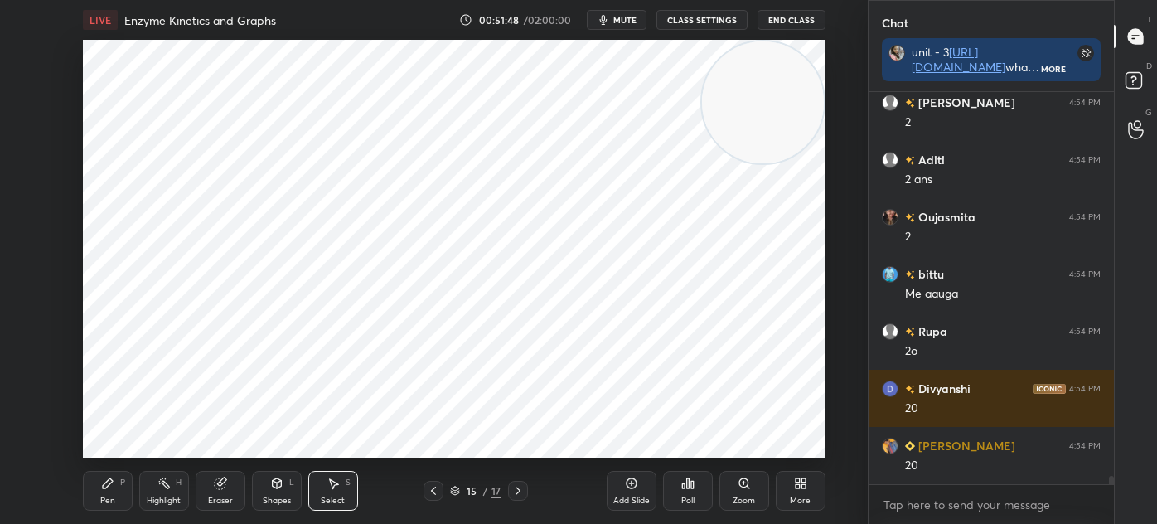
click at [114, 483] on icon at bounding box center [107, 483] width 13 height 13
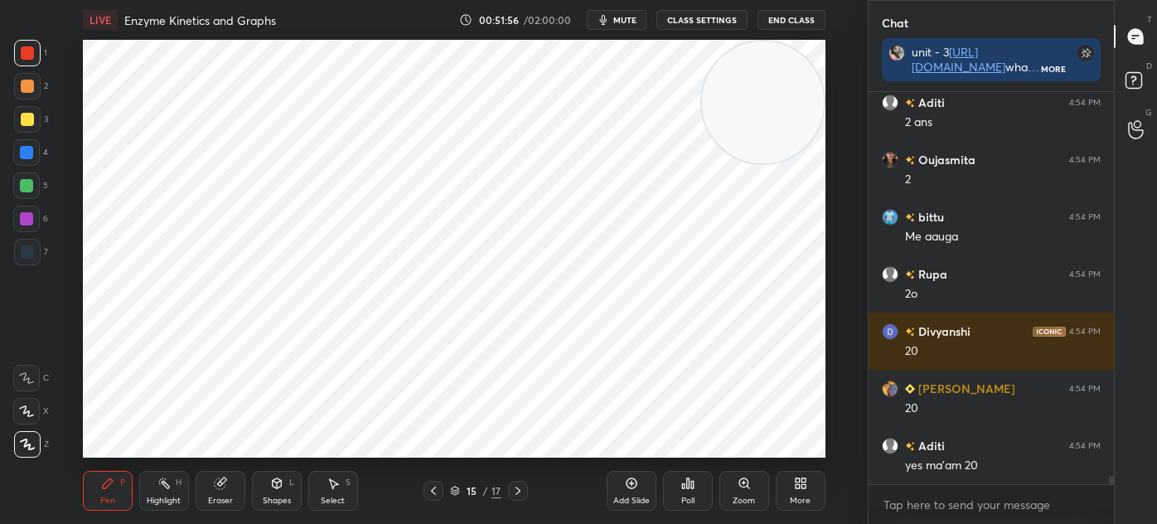
scroll to position [17636, 0]
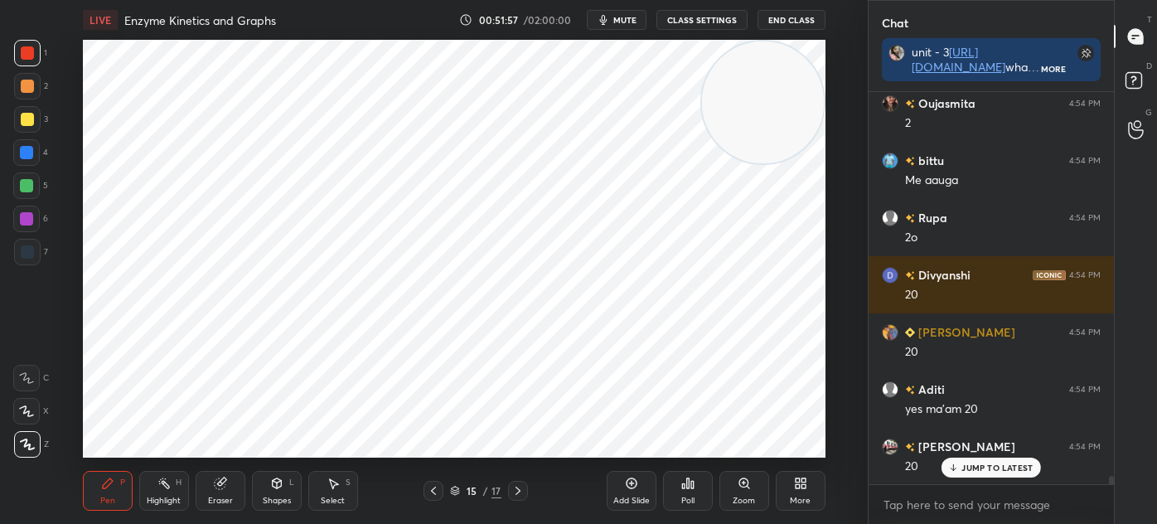
click at [345, 496] on div "Select S" at bounding box center [333, 491] width 50 height 40
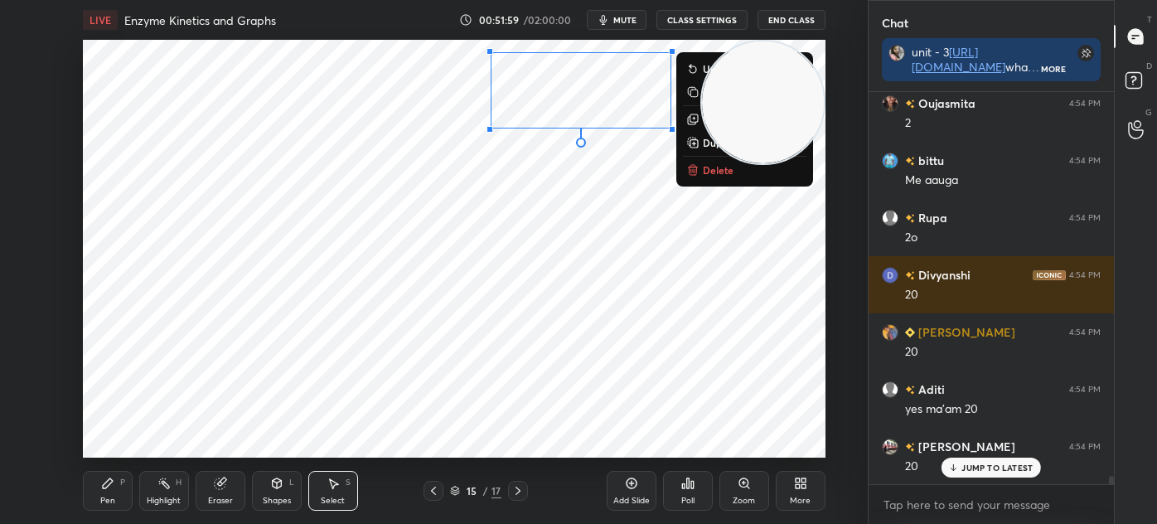
click at [117, 485] on div "Pen P" at bounding box center [108, 491] width 50 height 40
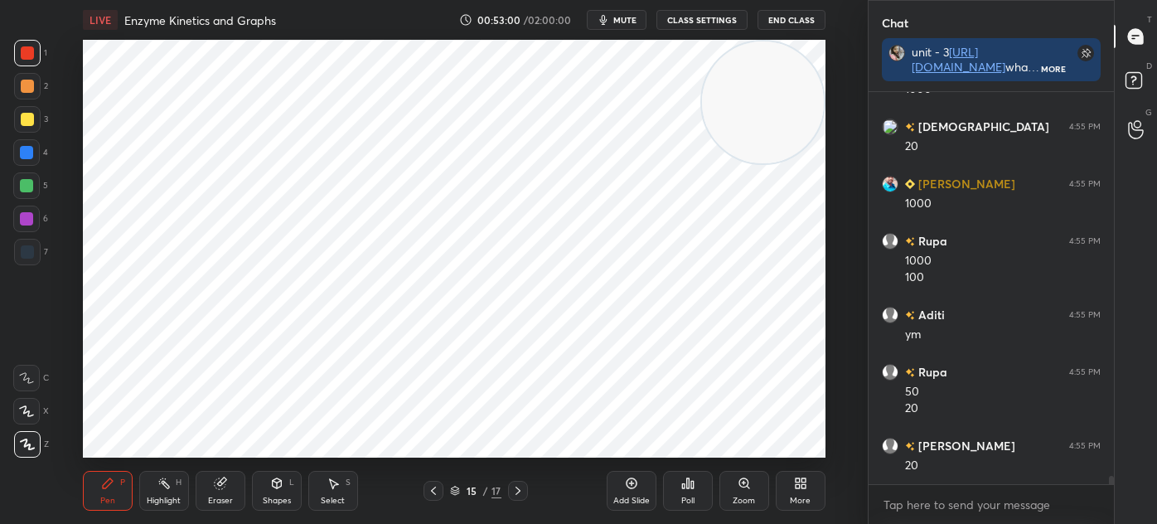
scroll to position [18413, 0]
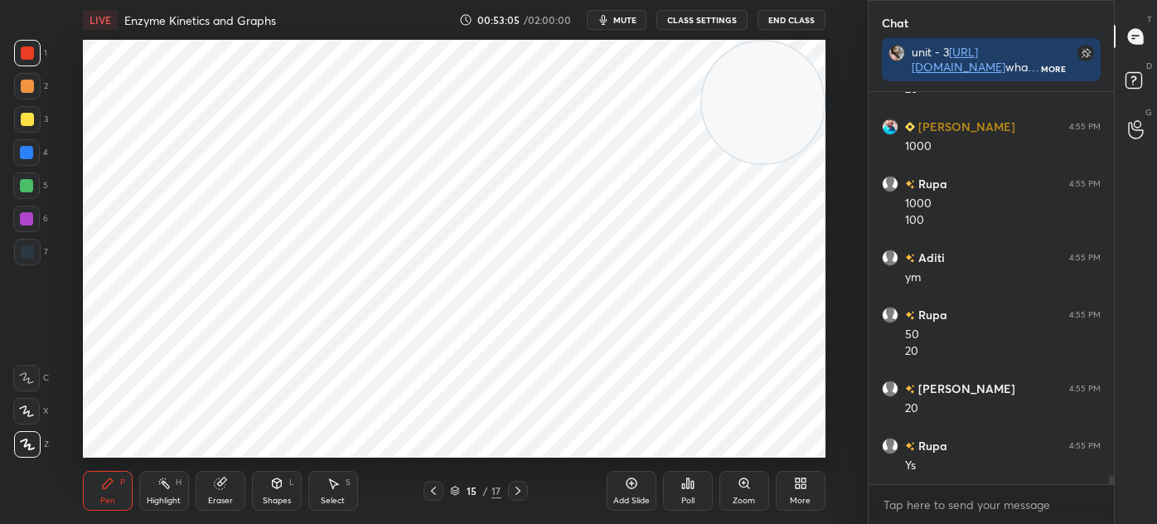
click at [279, 499] on div "Shapes" at bounding box center [277, 501] width 28 height 8
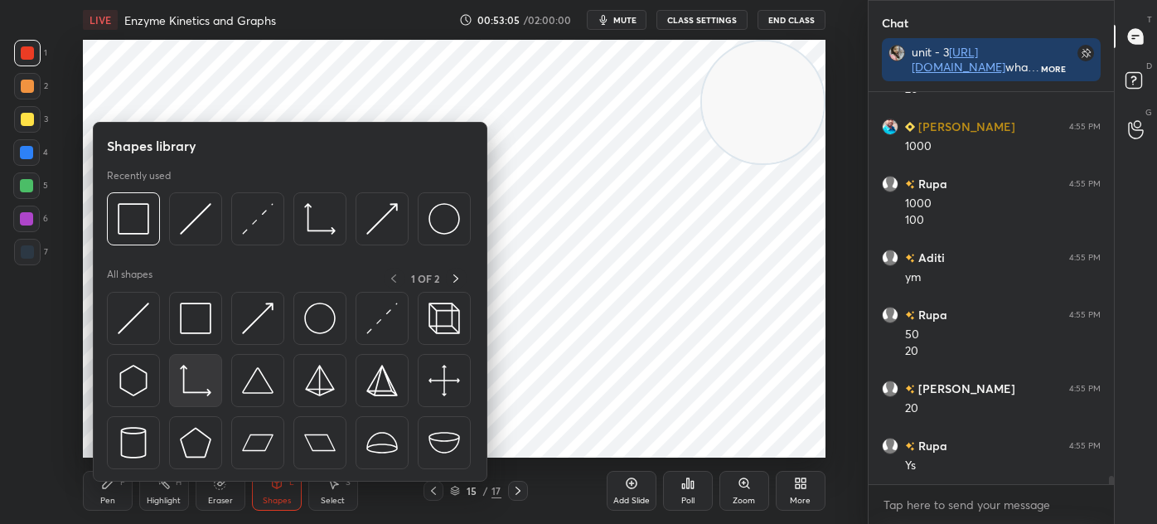
click at [187, 395] on img at bounding box center [196, 381] width 32 height 32
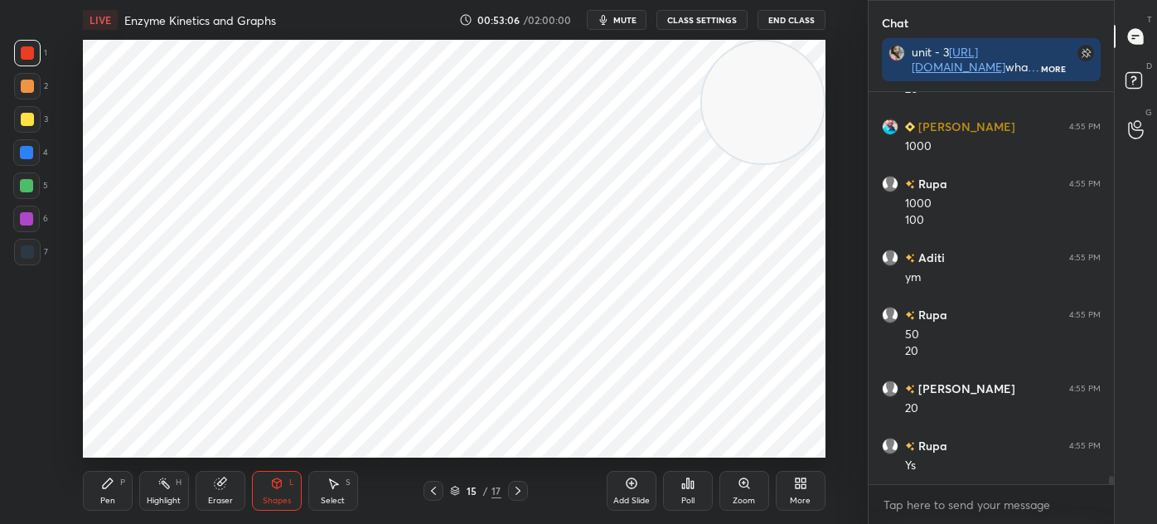
click at [24, 257] on div at bounding box center [27, 251] width 13 height 13
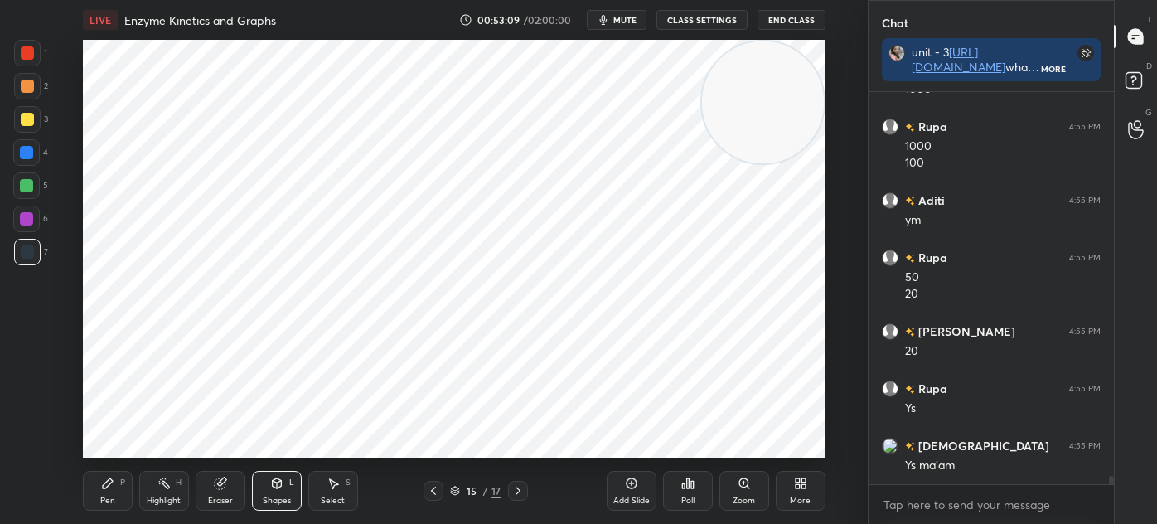
click at [104, 487] on icon at bounding box center [108, 483] width 10 height 10
click at [264, 491] on div "Shapes L" at bounding box center [277, 491] width 50 height 40
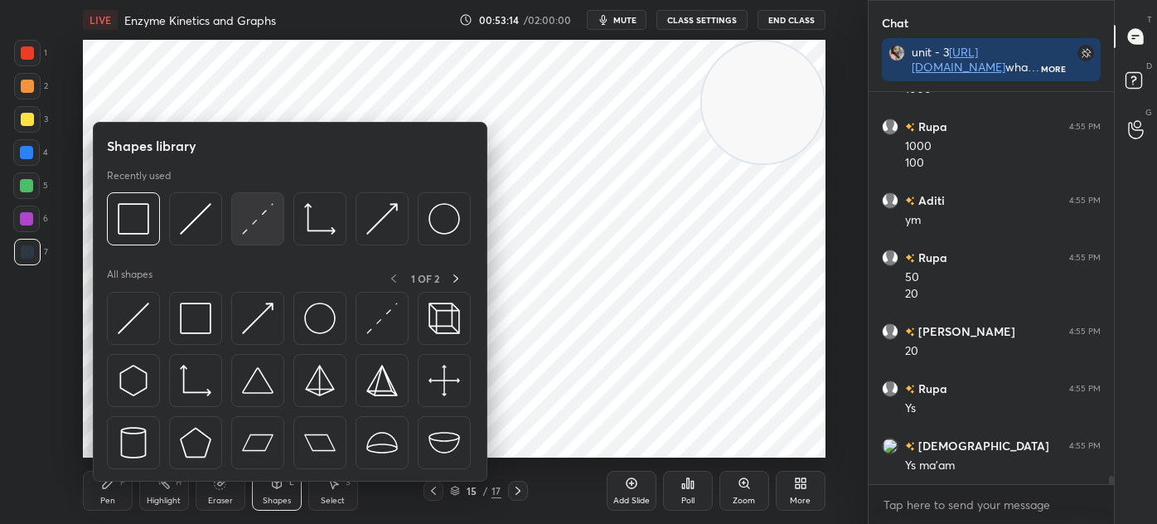
click at [244, 226] on img at bounding box center [258, 219] width 32 height 32
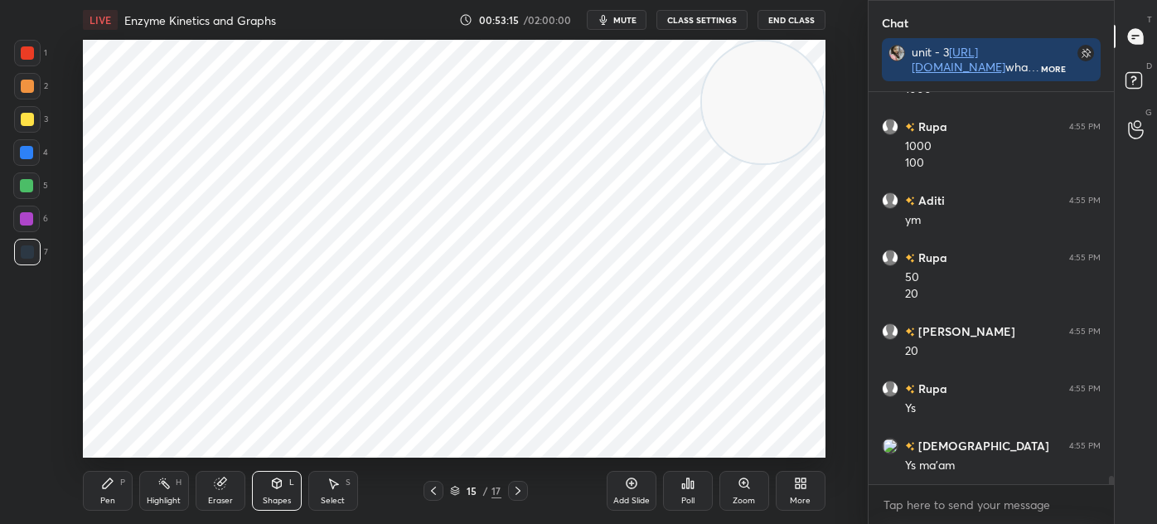
click at [30, 52] on div at bounding box center [27, 52] width 13 height 13
click at [101, 497] on div "Pen" at bounding box center [107, 501] width 15 height 8
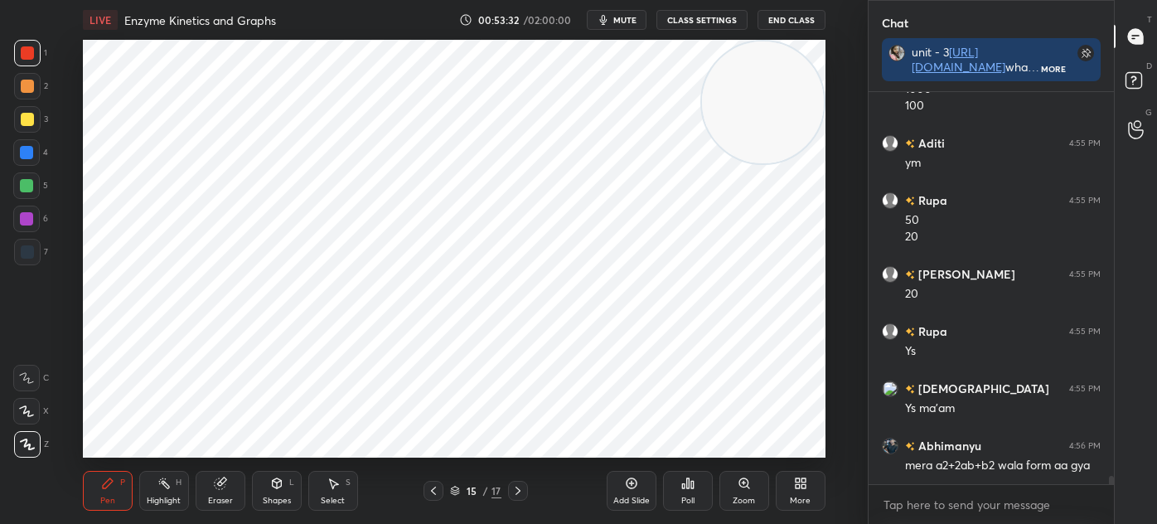
click at [709, 21] on button "CLASS SETTINGS" at bounding box center [702, 20] width 91 height 20
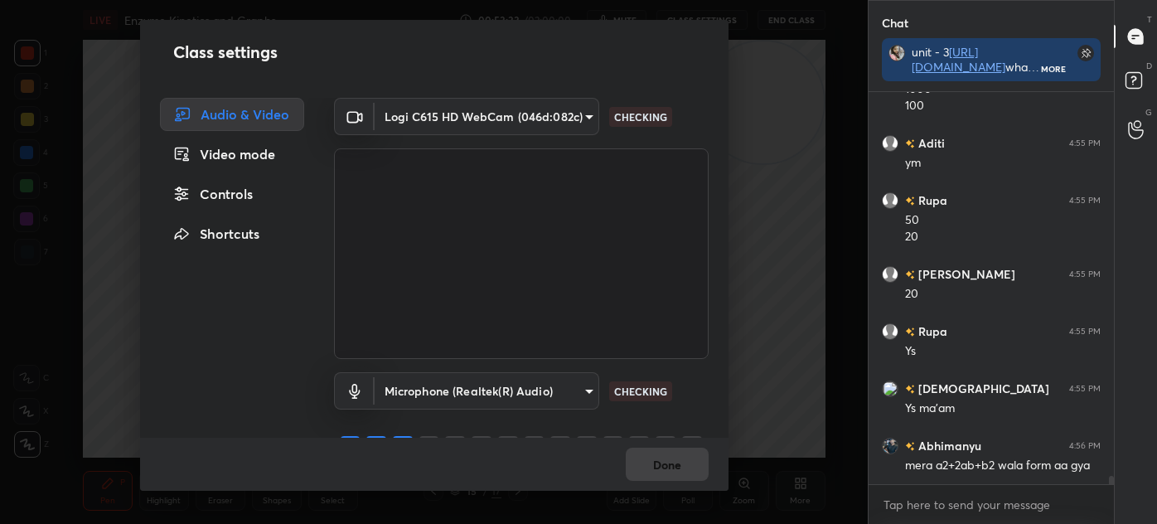
click at [502, 115] on body "1 2 3 4 5 6 7 C X Z C X Z E E Erase all H H LIVE Enzyme Kinetics and Graphs 00:…" at bounding box center [578, 262] width 1157 height 524
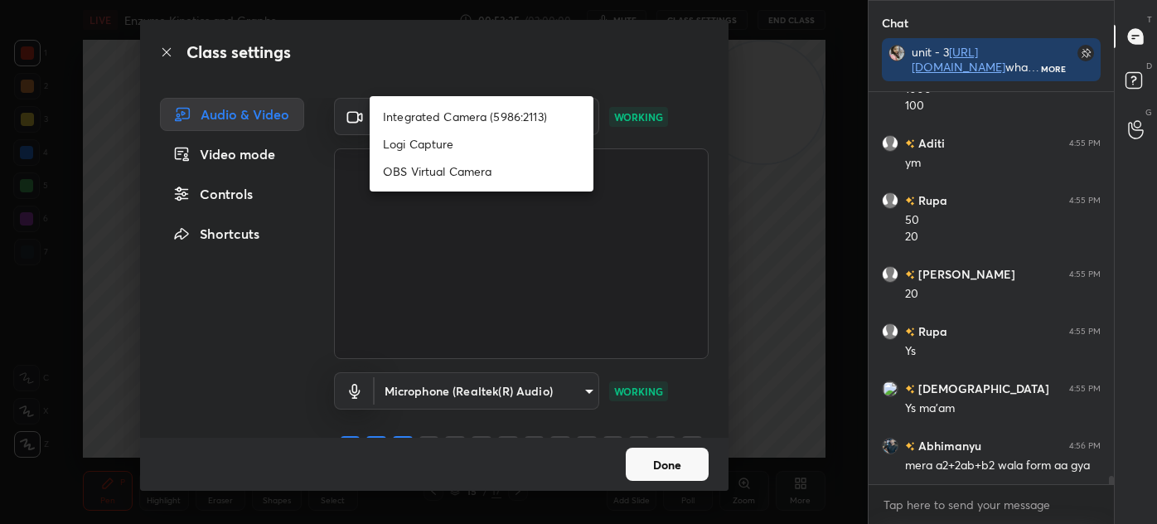
click at [510, 109] on li "Integrated Camera (5986:2113)" at bounding box center [482, 116] width 224 height 27
type input "88f96b8faa1d9a9722dcc1b6cce85652d51e8ef51c6063864a06c2ce1c6fb19a"
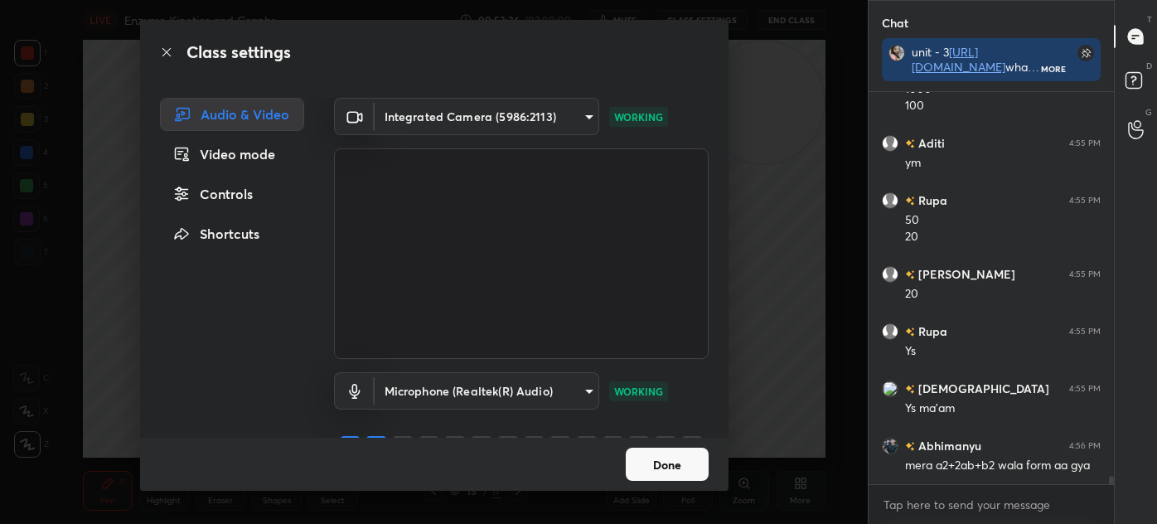
click at [667, 471] on button "Done" at bounding box center [667, 464] width 83 height 33
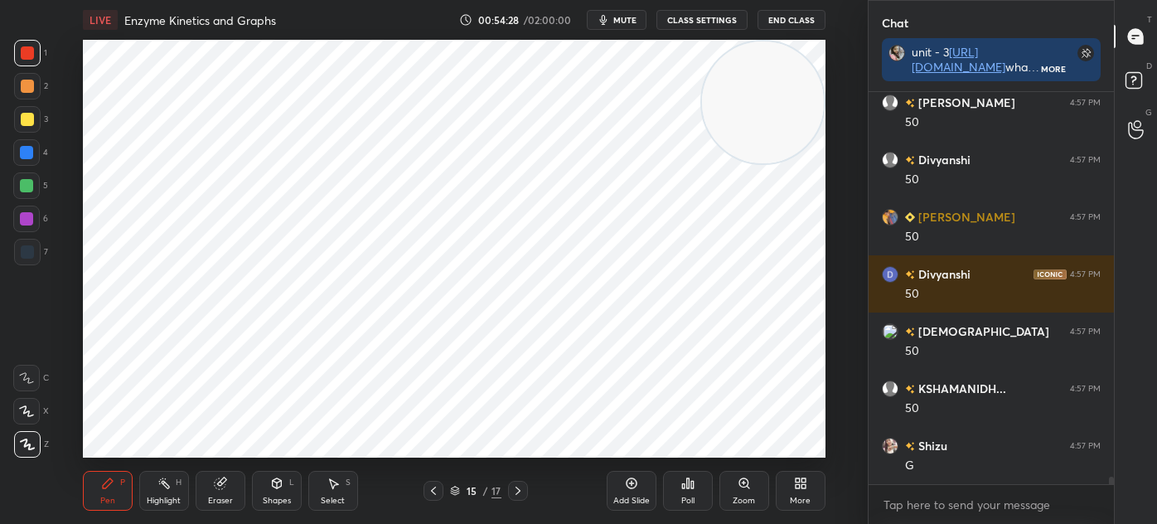
scroll to position [19386, 0]
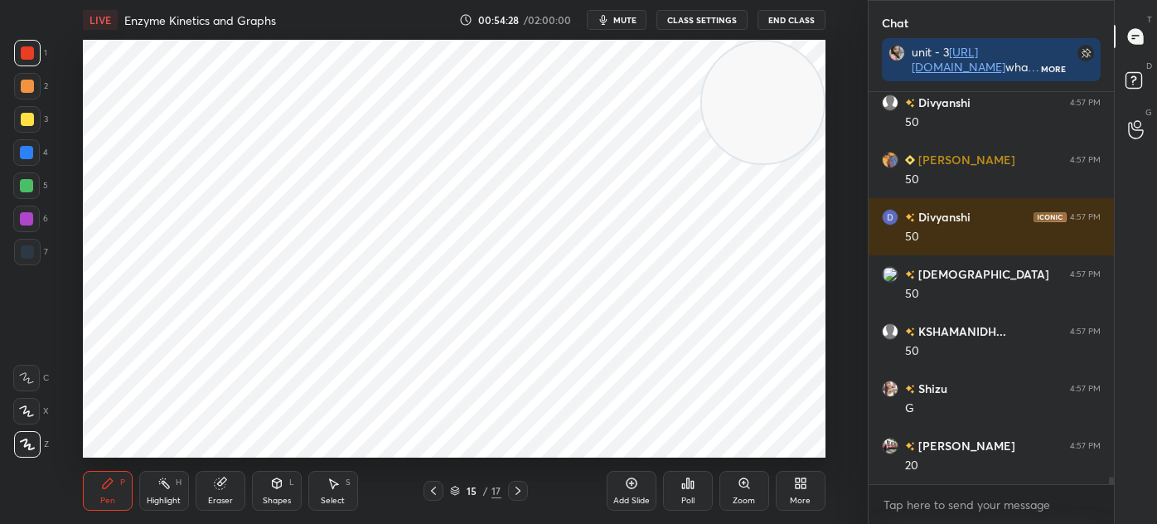
click at [626, 483] on icon at bounding box center [631, 483] width 11 height 11
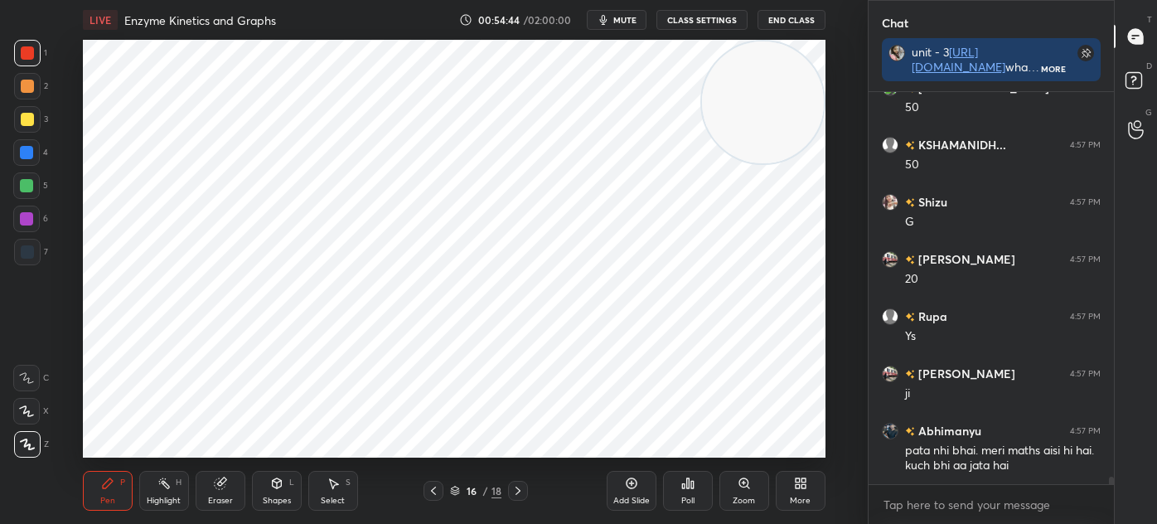
scroll to position [19629, 0]
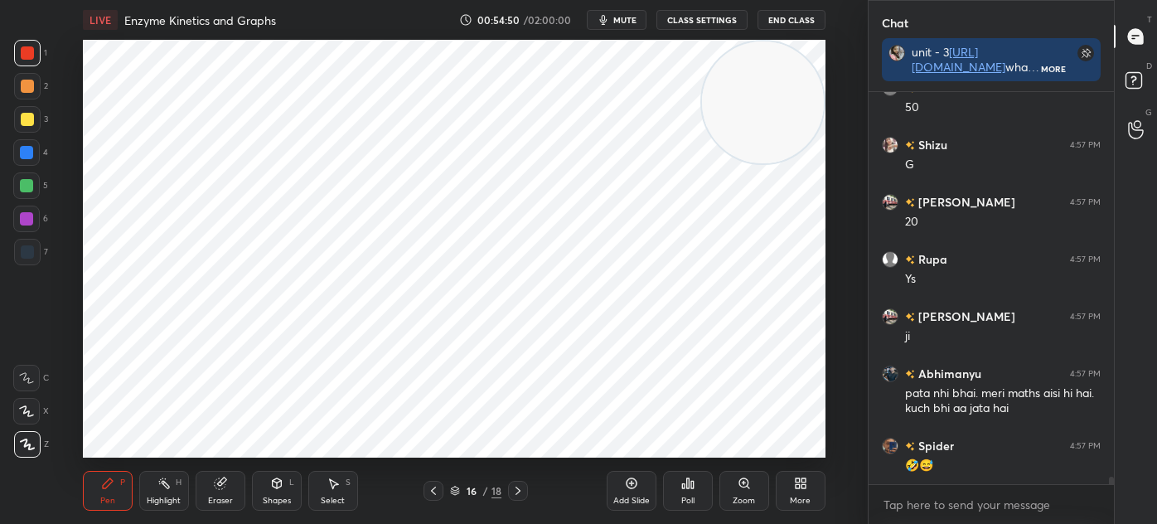
click at [623, 488] on div "Add Slide" at bounding box center [632, 491] width 50 height 40
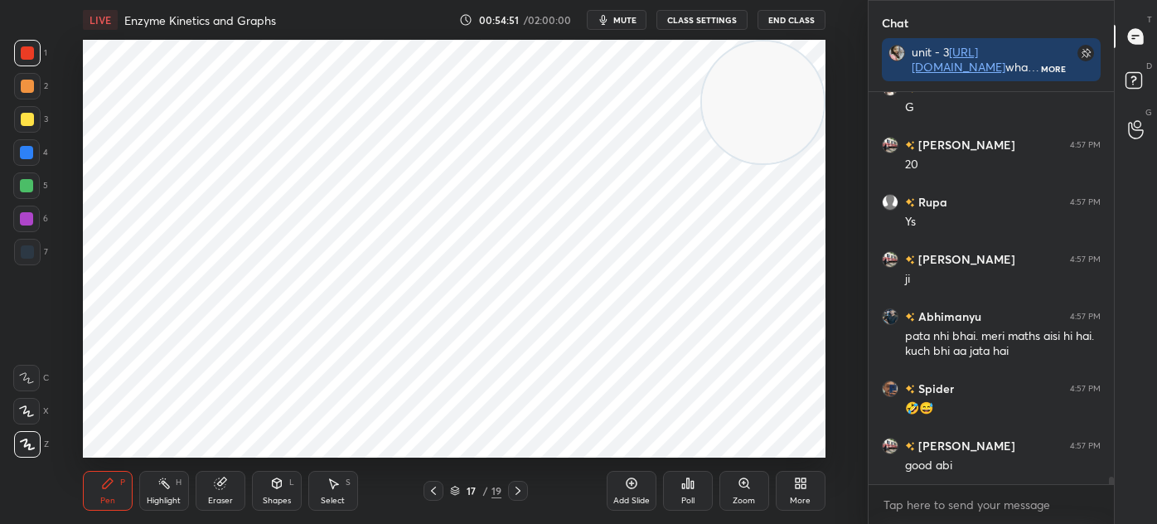
click at [21, 249] on div at bounding box center [27, 251] width 13 height 13
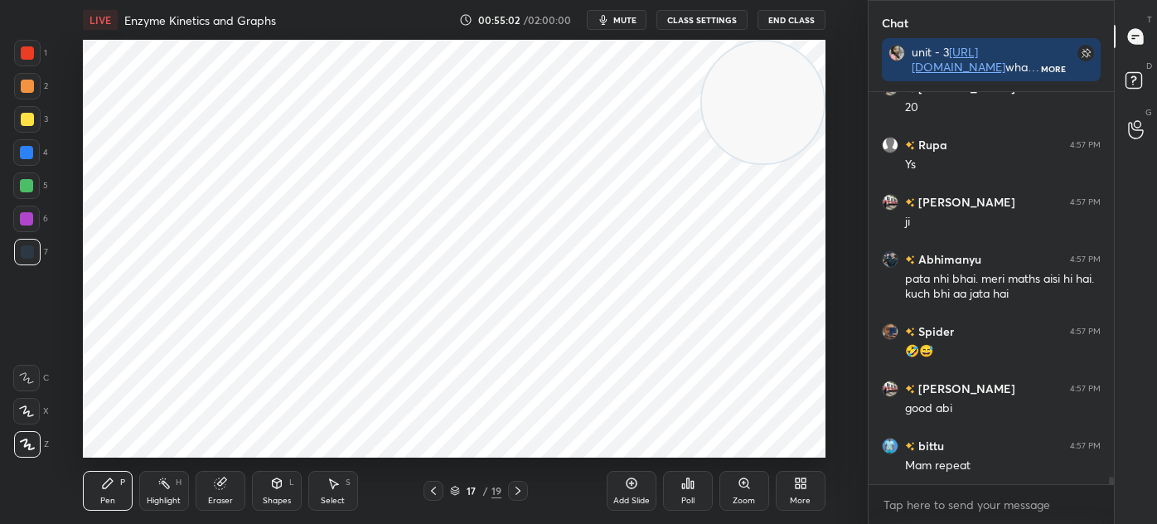
scroll to position [19801, 0]
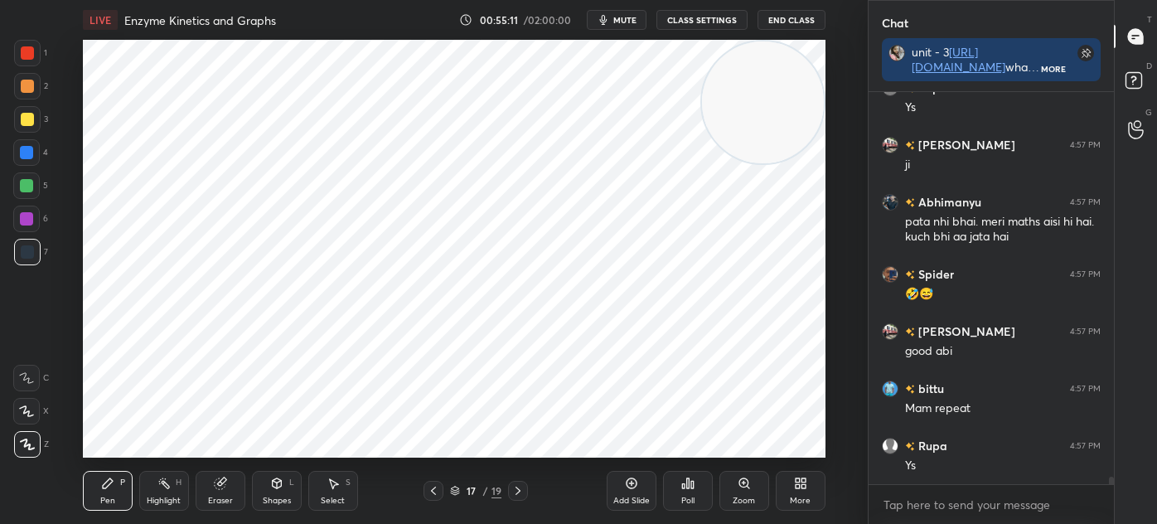
click at [439, 486] on icon at bounding box center [433, 490] width 13 height 13
click at [441, 490] on div at bounding box center [434, 491] width 20 height 20
click at [514, 490] on icon at bounding box center [518, 490] width 13 height 13
click at [338, 492] on div "Select S" at bounding box center [333, 491] width 50 height 40
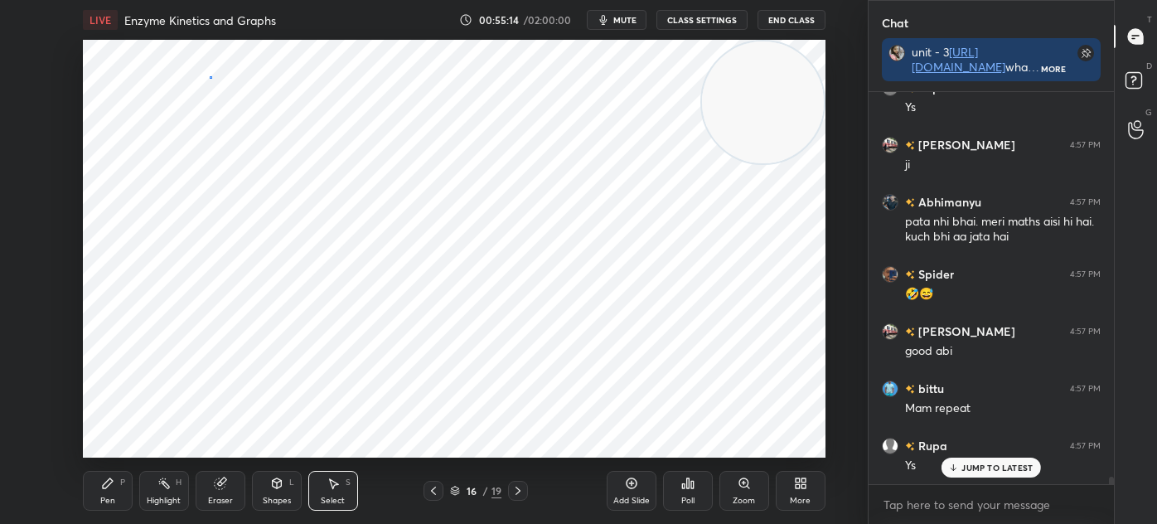
scroll to position [19872, 0]
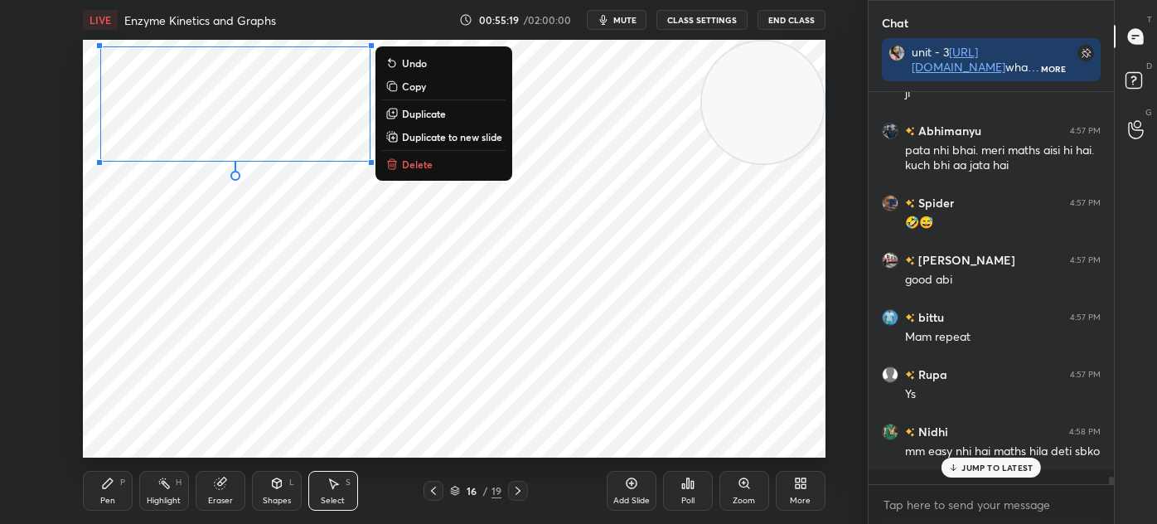
click at [177, 269] on div "0 ° Undo Copy Duplicate Duplicate to new slide Delete" at bounding box center [454, 249] width 743 height 418
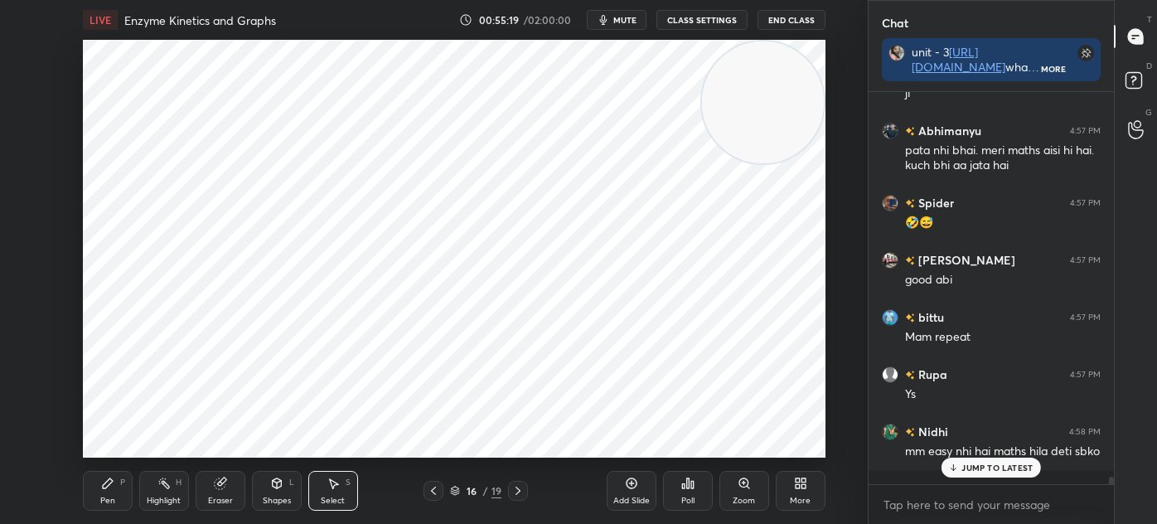
click at [270, 498] on div "Shapes" at bounding box center [277, 501] width 28 height 8
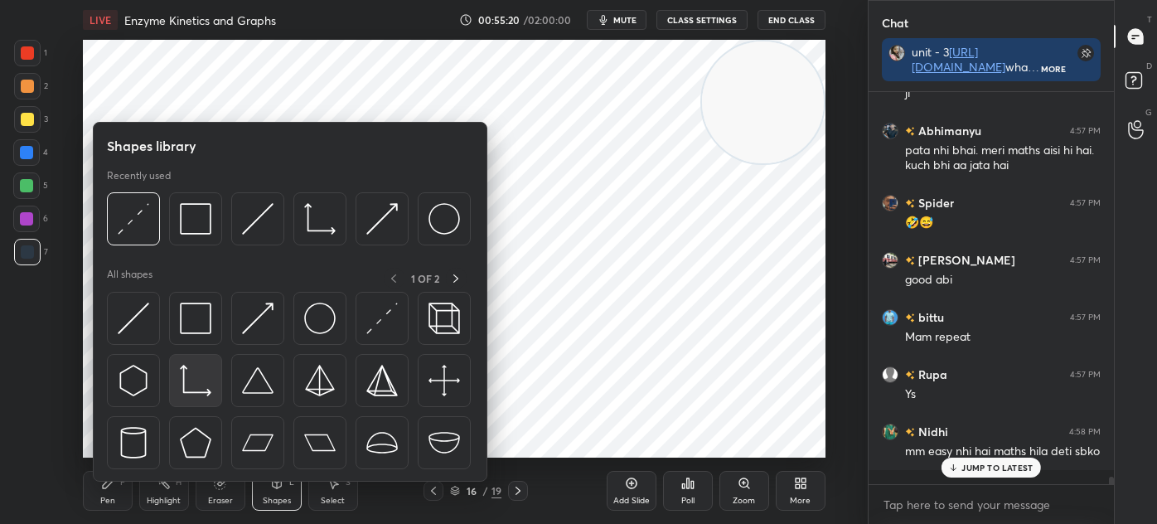
click at [198, 378] on img at bounding box center [196, 381] width 32 height 32
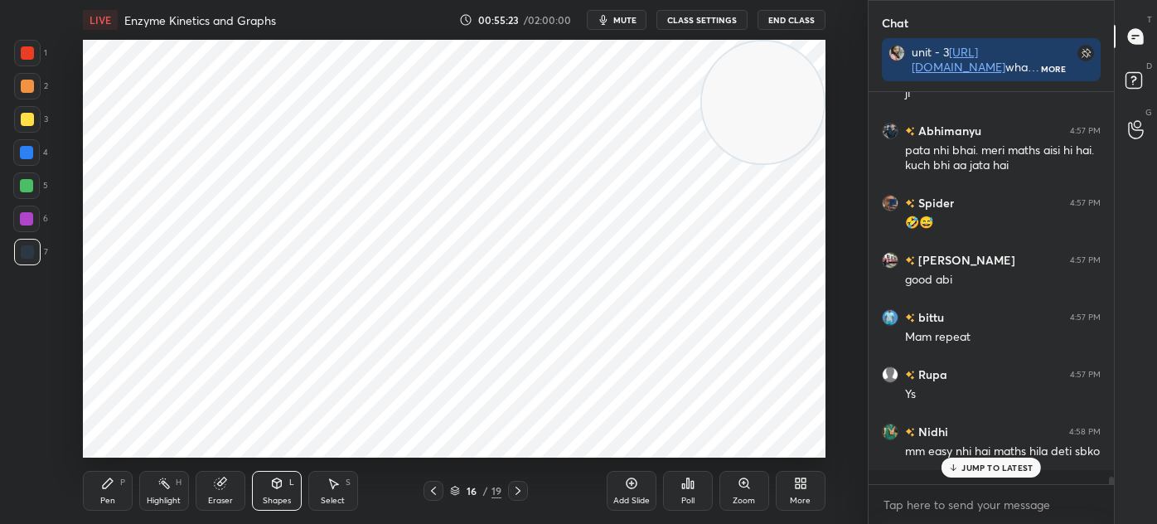
click at [104, 483] on icon at bounding box center [107, 483] width 13 height 13
click at [429, 492] on icon at bounding box center [433, 490] width 13 height 13
click at [325, 493] on div "Select S" at bounding box center [333, 491] width 50 height 40
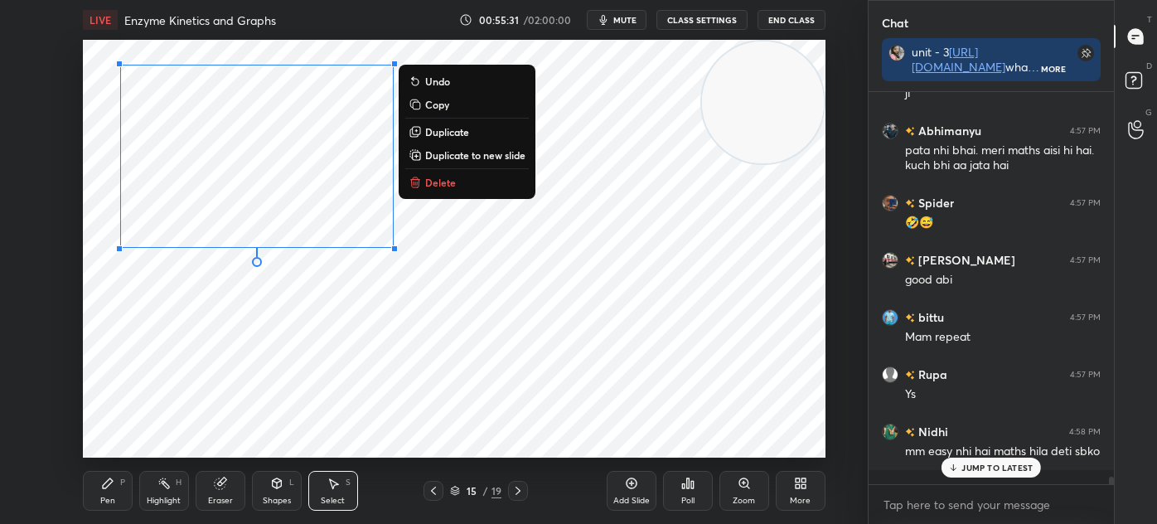
click at [448, 105] on p "Copy" at bounding box center [437, 104] width 24 height 13
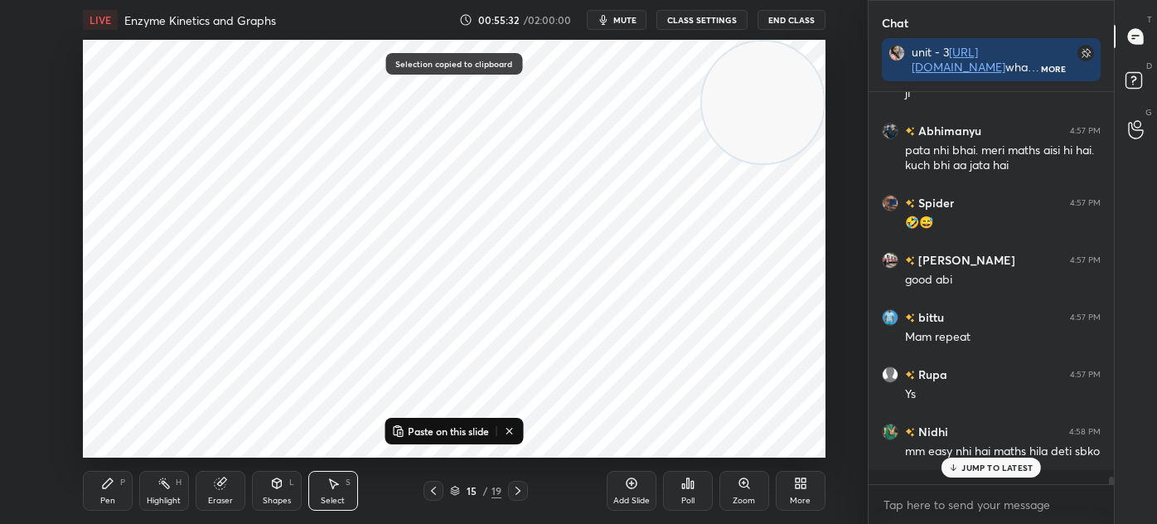
click at [522, 496] on icon at bounding box center [518, 490] width 13 height 13
click at [451, 433] on p "Paste on this slide" at bounding box center [448, 430] width 81 height 13
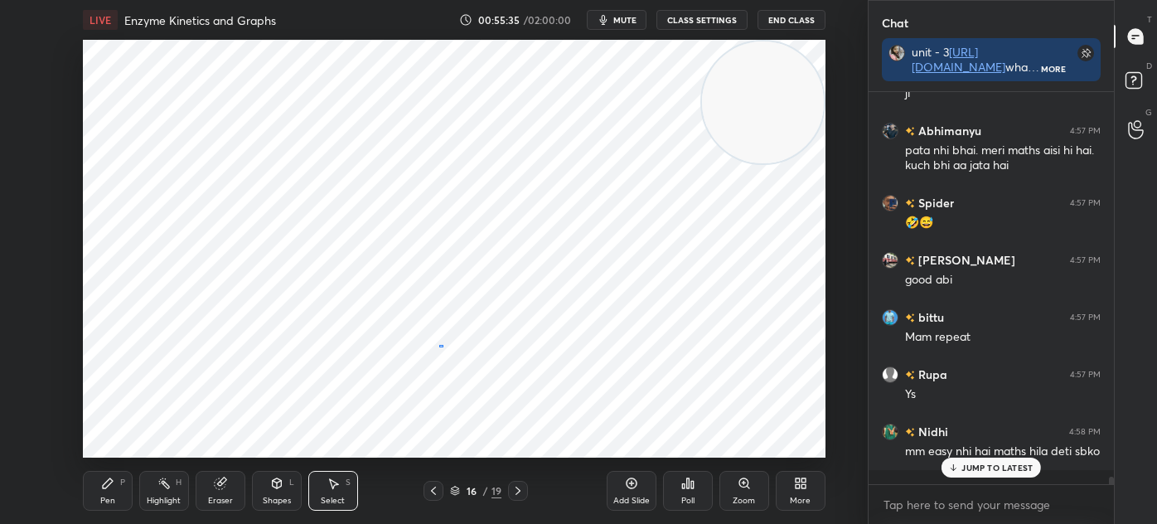
click at [439, 346] on div "0 ° Undo Copy Paste here Duplicate Duplicate to new slide Delete" at bounding box center [454, 249] width 743 height 418
click at [95, 485] on div "Pen P" at bounding box center [108, 491] width 50 height 40
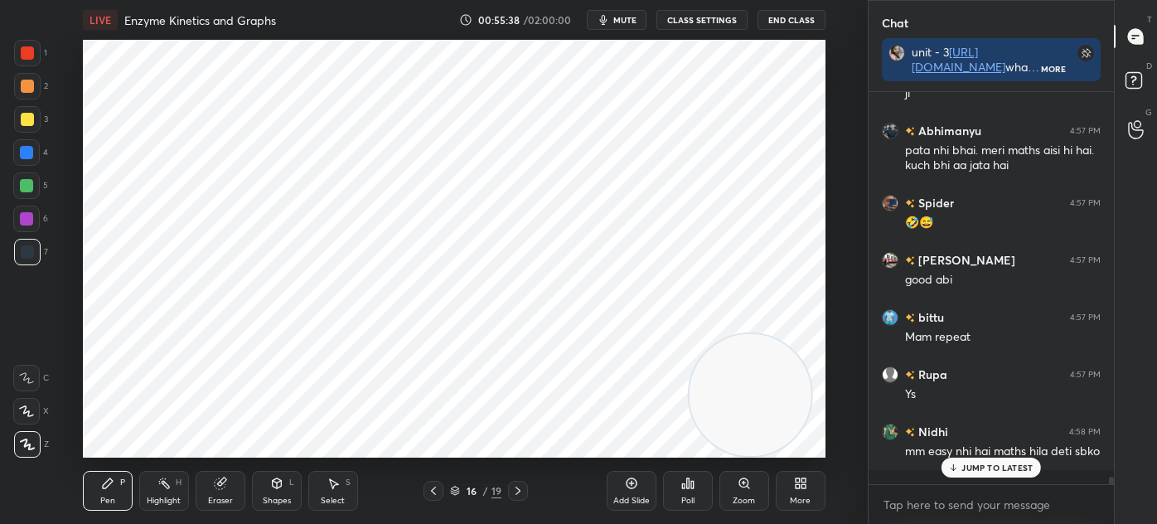
click at [95, 490] on div "Pen P" at bounding box center [108, 491] width 50 height 40
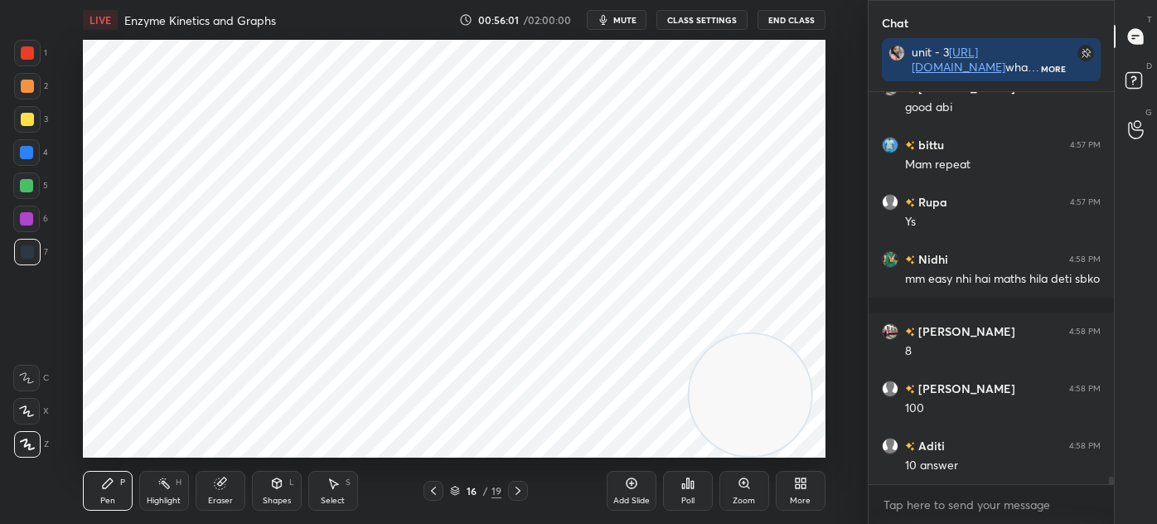
scroll to position [20102, 0]
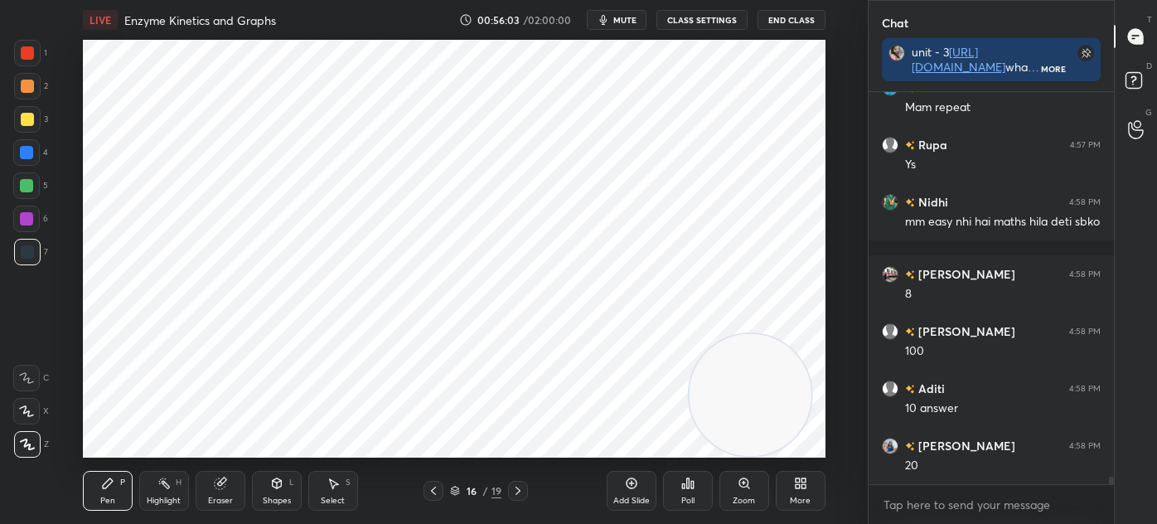
click at [225, 497] on div "Eraser" at bounding box center [220, 501] width 25 height 8
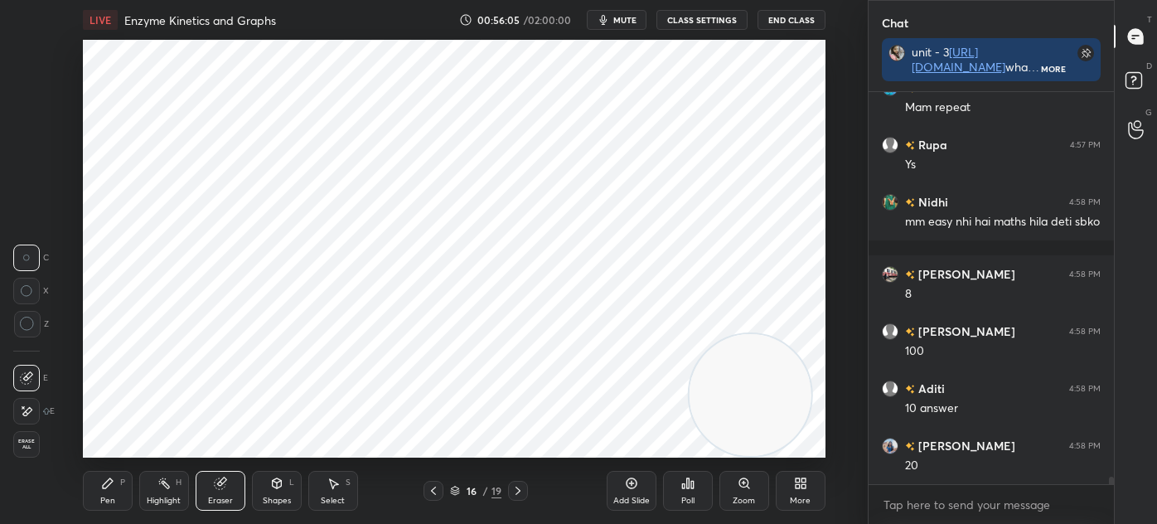
click at [114, 484] on div "Pen P" at bounding box center [108, 491] width 50 height 40
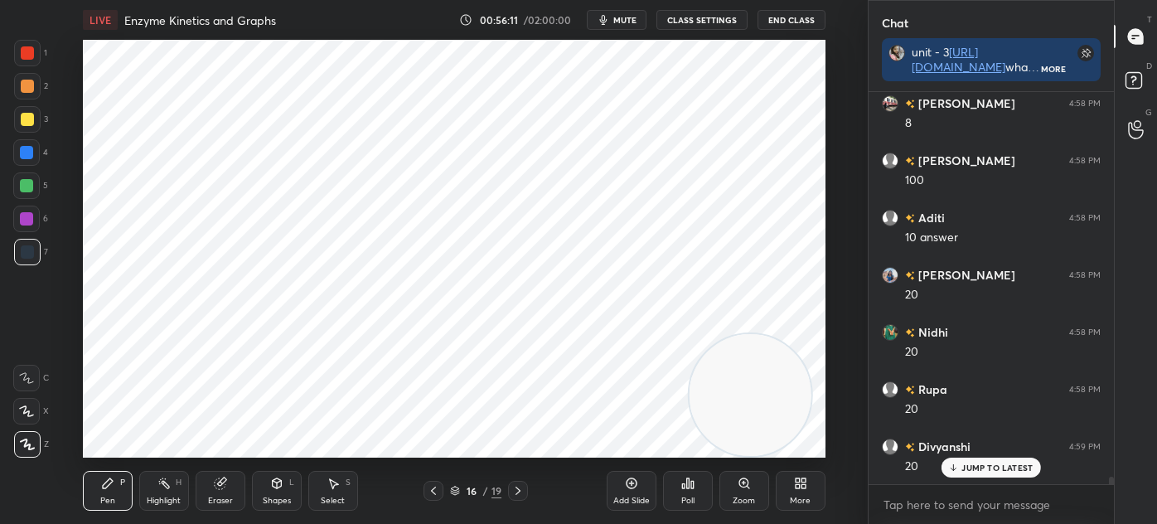
scroll to position [20330, 0]
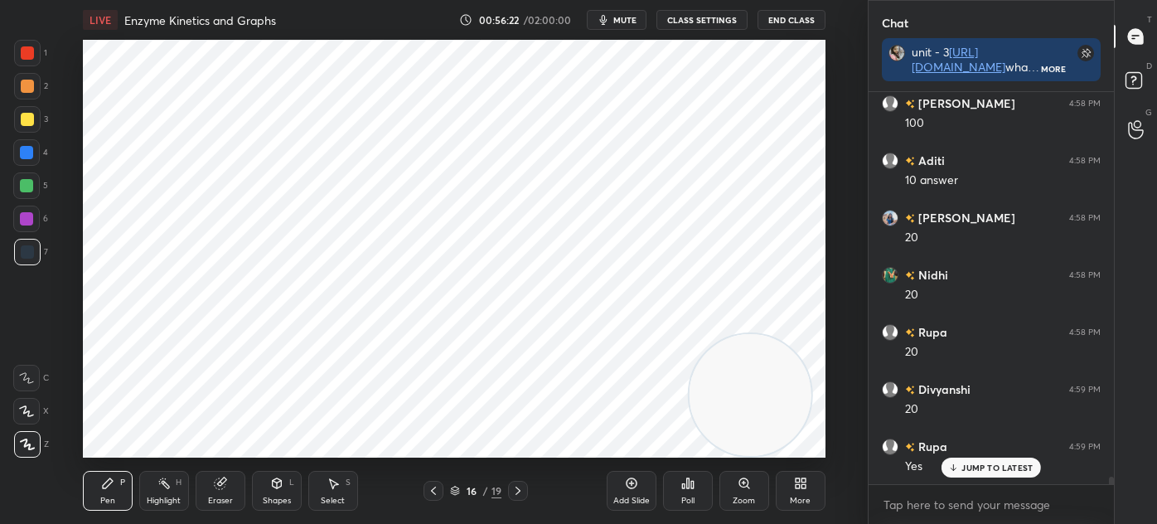
click at [453, 492] on icon at bounding box center [455, 492] width 8 height 2
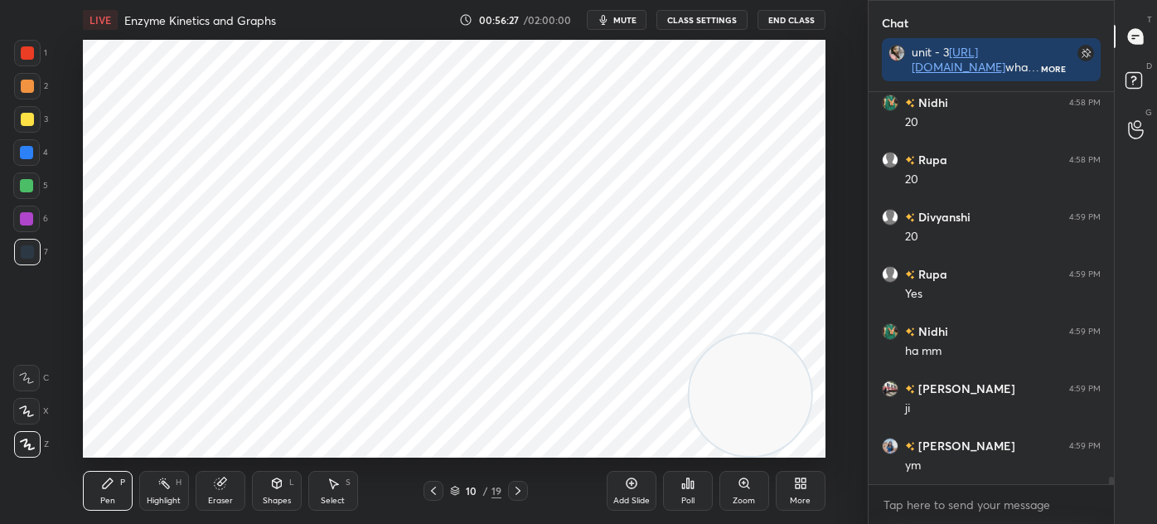
scroll to position [20560, 0]
click at [453, 491] on icon at bounding box center [455, 491] width 10 height 10
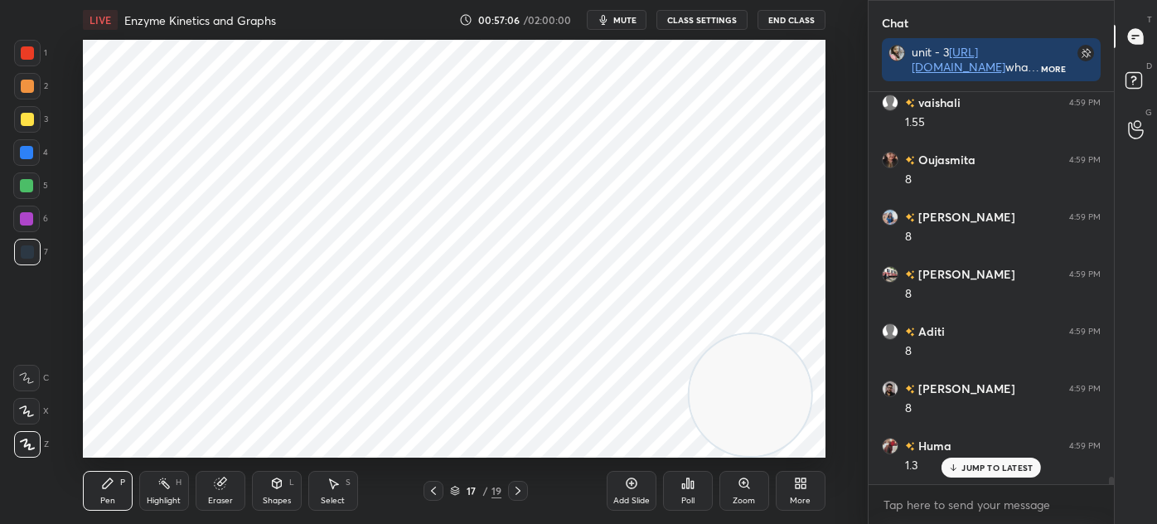
scroll to position [21131, 0]
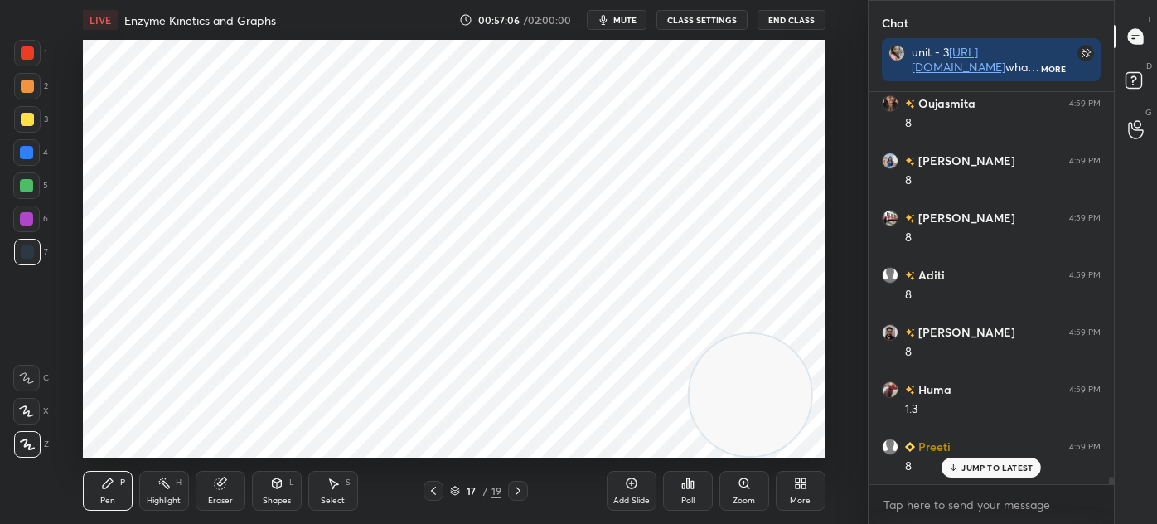
click at [272, 500] on div "Shapes" at bounding box center [277, 501] width 28 height 8
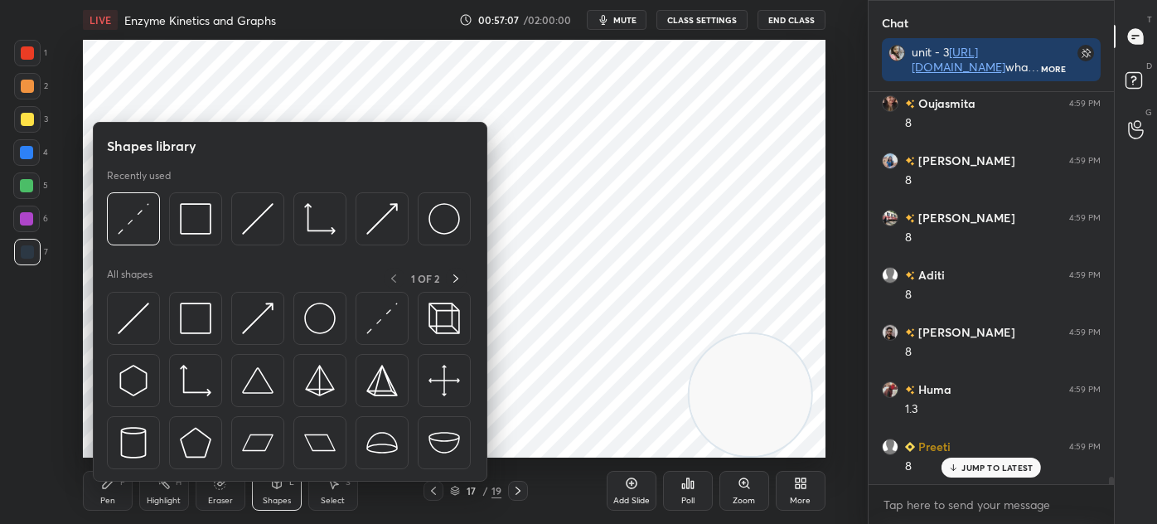
scroll to position [21188, 0]
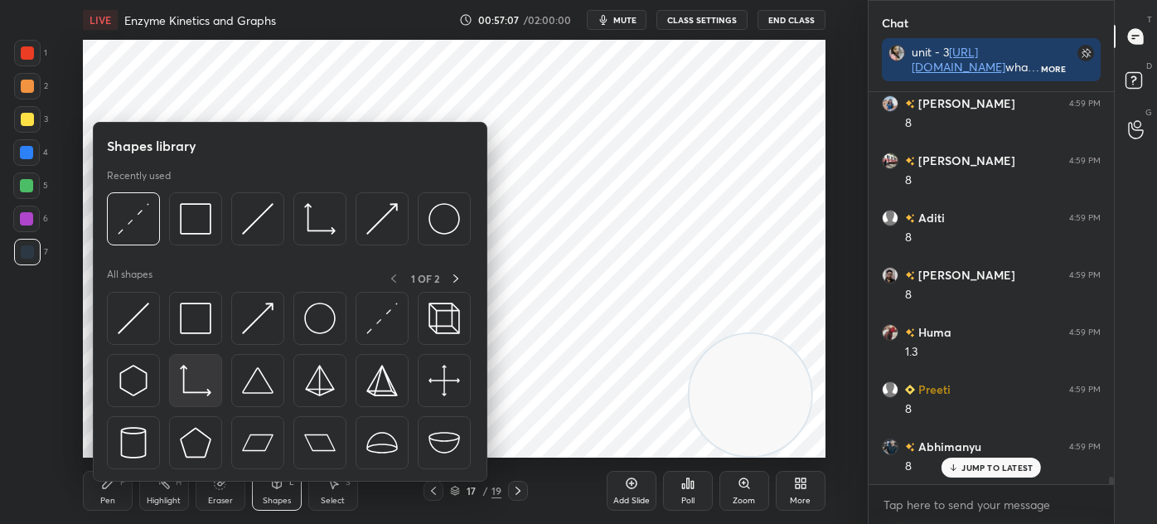
click at [206, 390] on img at bounding box center [196, 381] width 32 height 32
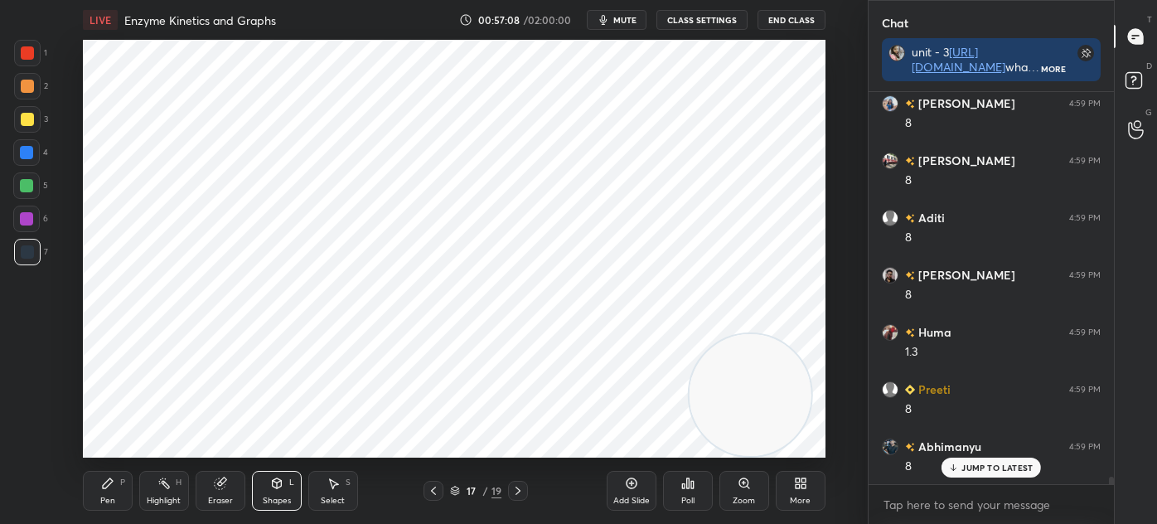
scroll to position [21245, 0]
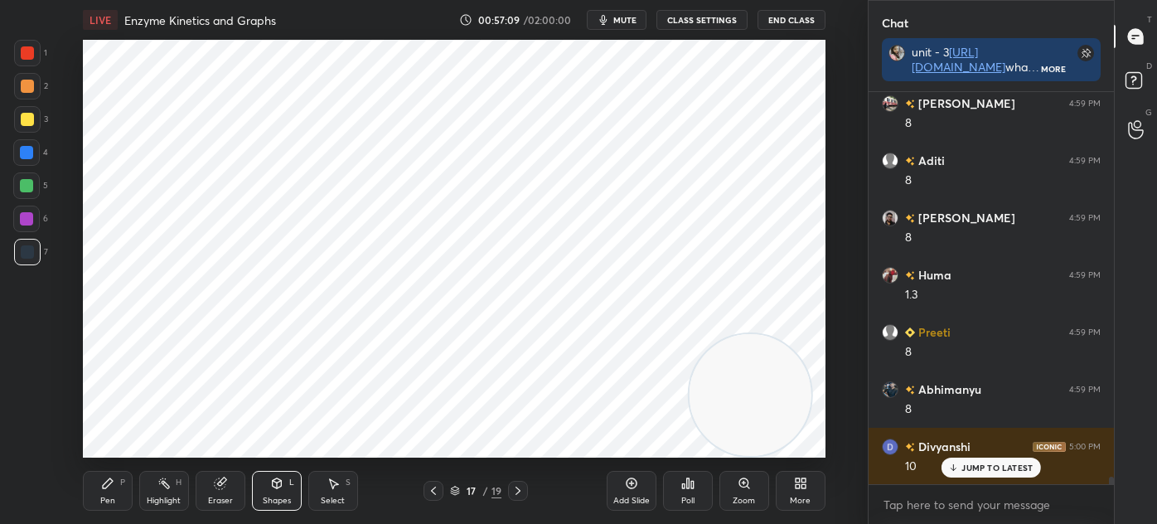
click at [104, 483] on icon at bounding box center [108, 483] width 10 height 10
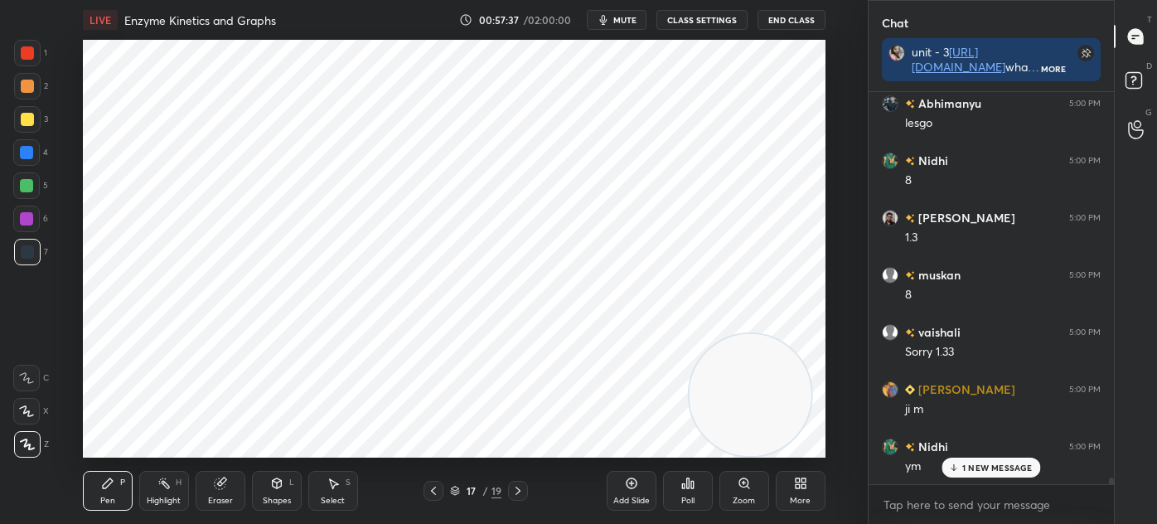
scroll to position [21703, 0]
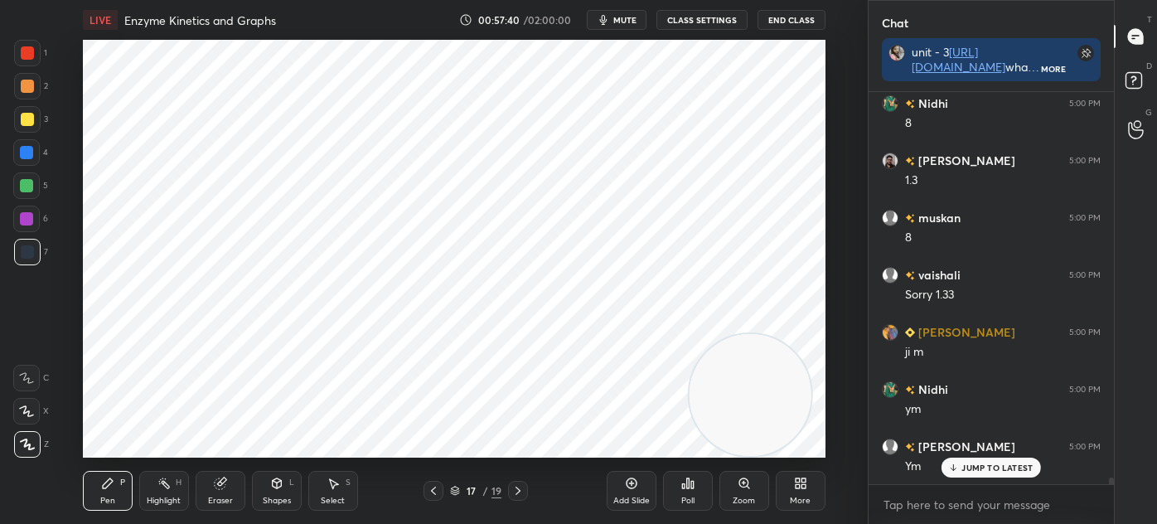
click at [27, 54] on div at bounding box center [27, 52] width 13 height 13
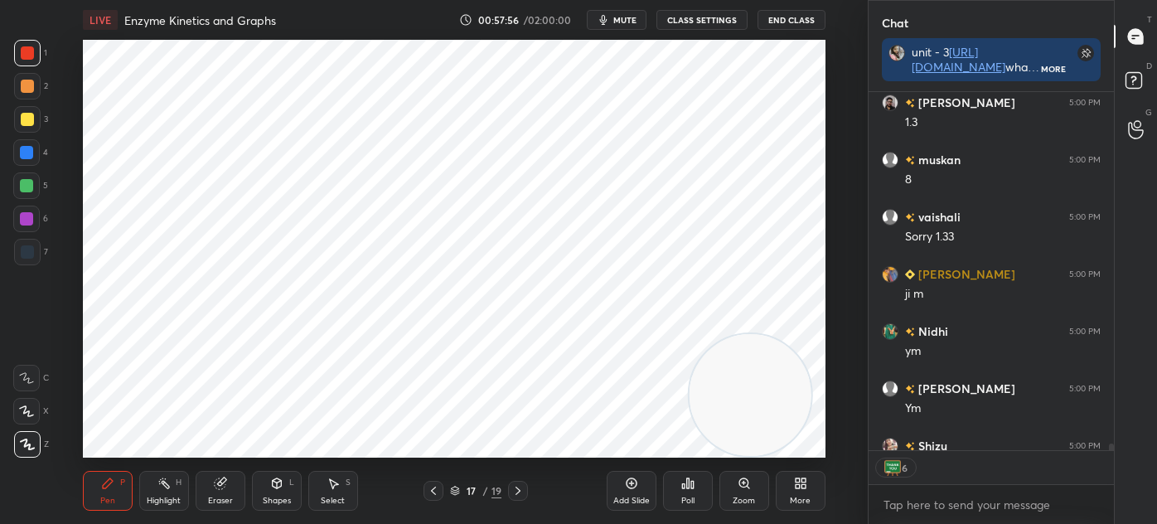
scroll to position [21851, 0]
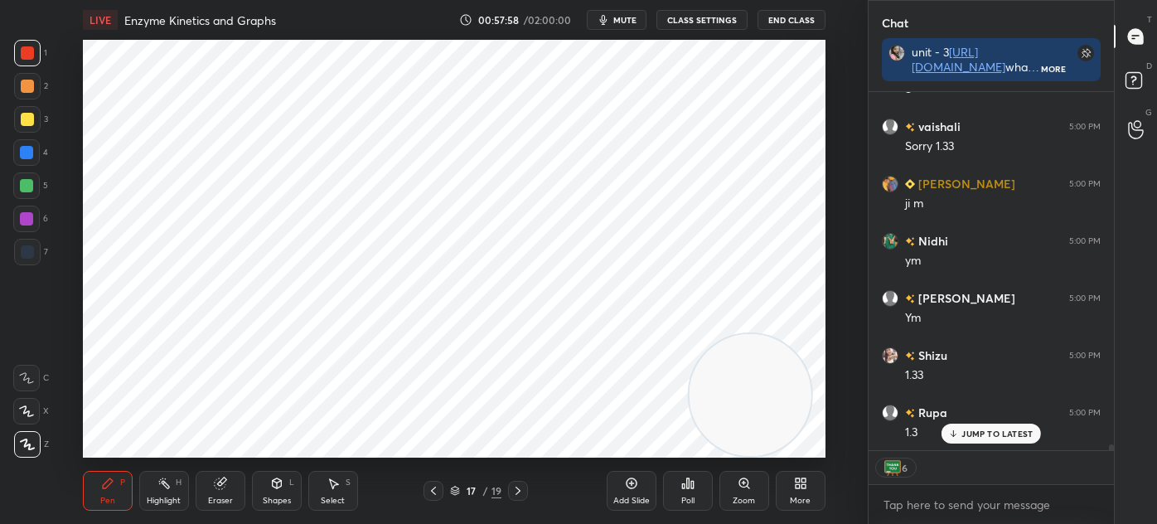
click at [24, 247] on div at bounding box center [27, 251] width 13 height 13
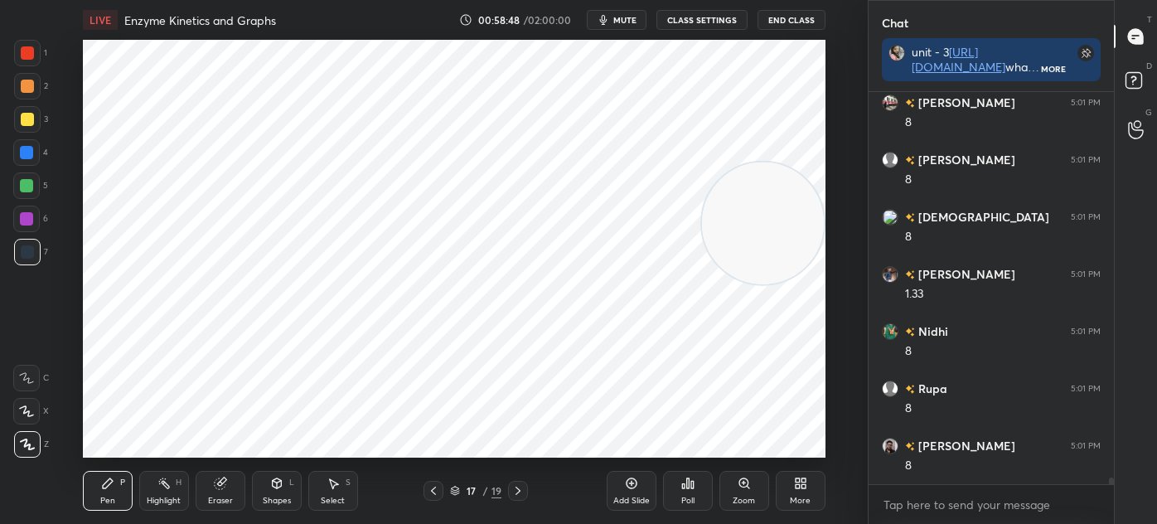
scroll to position [22447, 0]
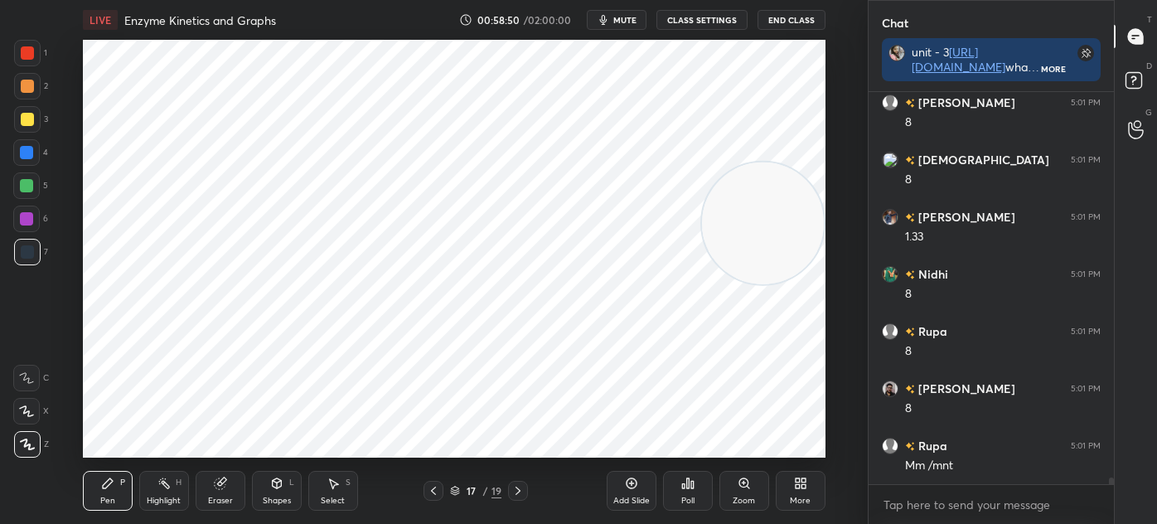
click at [459, 493] on div "17 / 19" at bounding box center [475, 490] width 51 height 15
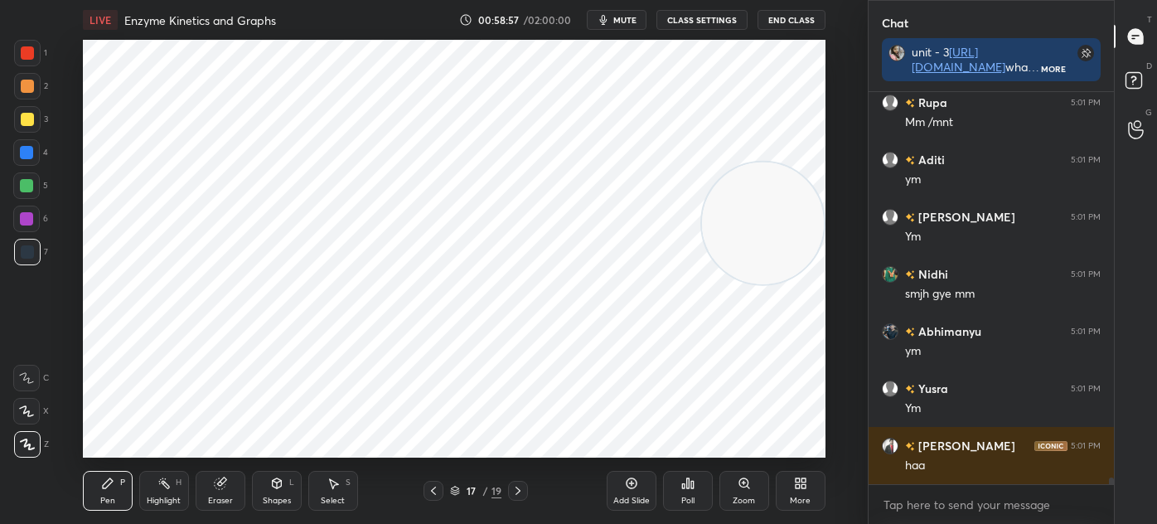
scroll to position [22848, 0]
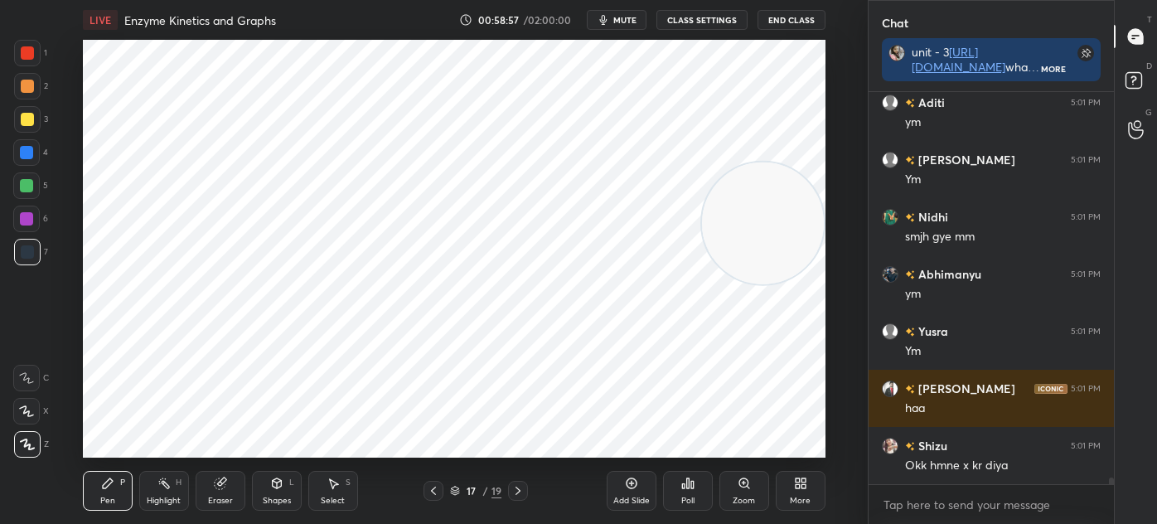
click at [282, 499] on div "Shapes" at bounding box center [277, 501] width 28 height 8
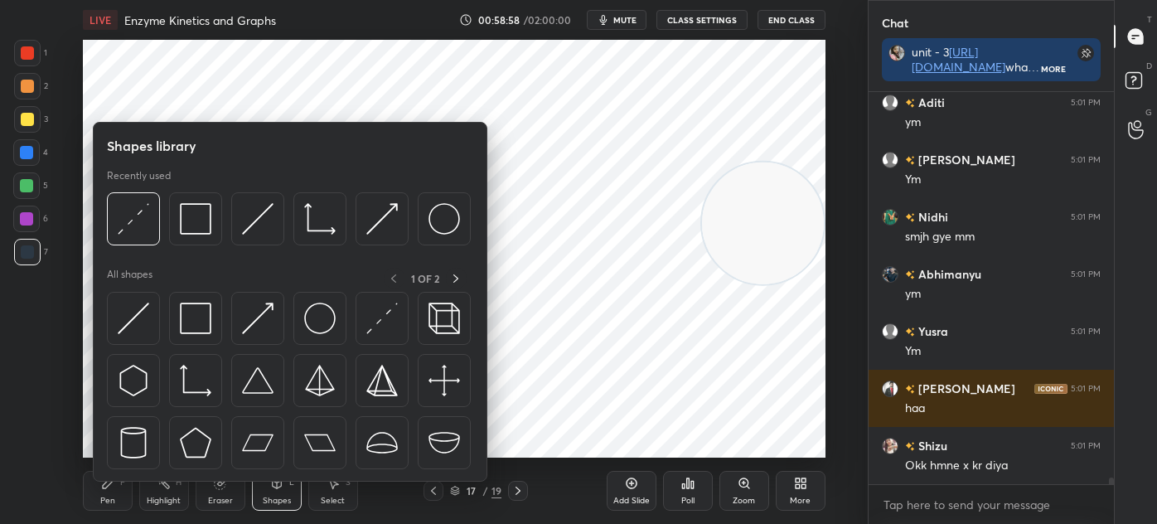
click at [196, 324] on img at bounding box center [196, 319] width 32 height 32
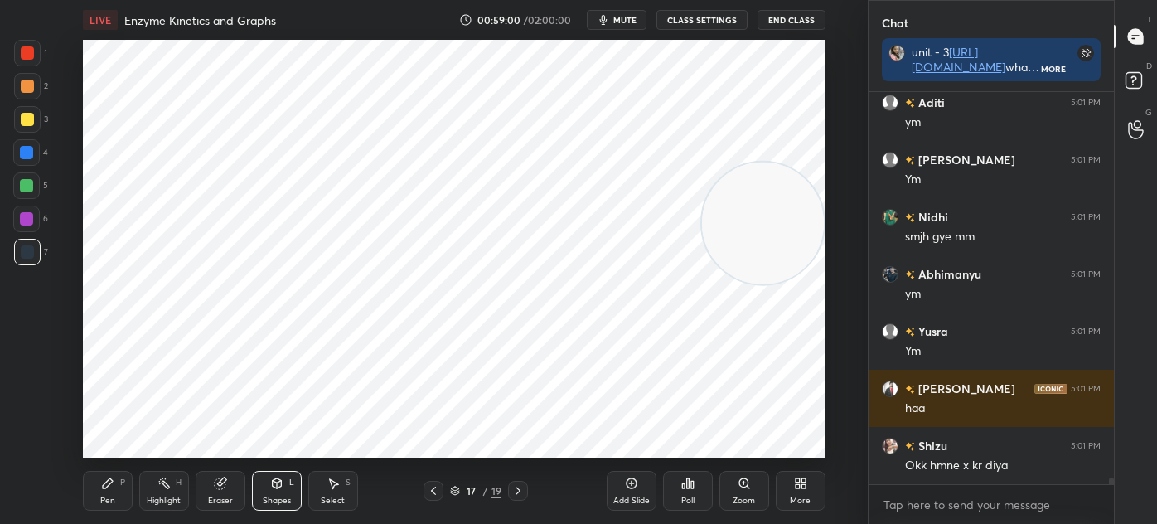
scroll to position [22905, 0]
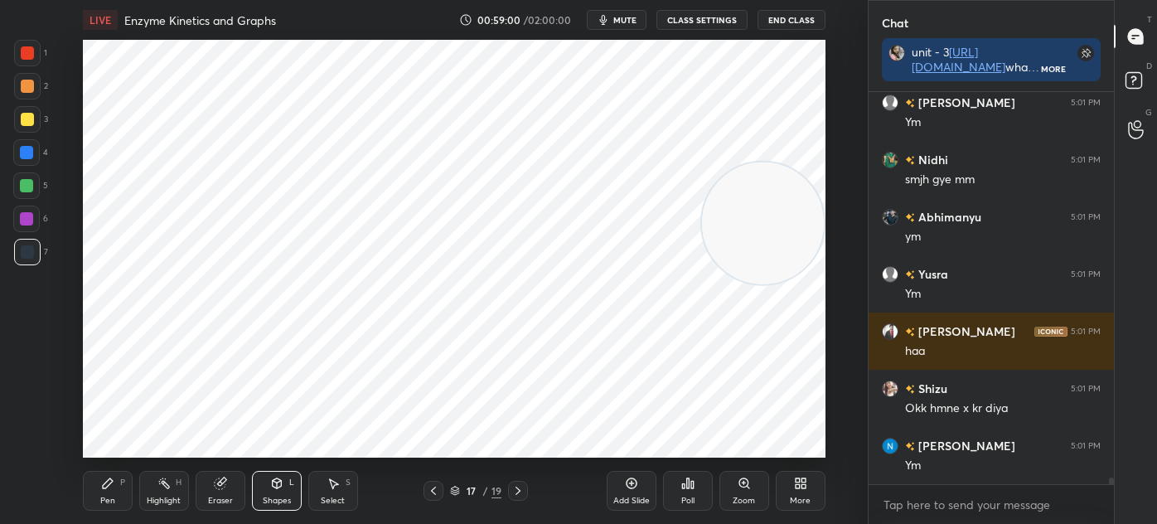
click at [97, 489] on div "Pen P" at bounding box center [108, 491] width 50 height 40
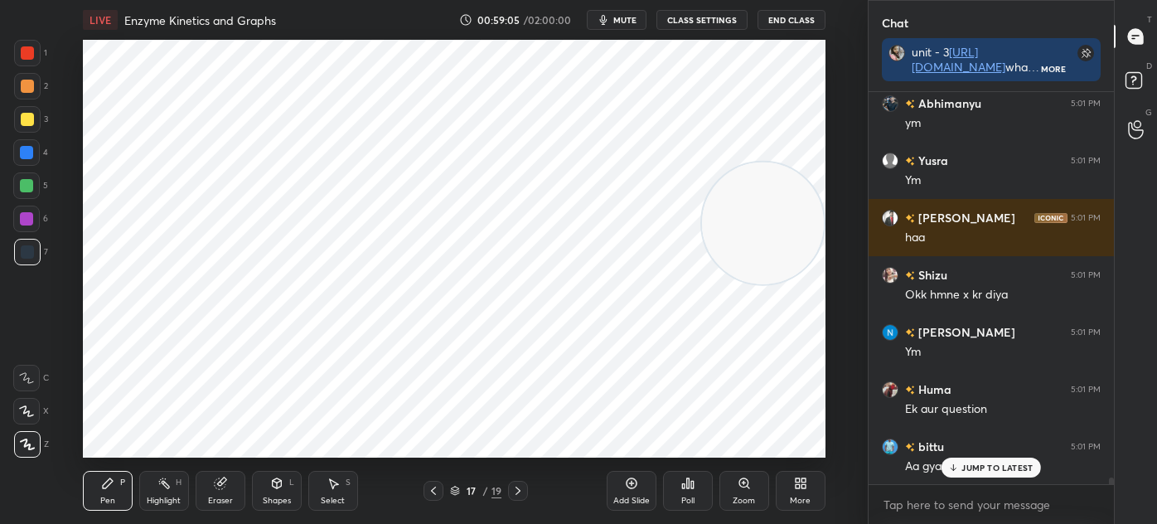
scroll to position [23076, 0]
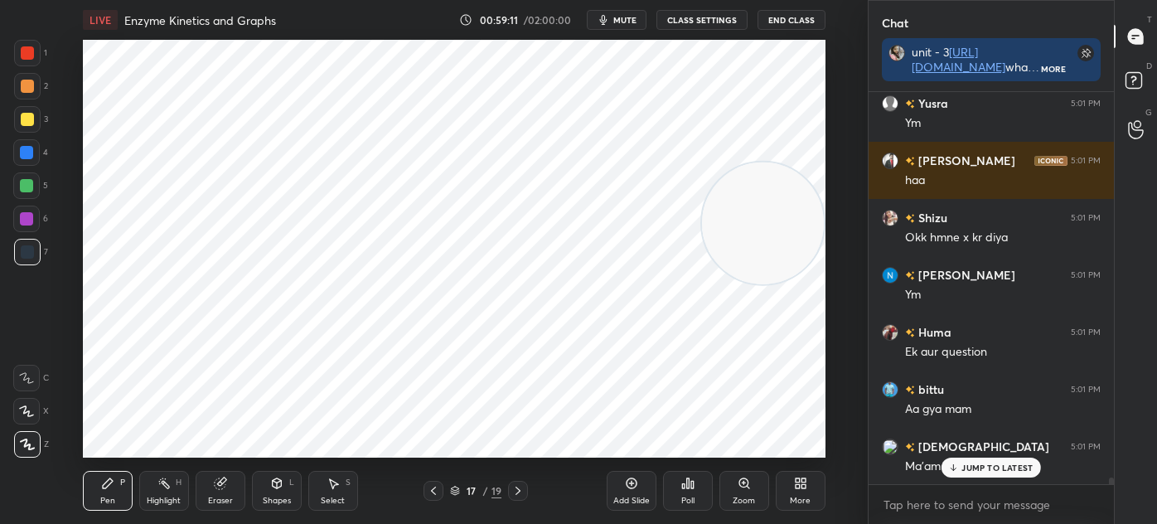
click at [518, 493] on icon at bounding box center [518, 490] width 13 height 13
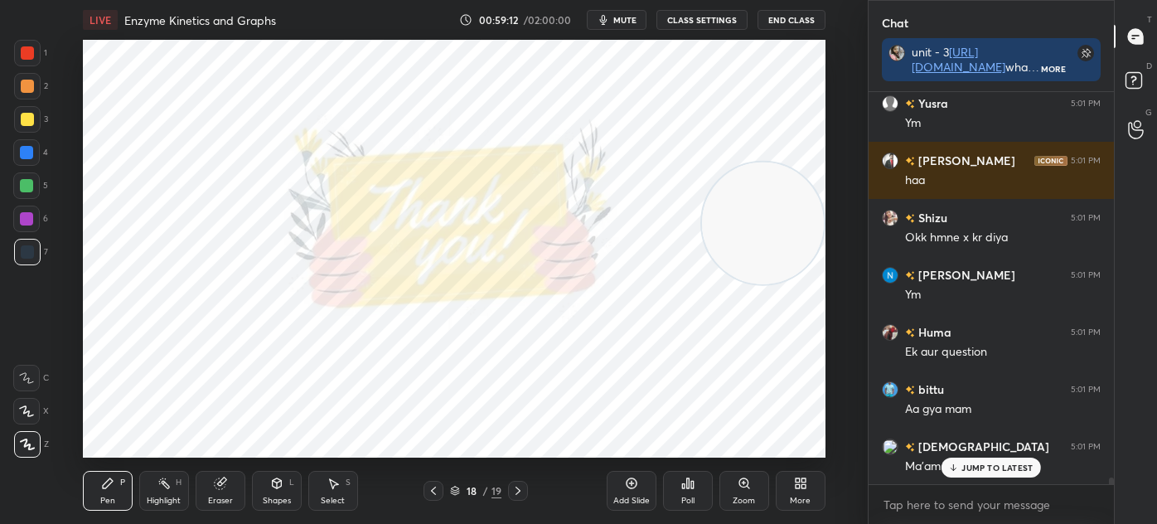
click at [435, 492] on icon at bounding box center [433, 490] width 13 height 13
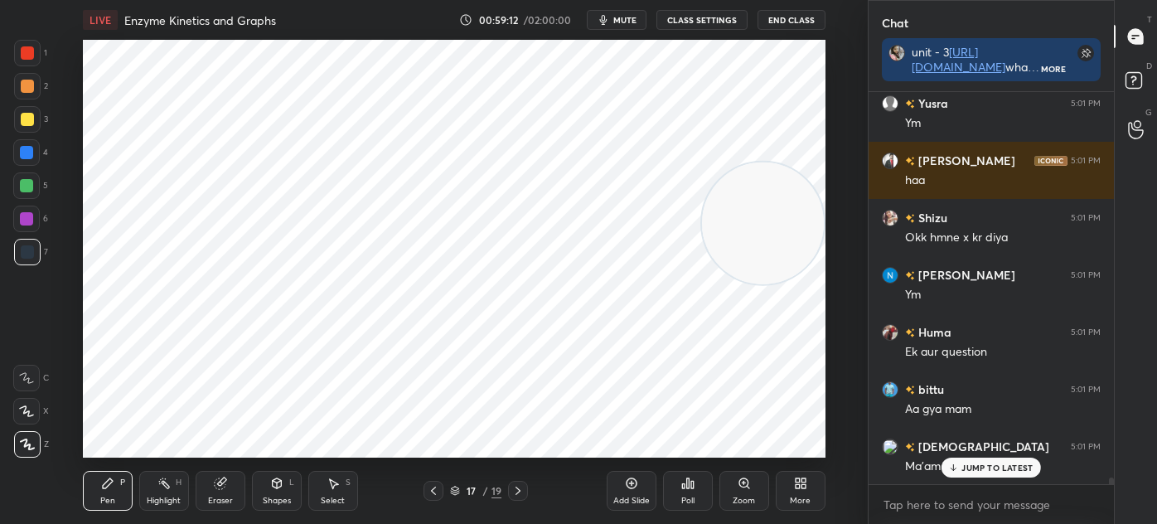
click at [631, 483] on icon at bounding box center [630, 483] width 5 height 5
click at [0, 52] on div "1 2 3 4 5 6 7 C X Z C X Z E E Erase all H H" at bounding box center [26, 249] width 53 height 418
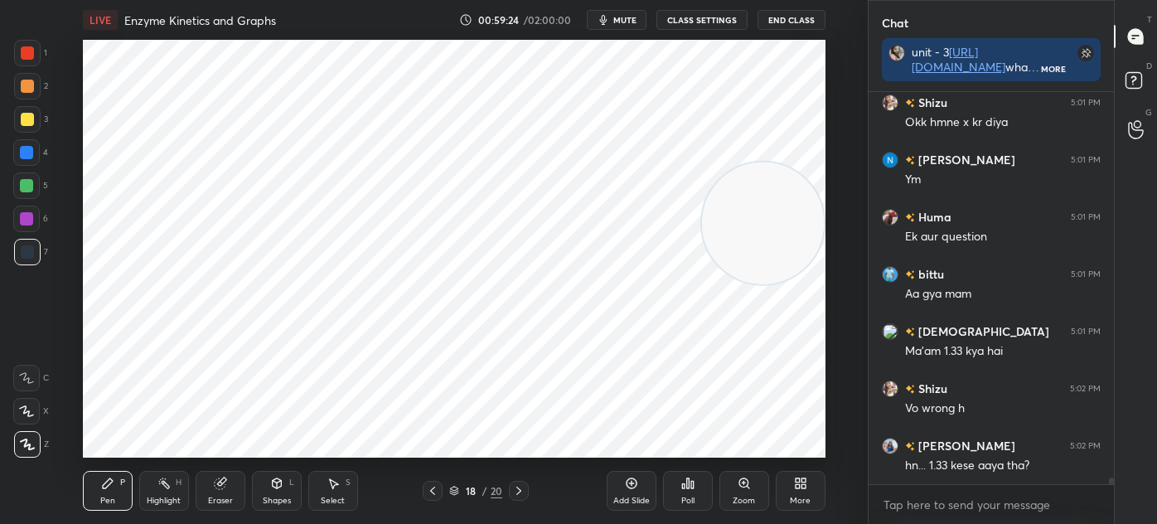
scroll to position [23248, 0]
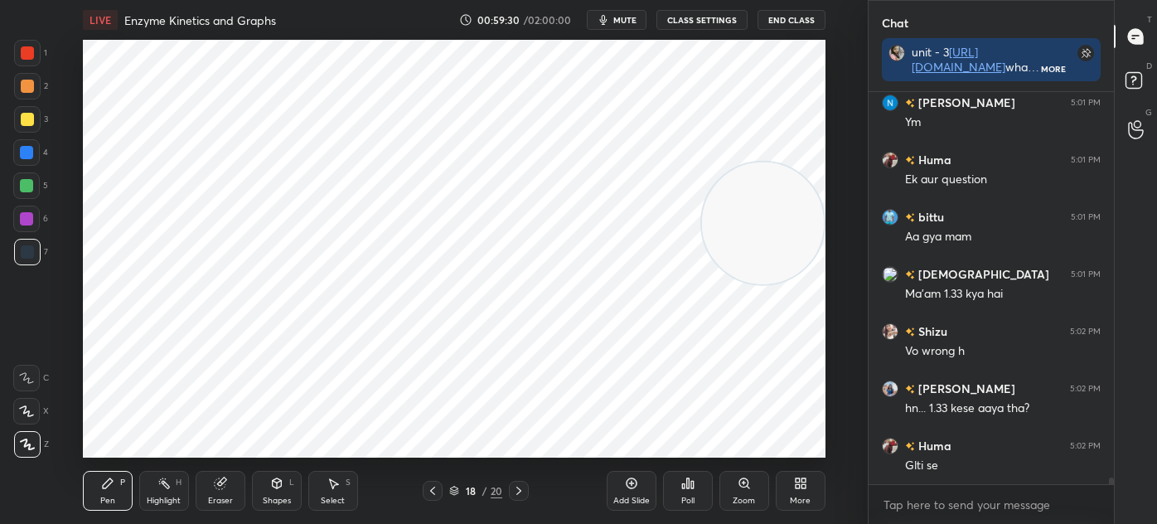
click at [433, 494] on icon at bounding box center [432, 491] width 5 height 8
click at [429, 493] on icon at bounding box center [432, 490] width 13 height 13
click at [519, 489] on icon at bounding box center [518, 491] width 5 height 8
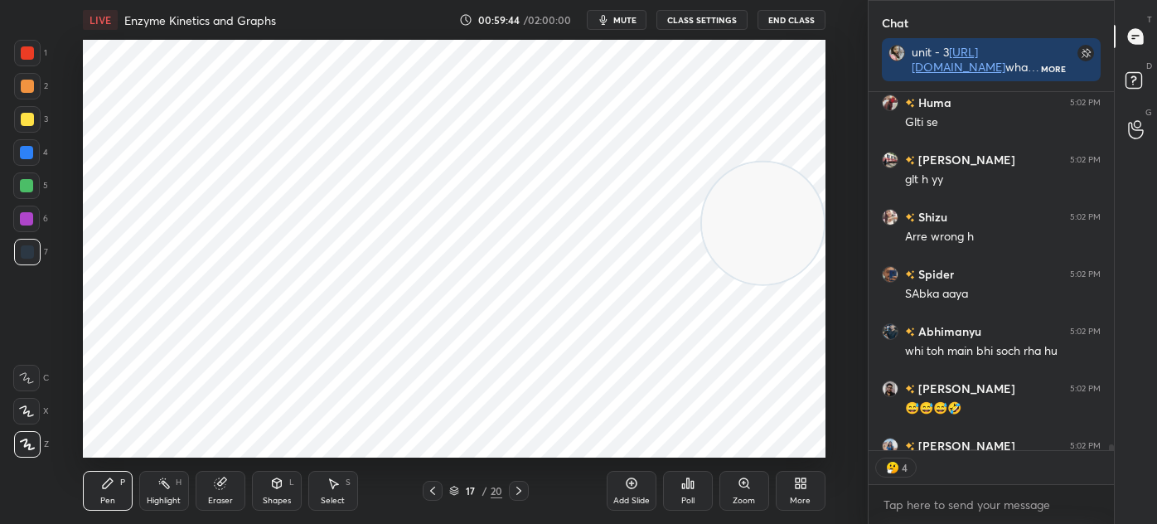
scroll to position [23682, 0]
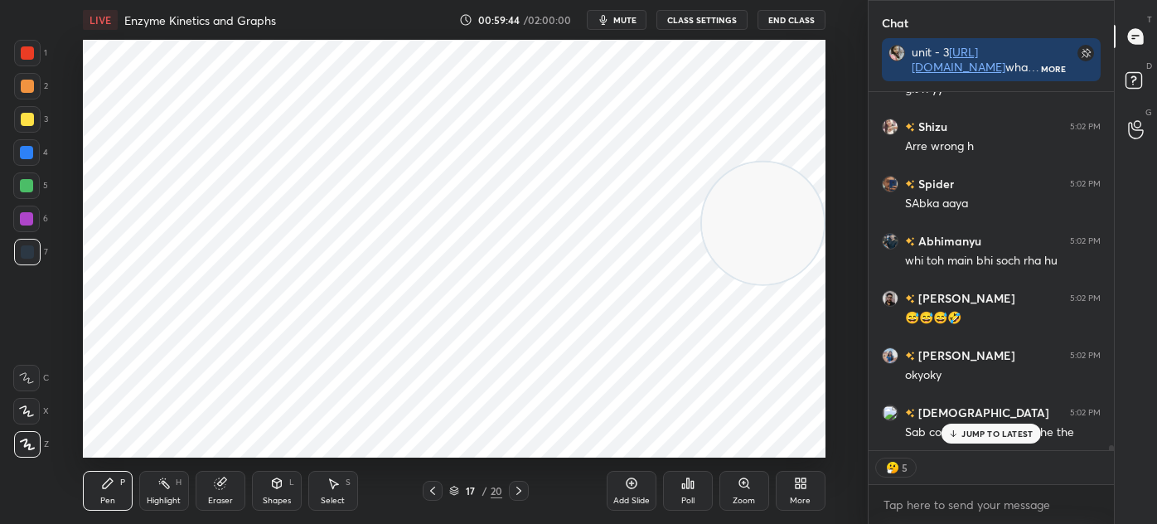
click at [628, 483] on icon at bounding box center [631, 483] width 13 height 13
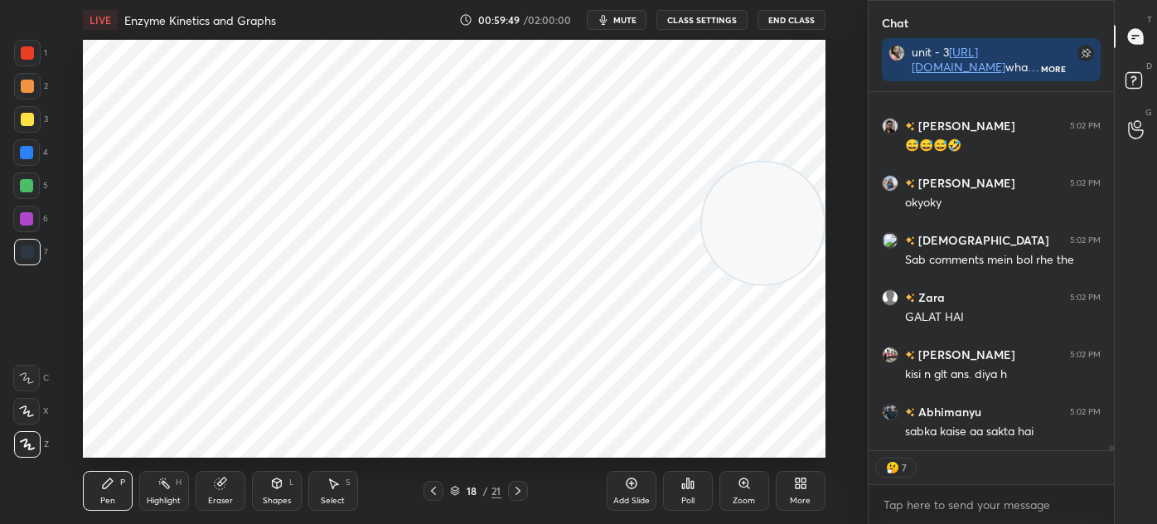
scroll to position [23912, 0]
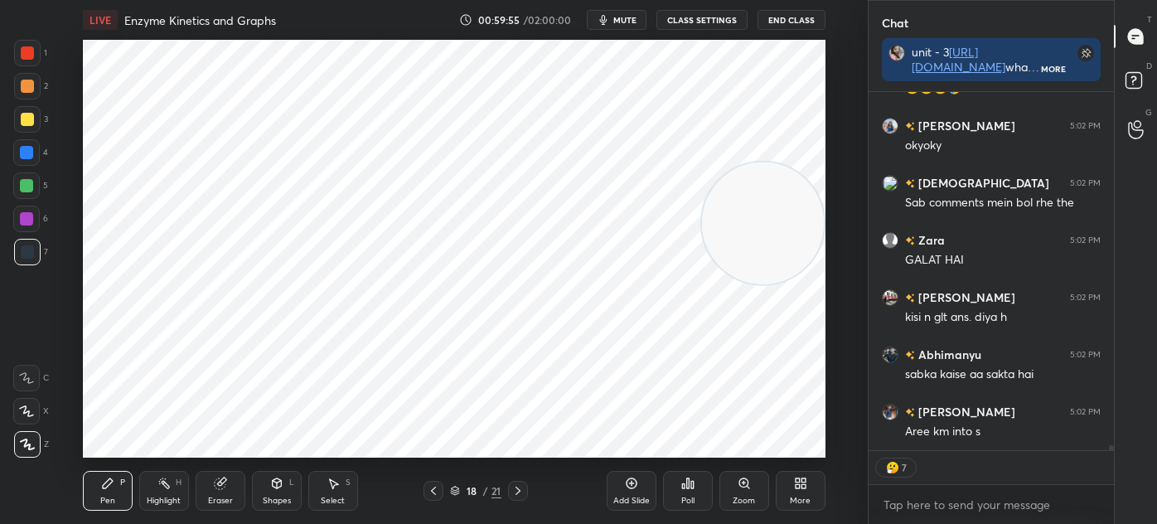
type textarea "x"
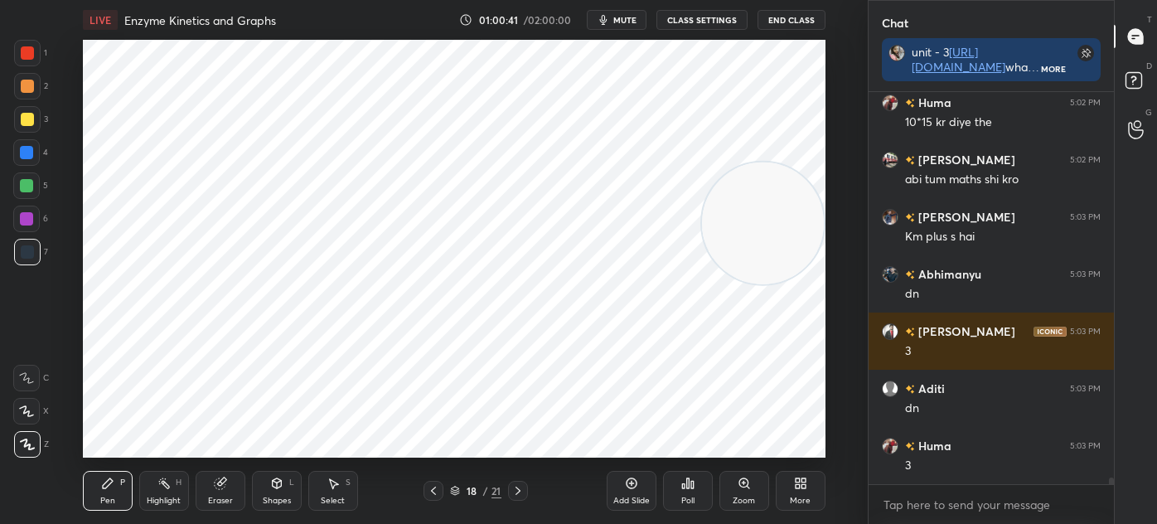
scroll to position [24334, 0]
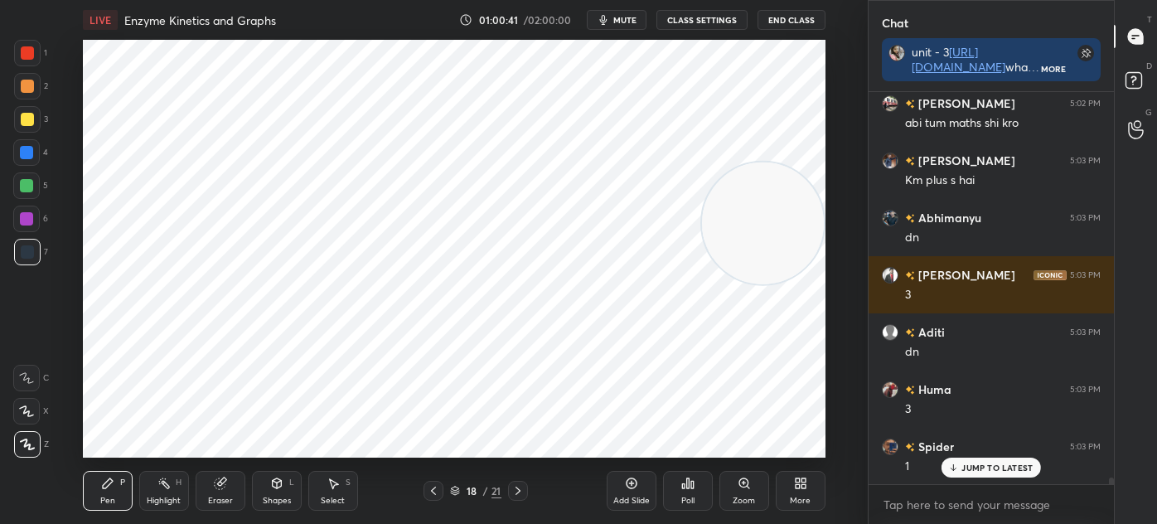
click at [689, 487] on icon at bounding box center [687, 483] width 2 height 10
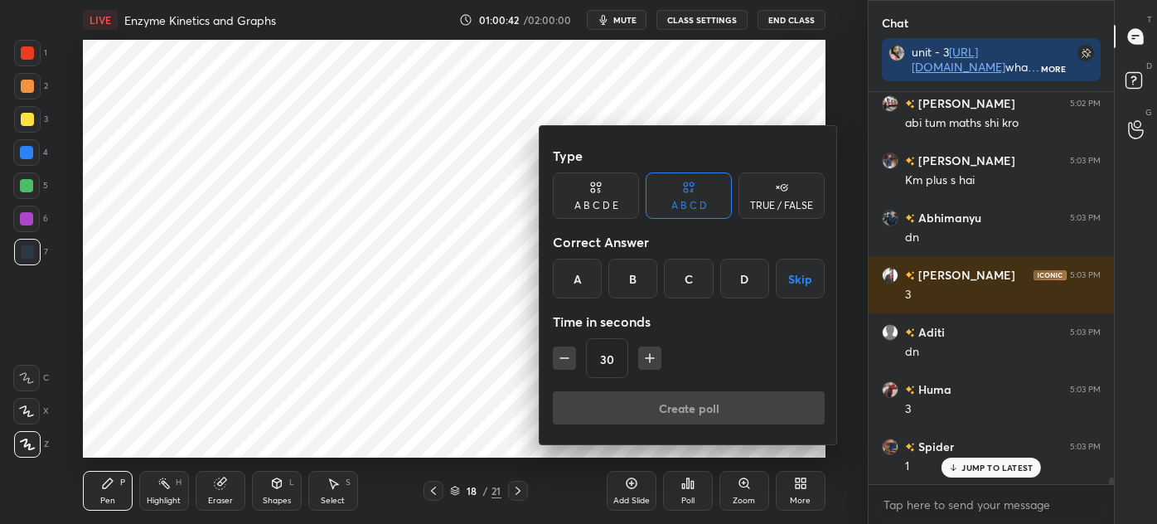
scroll to position [24392, 0]
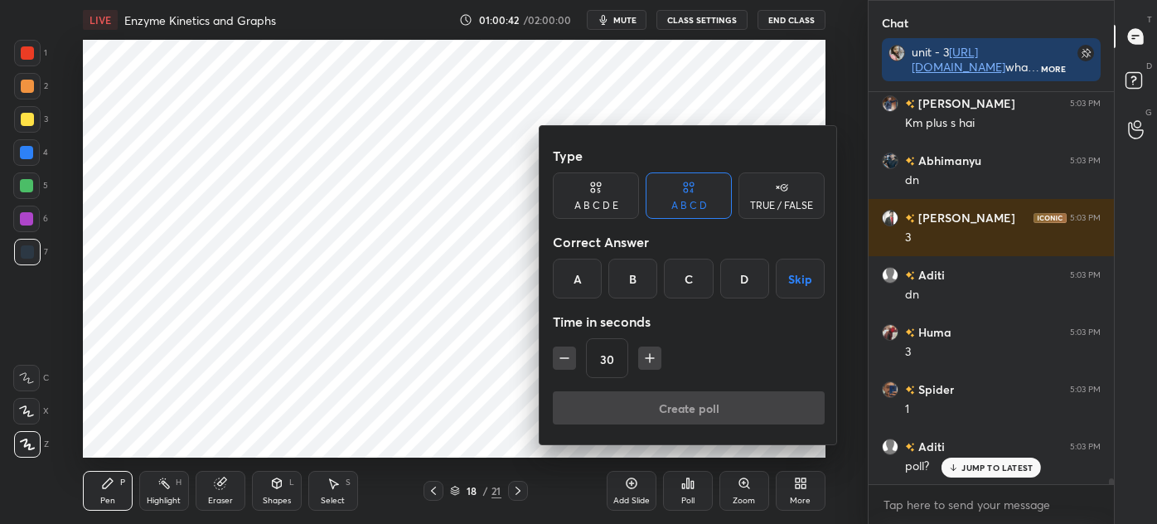
click at [689, 275] on div "C" at bounding box center [688, 279] width 49 height 40
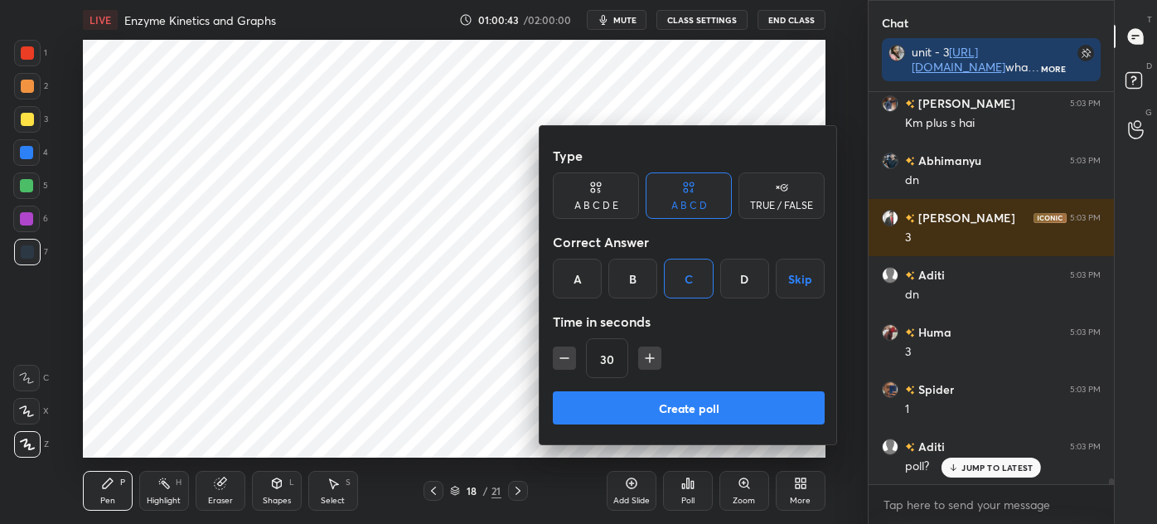
click at [650, 358] on icon "button" at bounding box center [650, 358] width 8 height 0
click at [652, 359] on icon "button" at bounding box center [650, 358] width 17 height 17
click at [654, 357] on icon "button" at bounding box center [650, 358] width 17 height 17
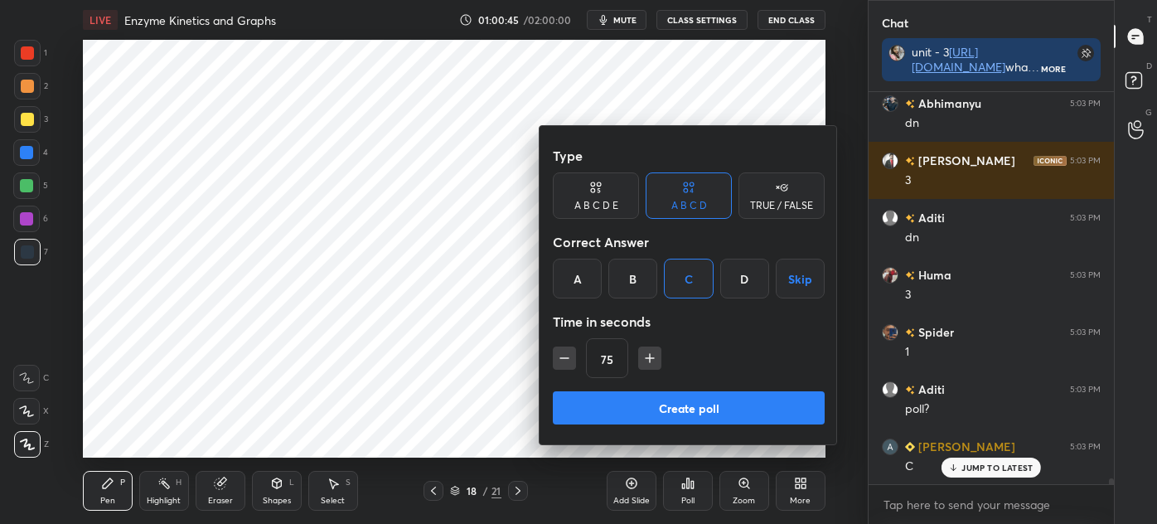
click at [558, 359] on icon "button" at bounding box center [564, 358] width 17 height 17
type input "60"
click at [654, 404] on button "Create poll" at bounding box center [689, 407] width 272 height 33
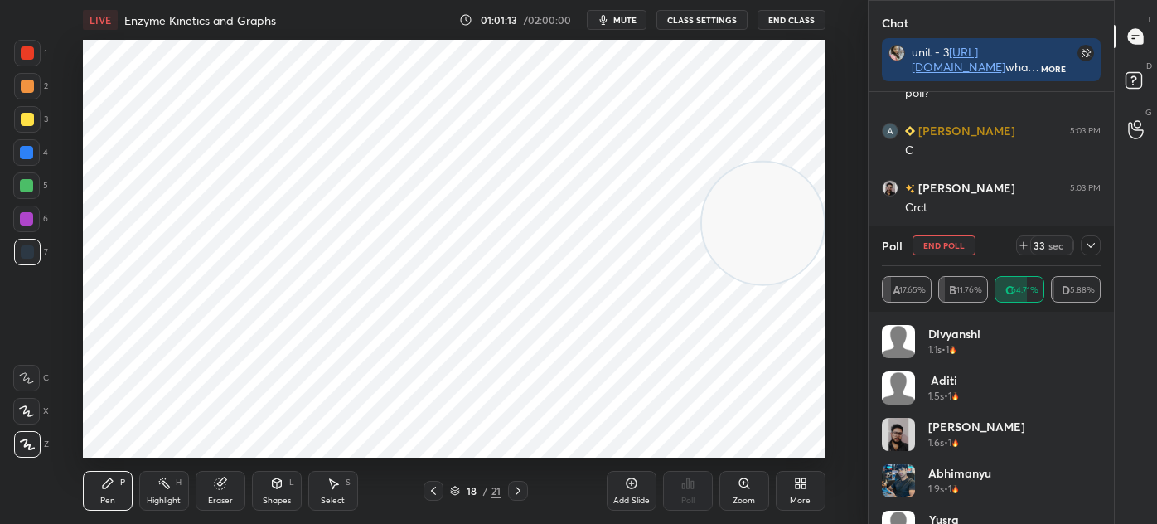
scroll to position [24822, 0]
click at [1094, 247] on icon at bounding box center [1090, 245] width 13 height 13
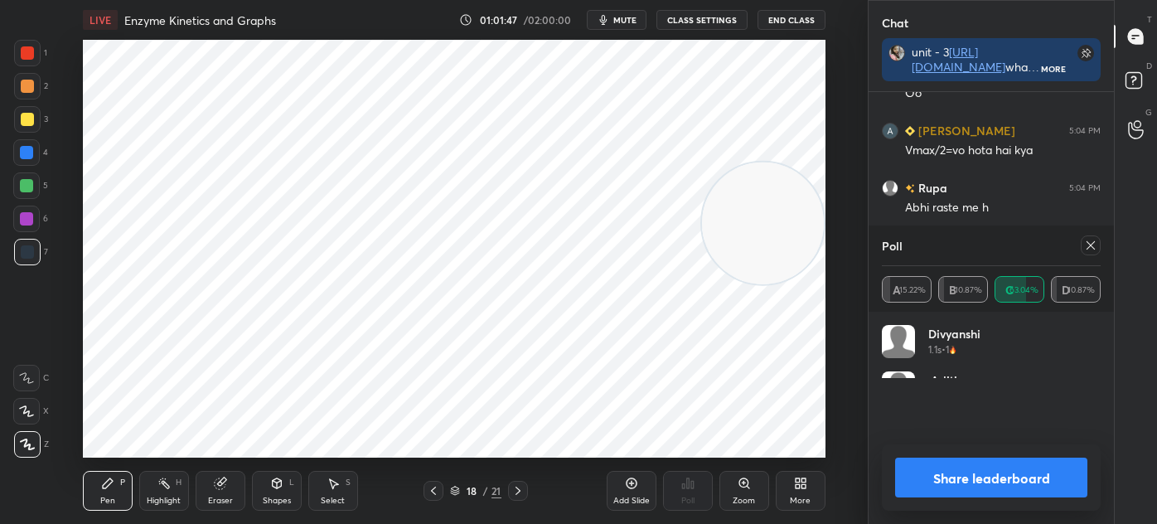
scroll to position [25319, 0]
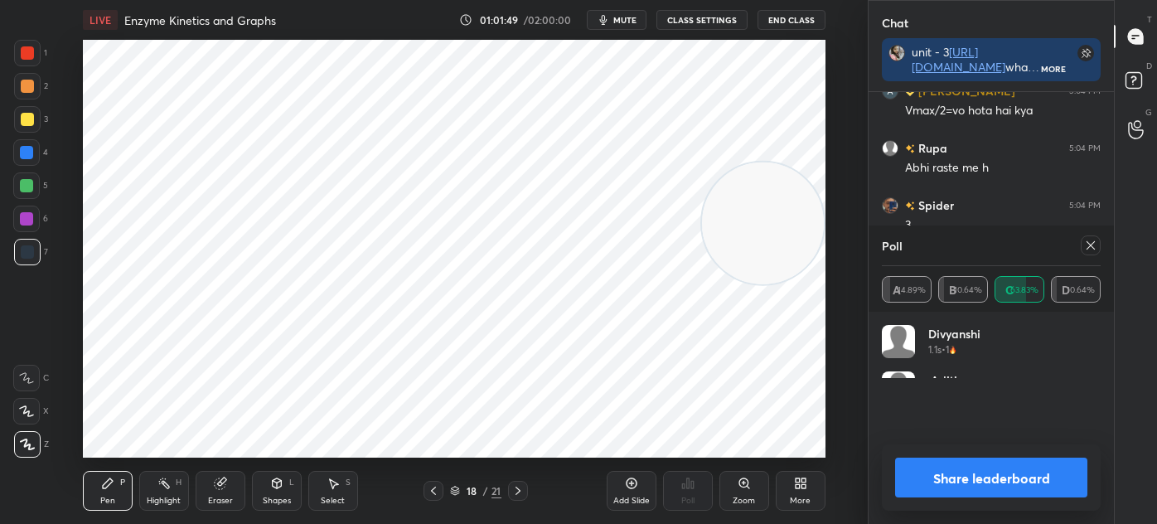
click at [1094, 245] on icon at bounding box center [1090, 245] width 13 height 13
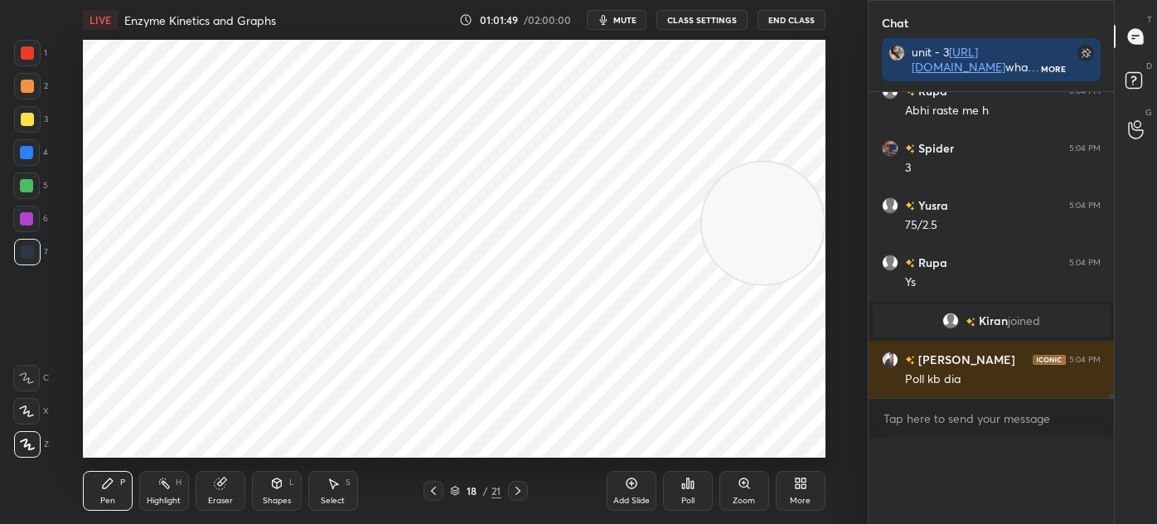
scroll to position [327, 240]
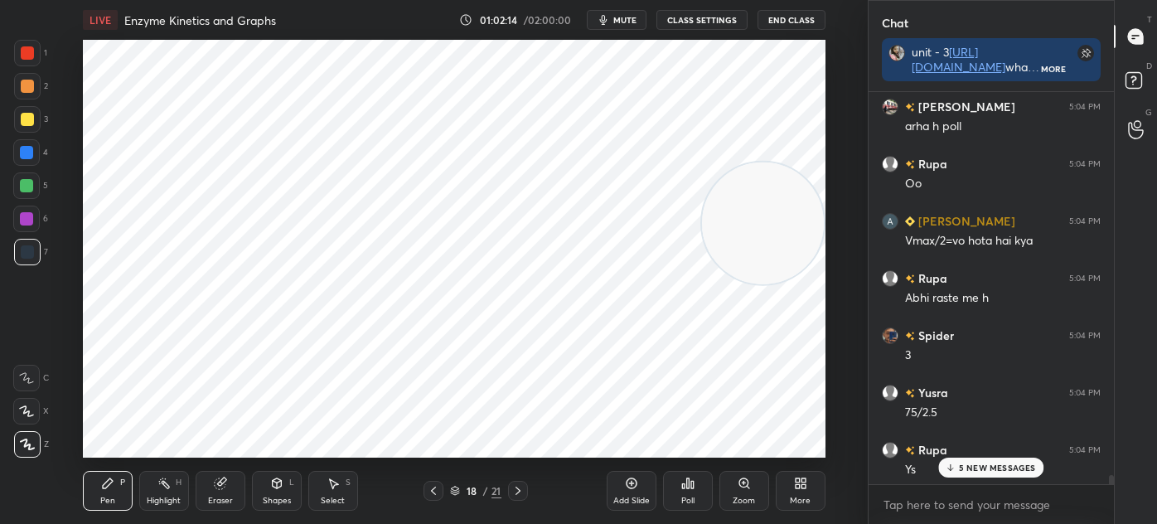
click at [516, 492] on icon at bounding box center [518, 490] width 13 height 13
click at [31, 62] on div at bounding box center [27, 53] width 27 height 27
click at [30, 264] on div at bounding box center [27, 252] width 27 height 27
click at [264, 492] on div "Shapes L" at bounding box center [277, 491] width 50 height 40
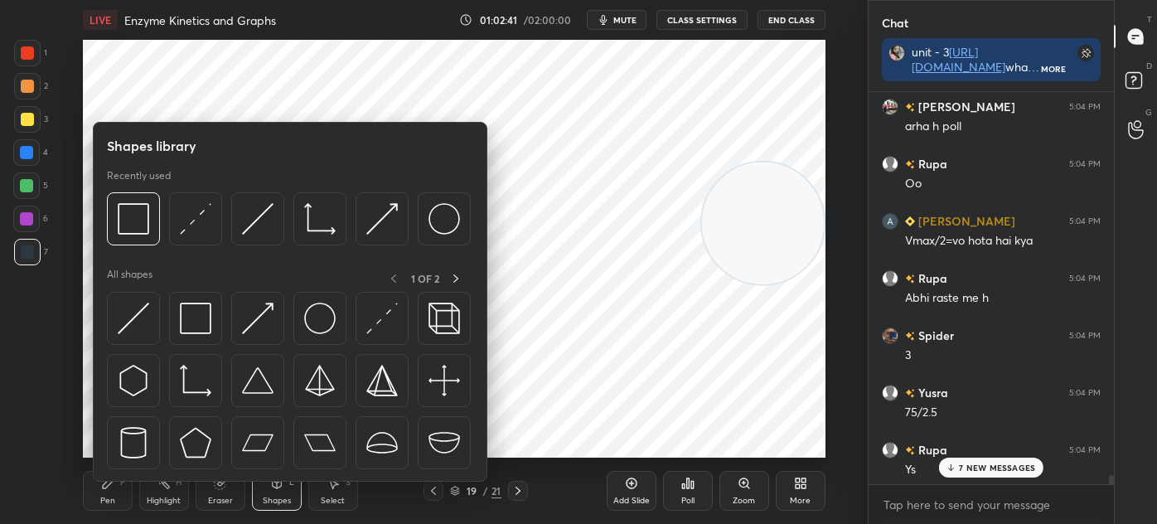
click at [192, 322] on img at bounding box center [196, 319] width 32 height 32
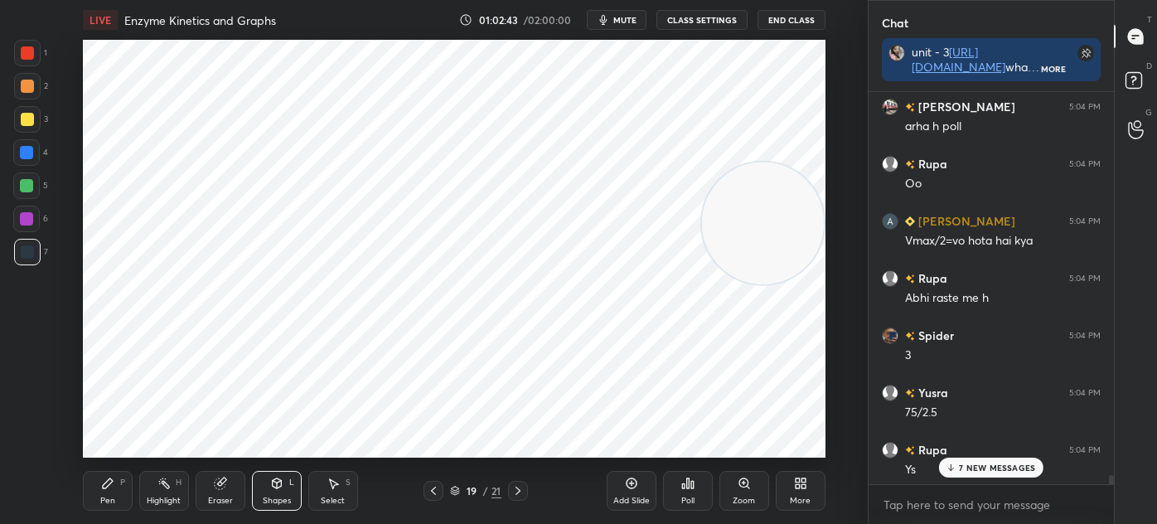
click at [104, 479] on icon at bounding box center [107, 483] width 13 height 13
click at [106, 486] on icon at bounding box center [108, 483] width 10 height 10
click at [323, 487] on div "Select S" at bounding box center [333, 491] width 50 height 40
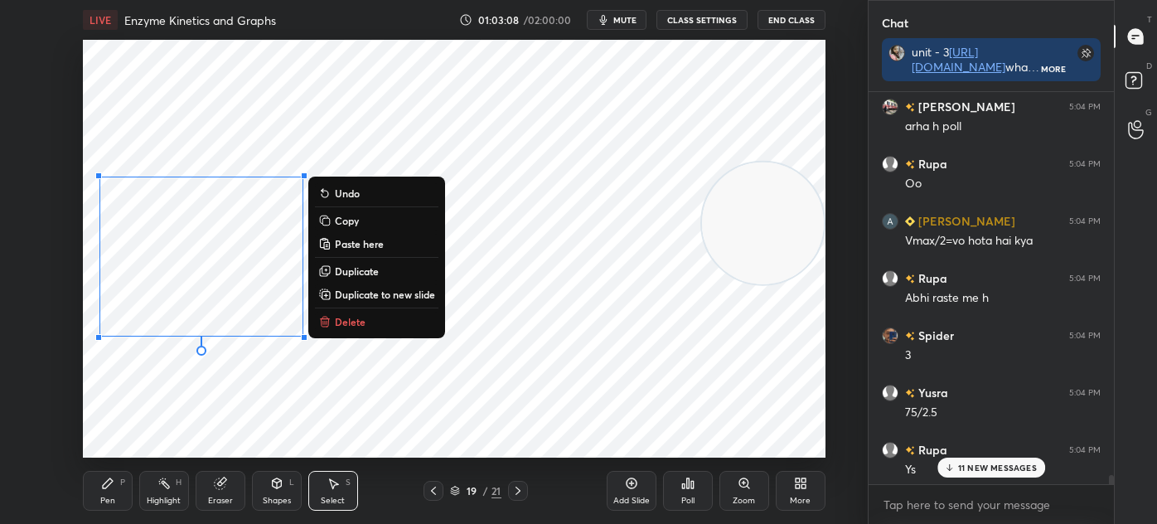
click at [113, 403] on div "0 ° Undo Copy Paste here Duplicate Duplicate to new slide Delete" at bounding box center [454, 249] width 743 height 418
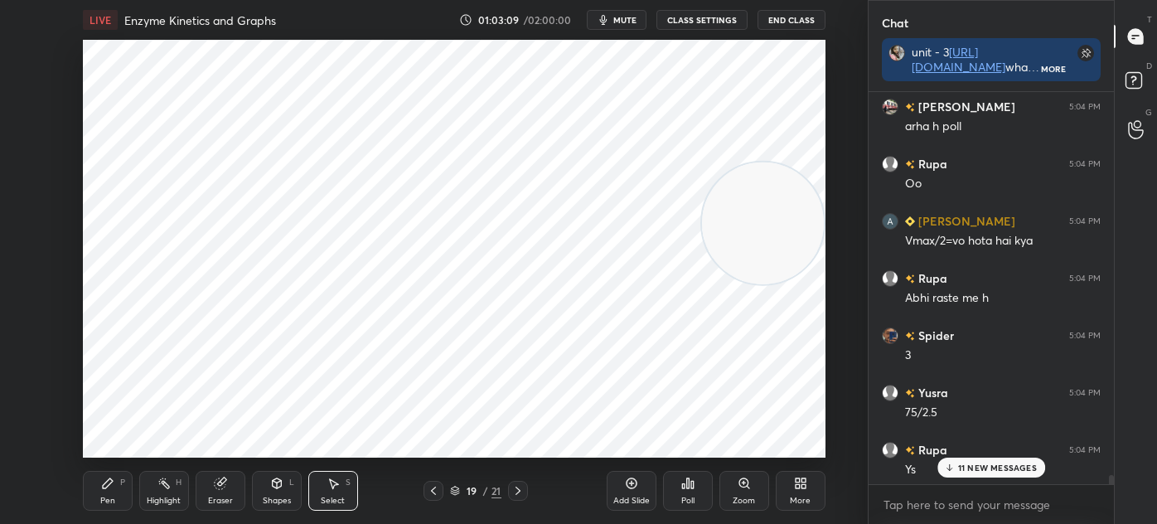
click at [104, 494] on div "Pen P" at bounding box center [108, 491] width 50 height 40
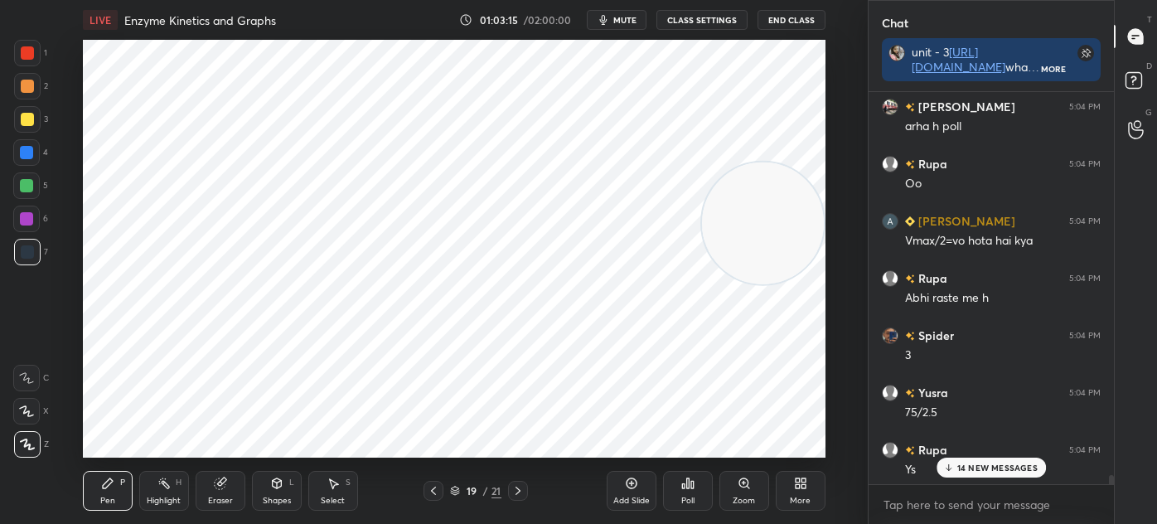
click at [331, 498] on div "Select" at bounding box center [333, 501] width 24 height 8
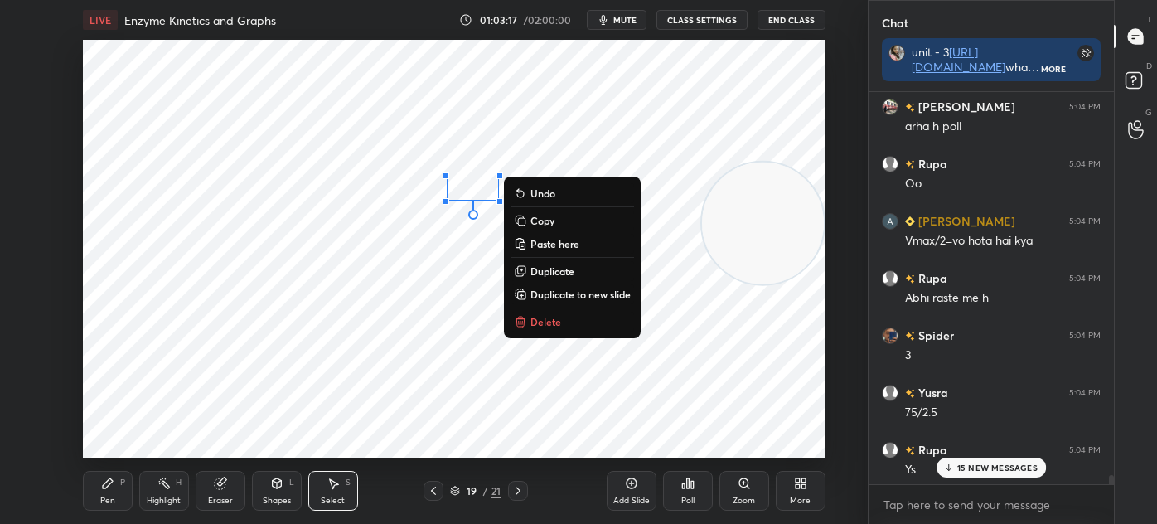
click at [109, 480] on icon at bounding box center [108, 483] width 10 height 10
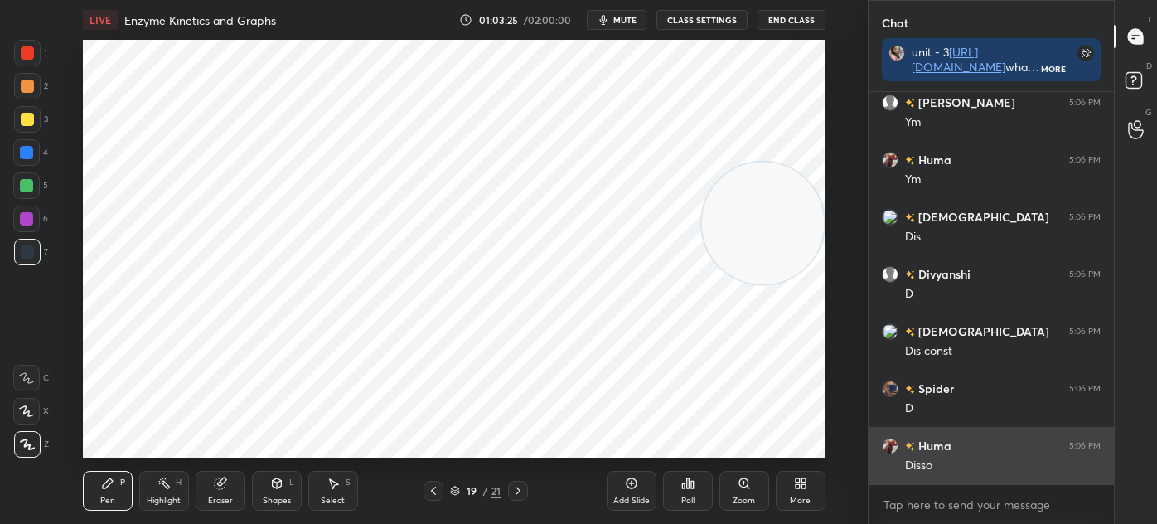
click at [1001, 465] on div "Disso" at bounding box center [1003, 466] width 196 height 17
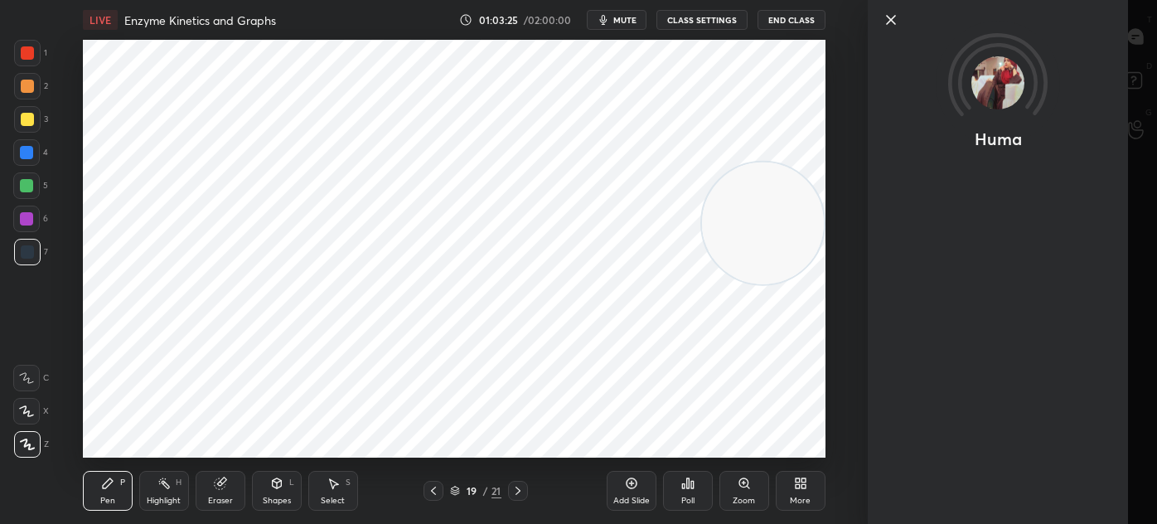
scroll to position [22796, 0]
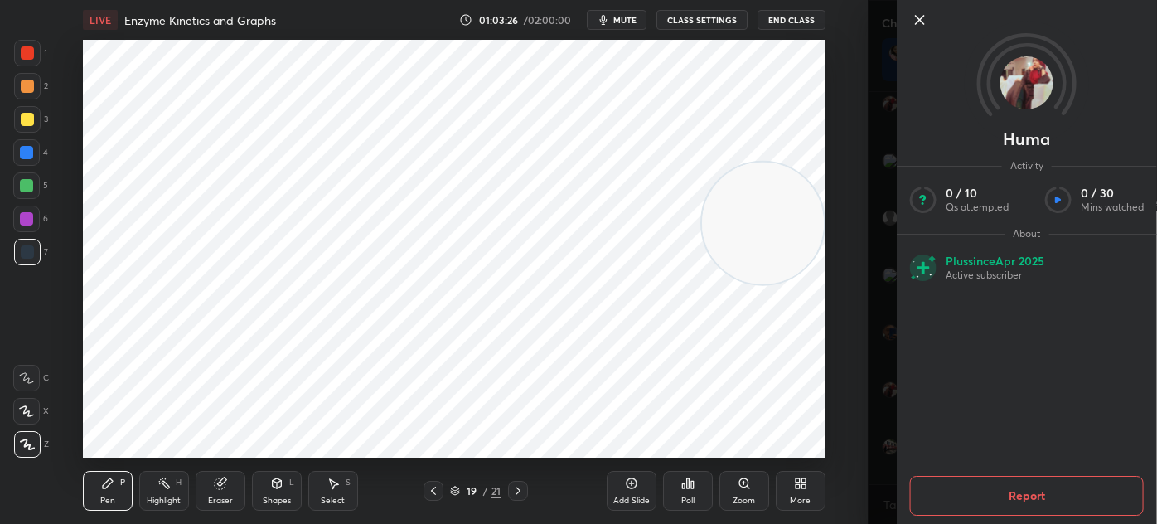
click at [916, 21] on icon at bounding box center [920, 20] width 20 height 20
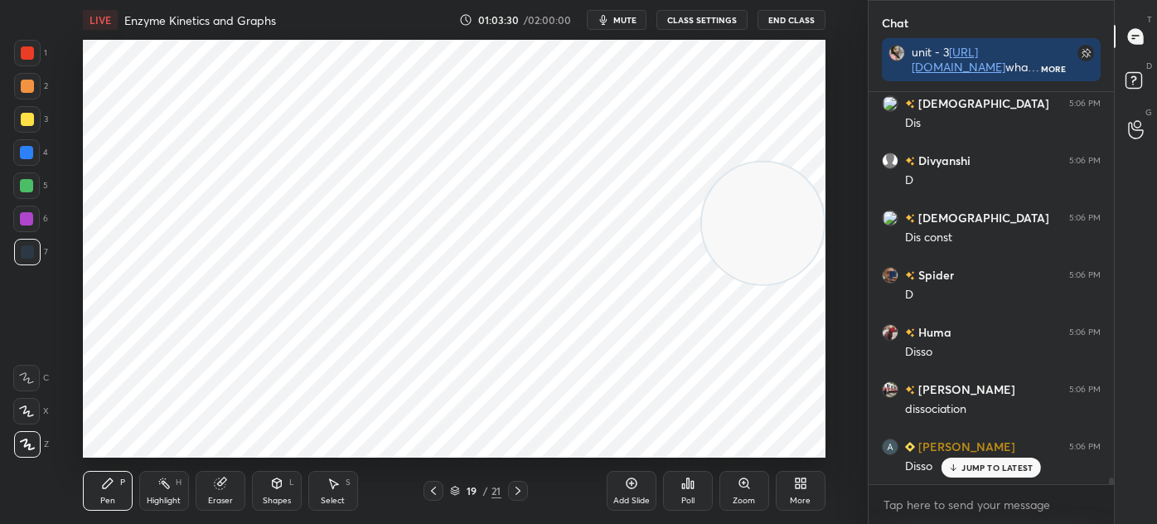
scroll to position [22910, 0]
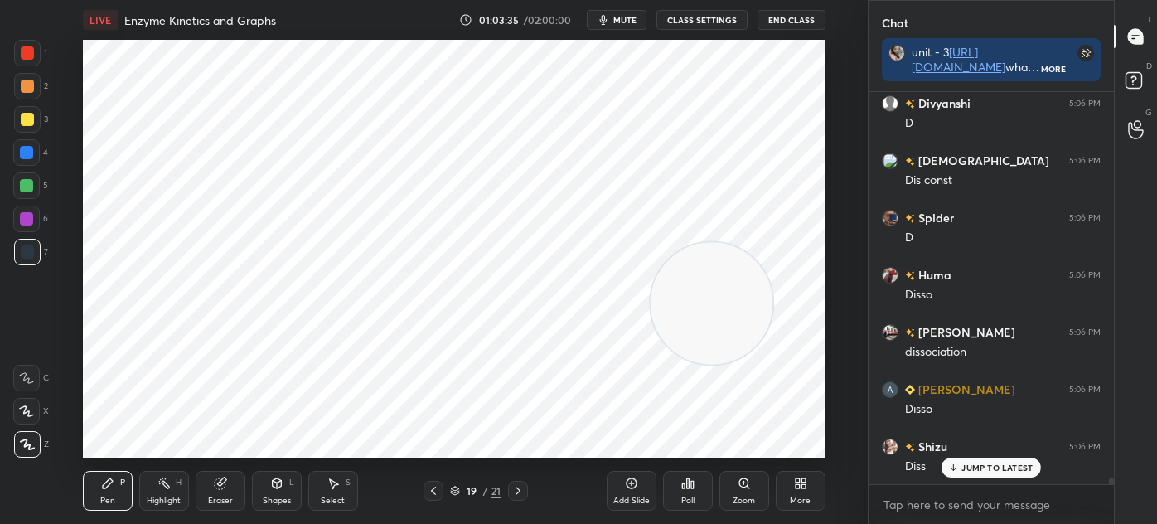
click at [269, 497] on div "Shapes" at bounding box center [277, 501] width 28 height 8
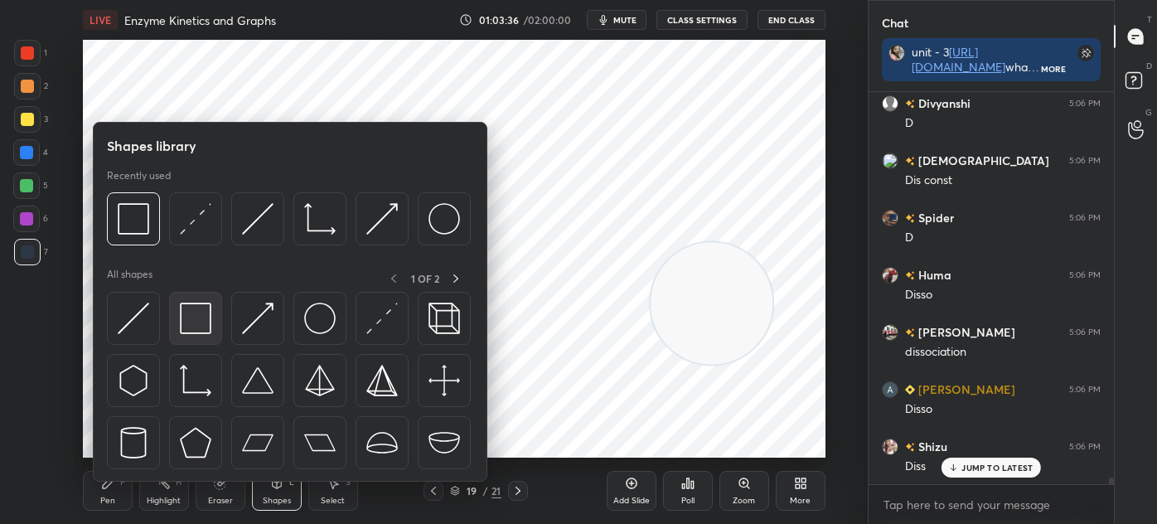
click at [210, 319] on img at bounding box center [196, 319] width 32 height 32
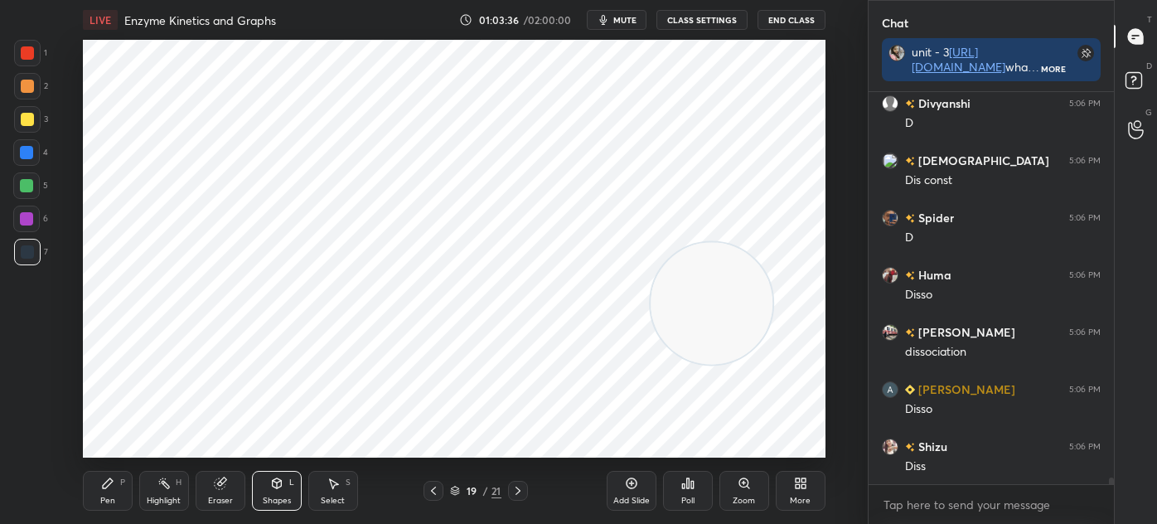
scroll to position [22968, 0]
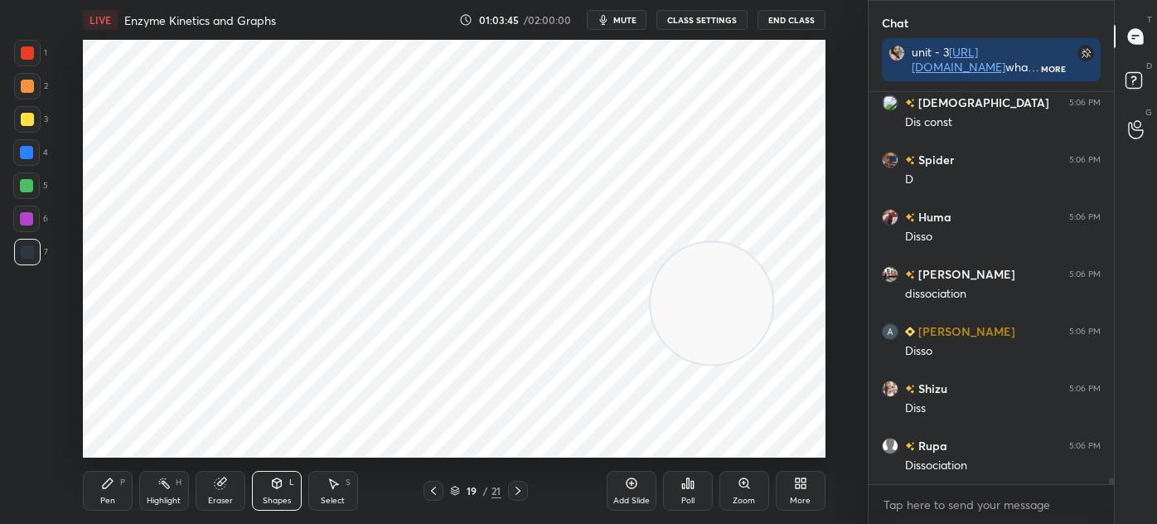
click at [100, 492] on div "Pen P" at bounding box center [108, 491] width 50 height 40
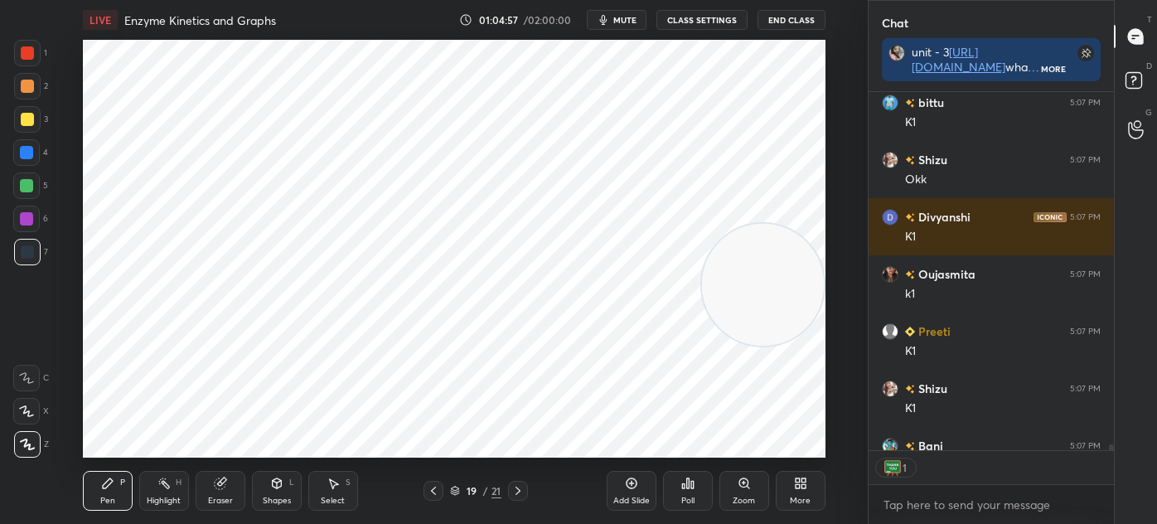
scroll to position [6, 4]
click at [517, 490] on icon at bounding box center [518, 490] width 13 height 13
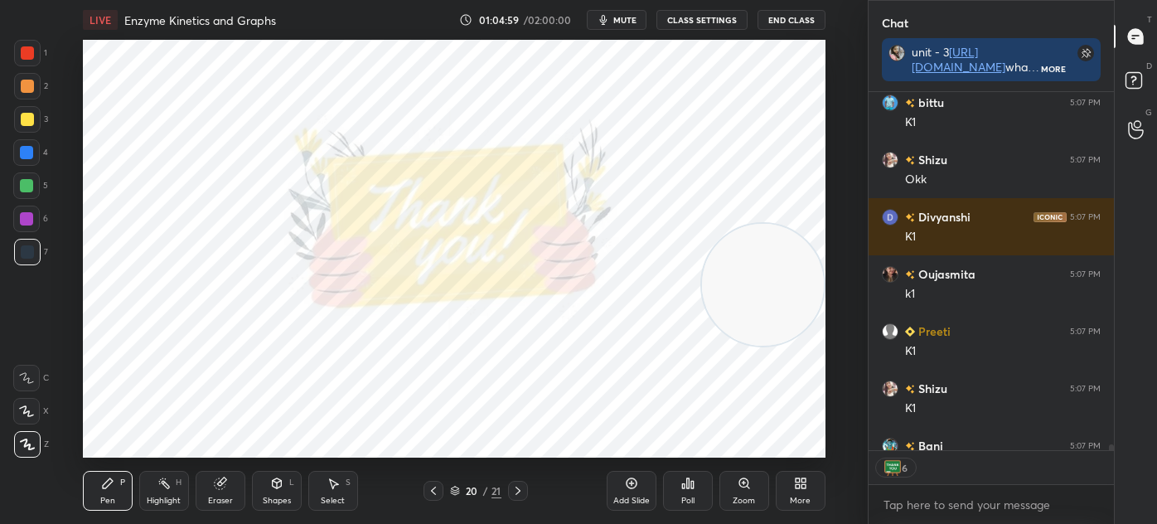
click at [429, 494] on icon at bounding box center [433, 490] width 13 height 13
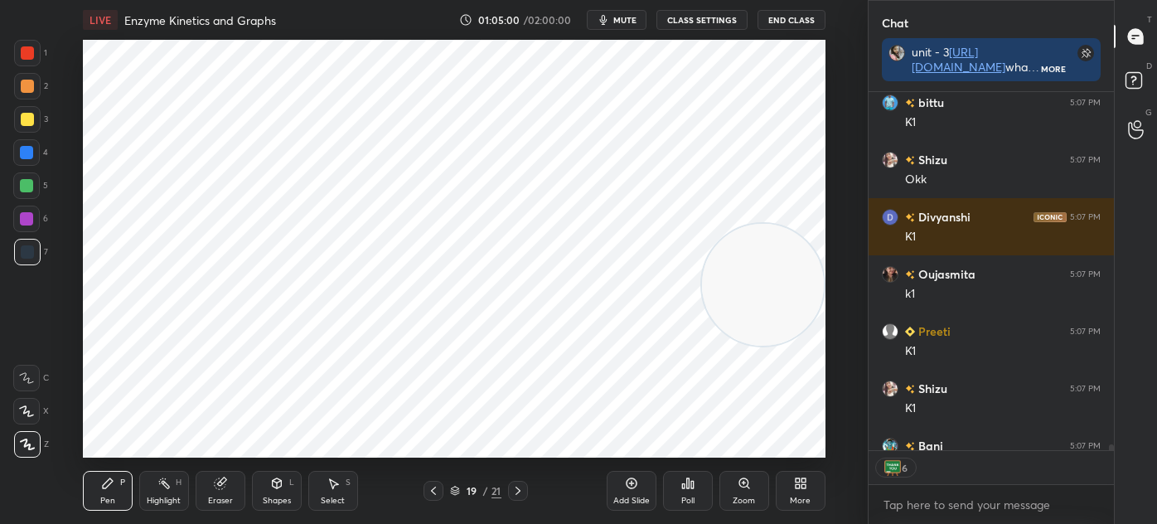
click at [358, 468] on div "Pen P Highlight H Eraser Shapes L Select S 19 / 21 Add Slide Poll Zoom More" at bounding box center [454, 491] width 743 height 66
click at [328, 489] on icon at bounding box center [333, 483] width 13 height 13
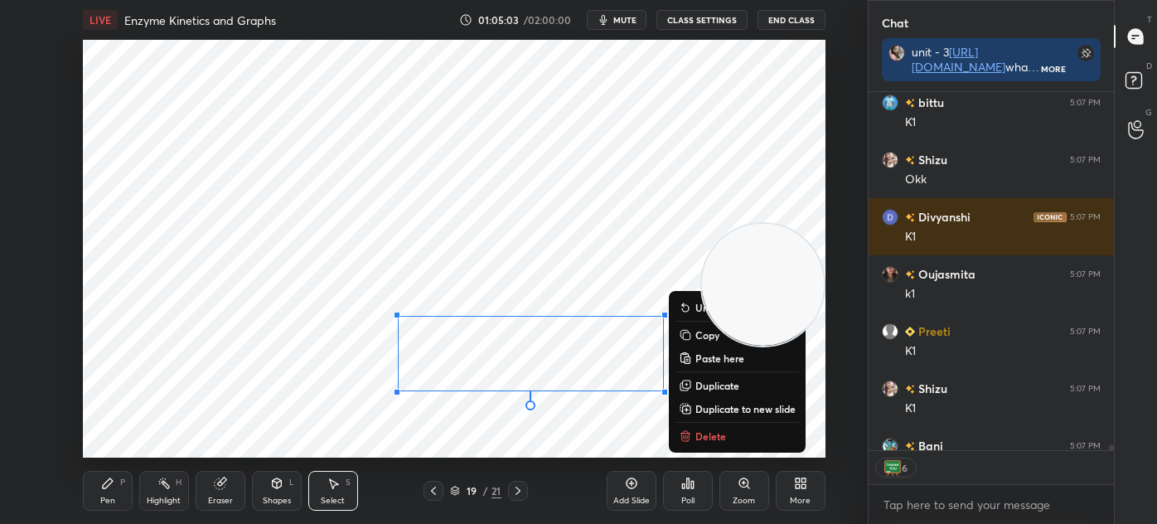
click at [716, 439] on p "Delete" at bounding box center [711, 435] width 31 height 13
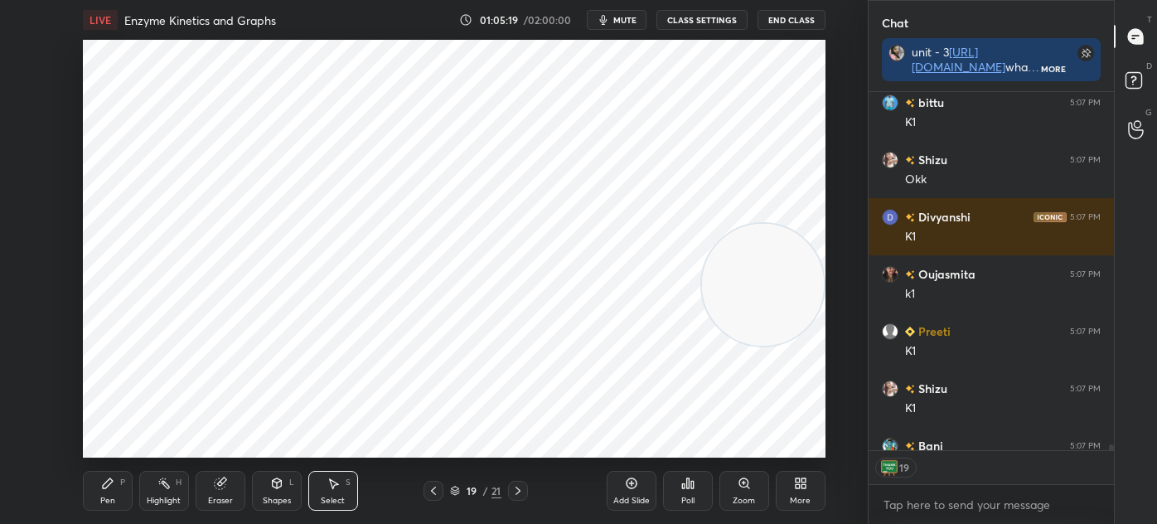
click at [114, 499] on div "Pen" at bounding box center [107, 501] width 15 height 8
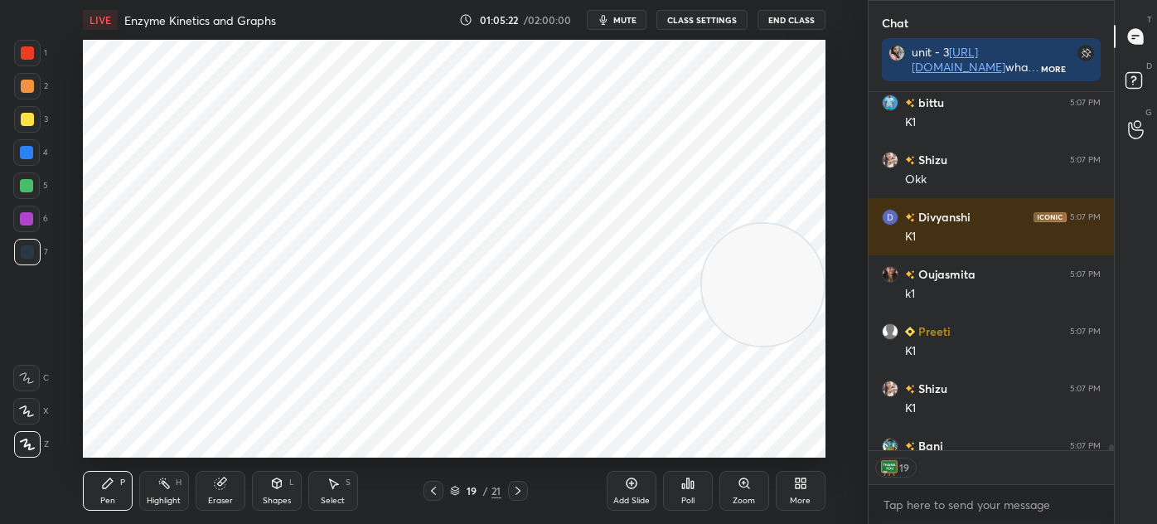
click at [28, 227] on div at bounding box center [26, 219] width 27 height 27
click at [280, 493] on div "Shapes L" at bounding box center [277, 491] width 50 height 40
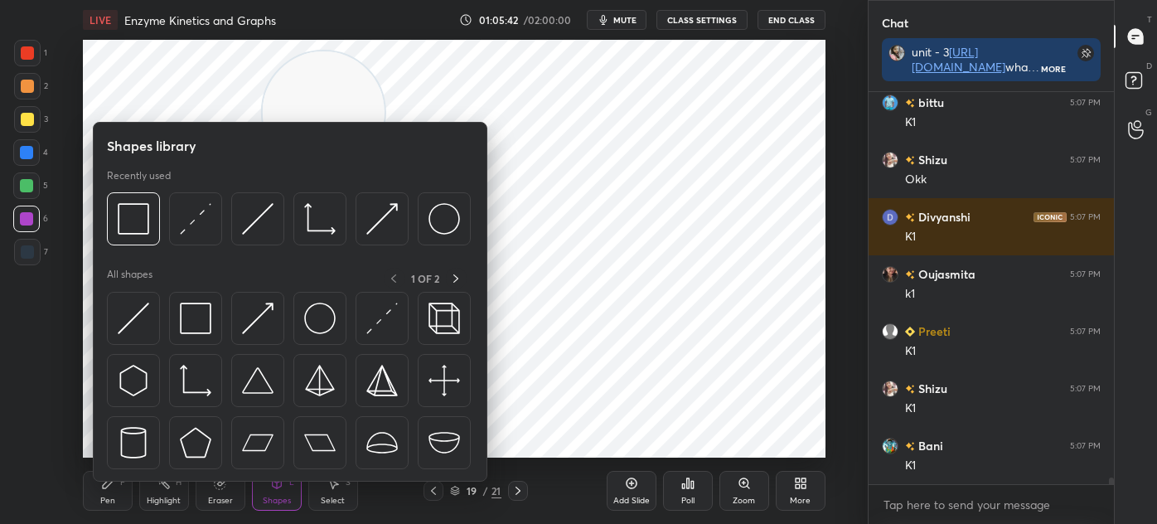
click at [212, 311] on div at bounding box center [195, 318] width 53 height 53
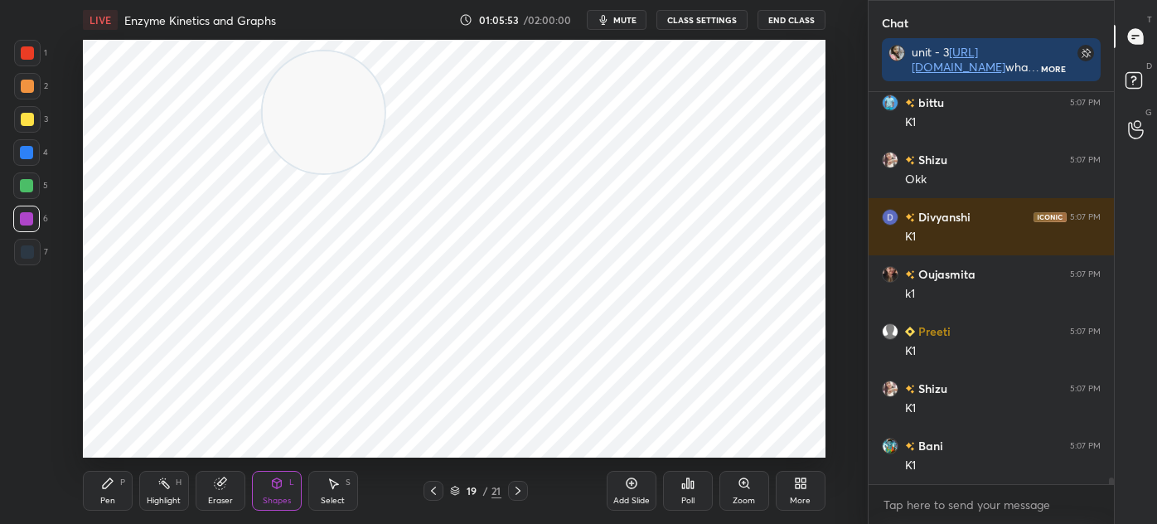
click at [36, 253] on div at bounding box center [27, 252] width 27 height 27
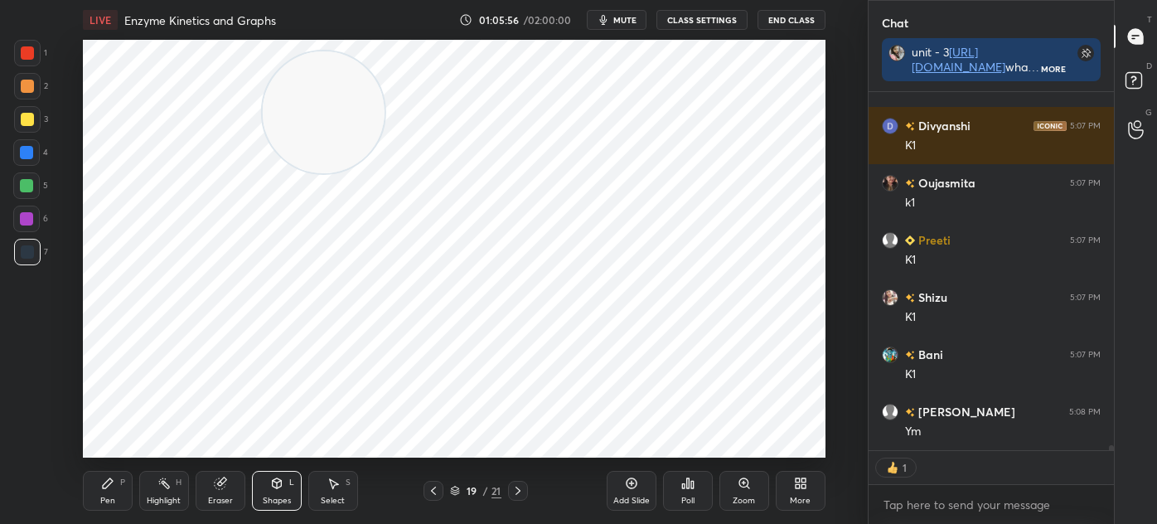
click at [110, 497] on div "Pen" at bounding box center [107, 501] width 15 height 8
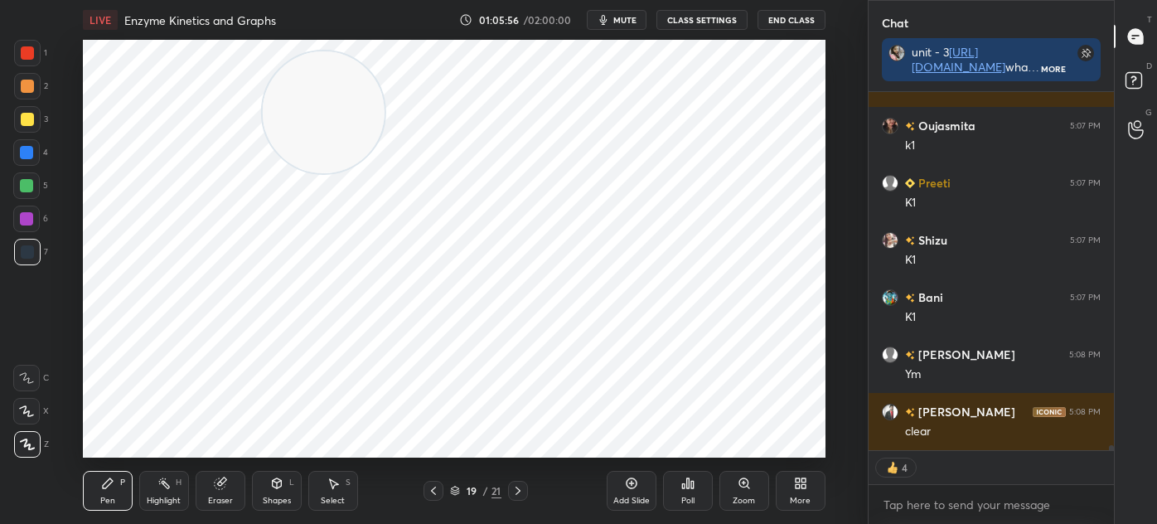
click at [31, 52] on div at bounding box center [27, 52] width 13 height 13
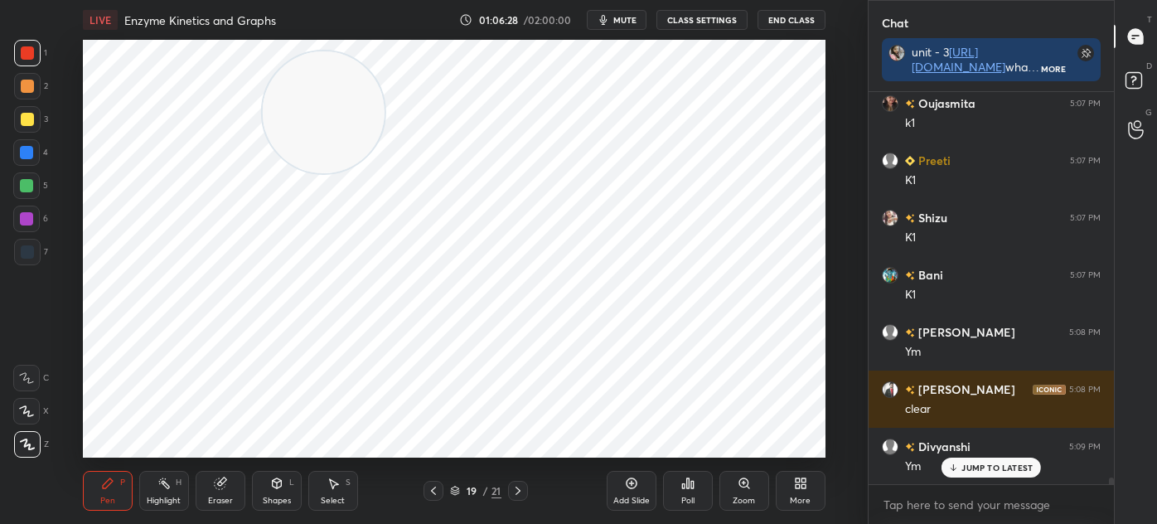
scroll to position [23887, 0]
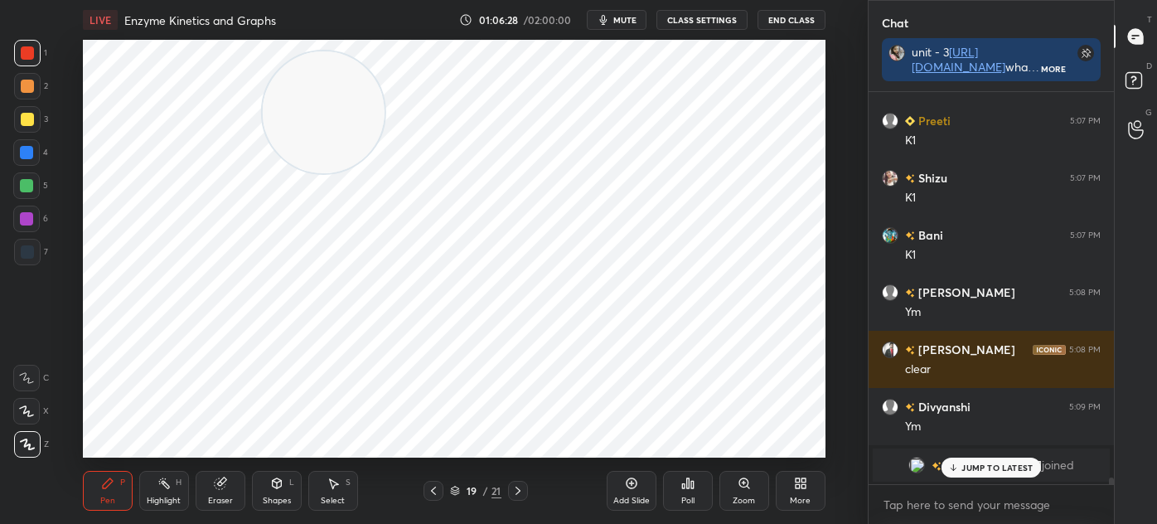
click at [285, 494] on div "Shapes L" at bounding box center [277, 491] width 50 height 40
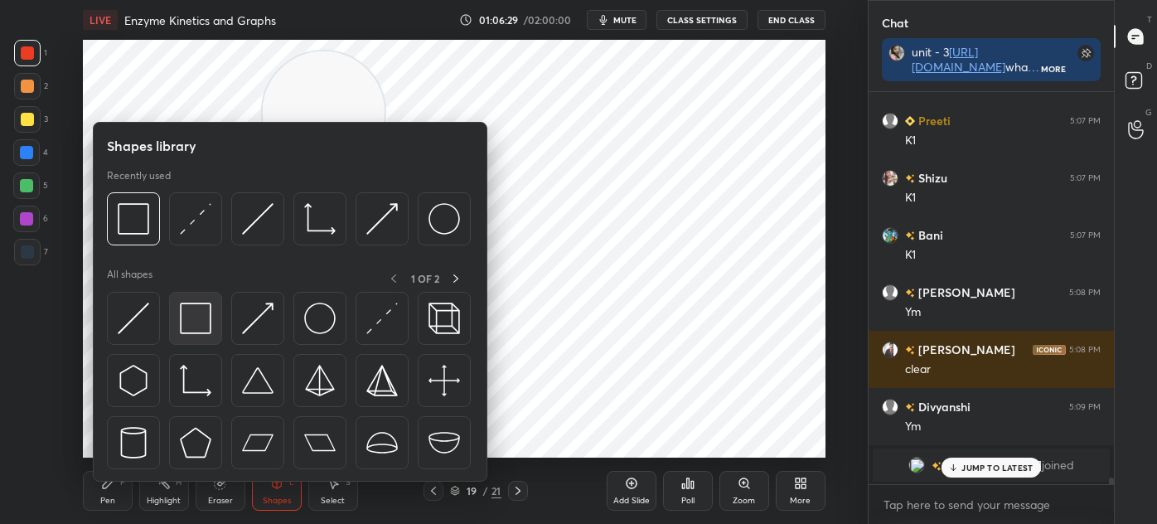
click at [194, 304] on img at bounding box center [196, 319] width 32 height 32
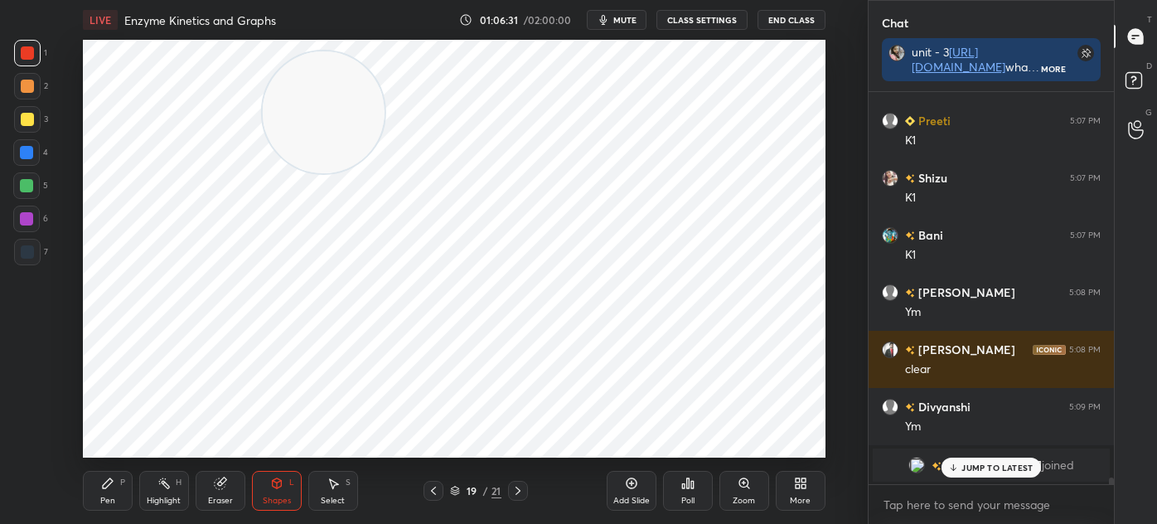
click at [332, 500] on div "Select" at bounding box center [333, 501] width 24 height 8
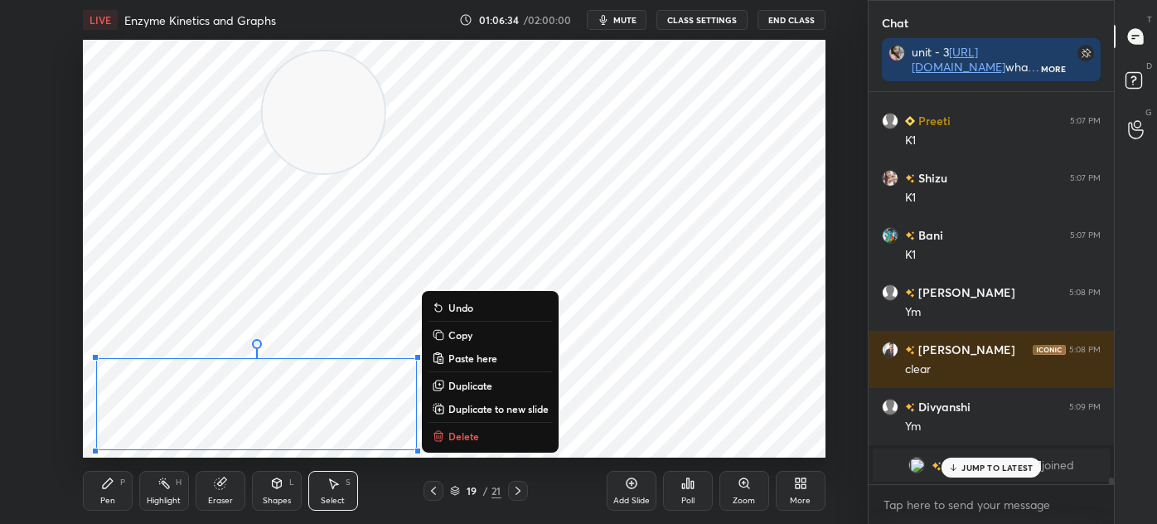
click at [630, 417] on div "0 ° Undo Copy Paste here Duplicate Duplicate to new slide Delete" at bounding box center [454, 249] width 743 height 418
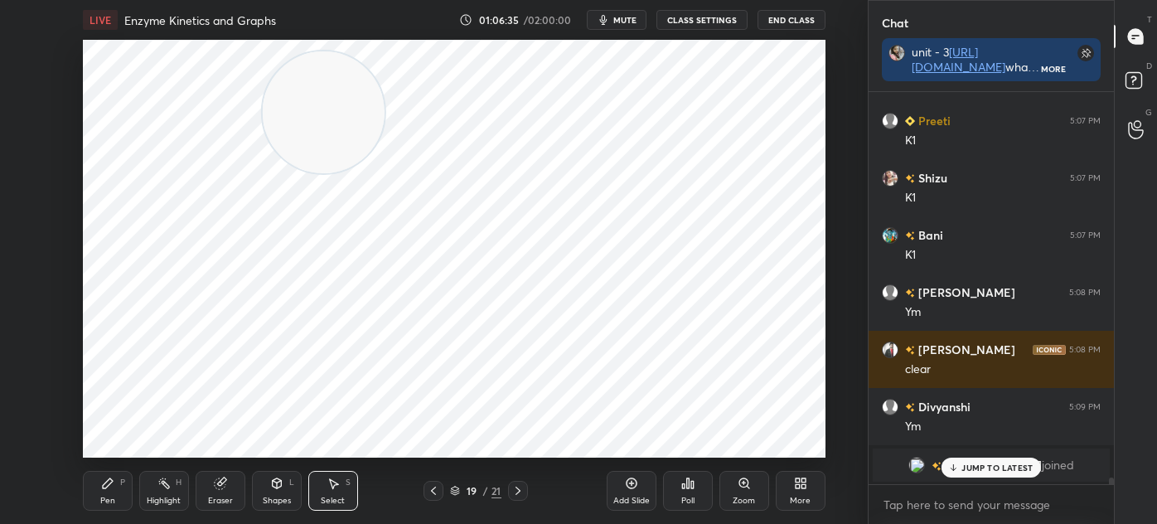
click at [110, 497] on div "Pen" at bounding box center [107, 501] width 15 height 8
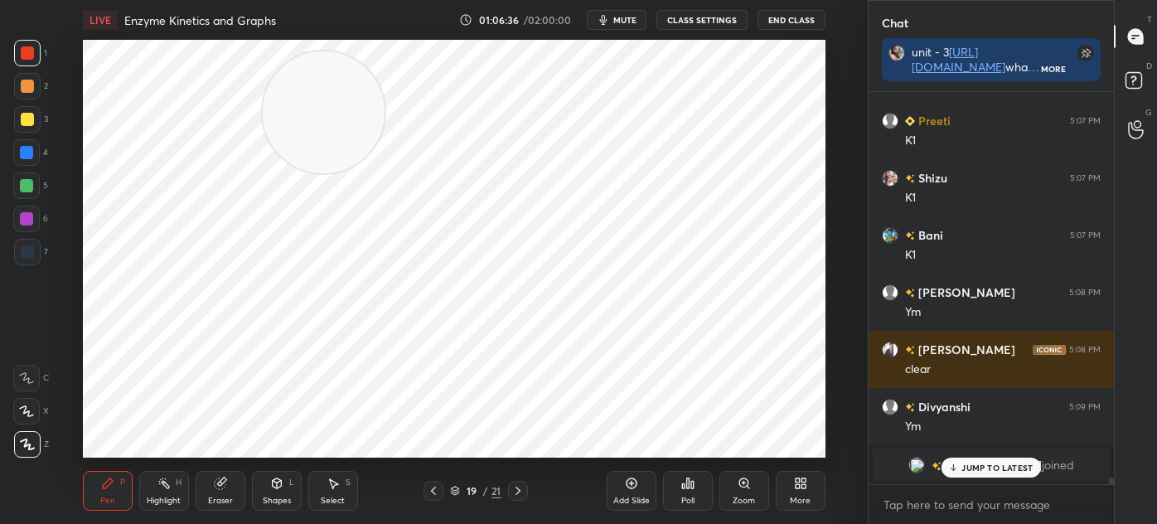
click at [22, 255] on div at bounding box center [27, 251] width 13 height 13
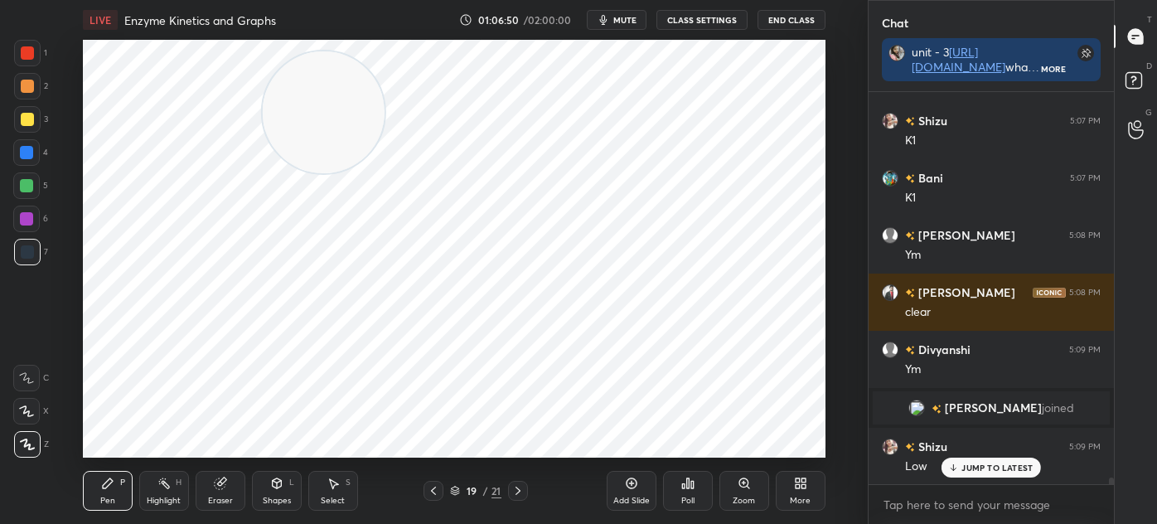
click at [273, 488] on icon at bounding box center [276, 483] width 13 height 13
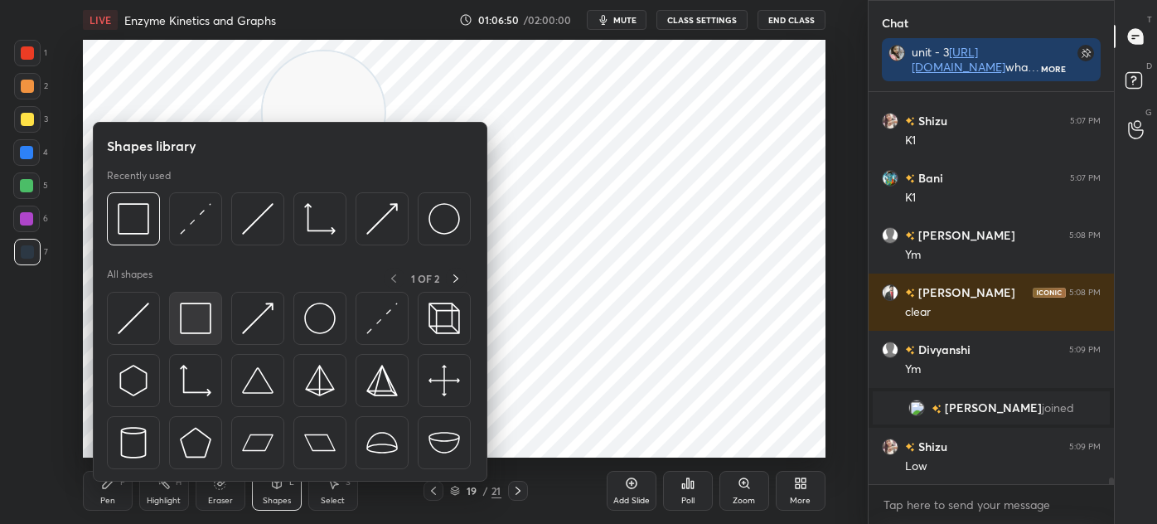
scroll to position [24003, 0]
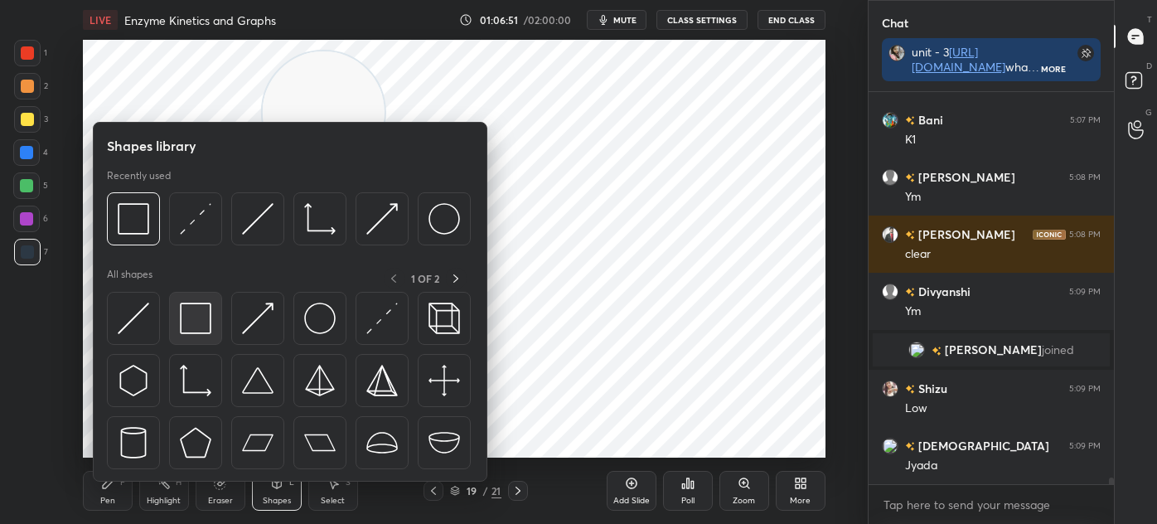
click at [196, 313] on img at bounding box center [196, 319] width 32 height 32
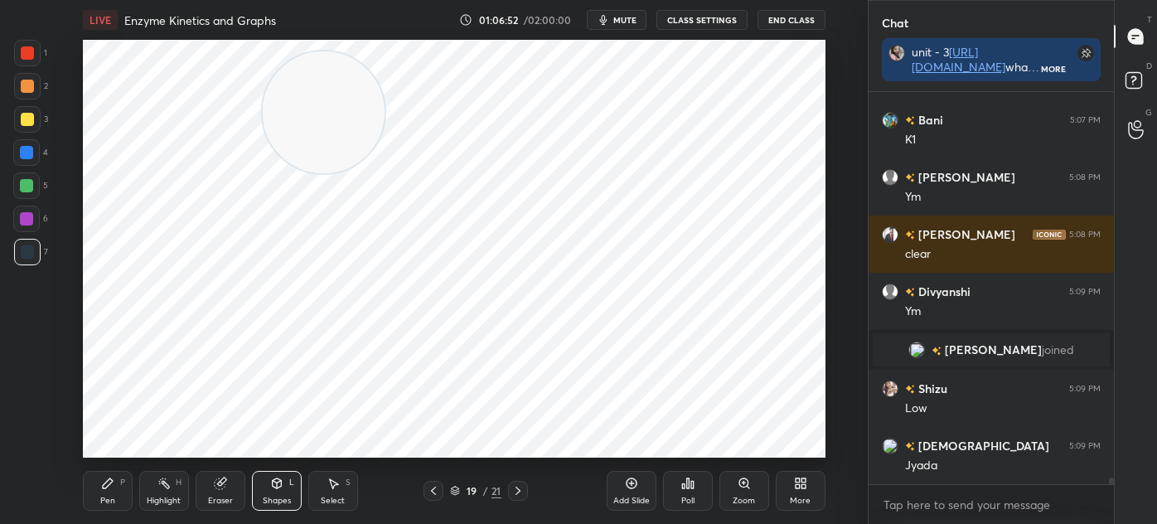
scroll to position [24060, 0]
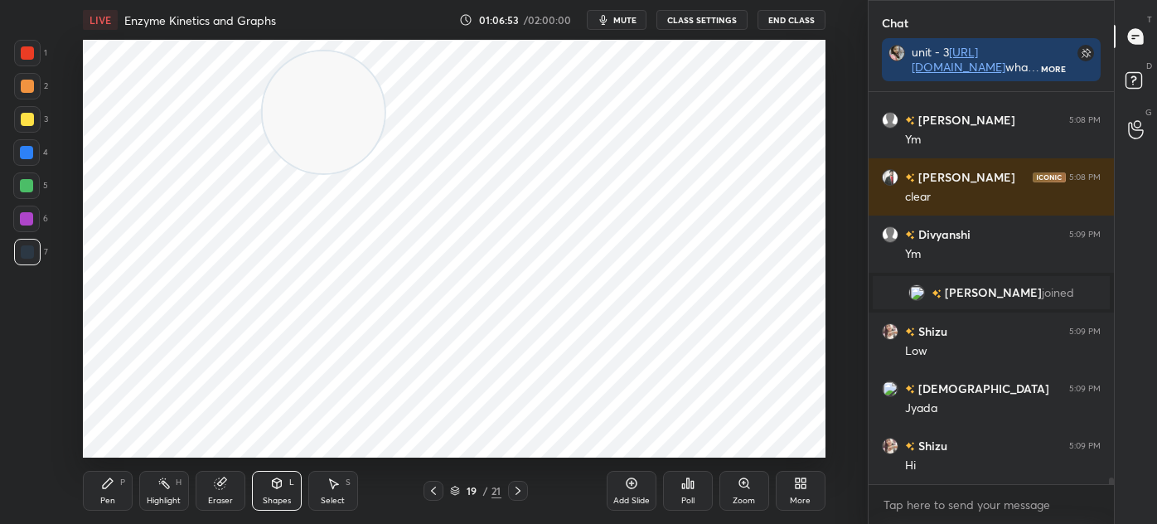
click at [638, 490] on icon at bounding box center [631, 483] width 13 height 13
click at [280, 490] on div "Shapes L" at bounding box center [277, 491] width 50 height 40
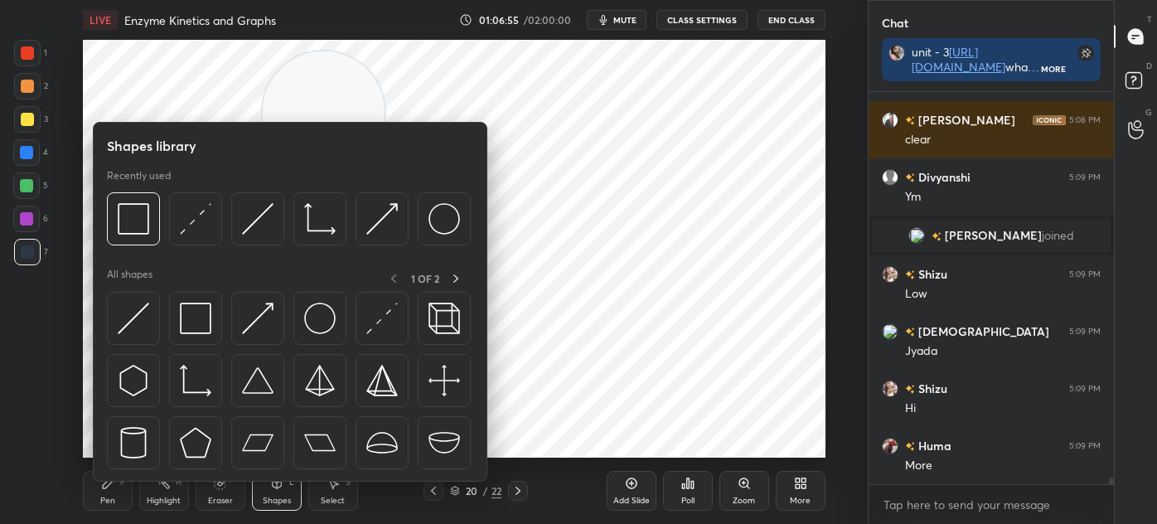
click at [201, 385] on img at bounding box center [196, 381] width 32 height 32
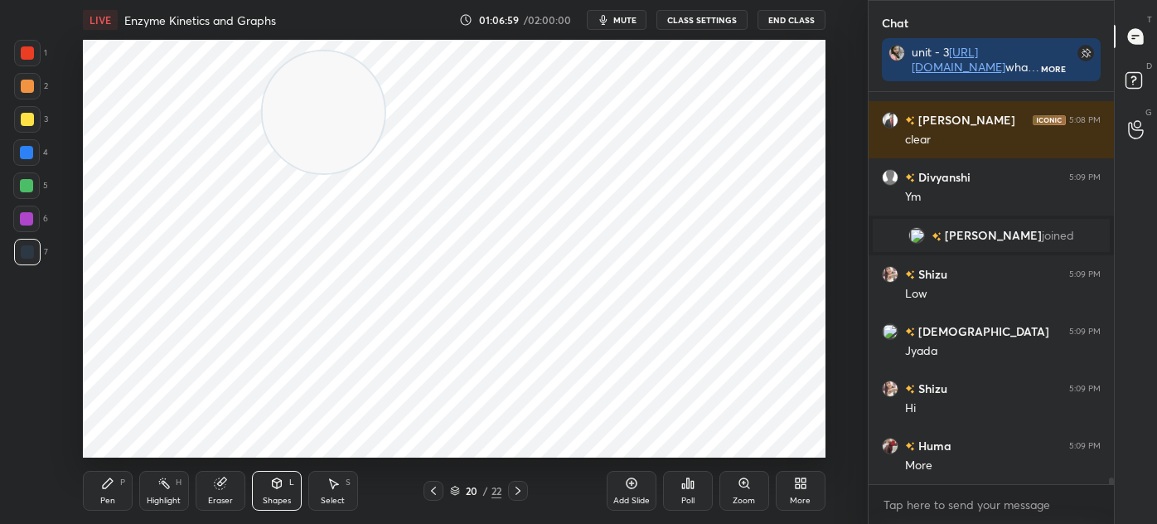
click at [114, 492] on div "Pen P" at bounding box center [108, 491] width 50 height 40
click at [27, 53] on div at bounding box center [27, 52] width 13 height 13
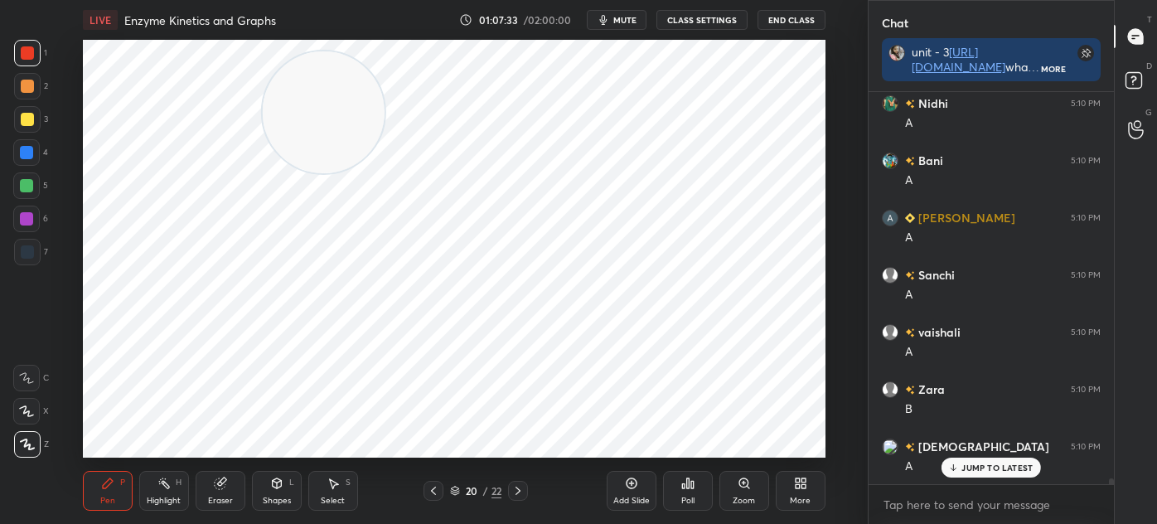
scroll to position [24803, 0]
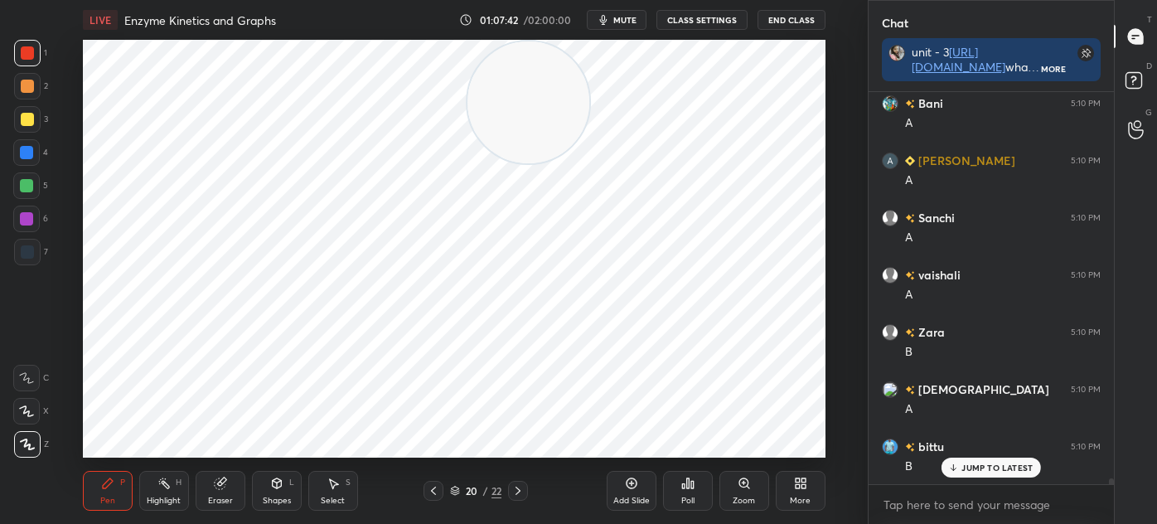
click at [214, 493] on div "Eraser" at bounding box center [221, 491] width 50 height 40
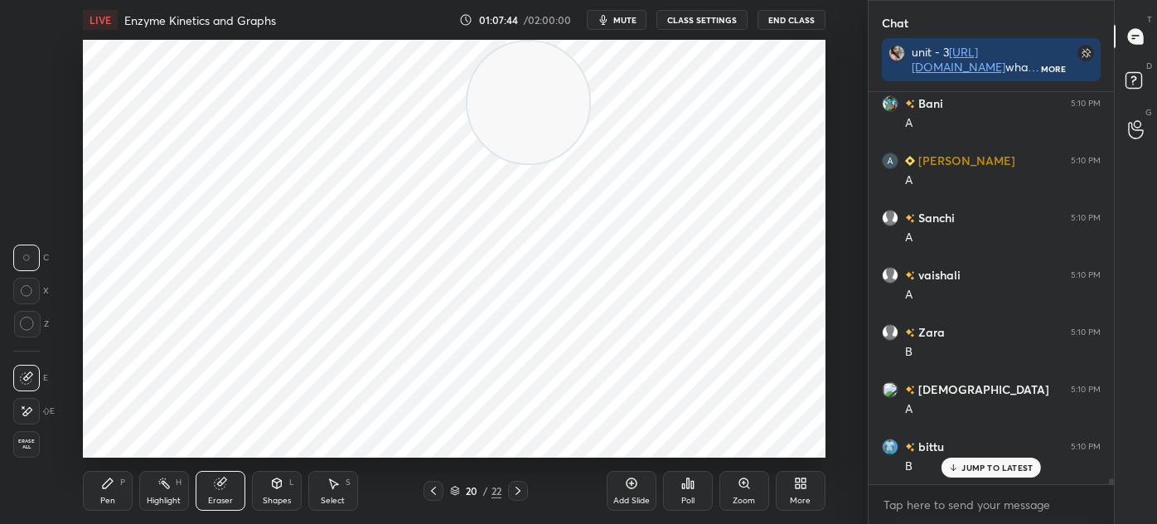
click at [106, 486] on icon at bounding box center [108, 483] width 10 height 10
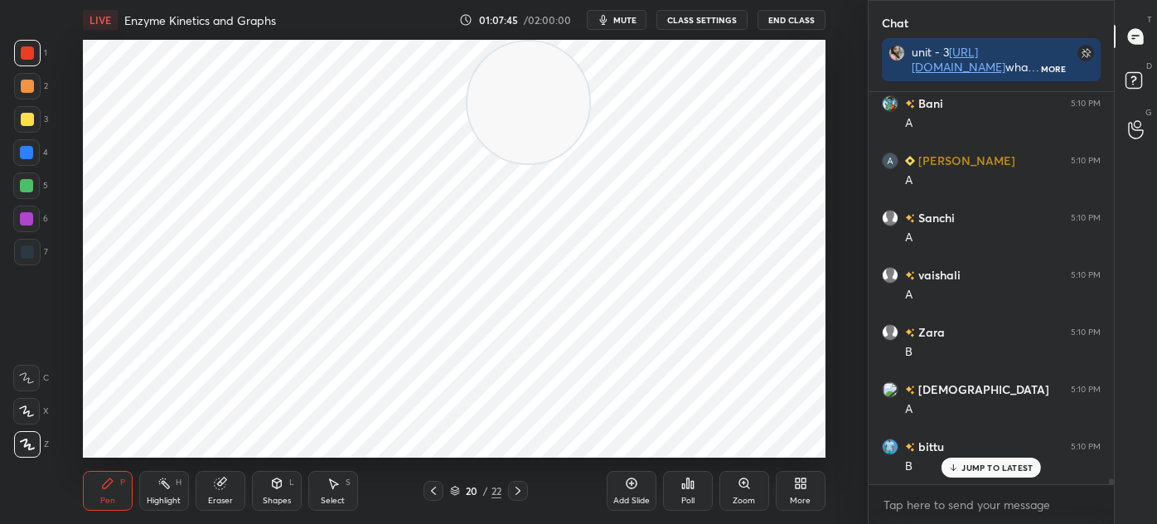
click at [39, 269] on div "7" at bounding box center [31, 255] width 34 height 33
click at [232, 495] on div "Eraser" at bounding box center [221, 491] width 50 height 40
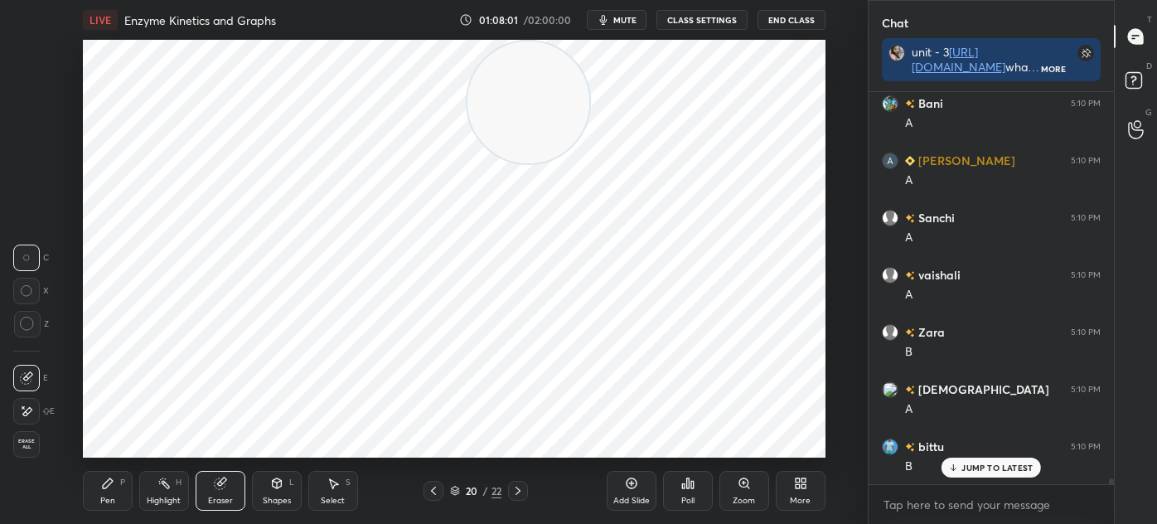
click at [28, 414] on icon at bounding box center [27, 411] width 9 height 8
click at [29, 380] on icon at bounding box center [26, 377] width 13 height 13
click at [111, 492] on div "Pen P" at bounding box center [108, 491] width 50 height 40
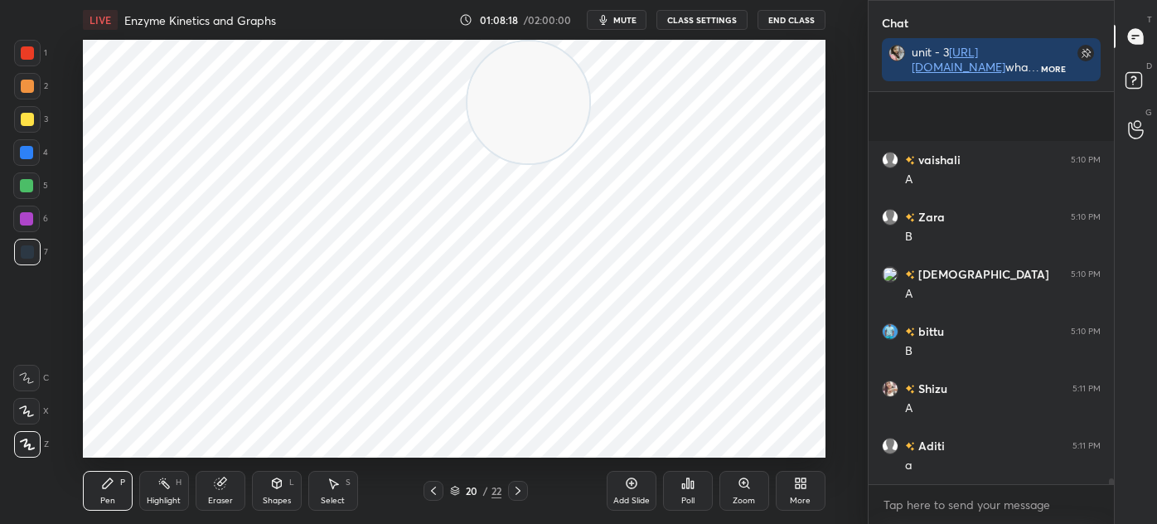
scroll to position [25032, 0]
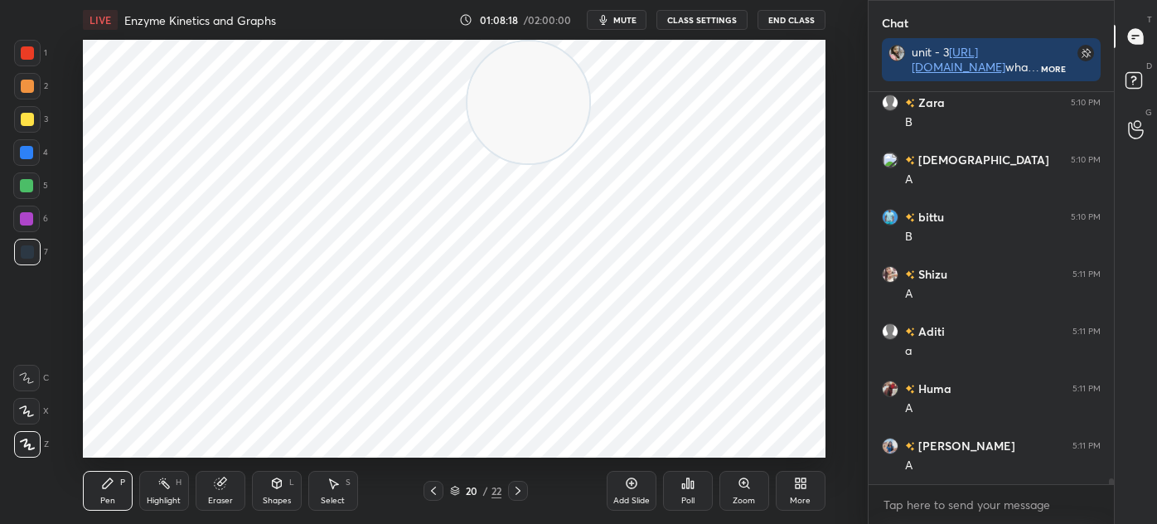
click at [124, 483] on div "P" at bounding box center [122, 482] width 5 height 8
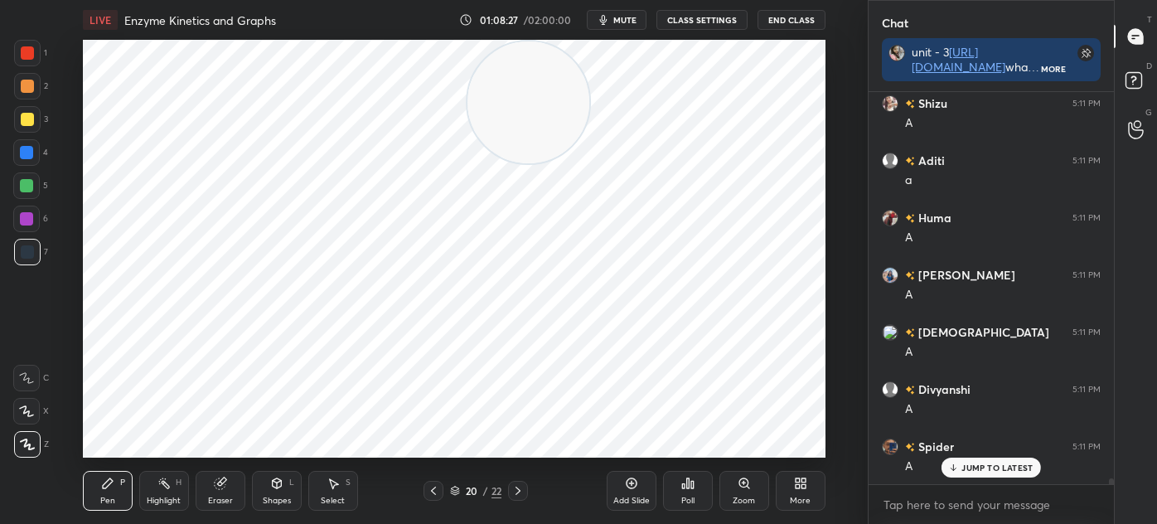
scroll to position [25260, 0]
click at [218, 497] on div "Eraser" at bounding box center [220, 501] width 25 height 8
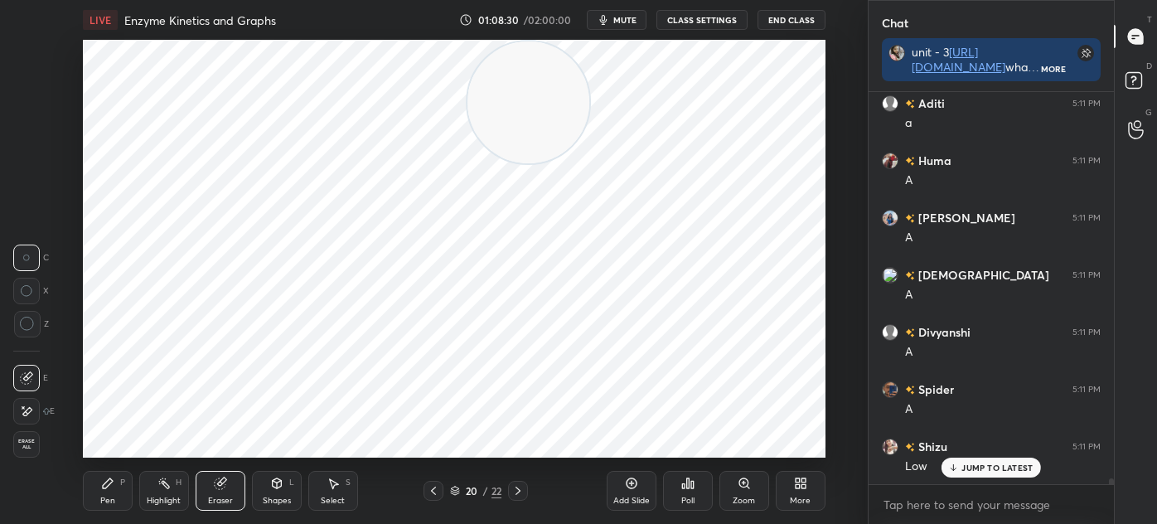
click at [25, 411] on icon at bounding box center [27, 411] width 9 height 8
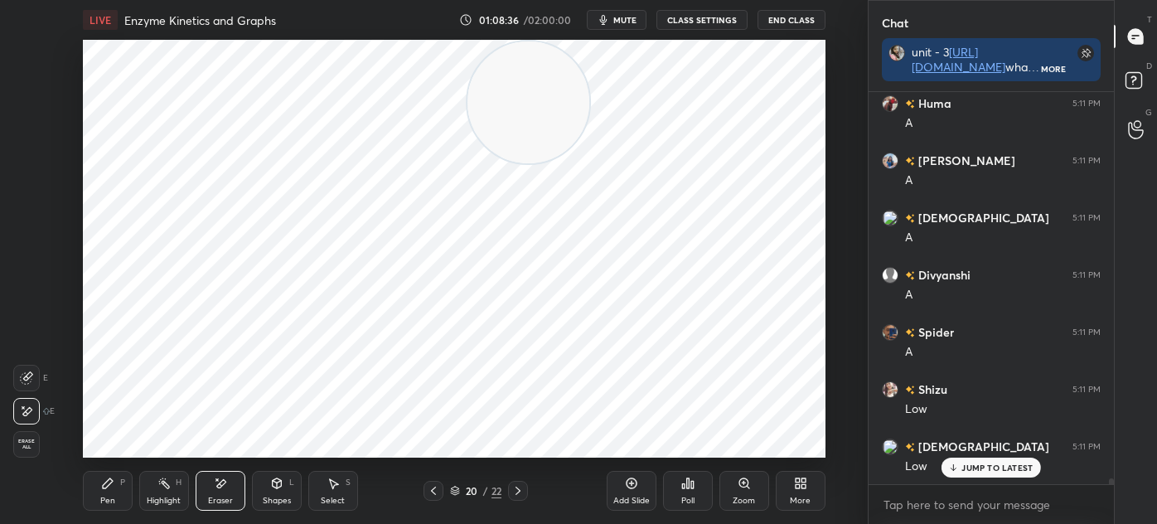
click at [103, 487] on icon at bounding box center [108, 483] width 10 height 10
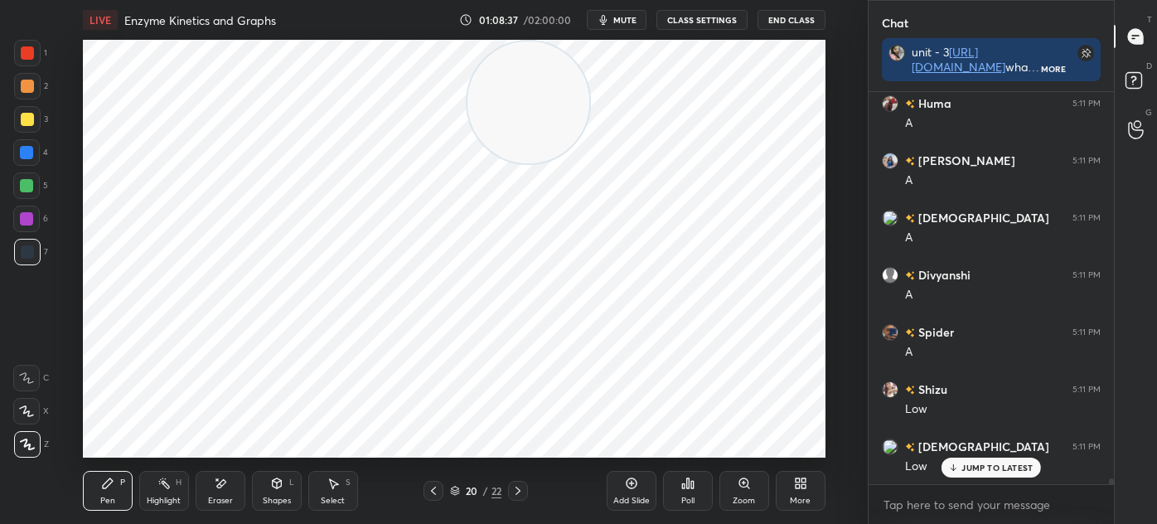
click at [35, 267] on div "7" at bounding box center [31, 255] width 34 height 33
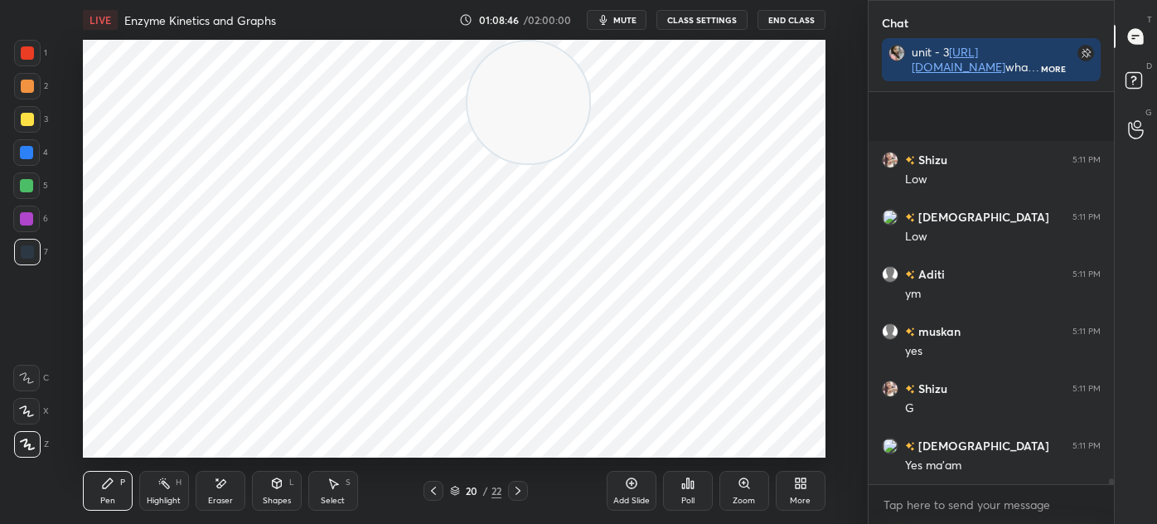
scroll to position [25661, 0]
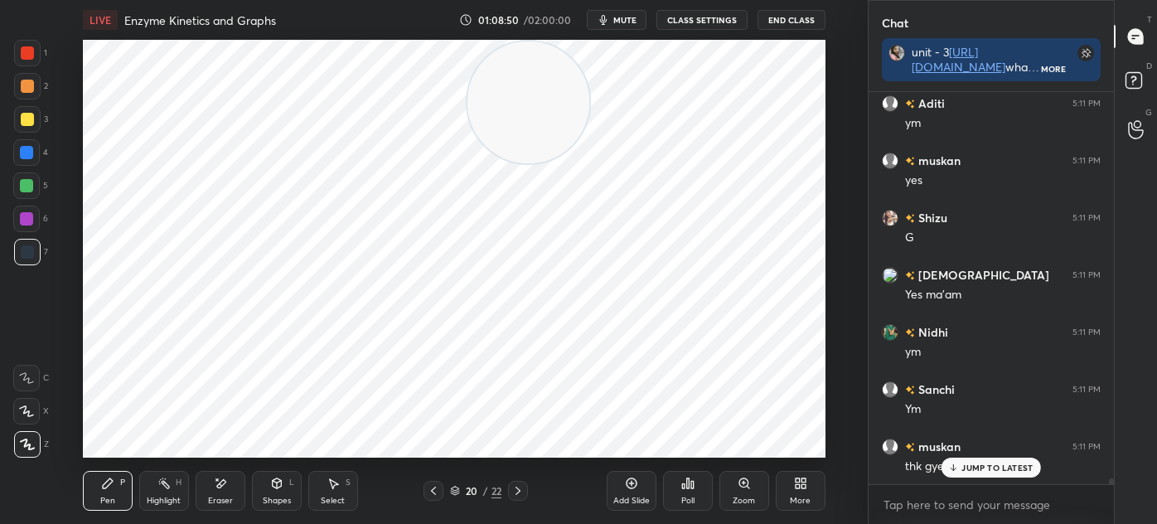
click at [317, 484] on div "Select S" at bounding box center [333, 491] width 50 height 40
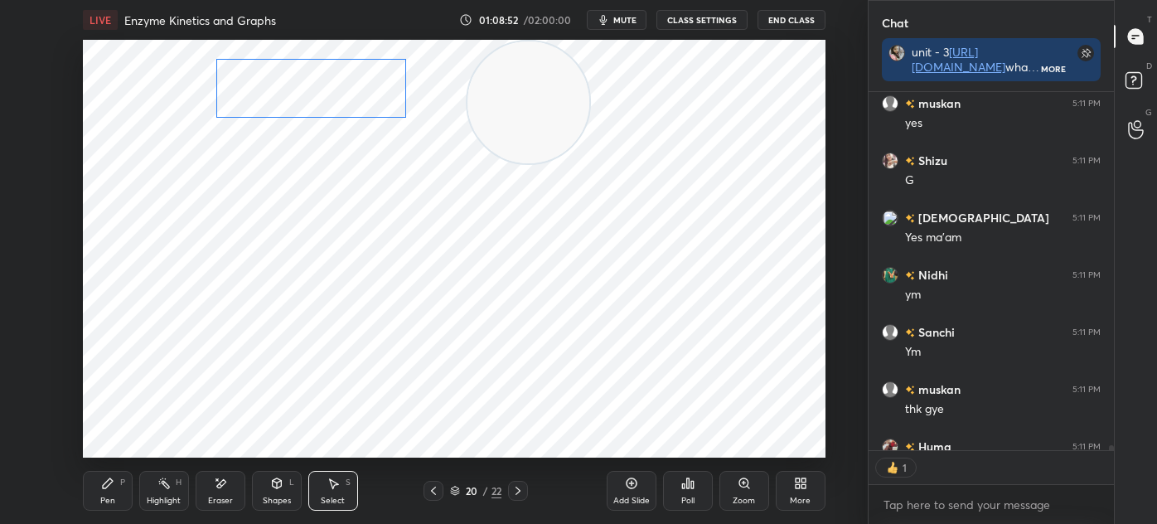
scroll to position [25850, 0]
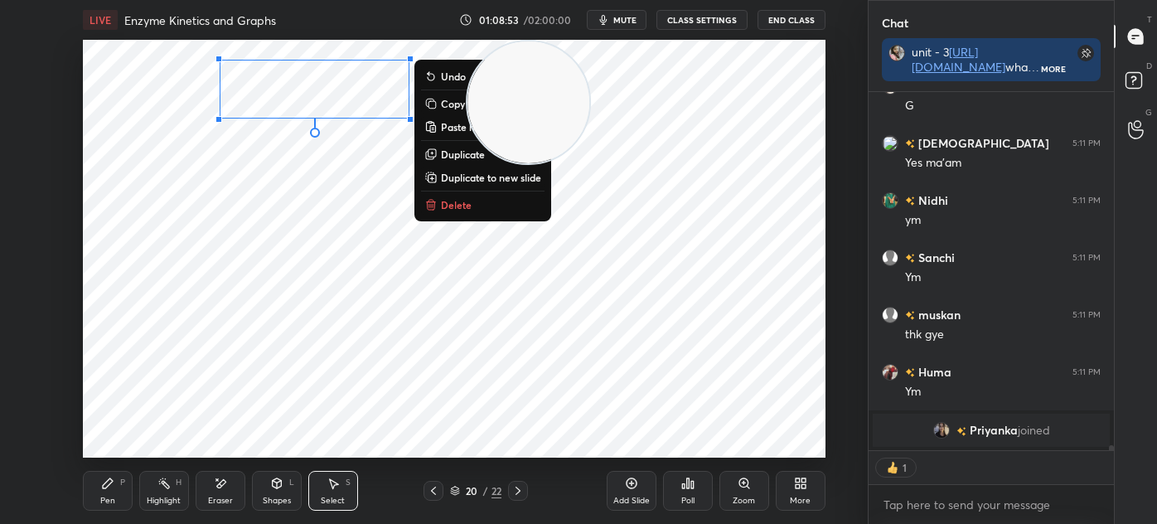
click at [104, 487] on icon at bounding box center [108, 483] width 10 height 10
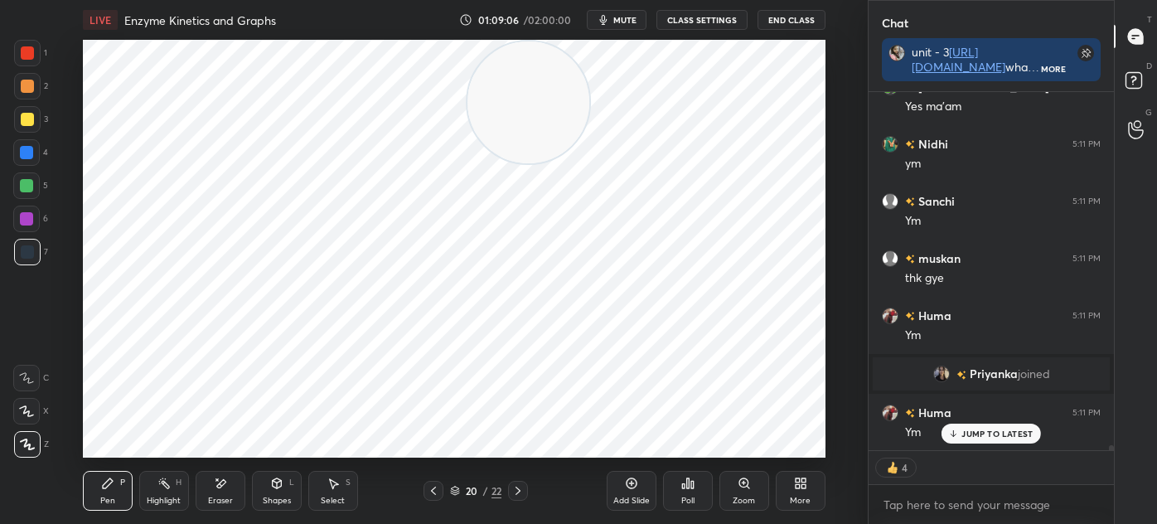
scroll to position [25963, 0]
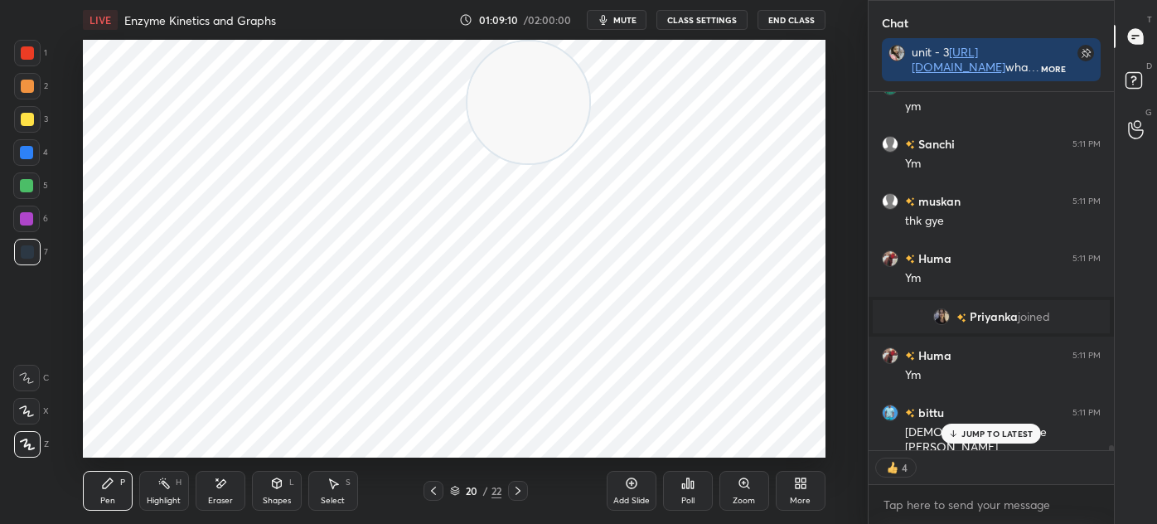
click at [284, 490] on div "Shapes L" at bounding box center [277, 491] width 50 height 40
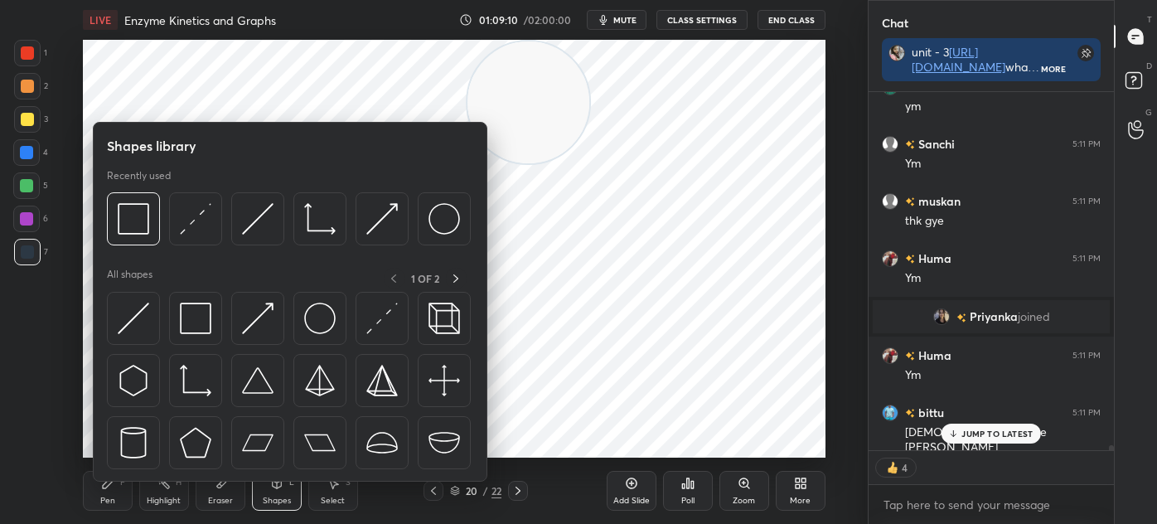
click at [182, 311] on img at bounding box center [196, 319] width 32 height 32
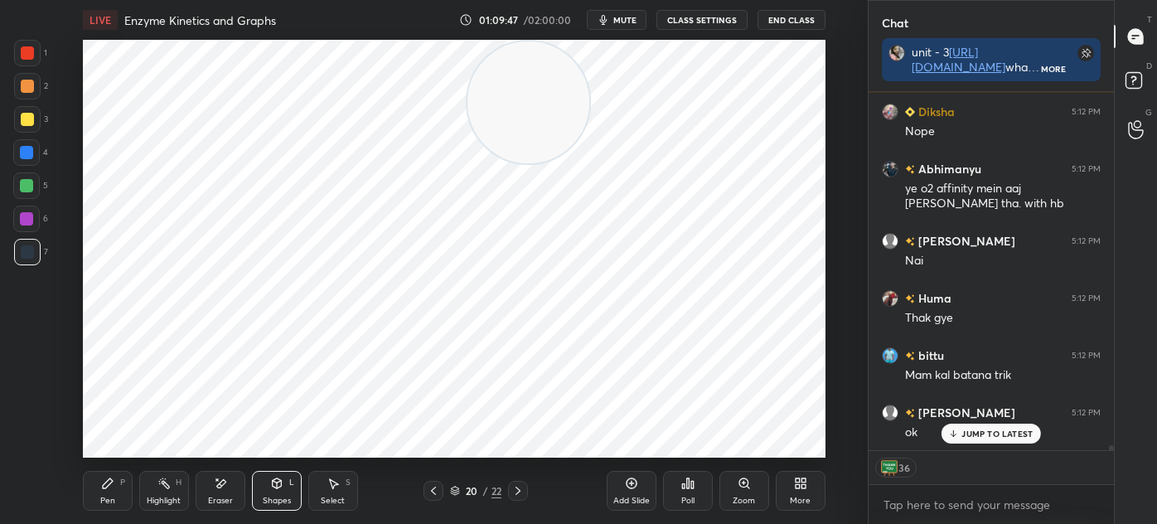
scroll to position [26567, 0]
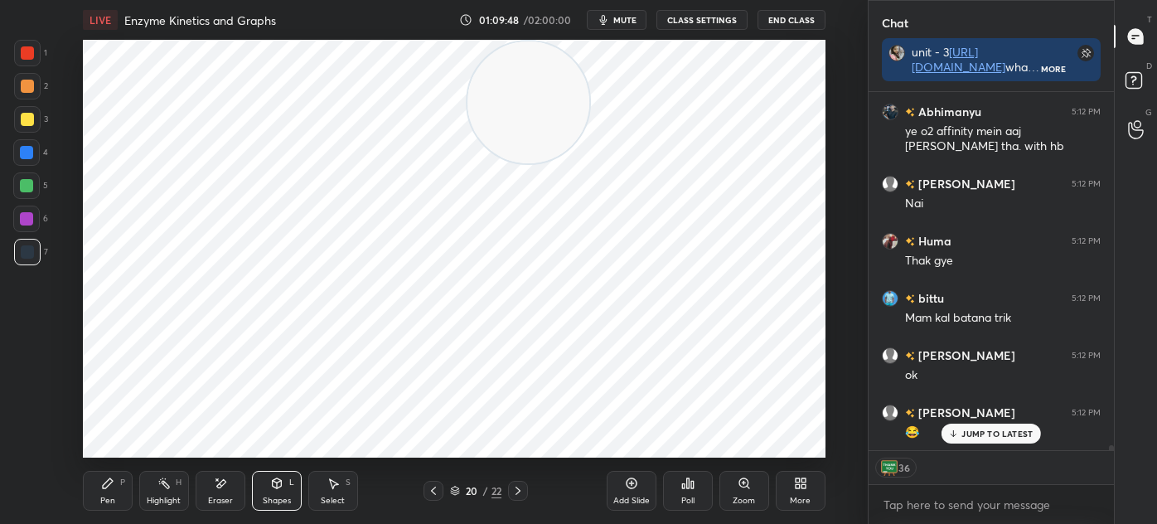
click at [625, 490] on div "Add Slide" at bounding box center [632, 491] width 50 height 40
click at [116, 499] on div "Pen P" at bounding box center [108, 491] width 50 height 40
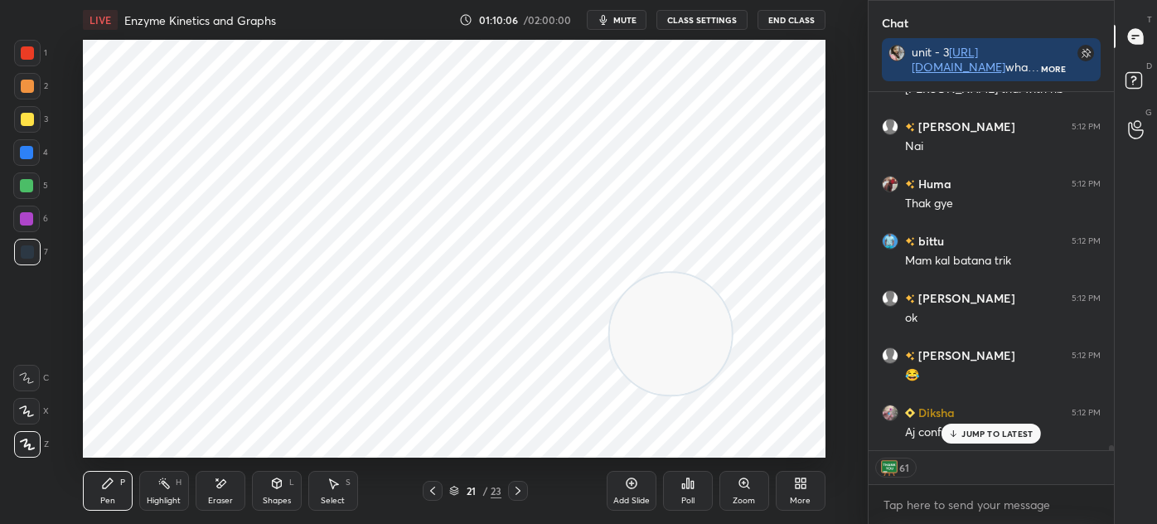
click at [28, 51] on div at bounding box center [27, 52] width 13 height 13
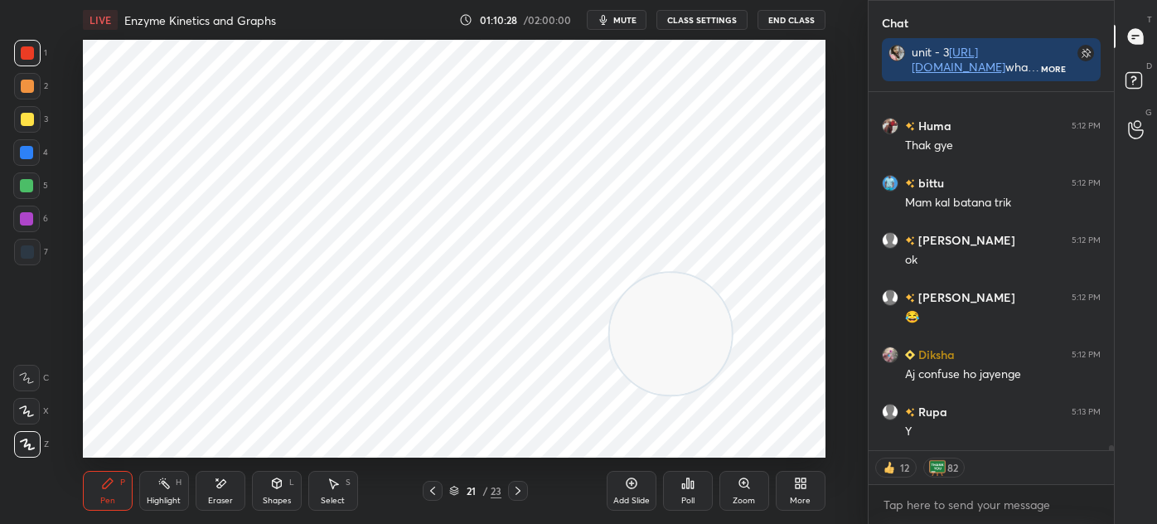
click at [30, 222] on div at bounding box center [26, 218] width 13 height 13
click at [281, 493] on div "Shapes L" at bounding box center [277, 491] width 50 height 40
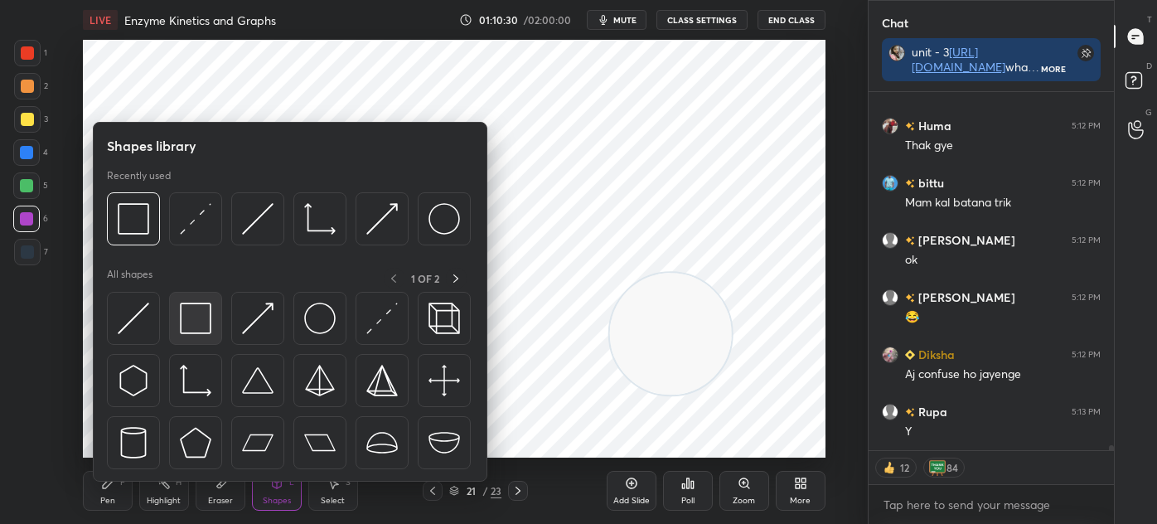
click at [199, 330] on img at bounding box center [196, 319] width 32 height 32
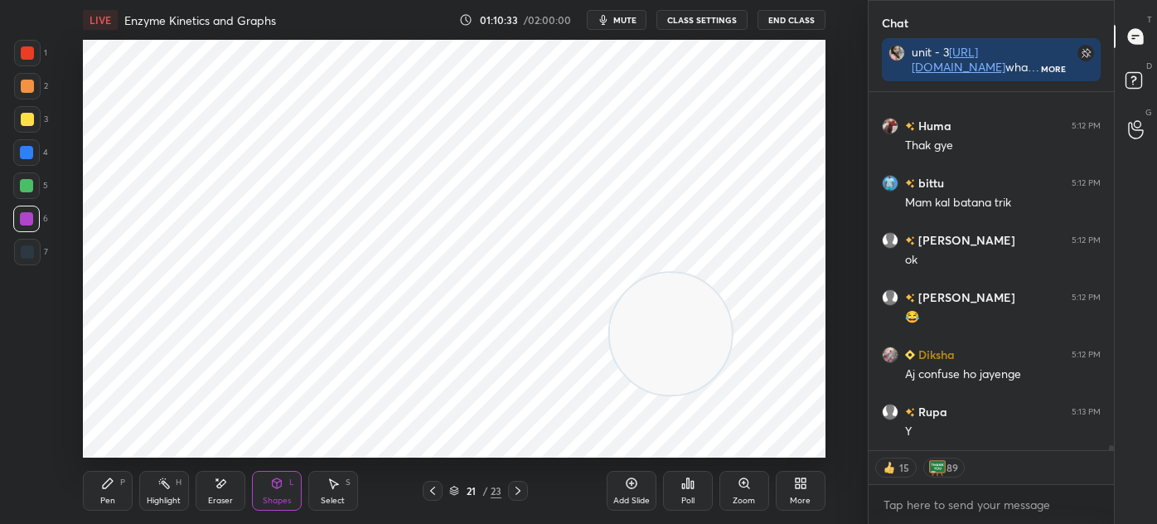
click at [103, 492] on div "Pen P" at bounding box center [108, 491] width 50 height 40
click at [27, 242] on div at bounding box center [27, 252] width 27 height 27
click at [261, 491] on div "Shapes L" at bounding box center [277, 491] width 50 height 40
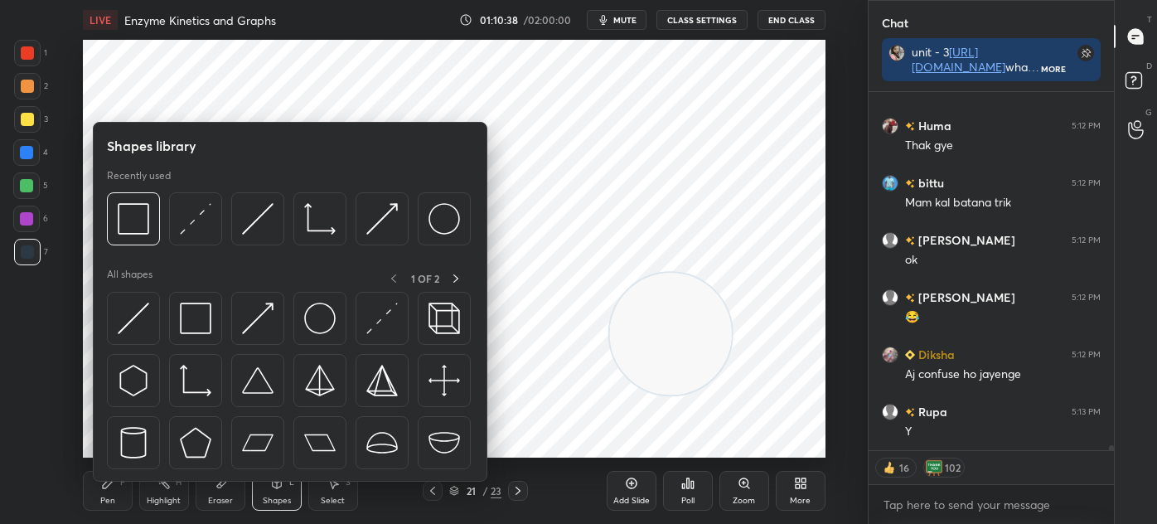
click at [197, 322] on img at bounding box center [196, 319] width 32 height 32
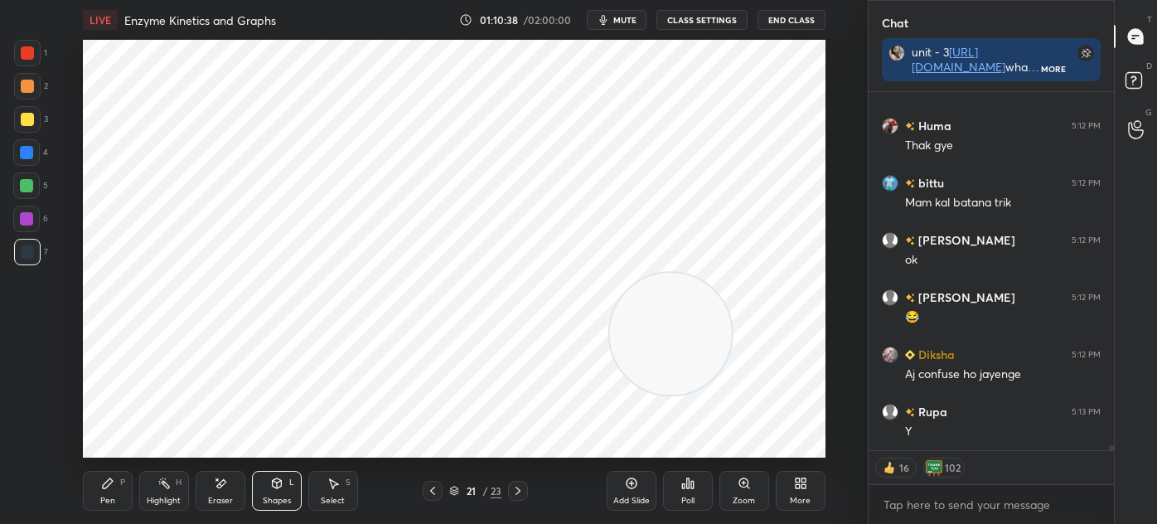
click at [22, 217] on div at bounding box center [26, 218] width 13 height 13
click at [116, 496] on div "Pen P" at bounding box center [108, 491] width 50 height 40
click at [30, 259] on div at bounding box center [27, 252] width 27 height 27
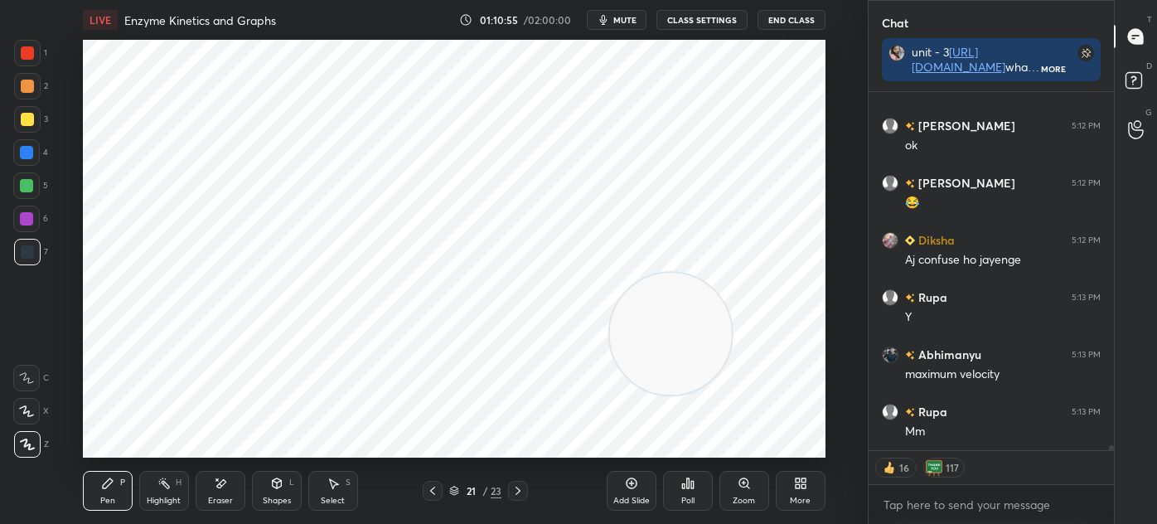
scroll to position [26854, 0]
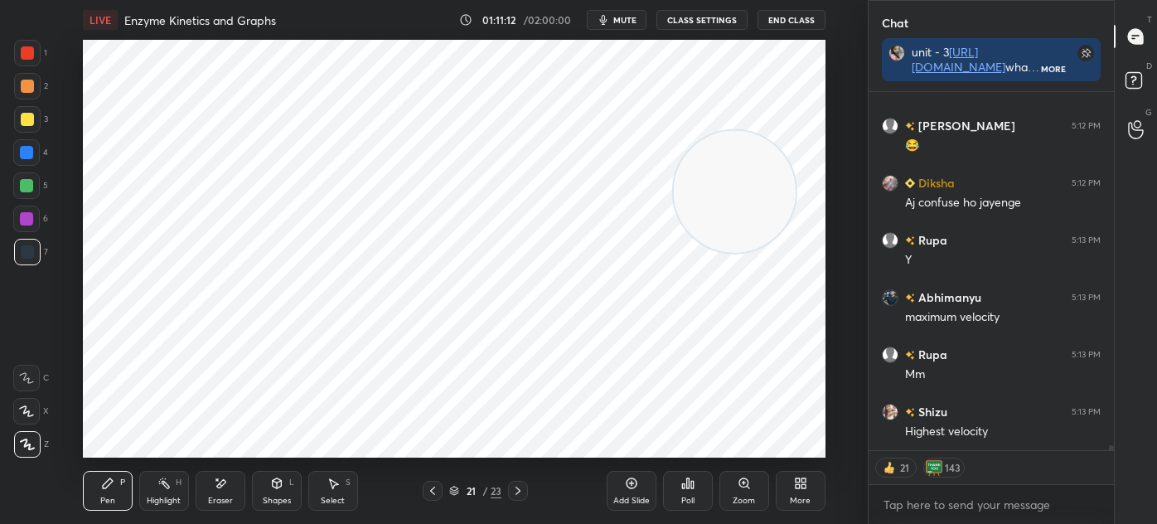
click at [329, 481] on icon at bounding box center [333, 483] width 13 height 13
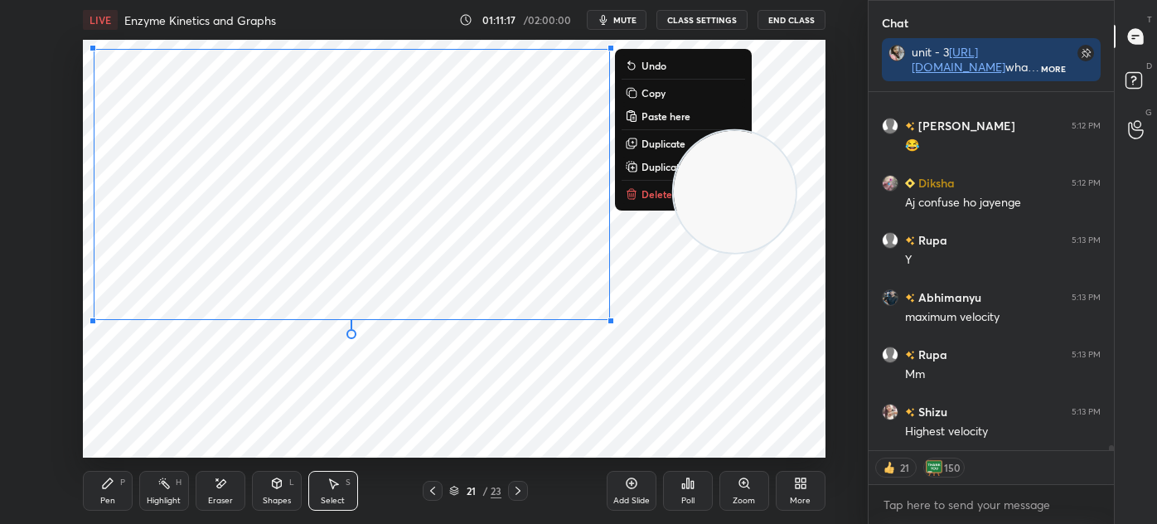
click at [104, 472] on div "Pen P" at bounding box center [108, 491] width 50 height 40
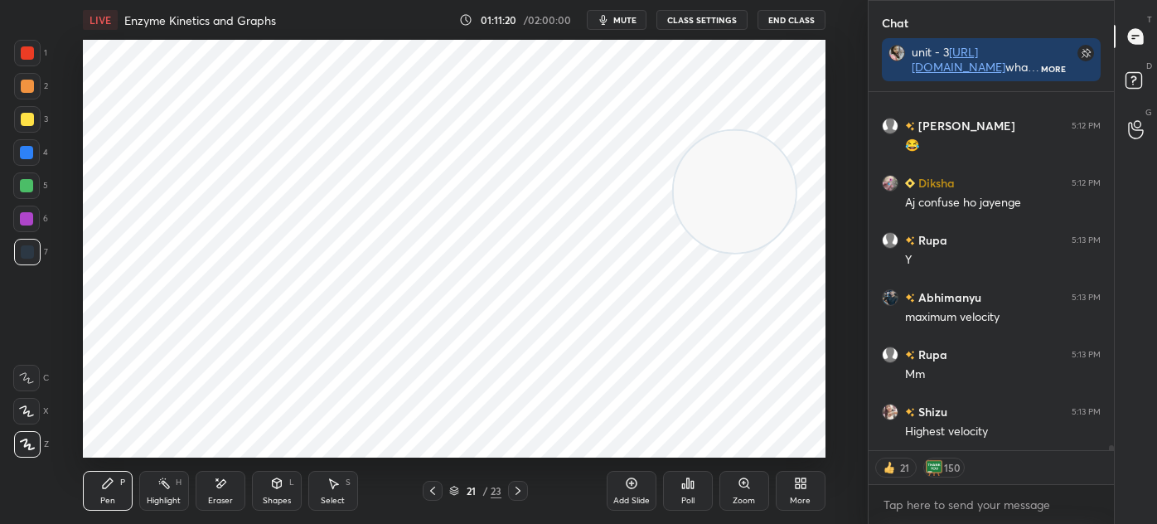
click at [104, 490] on icon at bounding box center [107, 483] width 13 height 13
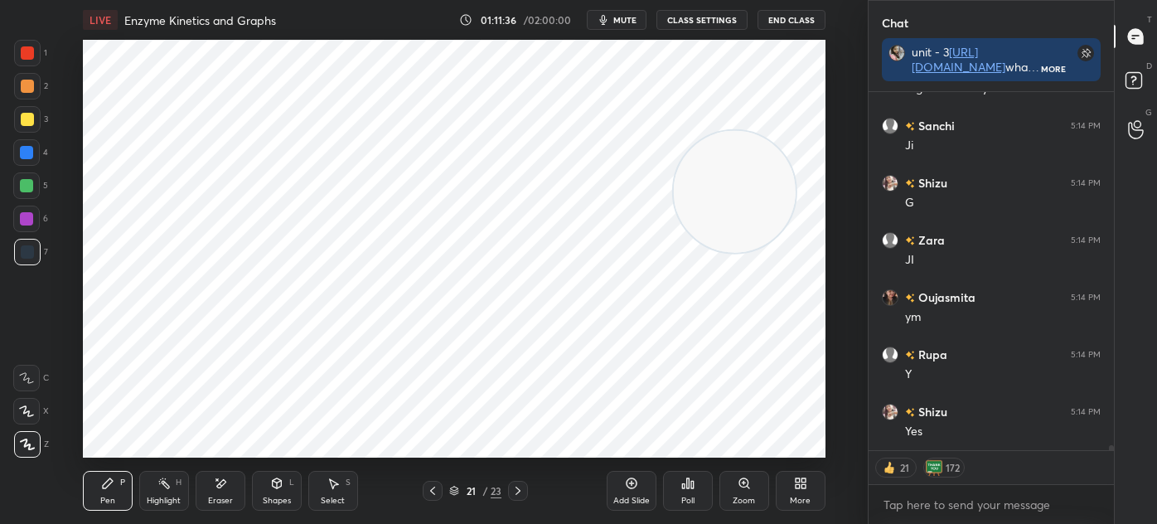
scroll to position [27254, 0]
click at [336, 484] on icon at bounding box center [333, 484] width 9 height 10
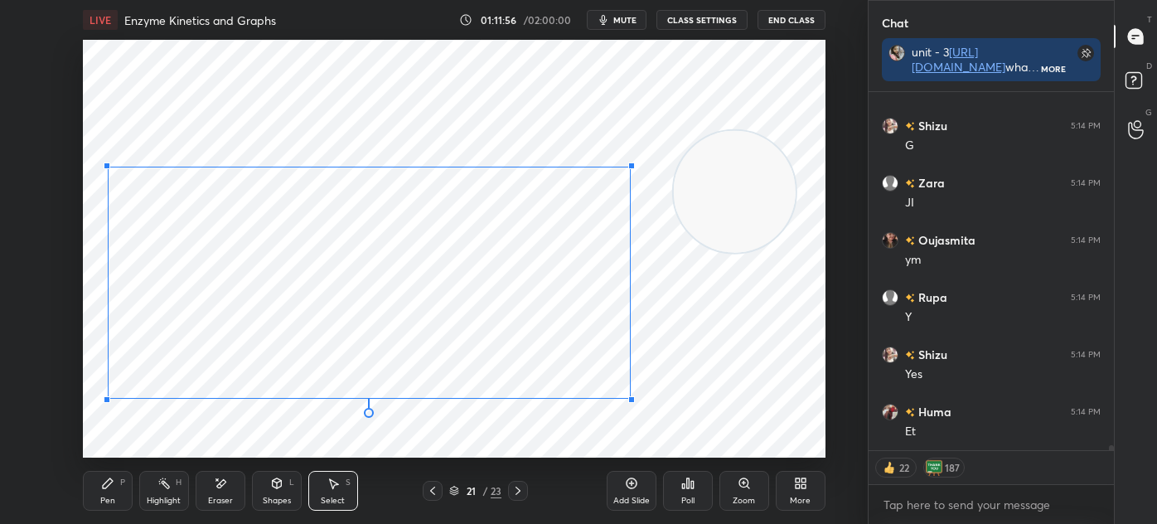
scroll to position [27311, 0]
click at [111, 396] on div at bounding box center [109, 399] width 7 height 7
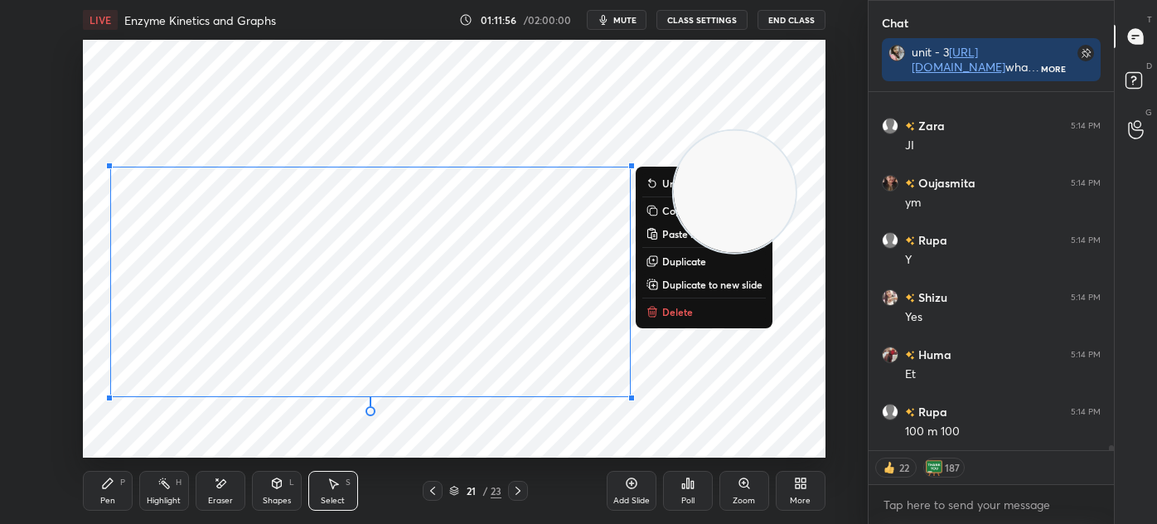
click at [121, 434] on div "0 ° Undo Copy Paste here Duplicate Duplicate to new slide Delete" at bounding box center [454, 249] width 743 height 418
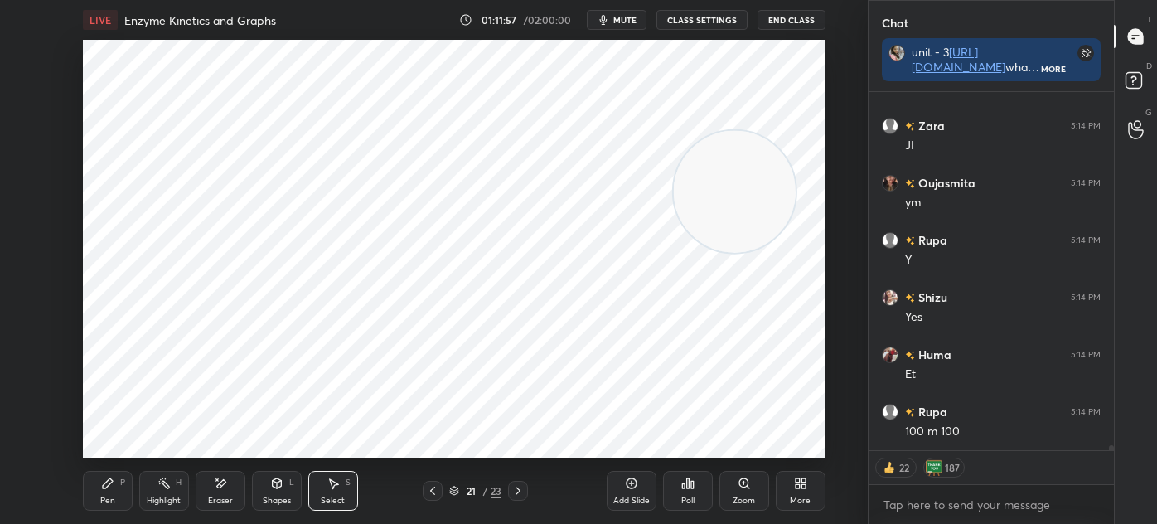
click at [101, 488] on icon at bounding box center [107, 483] width 13 height 13
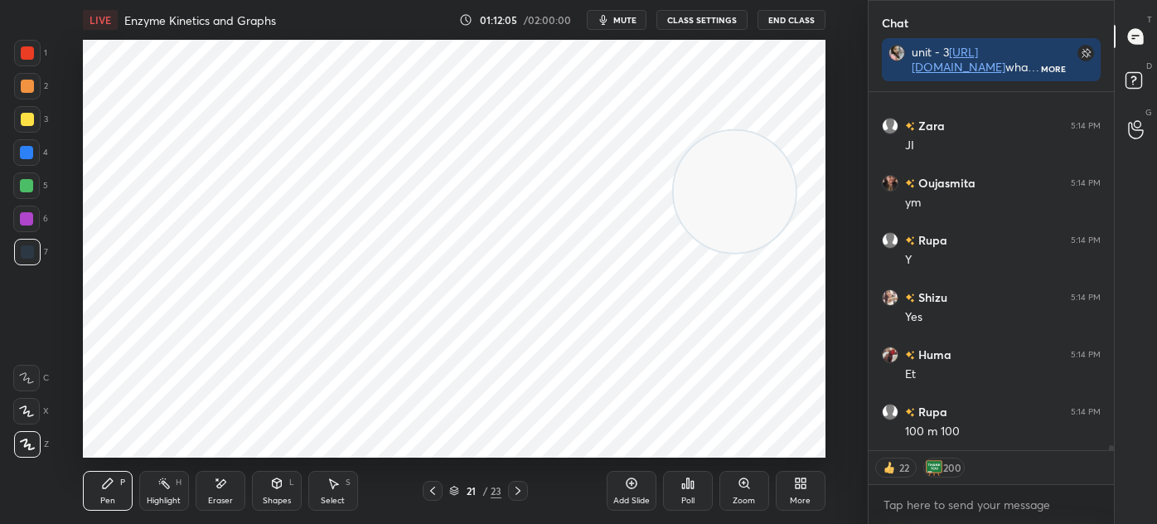
click at [287, 486] on div "Shapes L" at bounding box center [277, 491] width 50 height 40
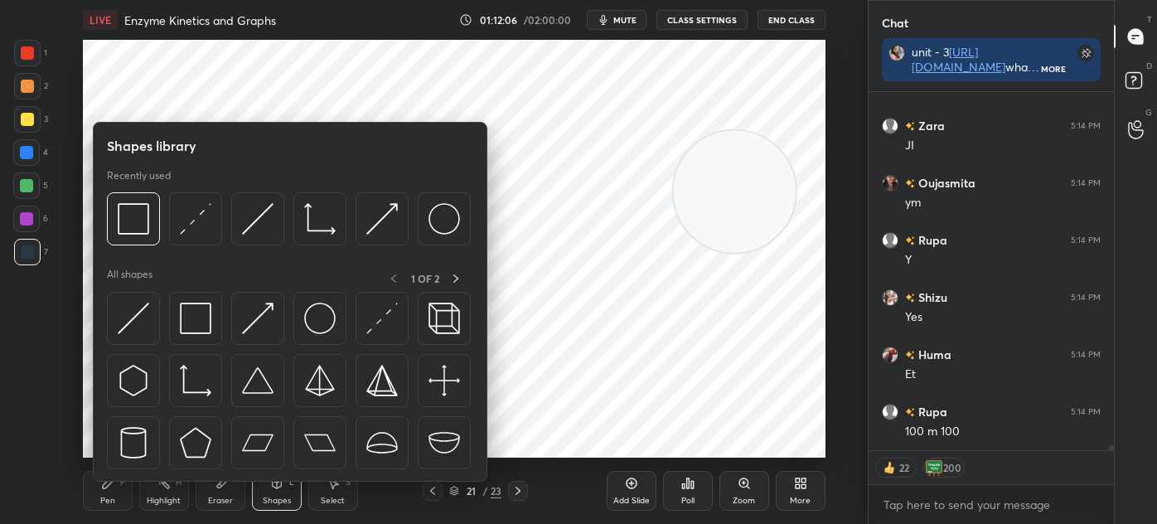
click at [204, 318] on img at bounding box center [196, 319] width 32 height 32
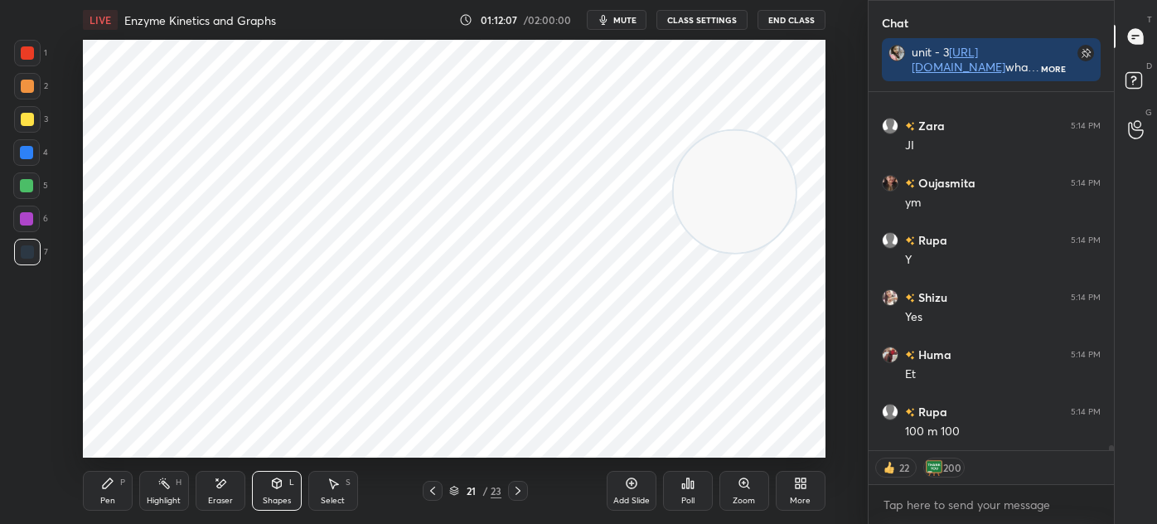
click at [27, 48] on div at bounding box center [27, 52] width 13 height 13
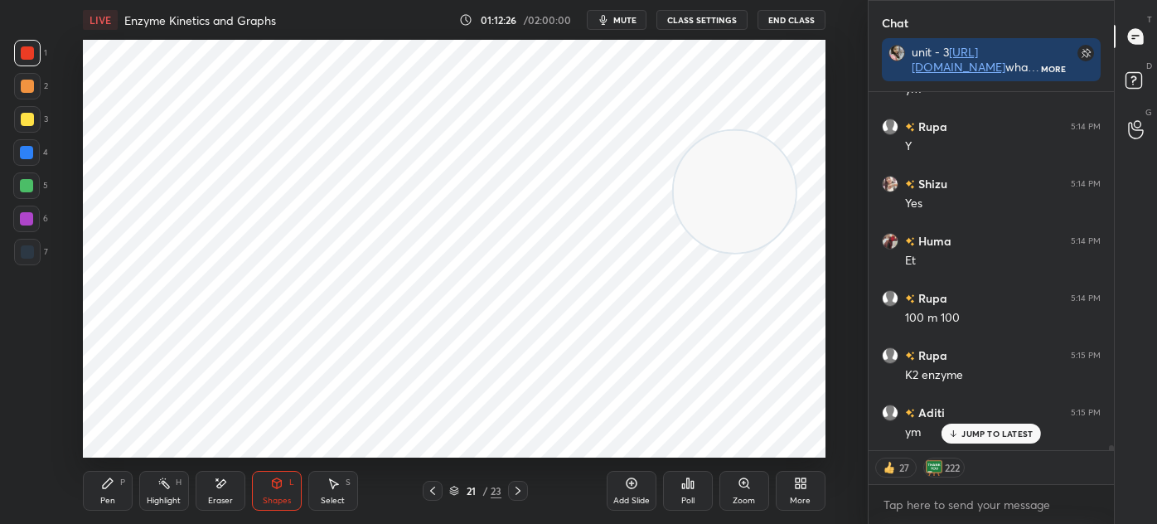
scroll to position [27465, 0]
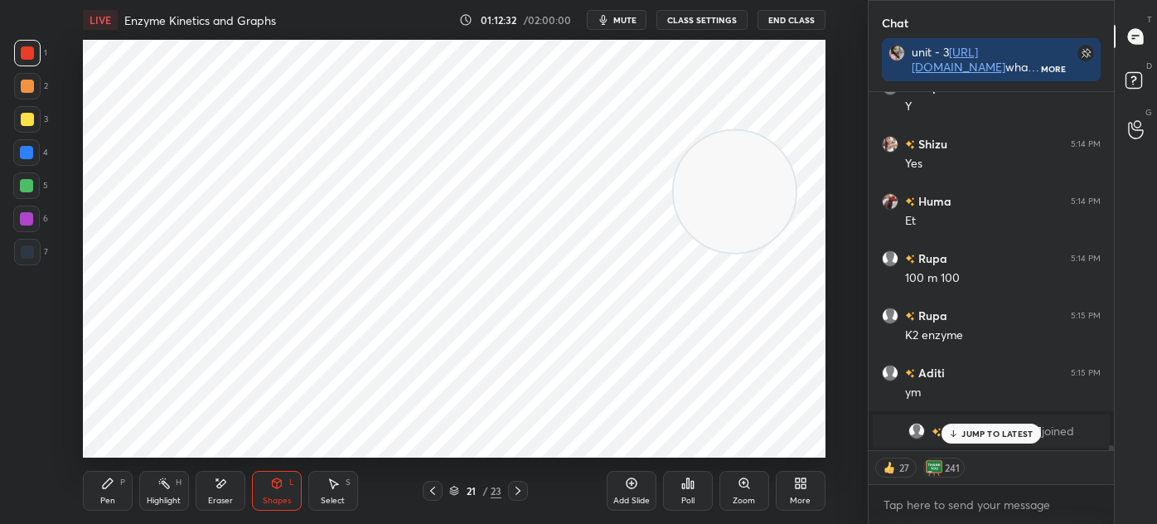
click at [625, 489] on icon at bounding box center [631, 483] width 13 height 13
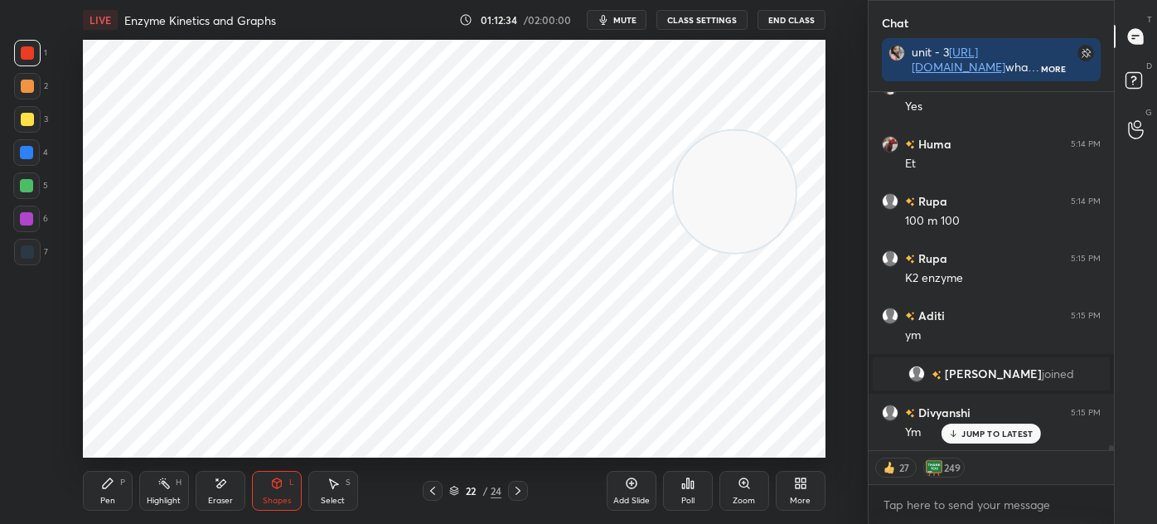
scroll to position [27579, 0]
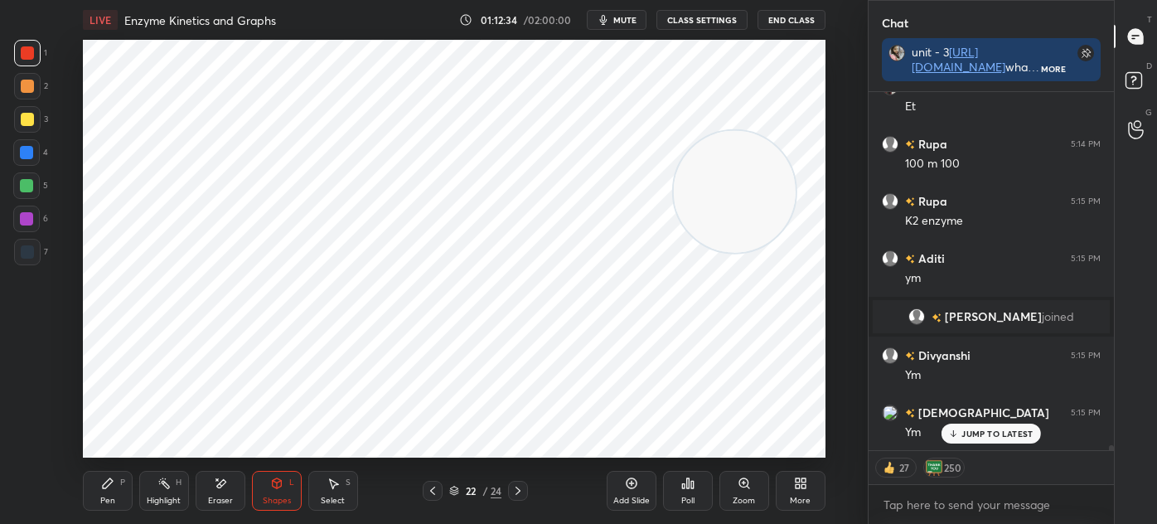
click at [31, 254] on div at bounding box center [27, 251] width 13 height 13
click at [101, 486] on icon at bounding box center [107, 483] width 13 height 13
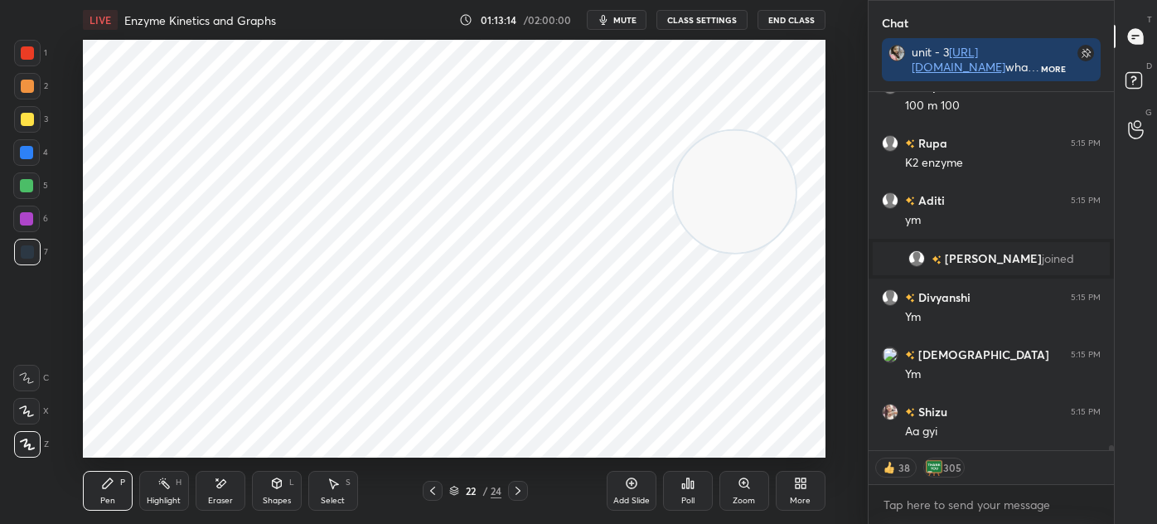
scroll to position [27694, 0]
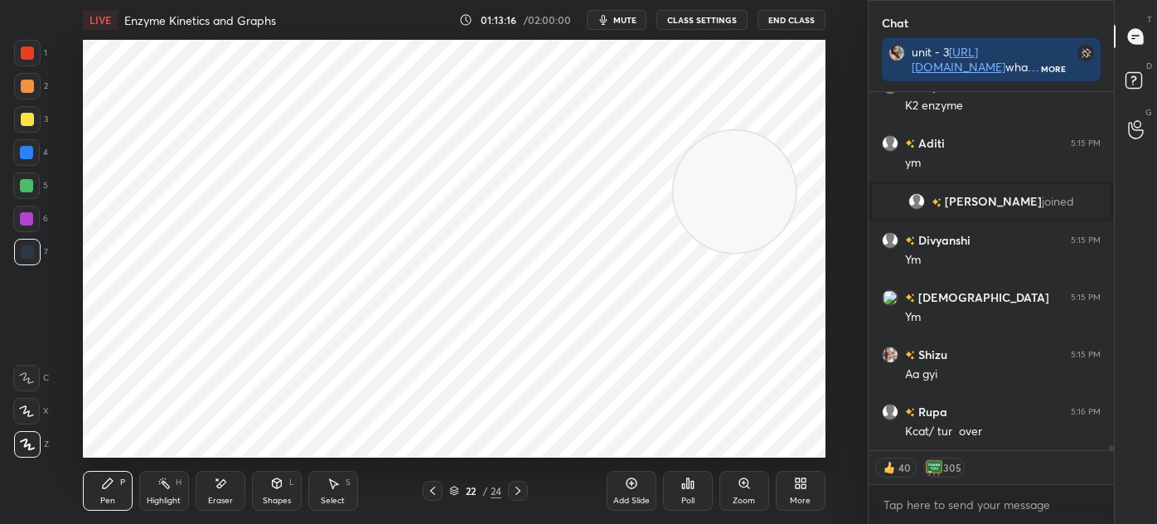
click at [281, 492] on div "Shapes L" at bounding box center [277, 491] width 50 height 40
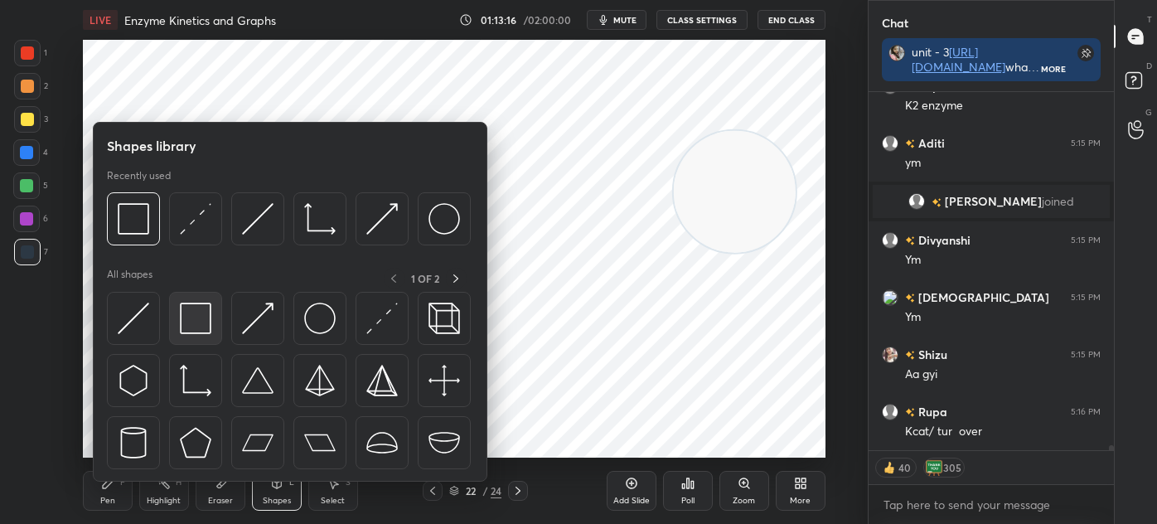
click at [201, 316] on img at bounding box center [196, 319] width 32 height 32
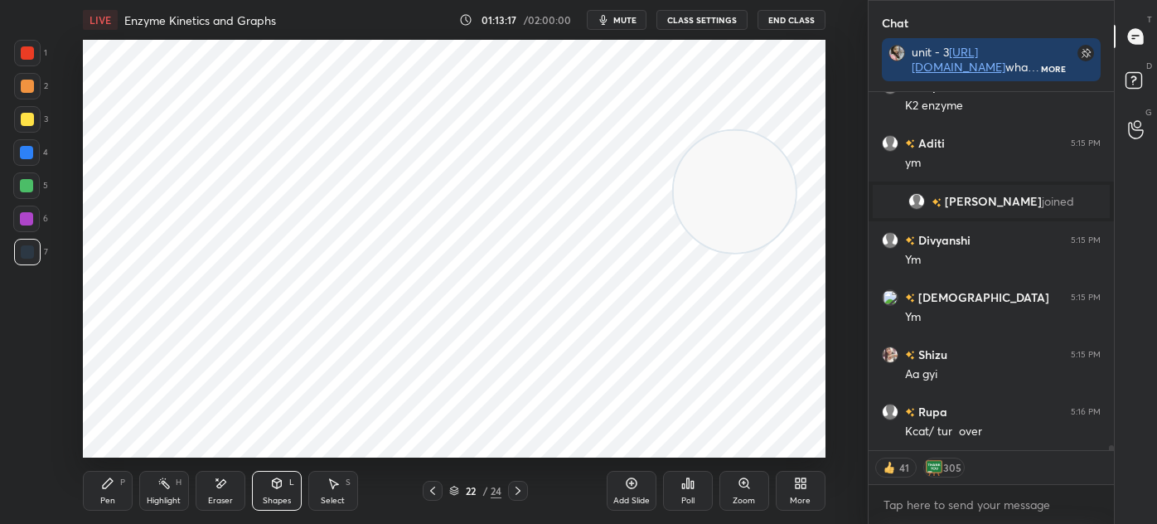
click at [22, 57] on div at bounding box center [27, 52] width 13 height 13
click at [113, 493] on div "Pen P" at bounding box center [108, 491] width 50 height 40
click at [340, 492] on div "Select S" at bounding box center [333, 491] width 50 height 40
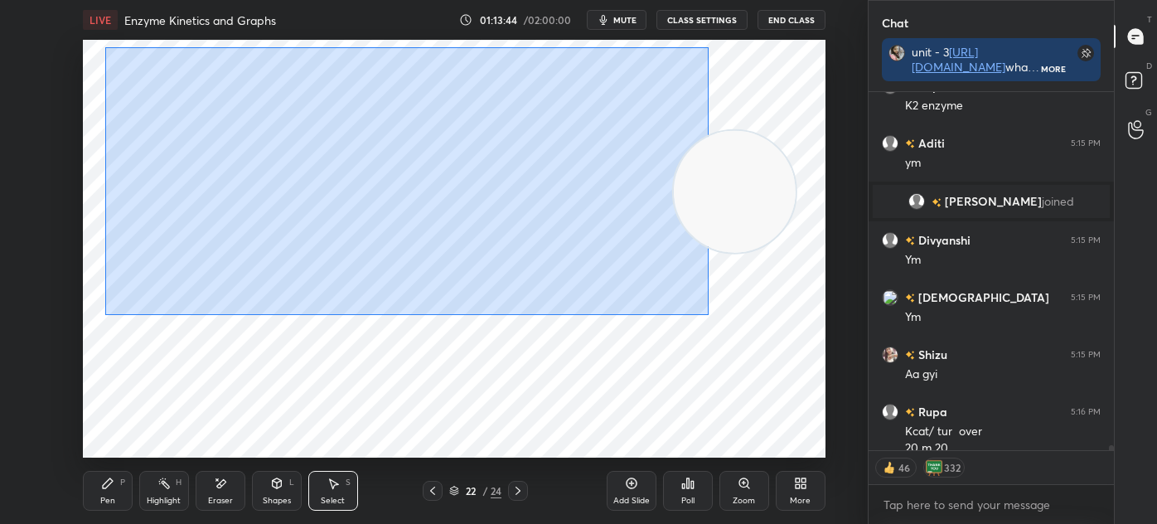
scroll to position [27710, 0]
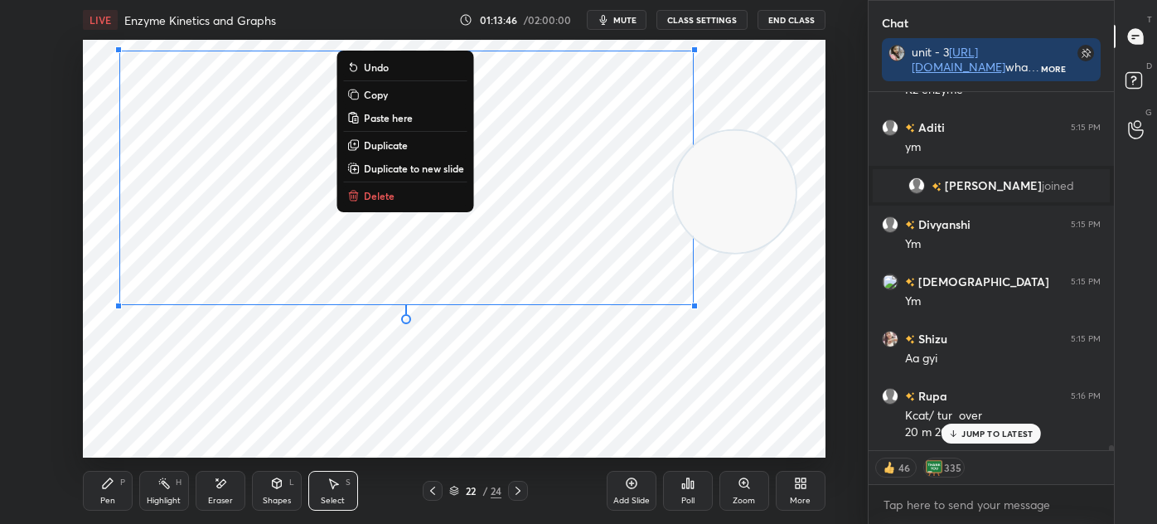
click at [167, 371] on div "0 ° Undo Copy Paste here Duplicate Duplicate to new slide Delete" at bounding box center [454, 249] width 743 height 418
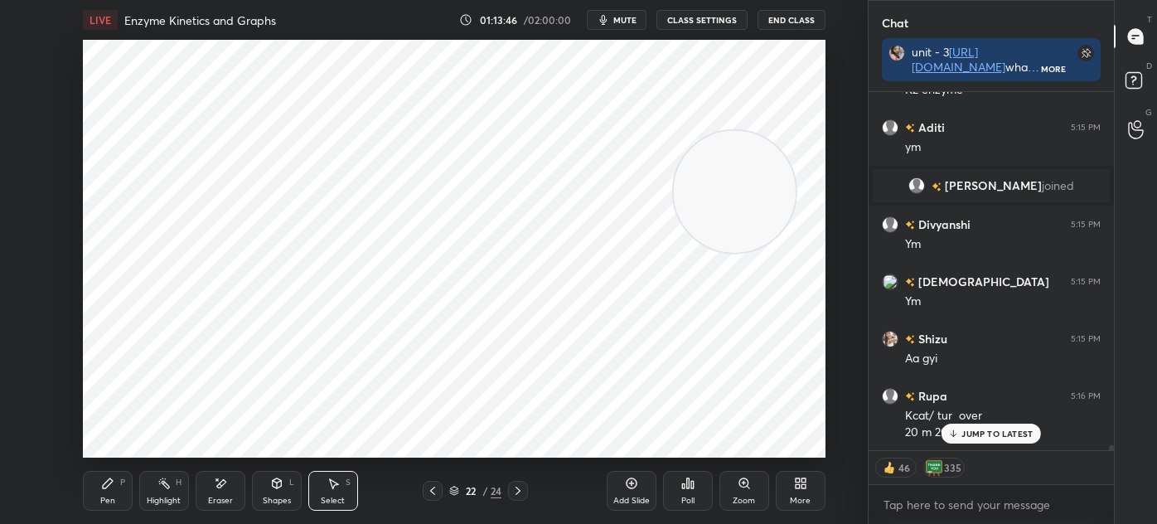
click at [95, 486] on div "Pen P" at bounding box center [108, 491] width 50 height 40
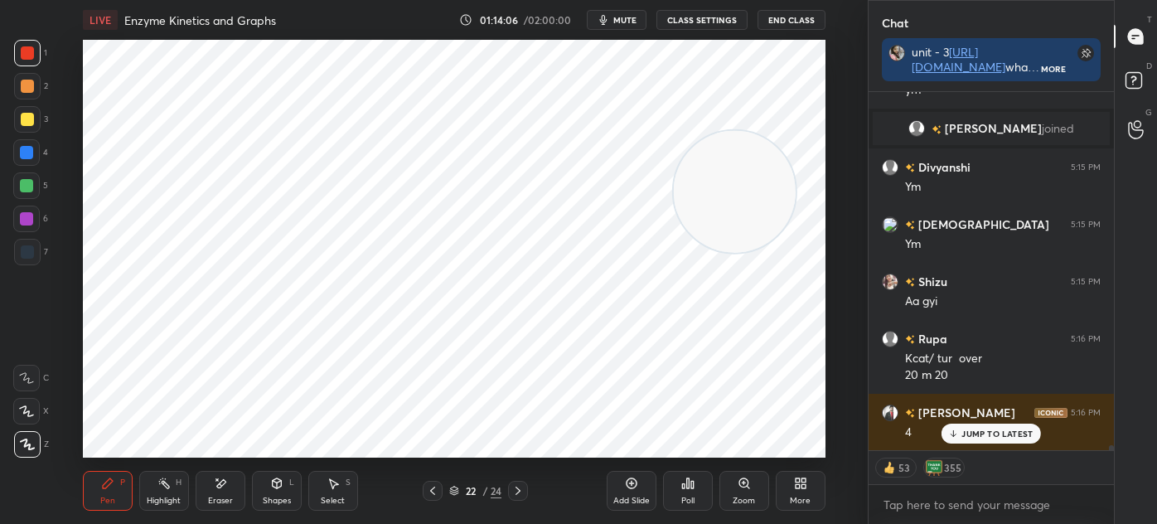
scroll to position [27825, 0]
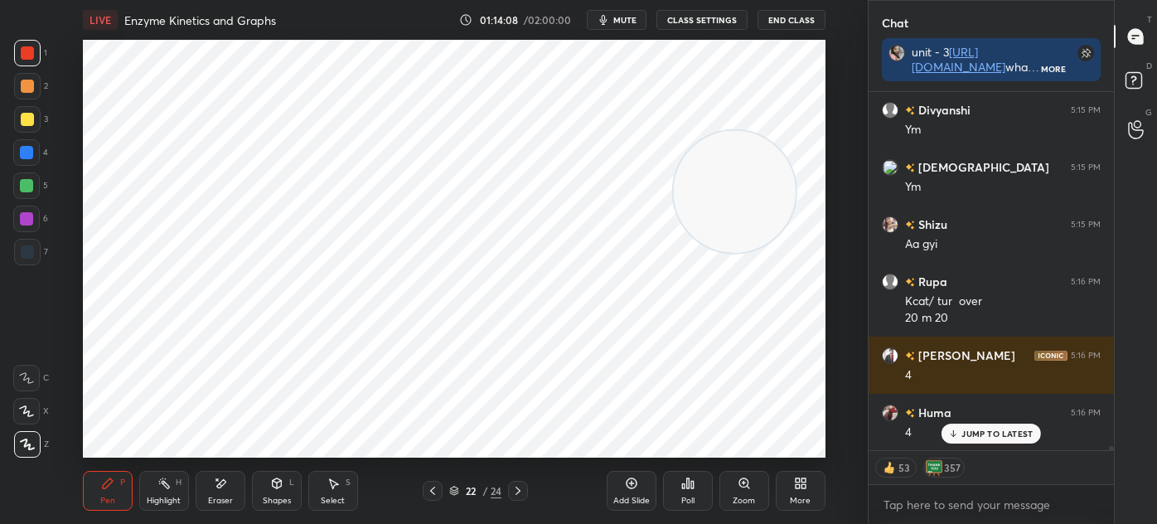
click at [329, 487] on icon at bounding box center [333, 483] width 13 height 13
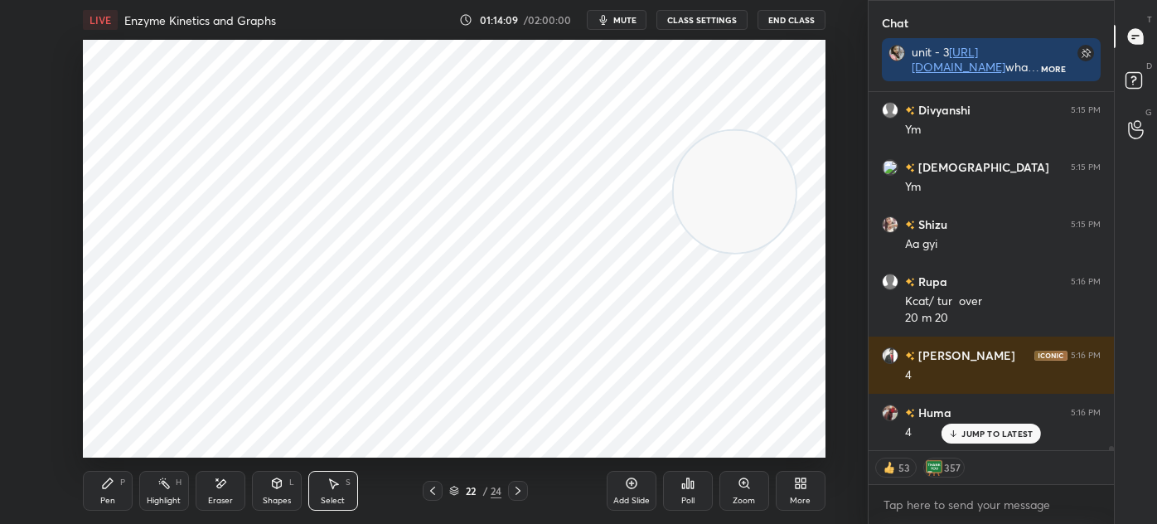
scroll to position [27883, 0]
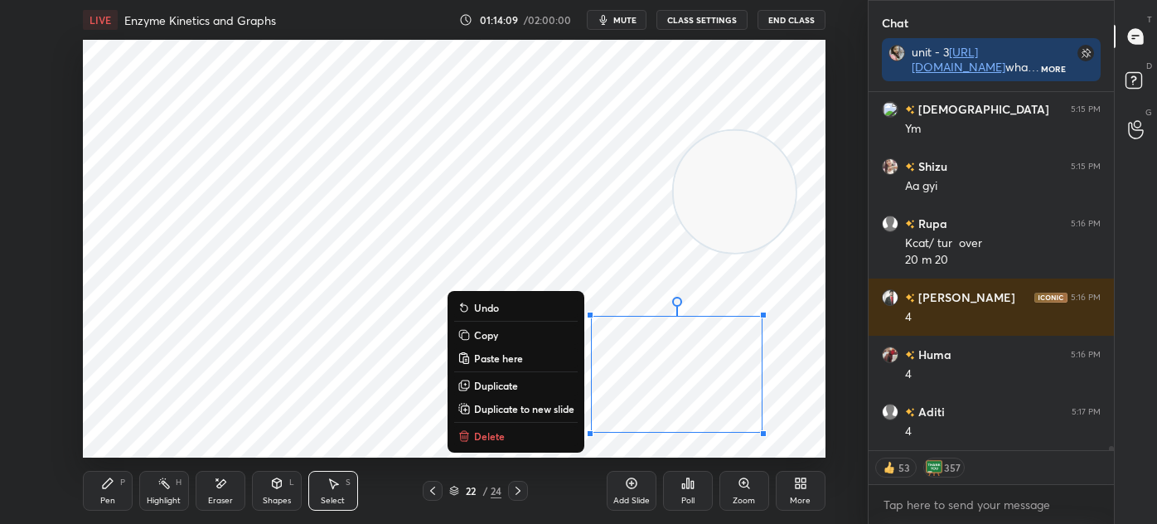
click at [479, 434] on p "Delete" at bounding box center [489, 435] width 31 height 13
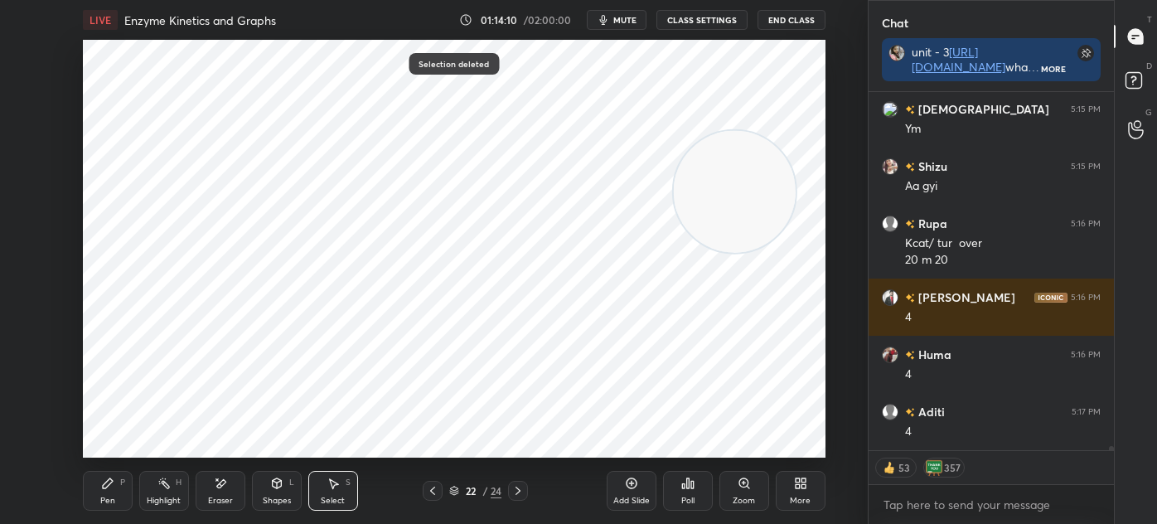
scroll to position [27997, 0]
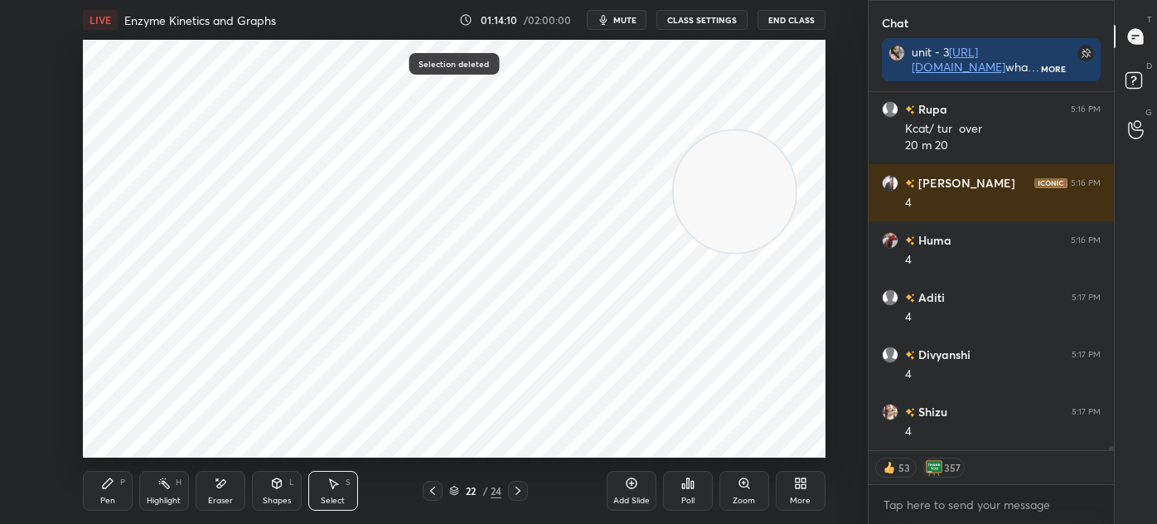
click at [120, 478] on div "P" at bounding box center [122, 482] width 5 height 8
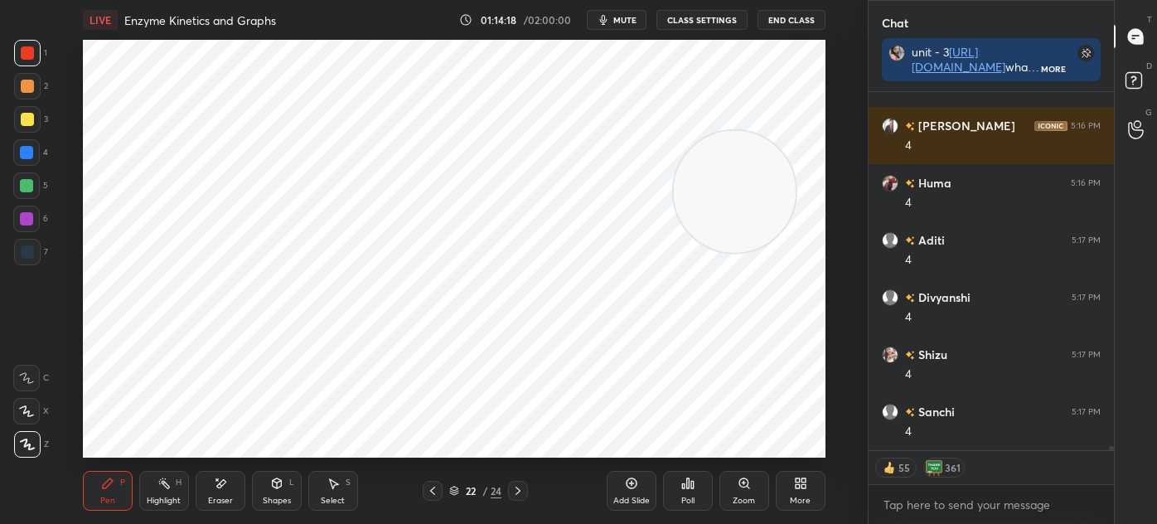
scroll to position [28111, 0]
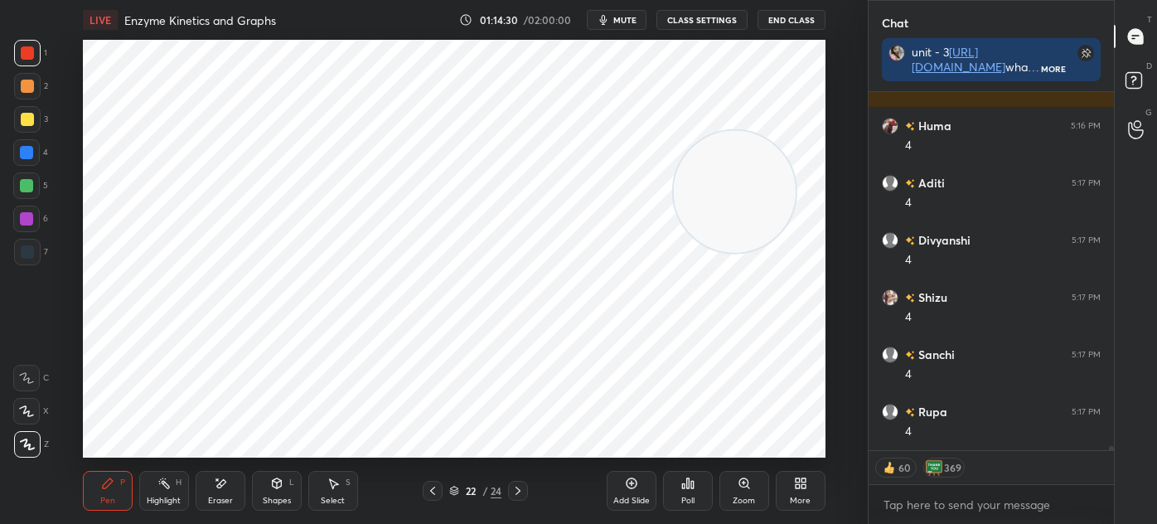
click at [272, 487] on icon at bounding box center [276, 483] width 13 height 13
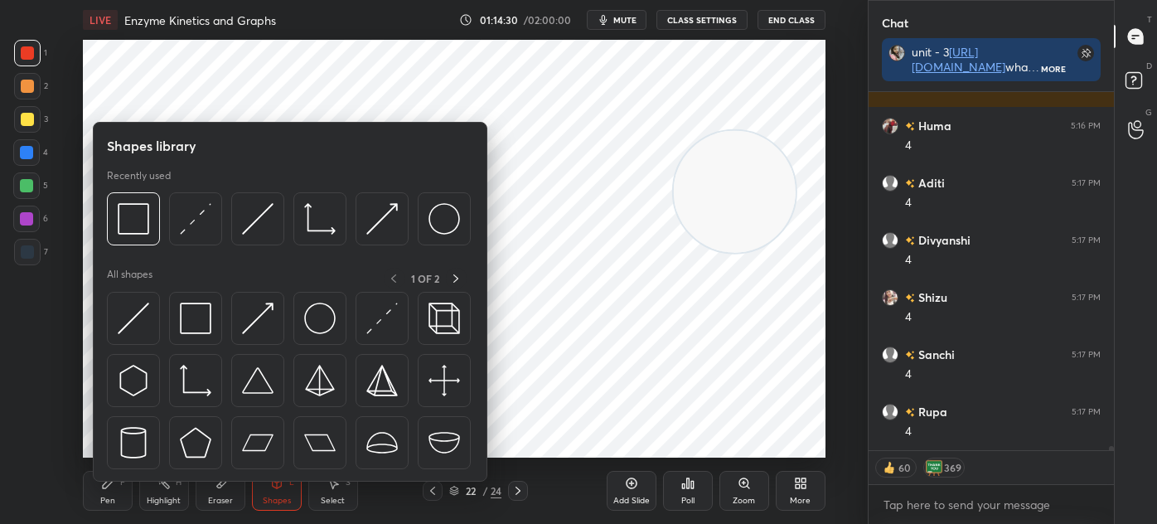
click at [193, 300] on div at bounding box center [195, 318] width 53 height 53
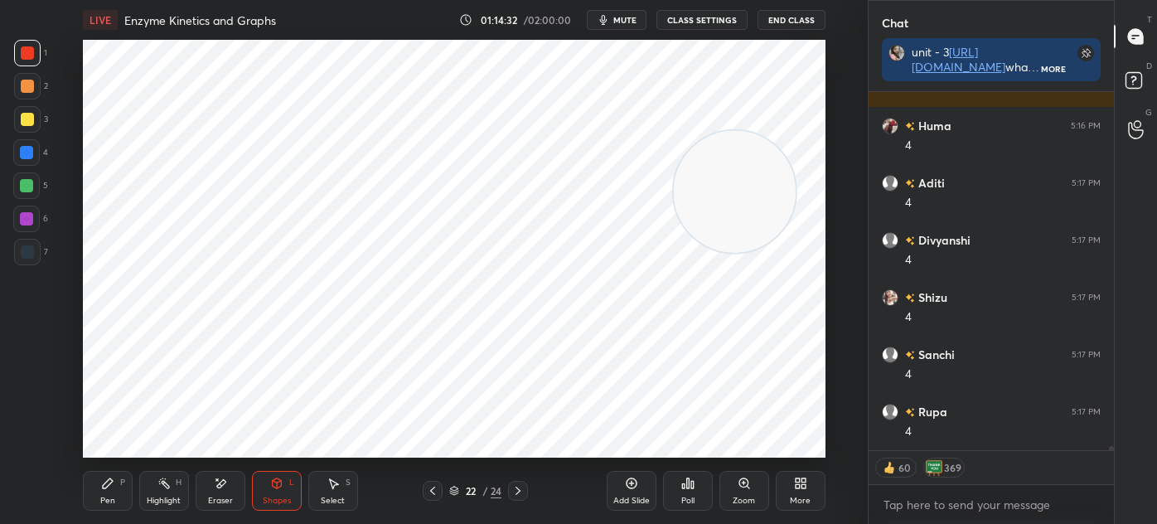
click at [277, 487] on icon at bounding box center [276, 483] width 9 height 10
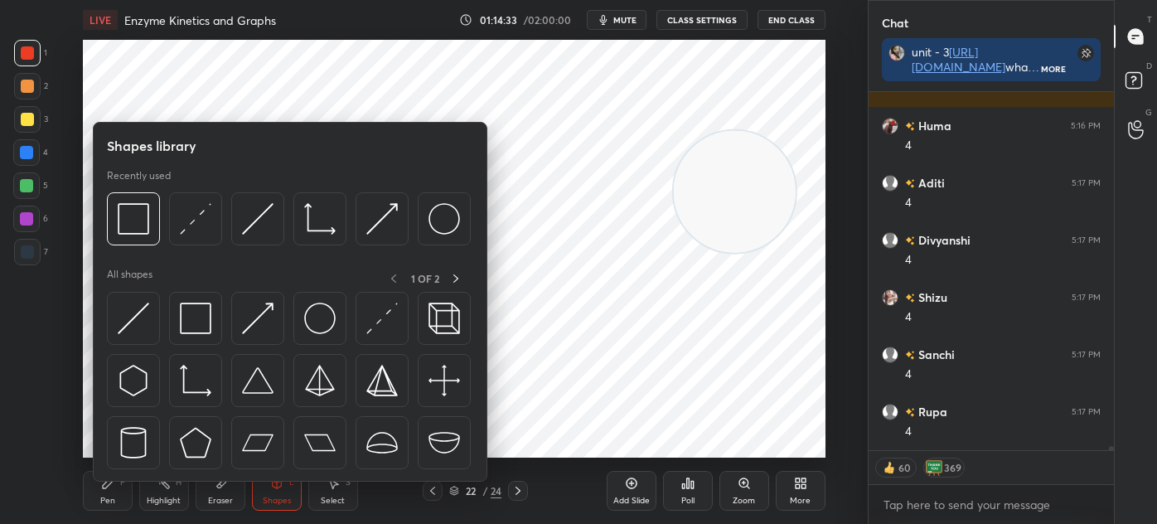
click at [203, 327] on img at bounding box center [196, 319] width 32 height 32
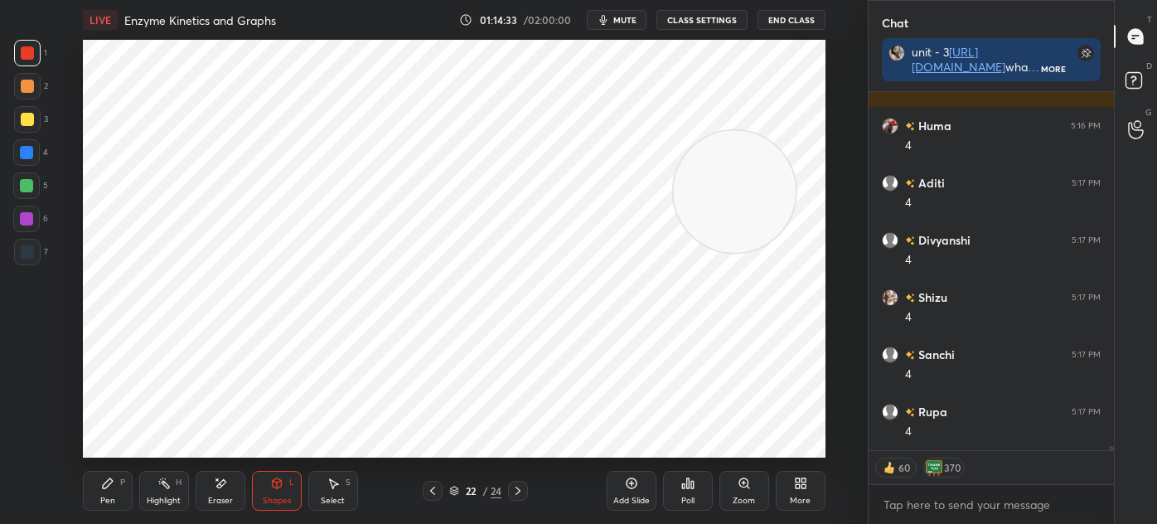
click at [31, 249] on div at bounding box center [27, 251] width 13 height 13
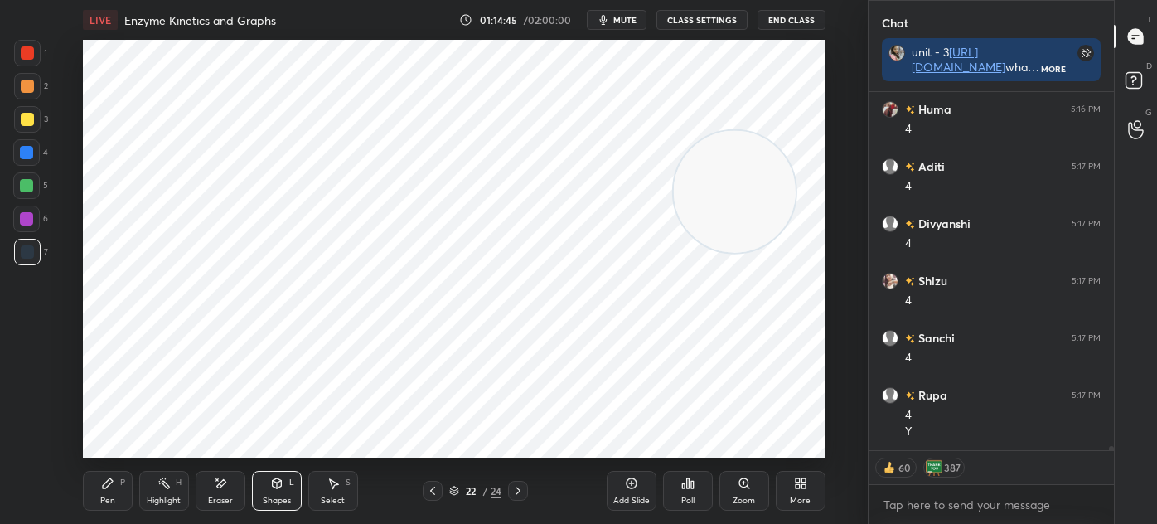
click at [434, 497] on icon at bounding box center [432, 490] width 13 height 13
click at [27, 267] on div "7" at bounding box center [31, 255] width 34 height 33
click at [23, 44] on div at bounding box center [27, 53] width 27 height 27
click at [517, 494] on icon at bounding box center [518, 491] width 5 height 8
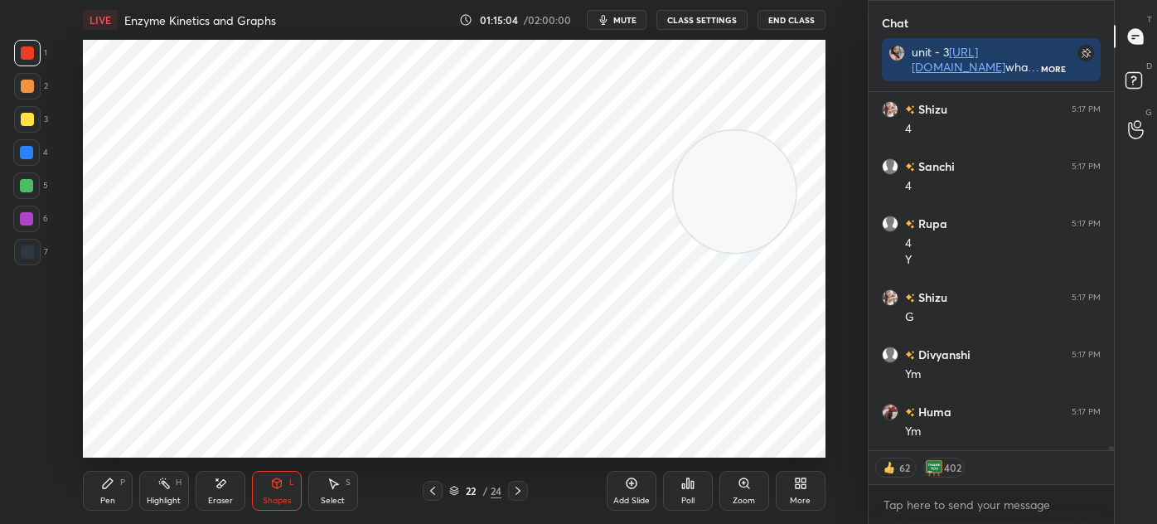
scroll to position [28357, 0]
click at [626, 483] on icon at bounding box center [631, 483] width 11 height 11
click at [32, 265] on div "7" at bounding box center [31, 255] width 34 height 33
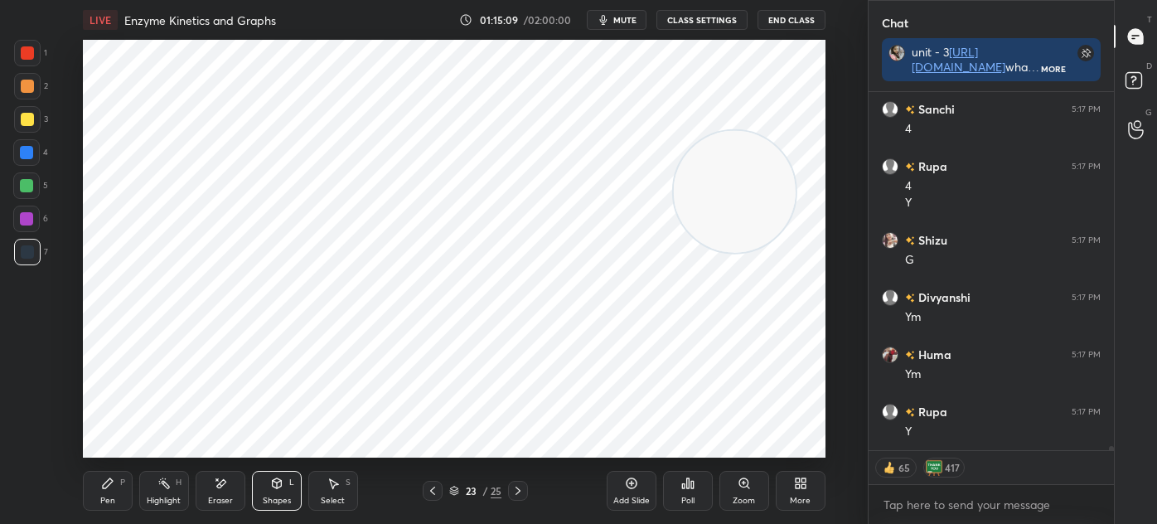
click at [110, 489] on icon at bounding box center [107, 483] width 13 height 13
click at [337, 487] on icon at bounding box center [333, 483] width 13 height 13
click at [270, 492] on div "Shapes L" at bounding box center [277, 491] width 50 height 40
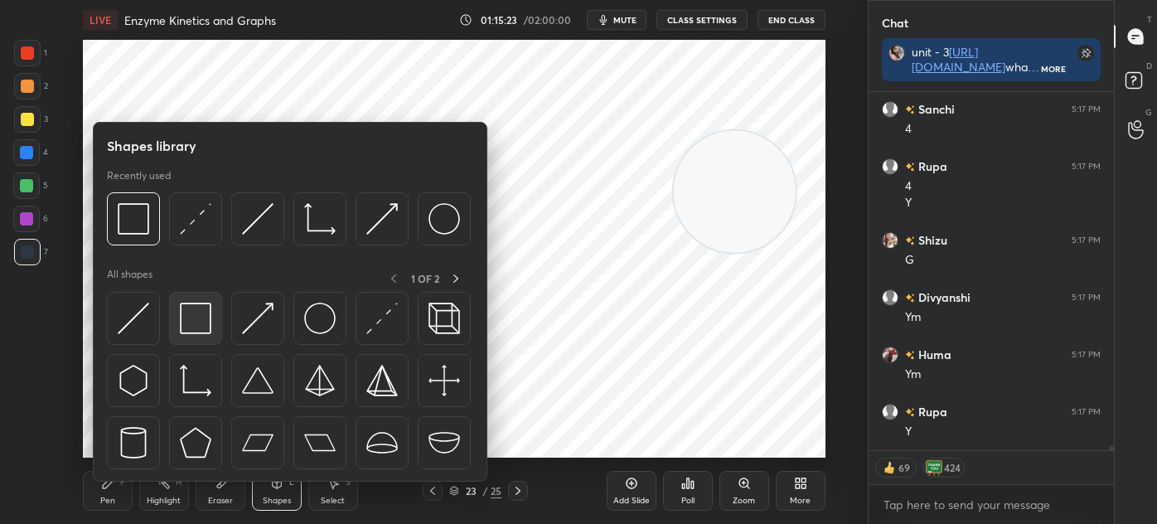
click at [196, 324] on img at bounding box center [196, 319] width 32 height 32
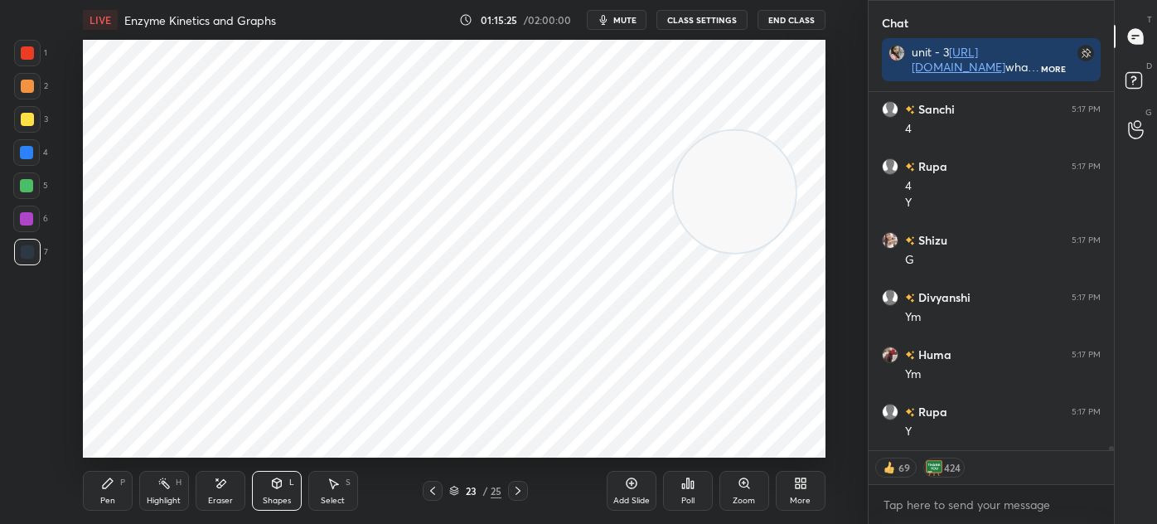
click at [111, 494] on div "Pen P" at bounding box center [108, 491] width 50 height 40
click at [437, 492] on icon at bounding box center [432, 490] width 13 height 13
click at [516, 493] on icon at bounding box center [518, 490] width 13 height 13
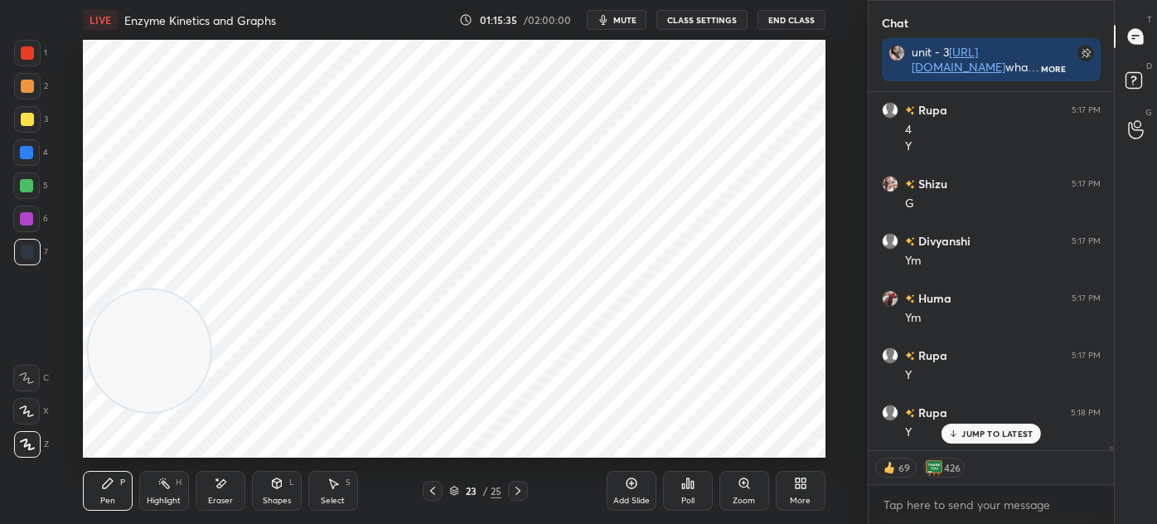
click at [33, 57] on div at bounding box center [27, 52] width 13 height 13
click at [280, 470] on div "Pen P Highlight H Eraser Shapes L Select S 23 / 25 Add Slide Poll Zoom More" at bounding box center [454, 491] width 743 height 66
click at [283, 499] on div "Shapes" at bounding box center [277, 501] width 28 height 8
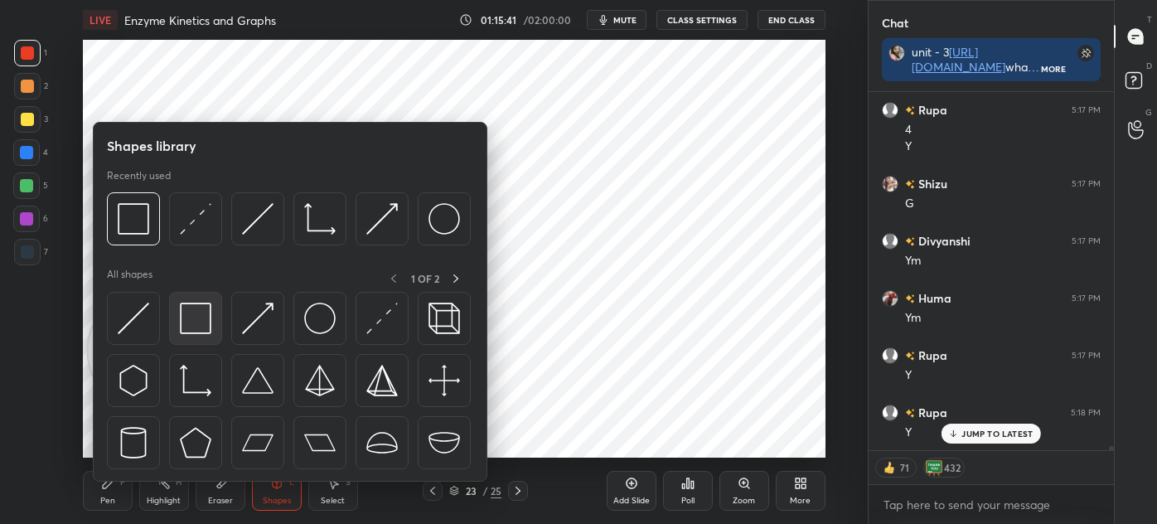
click at [208, 311] on img at bounding box center [196, 319] width 32 height 32
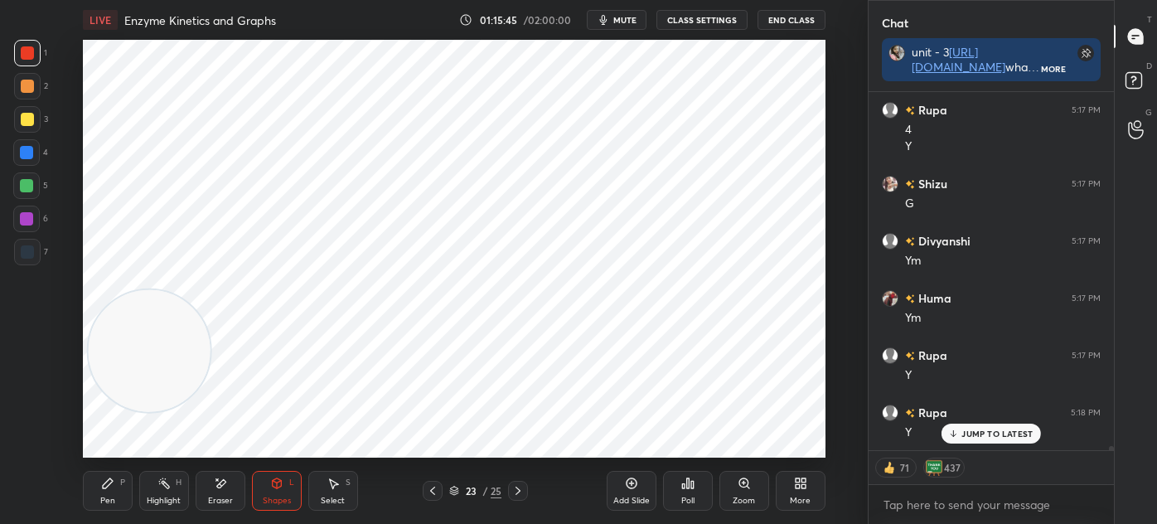
click at [112, 480] on icon at bounding box center [107, 483] width 13 height 13
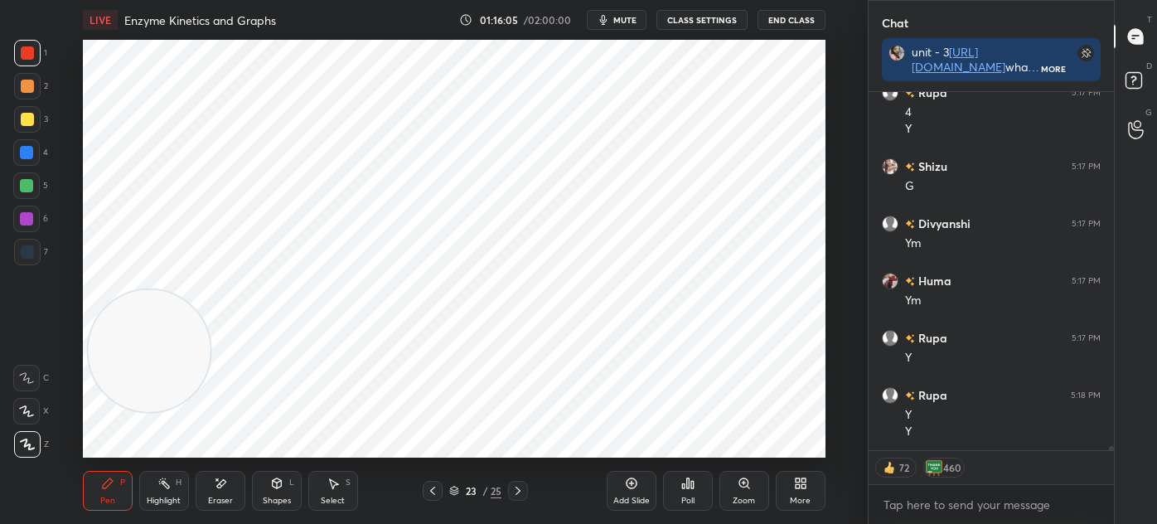
click at [435, 486] on icon at bounding box center [432, 490] width 13 height 13
click at [521, 493] on icon at bounding box center [518, 490] width 13 height 13
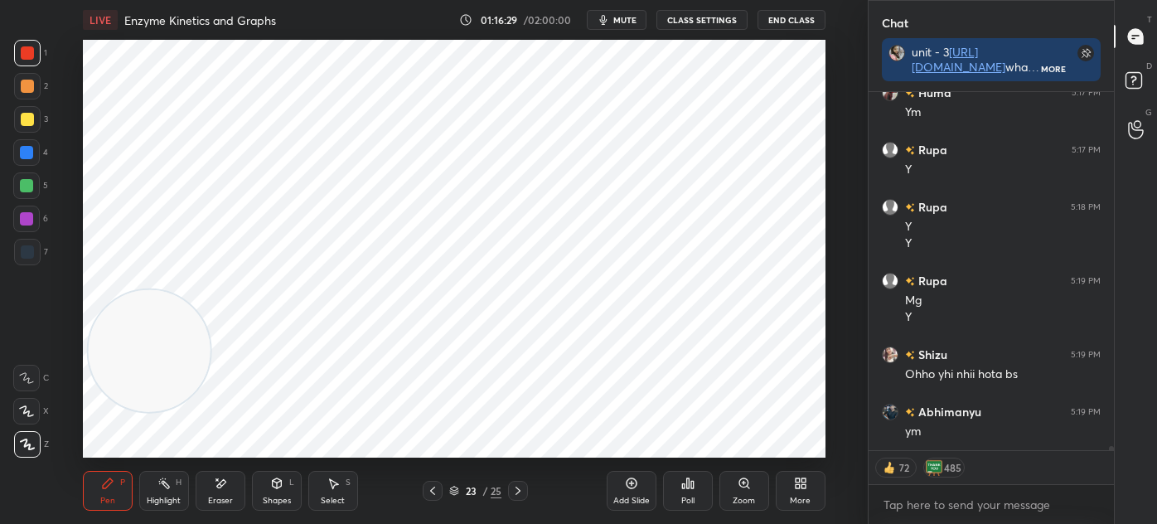
scroll to position [28676, 0]
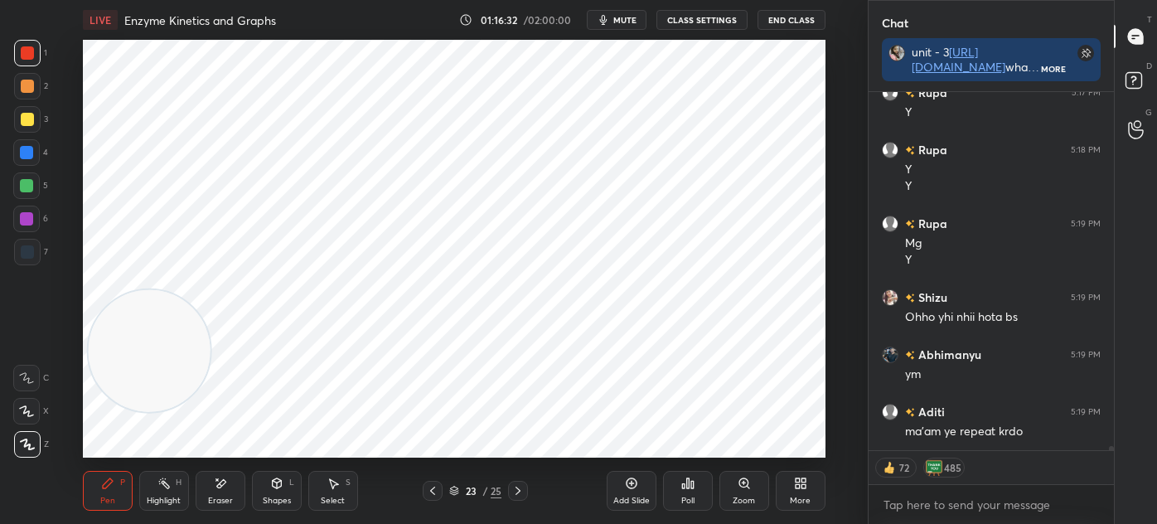
click at [433, 507] on div "Pen P Highlight H Eraser Shapes L Select S 23 / 25 Add Slide Poll Zoom More" at bounding box center [454, 491] width 743 height 66
click at [433, 501] on div at bounding box center [433, 491] width 20 height 20
click at [439, 501] on div at bounding box center [433, 491] width 20 height 20
click at [521, 492] on icon at bounding box center [518, 490] width 13 height 13
click at [520, 492] on icon at bounding box center [518, 490] width 13 height 13
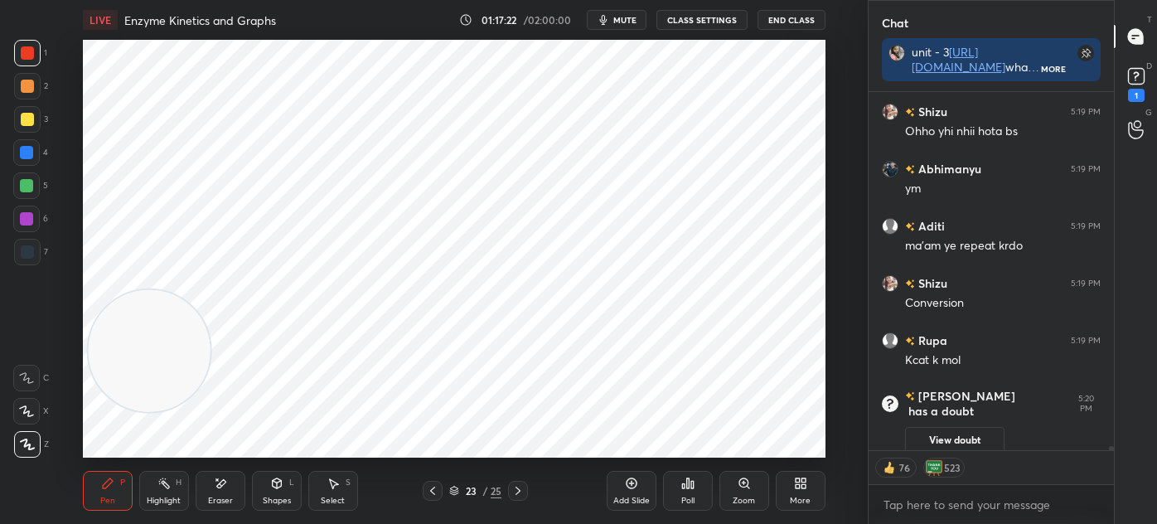
scroll to position [27239, 0]
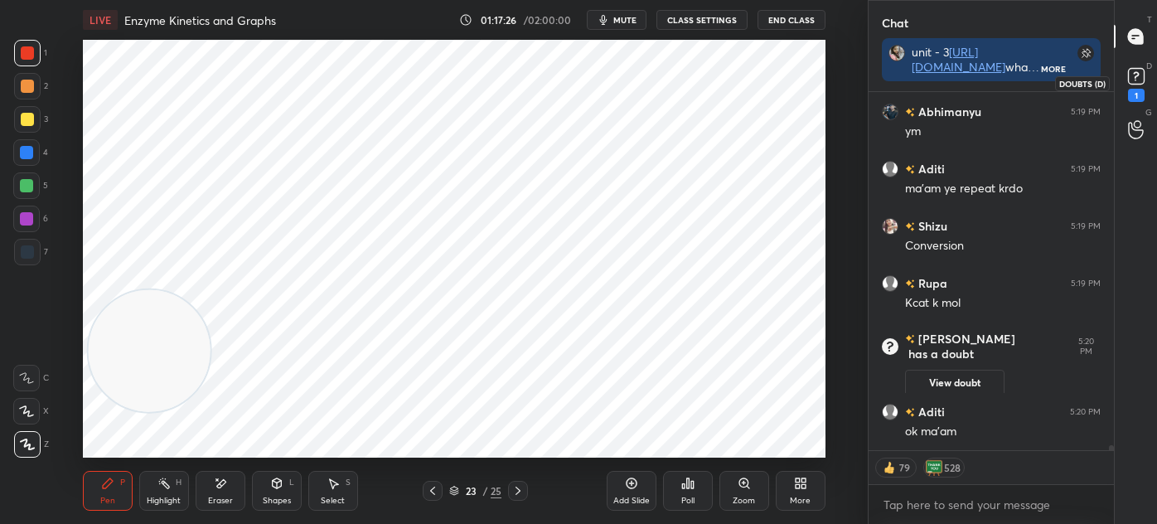
click at [1142, 75] on rect at bounding box center [1136, 77] width 16 height 16
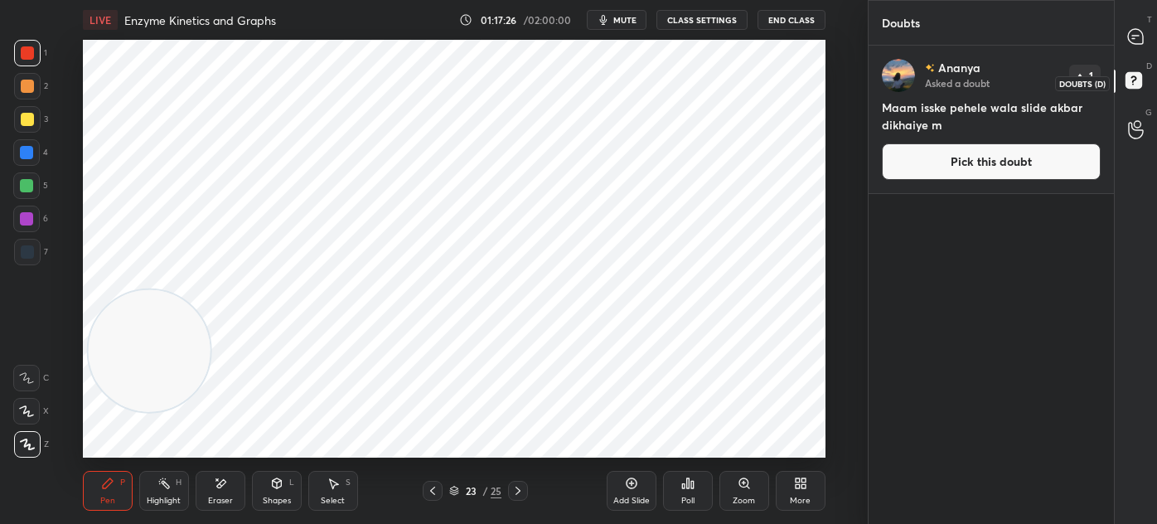
scroll to position [473, 240]
click at [1143, 35] on icon at bounding box center [1135, 36] width 15 height 15
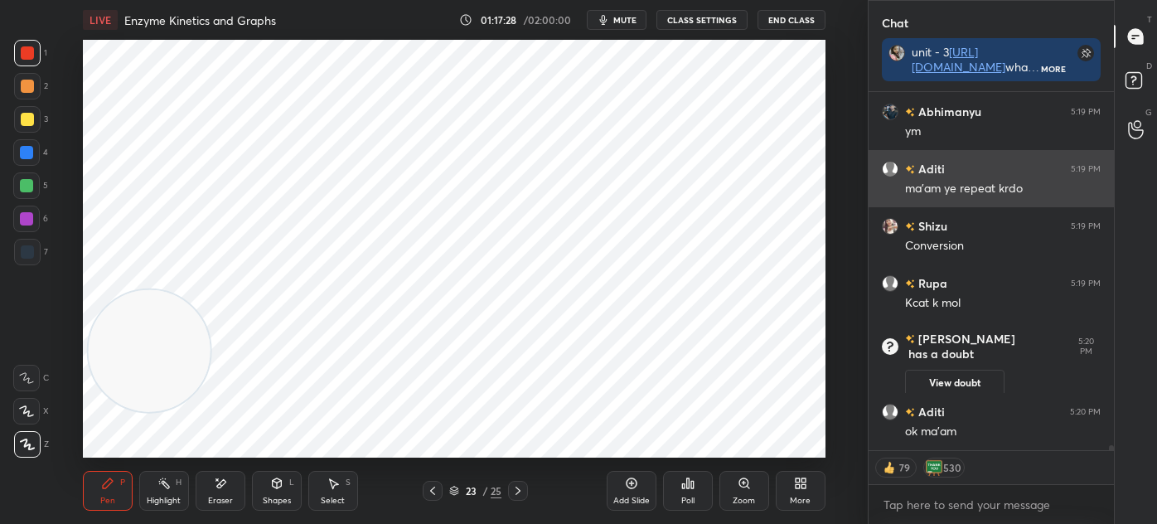
scroll to position [5, 4]
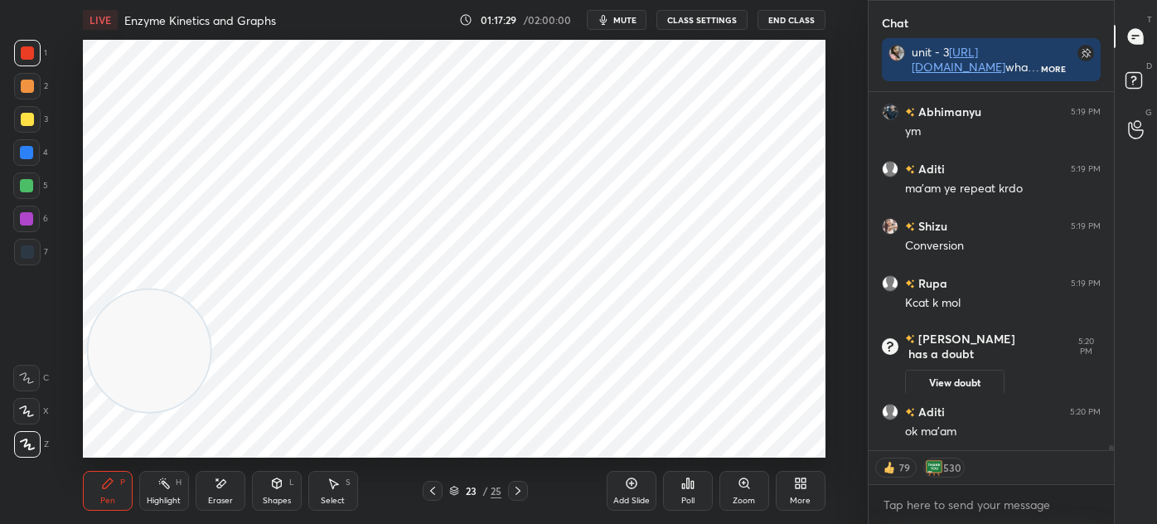
click at [432, 488] on icon at bounding box center [432, 490] width 13 height 13
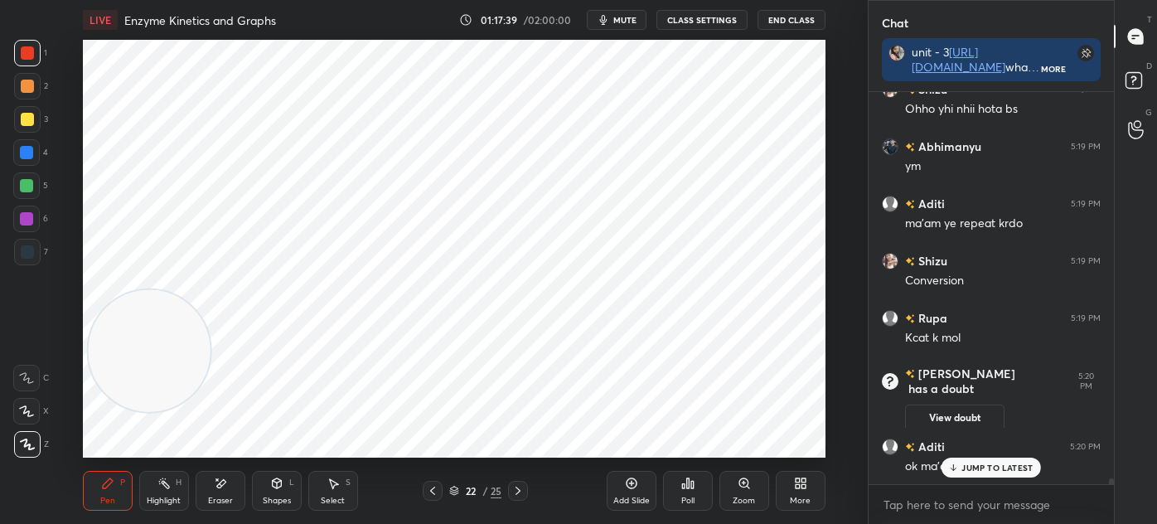
click at [631, 487] on icon at bounding box center [631, 483] width 11 height 11
click at [335, 489] on icon at bounding box center [333, 483] width 13 height 13
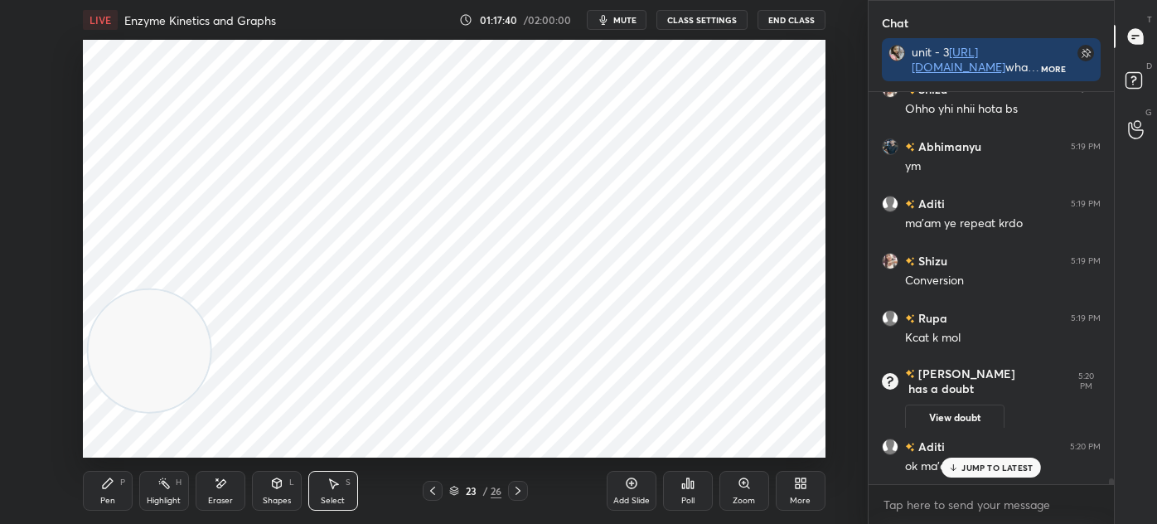
click at [289, 492] on div "Shapes L" at bounding box center [277, 491] width 50 height 40
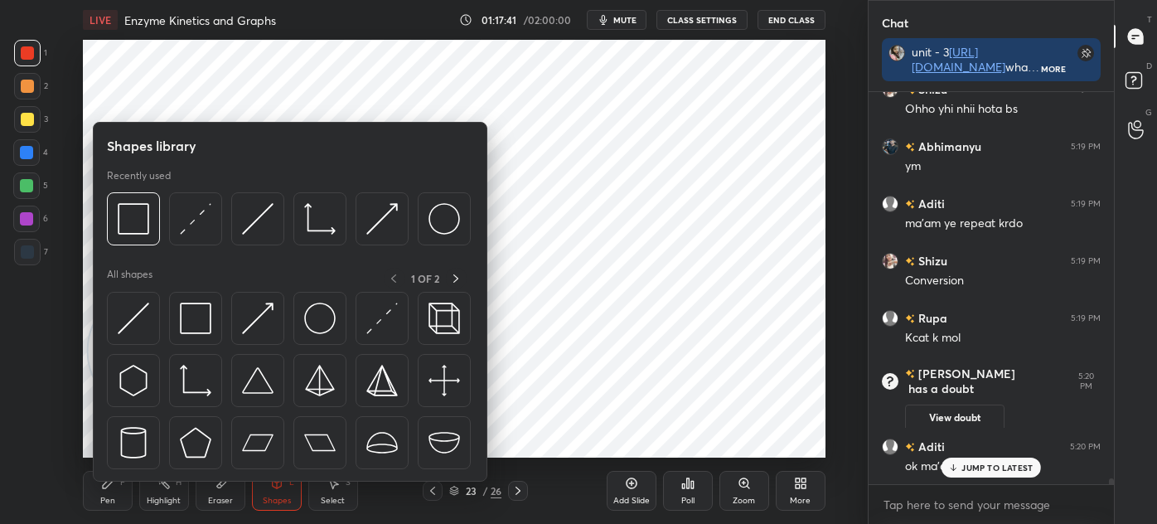
click at [170, 313] on div at bounding box center [195, 318] width 53 height 53
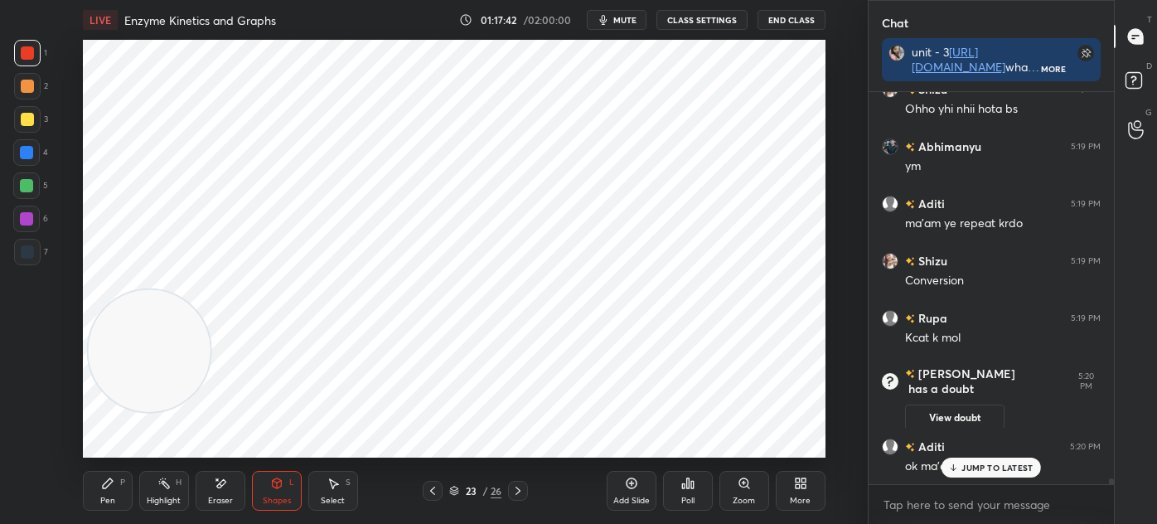
click at [35, 248] on div at bounding box center [27, 252] width 27 height 27
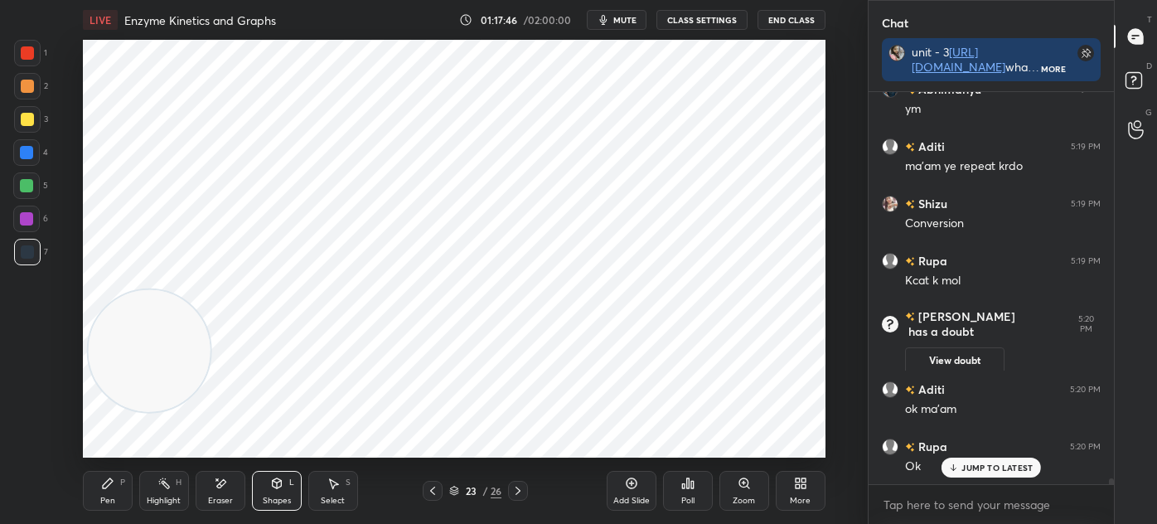
click at [291, 497] on div "Shapes L" at bounding box center [277, 491] width 50 height 40
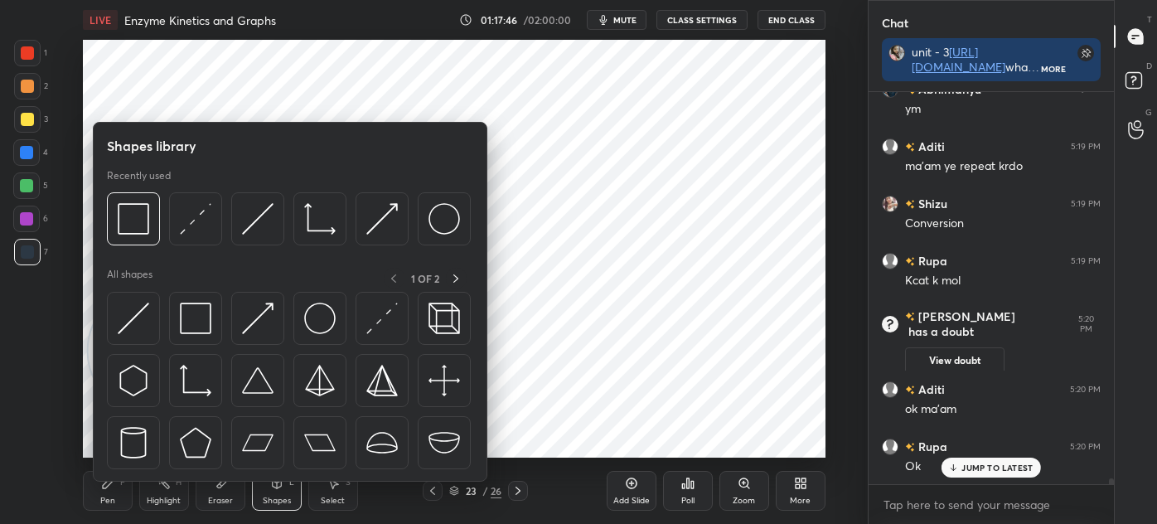
click at [114, 323] on div at bounding box center [133, 318] width 53 height 53
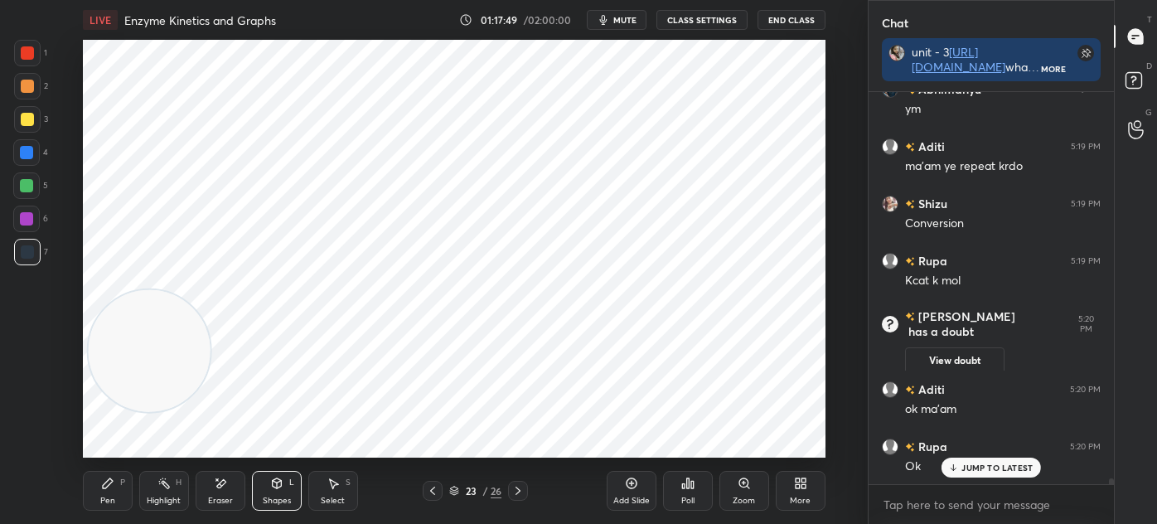
click at [113, 487] on icon at bounding box center [107, 483] width 13 height 13
click at [29, 45] on div at bounding box center [27, 53] width 27 height 27
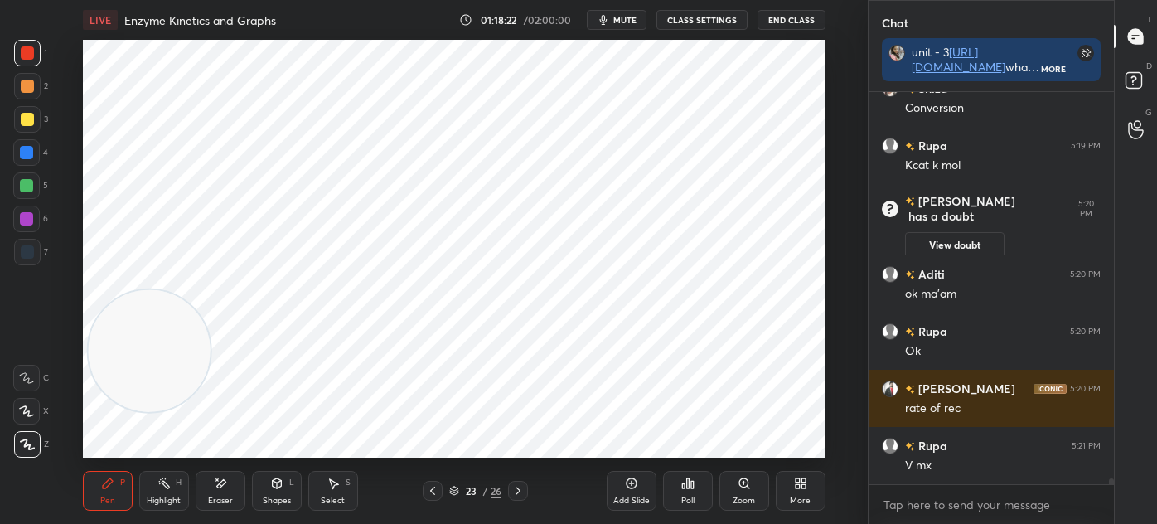
scroll to position [27707, 0]
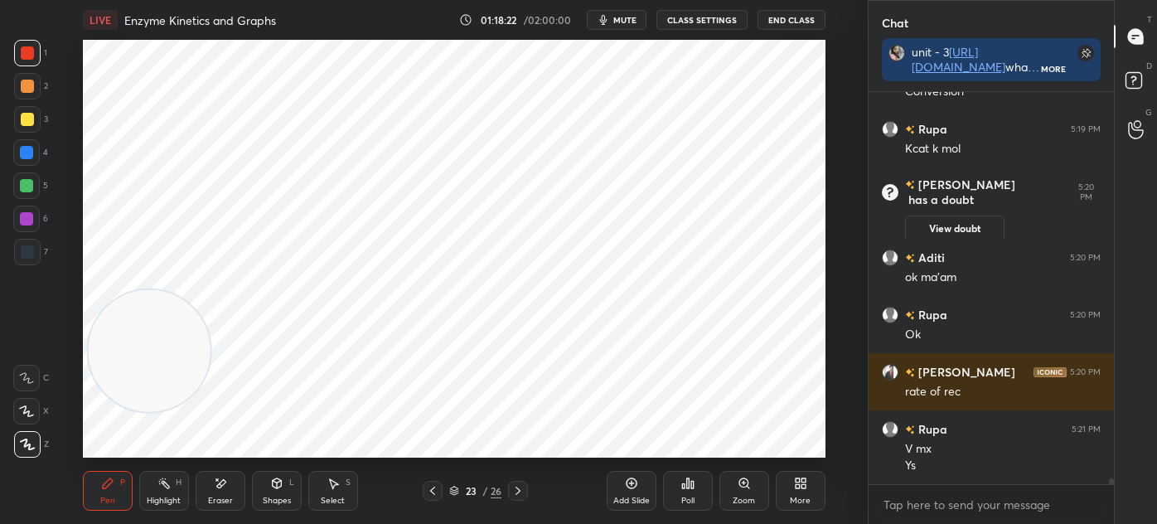
click at [33, 148] on div at bounding box center [26, 152] width 27 height 27
click at [279, 494] on div "Shapes L" at bounding box center [277, 491] width 50 height 40
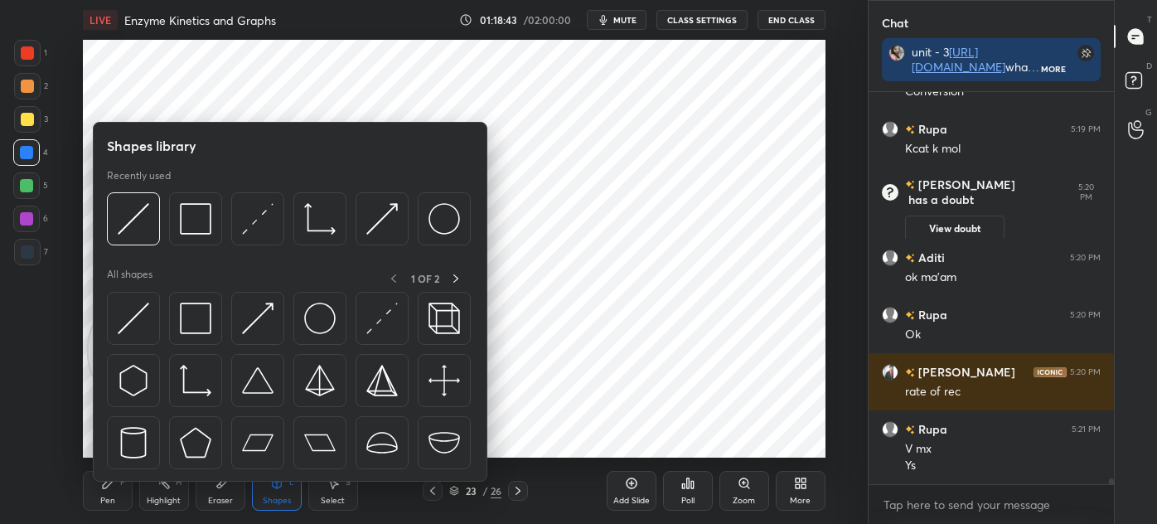
click at [256, 225] on img at bounding box center [258, 219] width 32 height 32
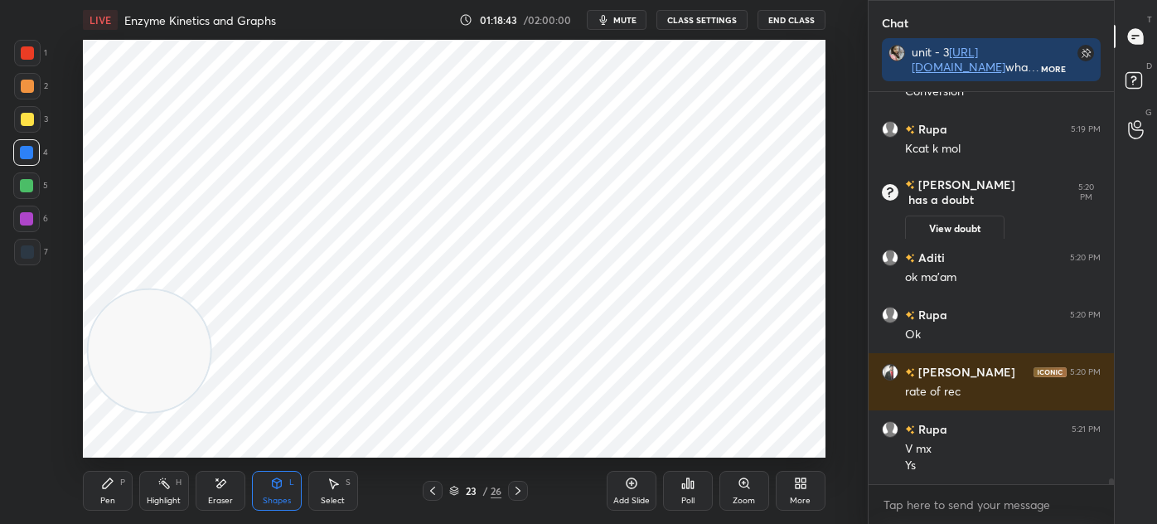
click at [32, 266] on div "7" at bounding box center [31, 255] width 34 height 33
click at [225, 490] on icon at bounding box center [220, 484] width 13 height 14
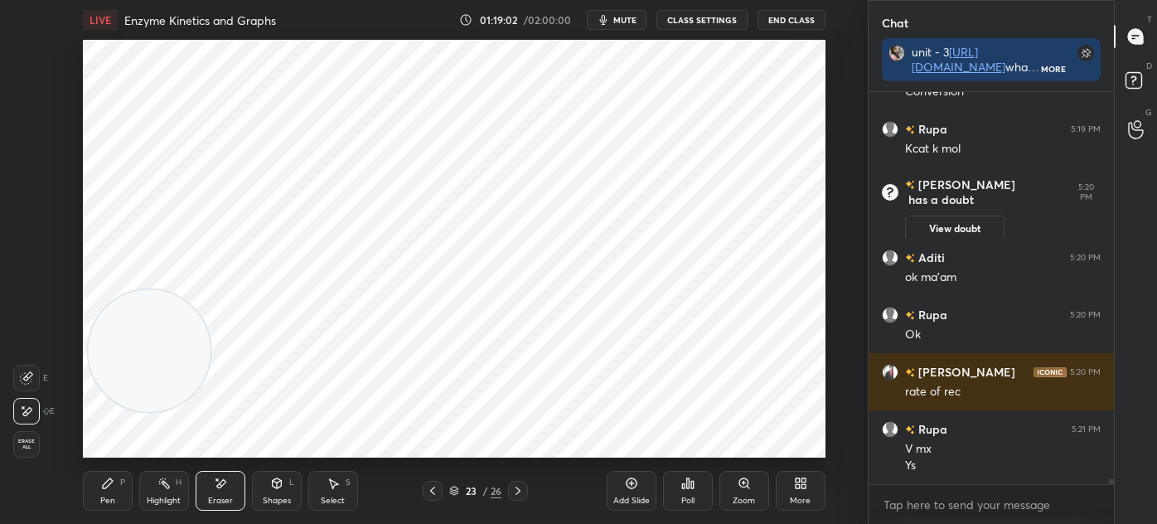
click at [113, 492] on div "Pen P" at bounding box center [108, 491] width 50 height 40
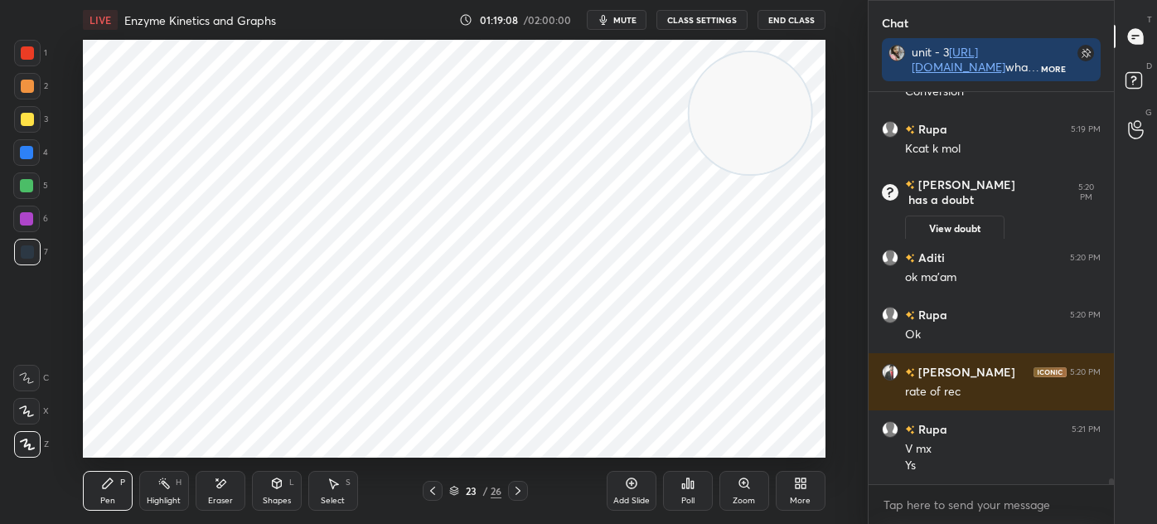
click at [36, 69] on div "1" at bounding box center [30, 56] width 33 height 33
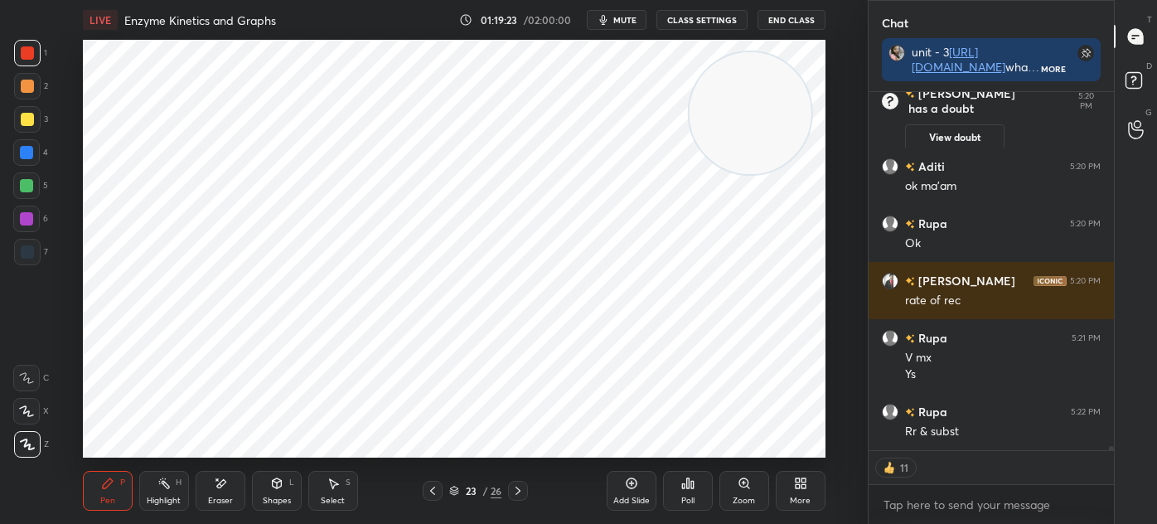
click at [32, 258] on div at bounding box center [27, 251] width 13 height 13
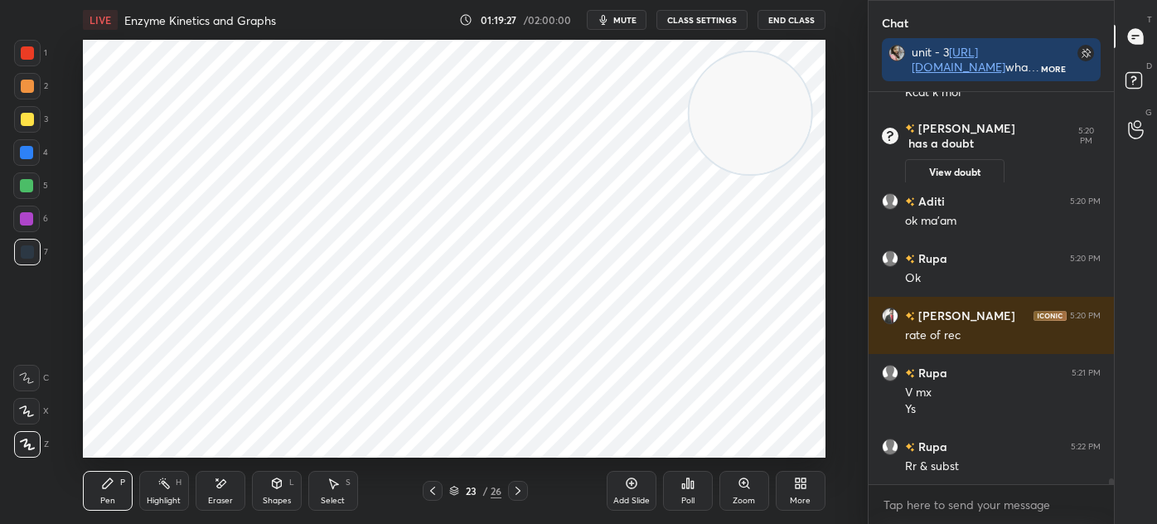
scroll to position [27763, 0]
click at [32, 46] on div at bounding box center [27, 53] width 27 height 27
click at [27, 170] on div "4" at bounding box center [30, 155] width 35 height 33
click at [279, 492] on div "Shapes L" at bounding box center [277, 491] width 50 height 40
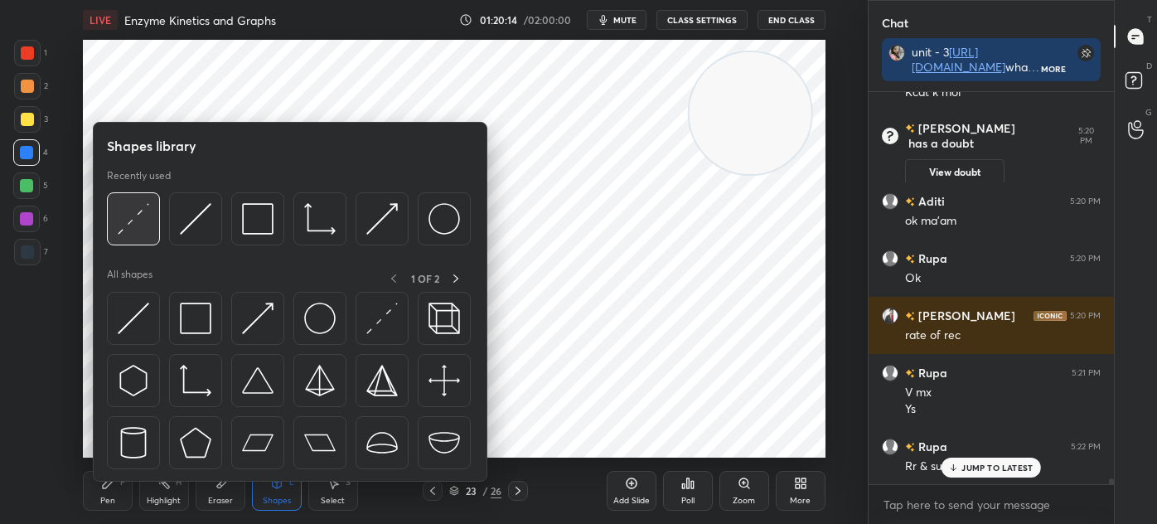
click at [139, 226] on img at bounding box center [134, 219] width 32 height 32
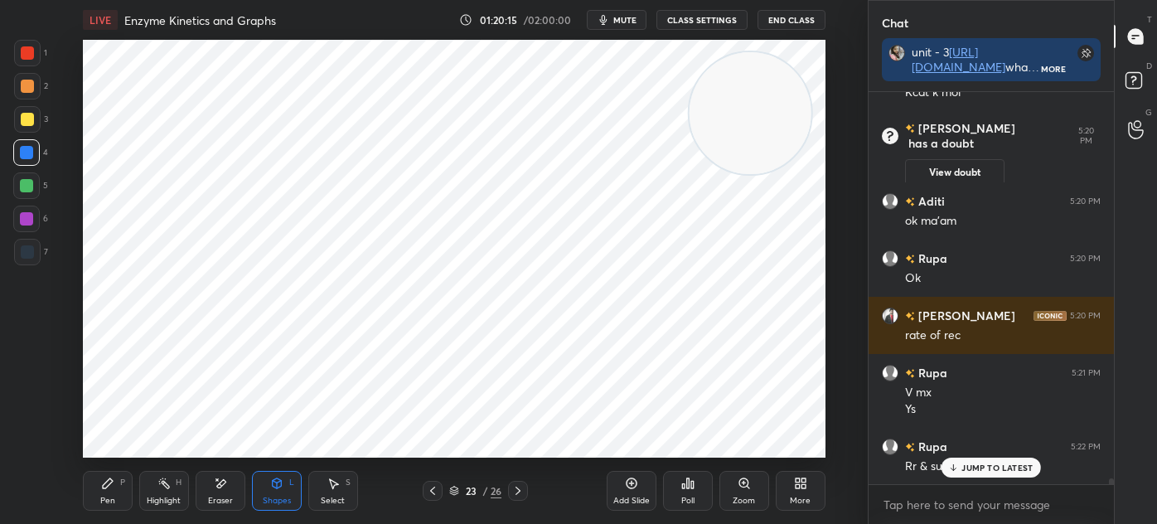
click at [21, 252] on div at bounding box center [27, 251] width 13 height 13
click at [110, 499] on div "Pen" at bounding box center [107, 501] width 15 height 8
click at [34, 79] on div at bounding box center [27, 86] width 27 height 27
click at [40, 252] on div "7" at bounding box center [31, 252] width 34 height 27
click at [26, 54] on div at bounding box center [27, 52] width 13 height 13
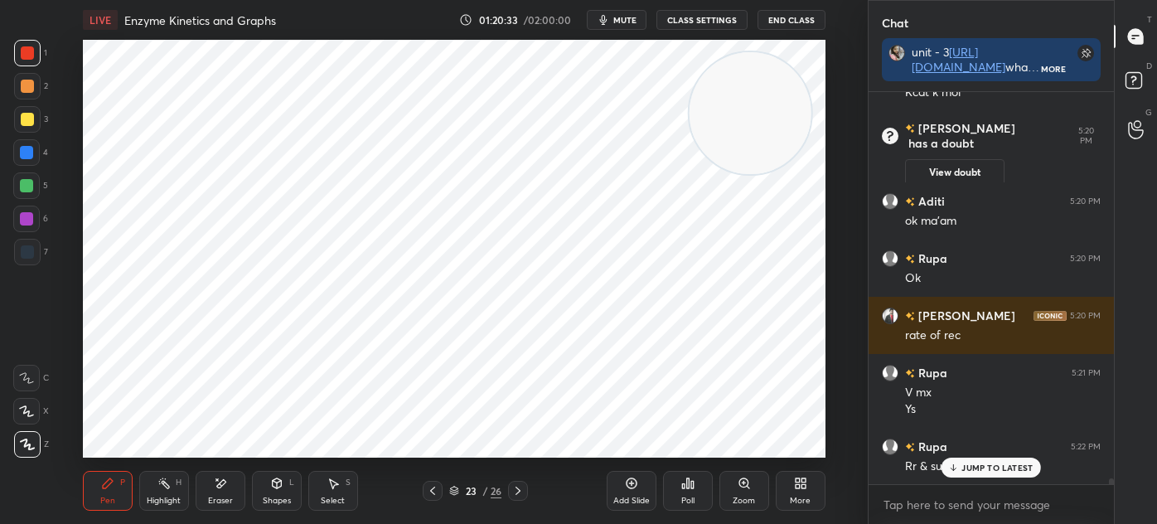
click at [33, 250] on div at bounding box center [27, 251] width 13 height 13
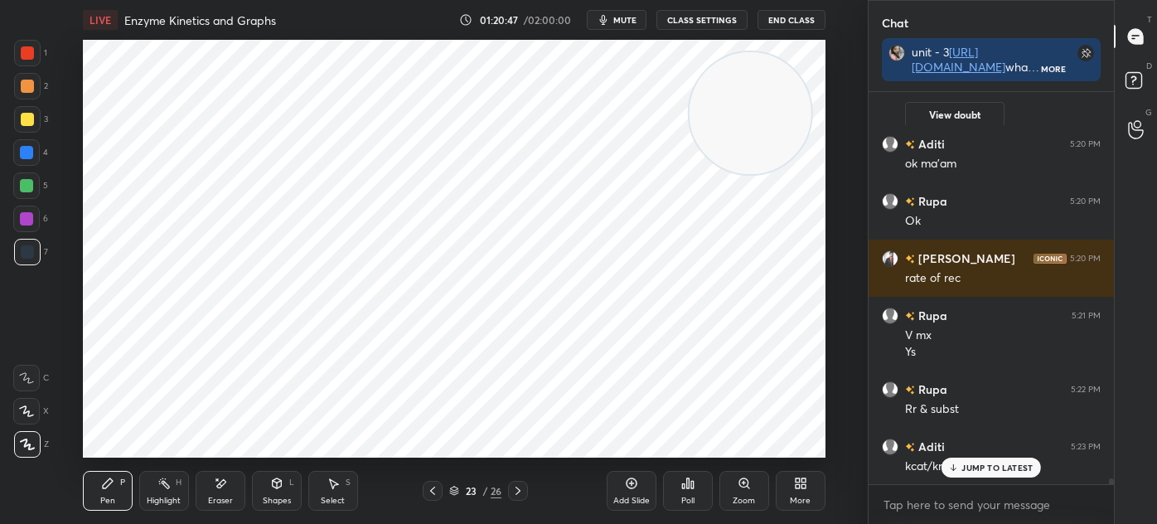
click at [22, 53] on div at bounding box center [27, 52] width 13 height 13
click at [31, 250] on div at bounding box center [27, 251] width 13 height 13
click at [631, 484] on icon at bounding box center [630, 483] width 5 height 5
click at [36, 53] on div at bounding box center [27, 53] width 27 height 27
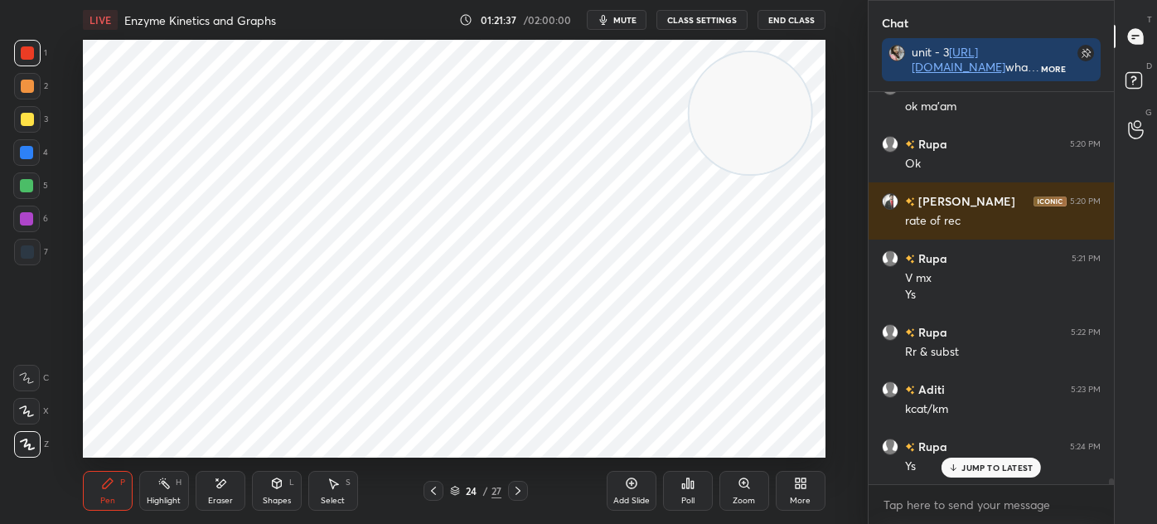
click at [960, 462] on div "JUMP TO LATEST" at bounding box center [991, 468] width 99 height 20
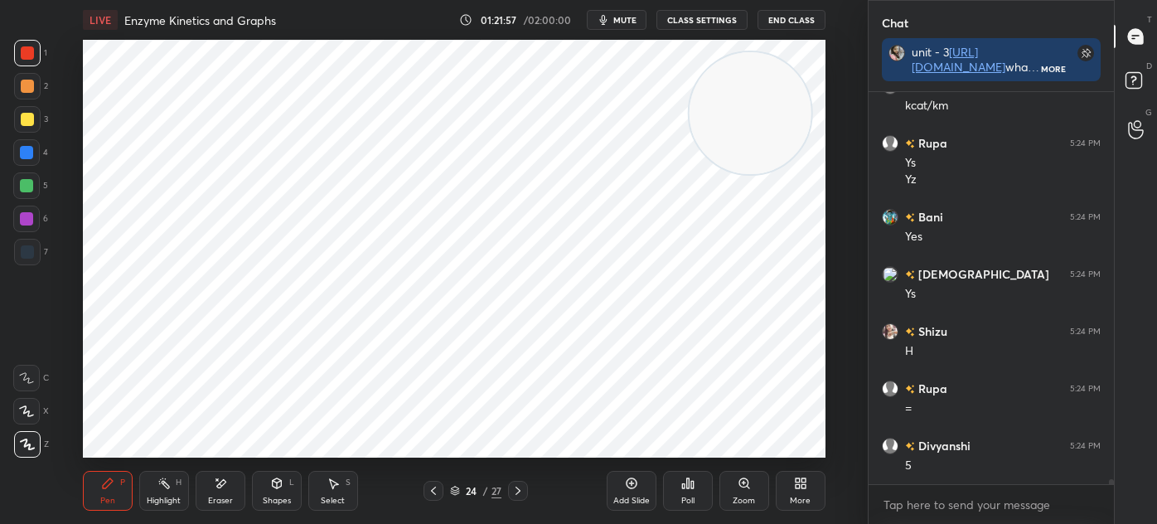
scroll to position [28238, 0]
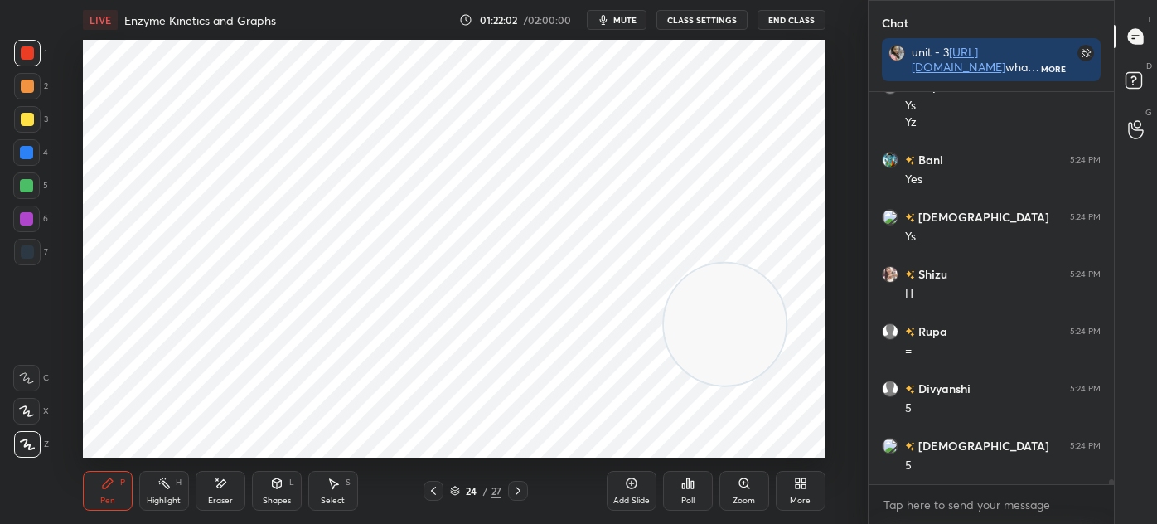
click at [332, 486] on icon at bounding box center [333, 484] width 9 height 10
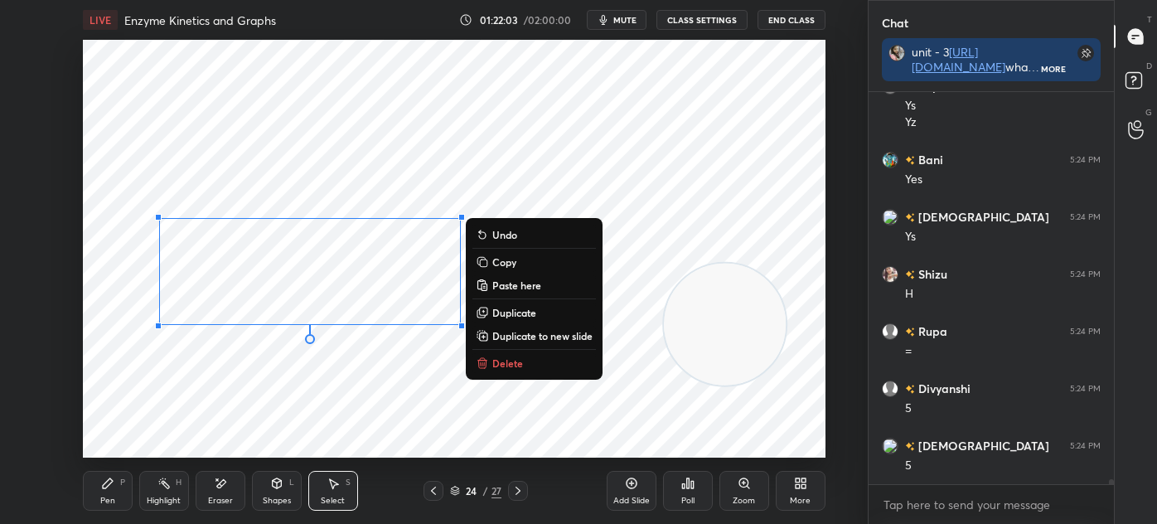
click at [526, 359] on button "Delete" at bounding box center [535, 363] width 124 height 20
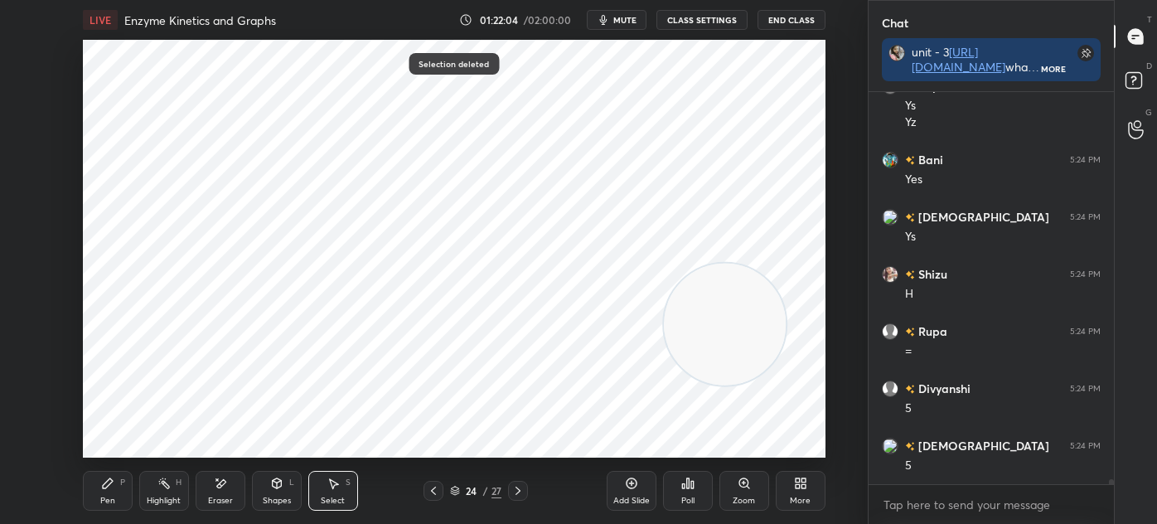
click at [104, 492] on div "Pen P" at bounding box center [108, 491] width 50 height 40
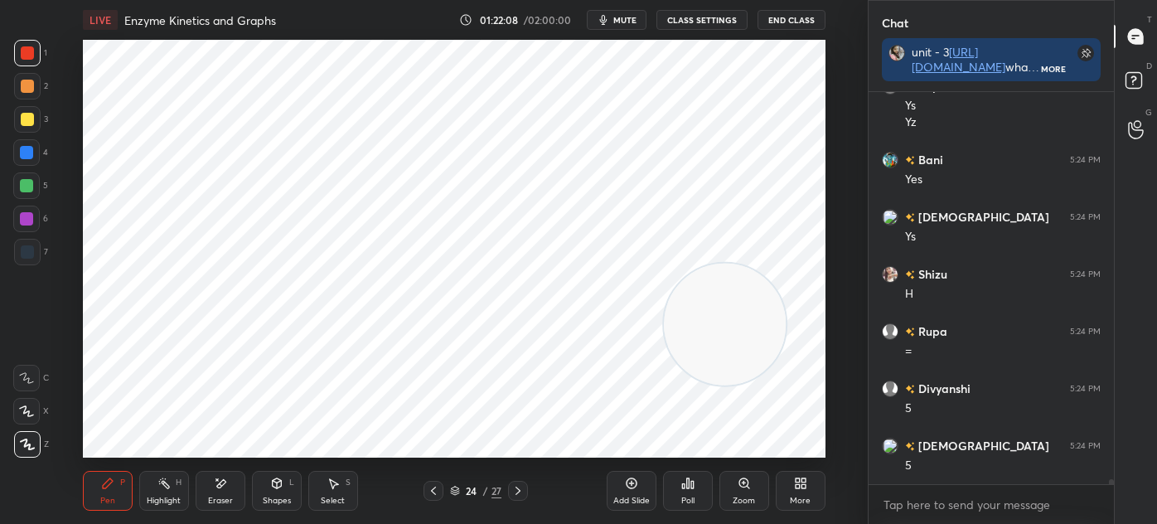
scroll to position [28296, 0]
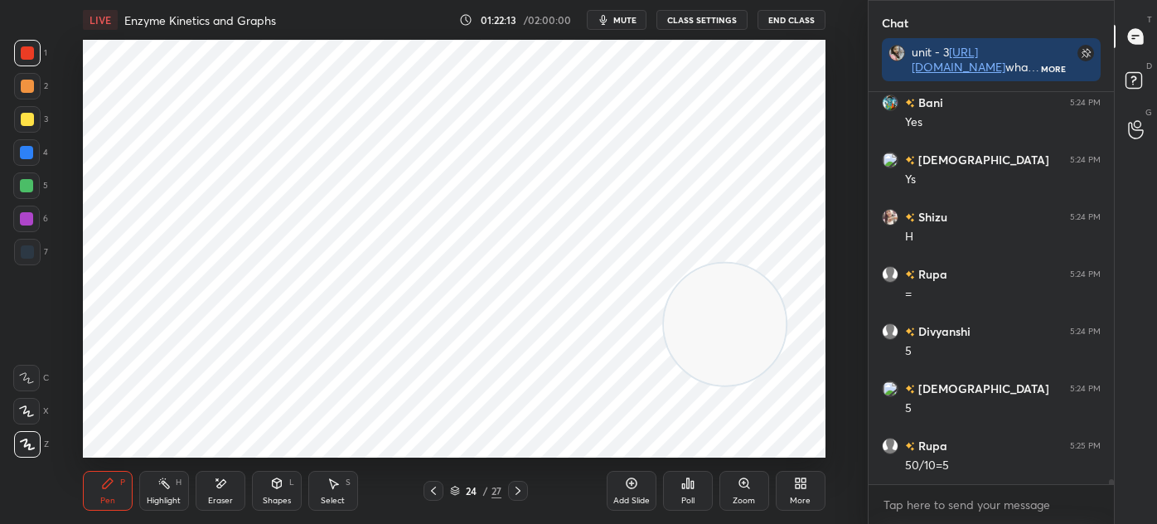
click at [332, 487] on icon at bounding box center [333, 484] width 9 height 10
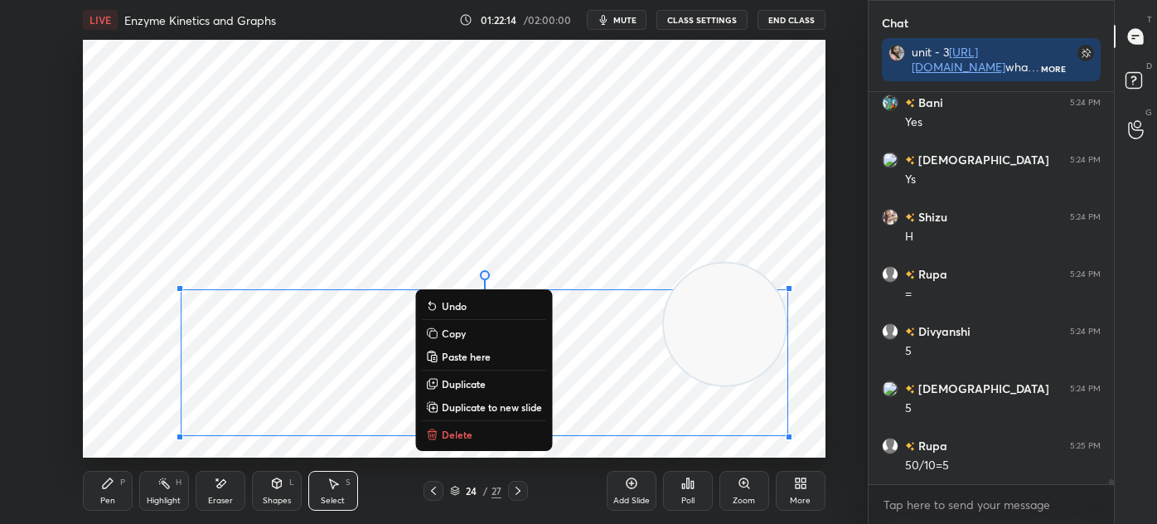
click at [463, 431] on p "Delete" at bounding box center [457, 434] width 31 height 13
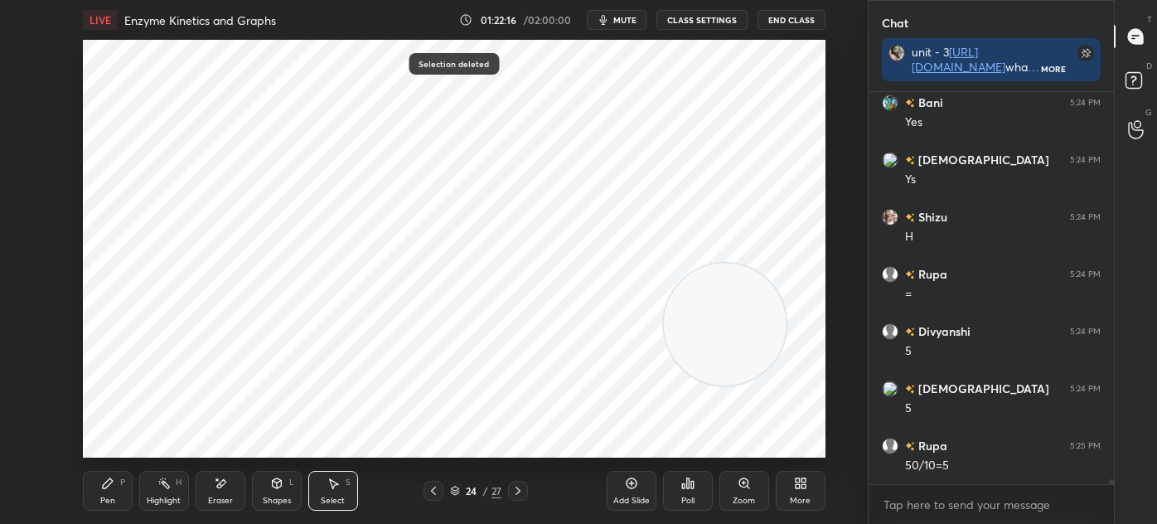
click at [329, 494] on div "Select S" at bounding box center [333, 491] width 50 height 40
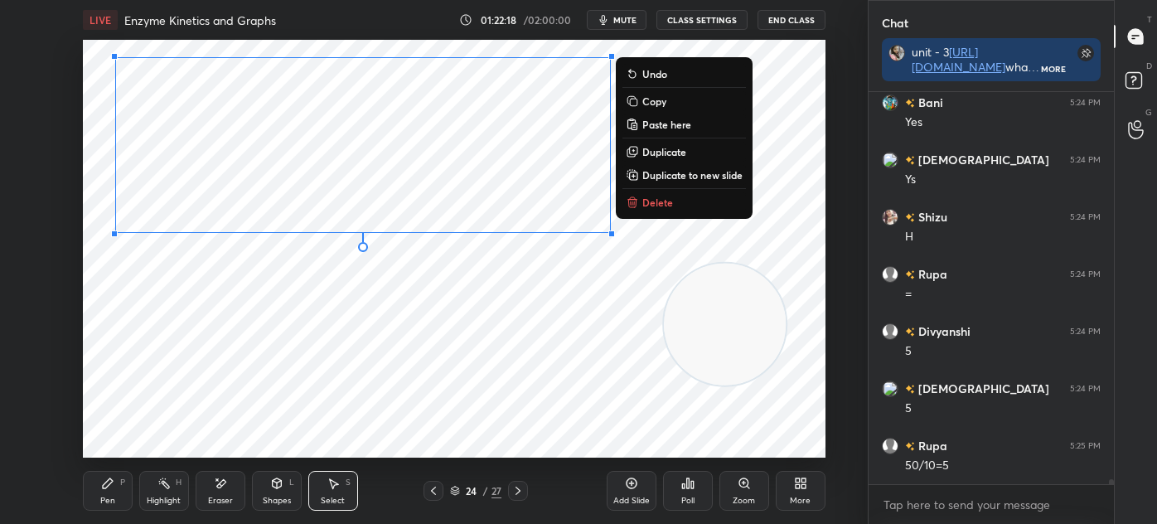
click at [96, 477] on div "Pen P" at bounding box center [108, 491] width 50 height 40
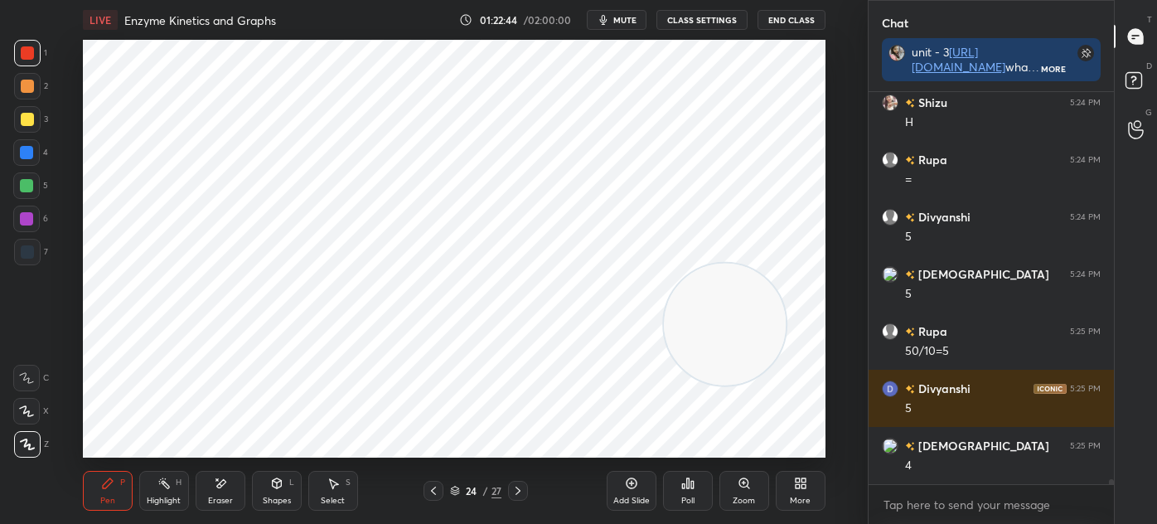
scroll to position [28466, 0]
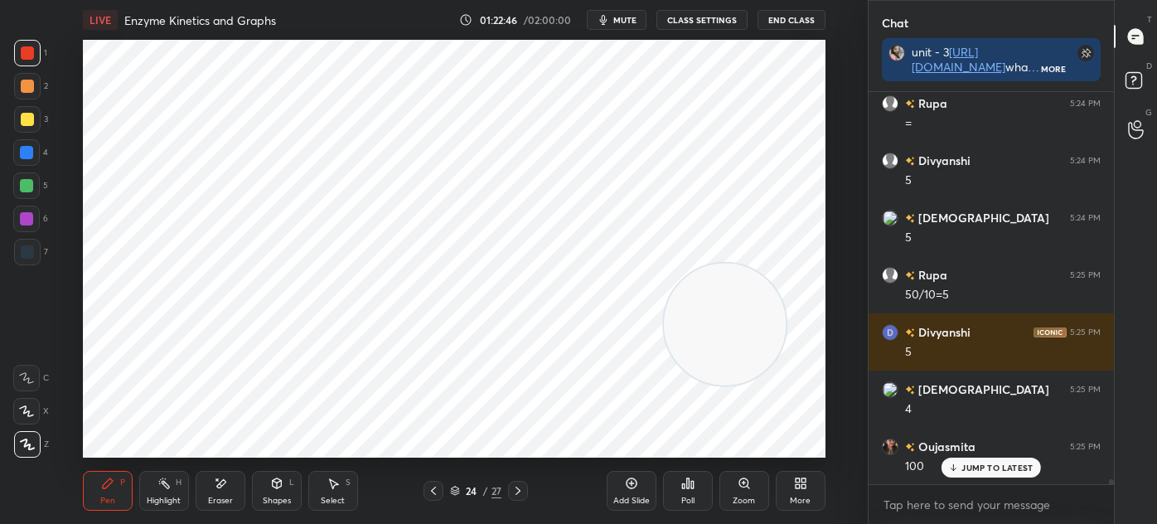
click at [31, 249] on div at bounding box center [27, 251] width 13 height 13
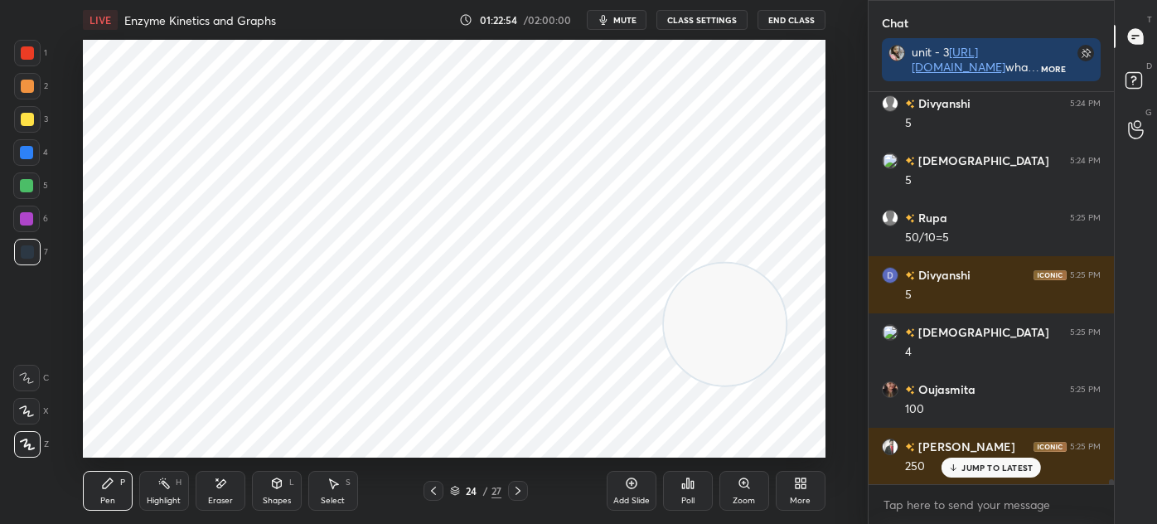
click at [215, 479] on icon at bounding box center [220, 484] width 13 height 14
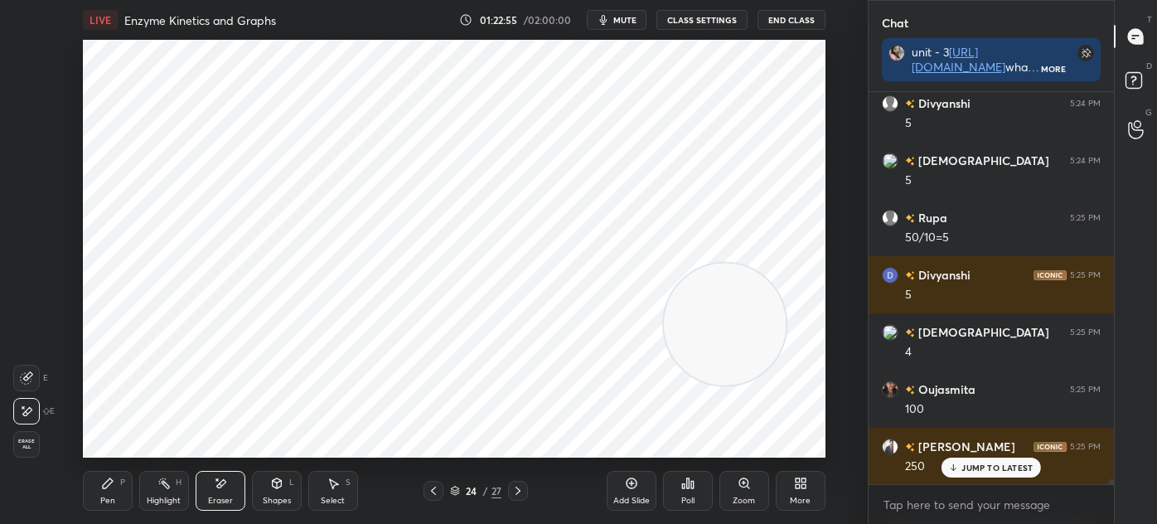
scroll to position [28581, 0]
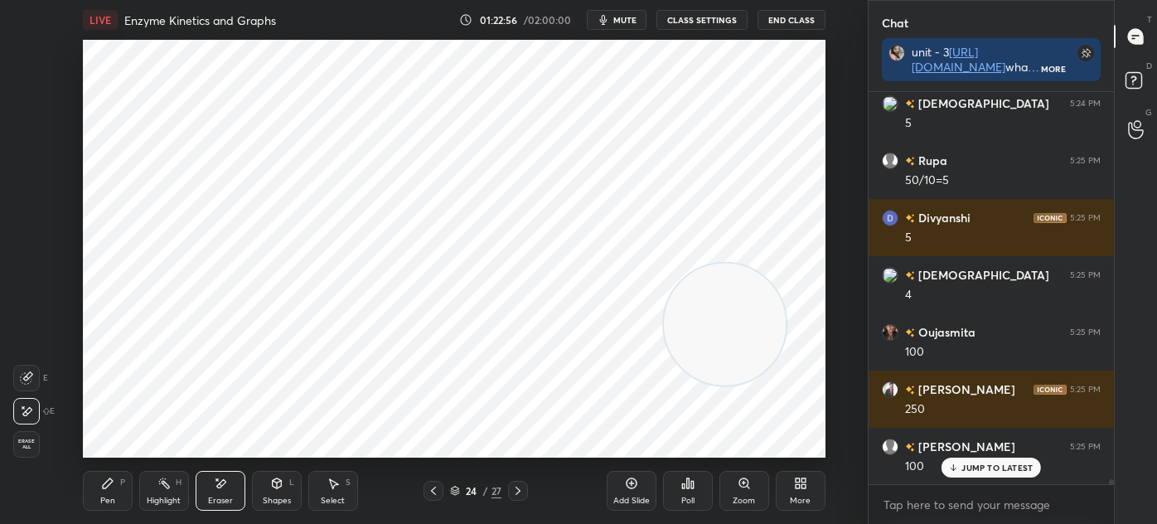
click at [120, 483] on div "P" at bounding box center [122, 482] width 5 height 8
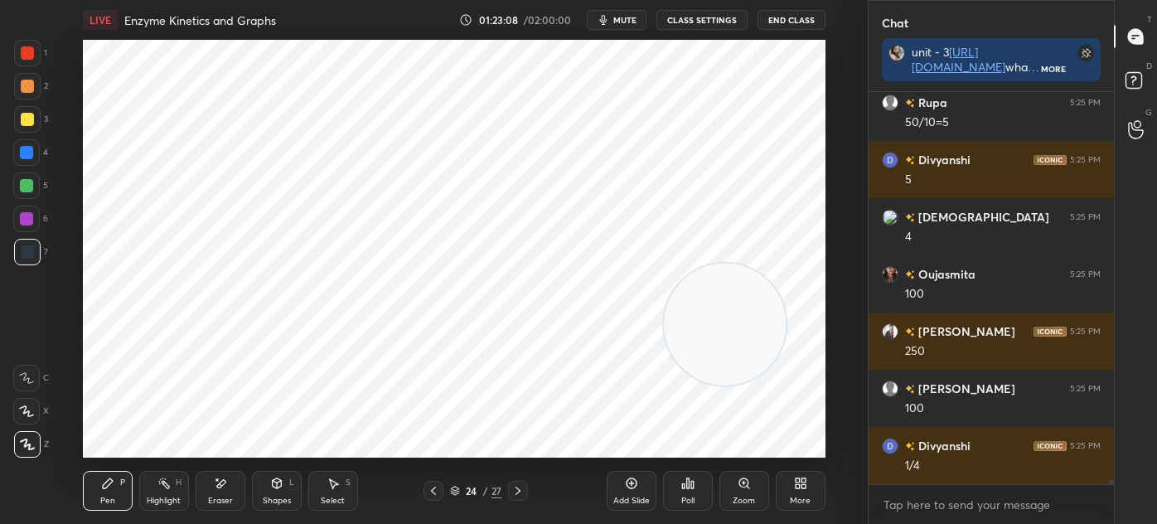
scroll to position [28696, 0]
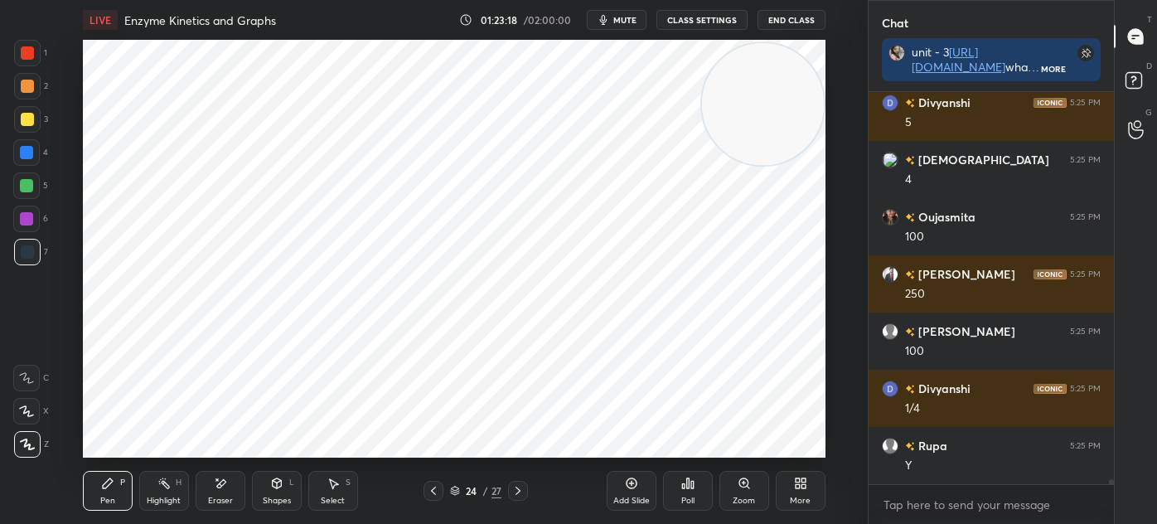
click at [336, 503] on div "Select" at bounding box center [333, 501] width 24 height 8
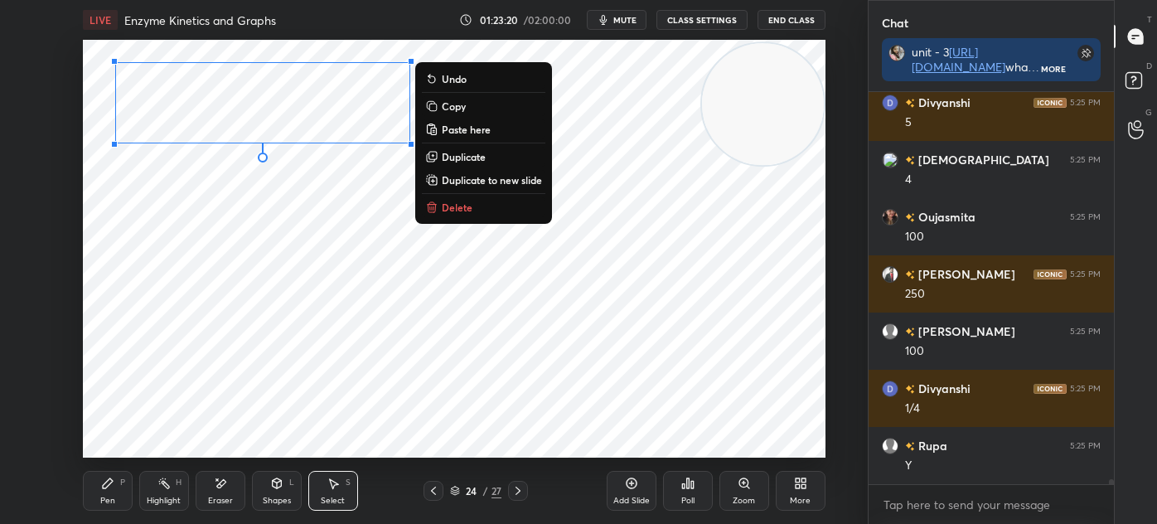
click at [172, 222] on div "0 ° Undo Copy Paste here Duplicate Duplicate to new slide Delete" at bounding box center [454, 249] width 743 height 418
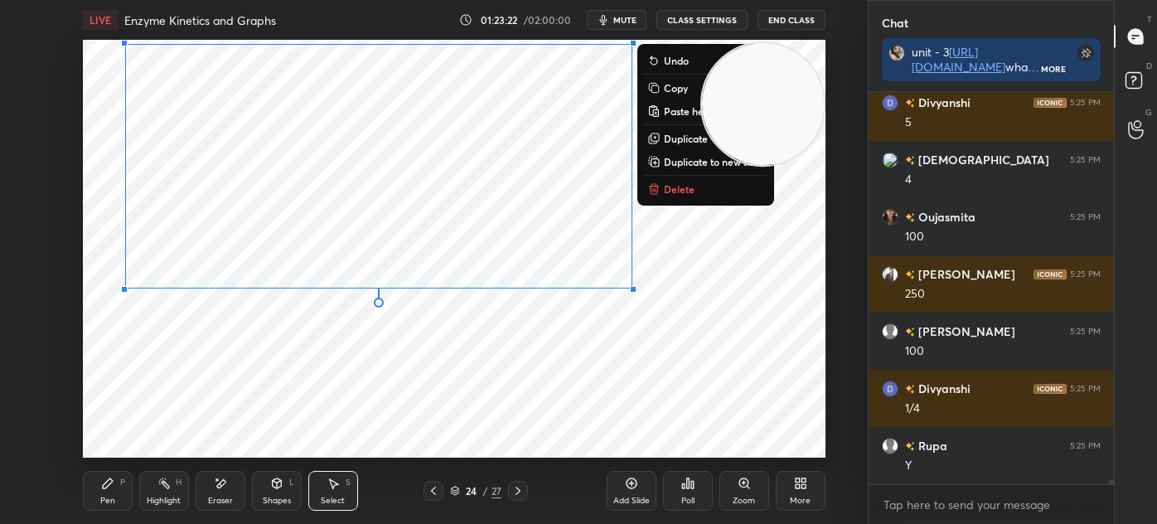
click at [163, 381] on div "0 ° Undo Copy Paste here Duplicate Duplicate to new slide Delete" at bounding box center [454, 249] width 743 height 418
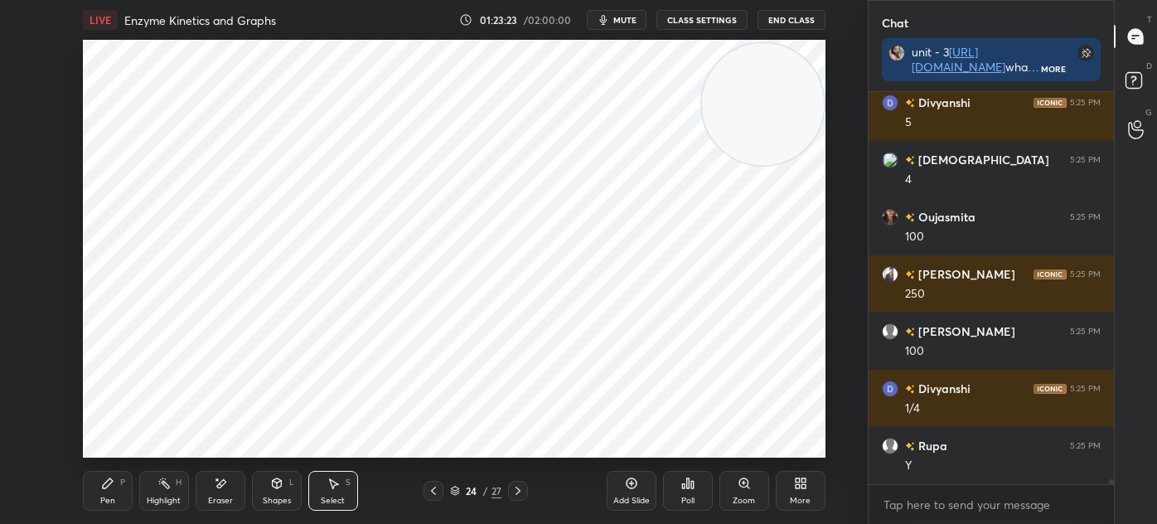
click at [116, 479] on div "Pen P" at bounding box center [108, 491] width 50 height 40
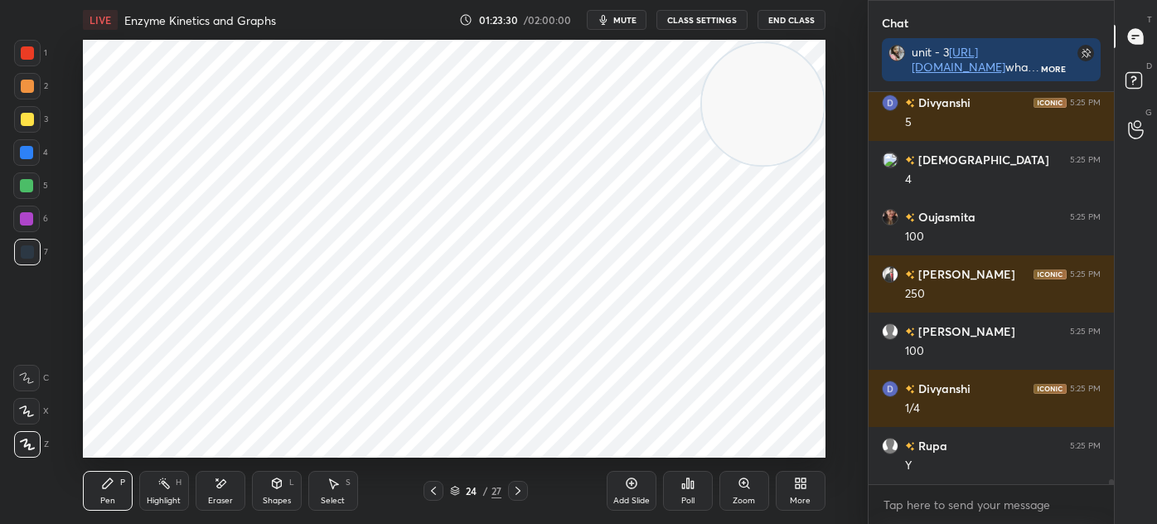
click at [325, 483] on div "Select S" at bounding box center [333, 491] width 50 height 40
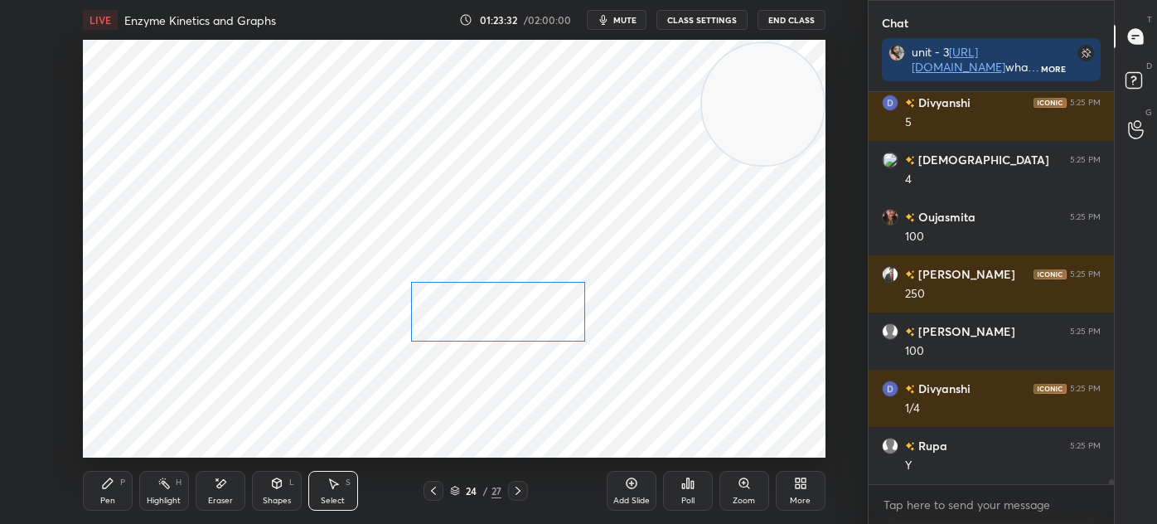
scroll to position [28753, 0]
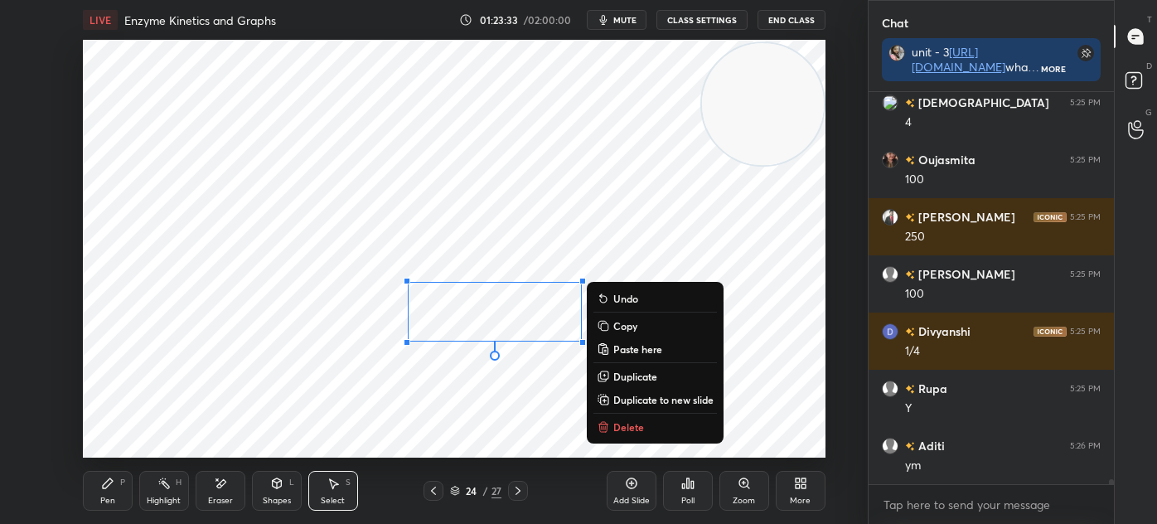
click at [197, 420] on div "0 ° Undo Copy Paste here Duplicate Duplicate to new slide Delete" at bounding box center [454, 249] width 743 height 418
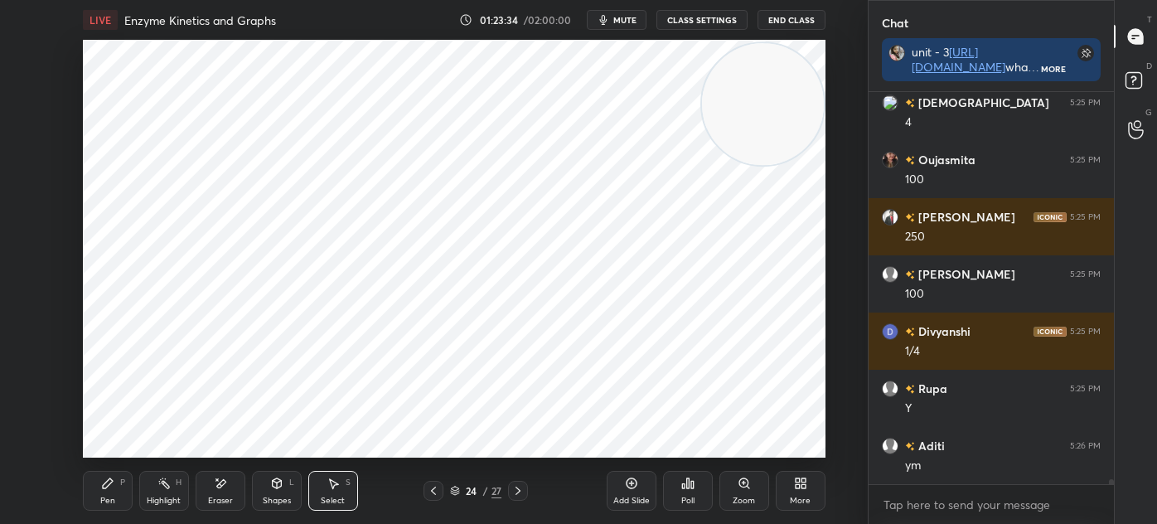
click at [102, 498] on div "Pen" at bounding box center [107, 501] width 15 height 8
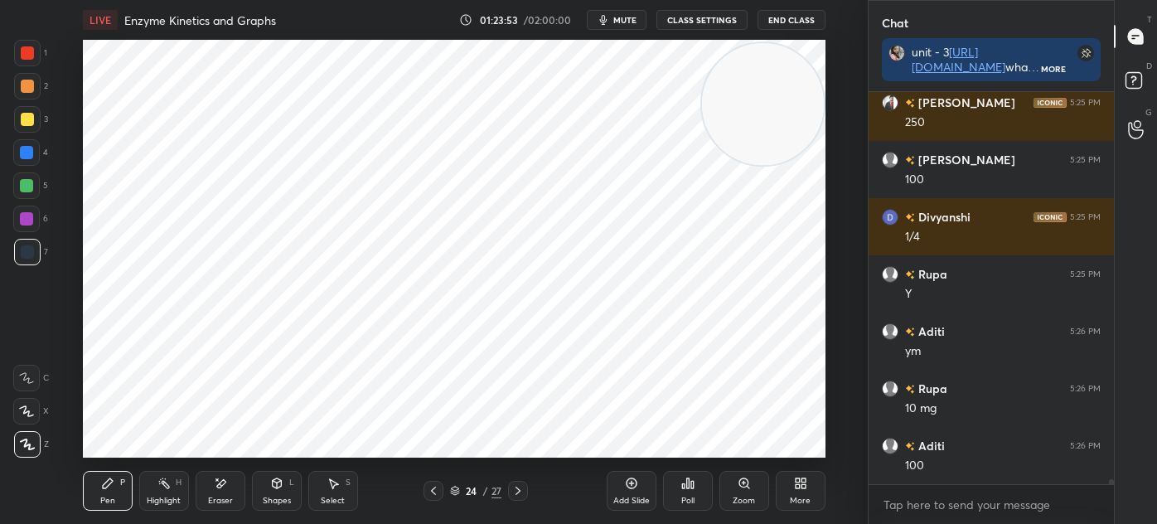
scroll to position [28924, 0]
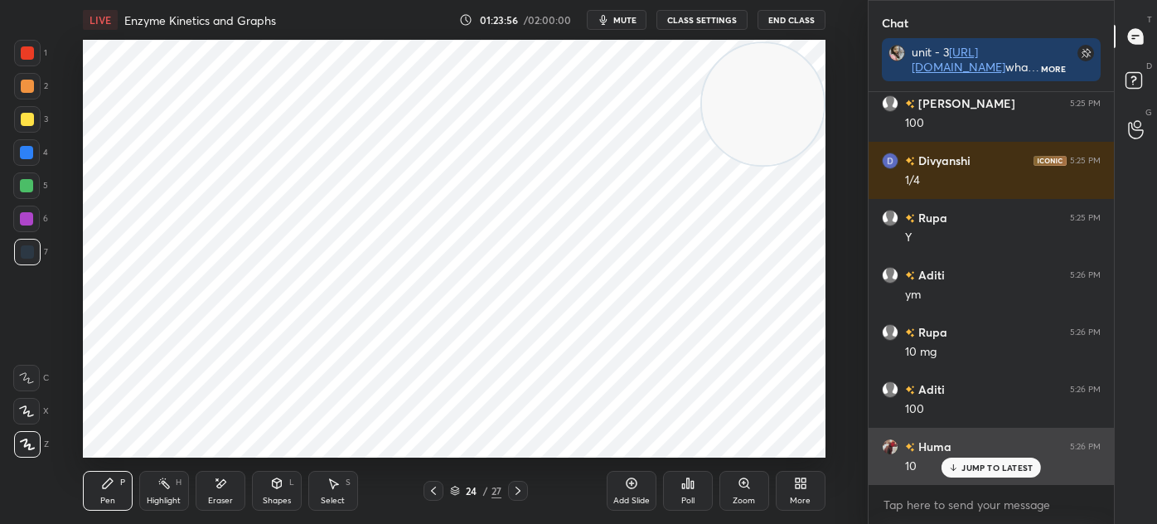
click at [971, 468] on p "JUMP TO LATEST" at bounding box center [997, 468] width 71 height 10
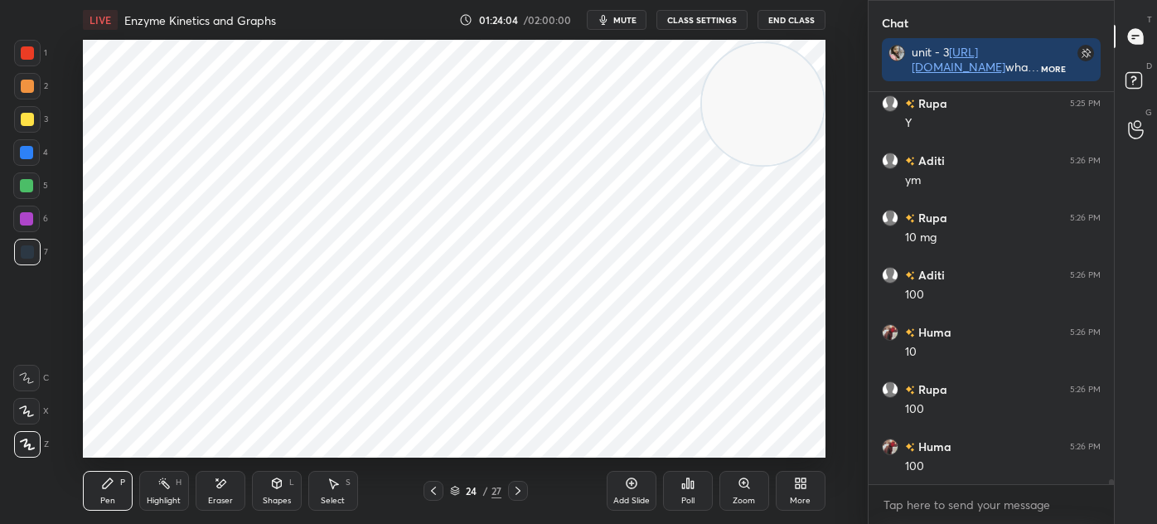
scroll to position [29096, 0]
click at [444, 496] on div "24 / 27" at bounding box center [476, 491] width 104 height 20
click at [435, 491] on icon at bounding box center [433, 490] width 13 height 13
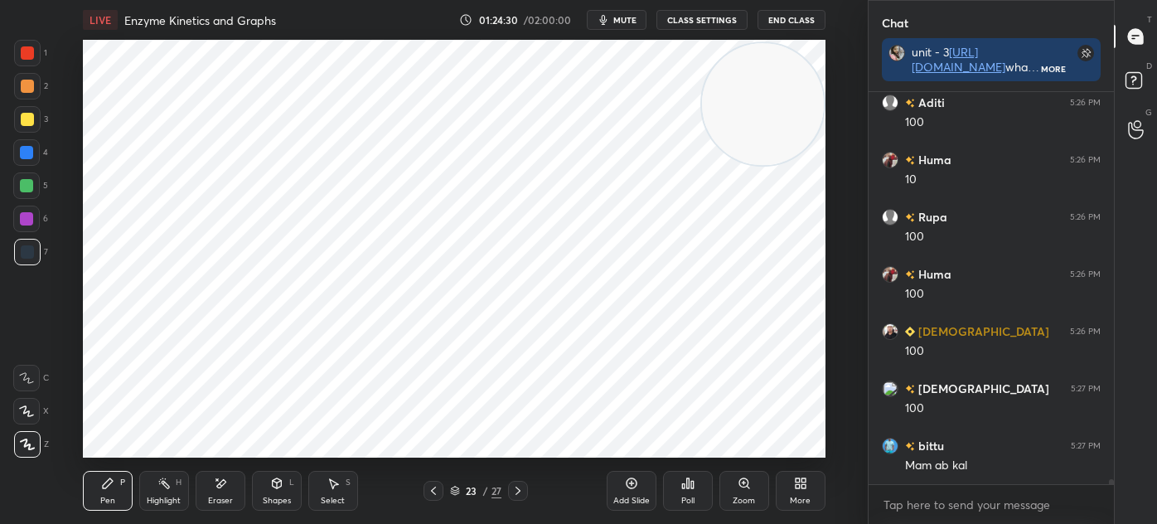
scroll to position [29268, 0]
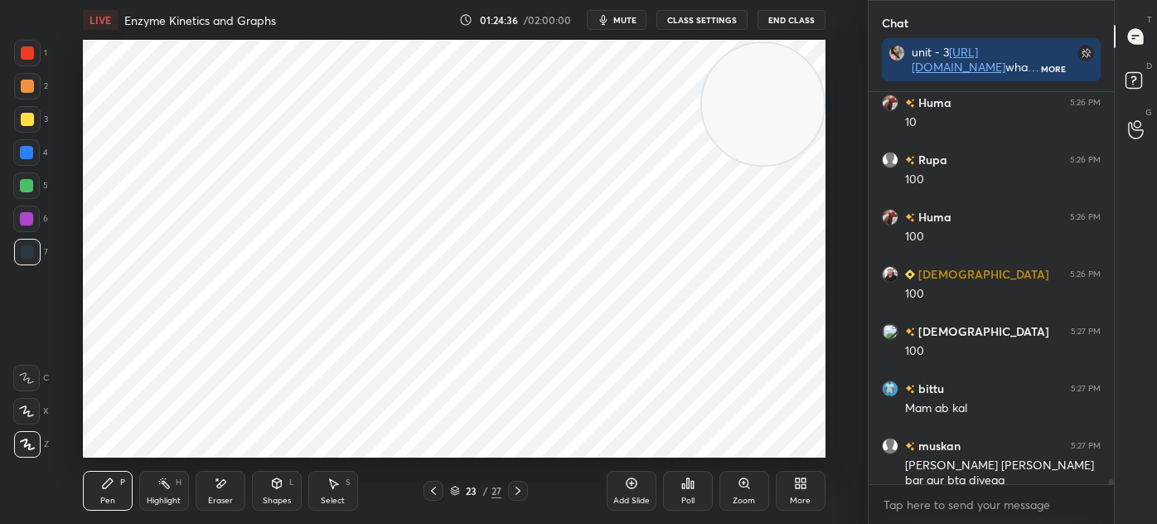
click at [455, 493] on icon at bounding box center [455, 491] width 10 height 10
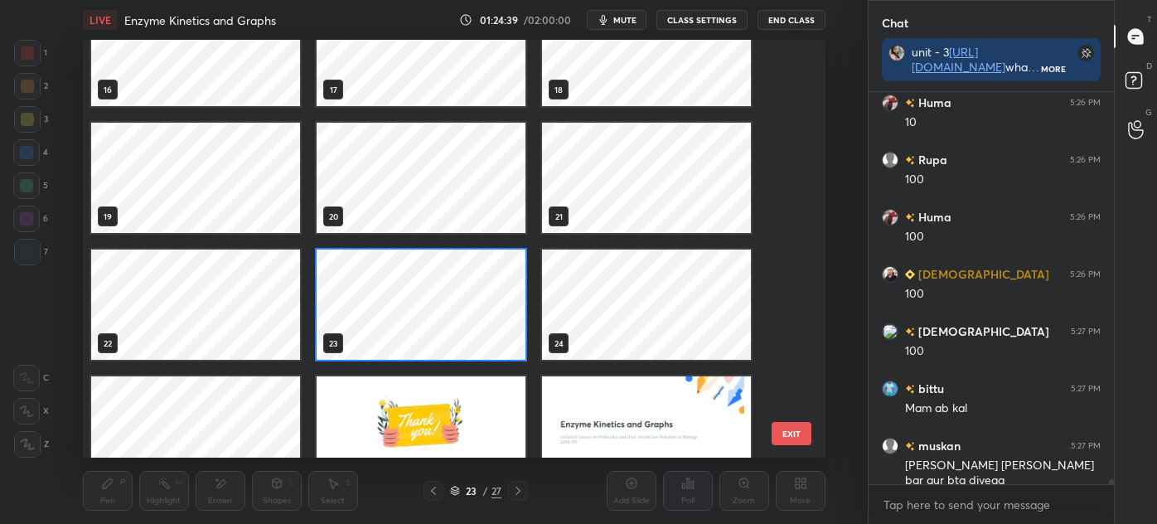
scroll to position [723, 0]
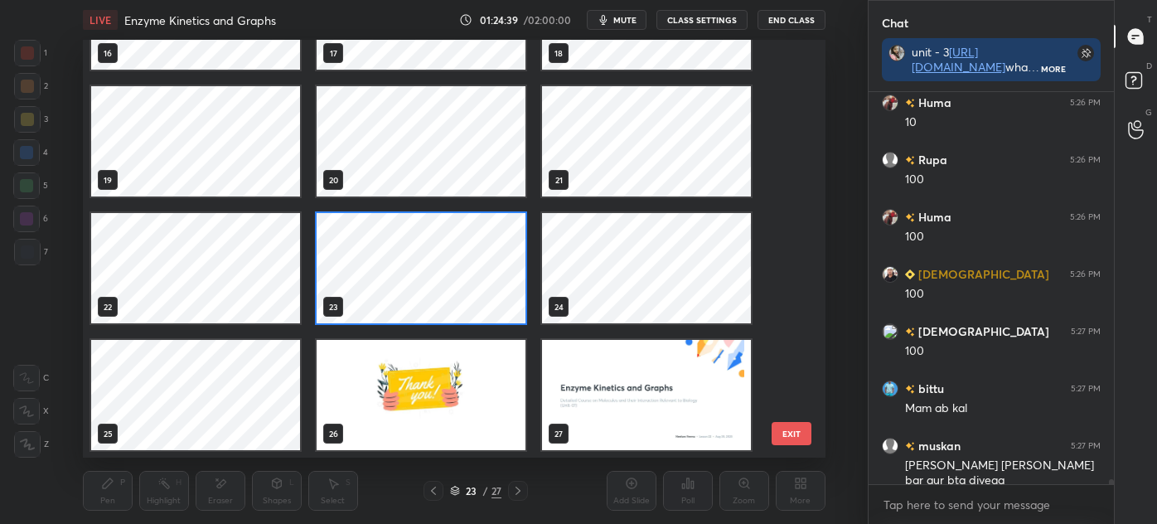
click at [786, 404] on div "16 17 18 19 20 21 22 23 24 25 26 27" at bounding box center [440, 249] width 714 height 418
click at [787, 58] on div "13 14 15 16 17 18 19 20 21 22 23 24 25 26 27" at bounding box center [440, 249] width 714 height 418
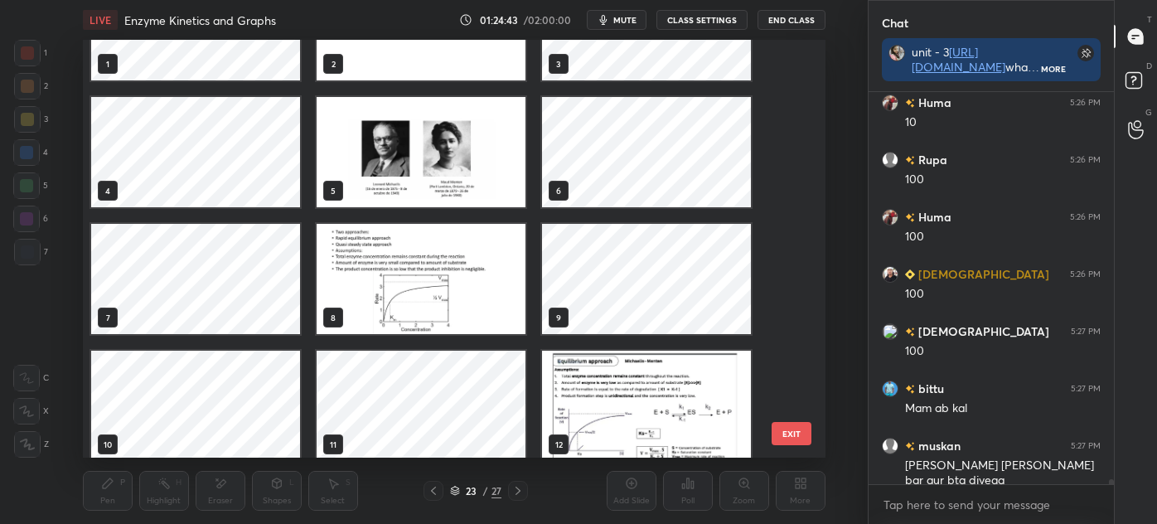
click at [788, 57] on div "1 2 3 4 5 6 7 8 9 10 11 12" at bounding box center [440, 249] width 714 height 418
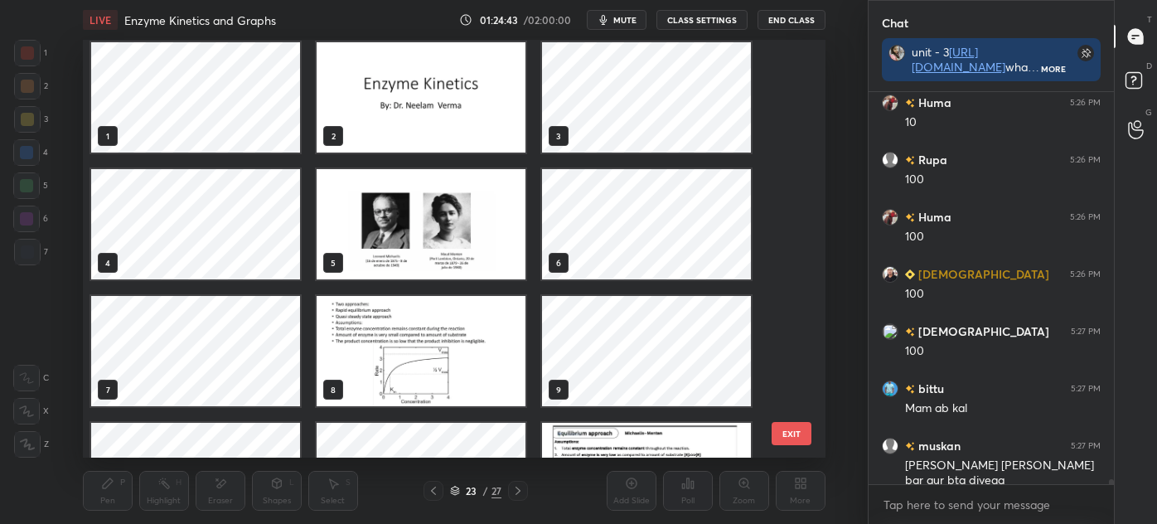
click at [788, 56] on div "1 2 3 4 5 6 7 8 9 10 11 12" at bounding box center [440, 249] width 714 height 418
click at [787, 55] on div "1 2 3 4 5 6 7 8 9 10 11 12 13 14 15" at bounding box center [440, 249] width 714 height 418
click at [464, 110] on img "grid" at bounding box center [421, 97] width 209 height 110
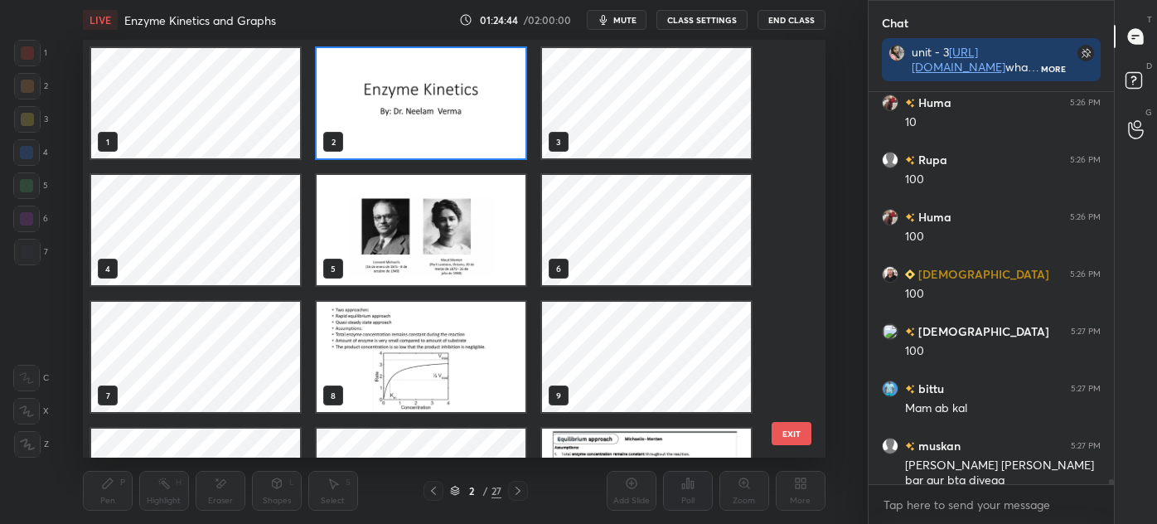
click at [464, 109] on img "grid" at bounding box center [421, 103] width 209 height 110
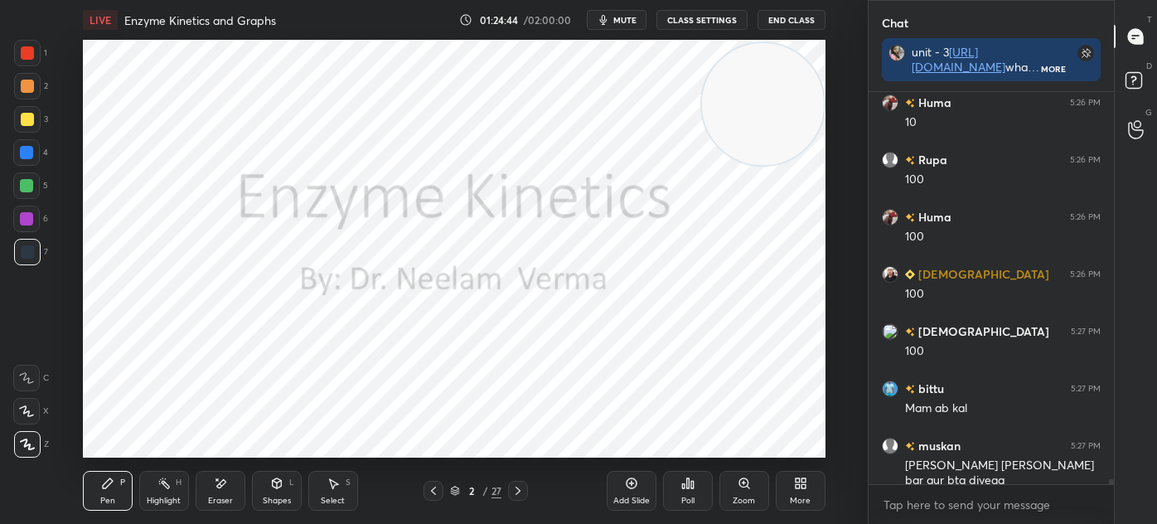
click at [471, 108] on img "grid" at bounding box center [421, 103] width 209 height 110
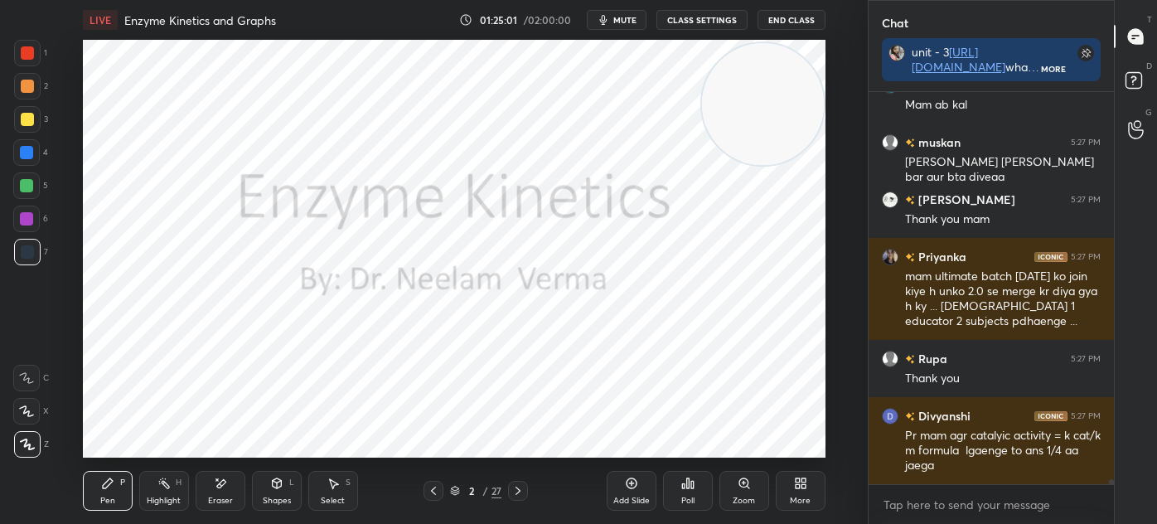
scroll to position [29629, 0]
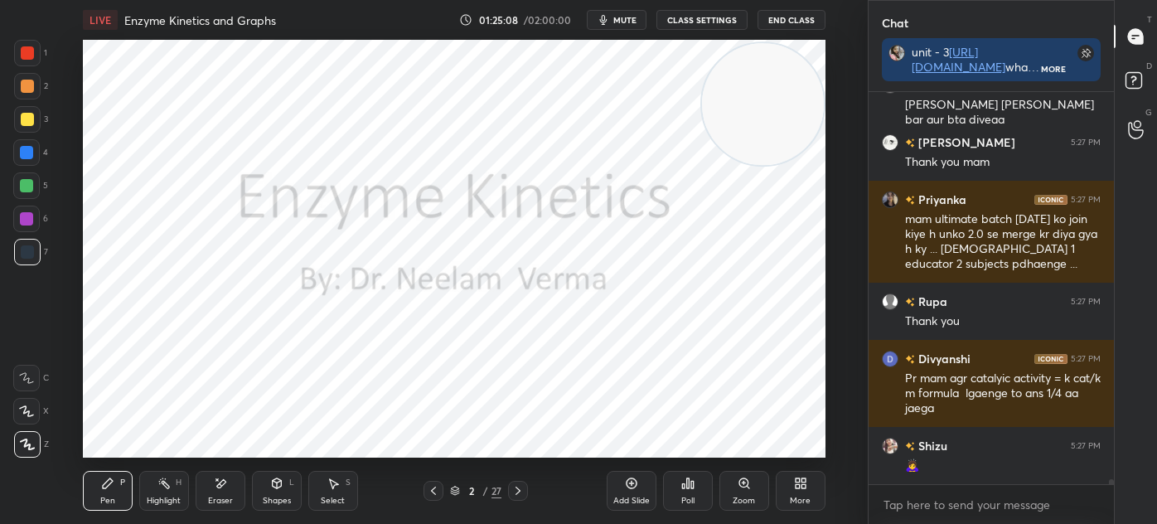
click at [453, 492] on icon at bounding box center [455, 492] width 8 height 2
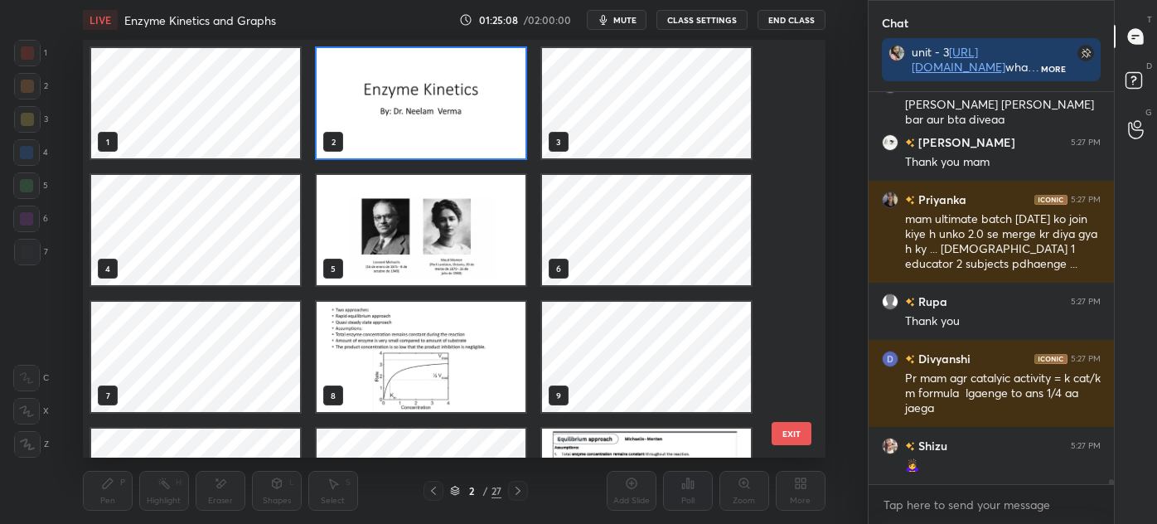
scroll to position [413, 735]
click at [787, 377] on div "1 2 3 4 5 6 7 8 9 10 11 12 13 14 15" at bounding box center [440, 249] width 714 height 418
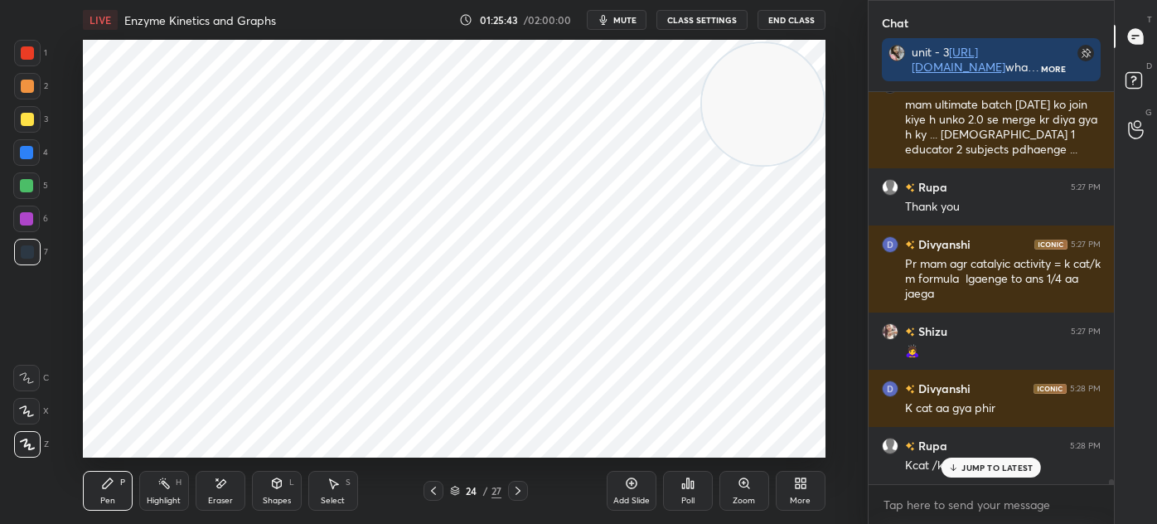
scroll to position [29799, 0]
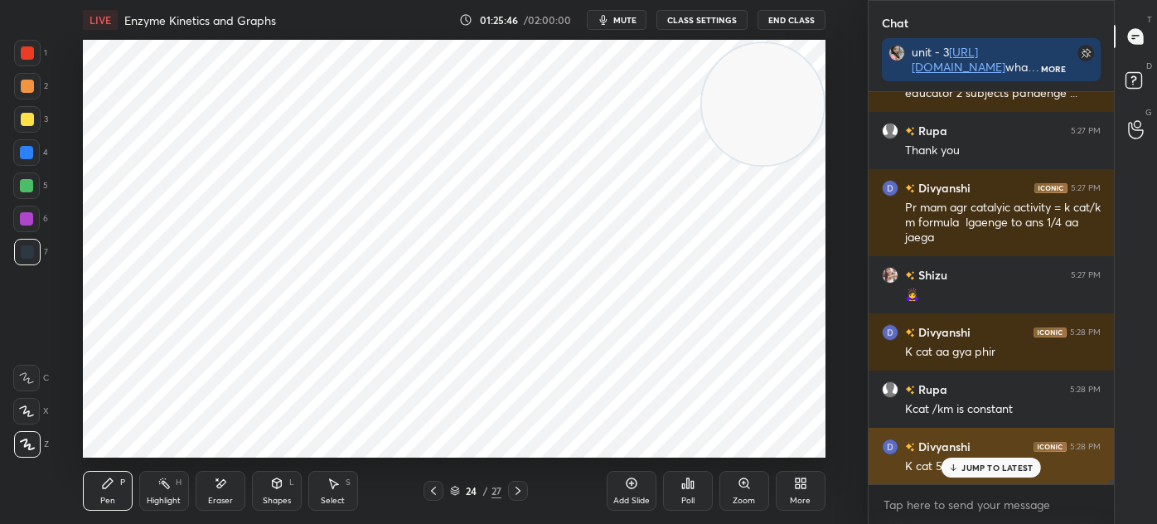
click at [956, 468] on icon at bounding box center [953, 469] width 5 height 2
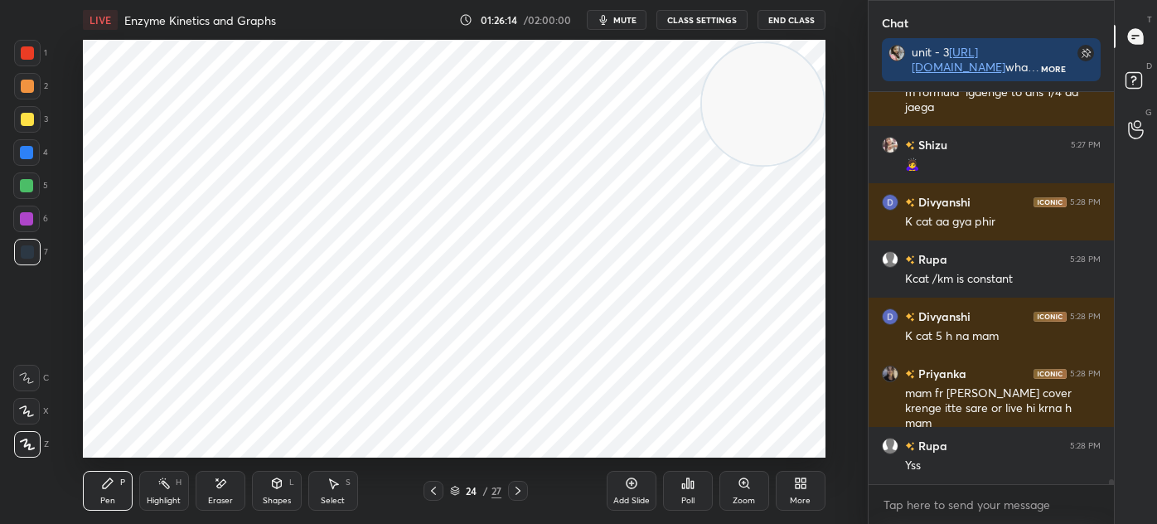
scroll to position [29987, 0]
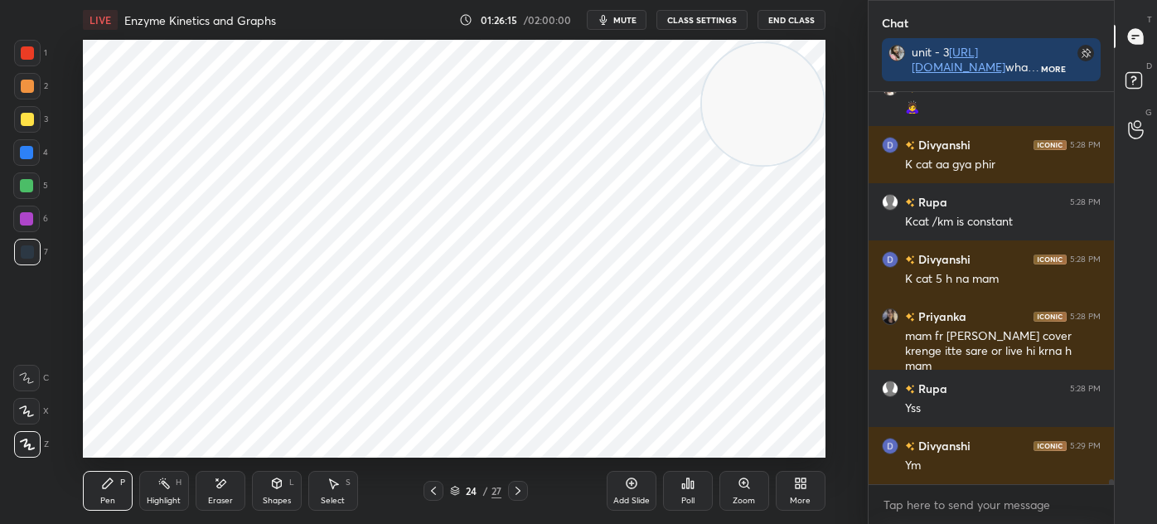
click at [547, 497] on div "24 / 27" at bounding box center [476, 491] width 262 height 20
click at [517, 488] on icon at bounding box center [518, 491] width 5 height 8
click at [523, 487] on icon at bounding box center [518, 490] width 13 height 13
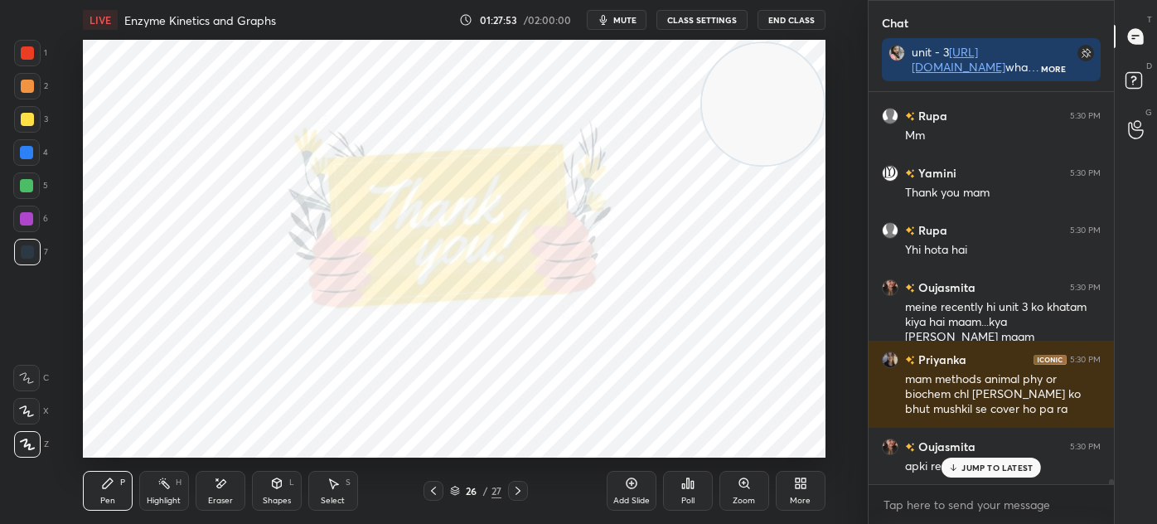
scroll to position [30862, 0]
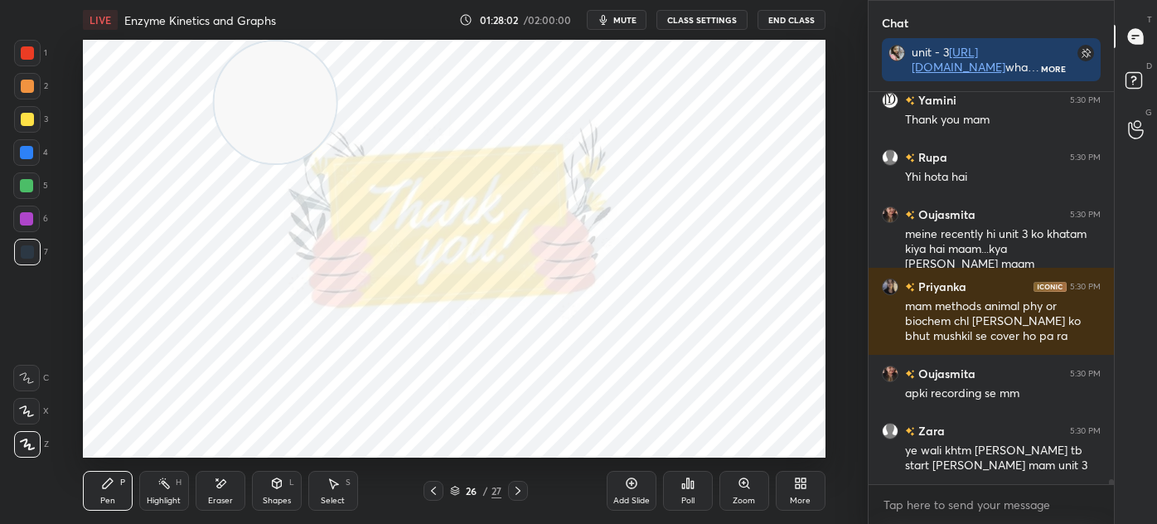
click at [27, 250] on div at bounding box center [27, 251] width 13 height 13
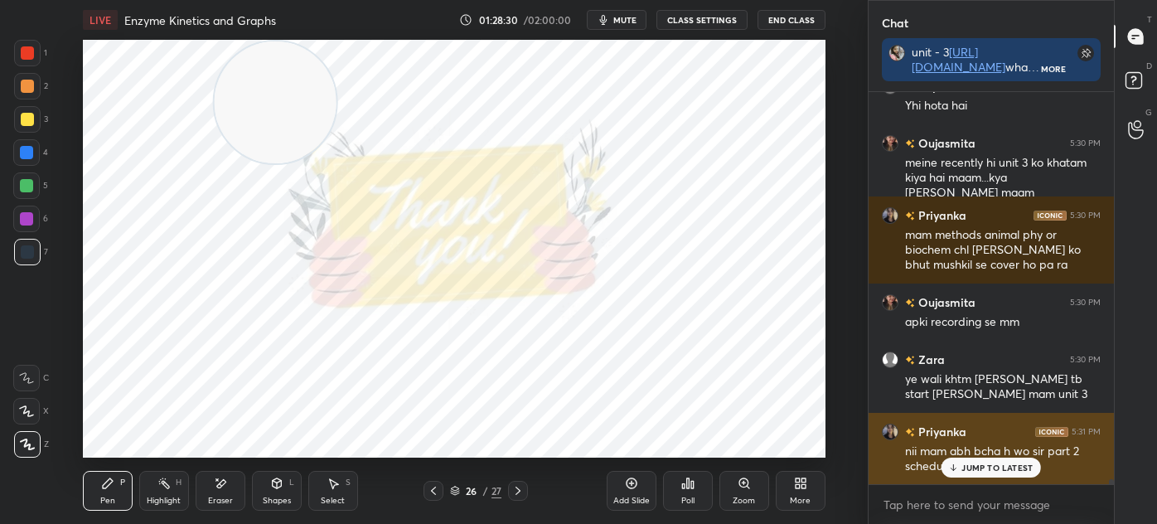
click at [977, 468] on p "JUMP TO LATEST" at bounding box center [997, 468] width 71 height 10
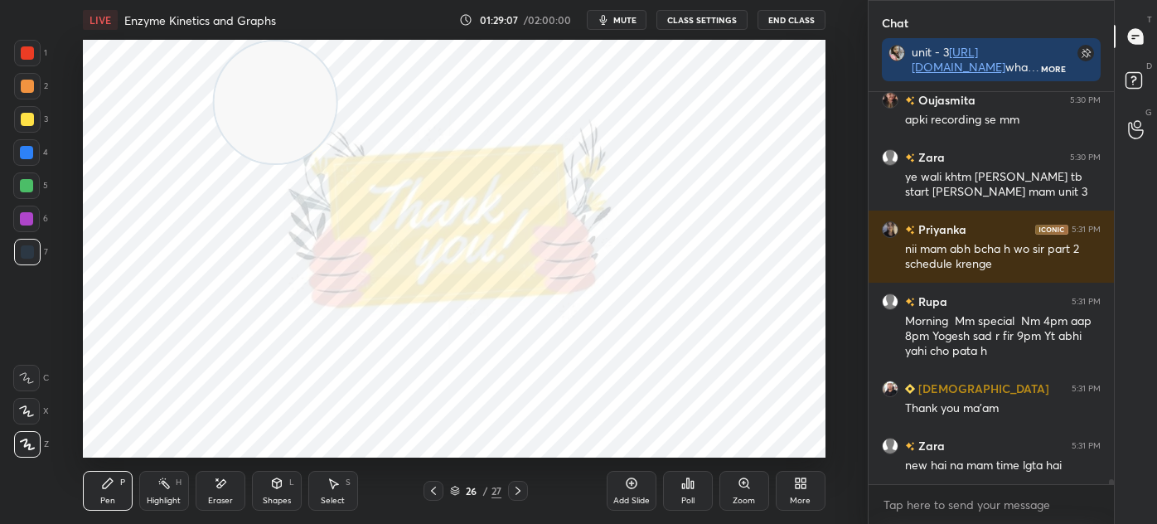
scroll to position [31207, 0]
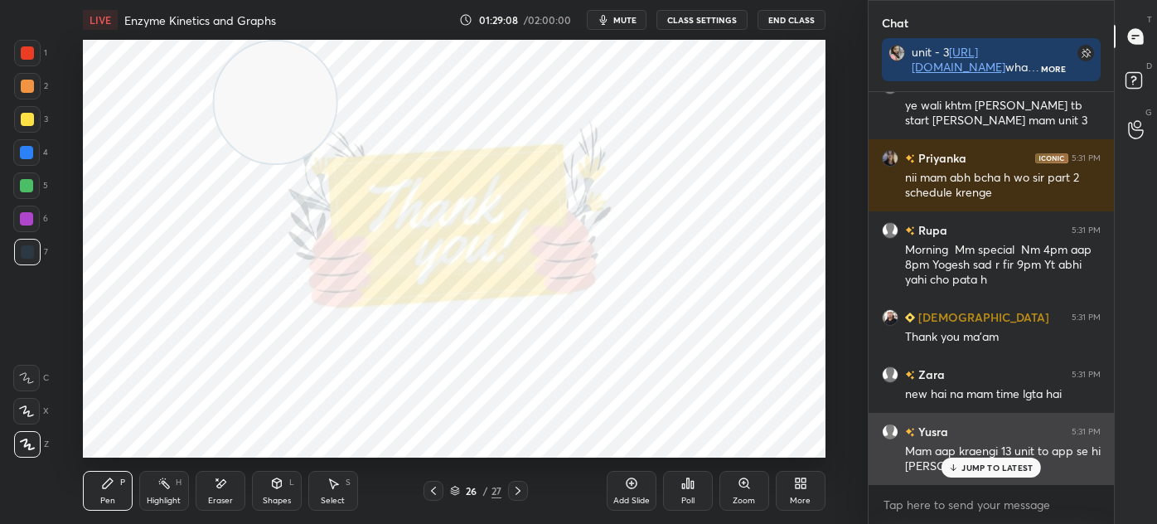
click at [987, 468] on p "JUMP TO LATEST" at bounding box center [997, 468] width 71 height 10
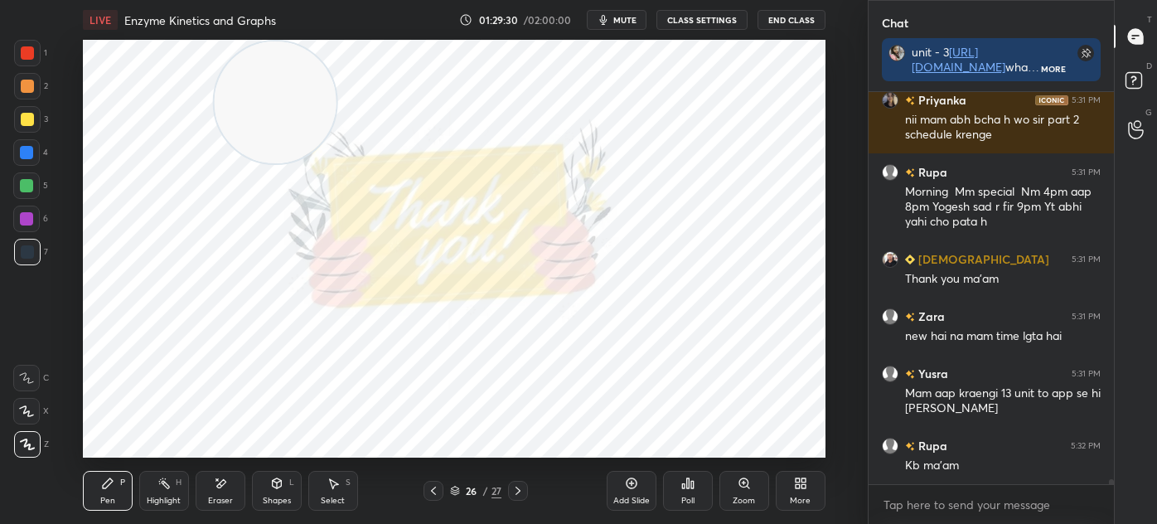
scroll to position [31322, 0]
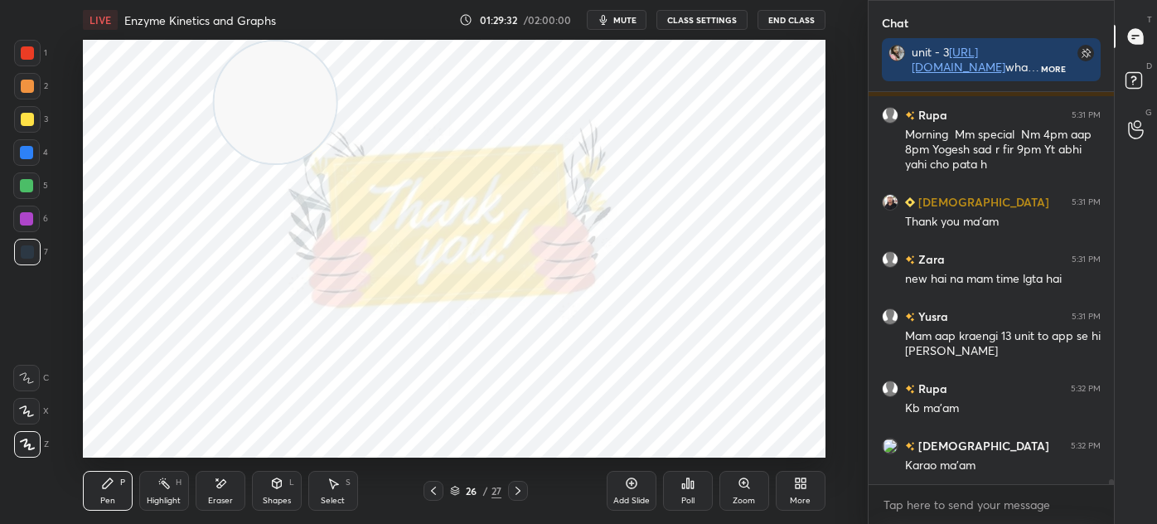
click at [338, 493] on div "Select S" at bounding box center [333, 491] width 50 height 40
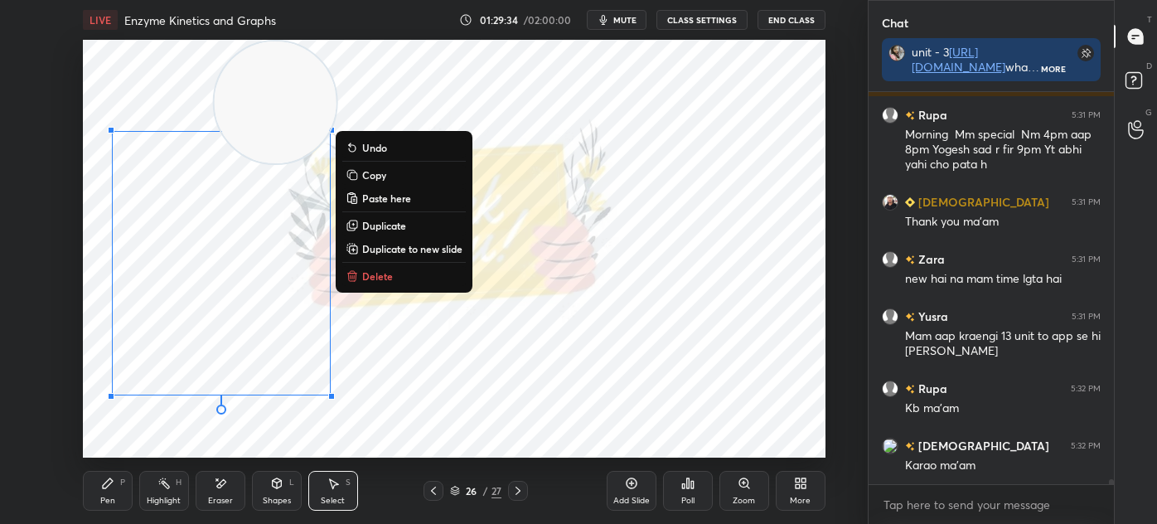
click at [326, 429] on div "0 ° Undo Copy Paste here Duplicate Duplicate to new slide Delete" at bounding box center [454, 249] width 743 height 418
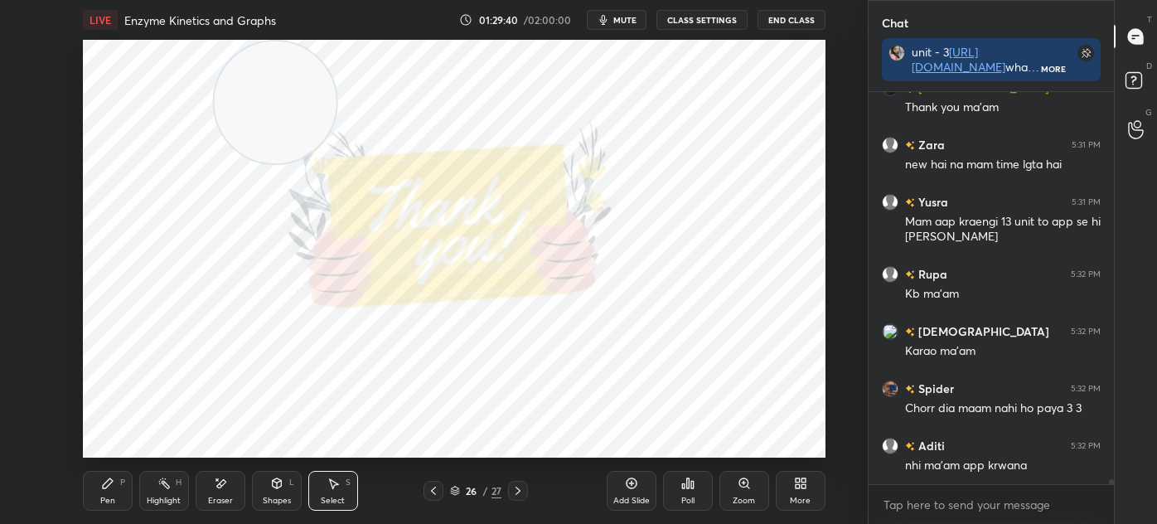
scroll to position [31550, 0]
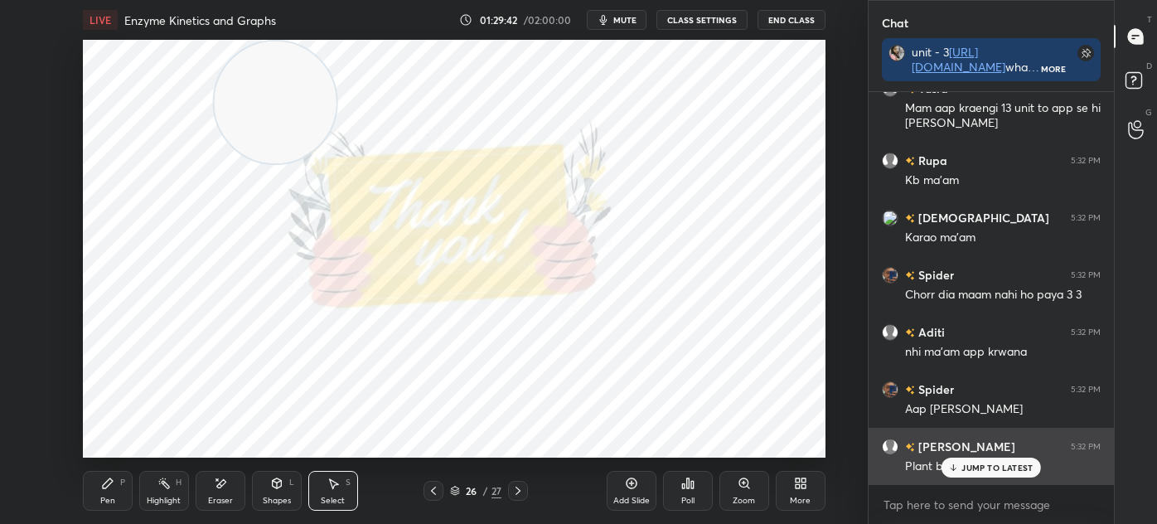
click at [993, 463] on p "JUMP TO LATEST" at bounding box center [997, 468] width 71 height 10
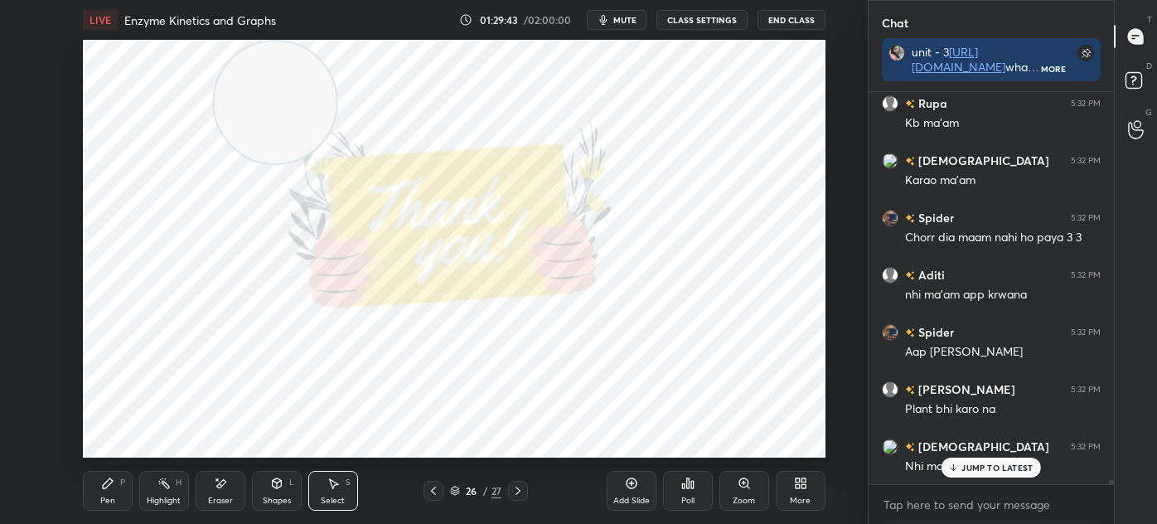
scroll to position [31665, 0]
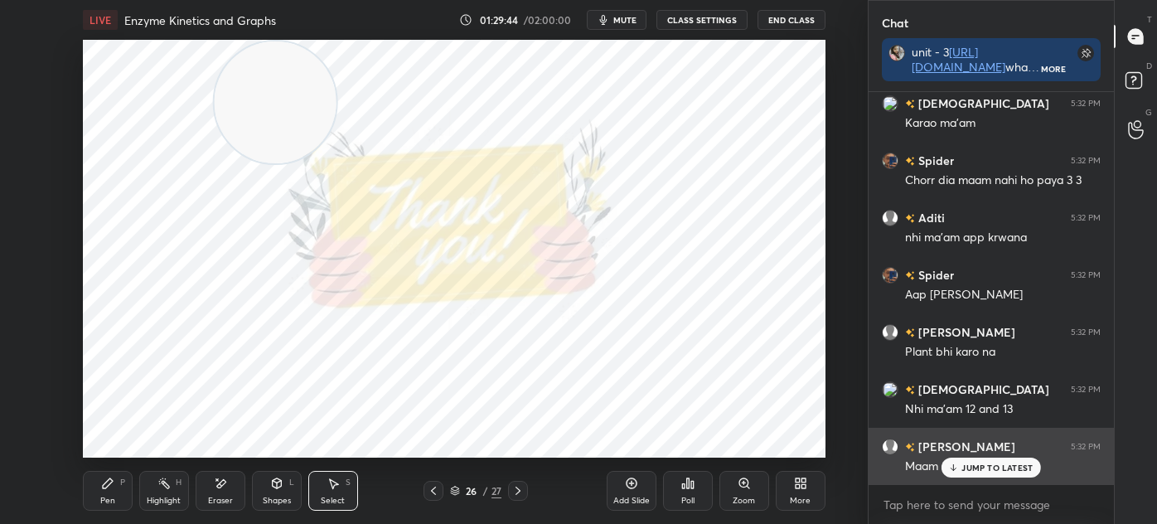
click at [972, 469] on p "JUMP TO LATEST" at bounding box center [997, 468] width 71 height 10
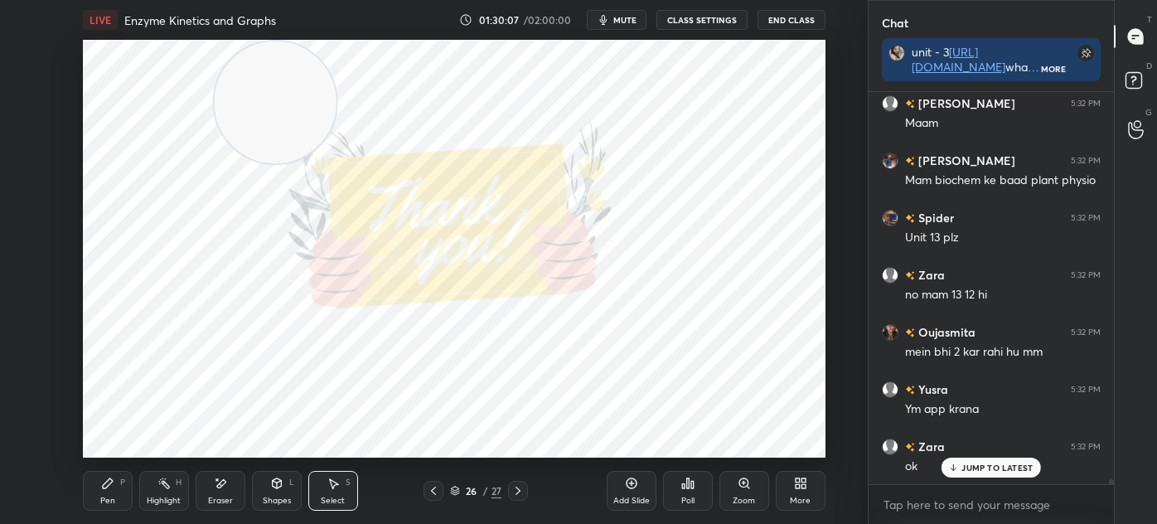
scroll to position [32065, 0]
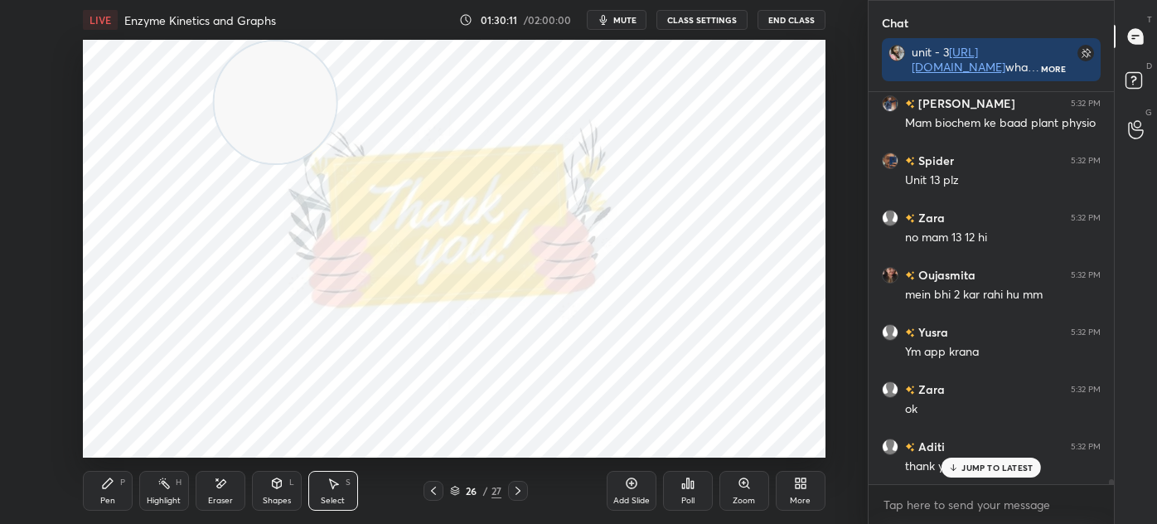
click at [107, 497] on div "Pen" at bounding box center [107, 501] width 15 height 8
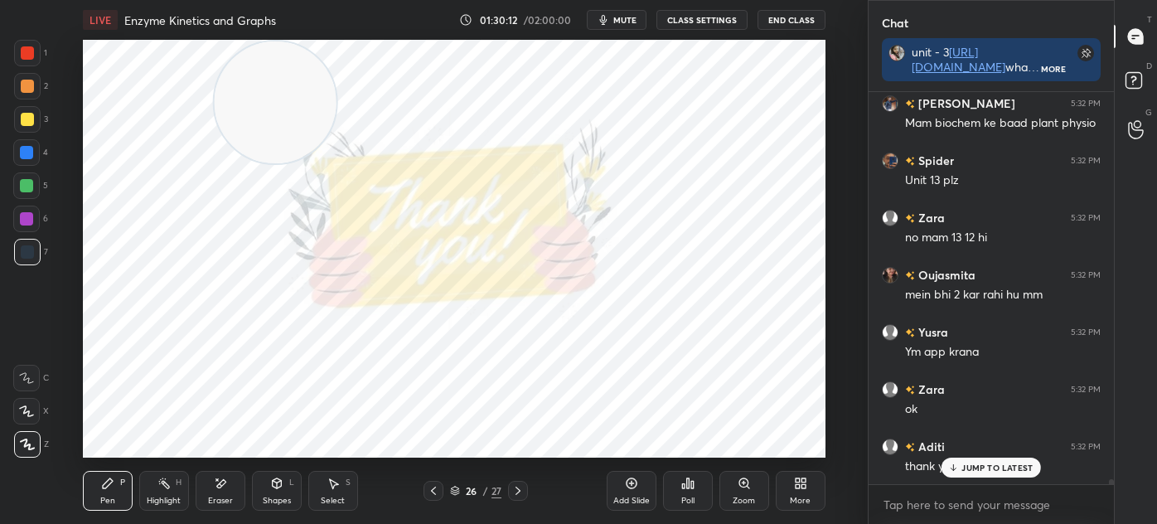
click at [27, 55] on div at bounding box center [27, 52] width 13 height 13
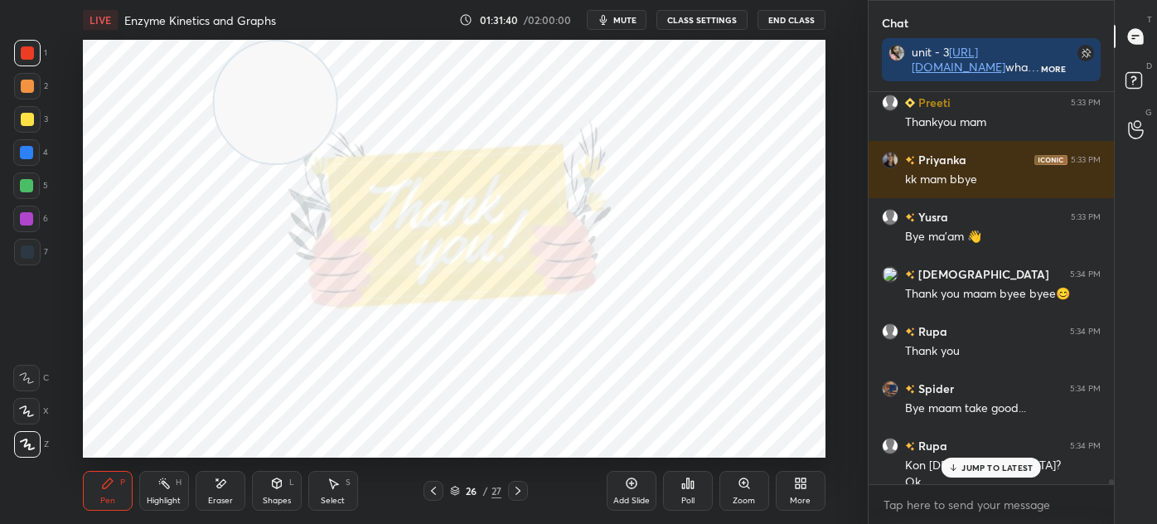
scroll to position [33084, 0]
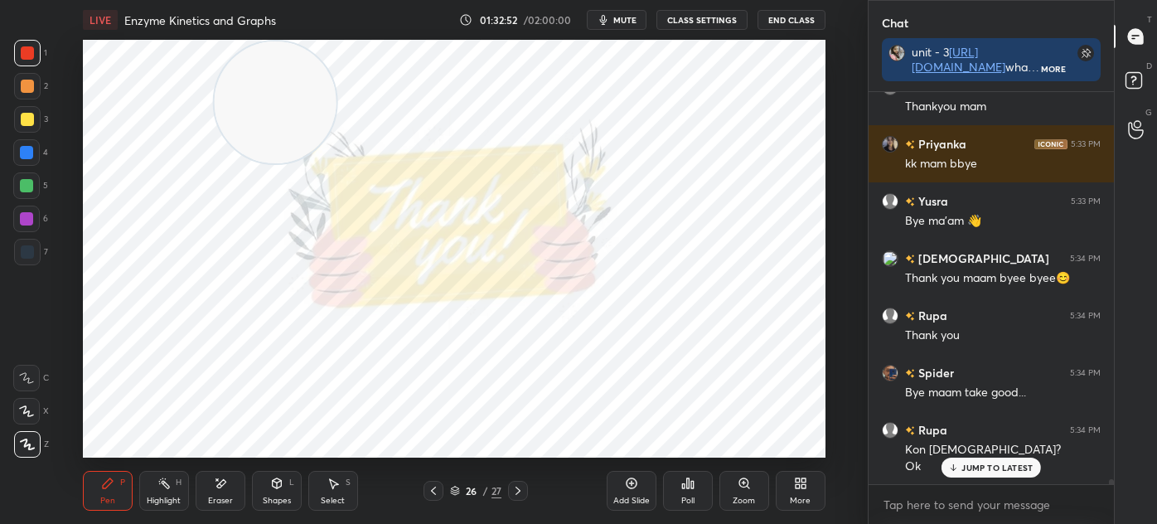
click at [636, 18] on span "mute" at bounding box center [624, 20] width 23 height 12
click at [807, 23] on button "End Class" at bounding box center [792, 20] width 68 height 20
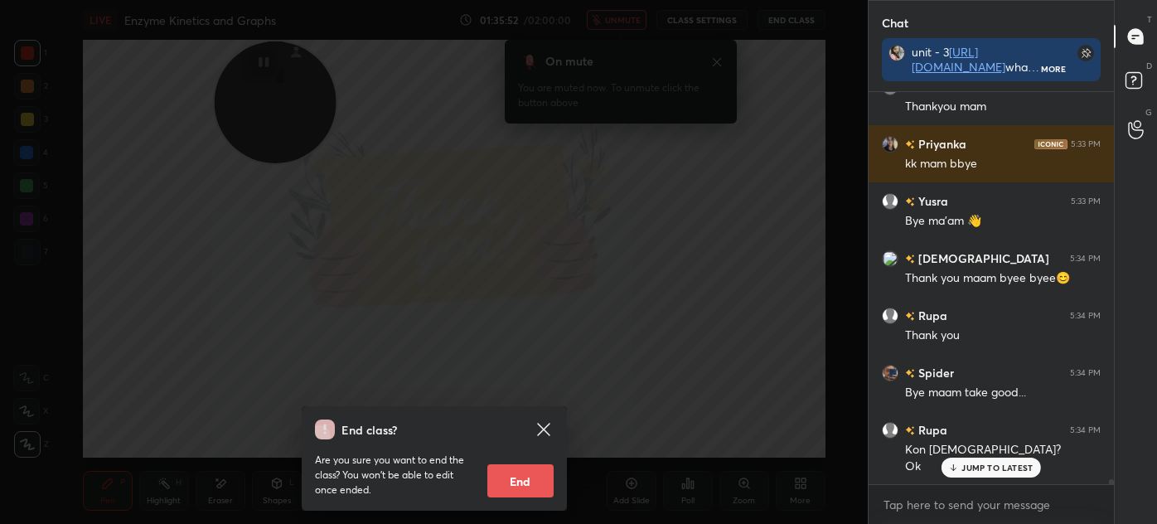
scroll to position [33124, 0]
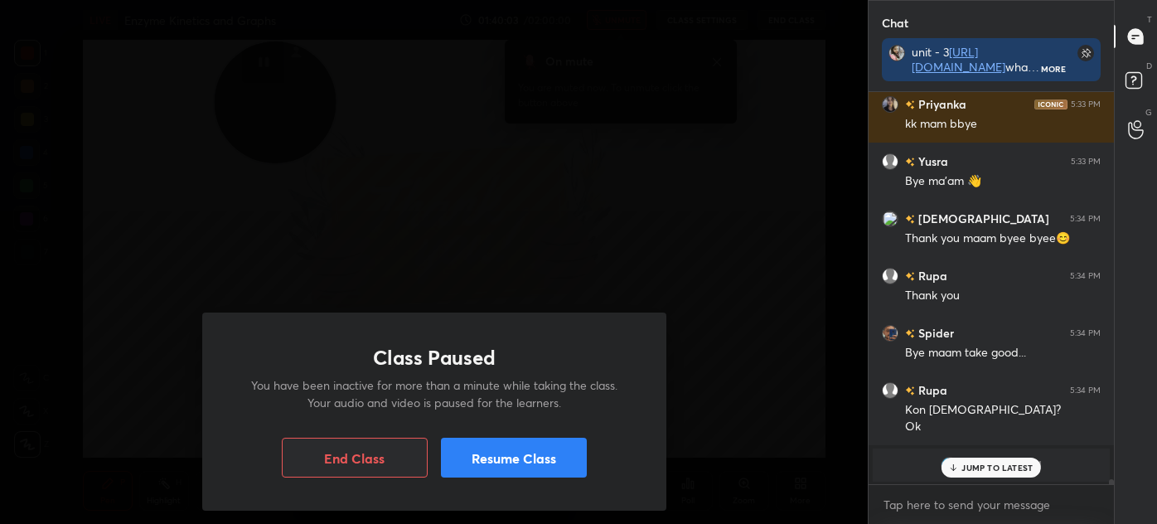
click at [609, 351] on div "Class Paused You have been inactive for more than a minute while taking the cla…" at bounding box center [434, 412] width 464 height 198
click at [711, 258] on div "Class Paused You have been inactive for more than a minute while taking the cla…" at bounding box center [434, 262] width 868 height 524
click at [740, 269] on div "Class Paused You have been inactive for more than a minute while taking the cla…" at bounding box center [434, 262] width 868 height 524
click at [740, 317] on div "Class Paused You have been inactive for more than a minute while taking the cla…" at bounding box center [434, 262] width 868 height 524
click at [632, 201] on div "Class Paused You have been inactive for more than a minute while taking the cla…" at bounding box center [434, 262] width 868 height 524
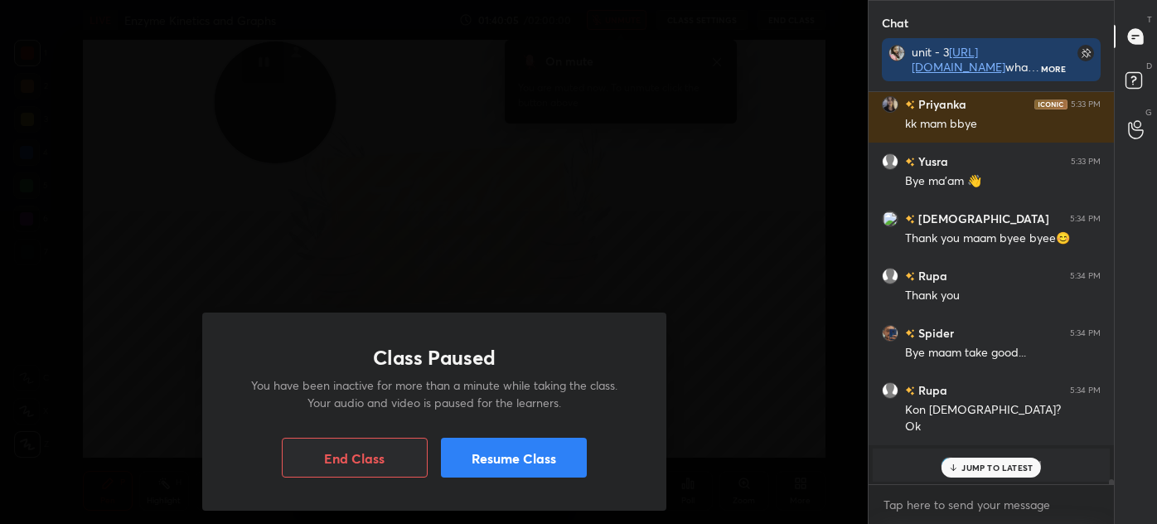
click at [386, 449] on button "End Class" at bounding box center [355, 458] width 146 height 40
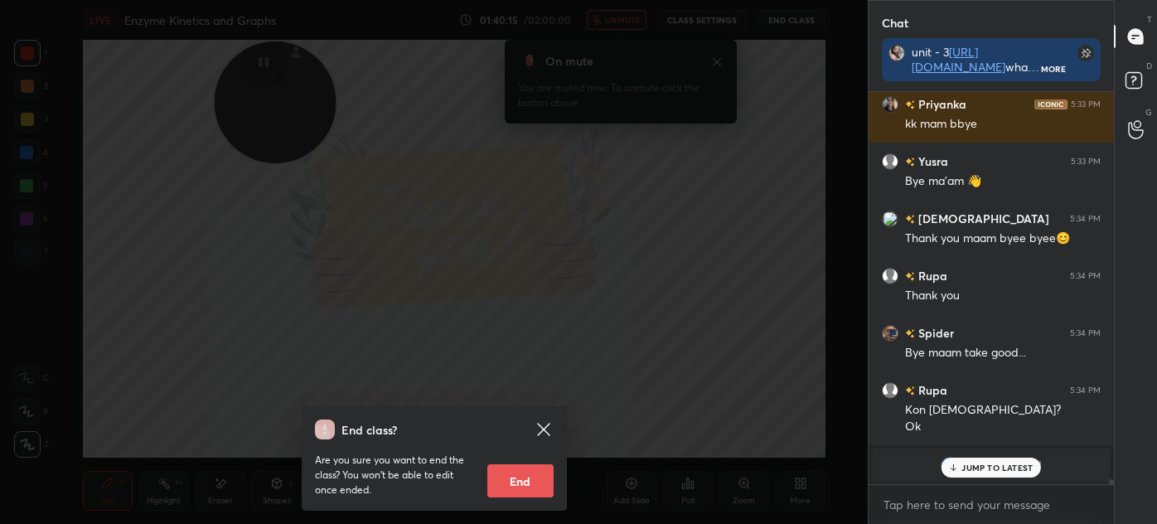
click at [989, 467] on p "JUMP TO LATEST" at bounding box center [997, 468] width 71 height 10
click at [531, 481] on button "End" at bounding box center [520, 480] width 66 height 33
type textarea "x"
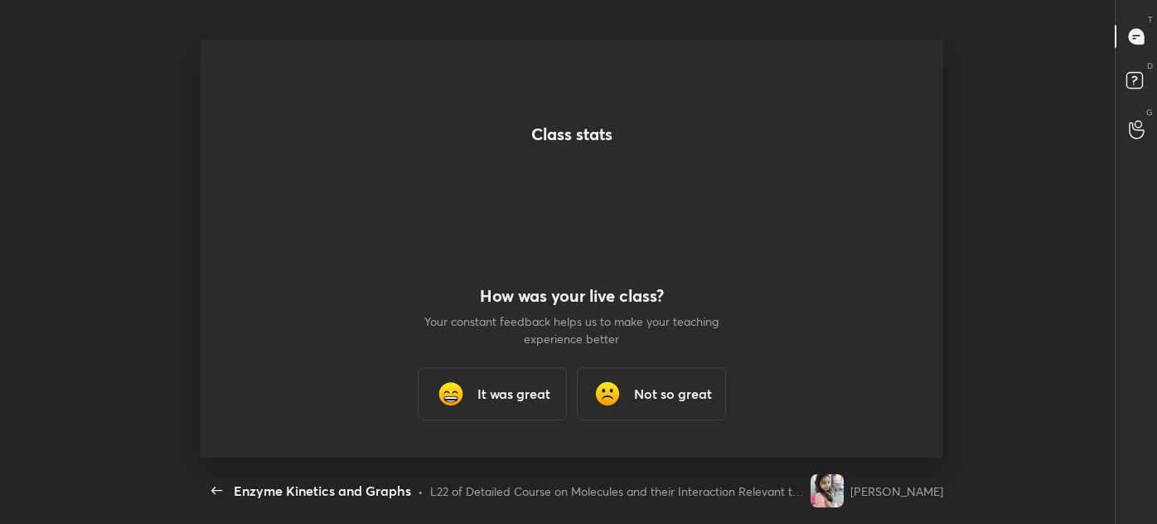
scroll to position [0, 0]
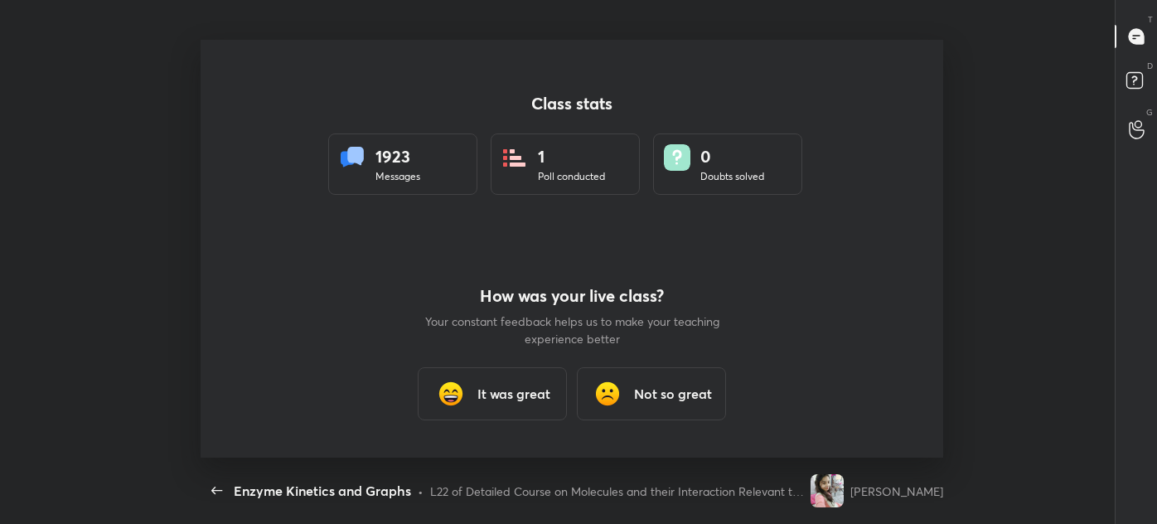
click at [496, 397] on h3 "It was great" at bounding box center [514, 394] width 73 height 20
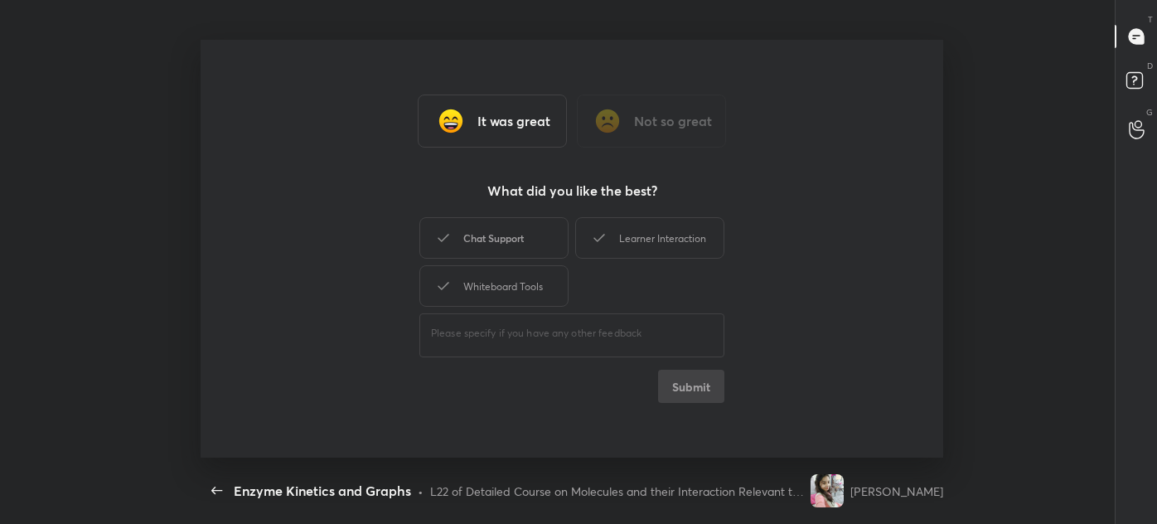
click at [499, 235] on div "Chat Support" at bounding box center [494, 237] width 149 height 41
click at [495, 284] on div "Whiteboard Tools" at bounding box center [494, 285] width 149 height 41
click at [692, 224] on div "Learner Interaction" at bounding box center [649, 237] width 149 height 41
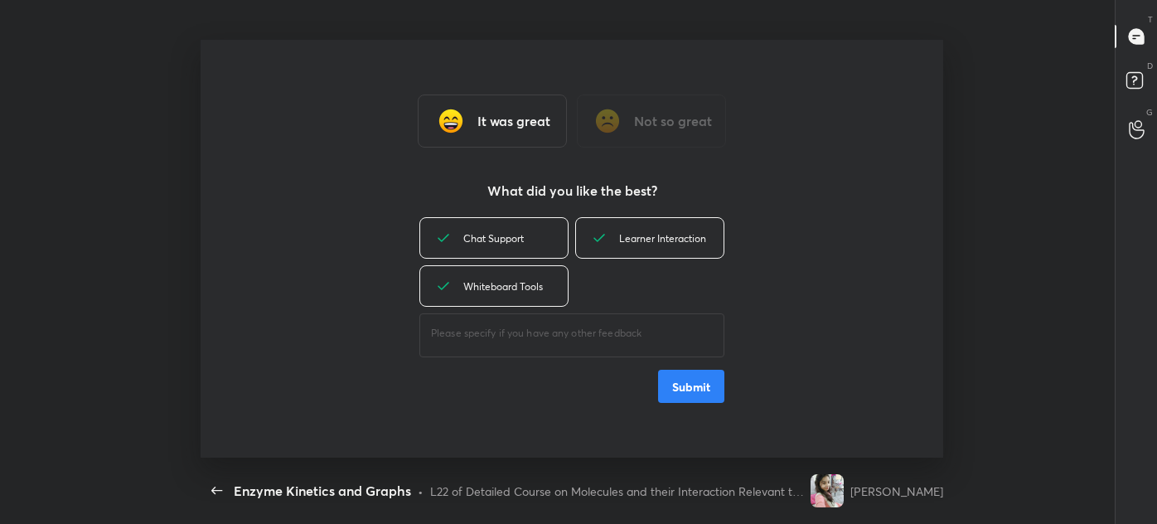
click at [677, 390] on button "Submit" at bounding box center [691, 386] width 66 height 33
